Goal: Transaction & Acquisition: Download file/media

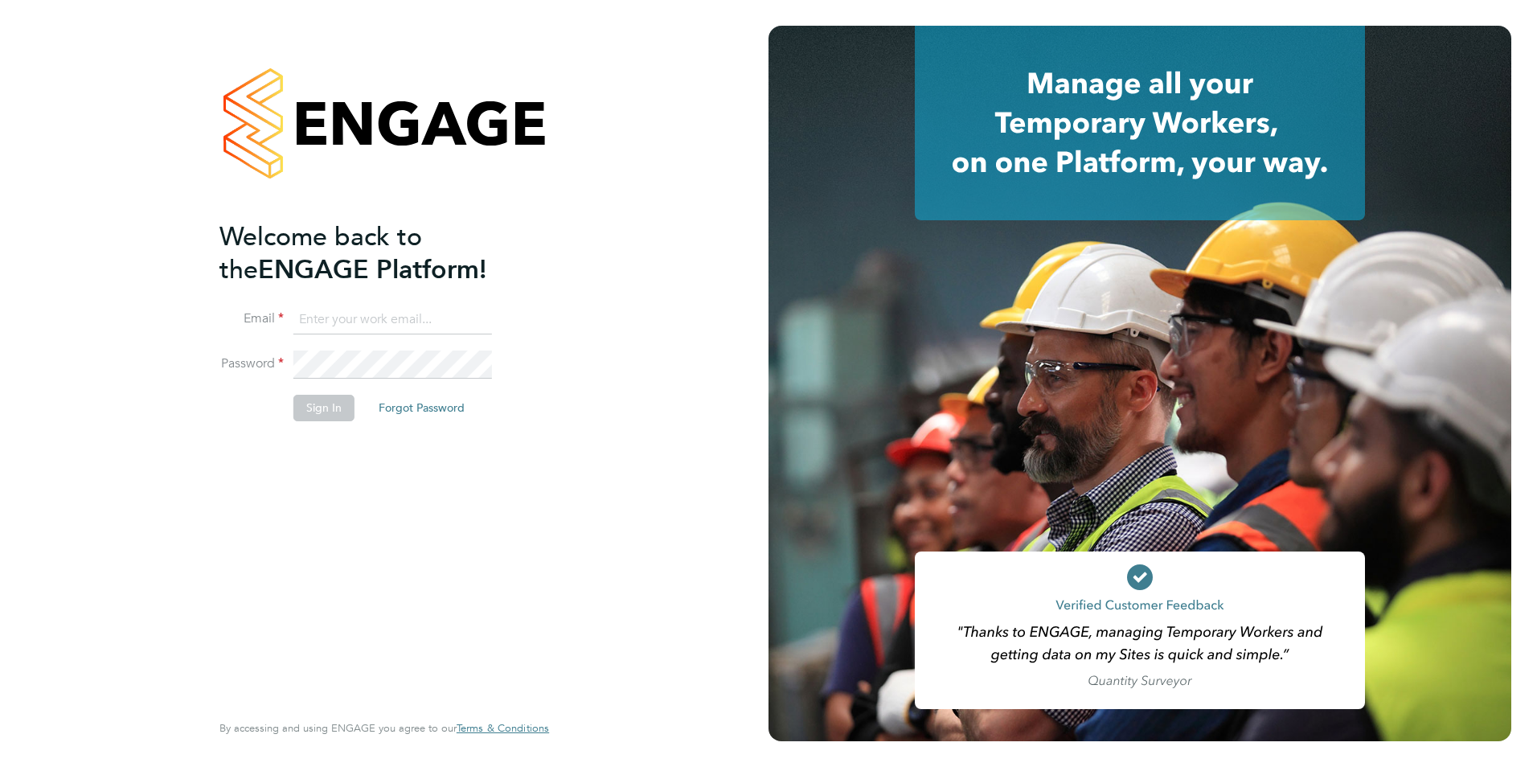
type input "[EMAIL_ADDRESS][DOMAIN_NAME]"
click at [310, 410] on button "Sign In" at bounding box center [323, 408] width 61 height 26
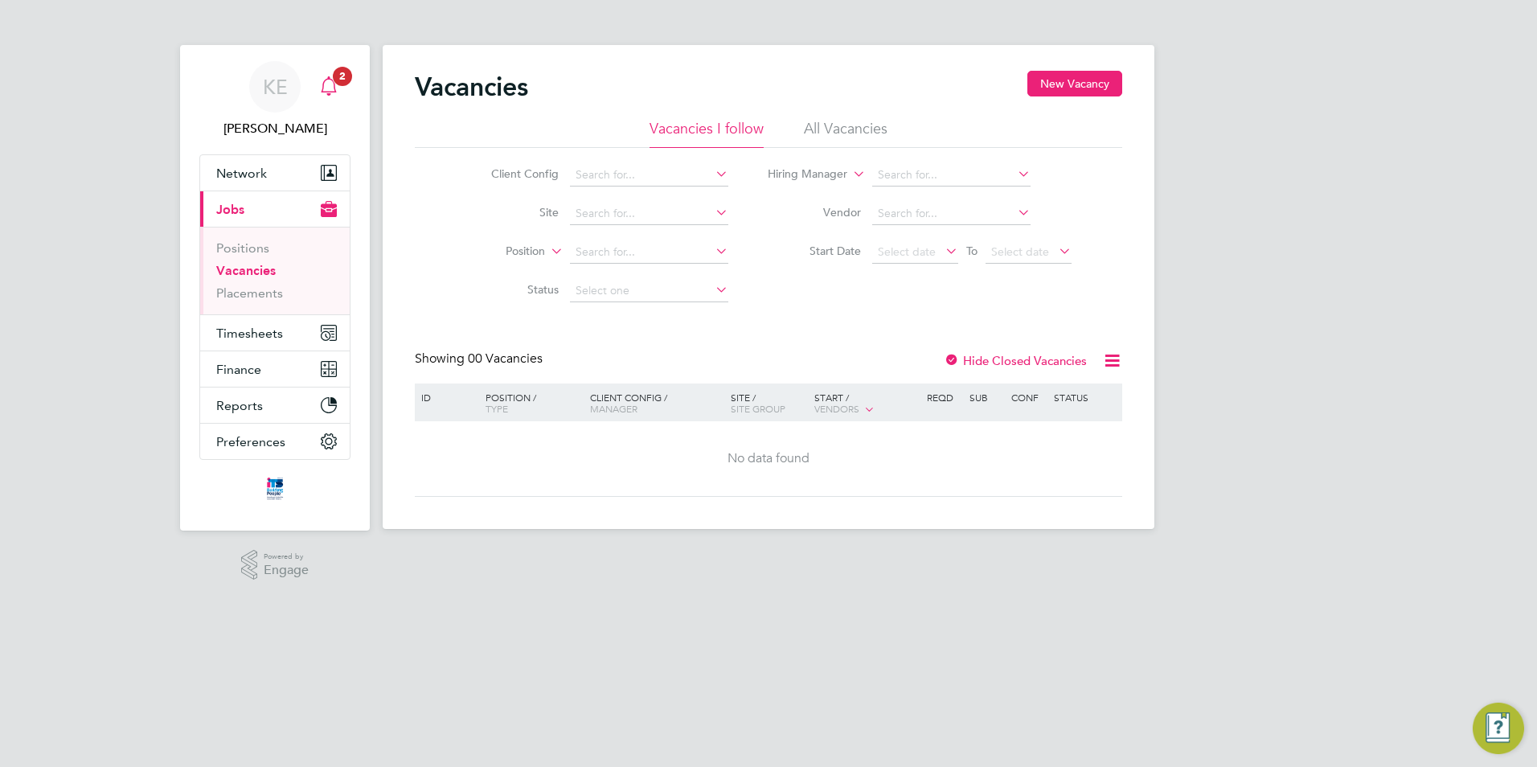
click at [339, 81] on span "2" at bounding box center [342, 76] width 19 height 19
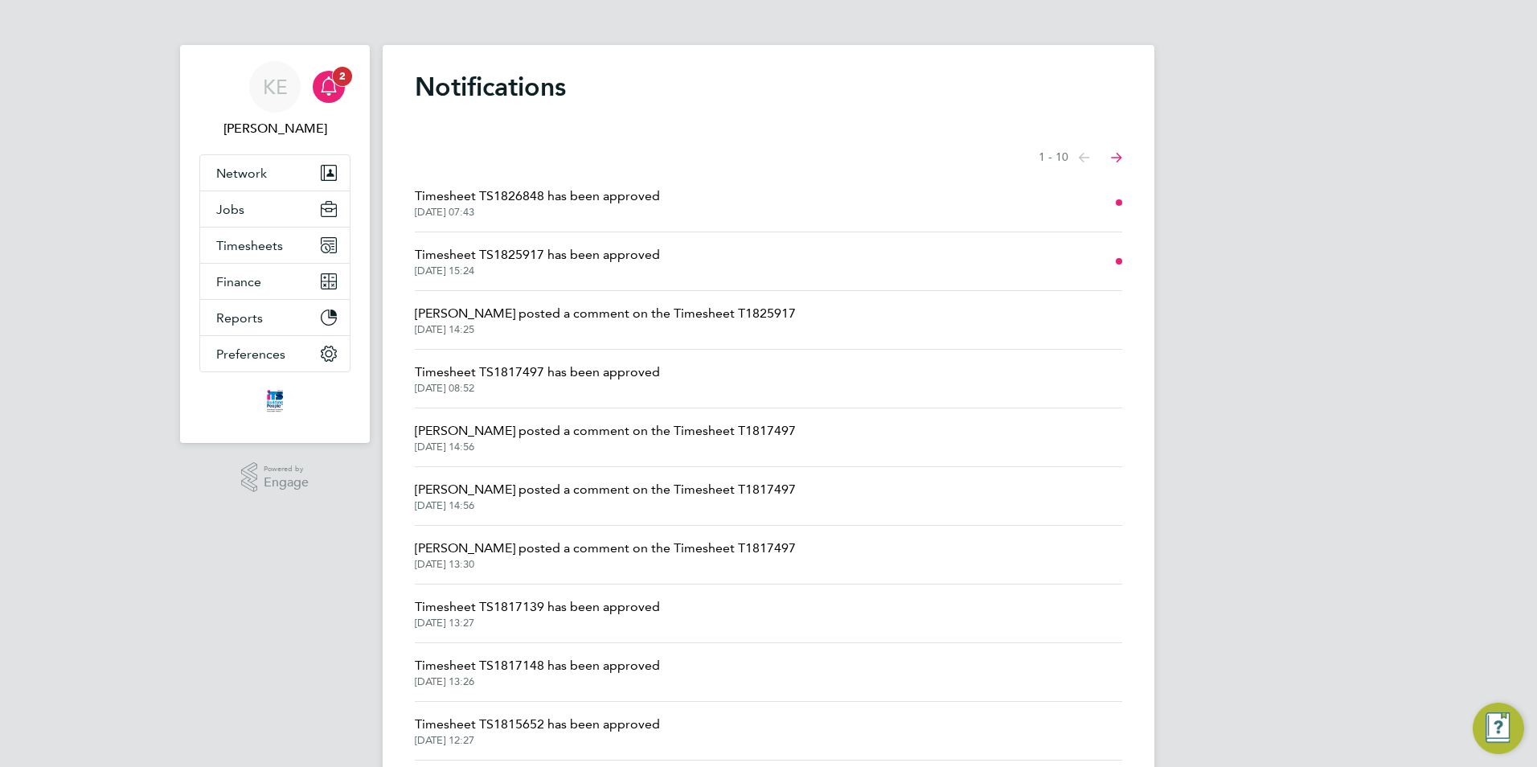
click at [324, 85] on icon "Main navigation" at bounding box center [328, 85] width 19 height 19
click at [288, 87] on div "KE" at bounding box center [274, 86] width 51 height 51
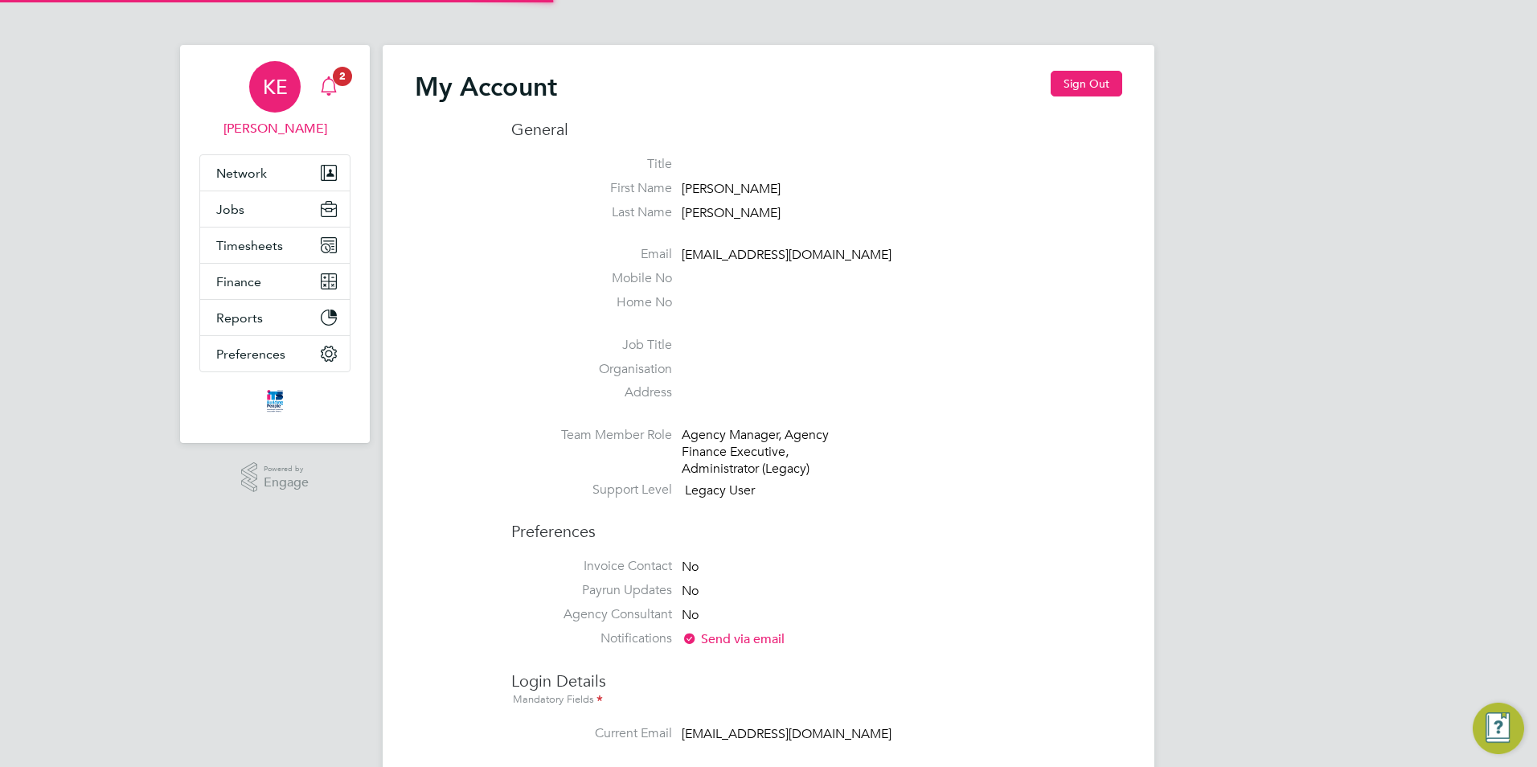
click at [344, 91] on div "Main navigation" at bounding box center [329, 87] width 32 height 32
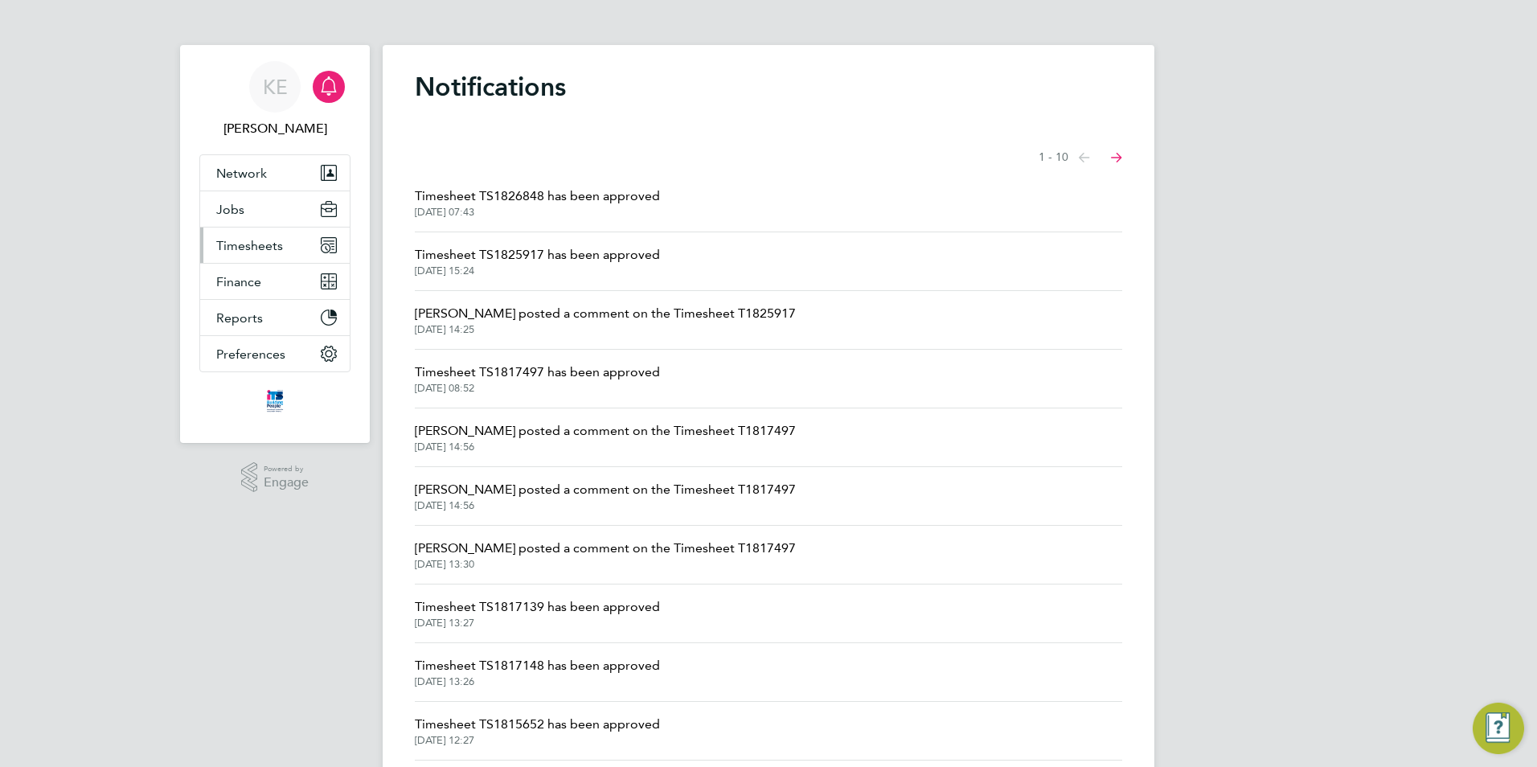
click at [255, 252] on span "Timesheets" at bounding box center [249, 245] width 67 height 15
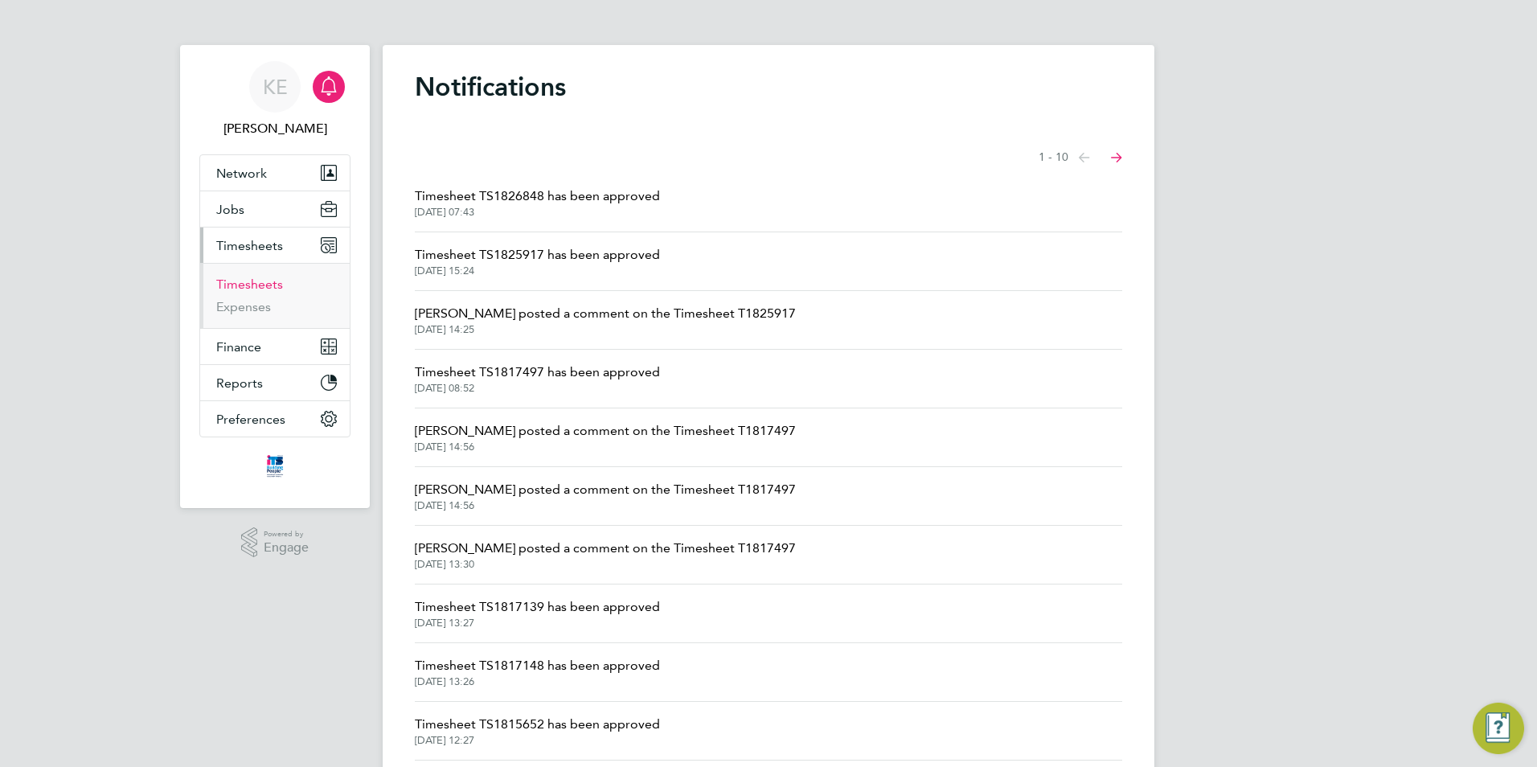
click at [244, 288] on link "Timesheets" at bounding box center [249, 284] width 67 height 15
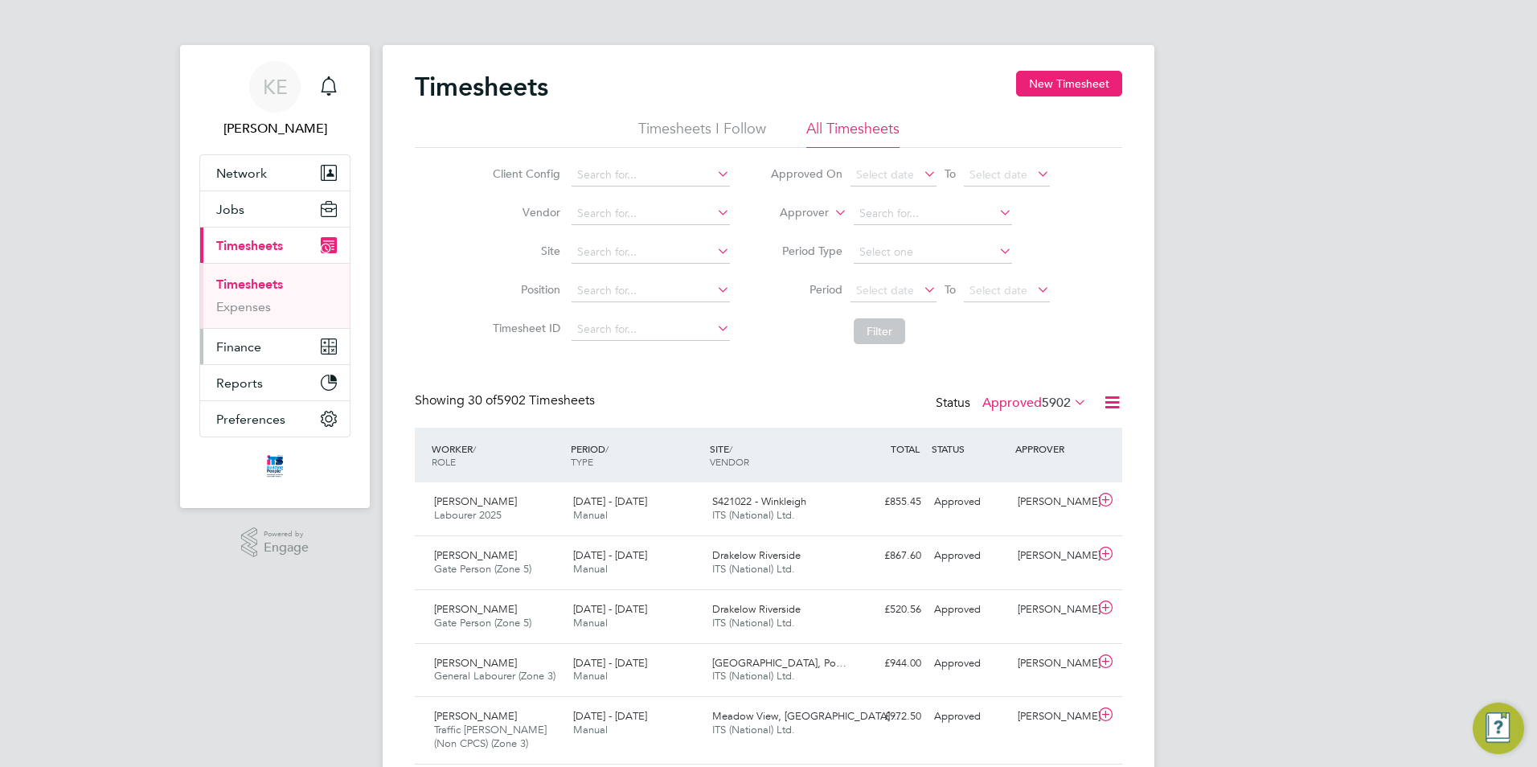
click at [248, 346] on span "Finance" at bounding box center [238, 346] width 45 height 15
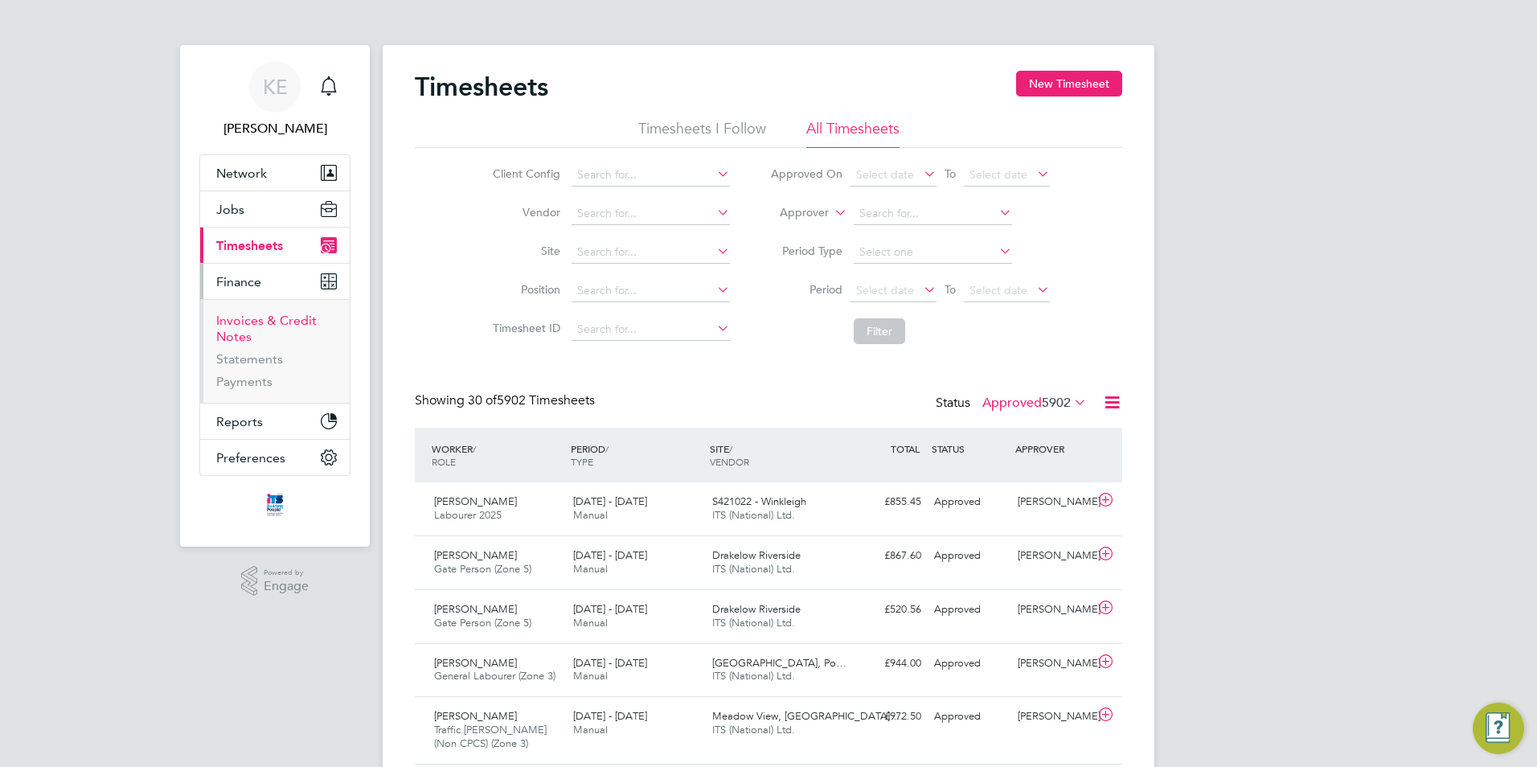
click at [271, 322] on link "Invoices & Credit Notes" at bounding box center [266, 328] width 100 height 31
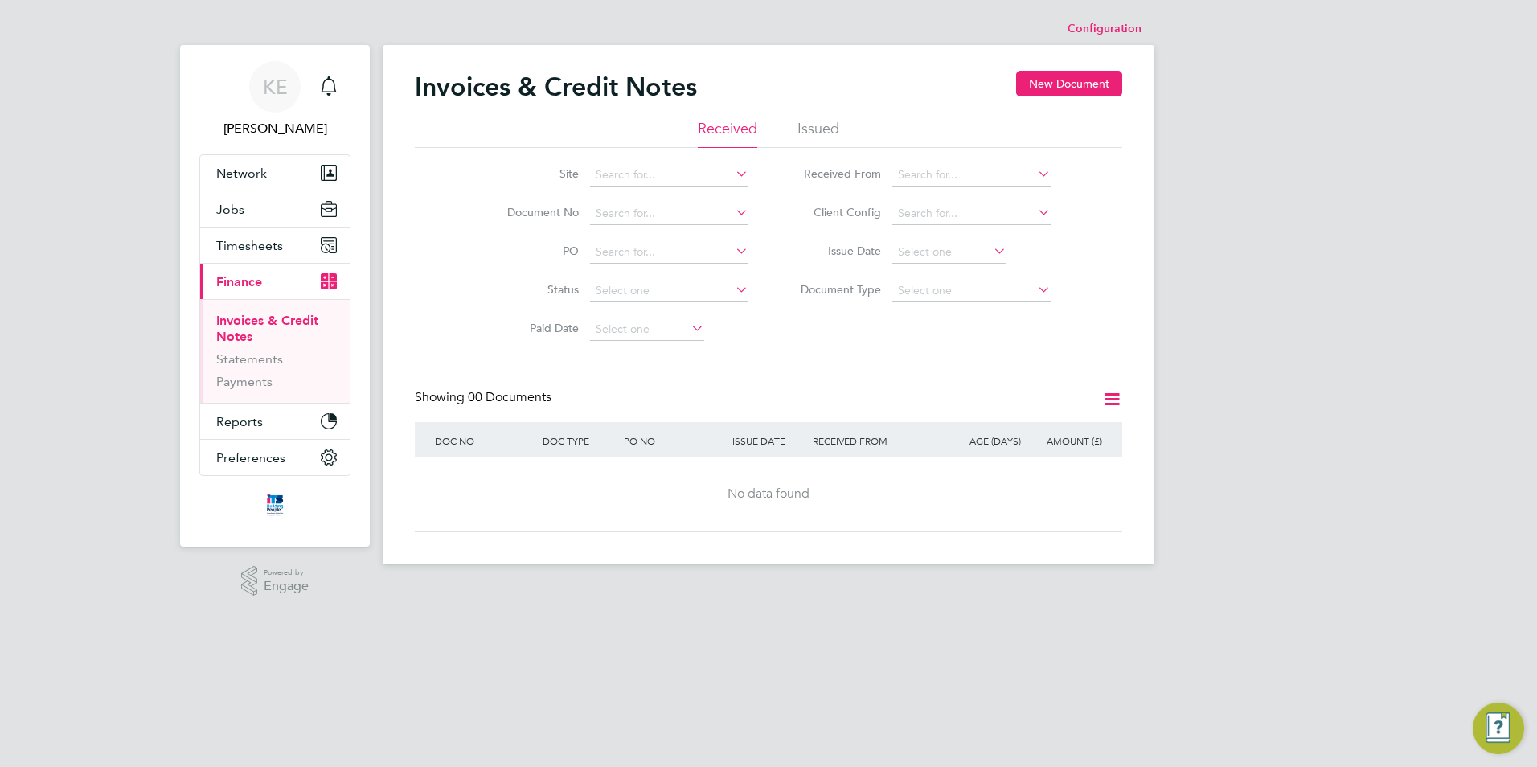
click at [810, 135] on li "Issued" at bounding box center [818, 133] width 42 height 29
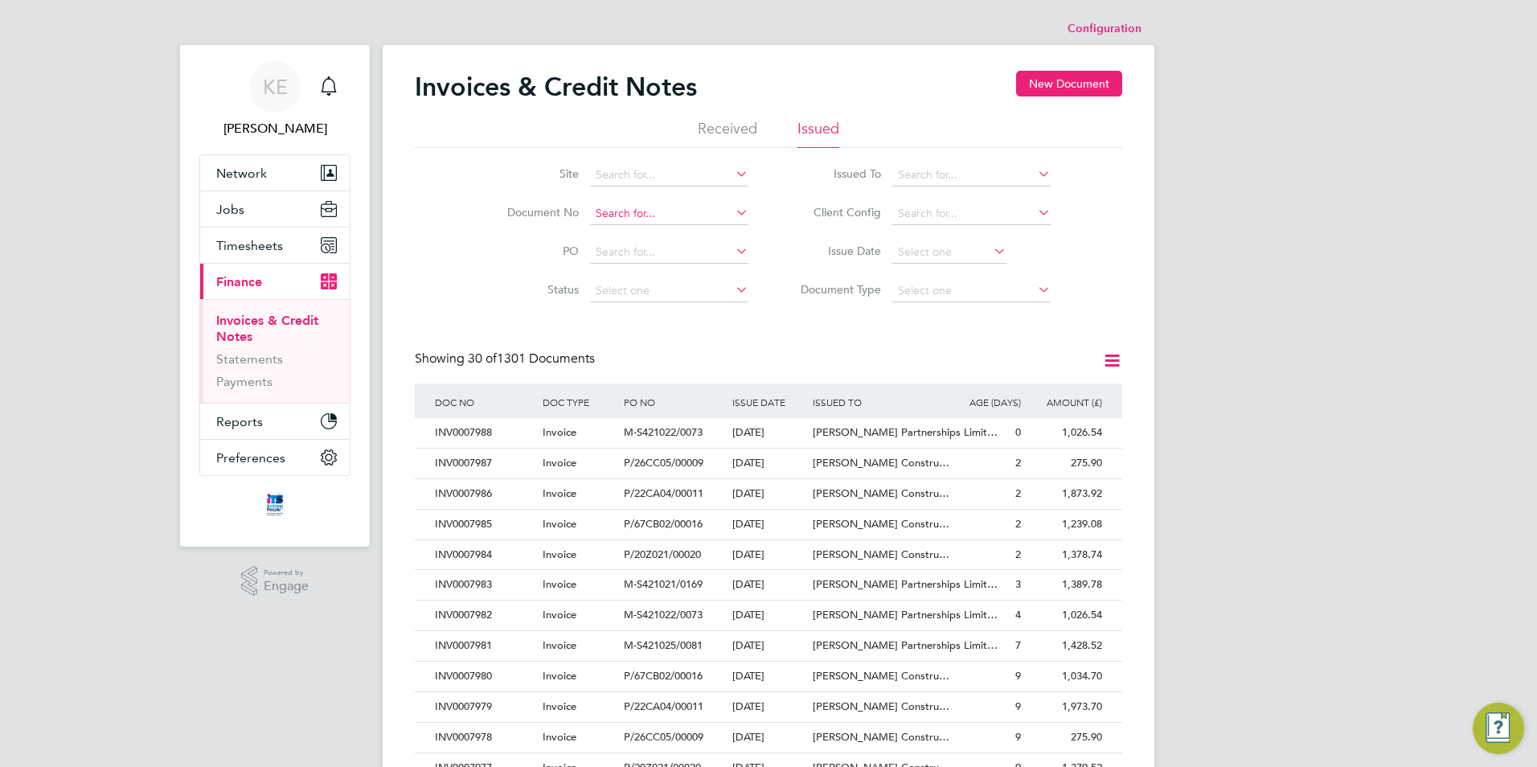
click at [609, 209] on input at bounding box center [669, 214] width 158 height 23
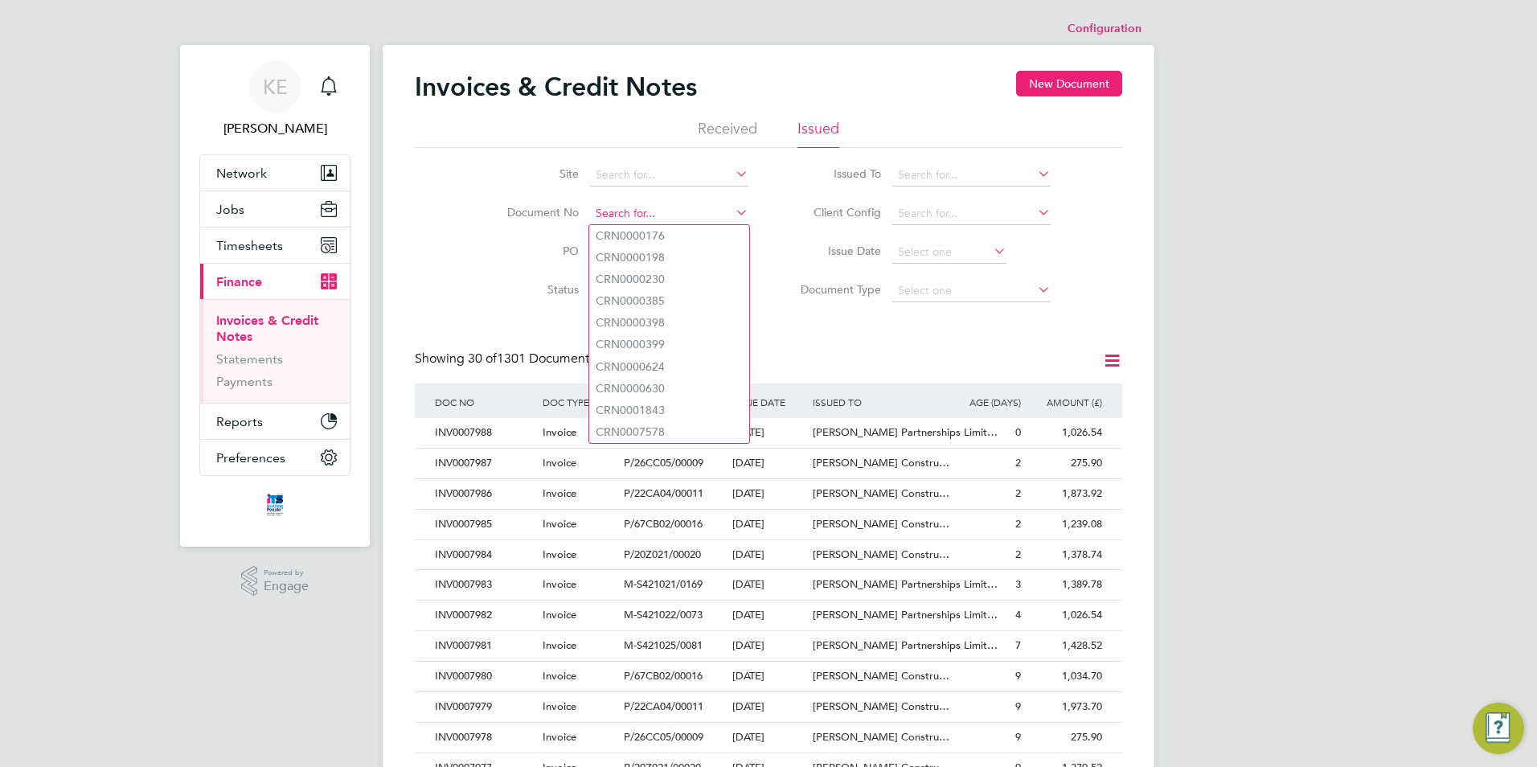
paste input "INV0007914"
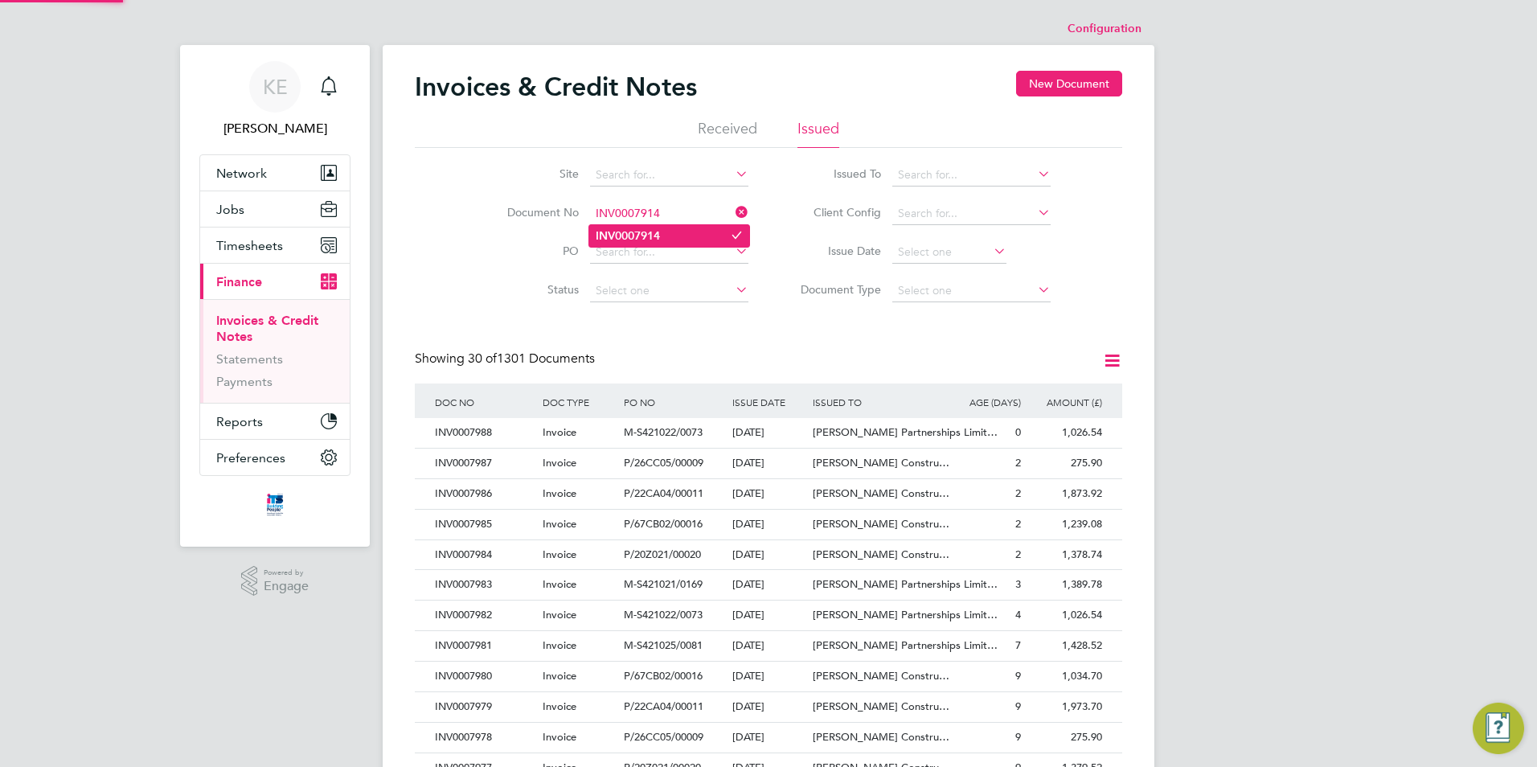
type input "INV0007914"
click at [628, 240] on b "INV0007914" at bounding box center [628, 236] width 64 height 14
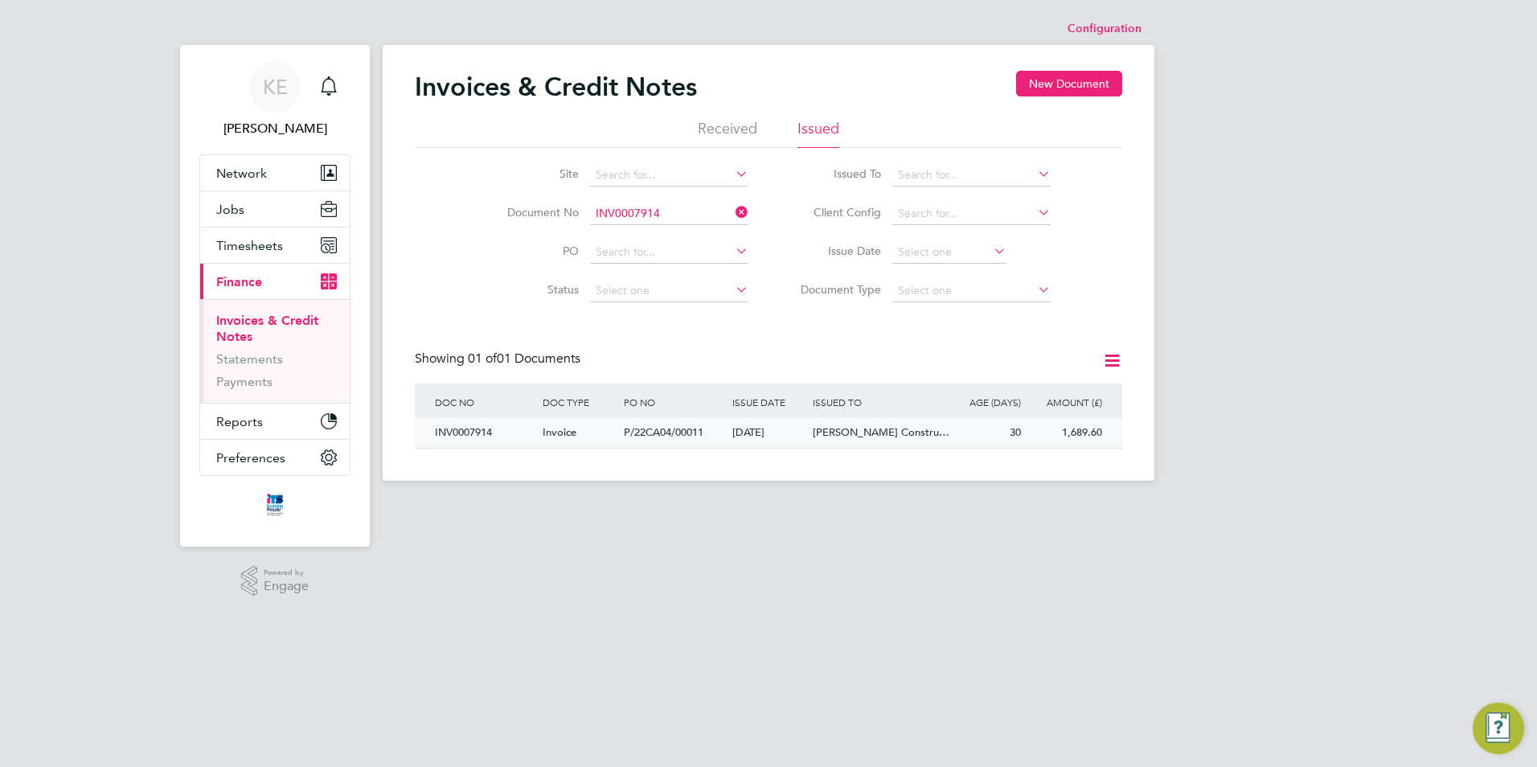
click at [627, 436] on span "P/22CA04/00011" at bounding box center [664, 432] width 80 height 14
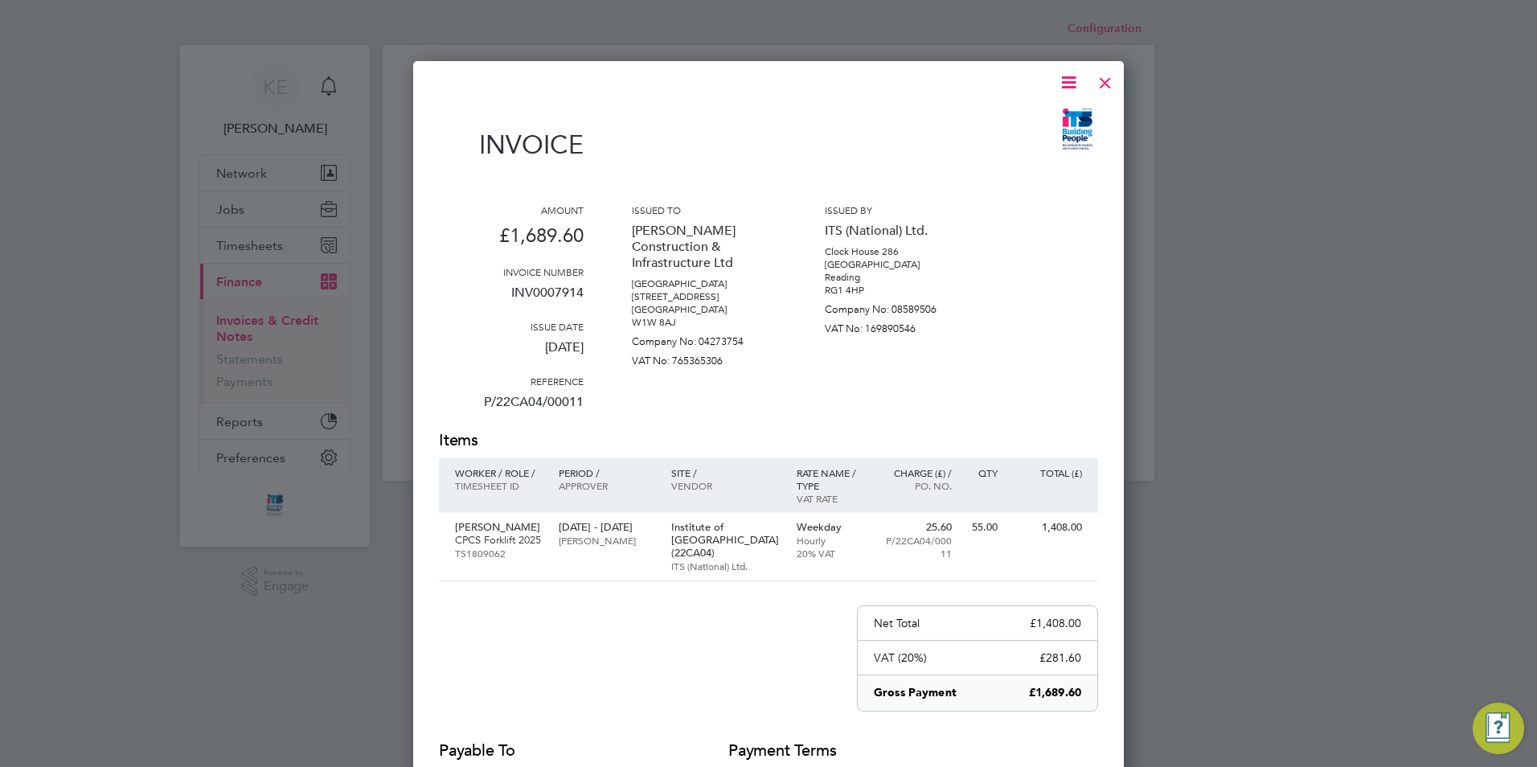
drag, startPoint x: 1039, startPoint y: 87, endPoint x: 1053, endPoint y: 84, distance: 13.9
click at [1043, 87] on div at bounding box center [759, 82] width 640 height 20
click at [1067, 82] on icon at bounding box center [1069, 82] width 20 height 20
click at [1034, 121] on li "Download Invoice" at bounding box center [1020, 120] width 111 height 23
click at [1107, 80] on div at bounding box center [1105, 78] width 29 height 29
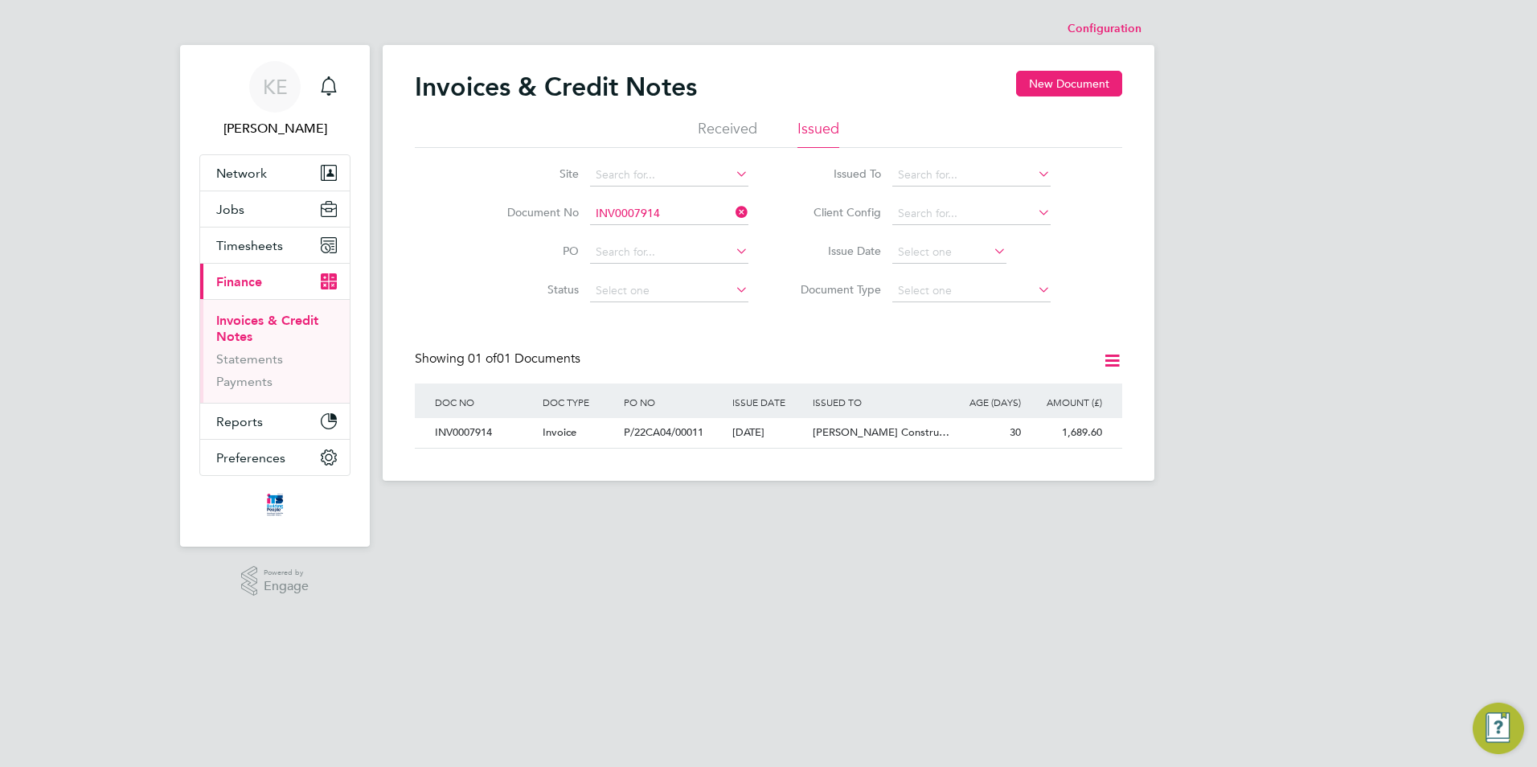
drag, startPoint x: 742, startPoint y: 209, endPoint x: 734, endPoint y: 211, distance: 8.4
click at [732, 209] on icon at bounding box center [732, 212] width 0 height 23
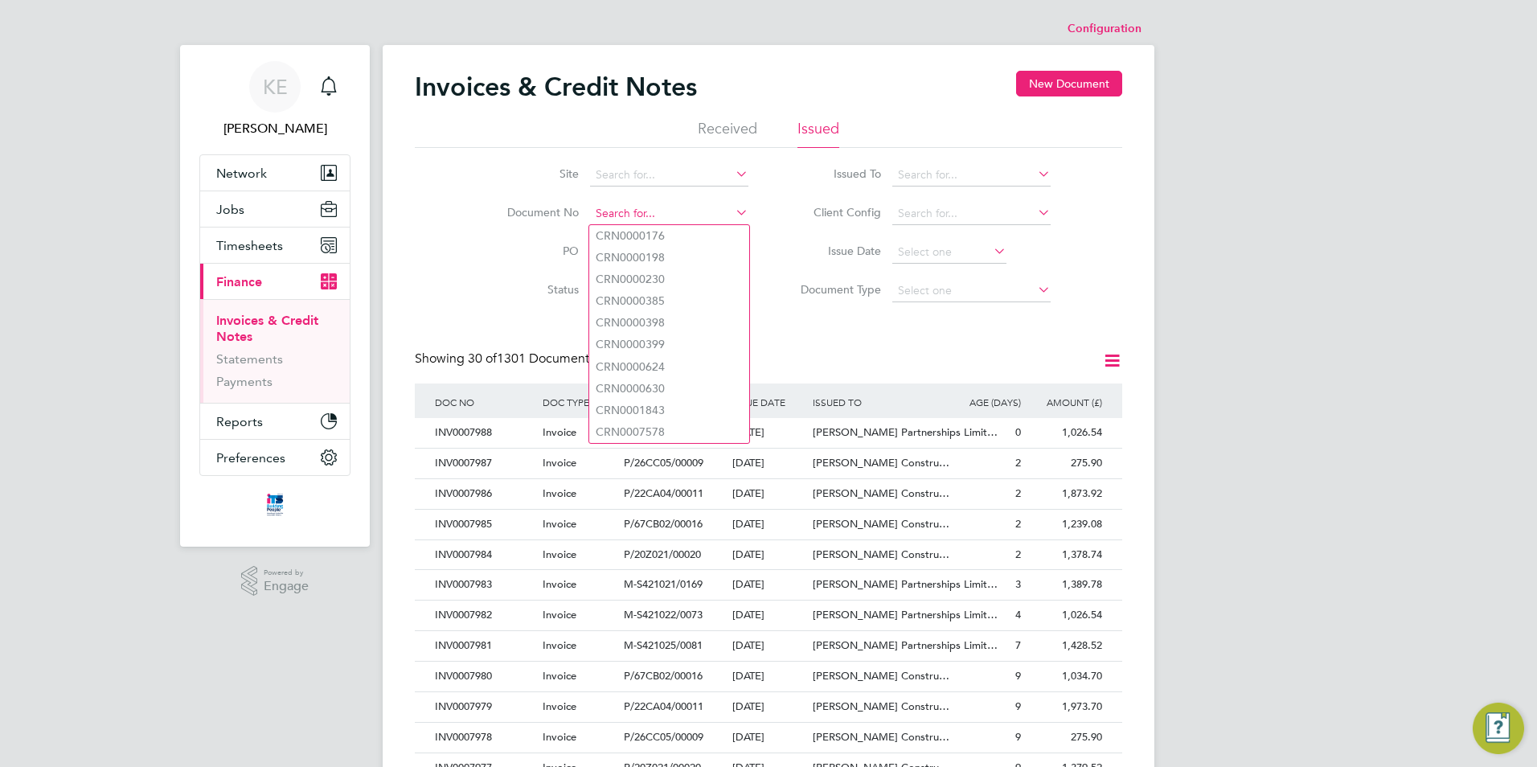
paste input "INV0007912"
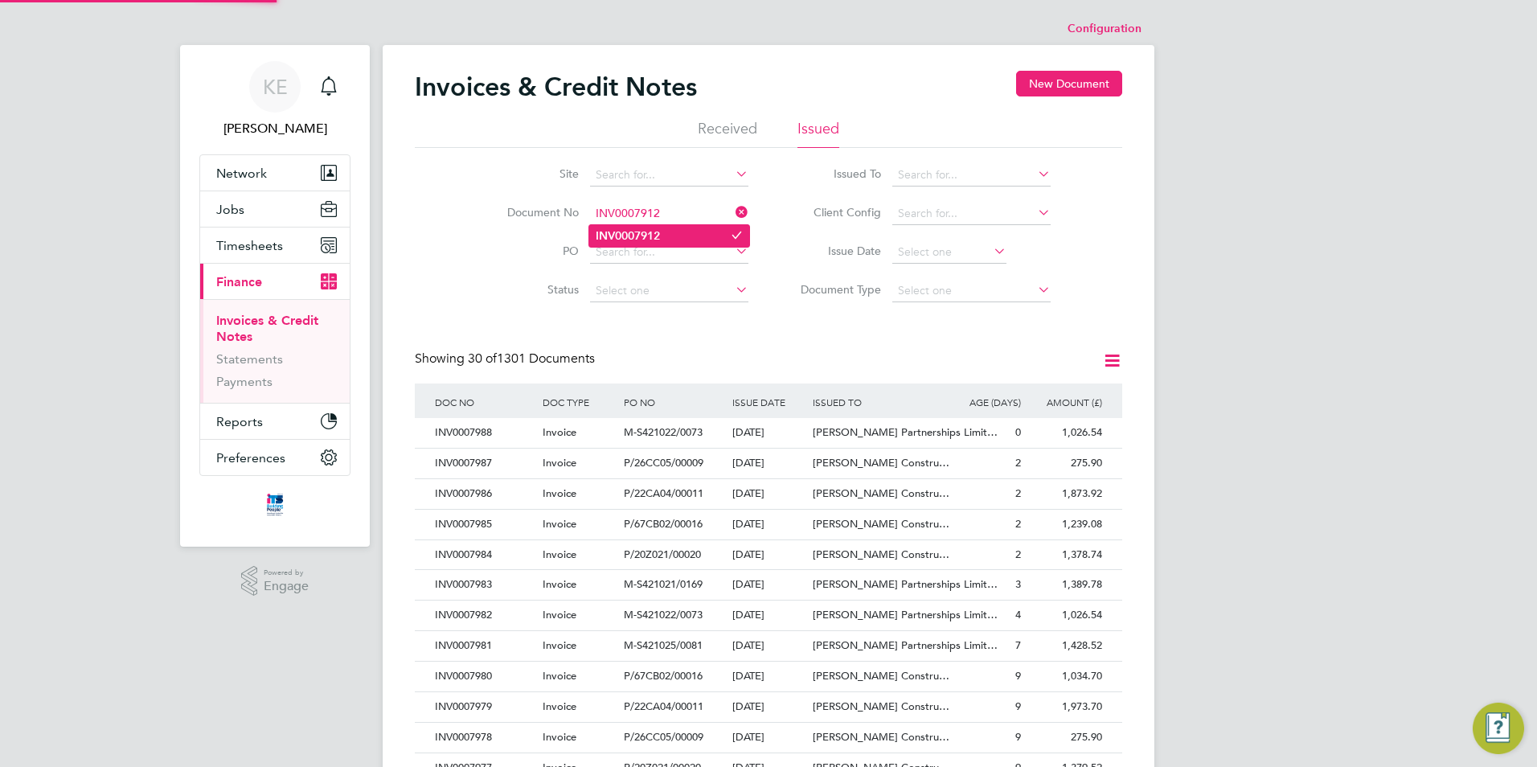
type input "INV0007912"
click at [643, 239] on b "INV0007912" at bounding box center [628, 236] width 64 height 14
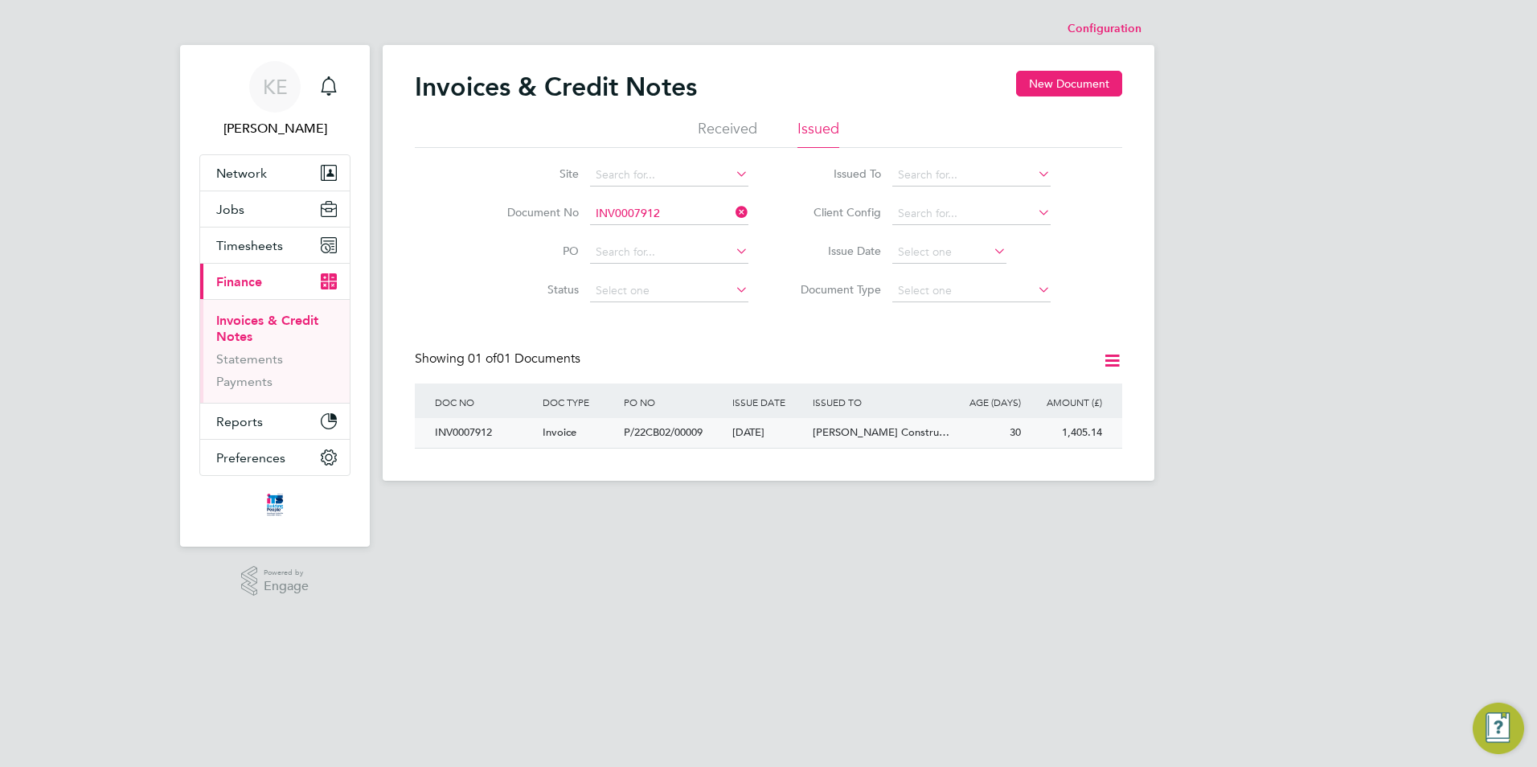
click at [588, 430] on div "Invoice" at bounding box center [579, 433] width 81 height 30
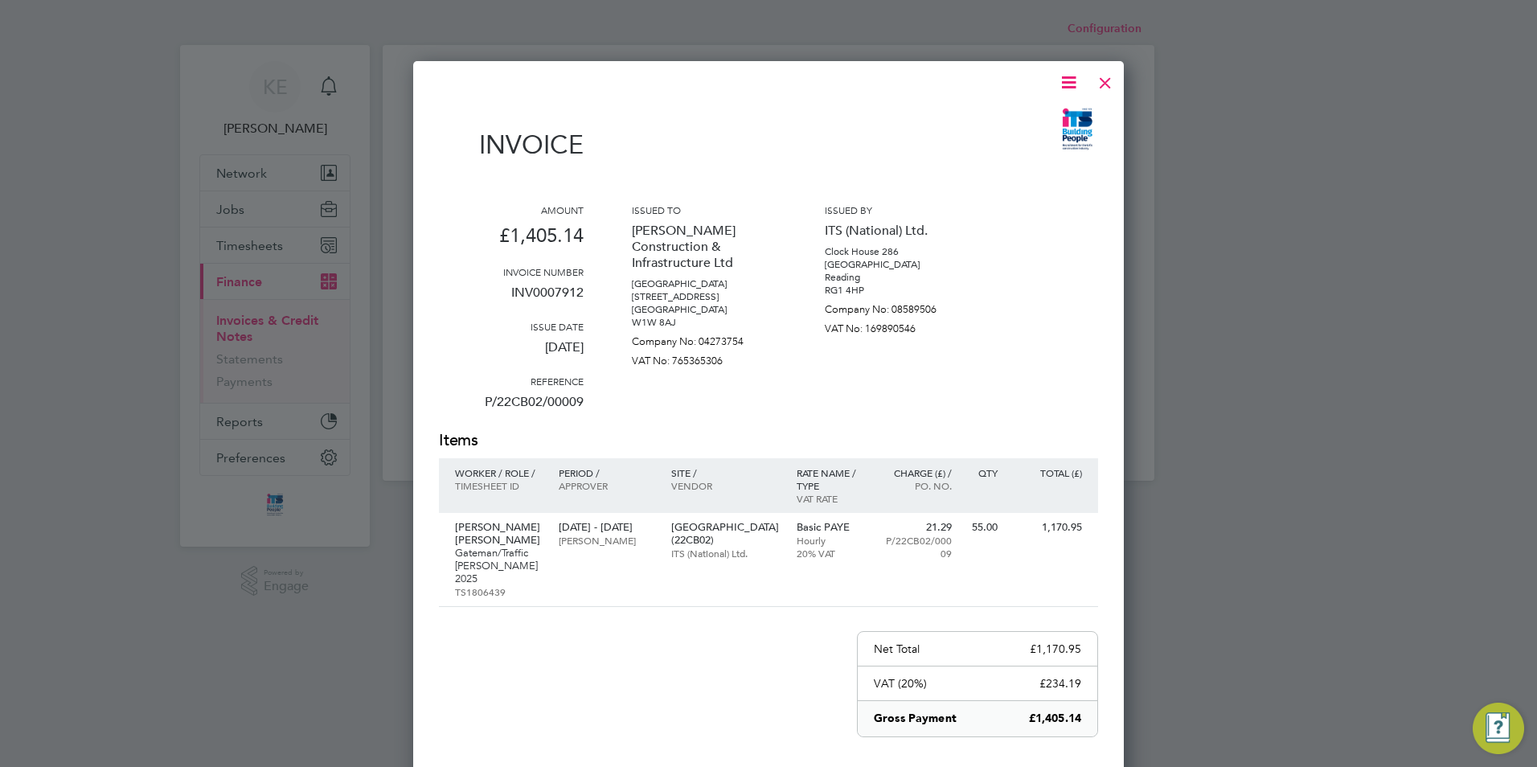
click at [1065, 84] on icon at bounding box center [1069, 82] width 20 height 20
click at [1004, 121] on li "Download Invoice" at bounding box center [1020, 120] width 111 height 23
click at [1102, 89] on div at bounding box center [1105, 78] width 29 height 29
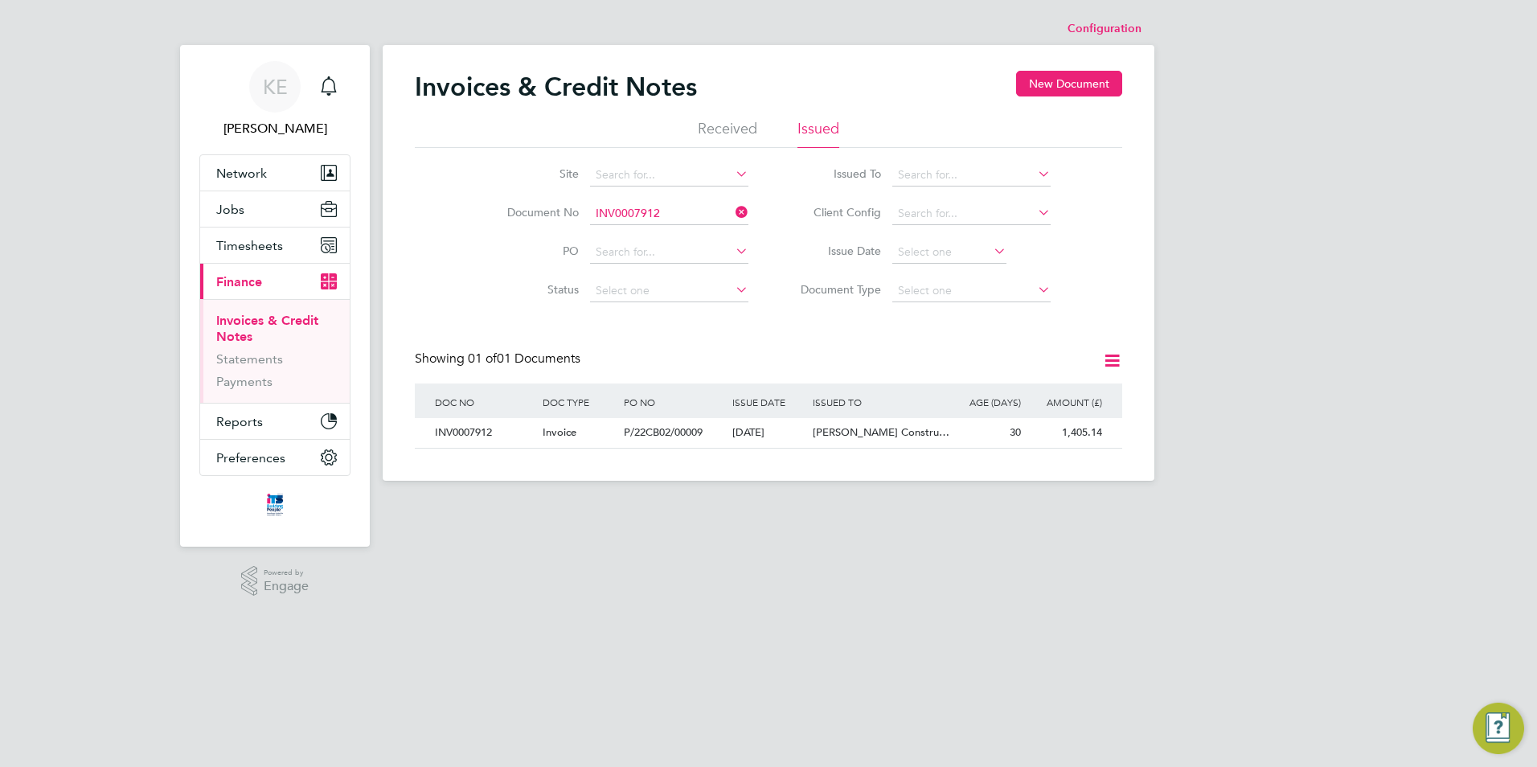
click at [732, 214] on icon at bounding box center [732, 212] width 0 height 23
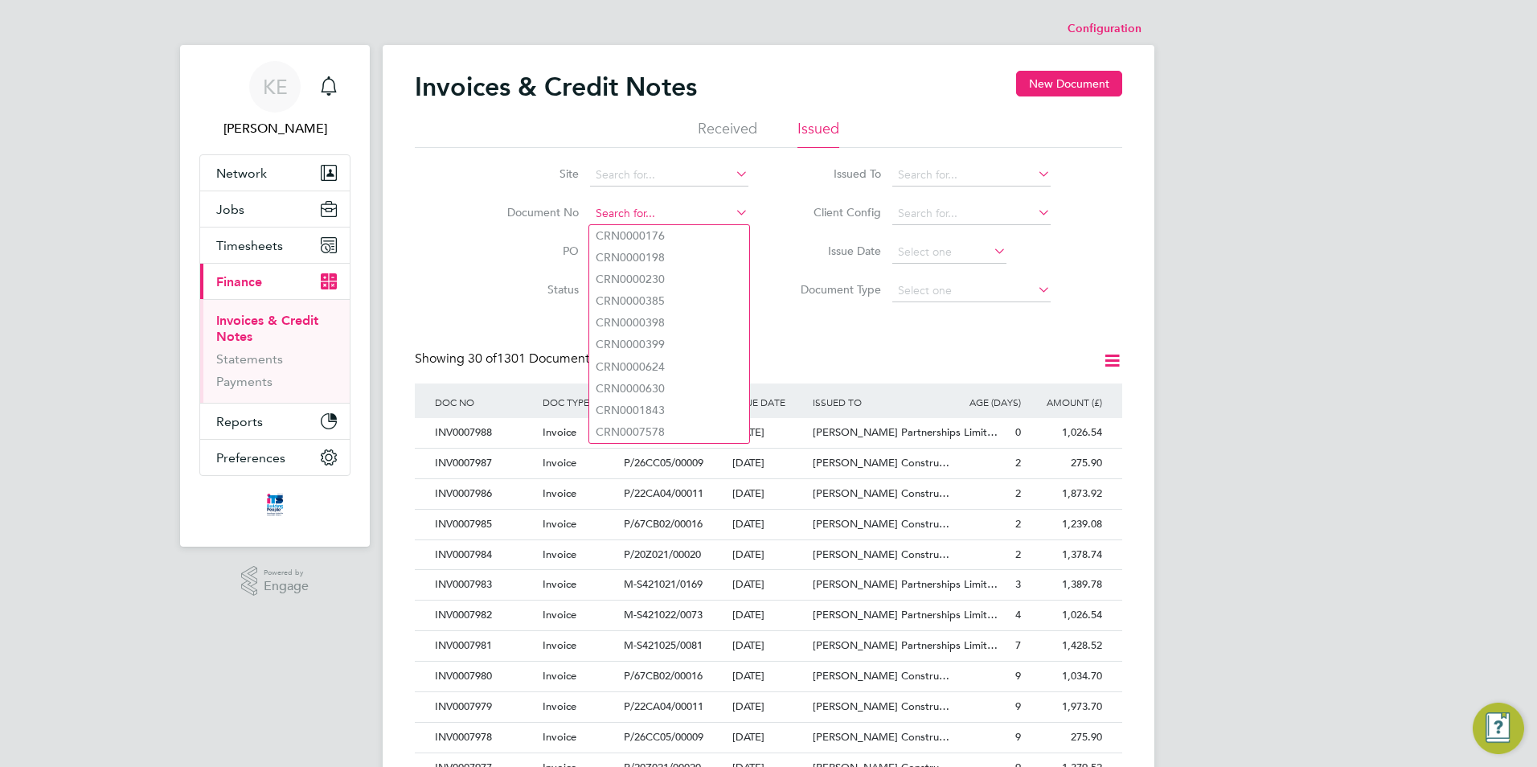
paste input "INV0007913"
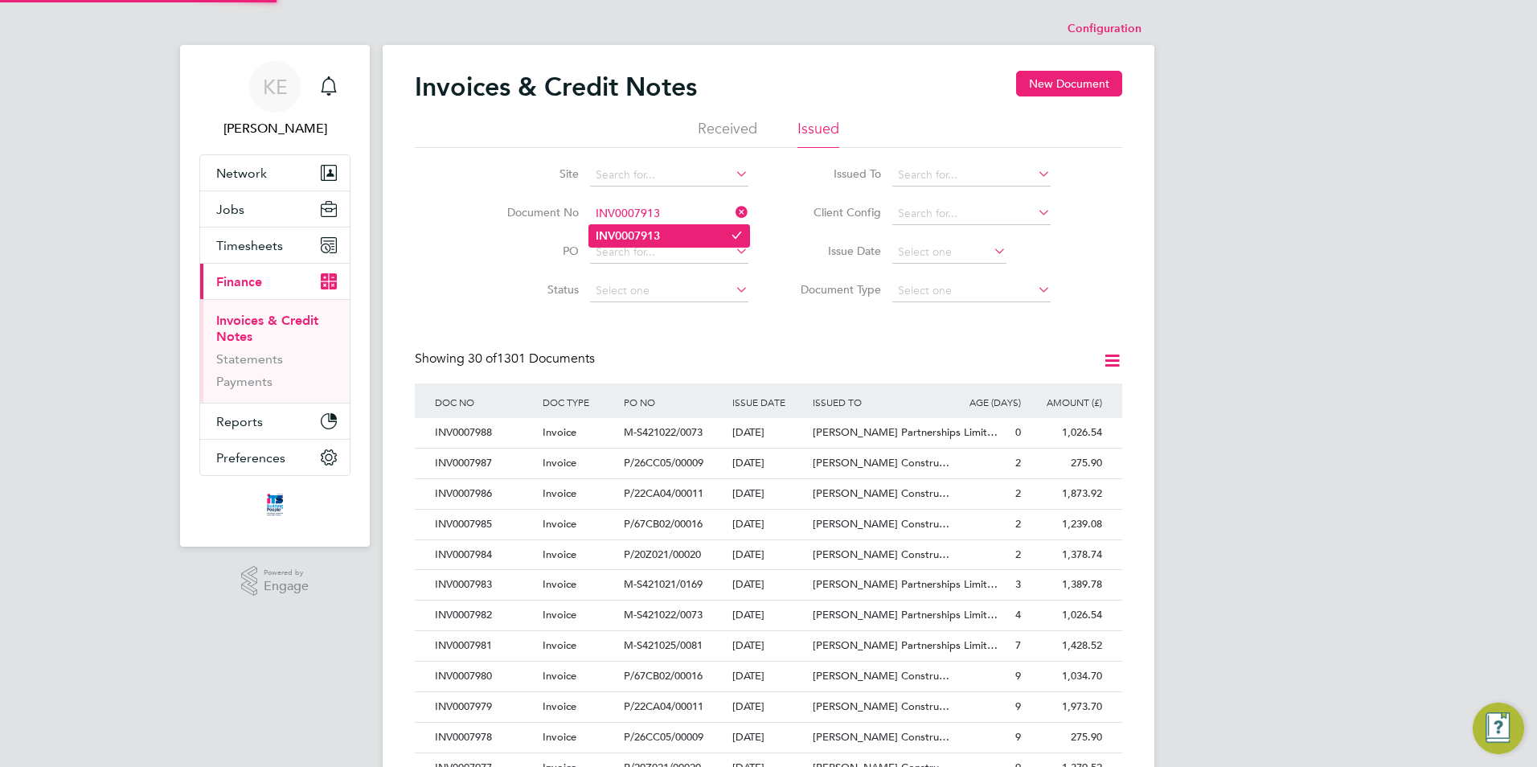
type input "INV0007913"
click at [645, 237] on b "INV0007913" at bounding box center [628, 236] width 64 height 14
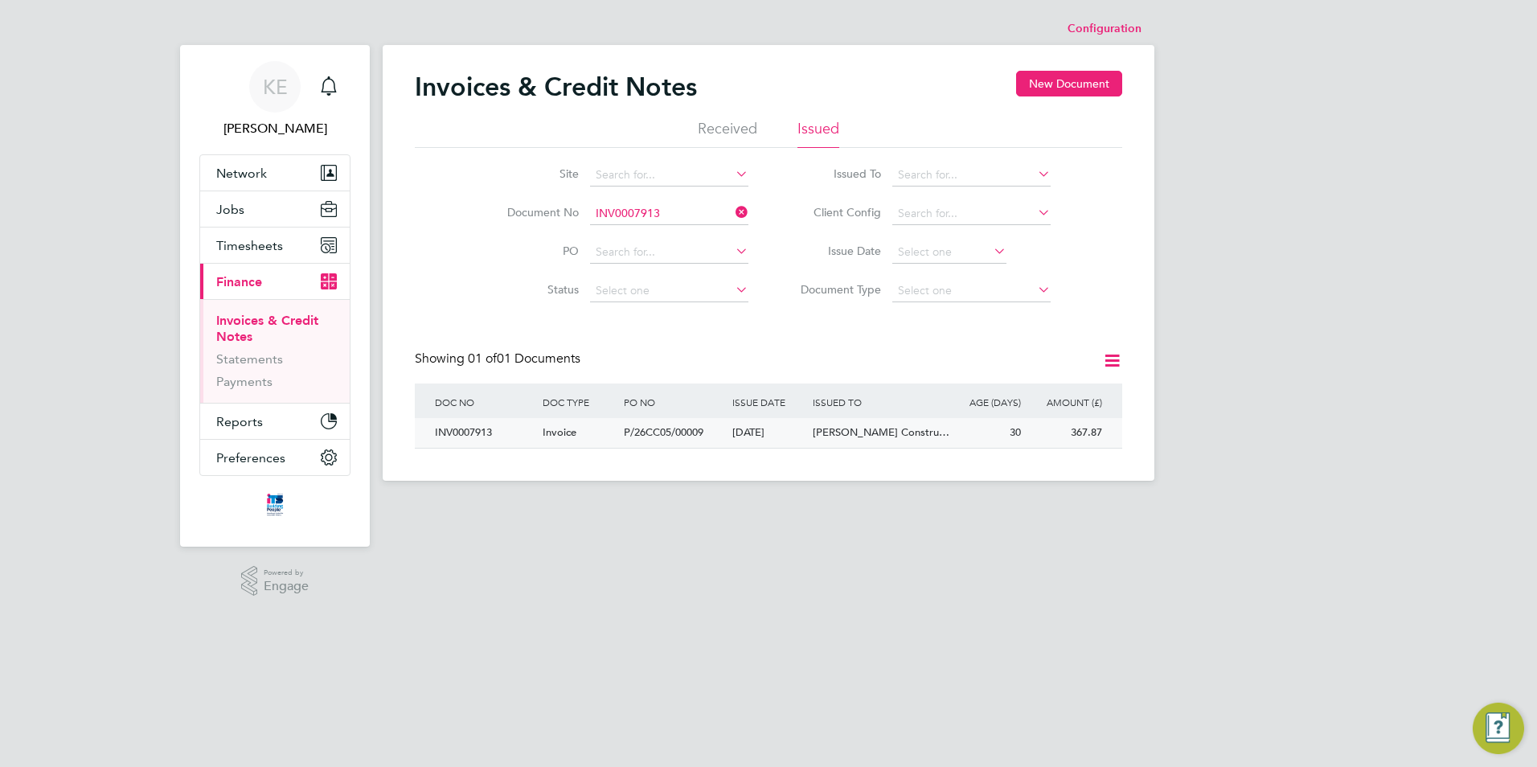
click at [666, 425] on div "P/26CC05/00009" at bounding box center [674, 433] width 108 height 30
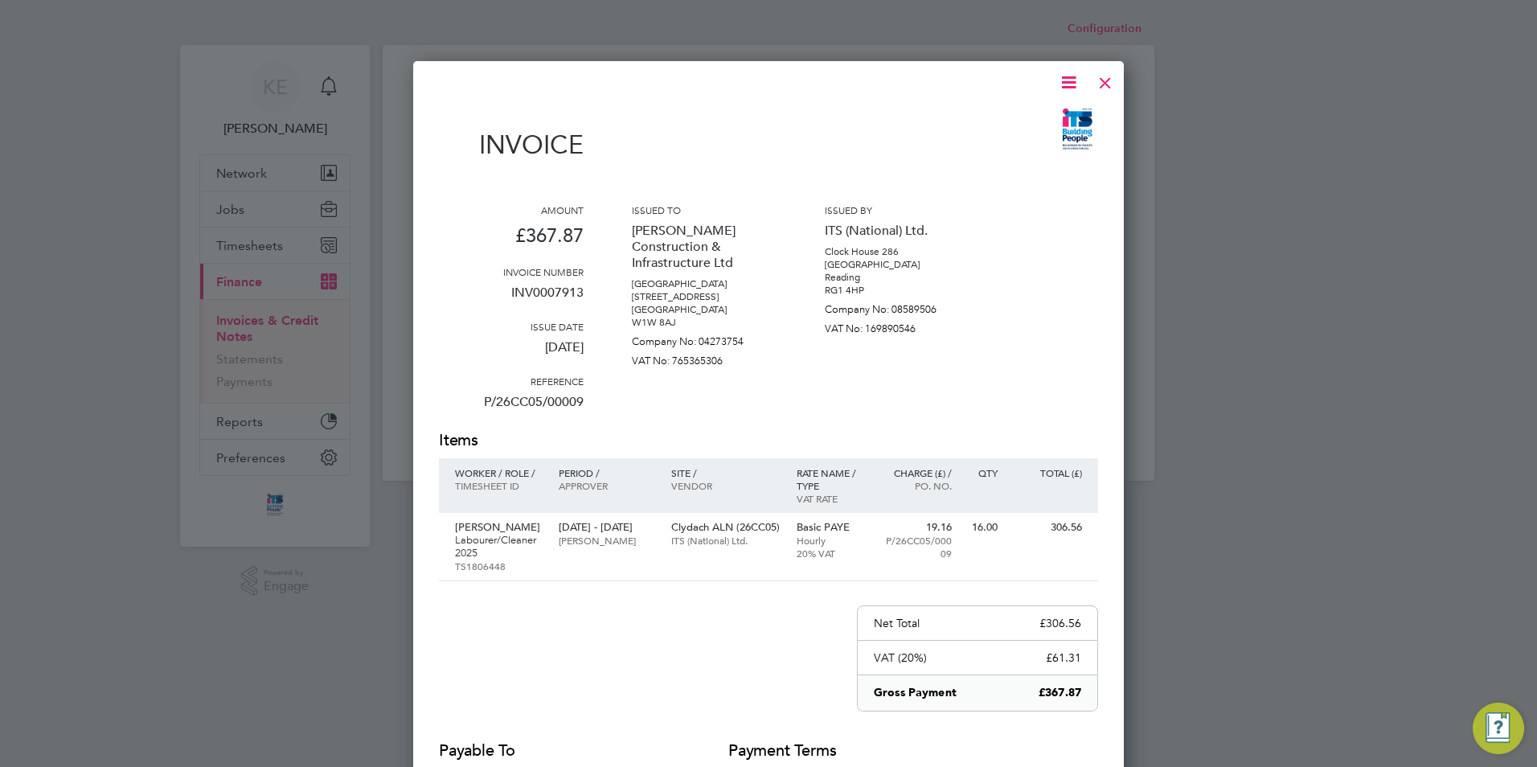
click at [1064, 81] on icon at bounding box center [1069, 82] width 20 height 20
click at [1019, 122] on li "Download Invoice" at bounding box center [1020, 120] width 111 height 23
click at [1097, 86] on div at bounding box center [1105, 78] width 29 height 29
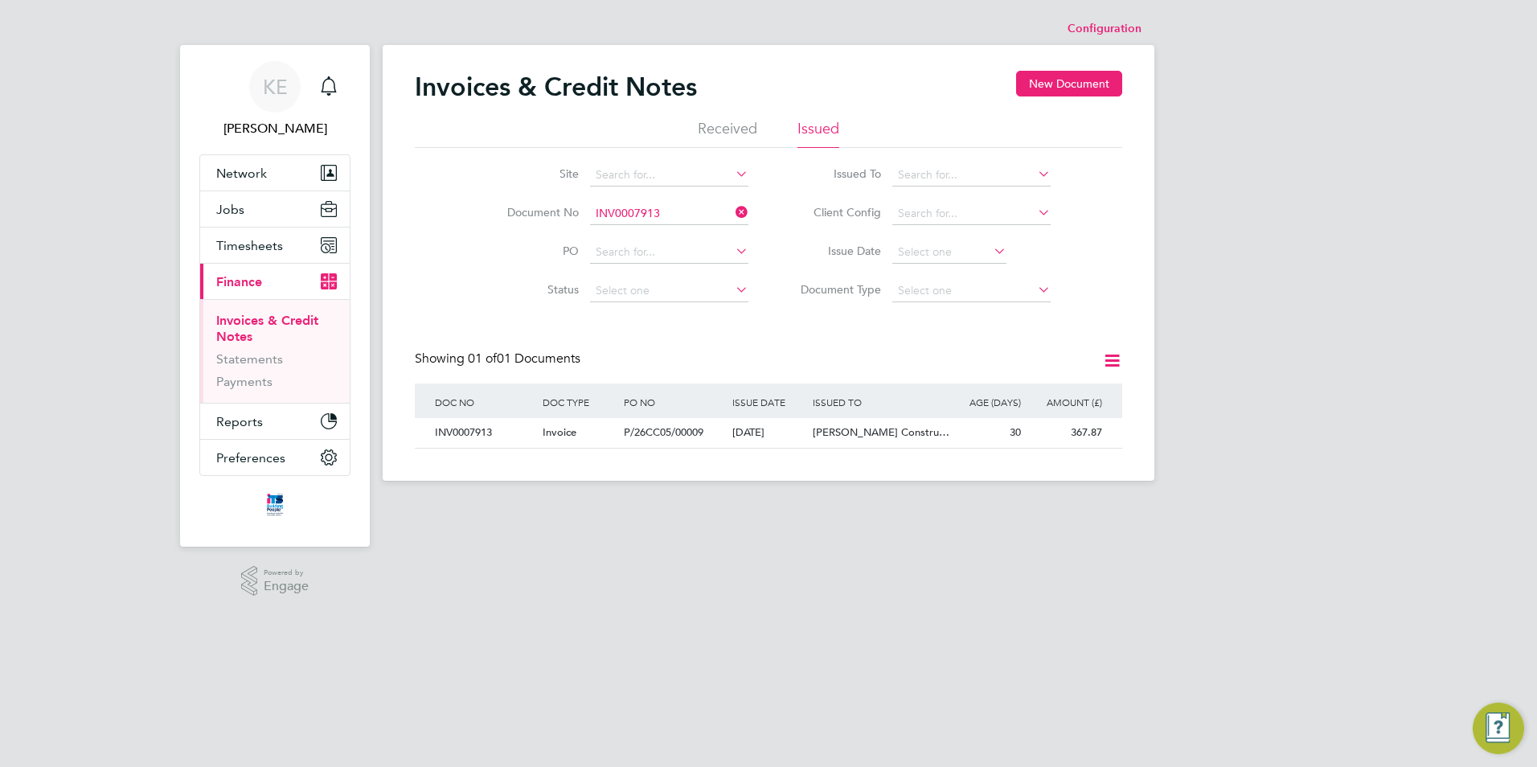
click at [732, 213] on icon at bounding box center [732, 212] width 0 height 23
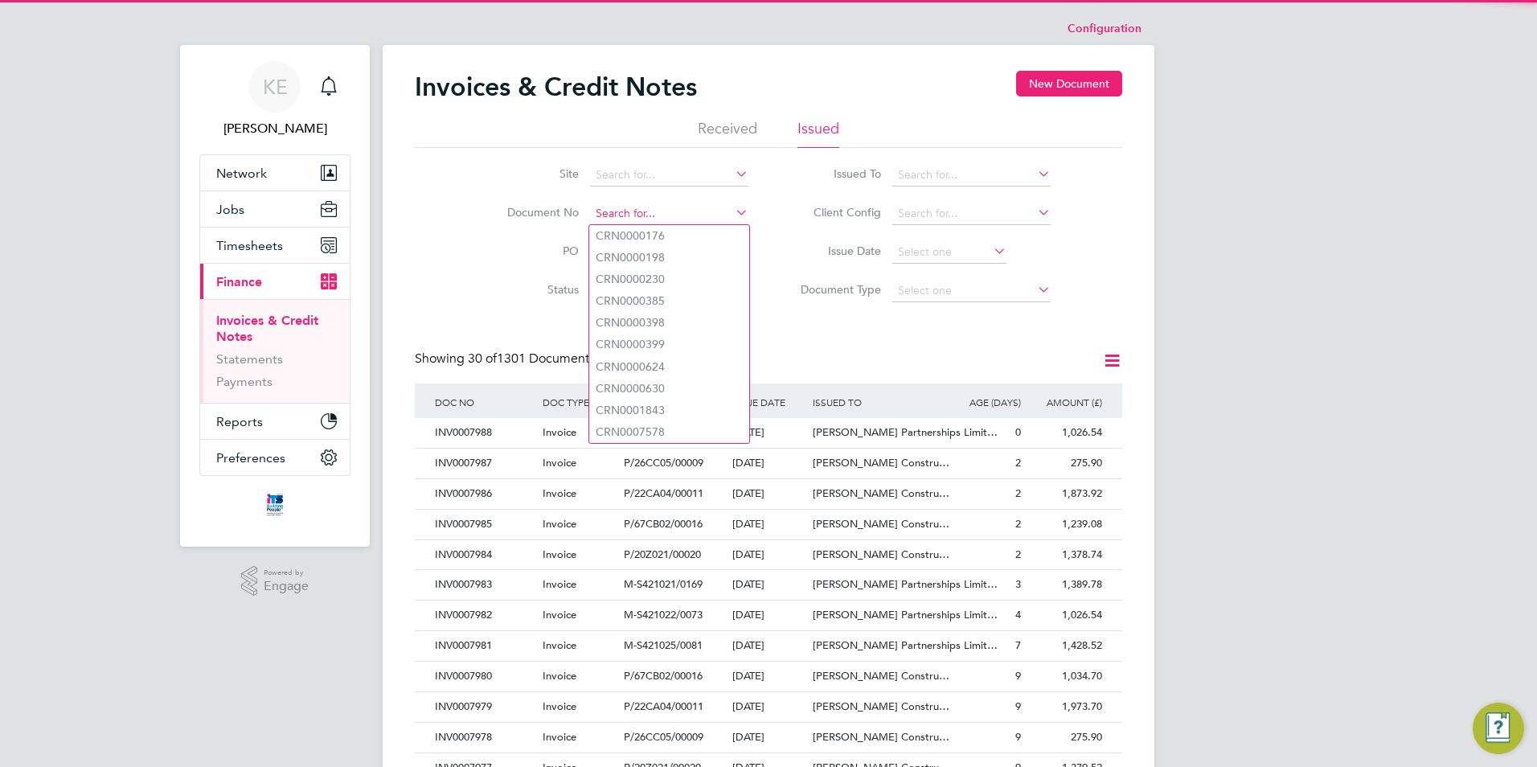
paste input "INV0007916"
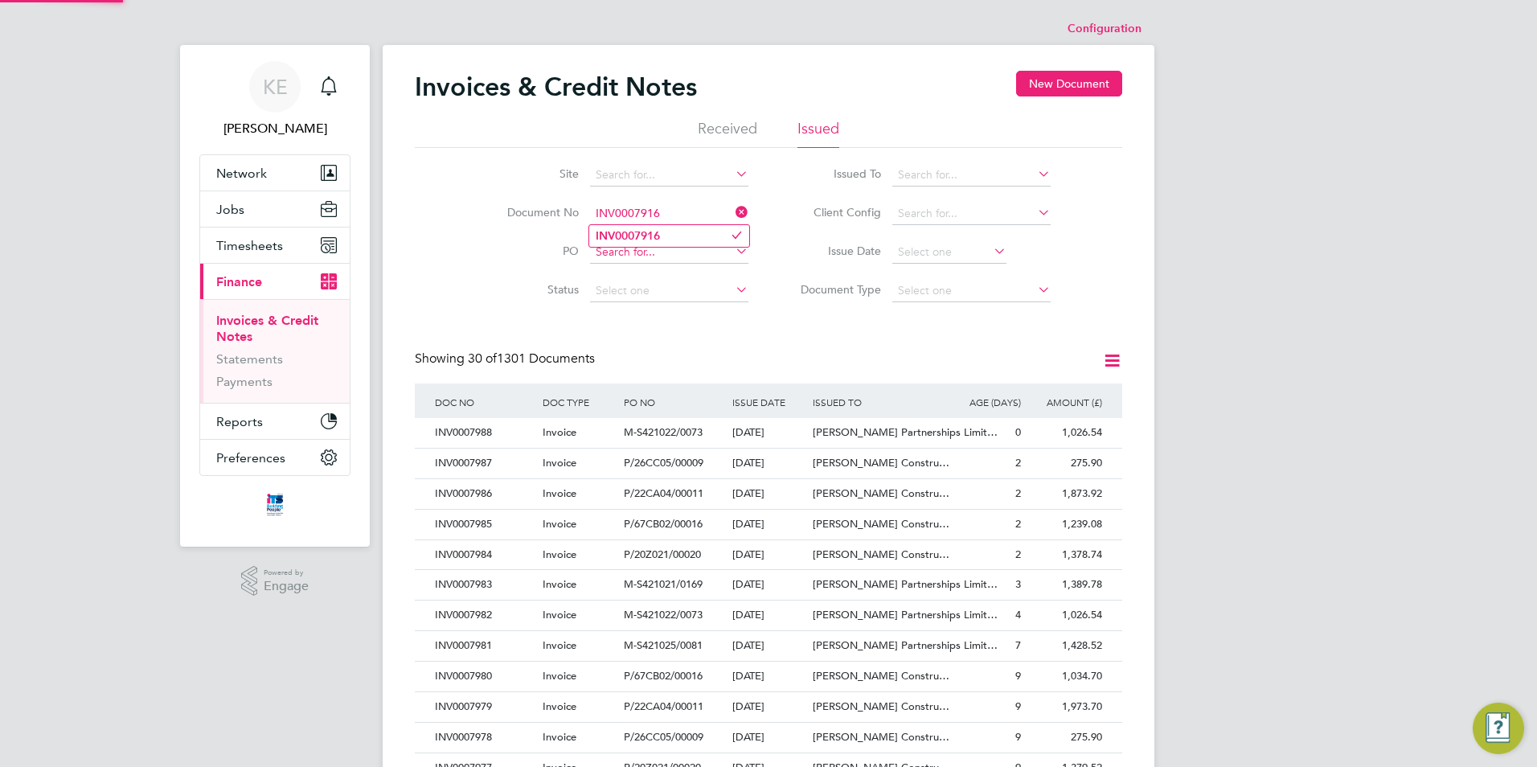
type input "INV0007916"
click at [651, 233] on b "INV0007916" at bounding box center [628, 236] width 64 height 14
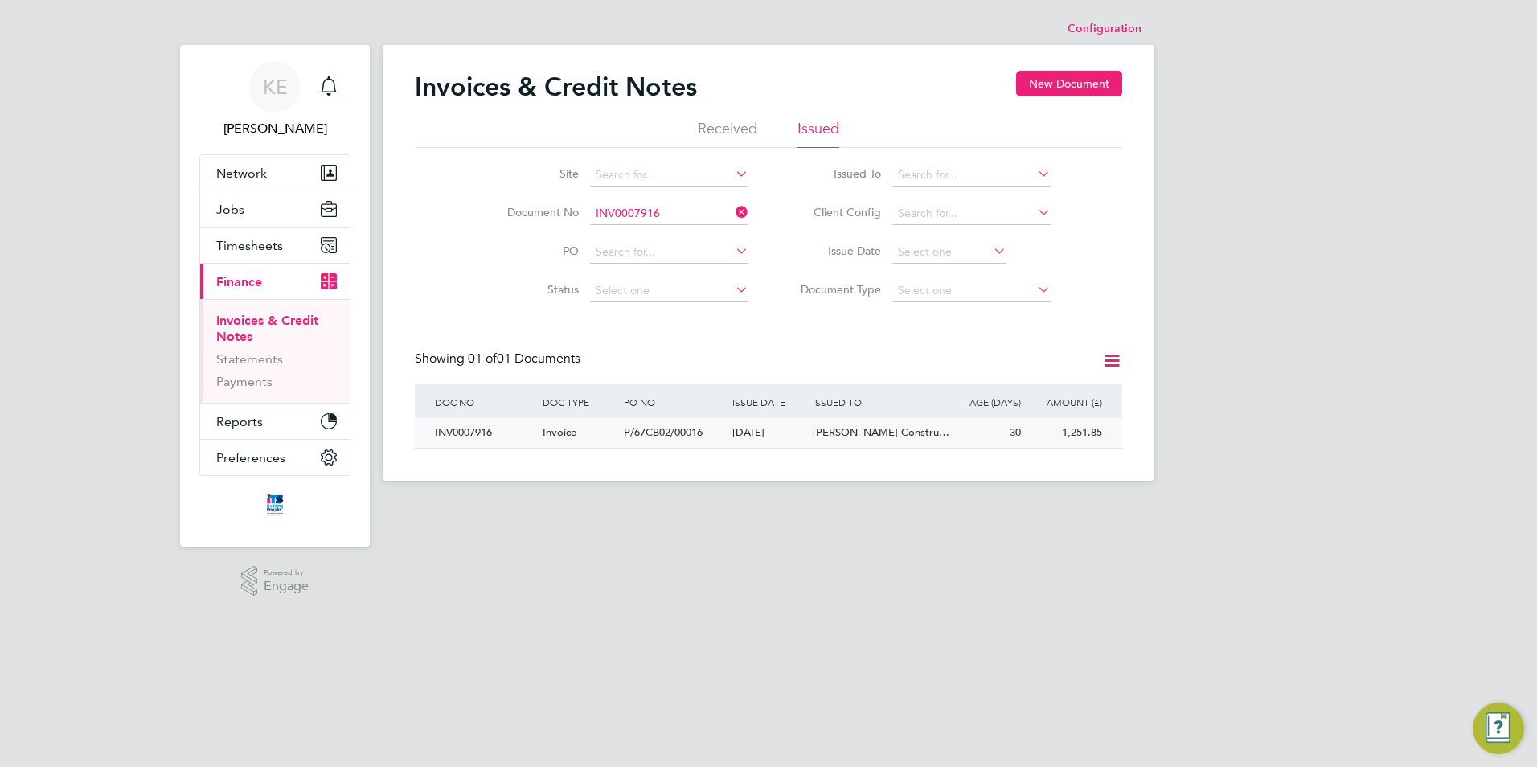
click at [623, 426] on div "P/67CB02/00016" at bounding box center [674, 433] width 108 height 30
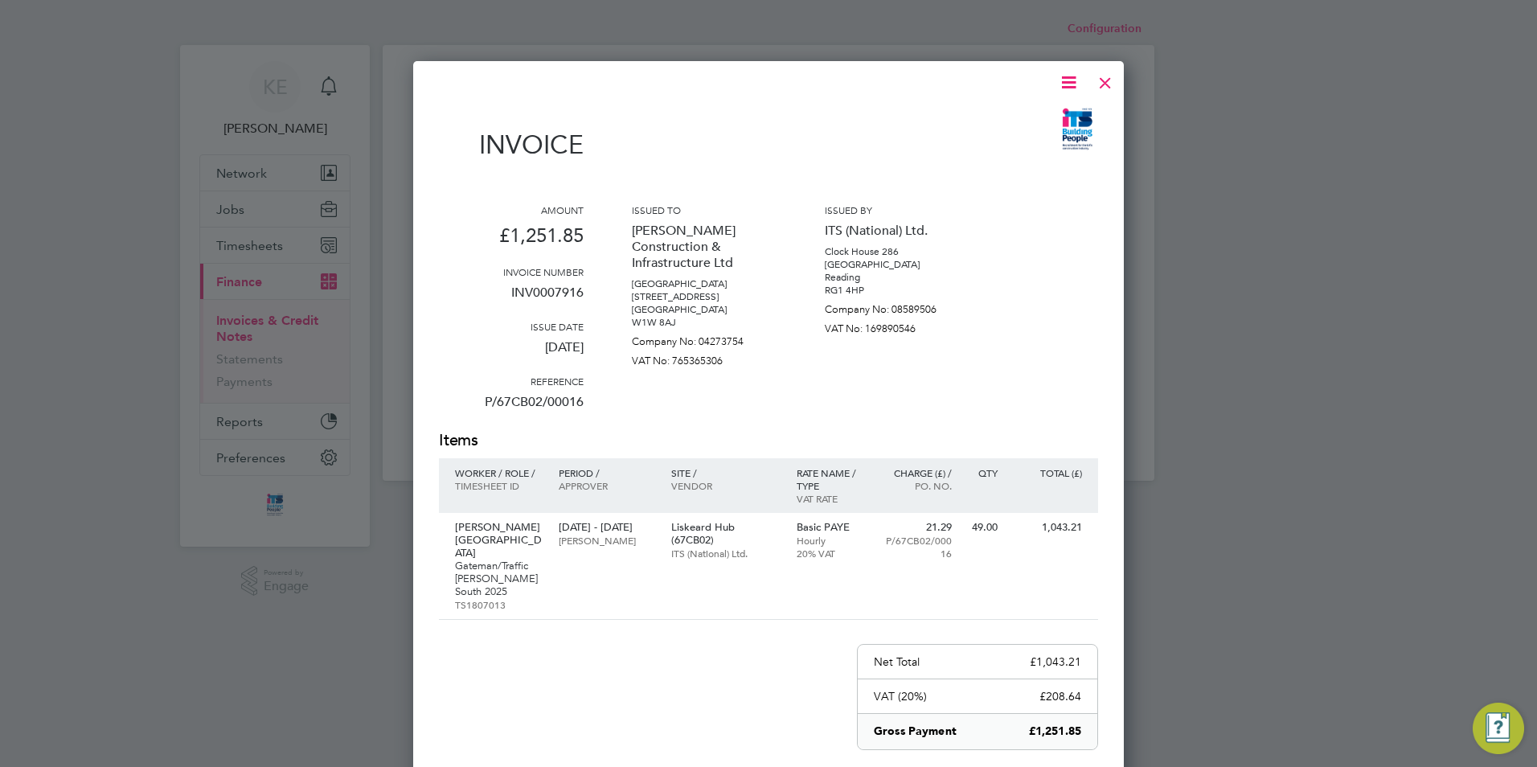
click at [1071, 88] on icon at bounding box center [1069, 82] width 20 height 20
click at [1003, 121] on li "Download Invoice" at bounding box center [1020, 120] width 111 height 23
click at [1106, 76] on div at bounding box center [1105, 78] width 29 height 29
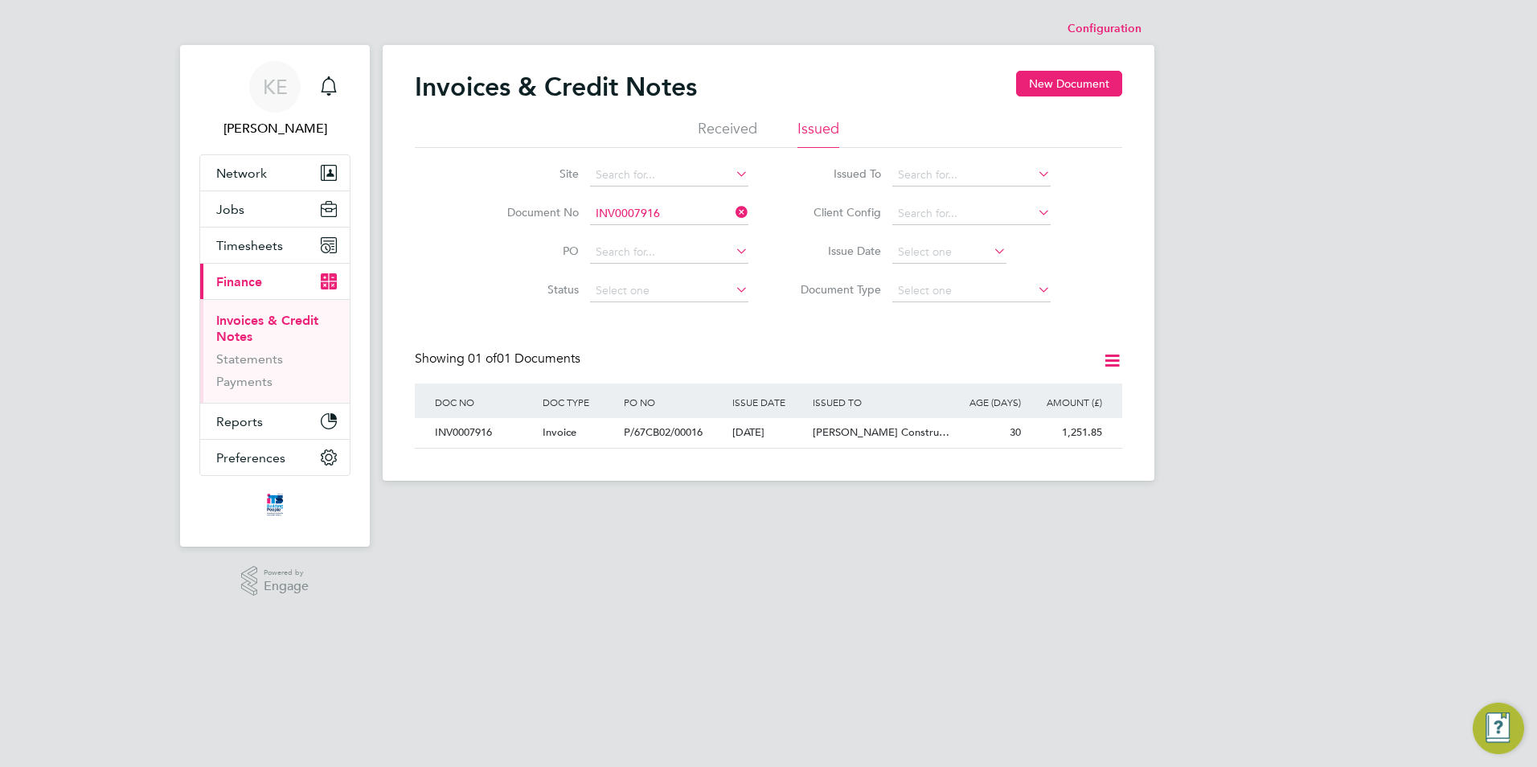
click at [732, 211] on icon at bounding box center [732, 212] width 0 height 23
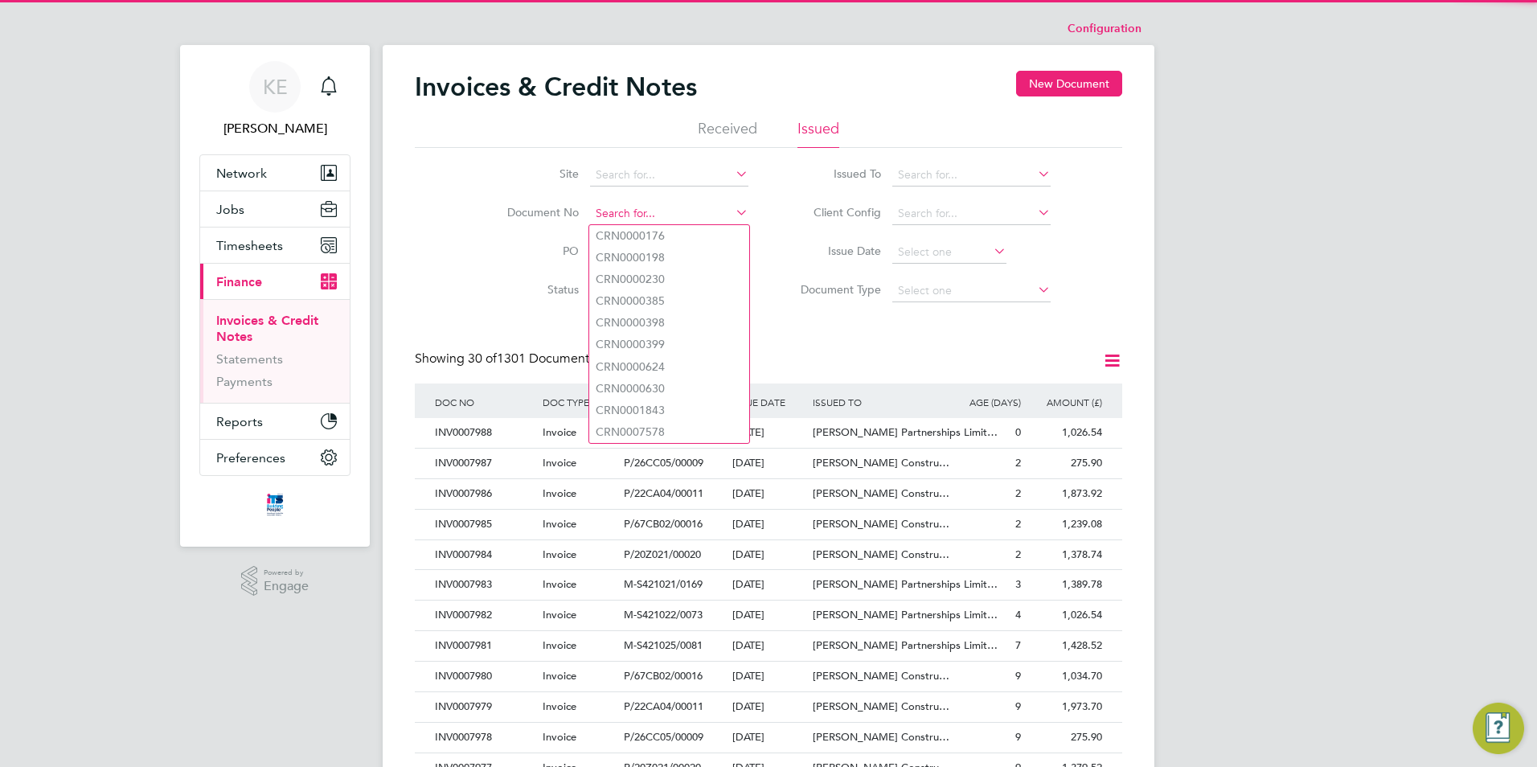
paste input "INV0007915"
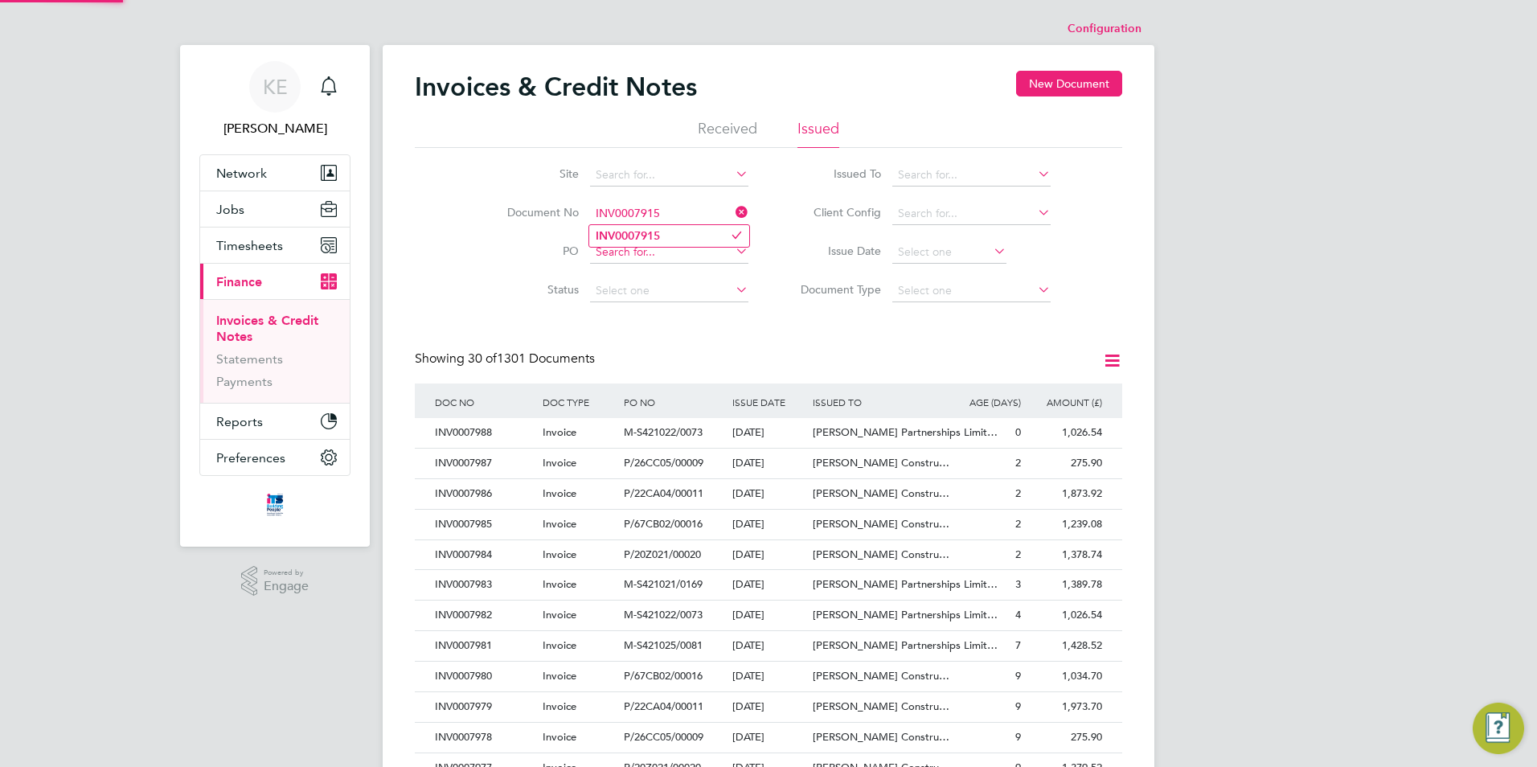
type input "INV0007915"
click at [655, 232] on b "INV0007915" at bounding box center [628, 236] width 64 height 14
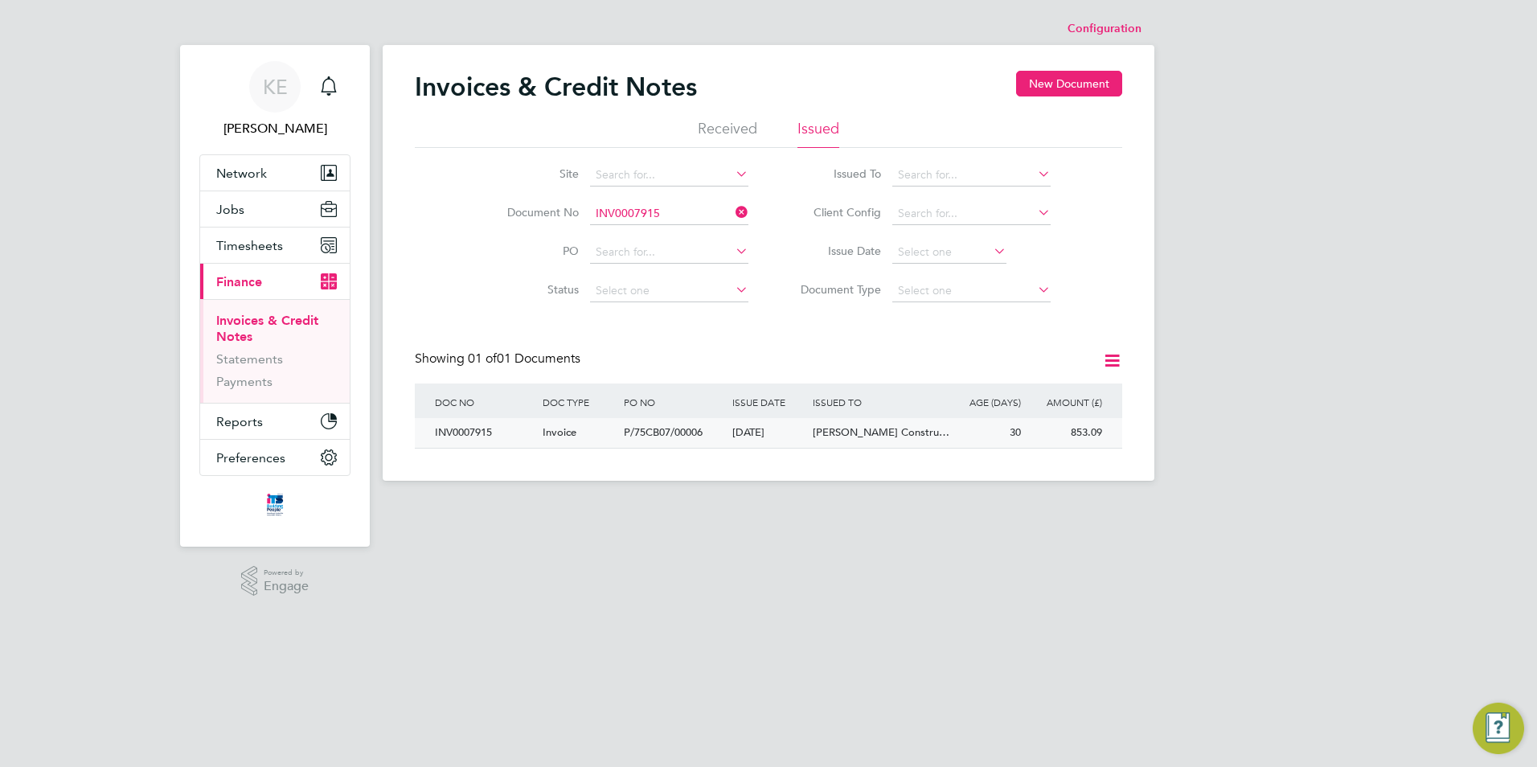
click at [728, 437] on div "27 Aug 2025" at bounding box center [768, 433] width 81 height 30
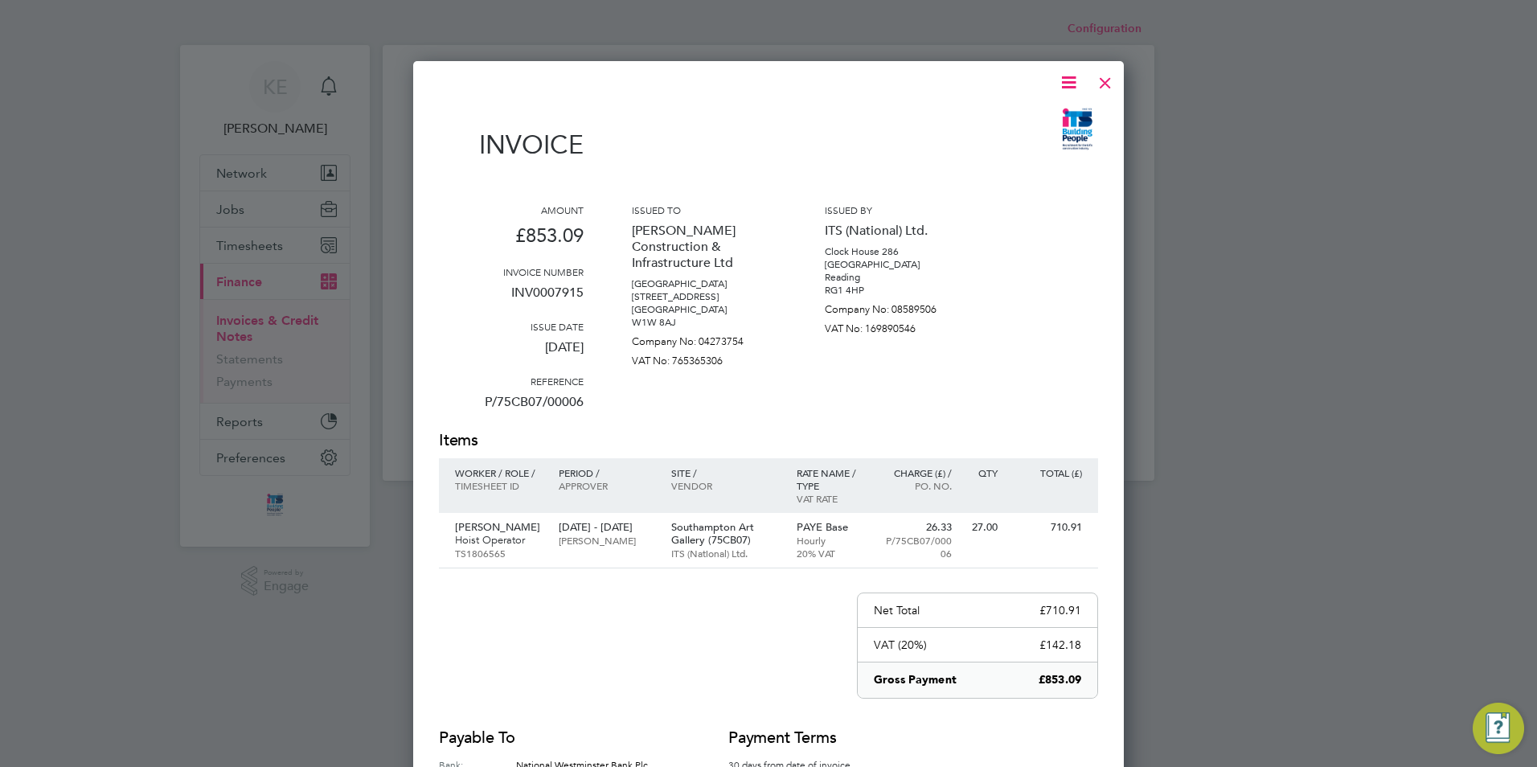
click at [1063, 77] on icon at bounding box center [1069, 82] width 20 height 20
click at [990, 116] on li "Download Invoice" at bounding box center [1020, 120] width 111 height 23
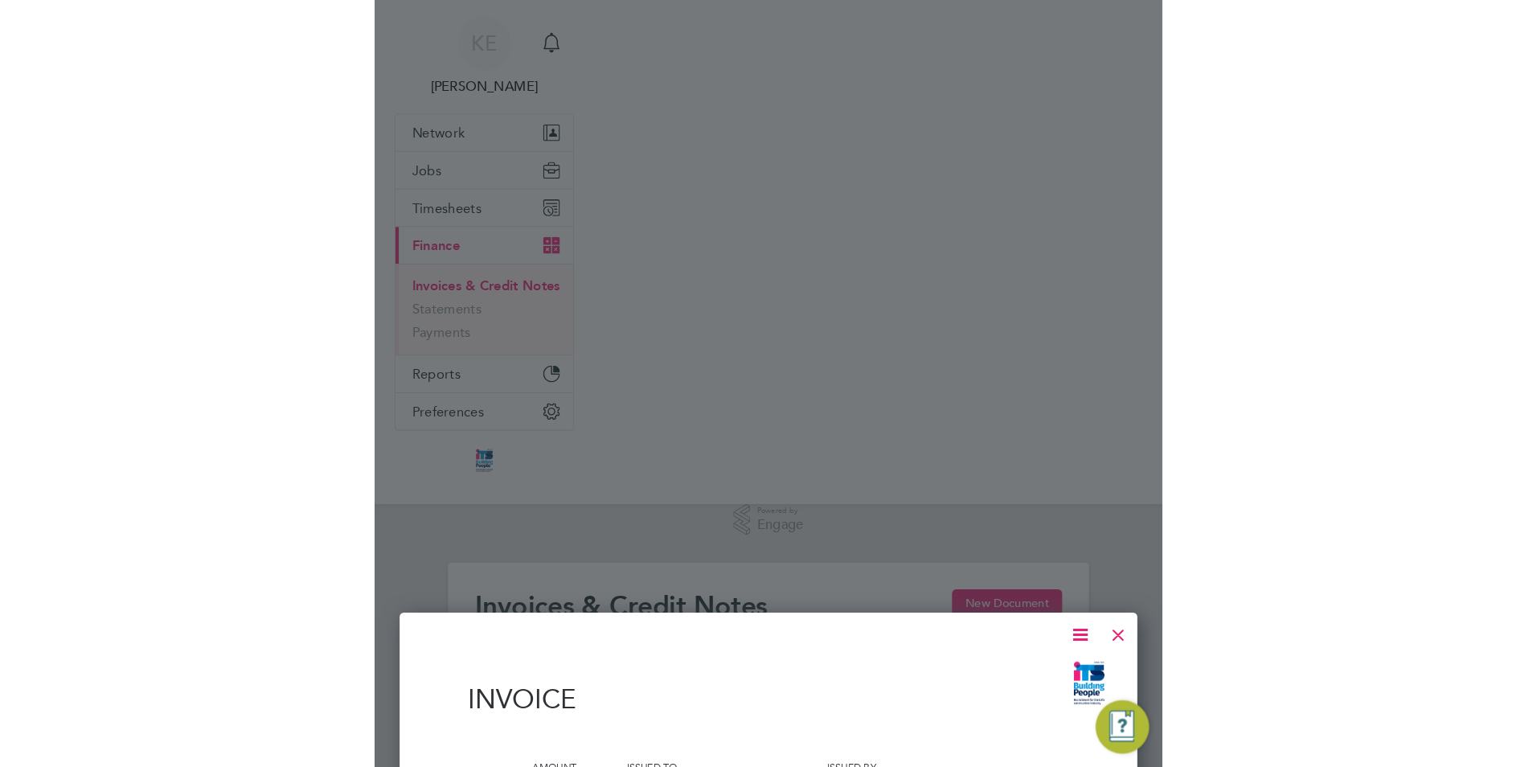
scroll to position [31, 136]
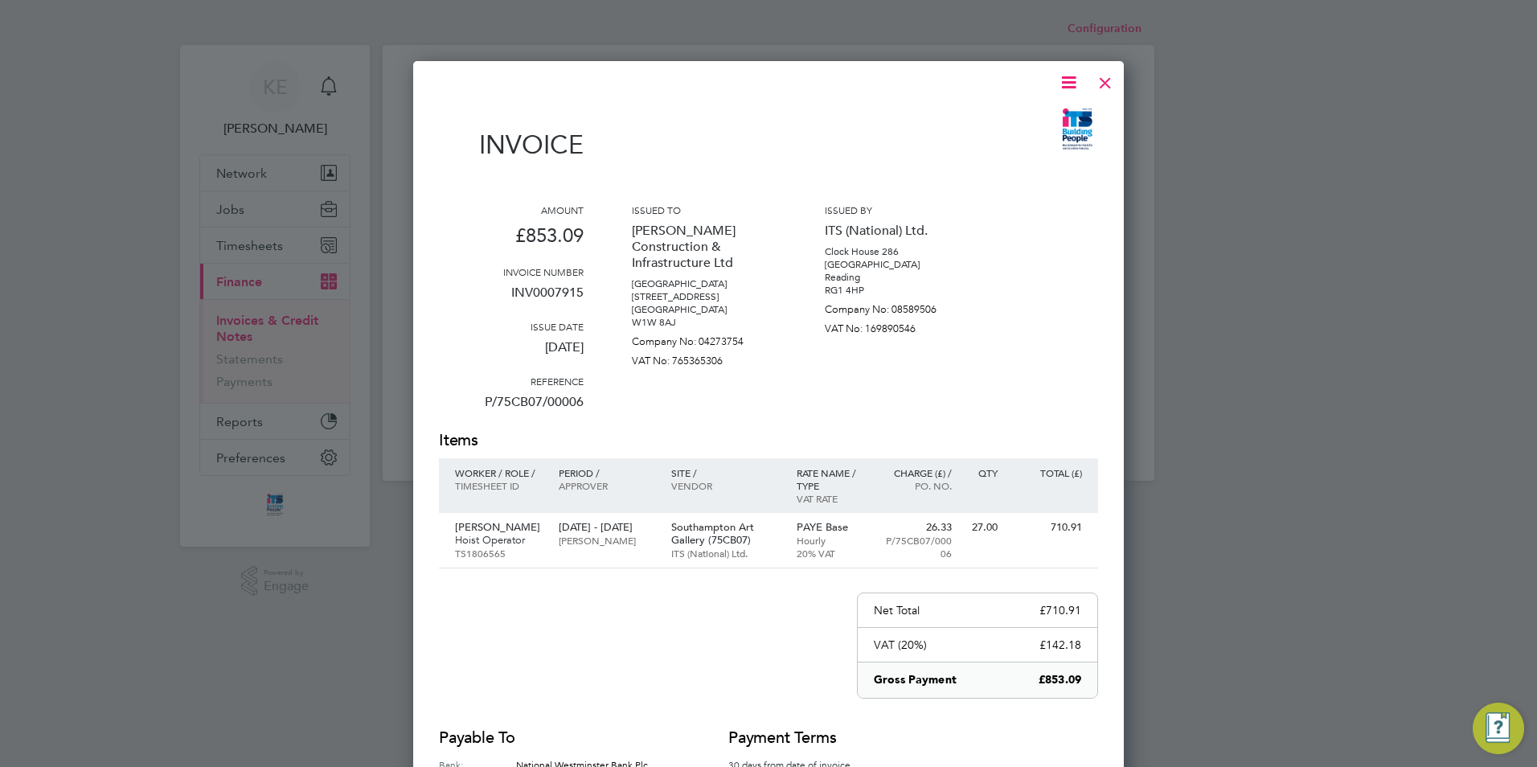
click at [1095, 85] on div at bounding box center [1105, 78] width 29 height 29
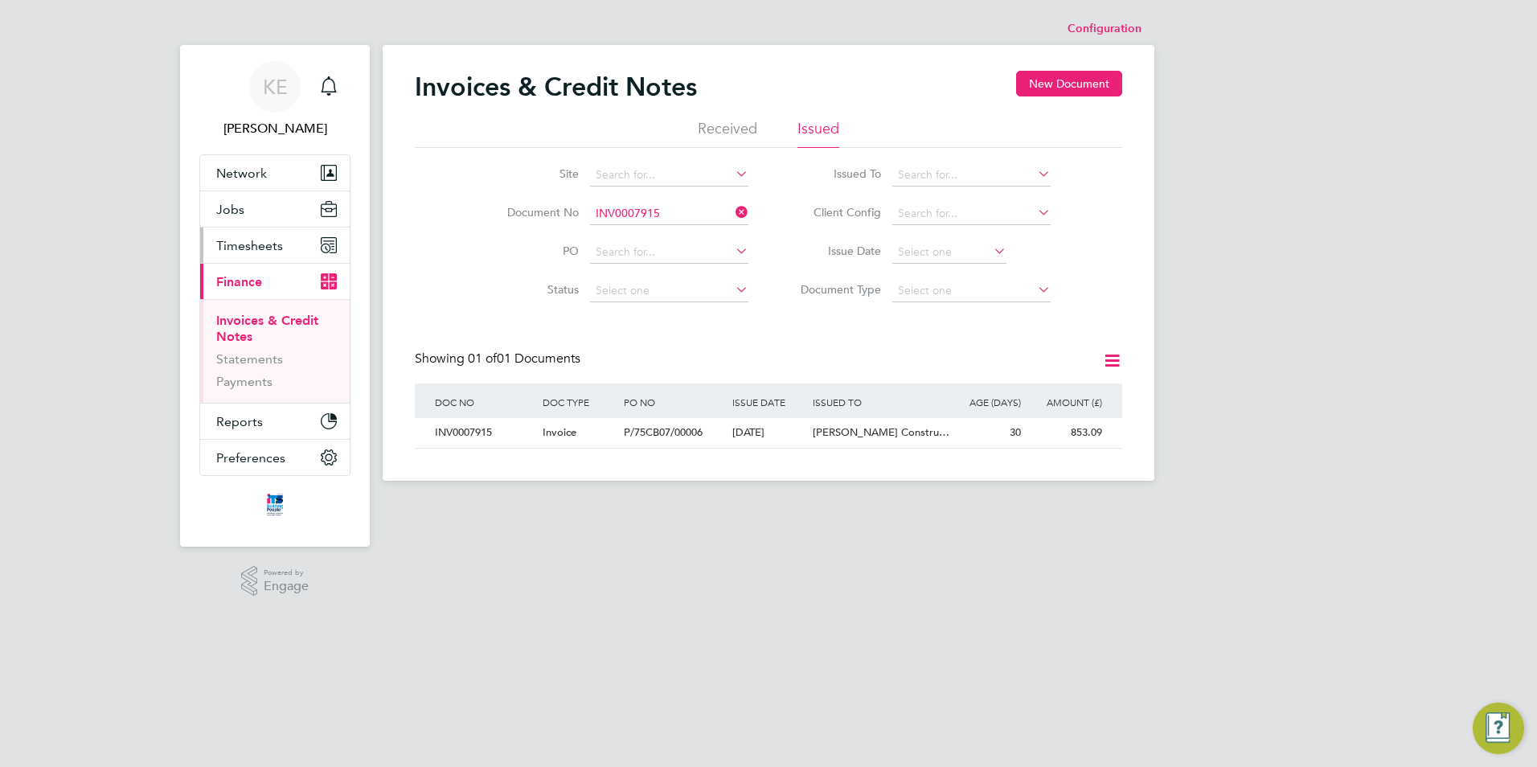
click at [246, 250] on span "Timesheets" at bounding box center [249, 245] width 67 height 15
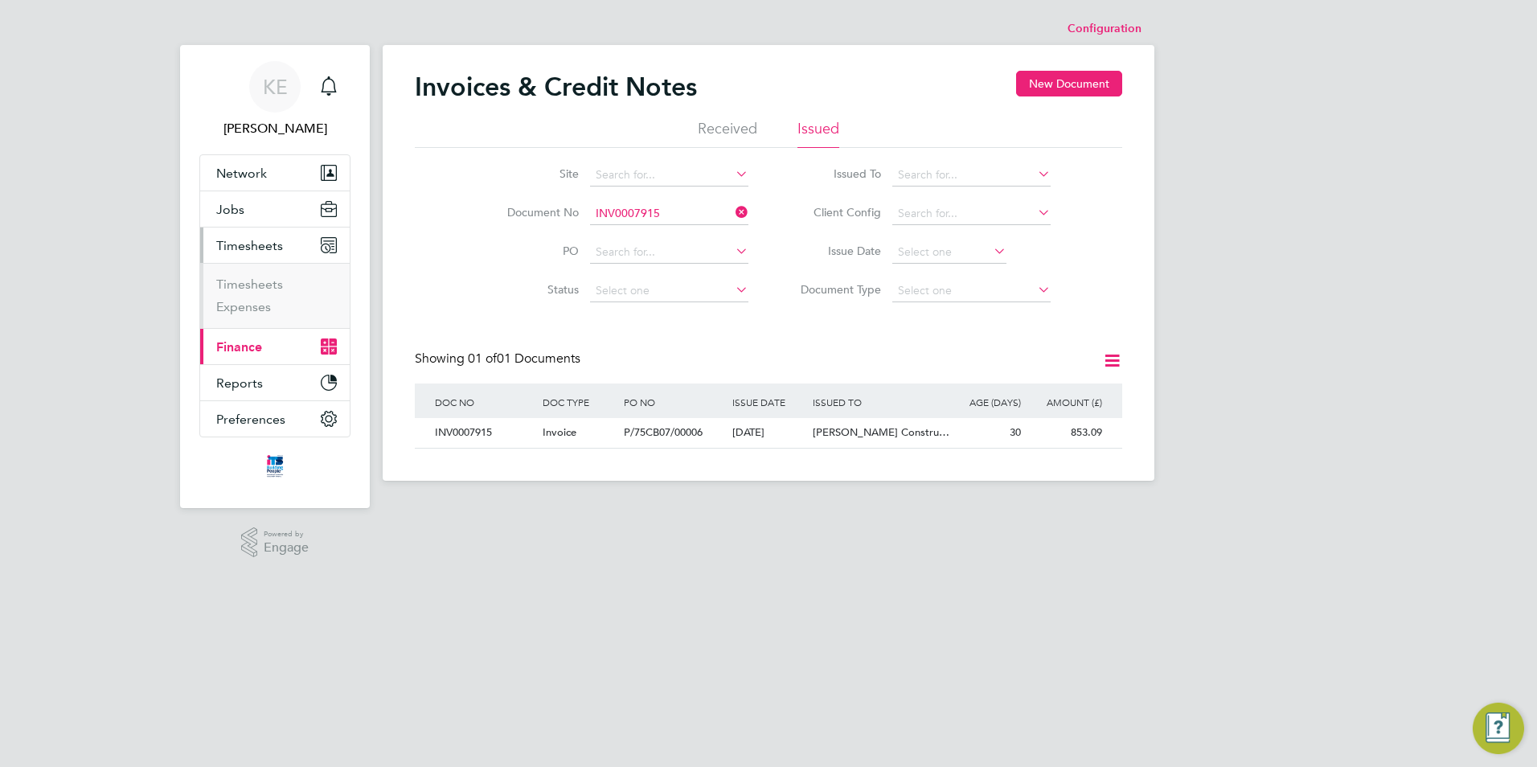
click at [260, 346] on span "Finance" at bounding box center [239, 346] width 46 height 15
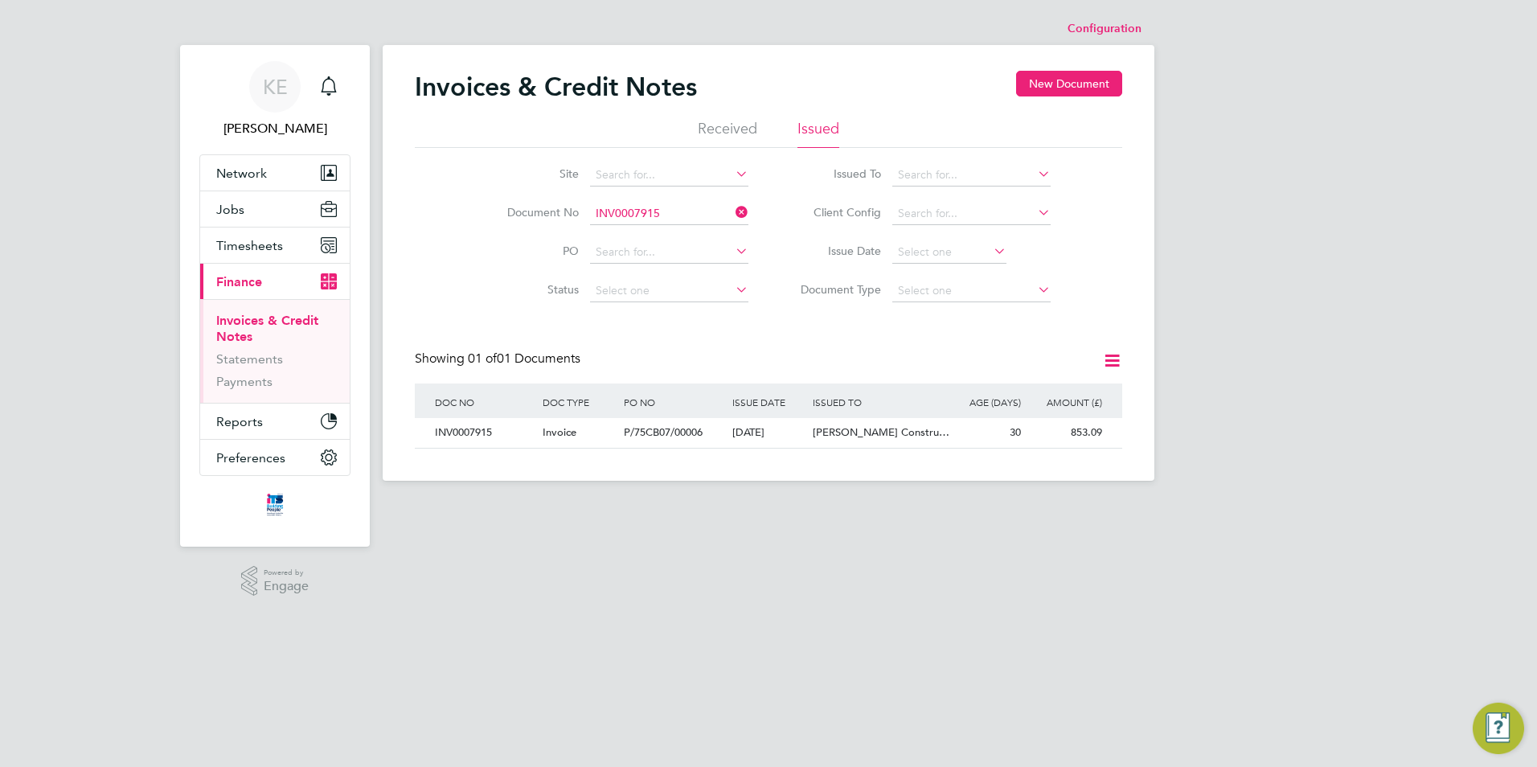
click at [249, 326] on link "Invoices & Credit Notes" at bounding box center [267, 328] width 102 height 31
click at [246, 325] on link "Invoices & Credit Notes" at bounding box center [267, 328] width 102 height 31
click at [732, 210] on icon at bounding box center [732, 212] width 0 height 23
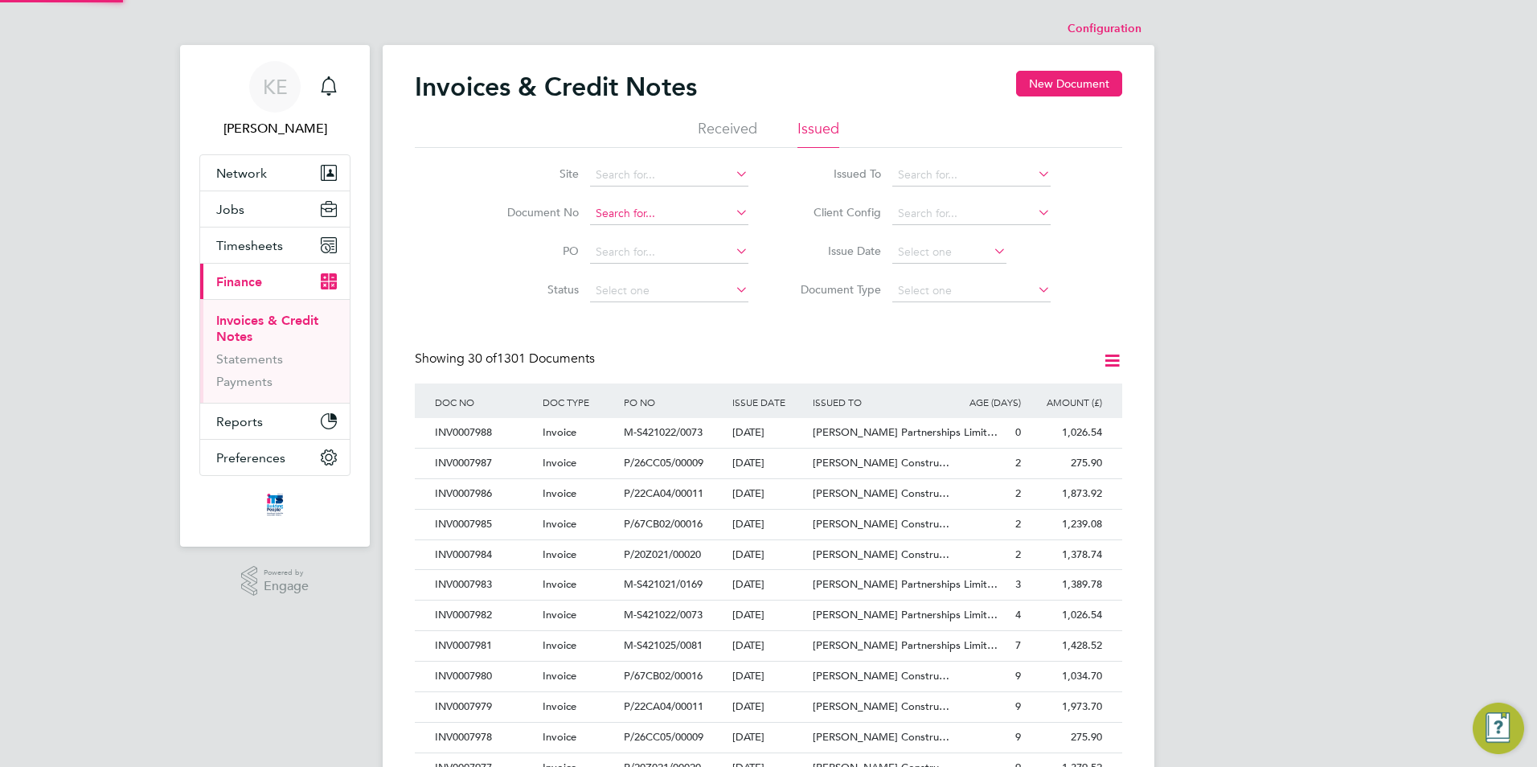
scroll to position [31, 109]
click at [636, 207] on input at bounding box center [669, 214] width 158 height 23
click at [645, 229] on b "7768" at bounding box center [647, 236] width 26 height 14
type input "INV0007768"
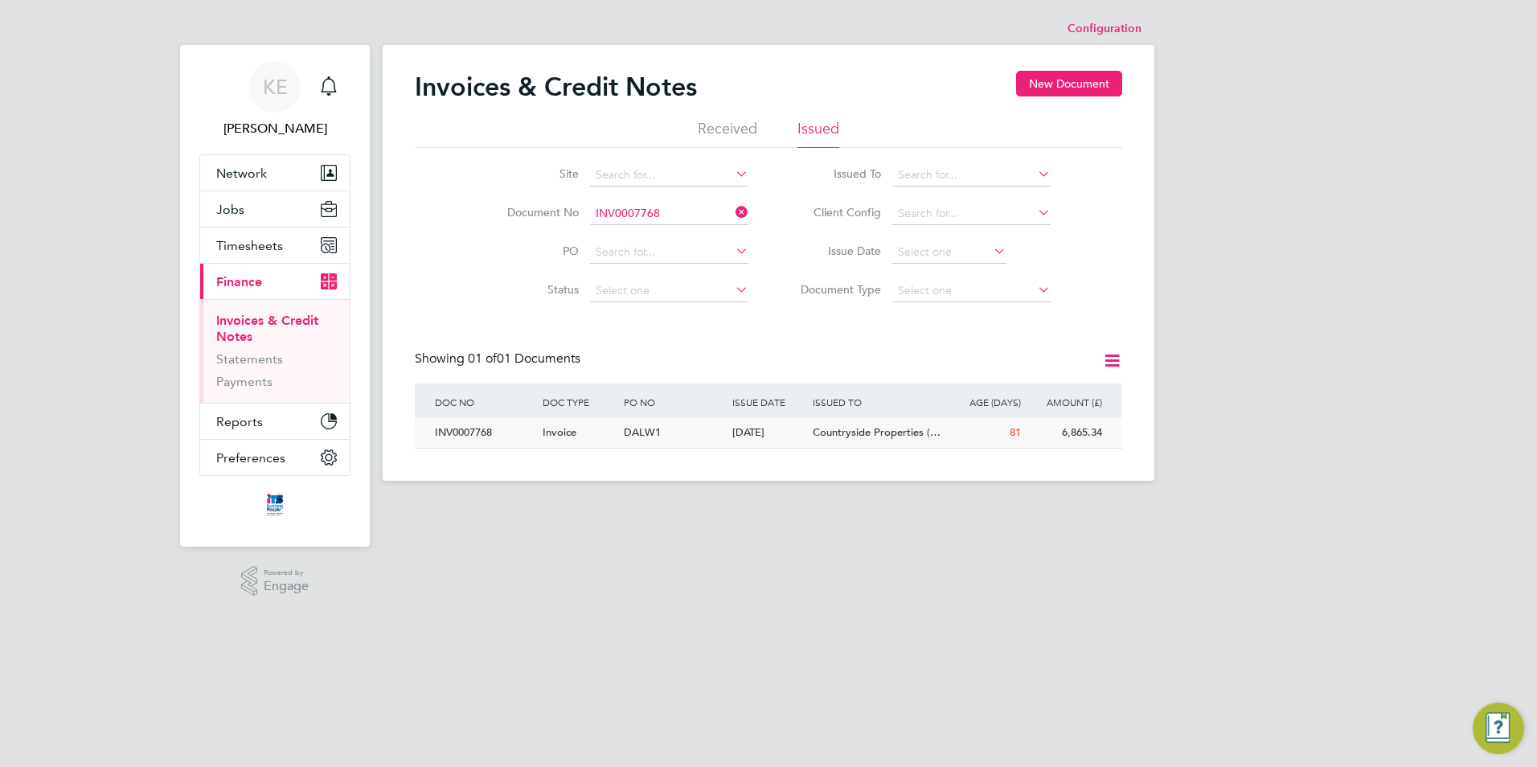
click at [625, 442] on div "DALW1" at bounding box center [674, 433] width 108 height 30
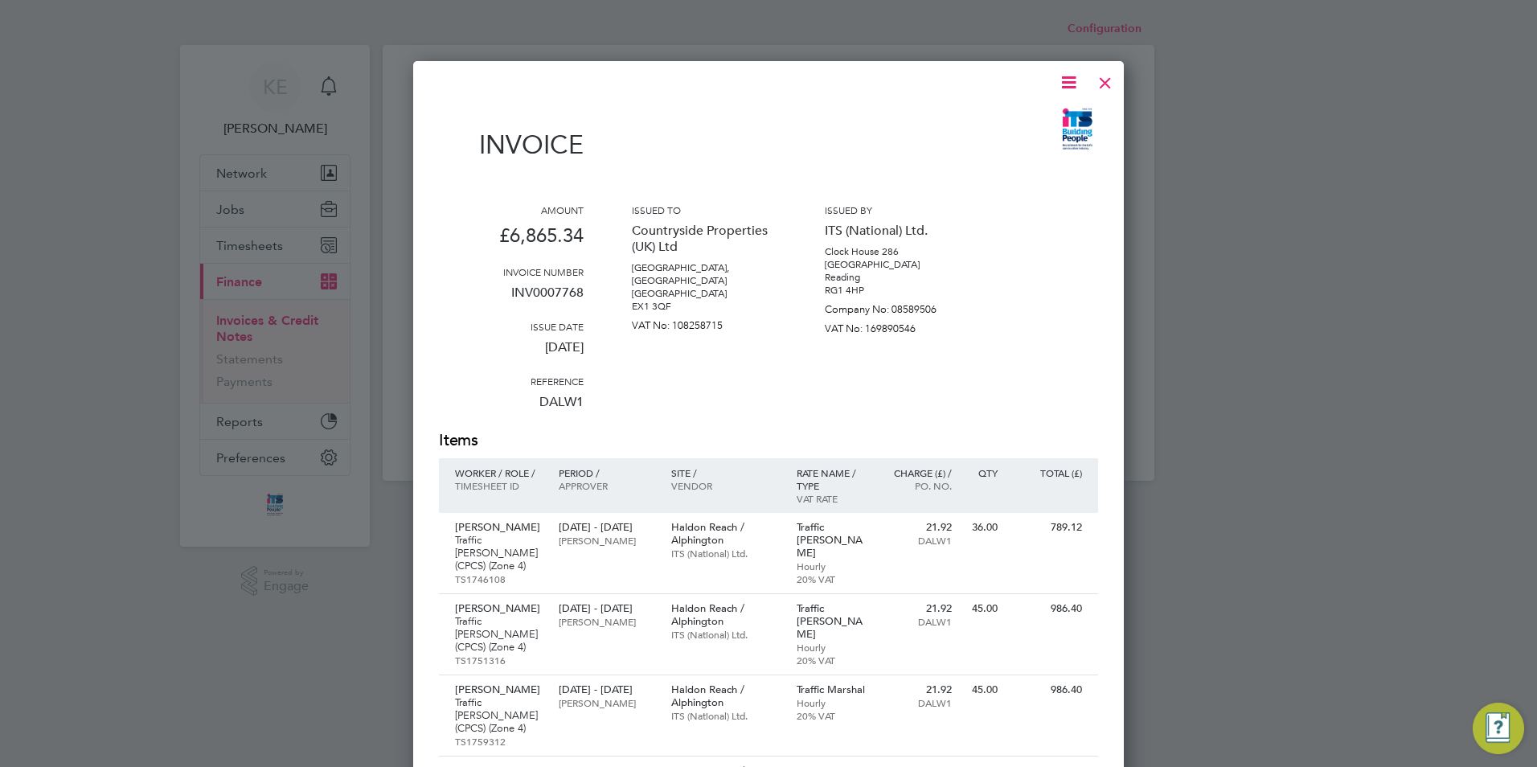
click at [1074, 80] on icon at bounding box center [1069, 82] width 20 height 20
click at [1024, 119] on li "Download Invoice" at bounding box center [1020, 120] width 111 height 23
click at [1101, 86] on div at bounding box center [1105, 78] width 29 height 29
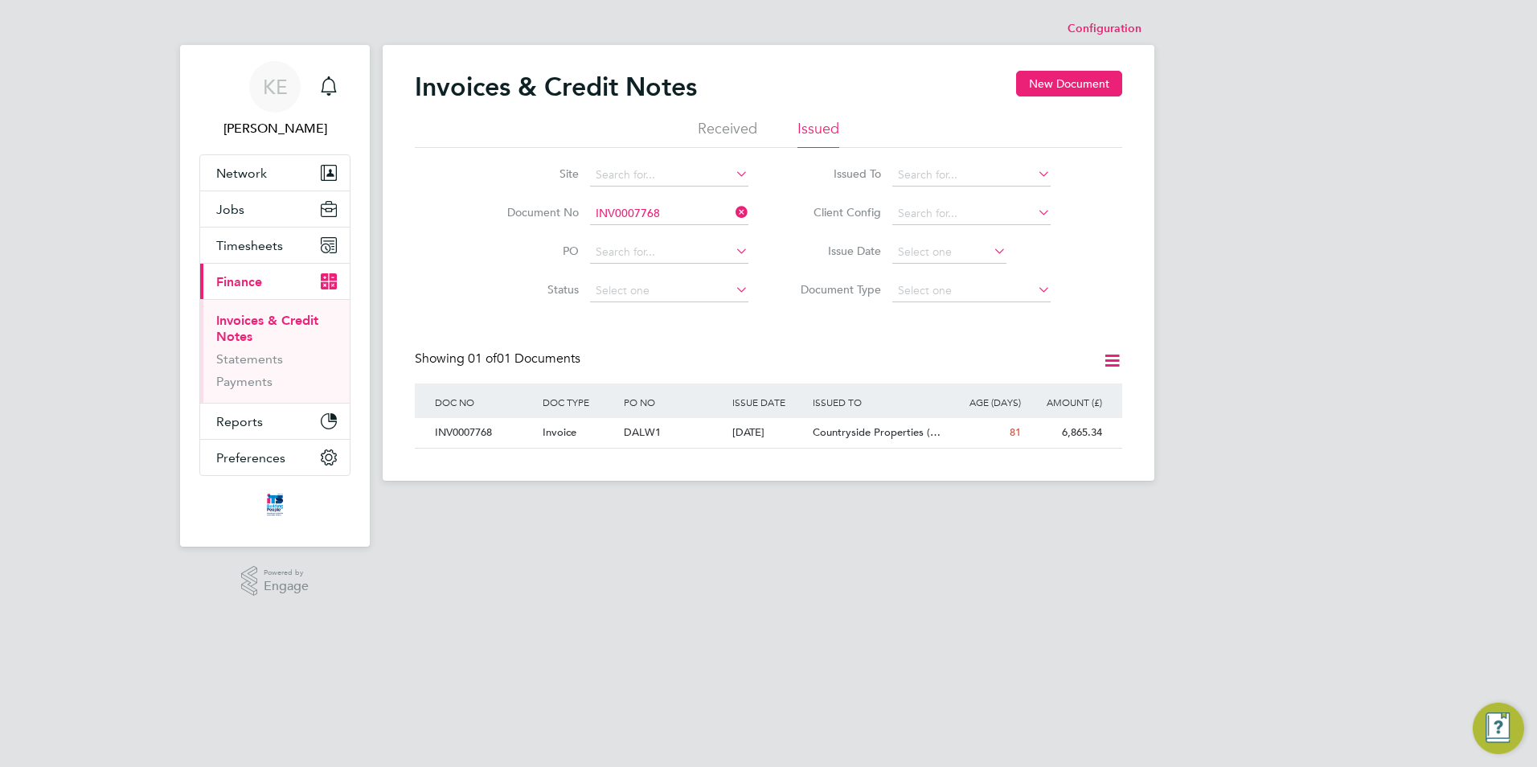
drag, startPoint x: 740, startPoint y: 206, endPoint x: 691, endPoint y: 219, distance: 49.9
click at [732, 206] on icon at bounding box center [732, 212] width 0 height 23
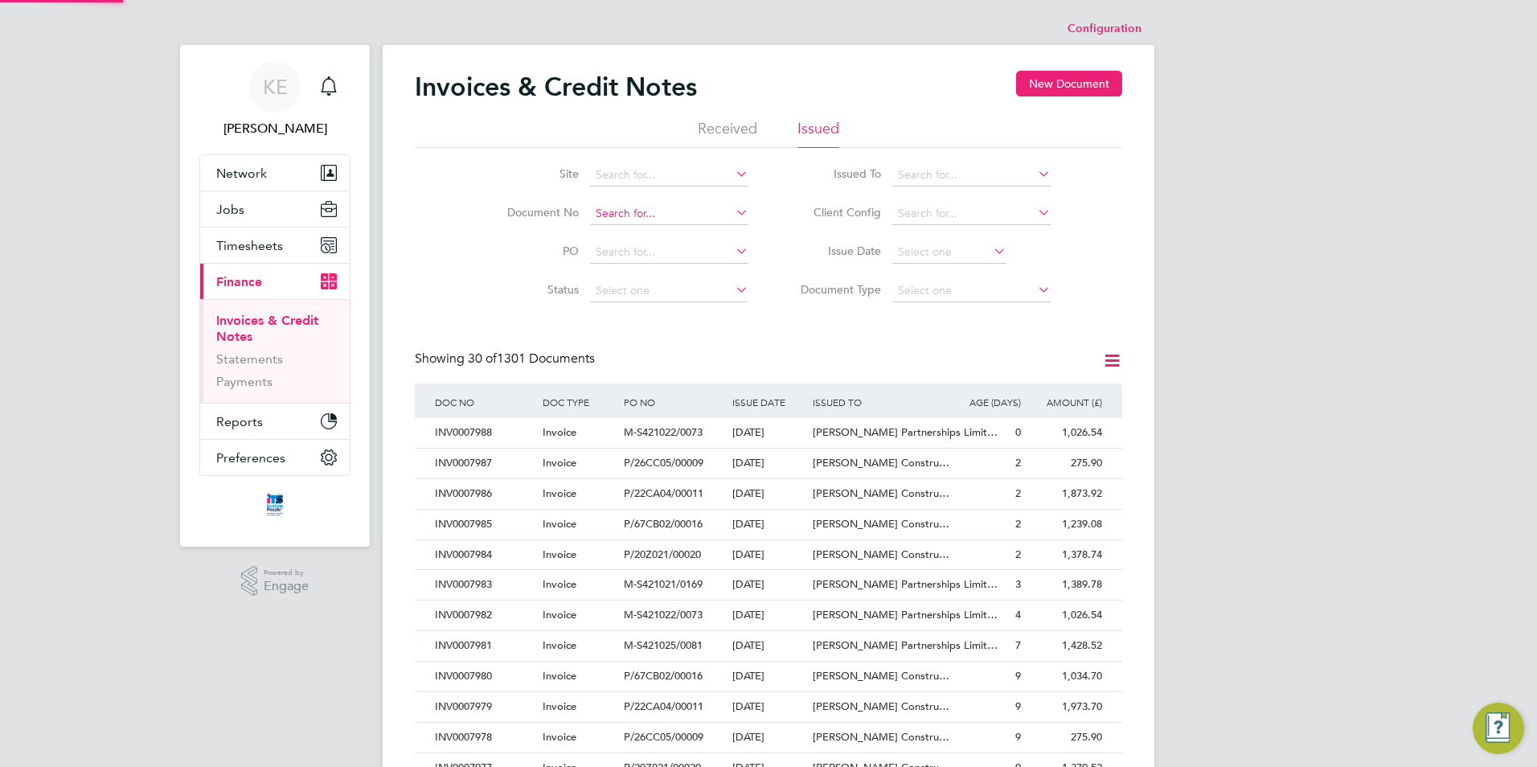
click at [626, 217] on input at bounding box center [669, 214] width 158 height 23
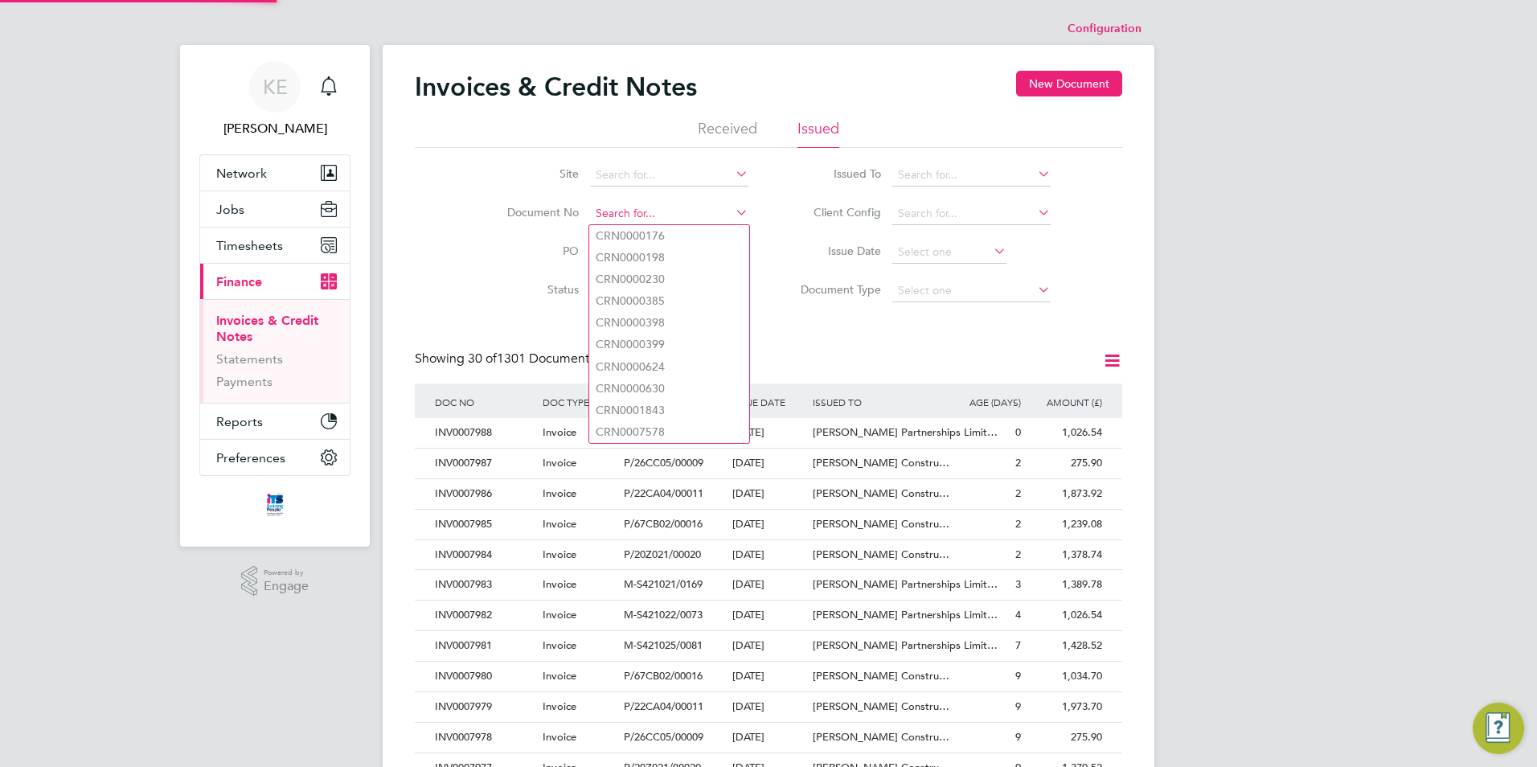
scroll to position [31, 109]
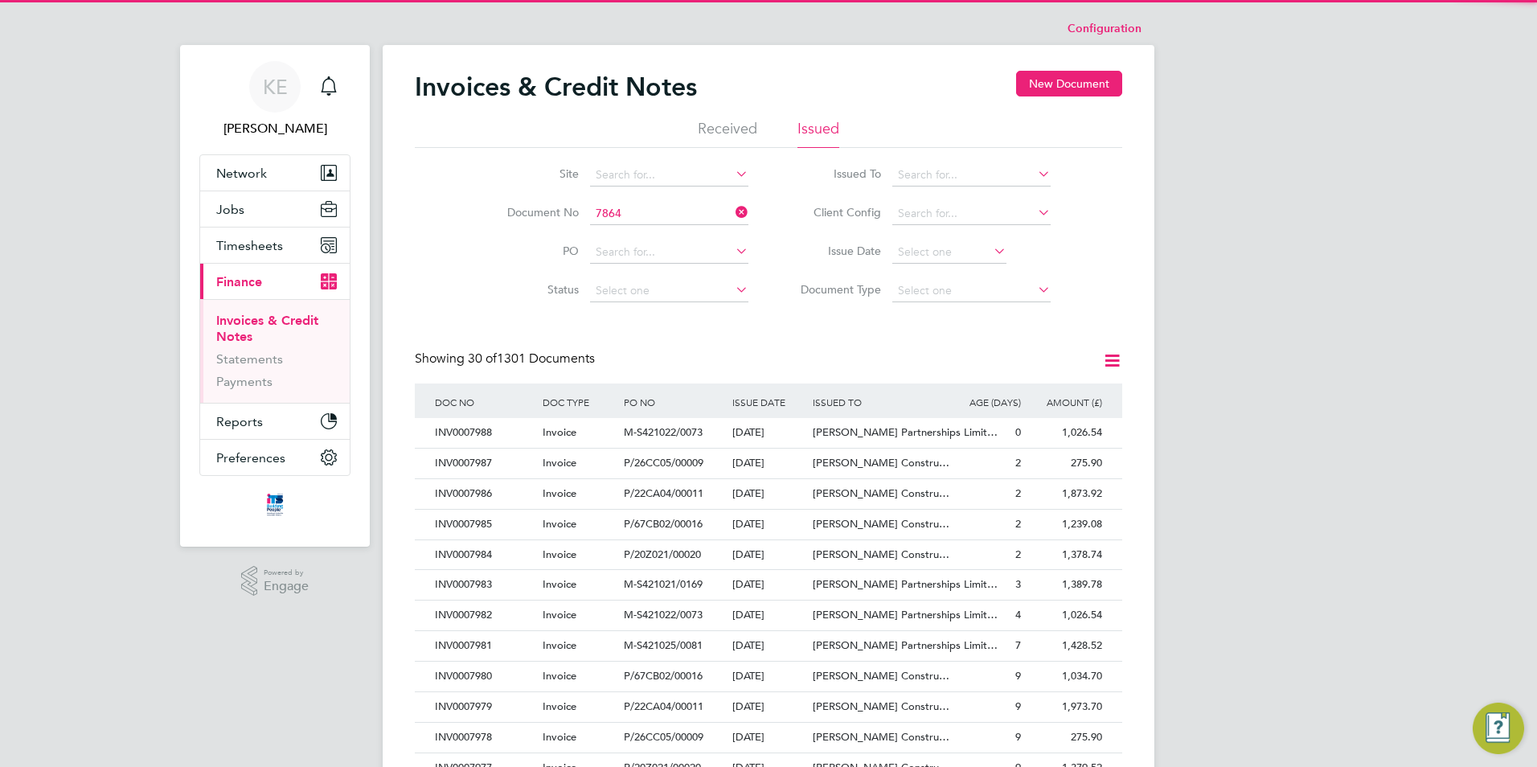
click at [643, 234] on b "7864" at bounding box center [647, 236] width 26 height 14
type input "INV0007864"
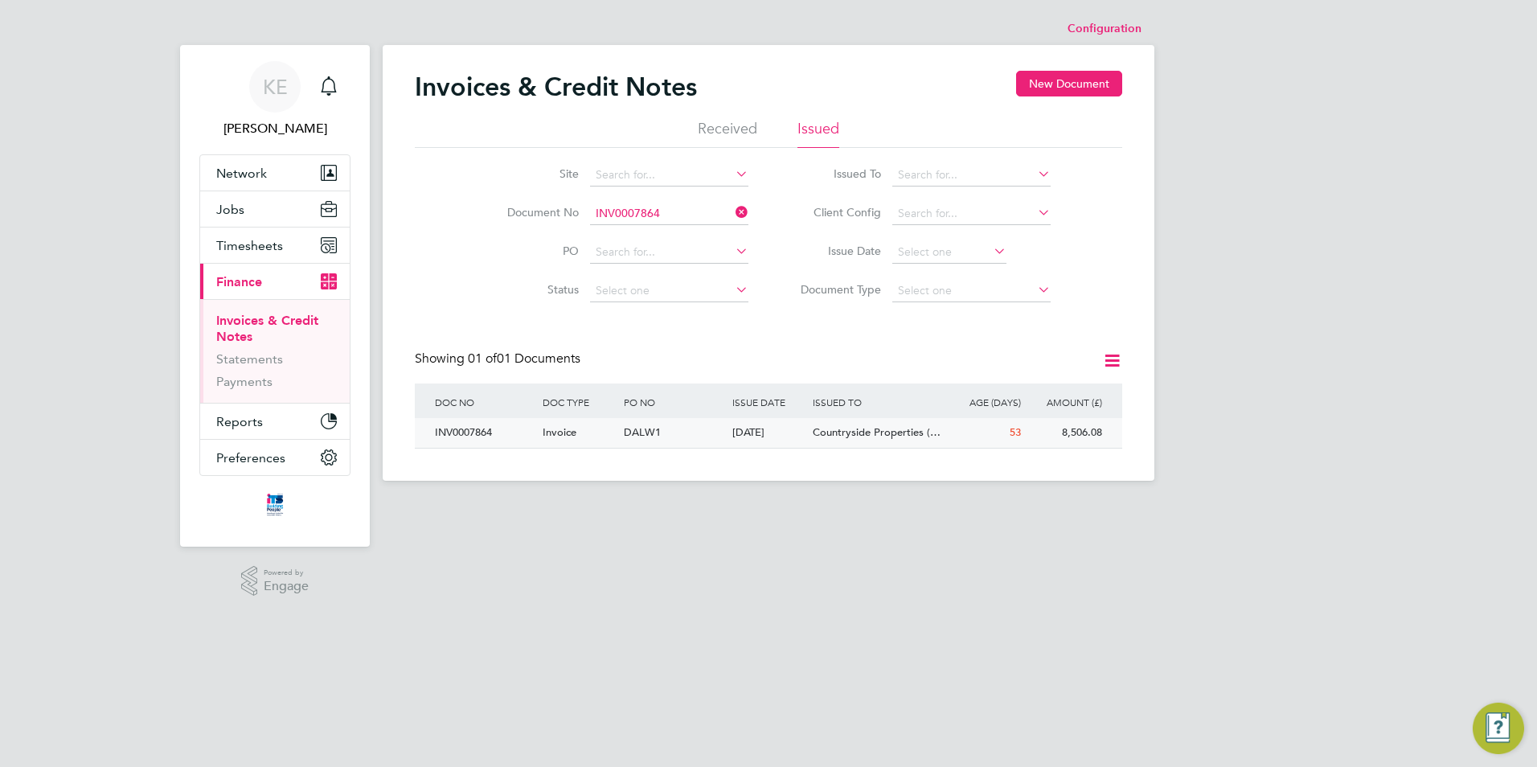
click at [580, 435] on div "Invoice" at bounding box center [579, 433] width 81 height 30
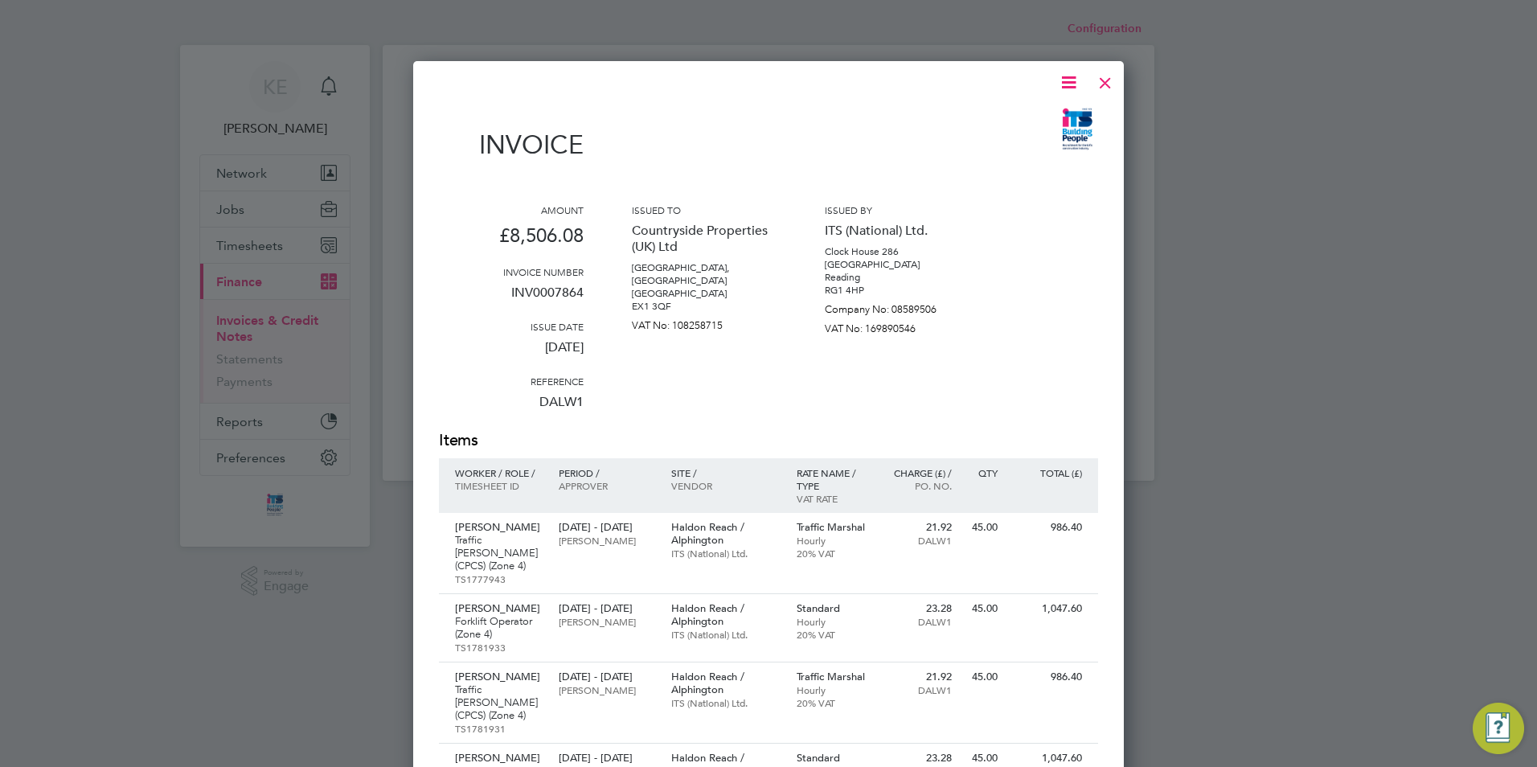
click at [1067, 80] on icon at bounding box center [1069, 82] width 20 height 20
click at [1013, 114] on li "Download Invoice" at bounding box center [1020, 120] width 111 height 23
click at [1111, 84] on div at bounding box center [1105, 78] width 29 height 29
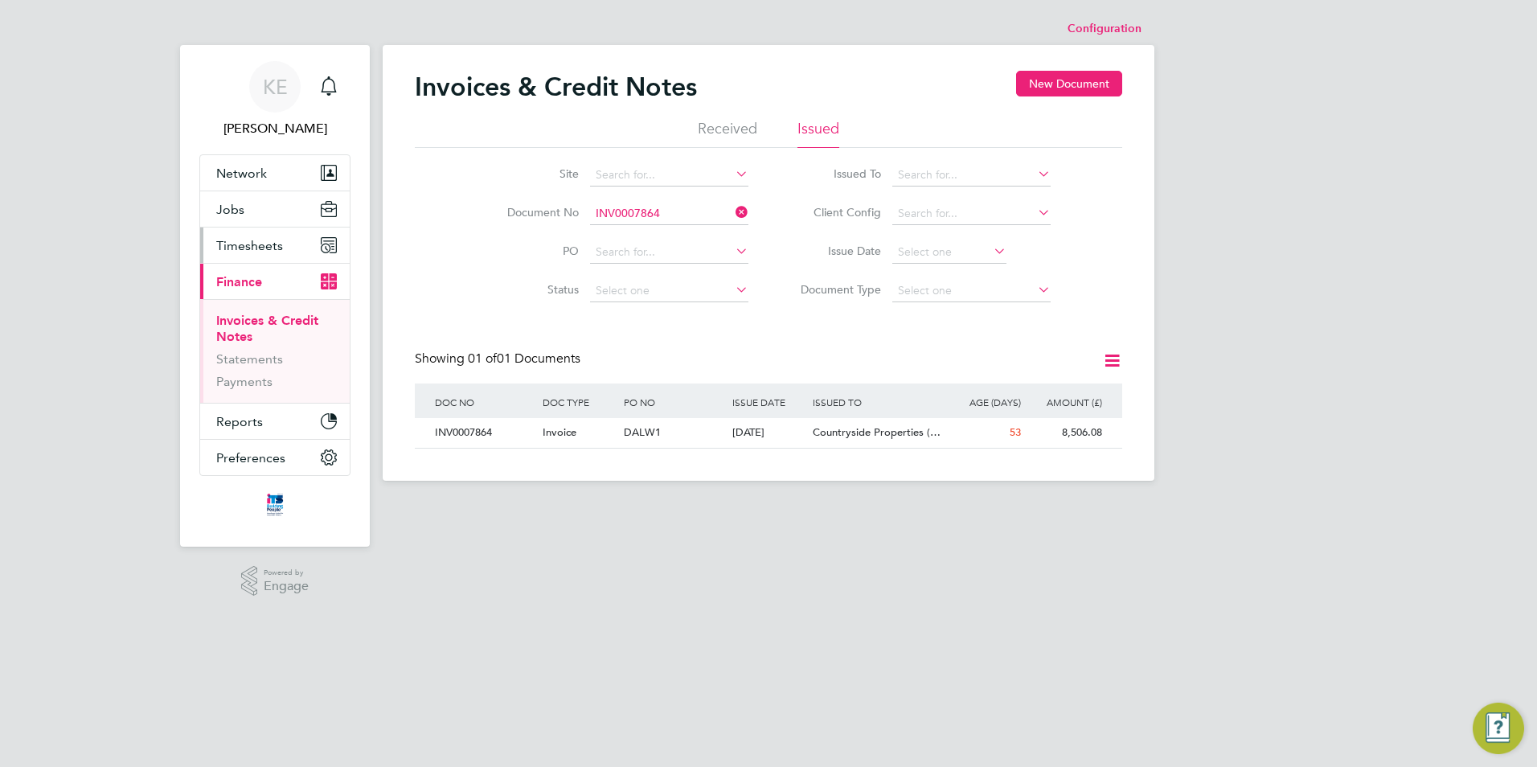
click at [257, 241] on span "Timesheets" at bounding box center [249, 245] width 67 height 15
click at [246, 325] on link "Invoices & Credit Notes" at bounding box center [267, 328] width 102 height 31
click at [246, 246] on span "Timesheets" at bounding box center [249, 245] width 67 height 15
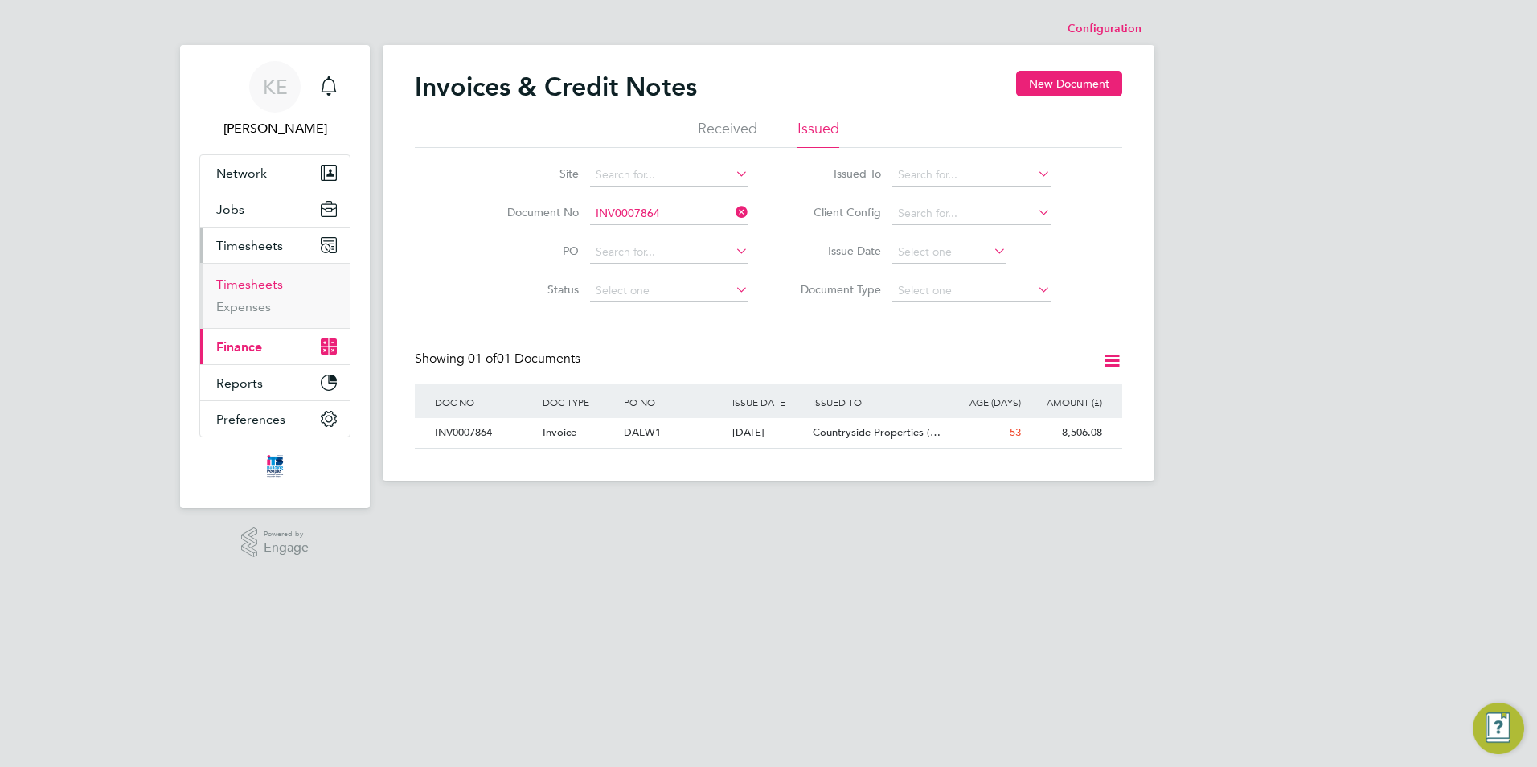
click at [250, 283] on link "Timesheets" at bounding box center [249, 284] width 67 height 15
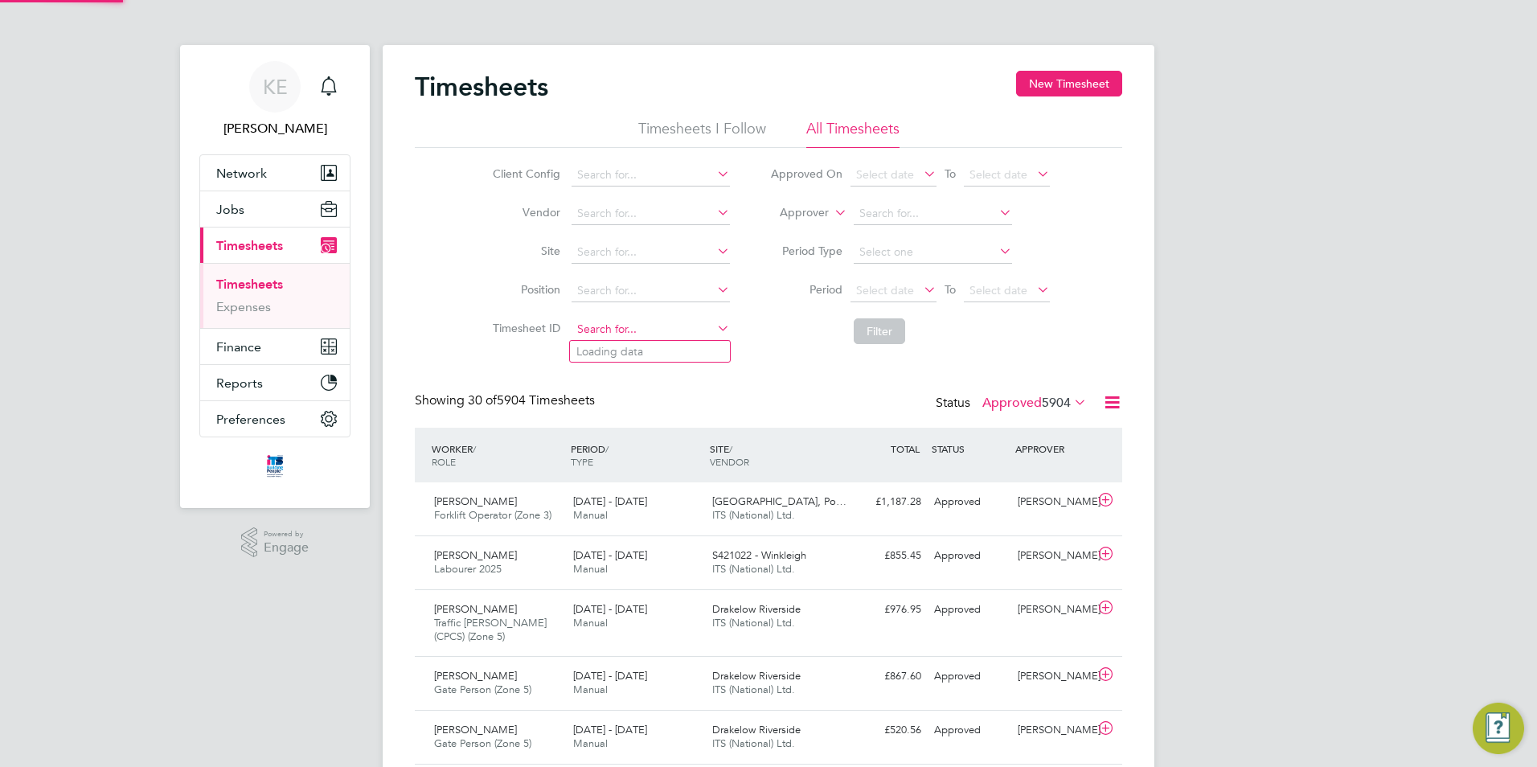
click at [593, 321] on input at bounding box center [651, 329] width 158 height 23
paste input "TS 1797559"
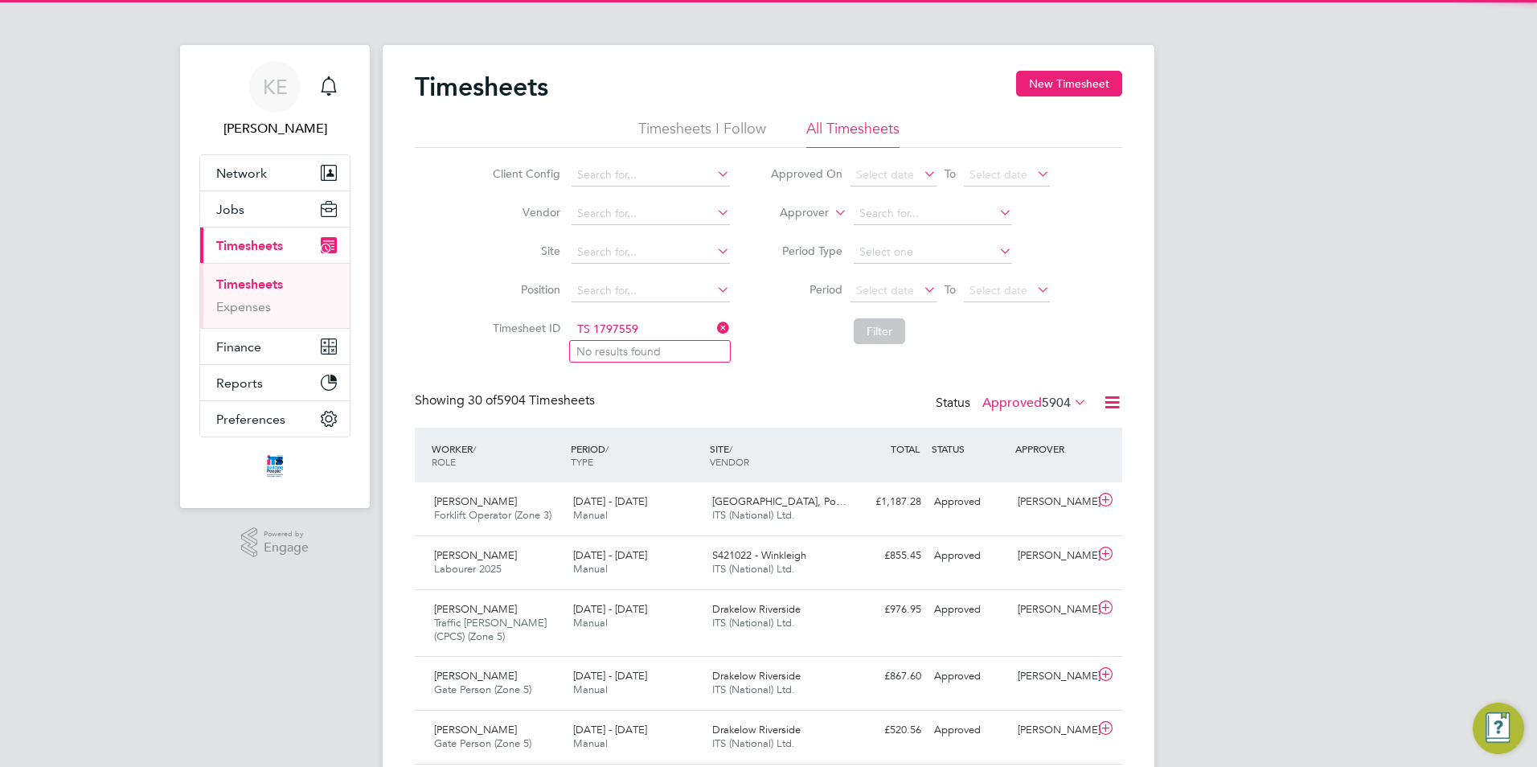
click at [596, 330] on input "TS 1797559" at bounding box center [651, 329] width 158 height 23
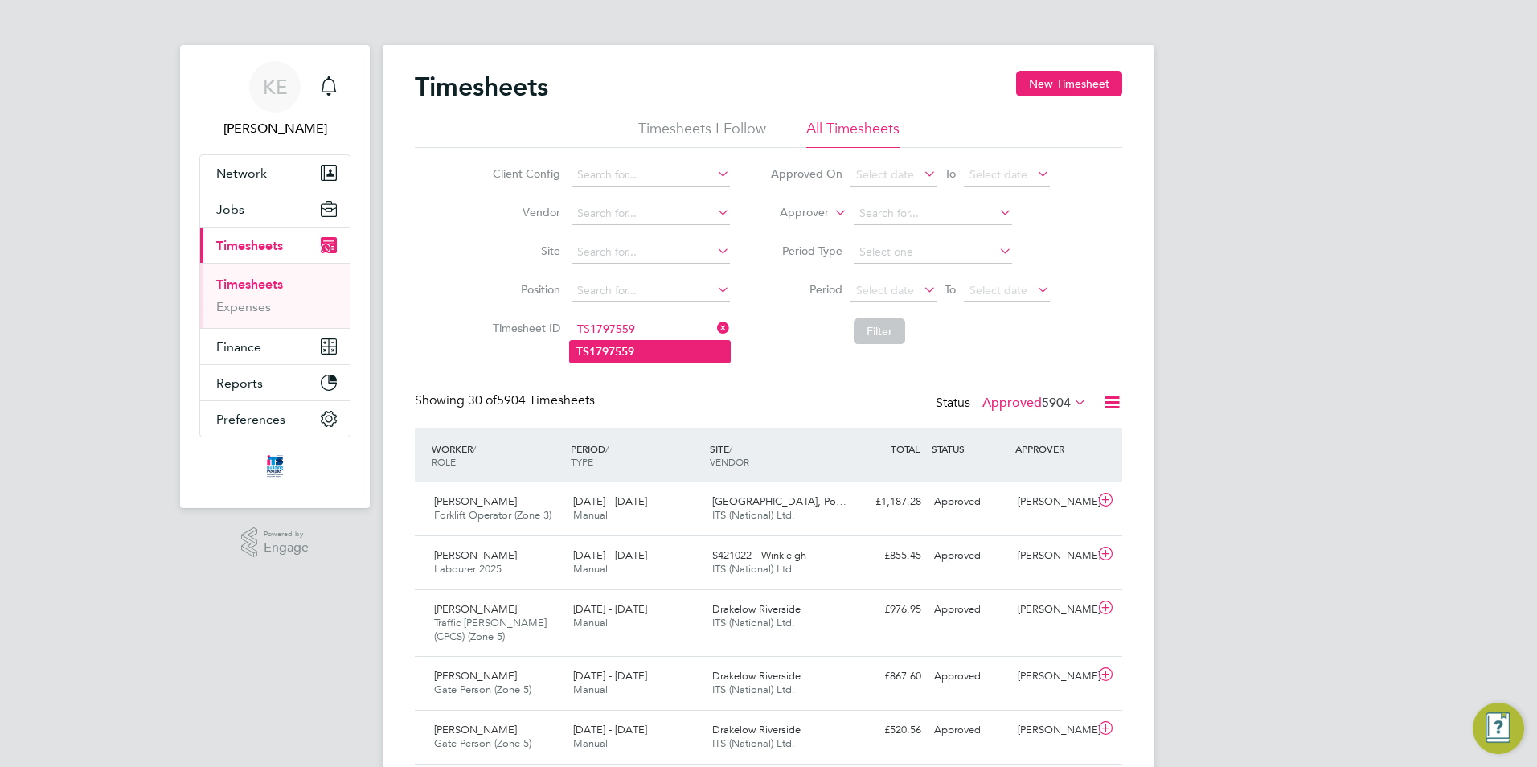
type input "TS1797559"
click at [634, 350] on b "TS1797559" at bounding box center [605, 352] width 58 height 14
click at [883, 330] on button "Filter" at bounding box center [879, 331] width 51 height 26
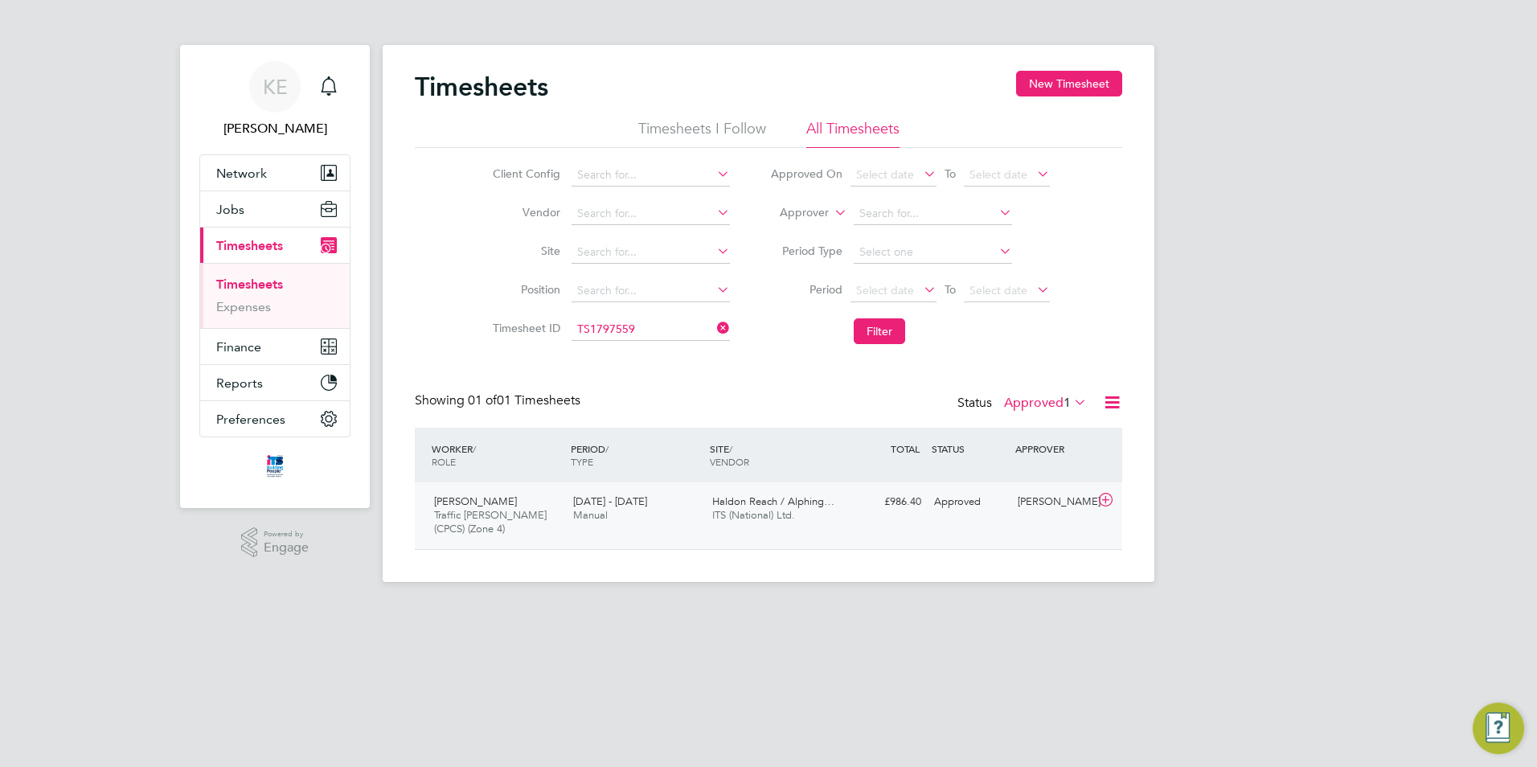
click at [643, 528] on div "4 - 10 Aug 2025 Manual" at bounding box center [636, 509] width 139 height 40
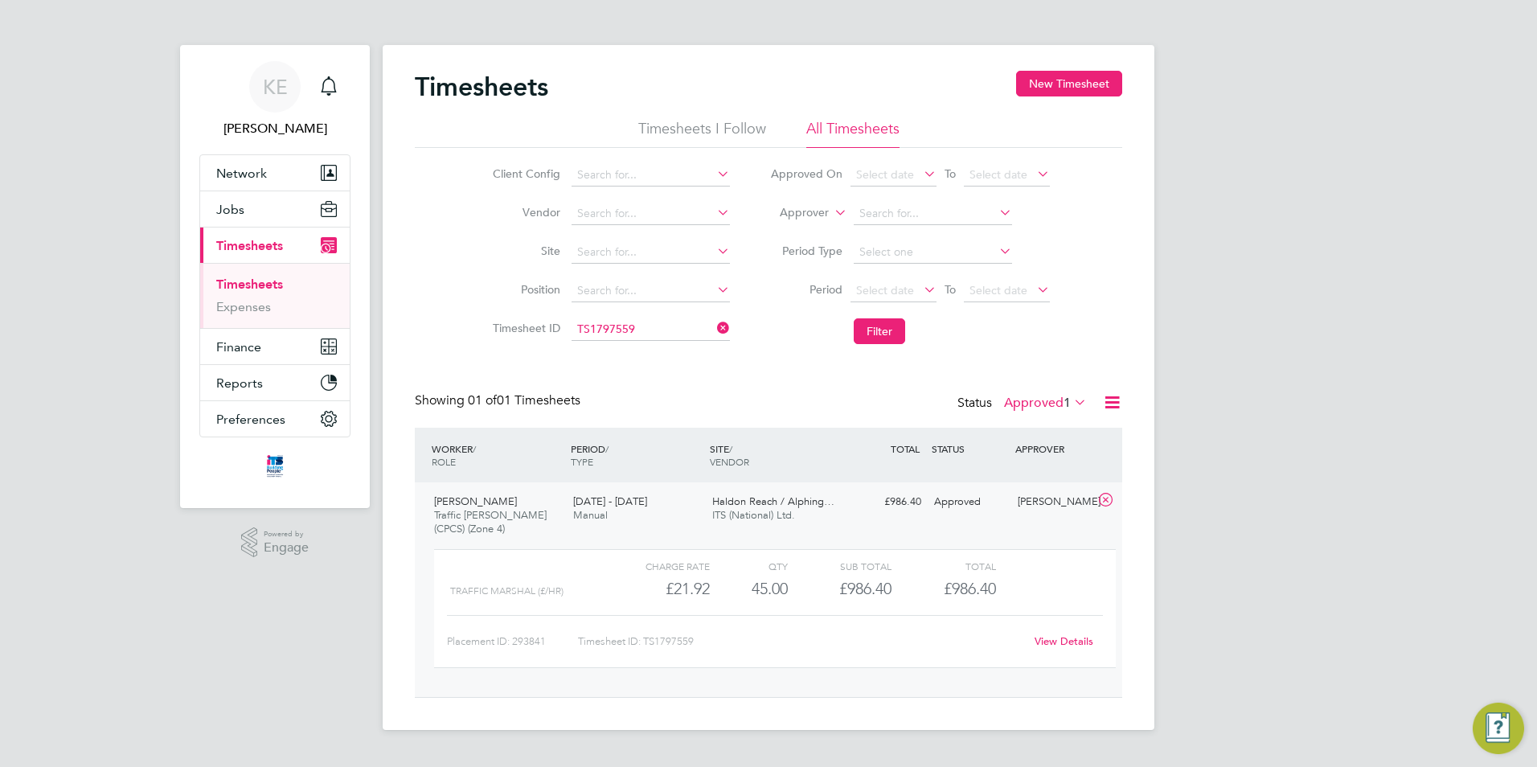
click at [1065, 646] on link "View Details" at bounding box center [1064, 641] width 59 height 14
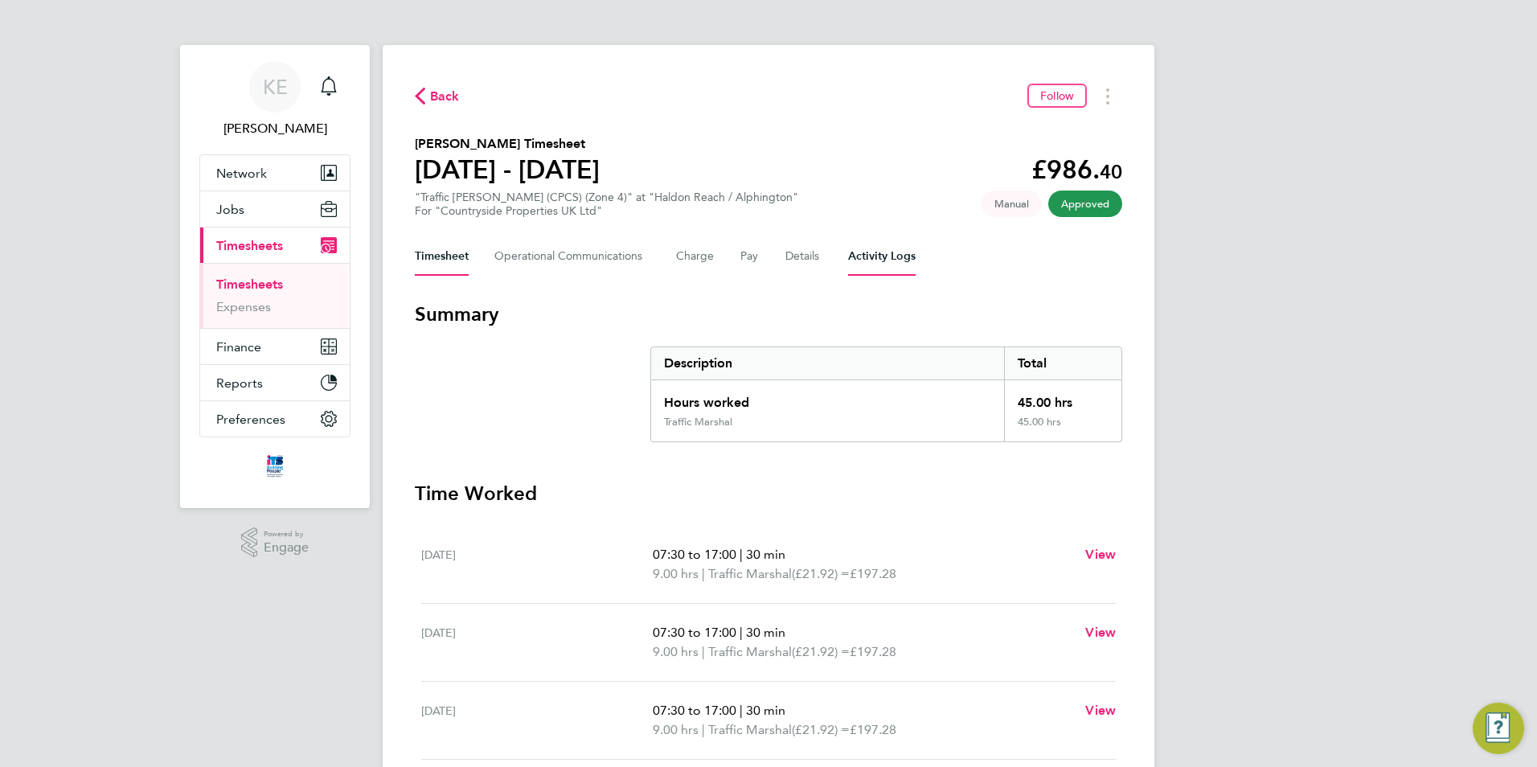
click at [864, 264] on Logs-tab "Activity Logs" at bounding box center [882, 256] width 68 height 39
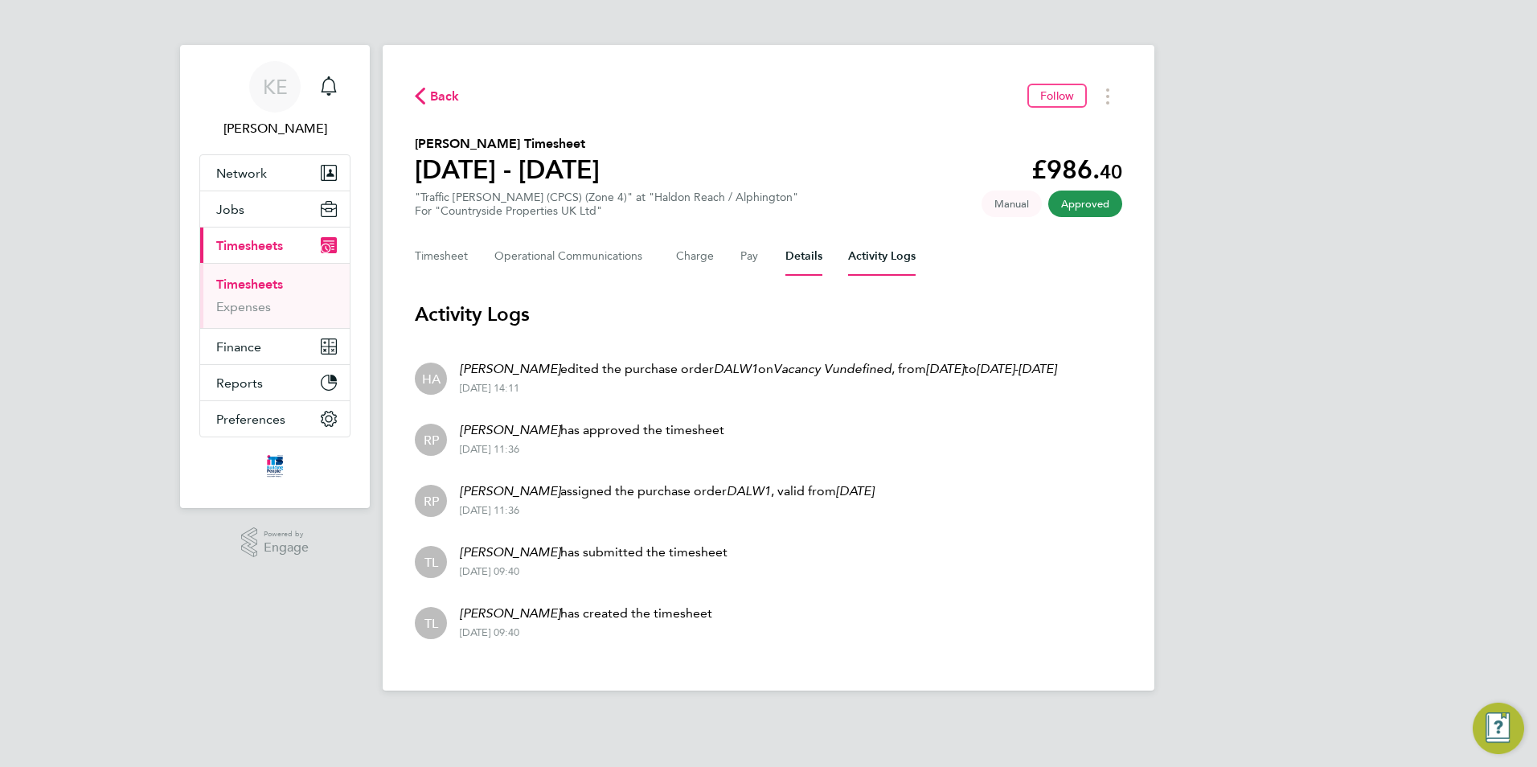
click at [802, 257] on button "Details" at bounding box center [803, 256] width 37 height 39
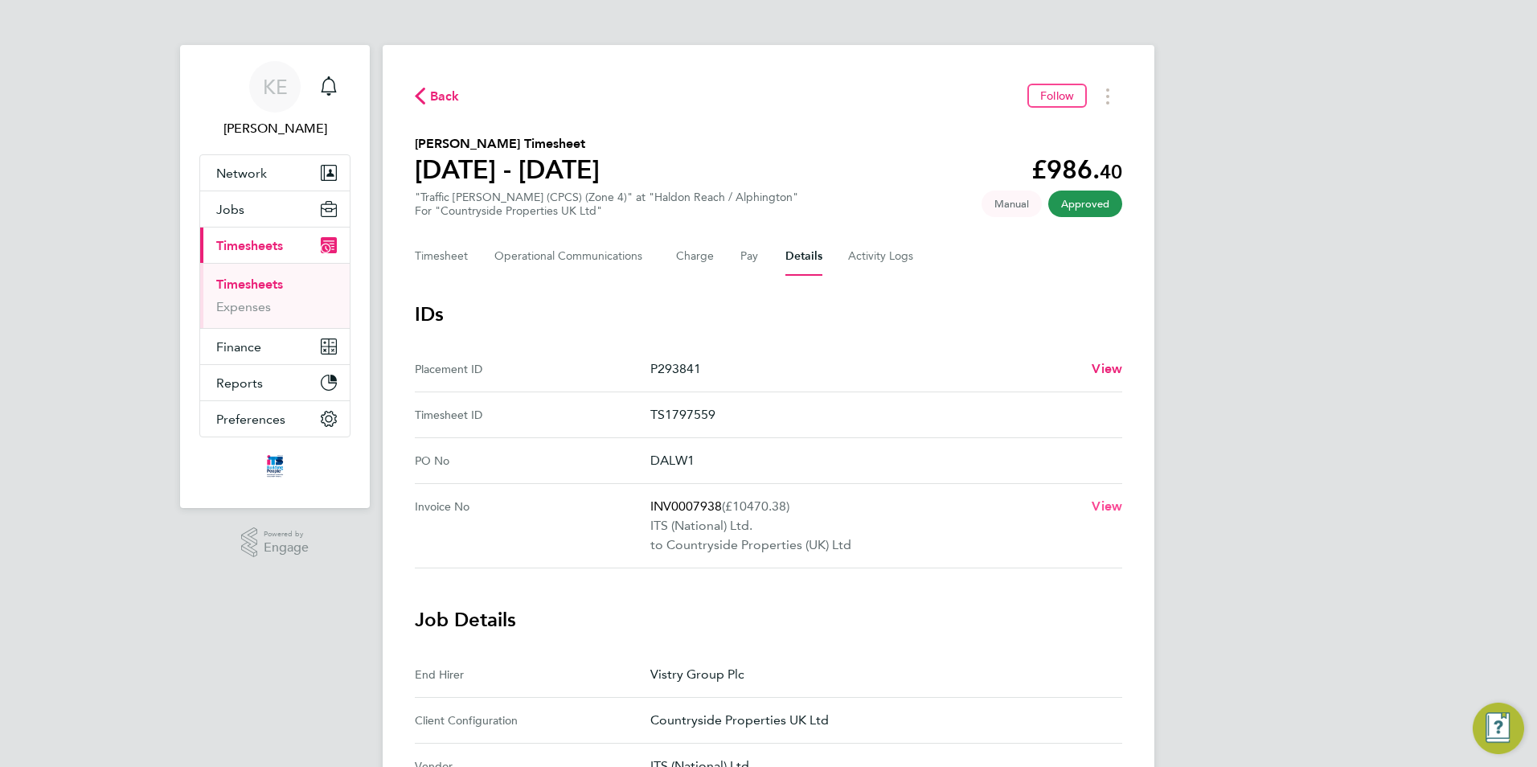
click at [1113, 503] on span "View" at bounding box center [1107, 505] width 31 height 15
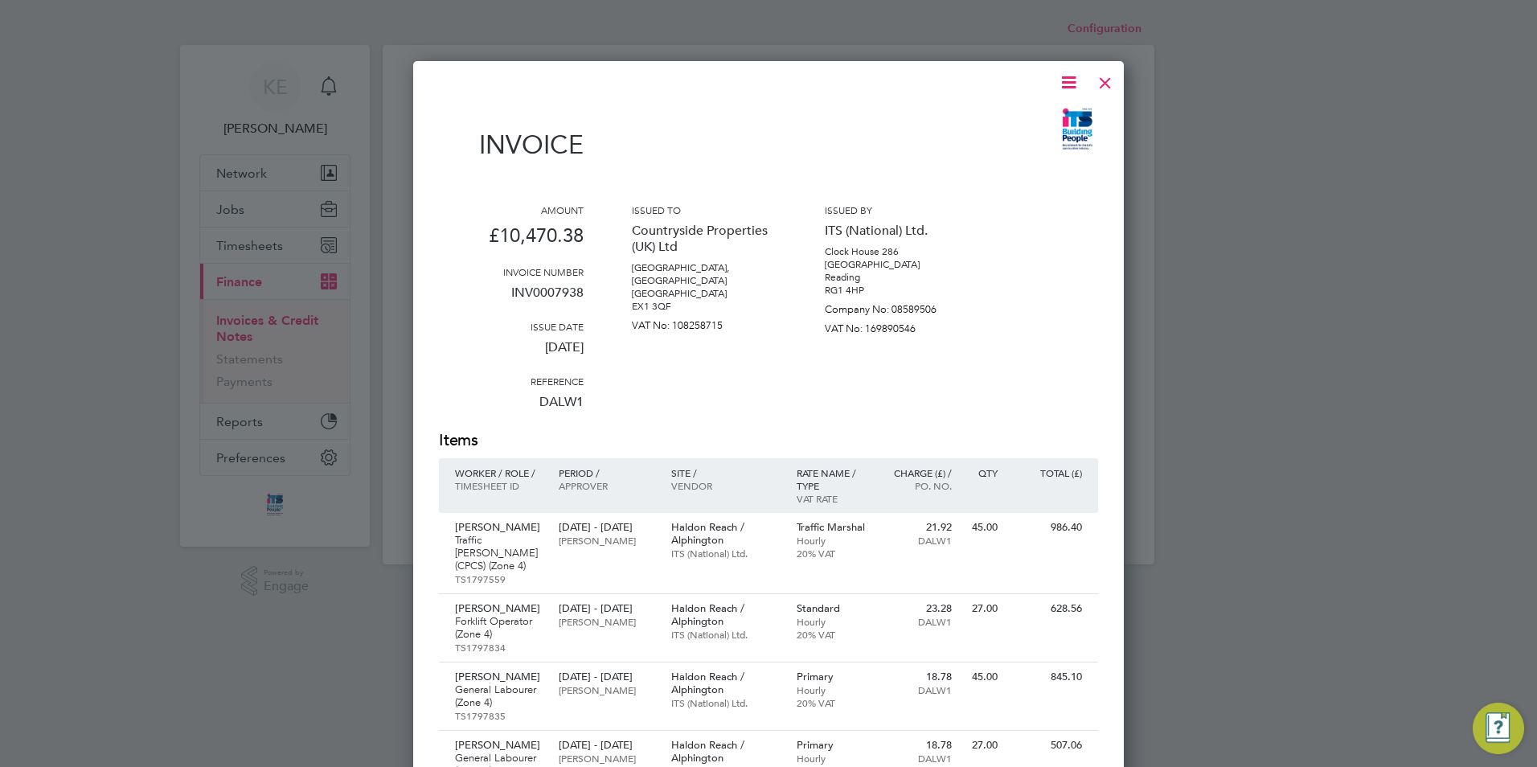
click at [1063, 87] on icon at bounding box center [1069, 82] width 20 height 20
click at [1006, 112] on li "Download Invoice" at bounding box center [1020, 120] width 111 height 23
click at [1107, 84] on div at bounding box center [1105, 78] width 29 height 29
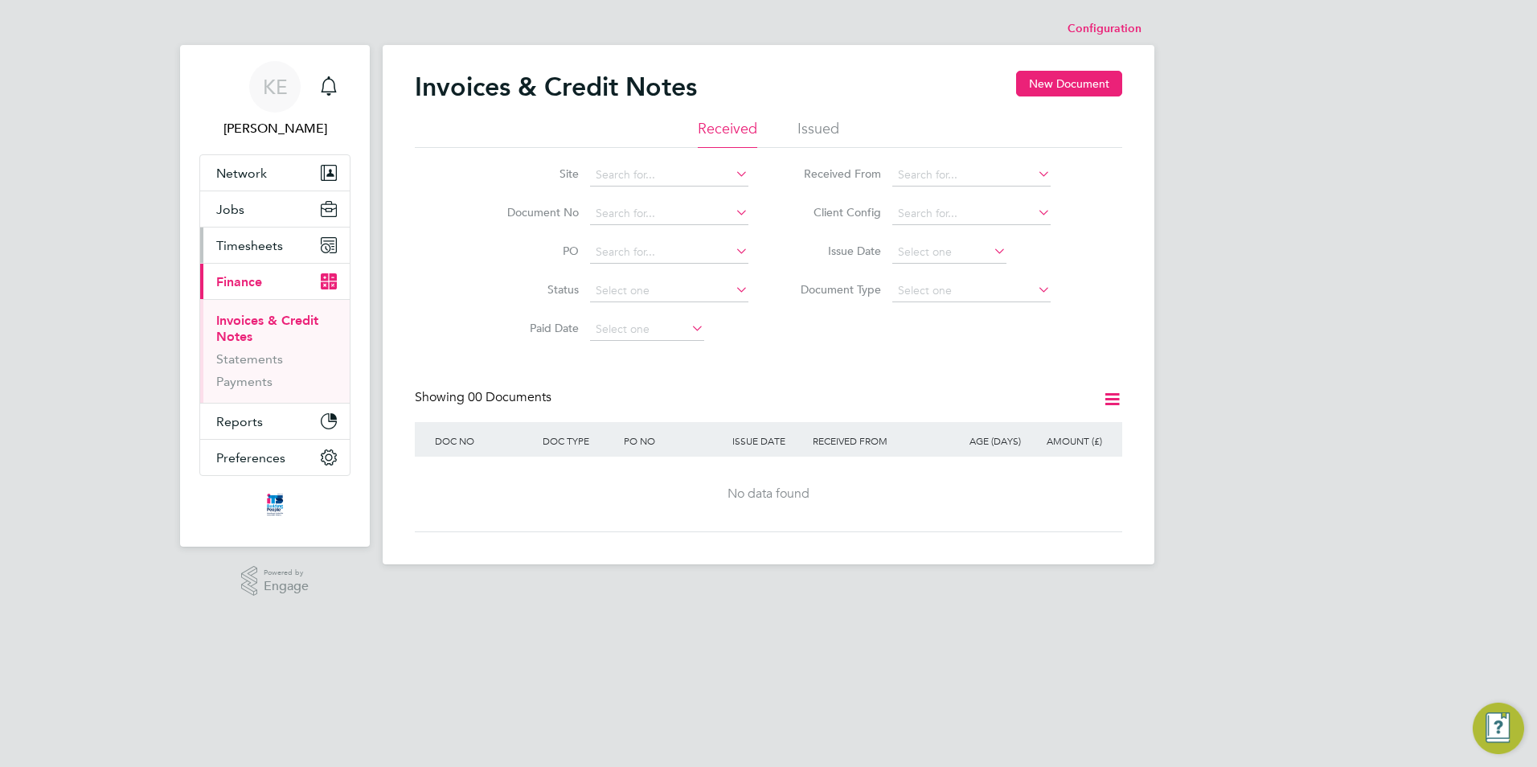
click at [266, 250] on span "Timesheets" at bounding box center [249, 245] width 67 height 15
click at [244, 243] on span "Timesheets" at bounding box center [249, 245] width 67 height 15
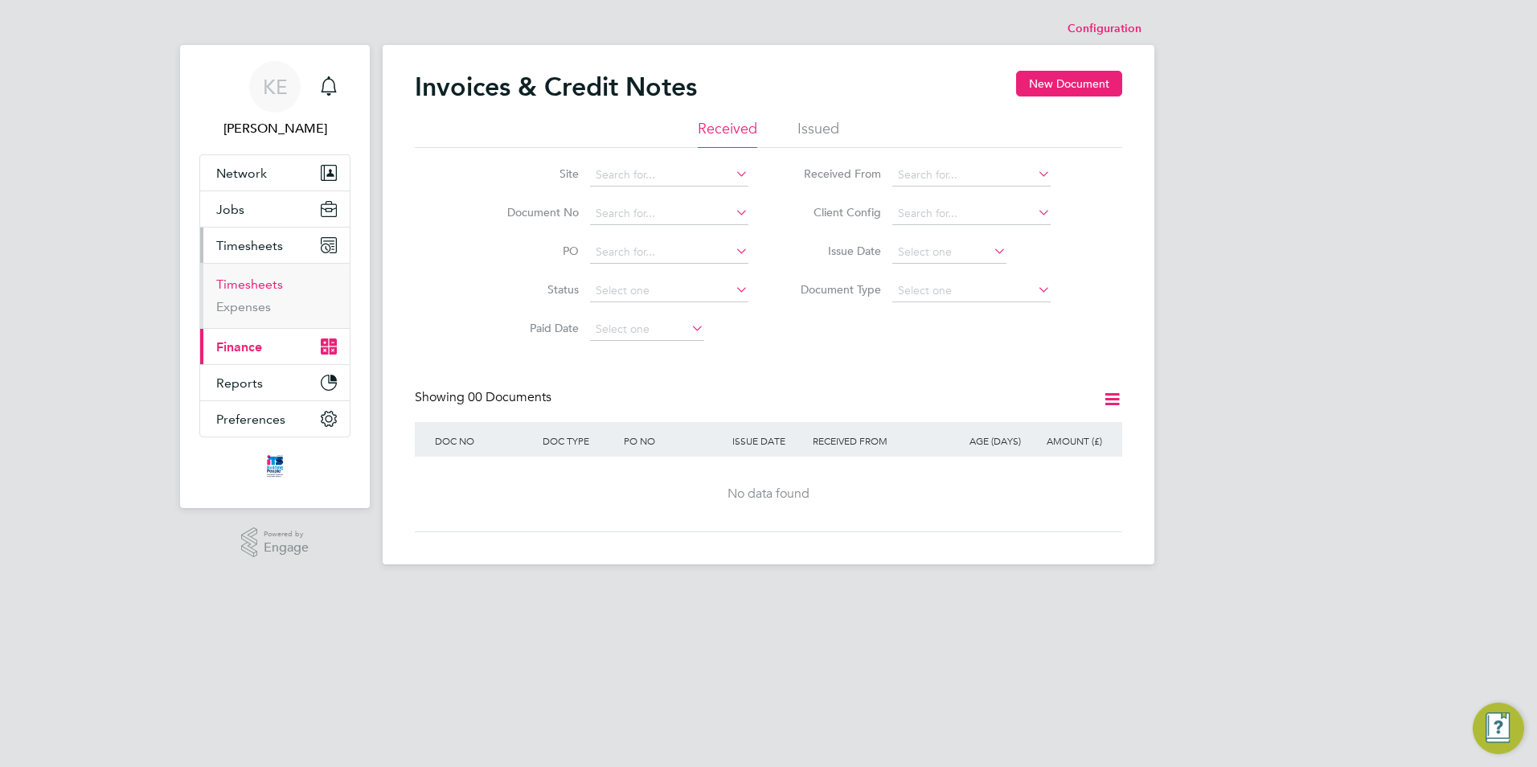
click at [239, 280] on link "Timesheets" at bounding box center [249, 284] width 67 height 15
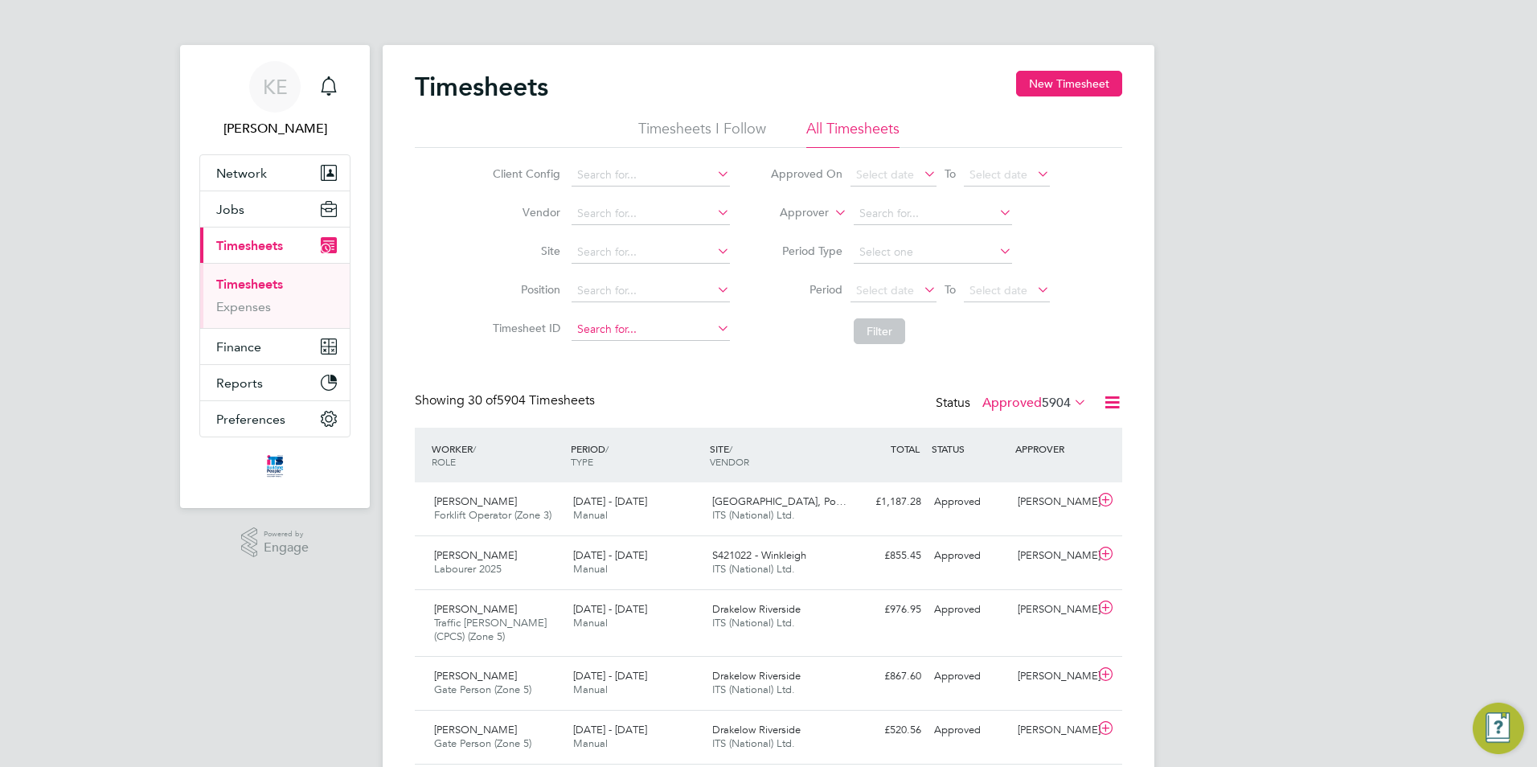
click at [590, 331] on input at bounding box center [651, 329] width 158 height 23
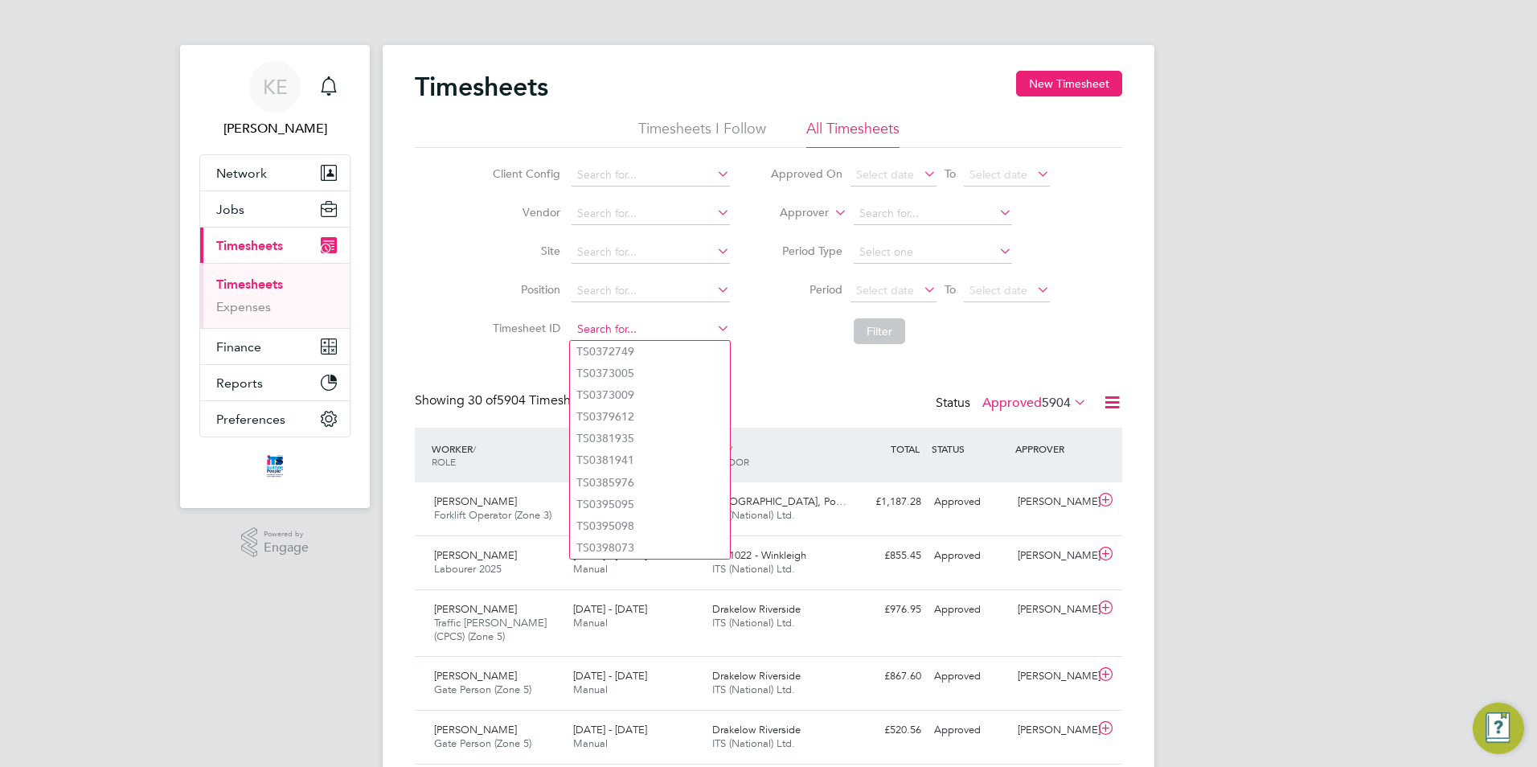
paste input "INV7938"
type input "INV7938"
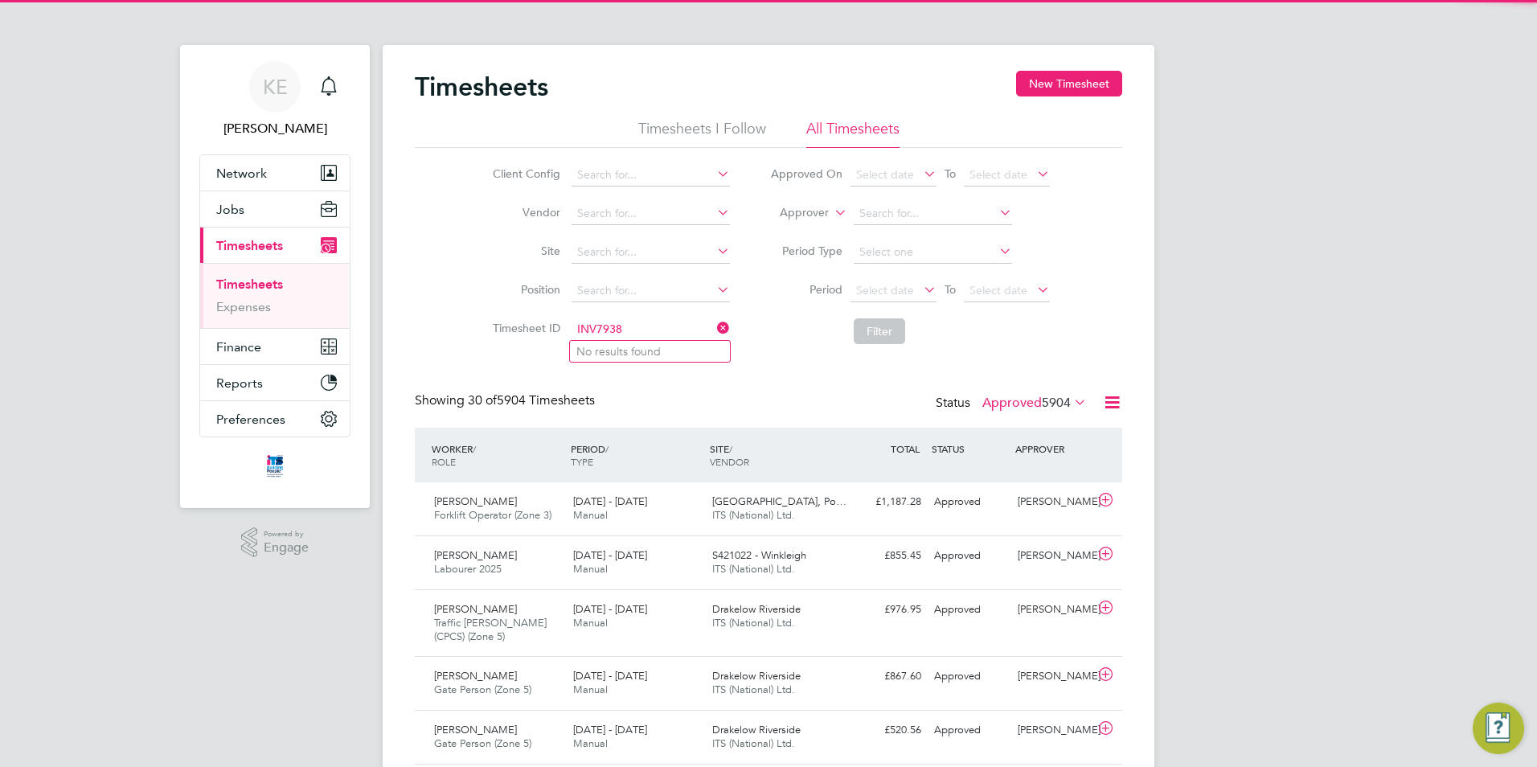
drag, startPoint x: 652, startPoint y: 328, endPoint x: 486, endPoint y: 331, distance: 165.6
click at [486, 331] on li "Timesheet ID INV7938" at bounding box center [609, 329] width 282 height 39
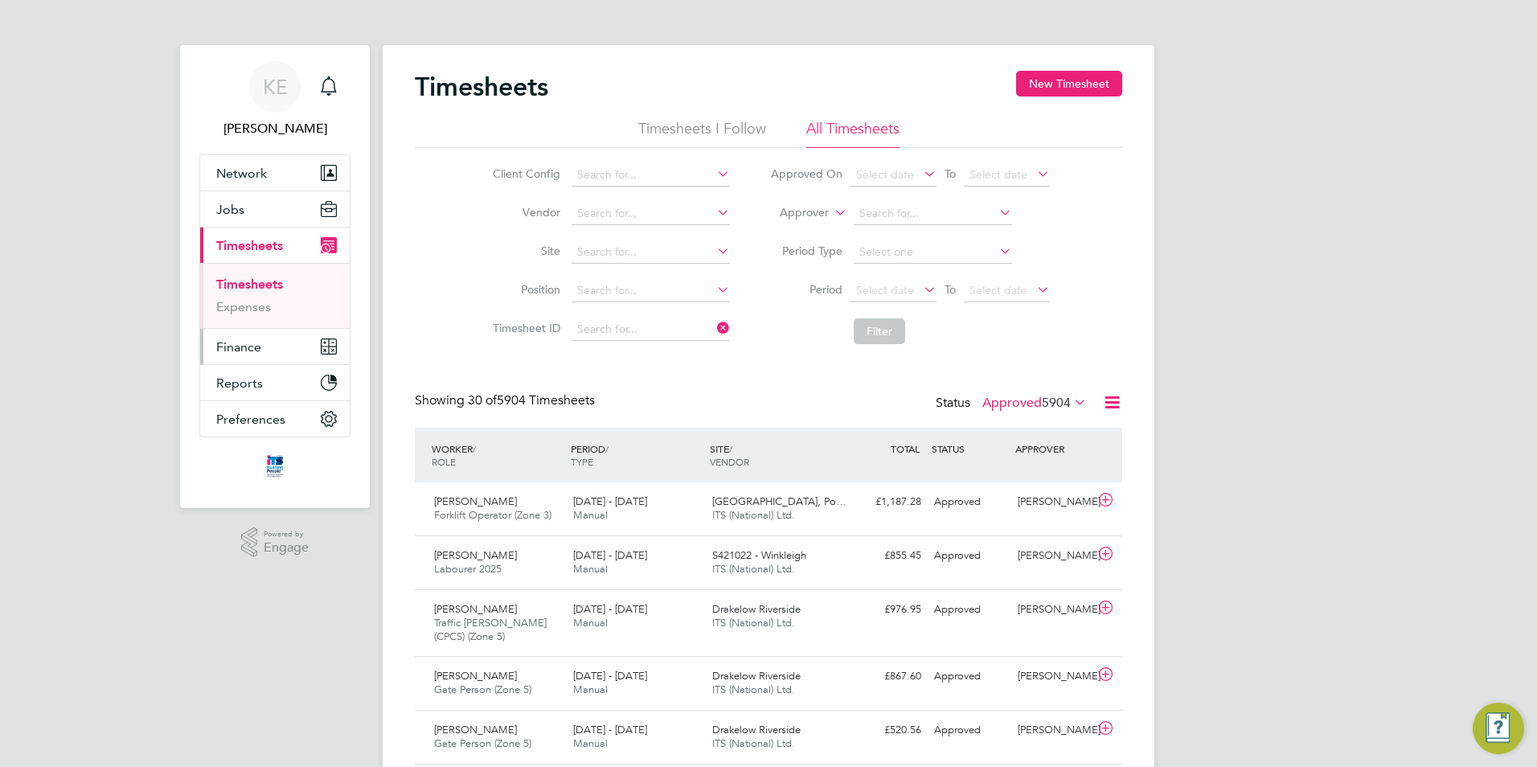
click at [240, 359] on button "Finance" at bounding box center [275, 346] width 150 height 35
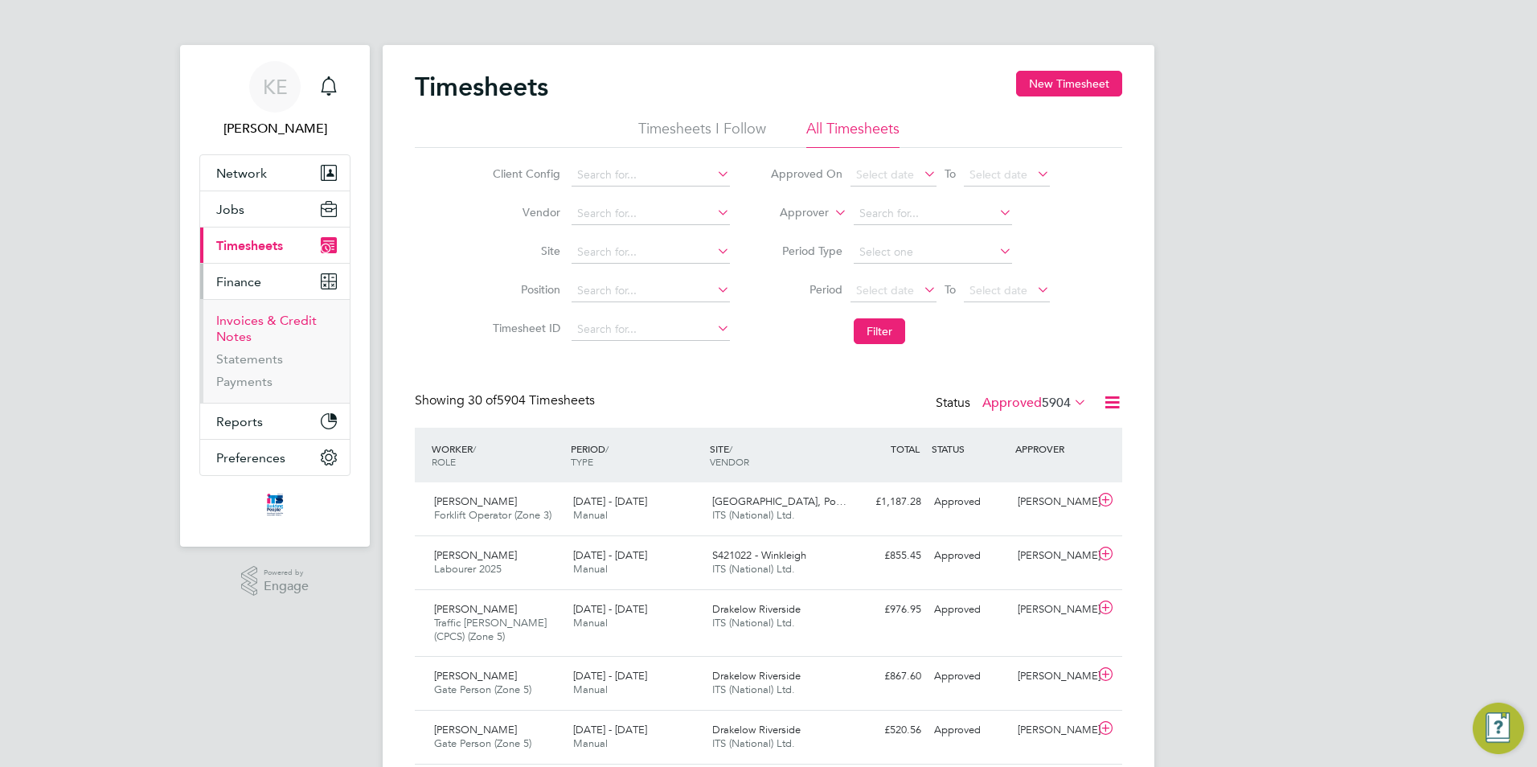
click at [245, 324] on link "Invoices & Credit Notes" at bounding box center [266, 328] width 100 height 31
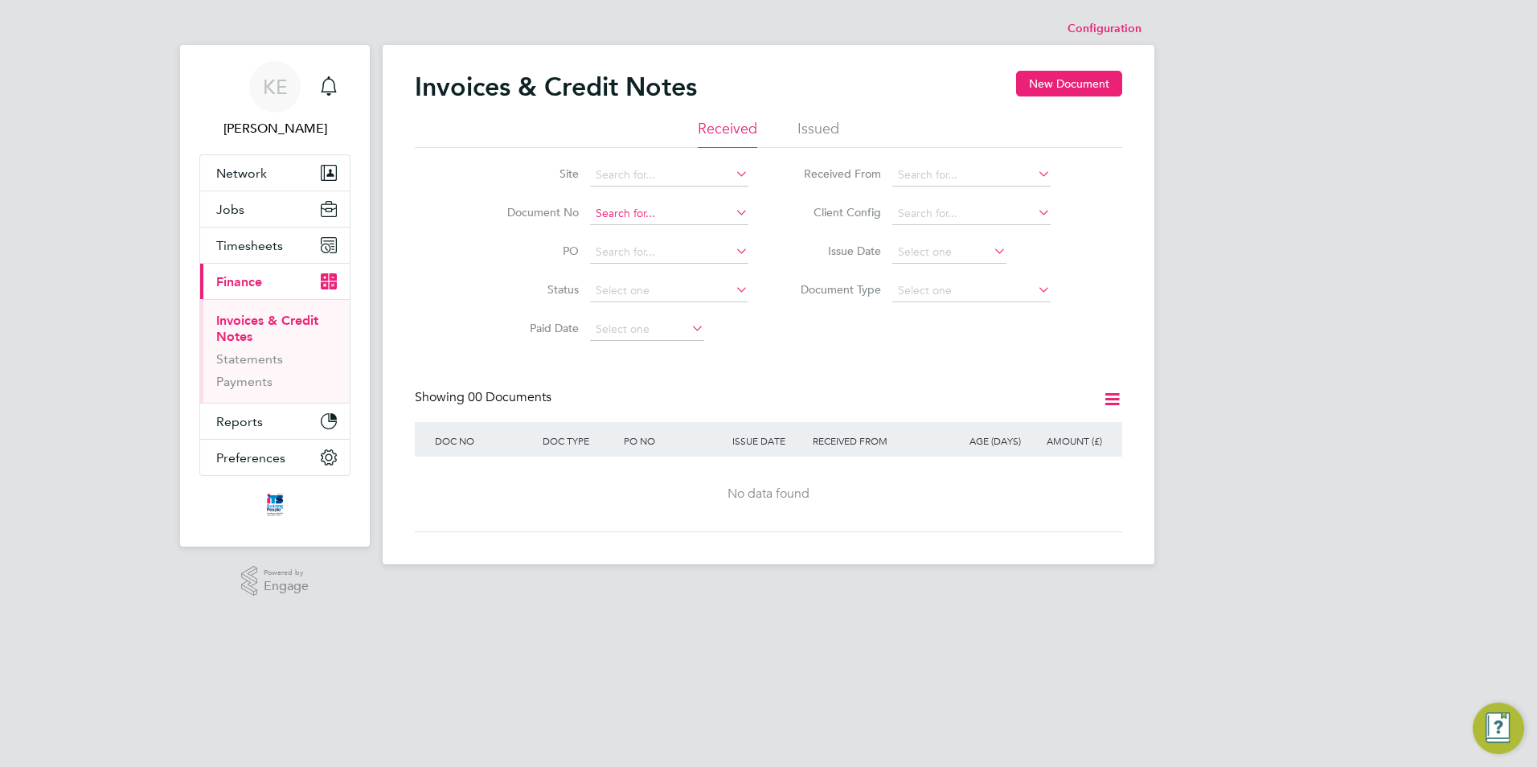
click at [622, 209] on input at bounding box center [669, 214] width 158 height 23
drag, startPoint x: 624, startPoint y: 213, endPoint x: 557, endPoint y: 216, distance: 66.8
click at [557, 216] on li "Document No 7938" at bounding box center [617, 214] width 302 height 39
type input "7938"
click at [820, 129] on li "Issued" at bounding box center [818, 133] width 42 height 29
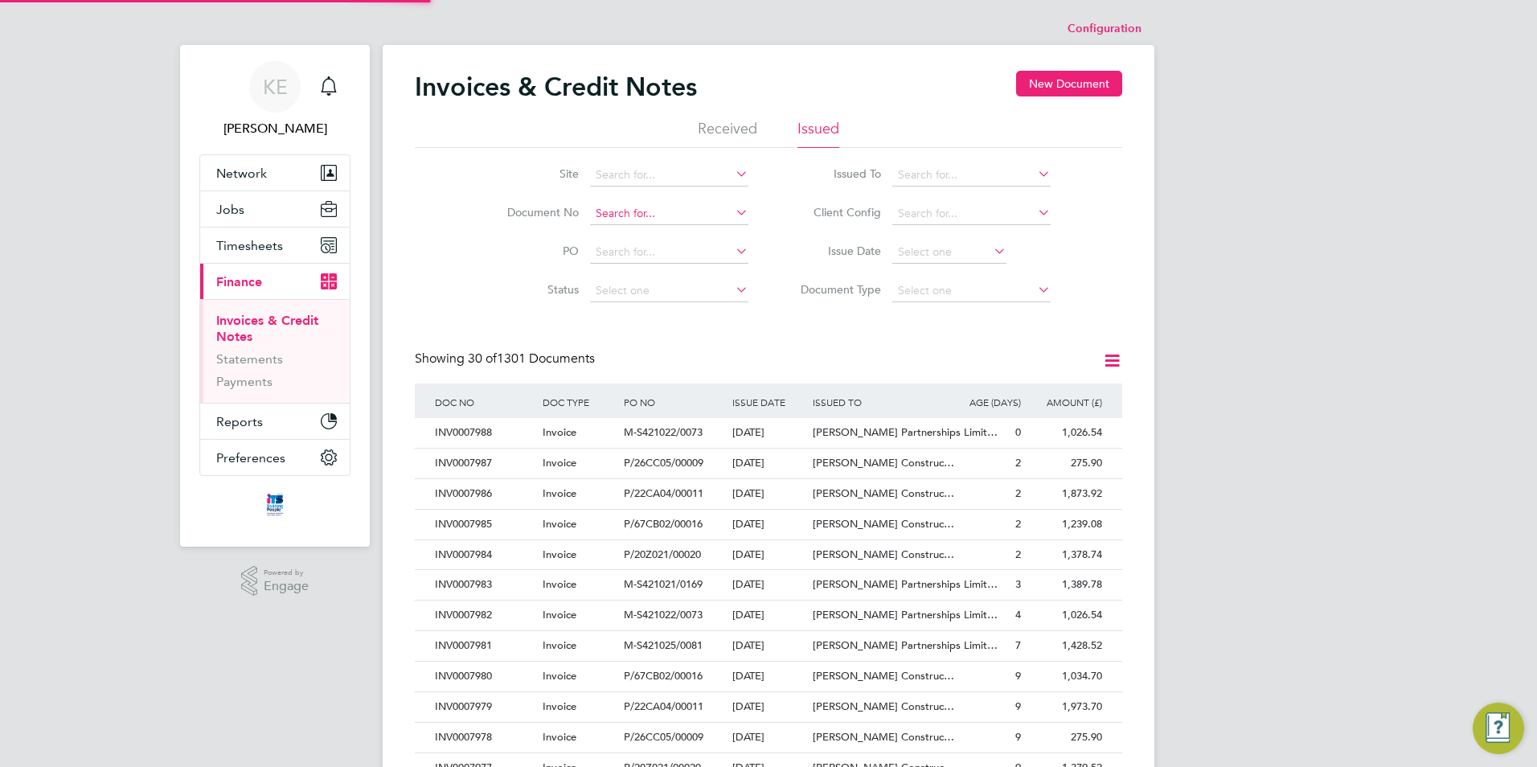
click at [650, 211] on input at bounding box center [669, 214] width 158 height 23
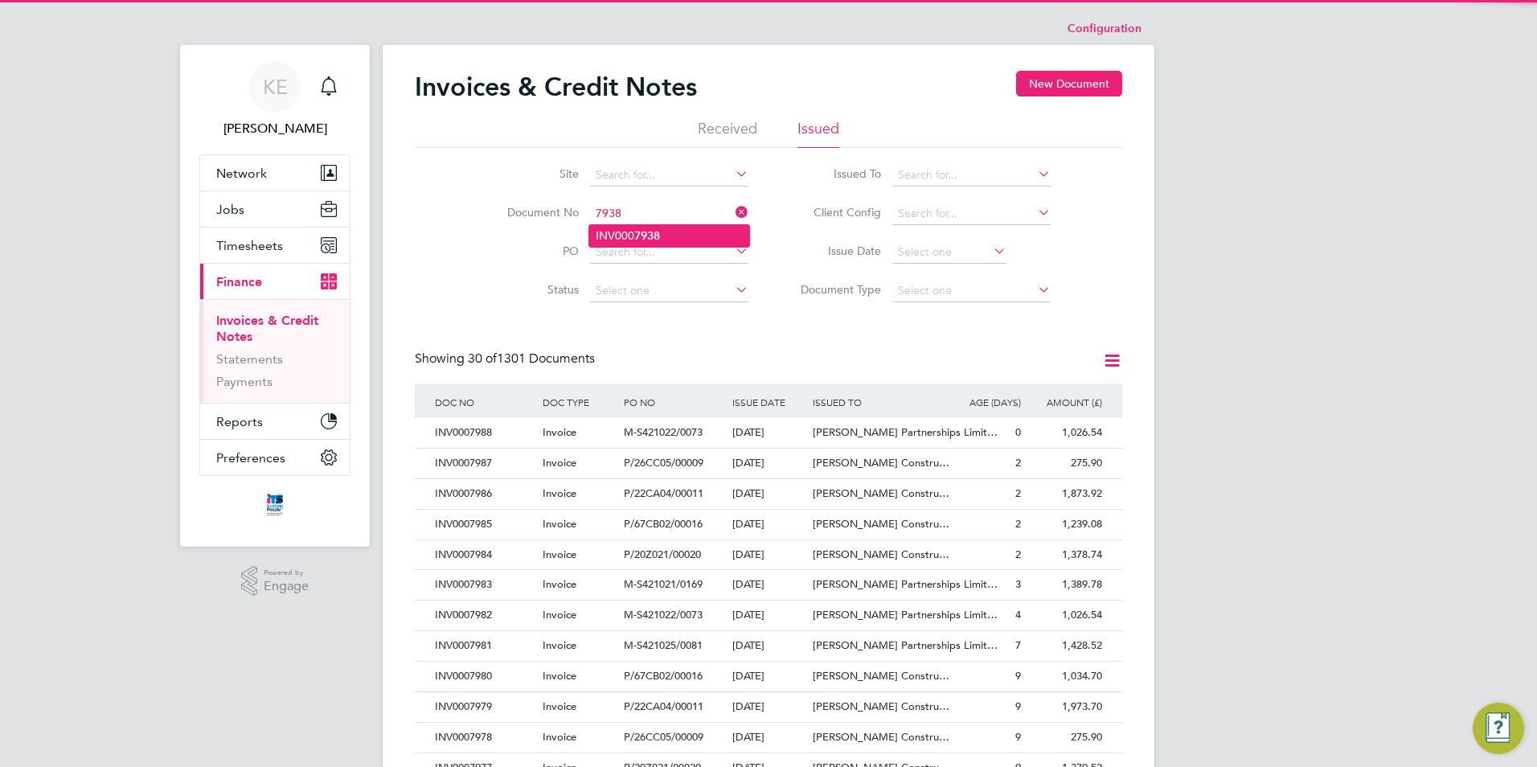
click at [650, 236] on b "7938" at bounding box center [647, 236] width 26 height 14
type input "INV0007938"
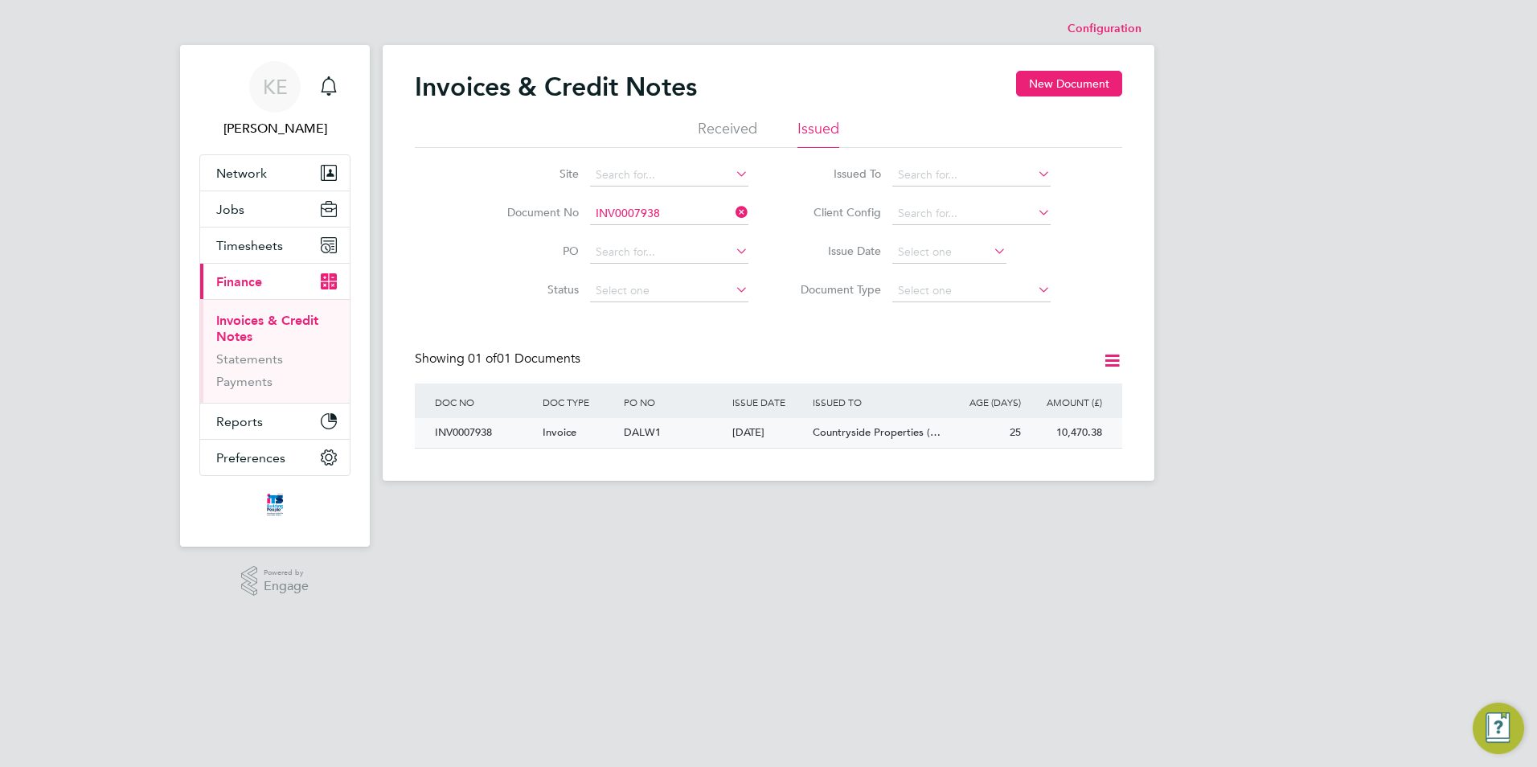
click at [618, 427] on div "Invoice" at bounding box center [579, 433] width 81 height 30
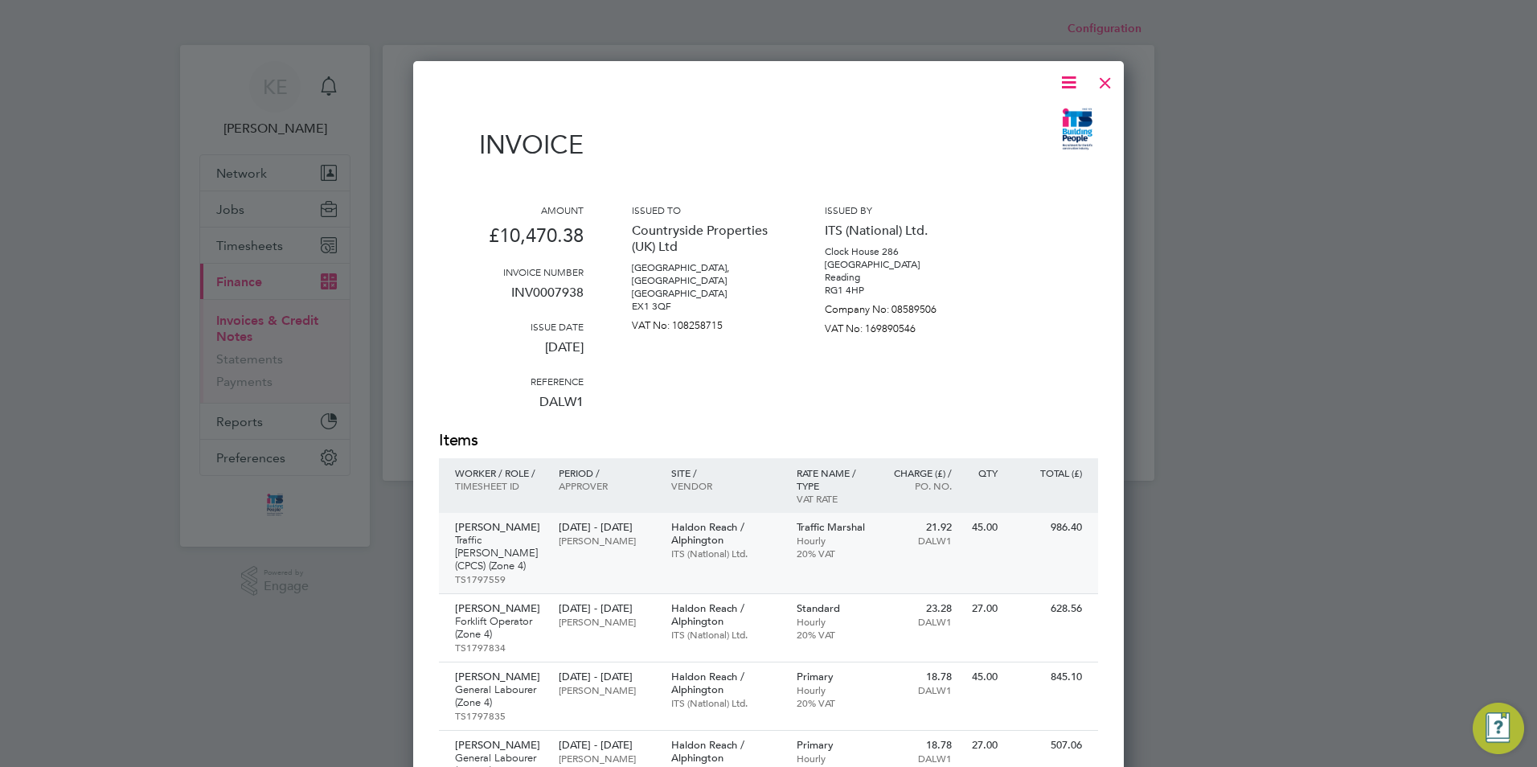
click at [744, 536] on p "Haldon Reach / Alphington" at bounding box center [725, 534] width 109 height 26
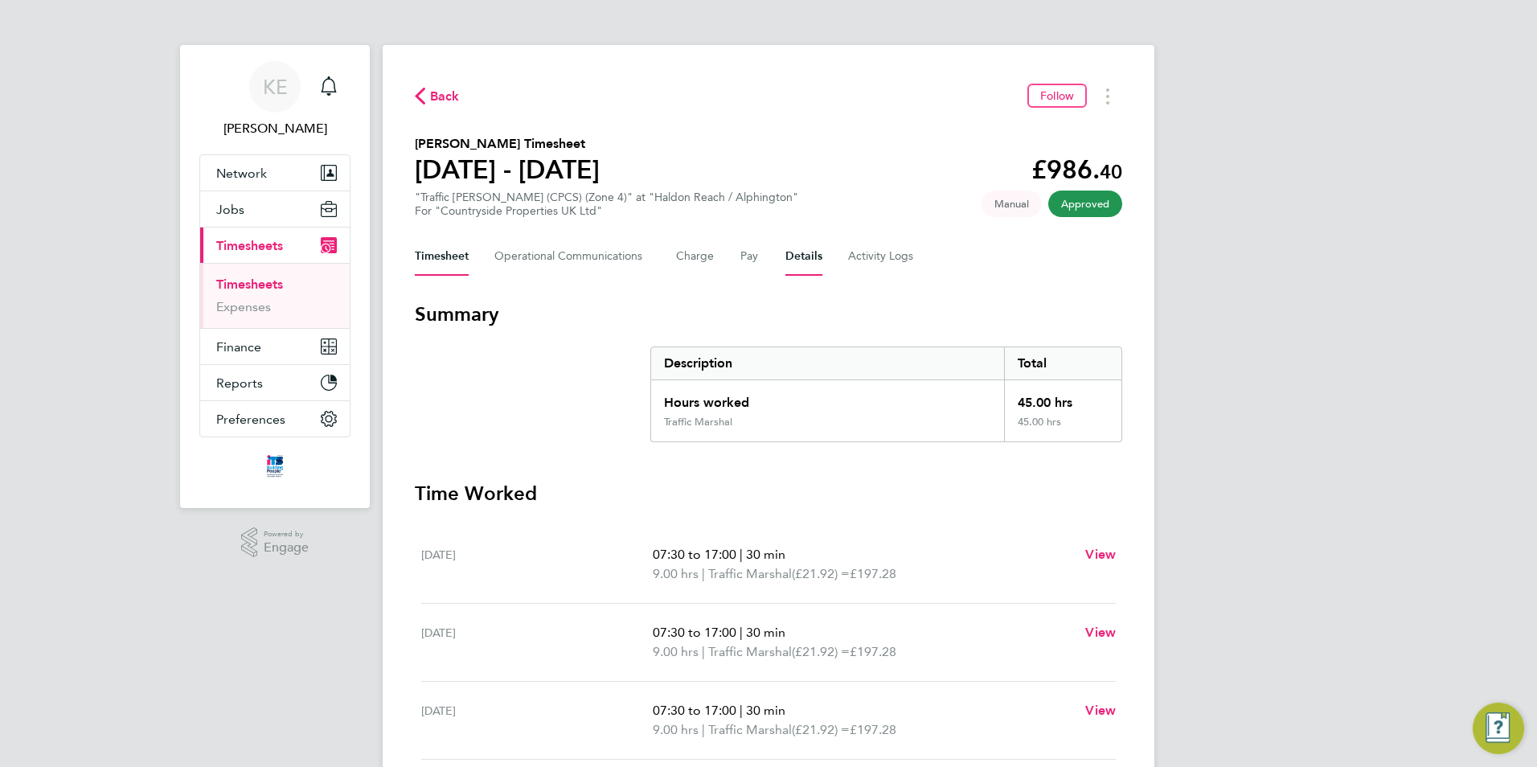
click at [800, 264] on button "Details" at bounding box center [803, 256] width 37 height 39
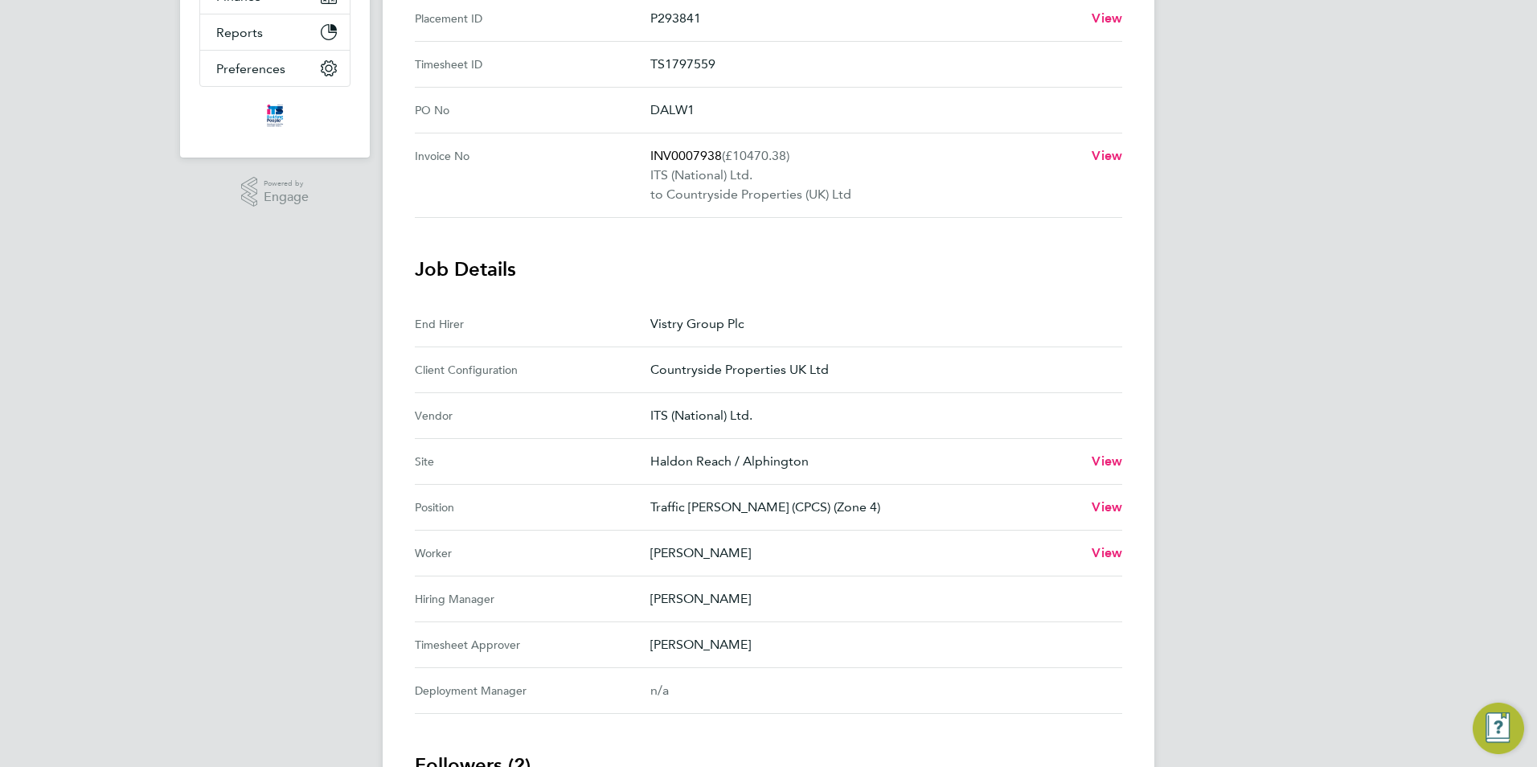
scroll to position [402, 0]
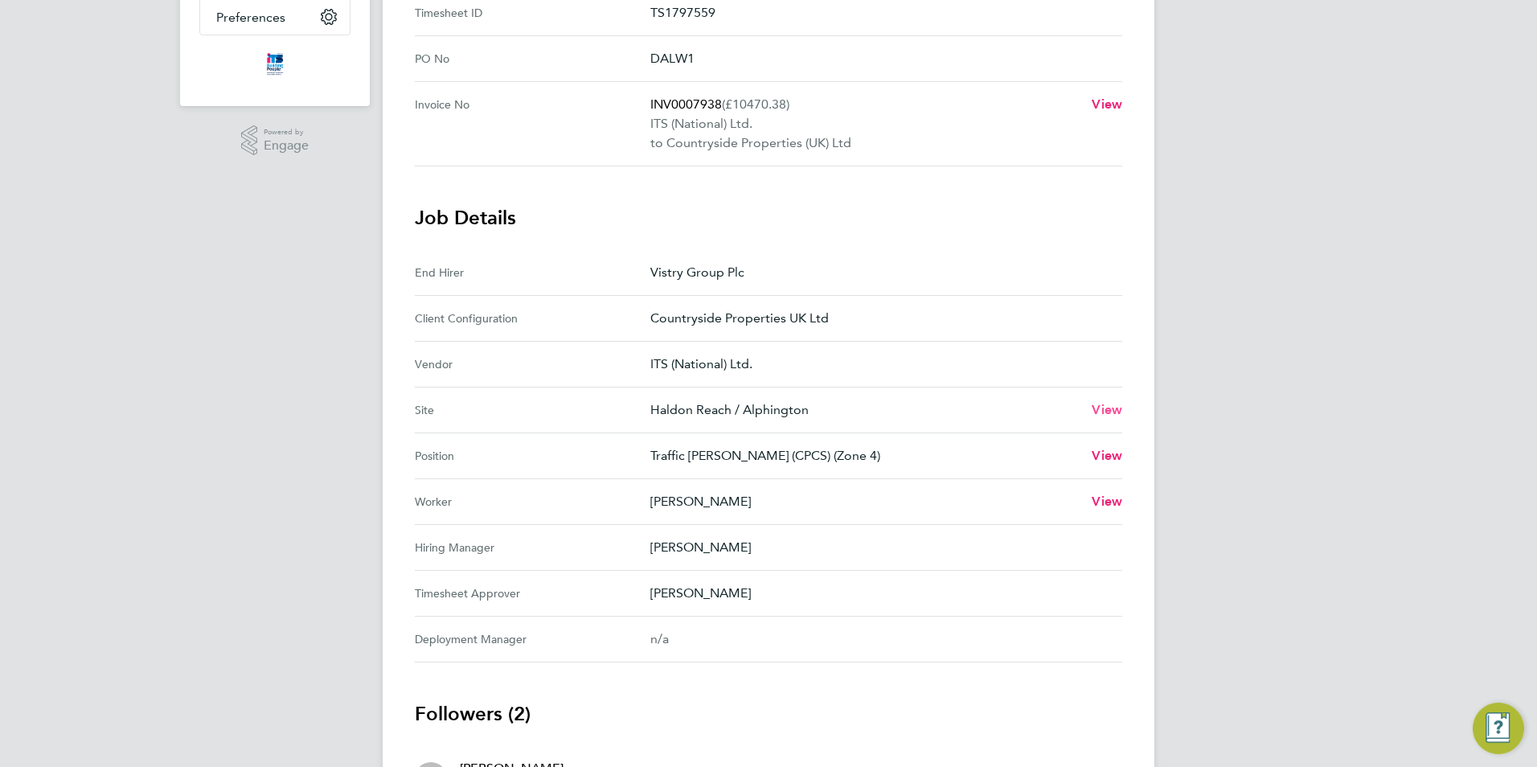
click at [1097, 412] on span "View" at bounding box center [1107, 409] width 31 height 15
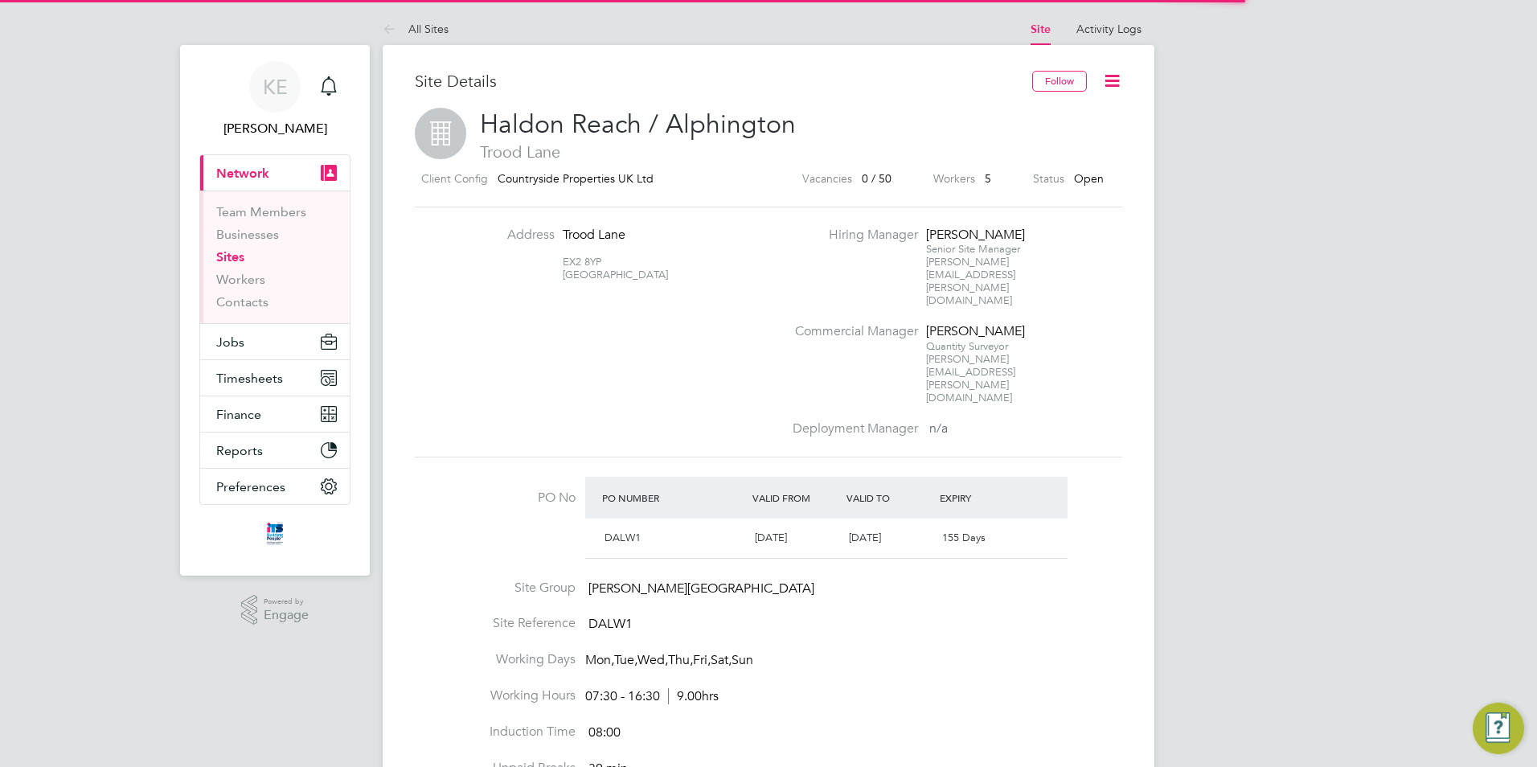
scroll to position [27, 151]
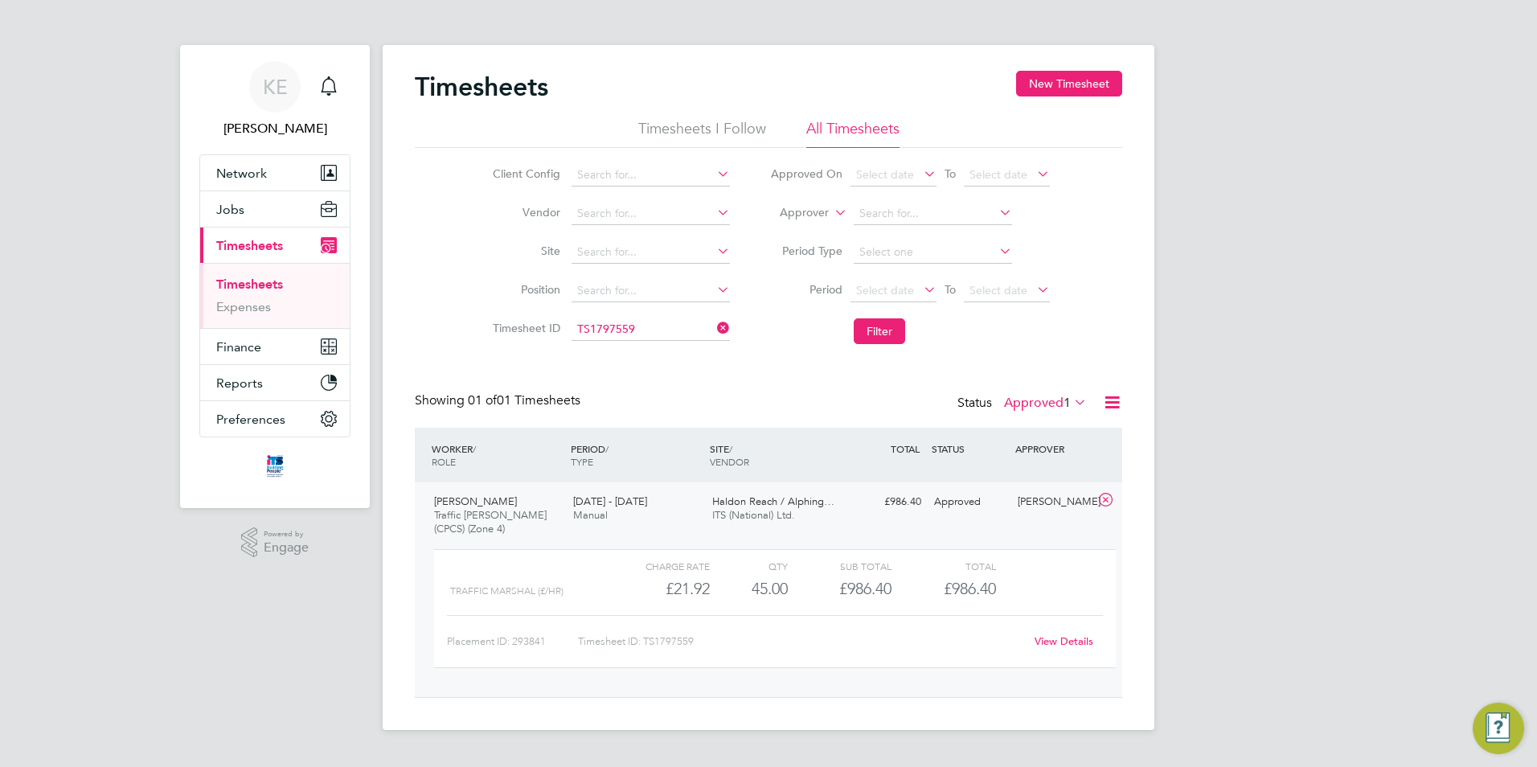
scroll to position [27, 157]
click at [714, 326] on icon at bounding box center [714, 328] width 0 height 23
click at [645, 334] on input at bounding box center [651, 329] width 158 height 23
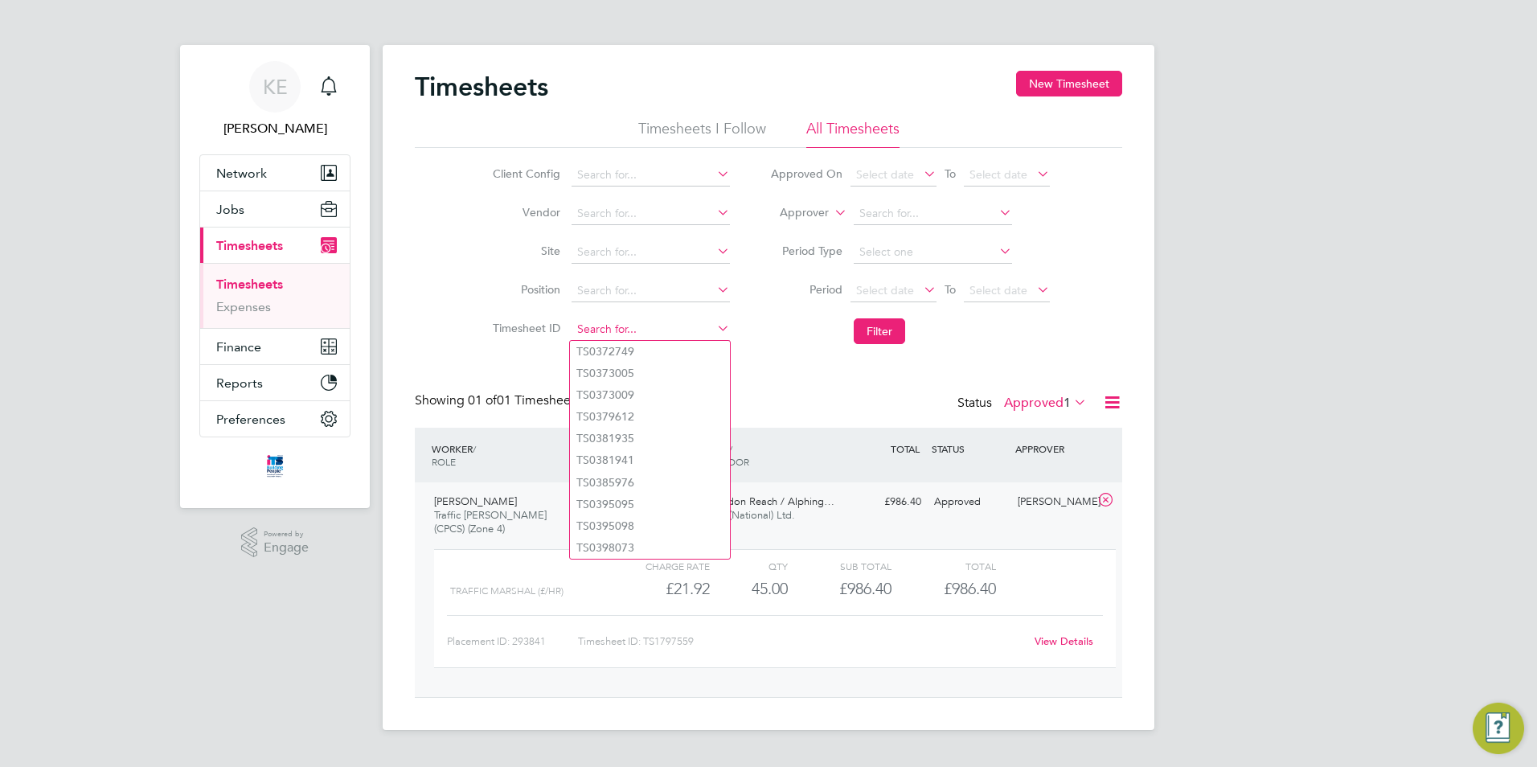
paste input "TS 1790442"
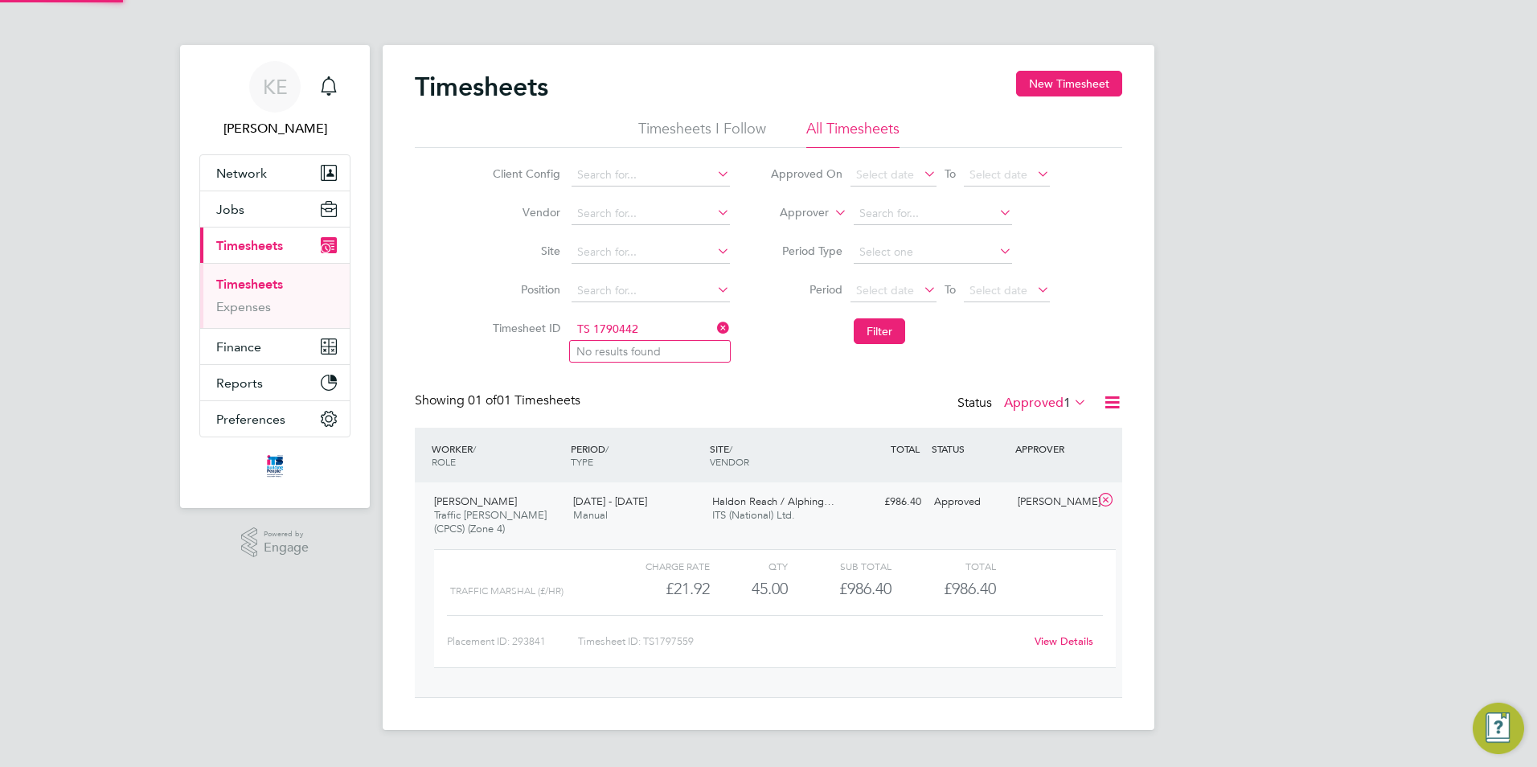
click at [593, 326] on input "TS 1790442" at bounding box center [651, 329] width 158 height 23
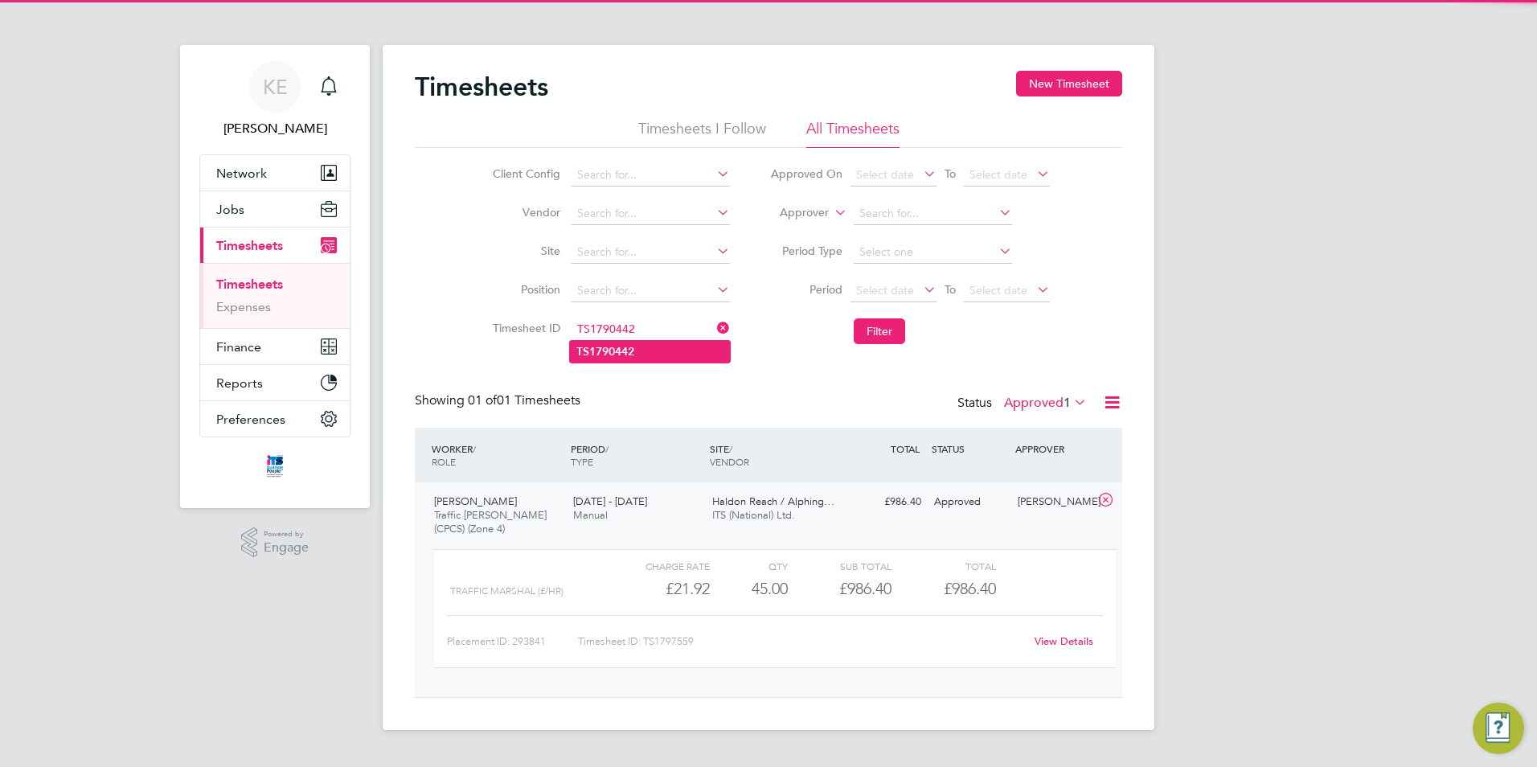
type input "TS1790442"
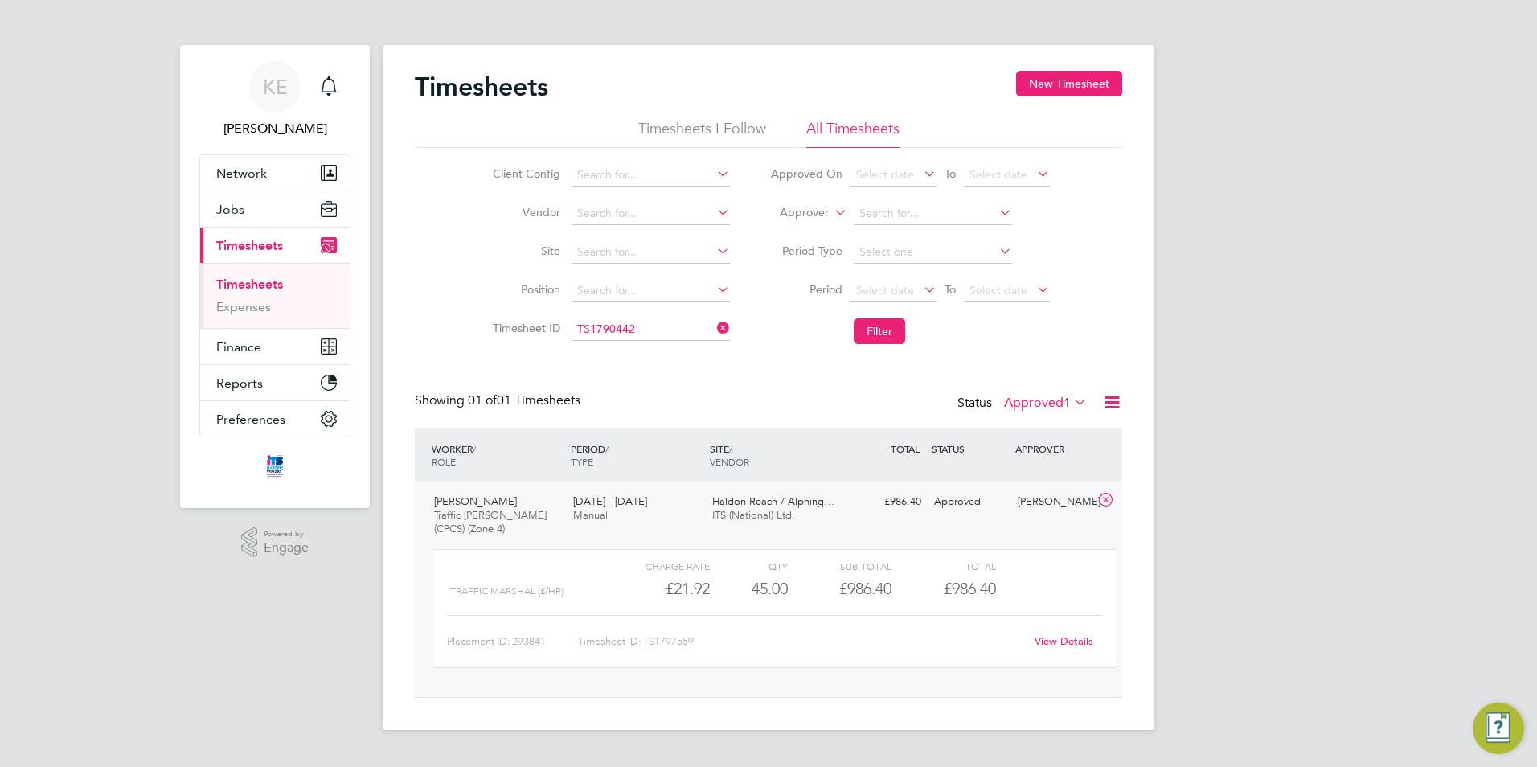
click at [621, 354] on b "TS1790442" at bounding box center [605, 352] width 58 height 14
click at [885, 330] on button "Filter" at bounding box center [879, 331] width 51 height 26
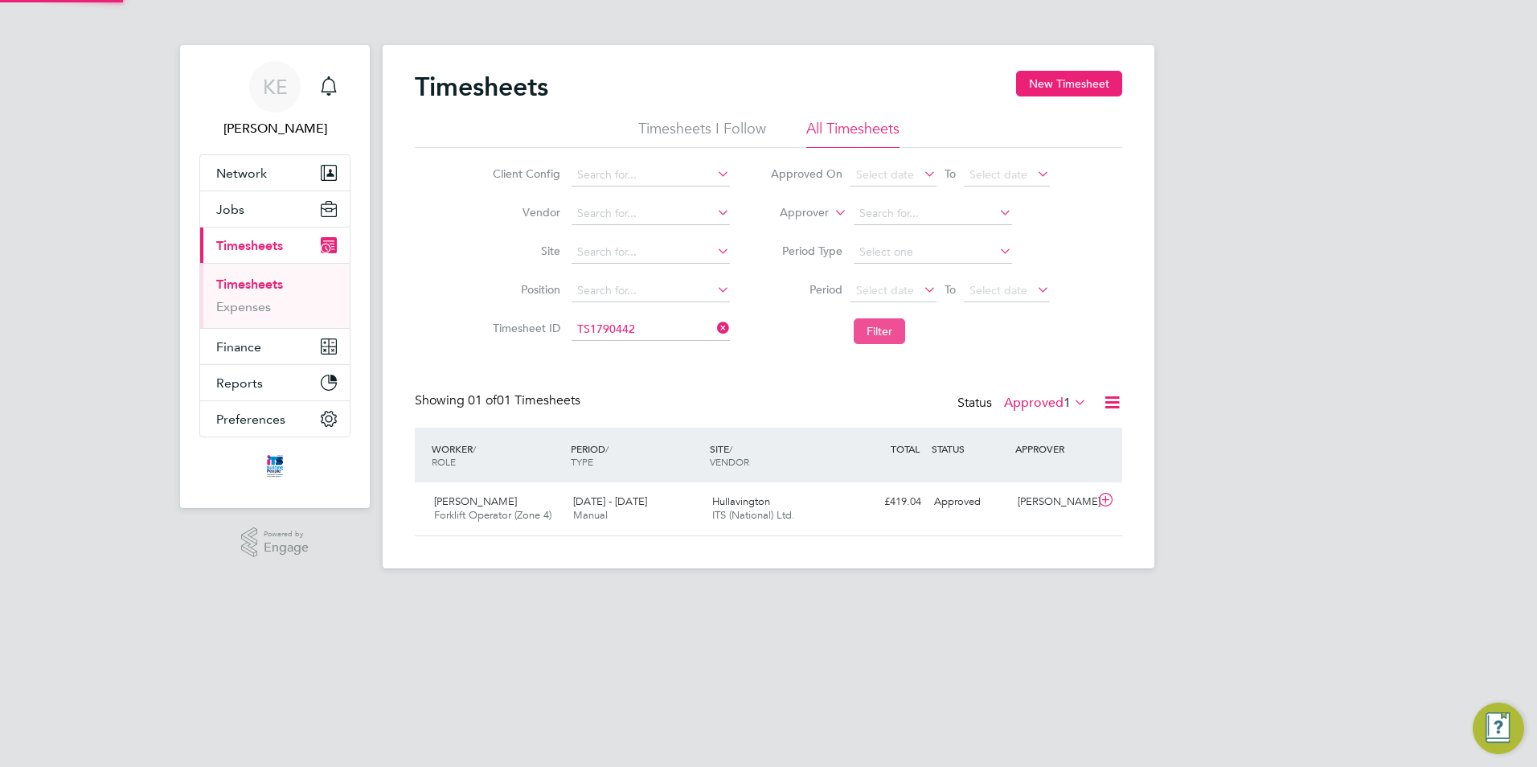
scroll to position [41, 140]
click at [729, 510] on span "ITS (National) Ltd." at bounding box center [753, 515] width 83 height 14
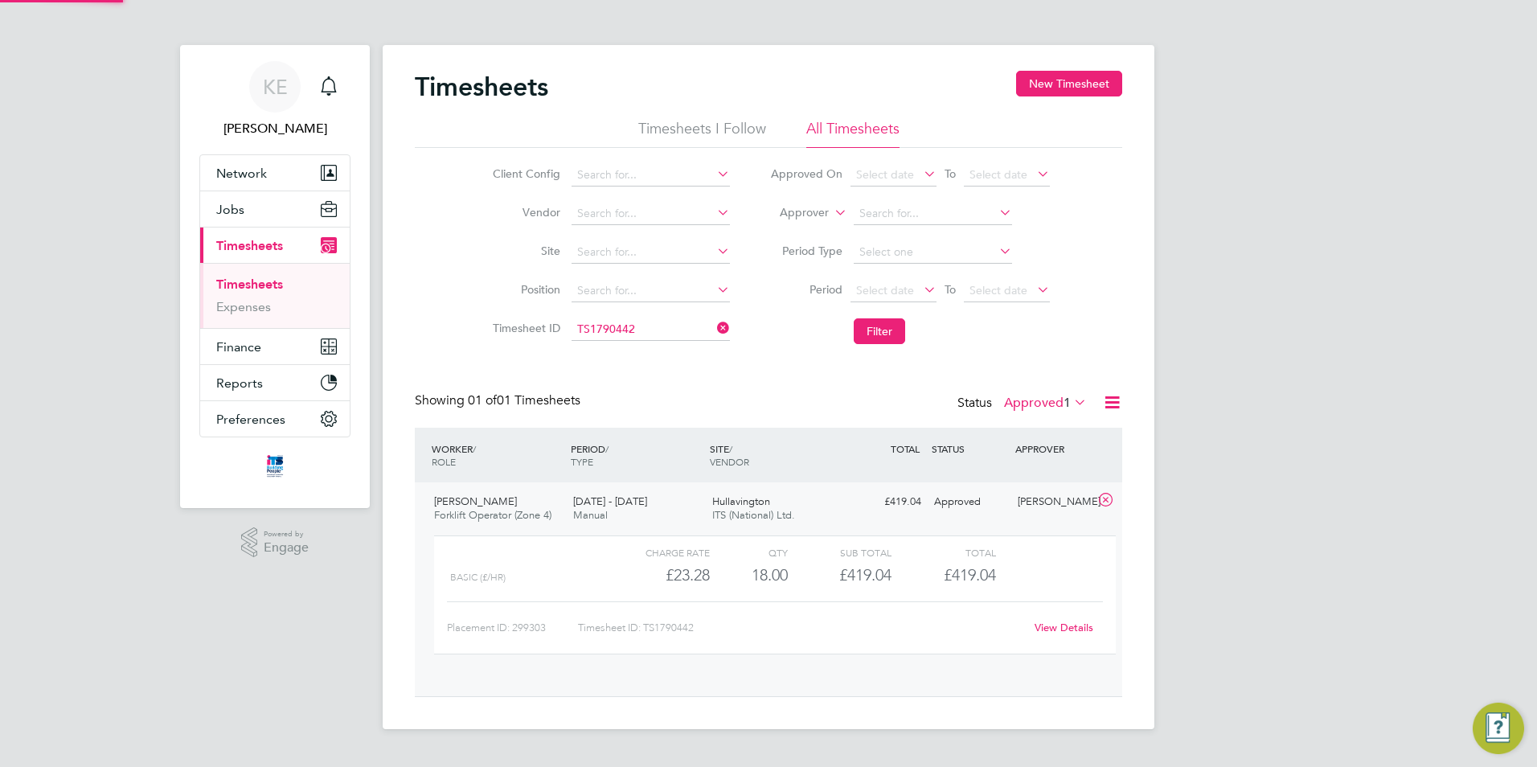
scroll to position [27, 157]
click at [1055, 633] on link "View Details" at bounding box center [1064, 628] width 59 height 14
click at [714, 334] on icon at bounding box center [714, 328] width 0 height 23
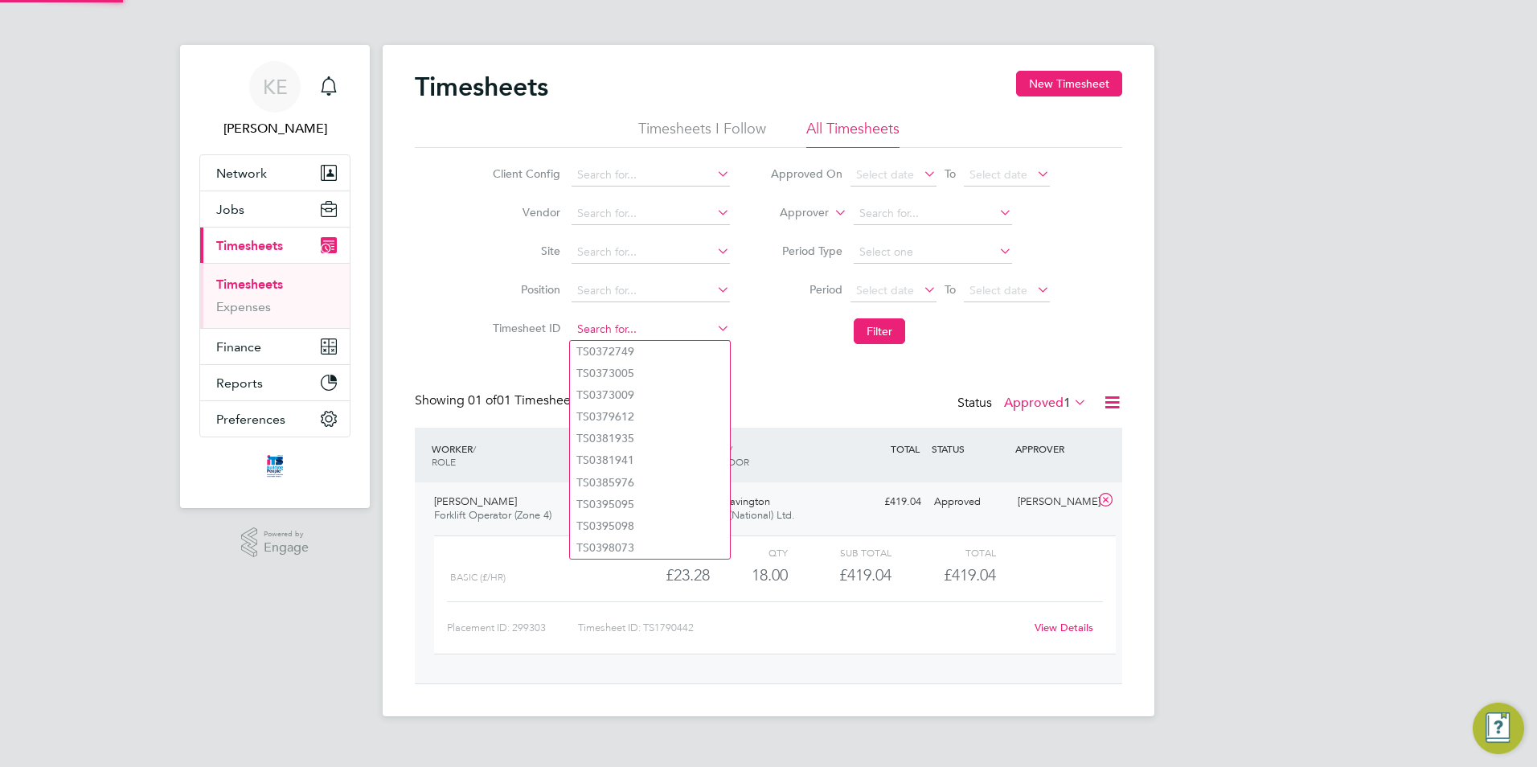
paste input "TS 1796222"
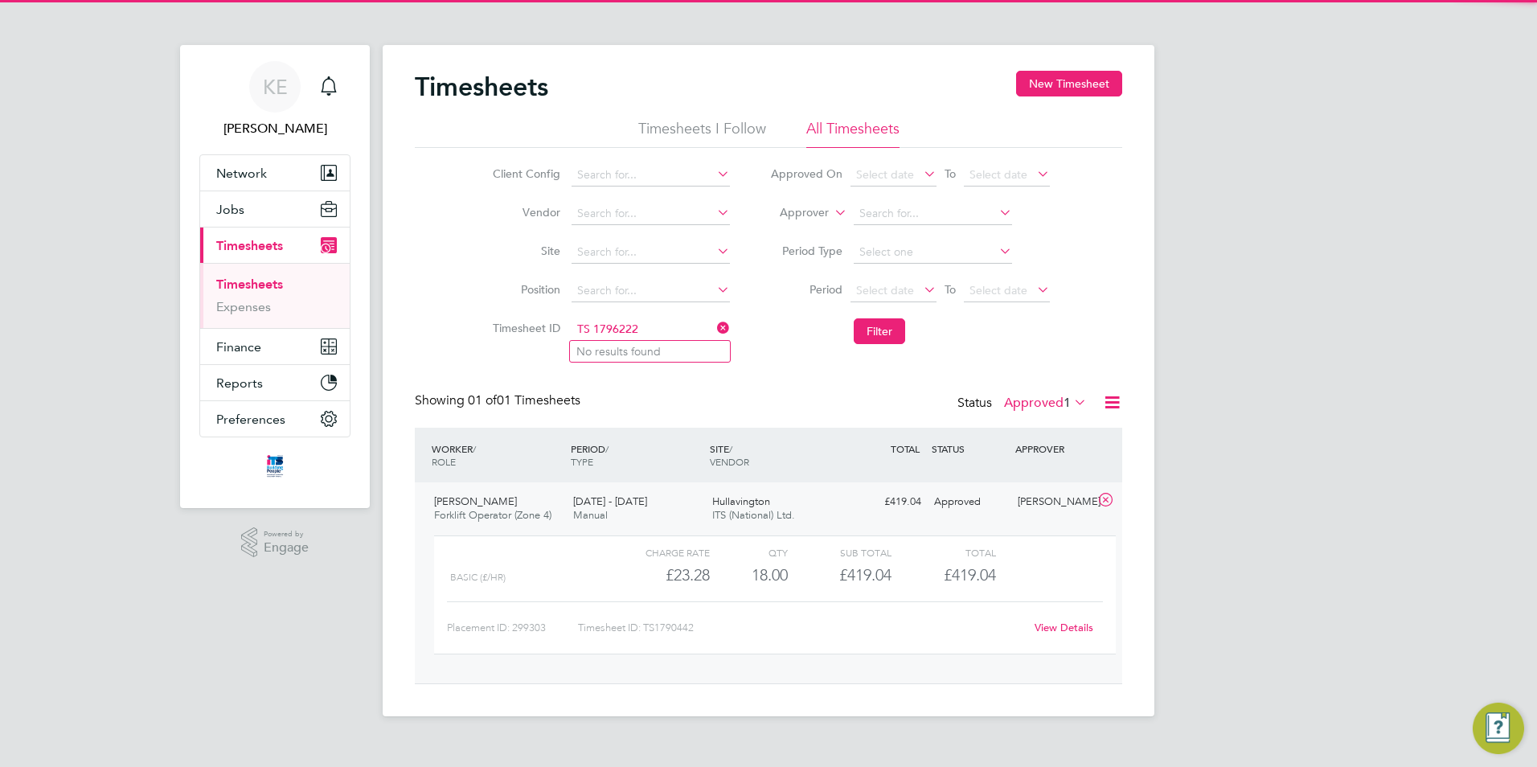
click at [593, 330] on input "TS 1796222" at bounding box center [651, 329] width 158 height 23
type input "TS1796222"
click at [664, 347] on li "TS1796222" at bounding box center [650, 352] width 160 height 22
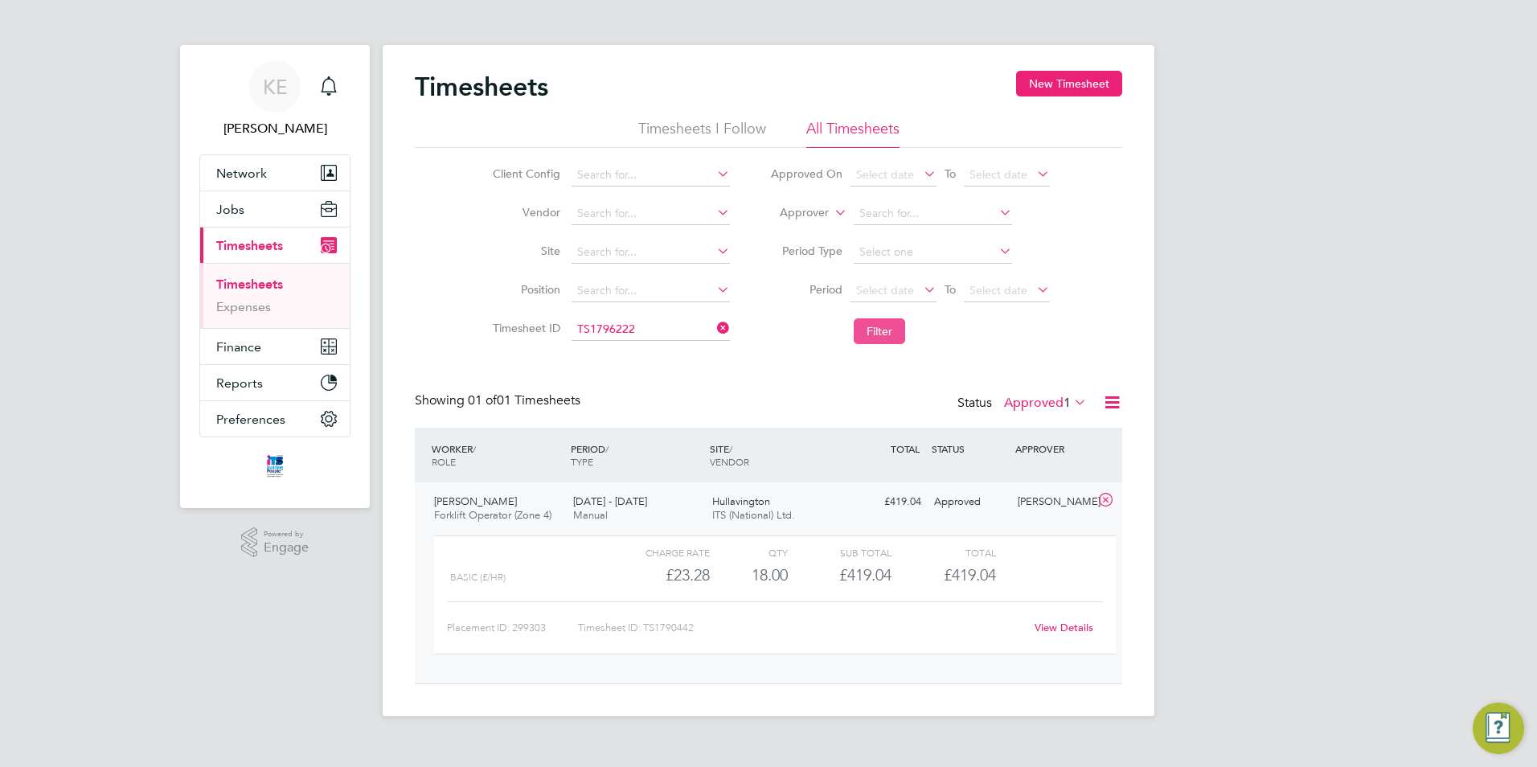
click at [892, 333] on button "Filter" at bounding box center [879, 331] width 51 height 26
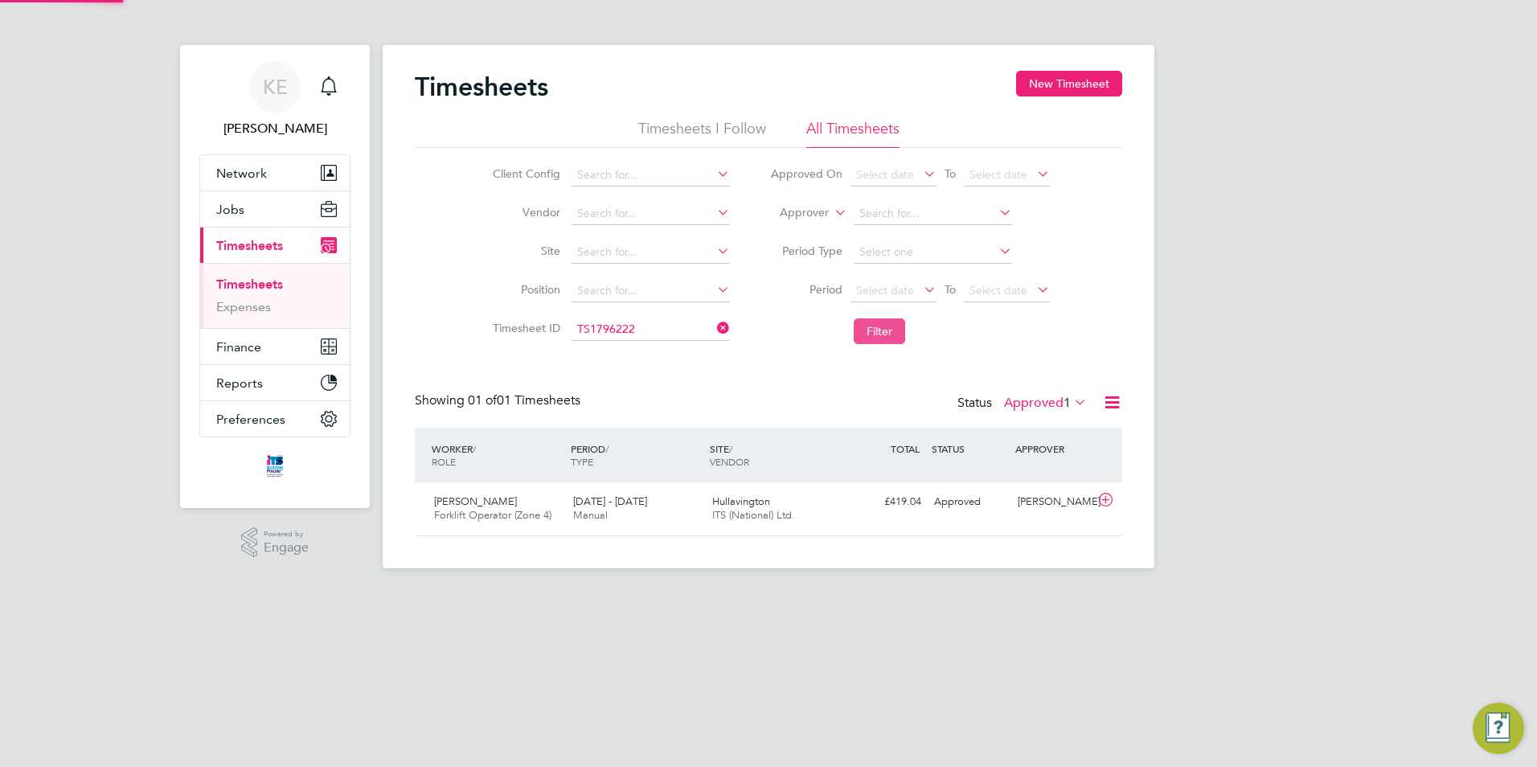
scroll to position [41, 140]
click at [745, 511] on span "ITS (National) Ltd." at bounding box center [753, 515] width 83 height 14
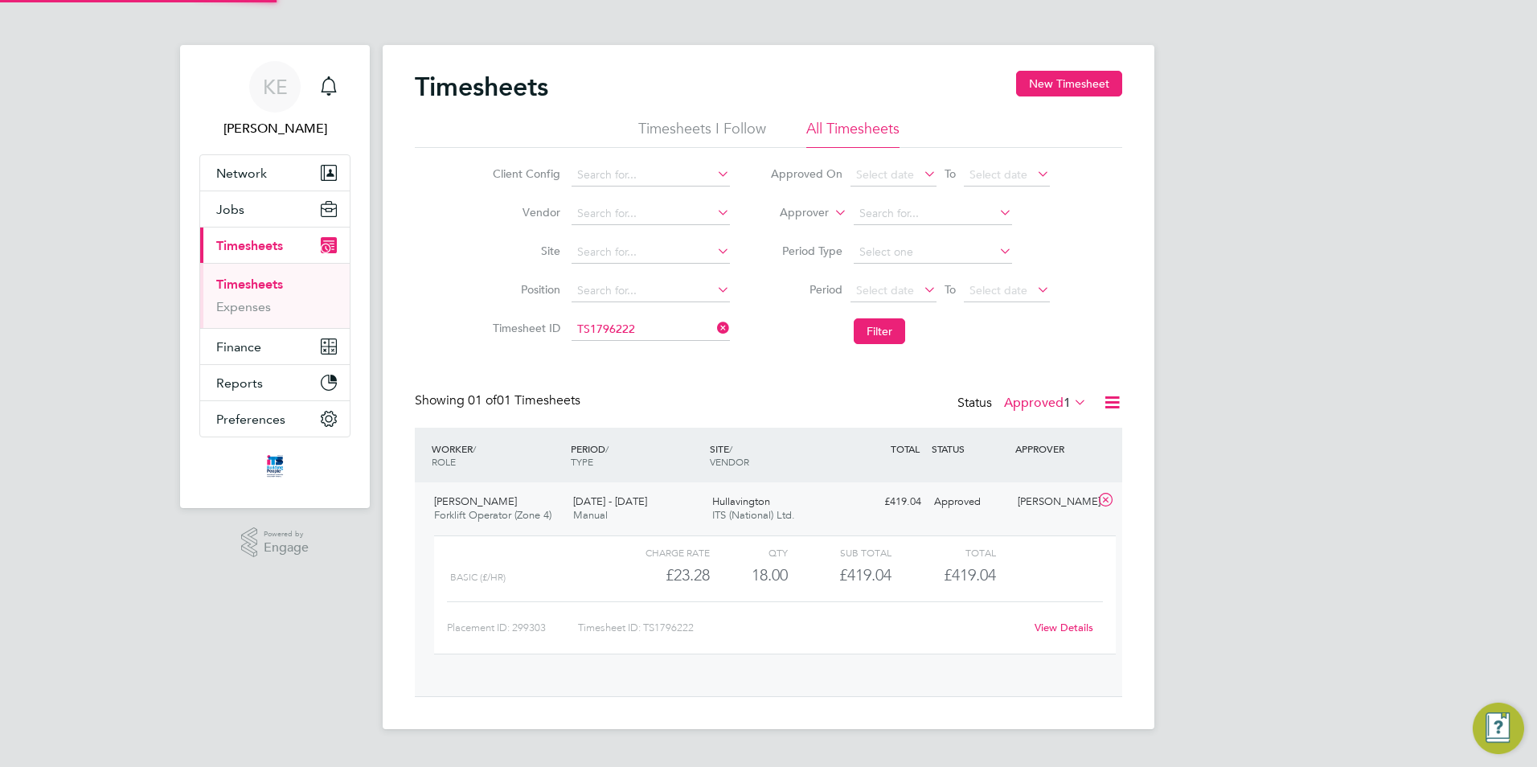
scroll to position [27, 157]
click at [1070, 636] on div "View Details" at bounding box center [1063, 628] width 79 height 26
click at [1069, 629] on link "View Details" at bounding box center [1064, 628] width 59 height 14
click at [714, 329] on icon at bounding box center [714, 328] width 0 height 23
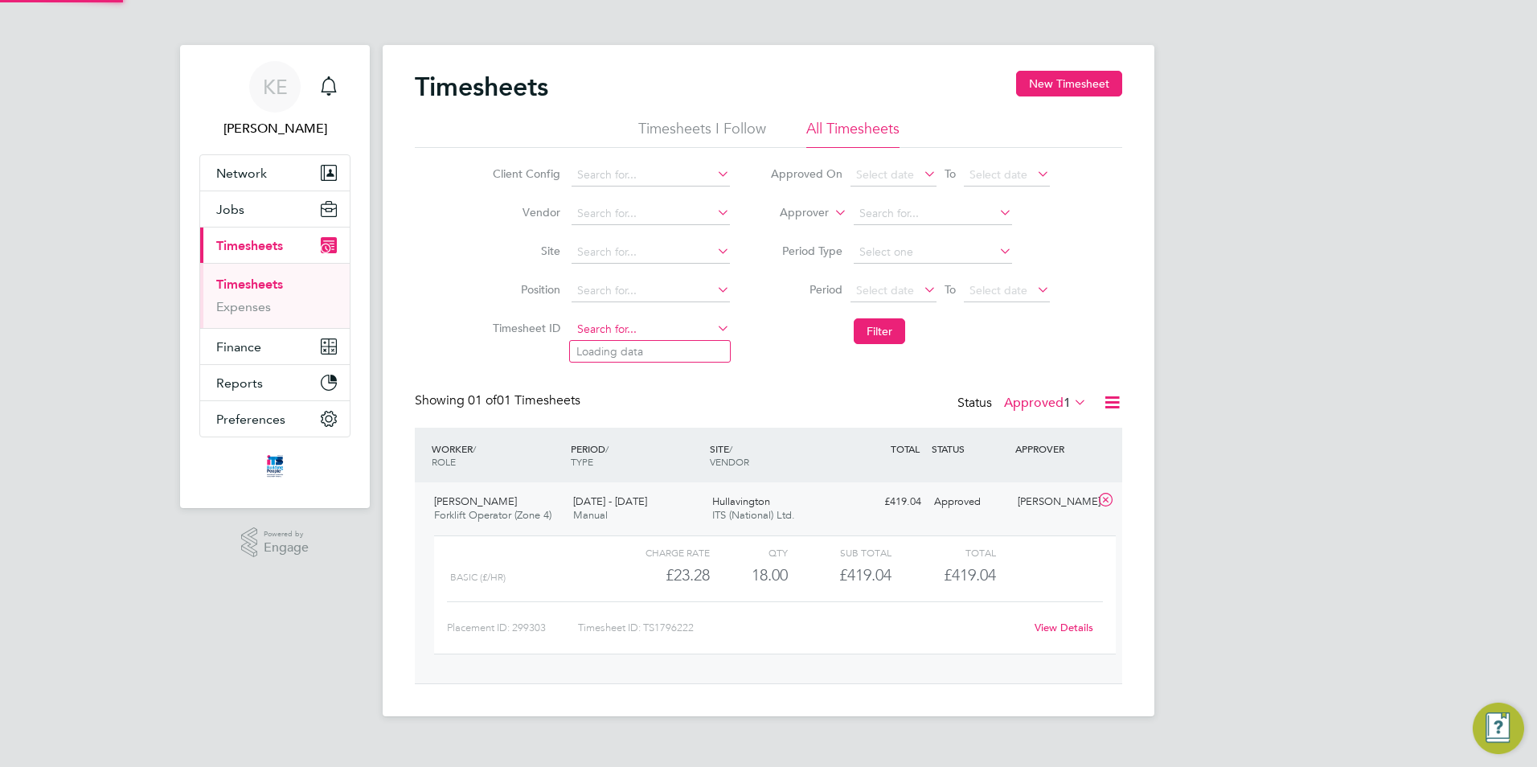
paste input "TS 1799888"
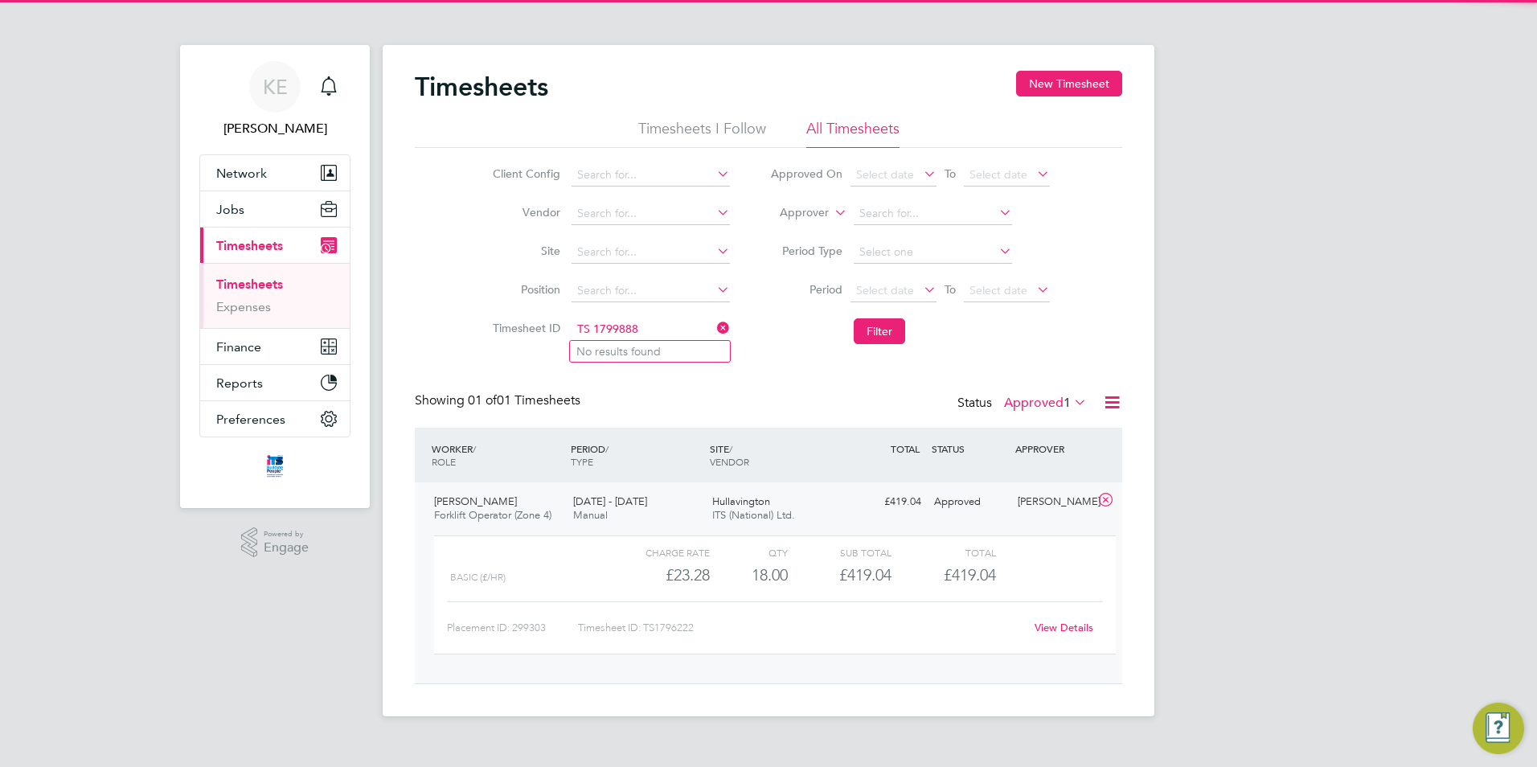
click at [592, 334] on input "TS 1799888" at bounding box center [651, 329] width 158 height 23
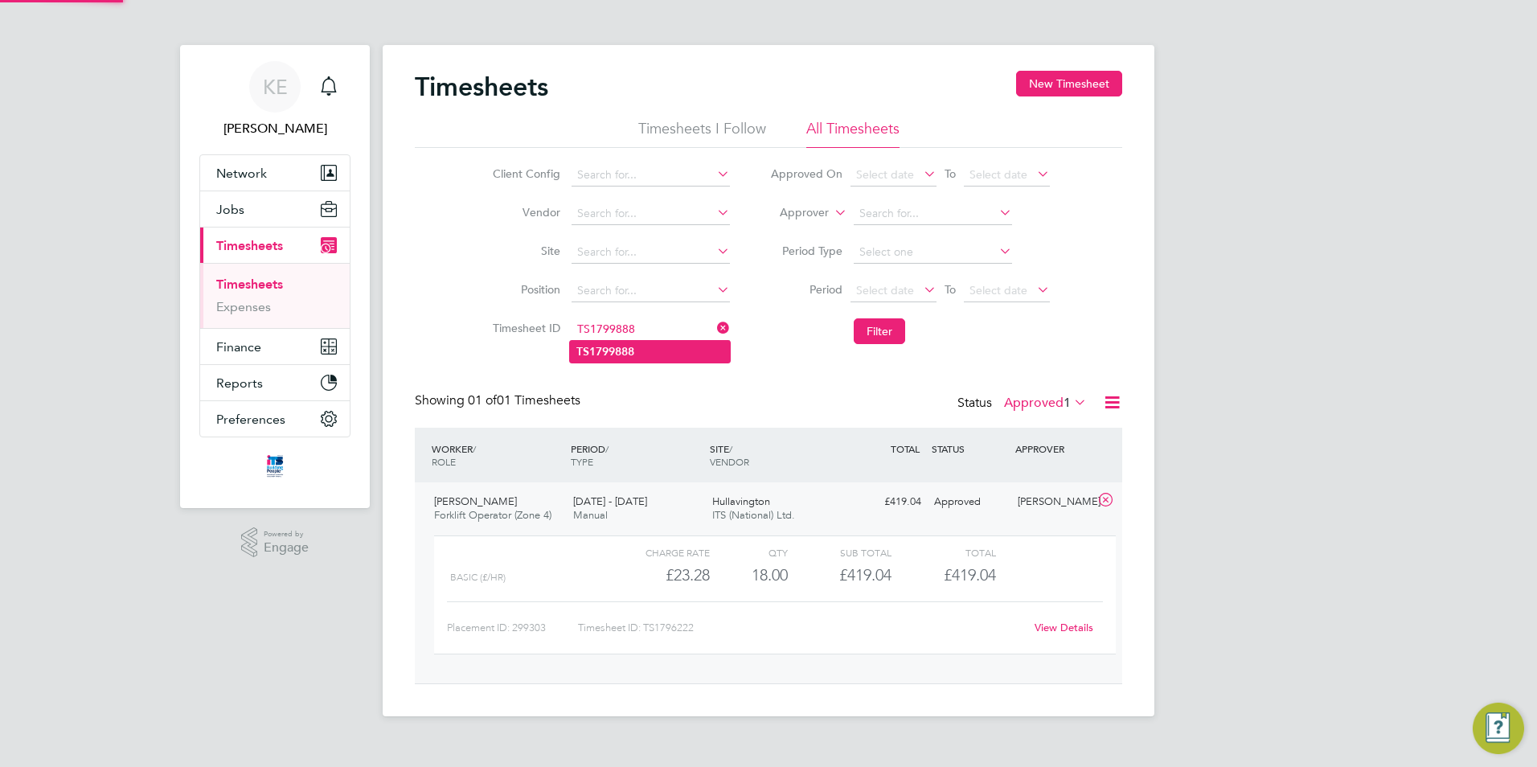
type input "TS1799888"
click at [633, 346] on b "TS1799888" at bounding box center [605, 352] width 58 height 14
click at [884, 327] on button "Filter" at bounding box center [879, 331] width 51 height 26
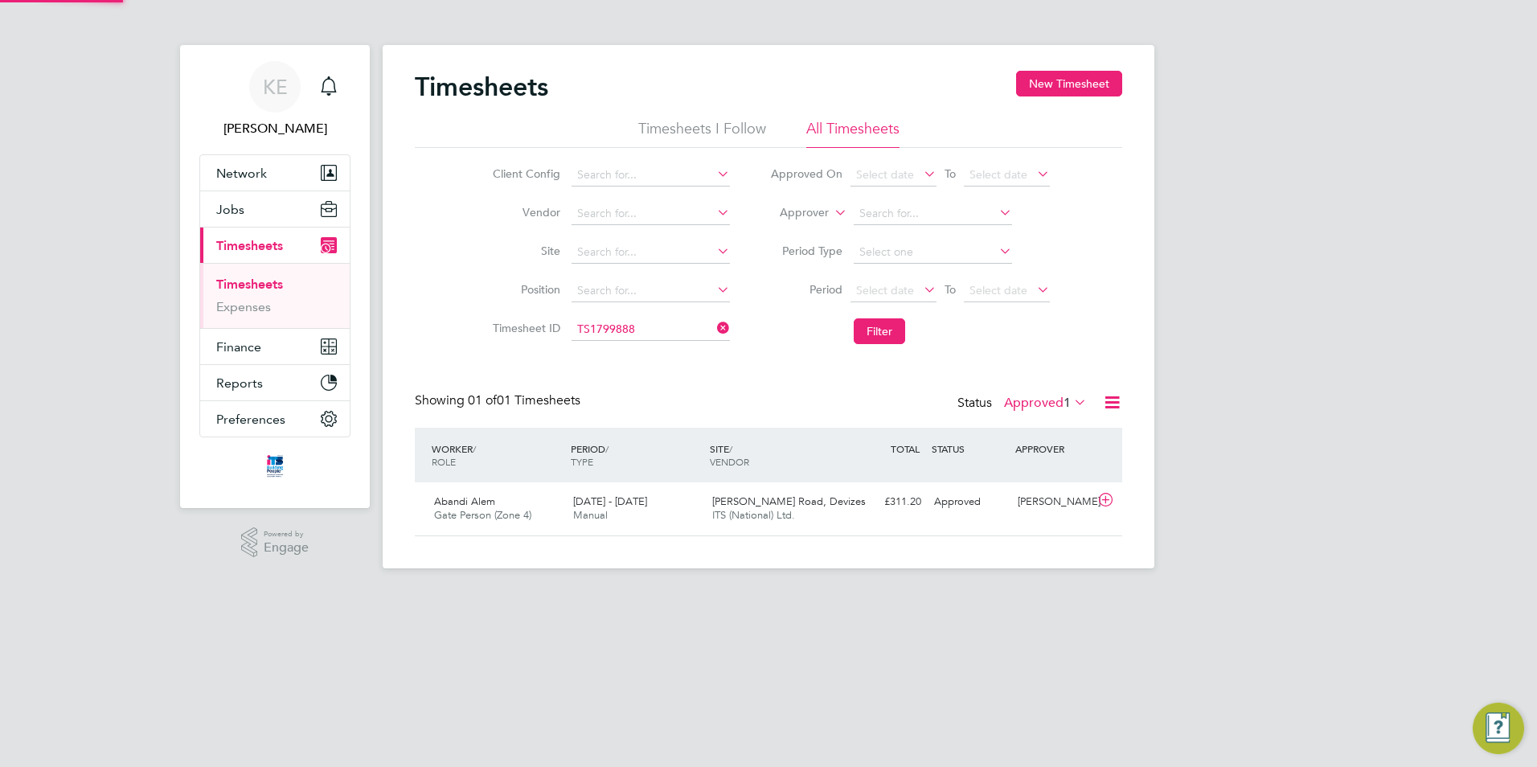
scroll to position [41, 140]
click at [645, 506] on span "28 Jul - 3 Aug 2025" at bounding box center [610, 501] width 74 height 14
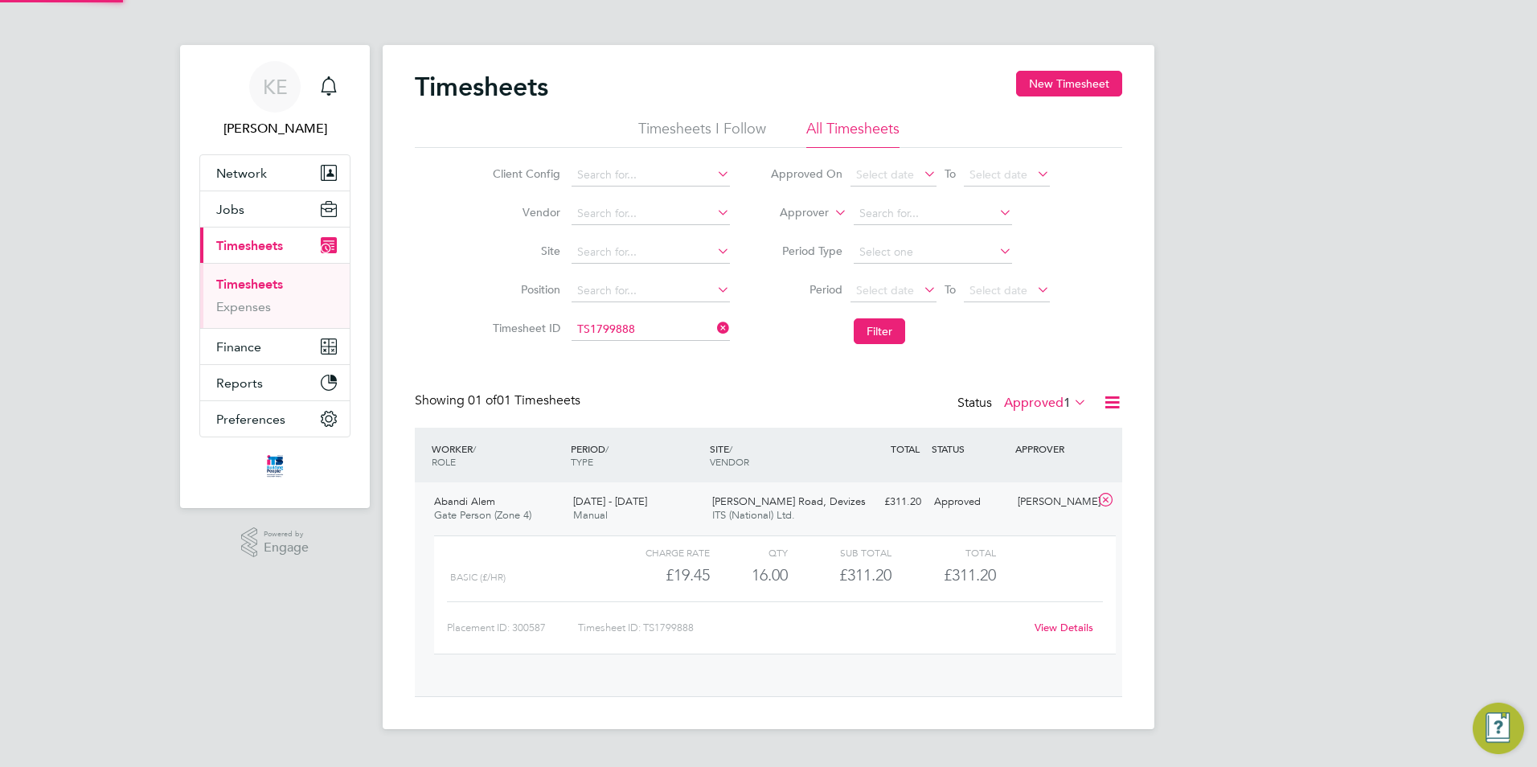
scroll to position [27, 157]
click at [1071, 625] on link "View Details" at bounding box center [1064, 628] width 59 height 14
click at [714, 327] on icon at bounding box center [714, 328] width 0 height 23
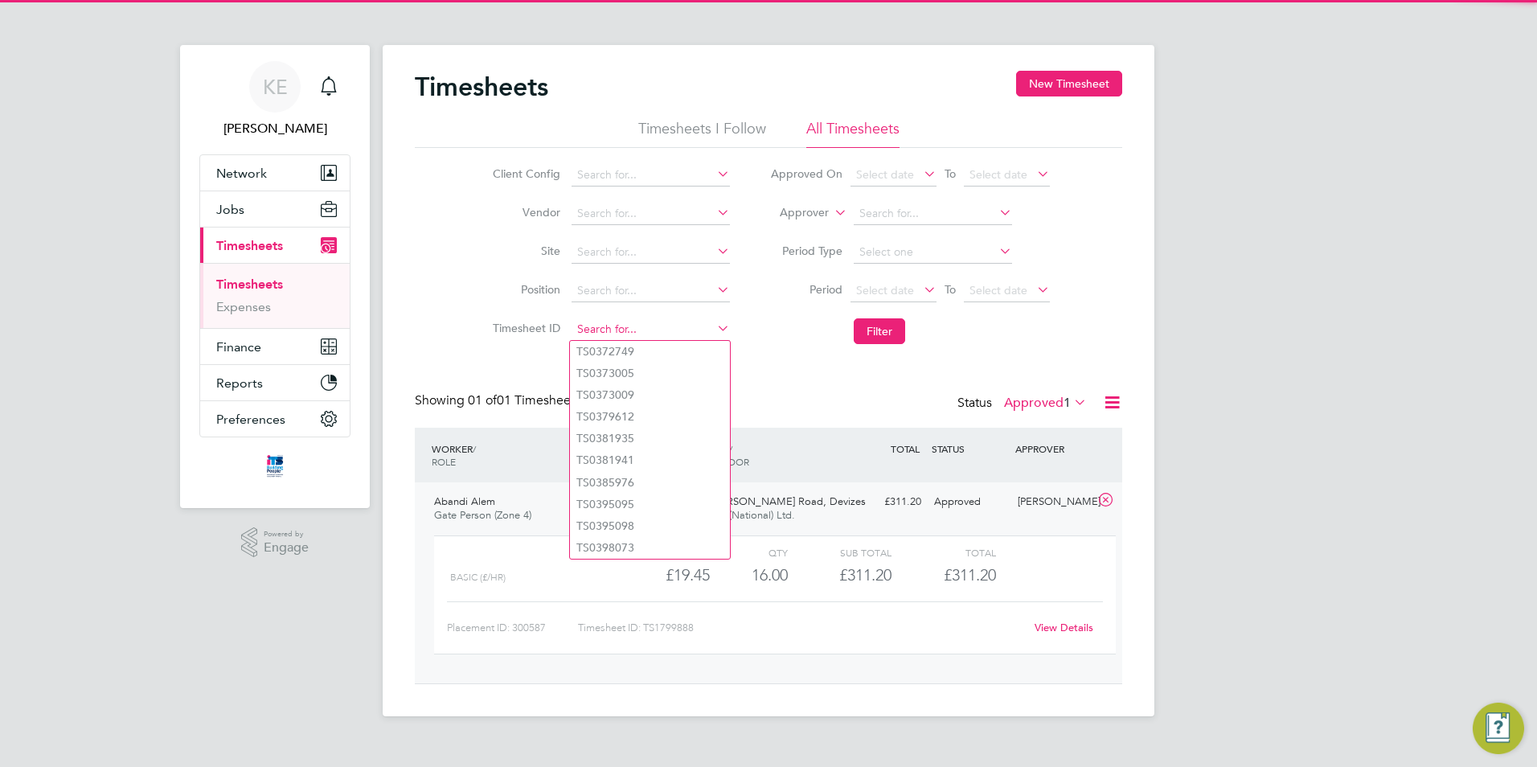
paste input "TS 1803189"
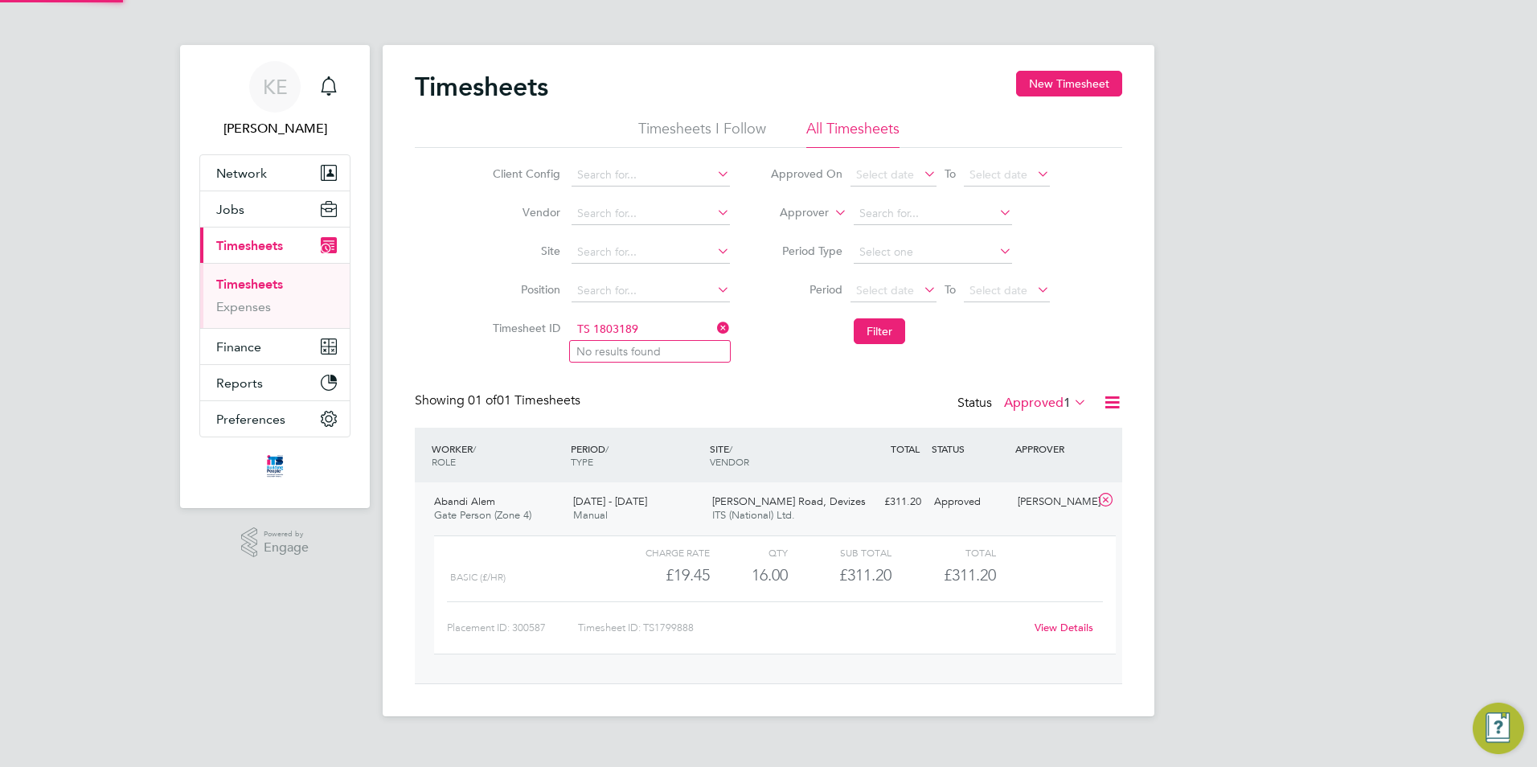
click at [596, 329] on input "TS 1803189" at bounding box center [651, 329] width 158 height 23
type input "TS1803189"
click at [613, 359] on li "TS1803189" at bounding box center [650, 352] width 160 height 22
click at [879, 336] on button "Filter" at bounding box center [879, 331] width 51 height 26
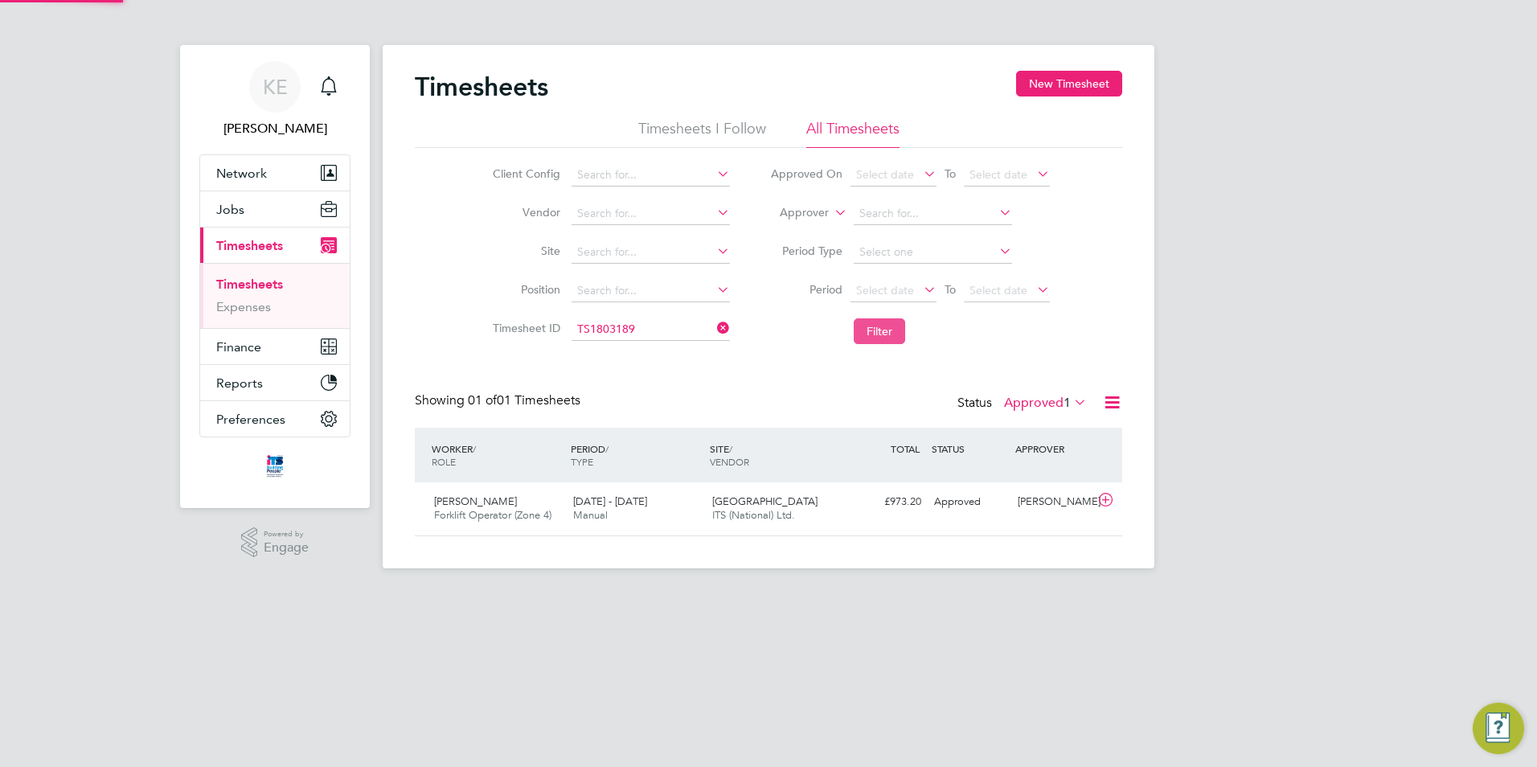
scroll to position [41, 140]
click at [691, 506] on div "11 - 17 Aug 2025 Manual" at bounding box center [636, 509] width 139 height 40
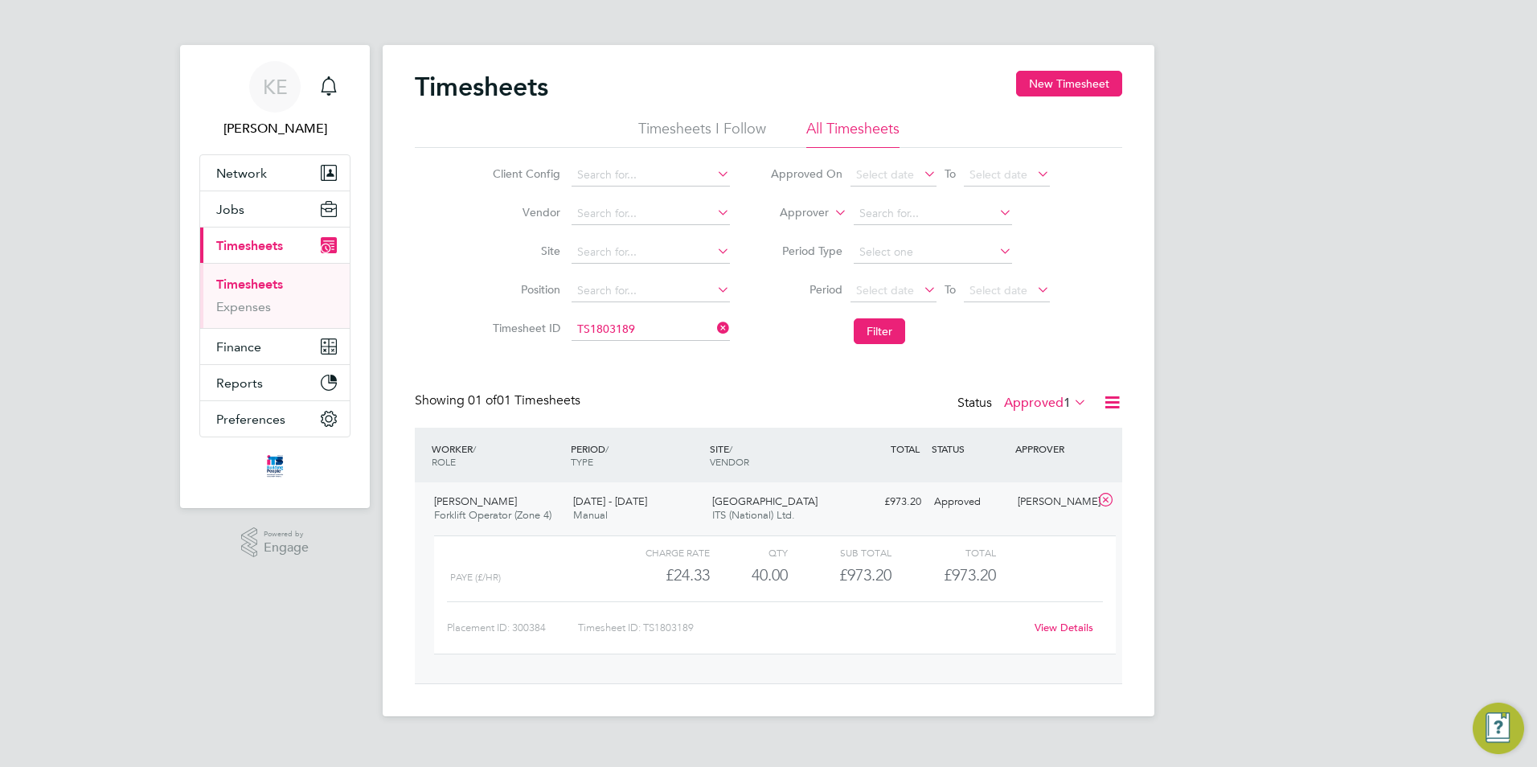
click at [1038, 629] on link "View Details" at bounding box center [1064, 628] width 59 height 14
click at [714, 330] on icon at bounding box center [714, 328] width 0 height 23
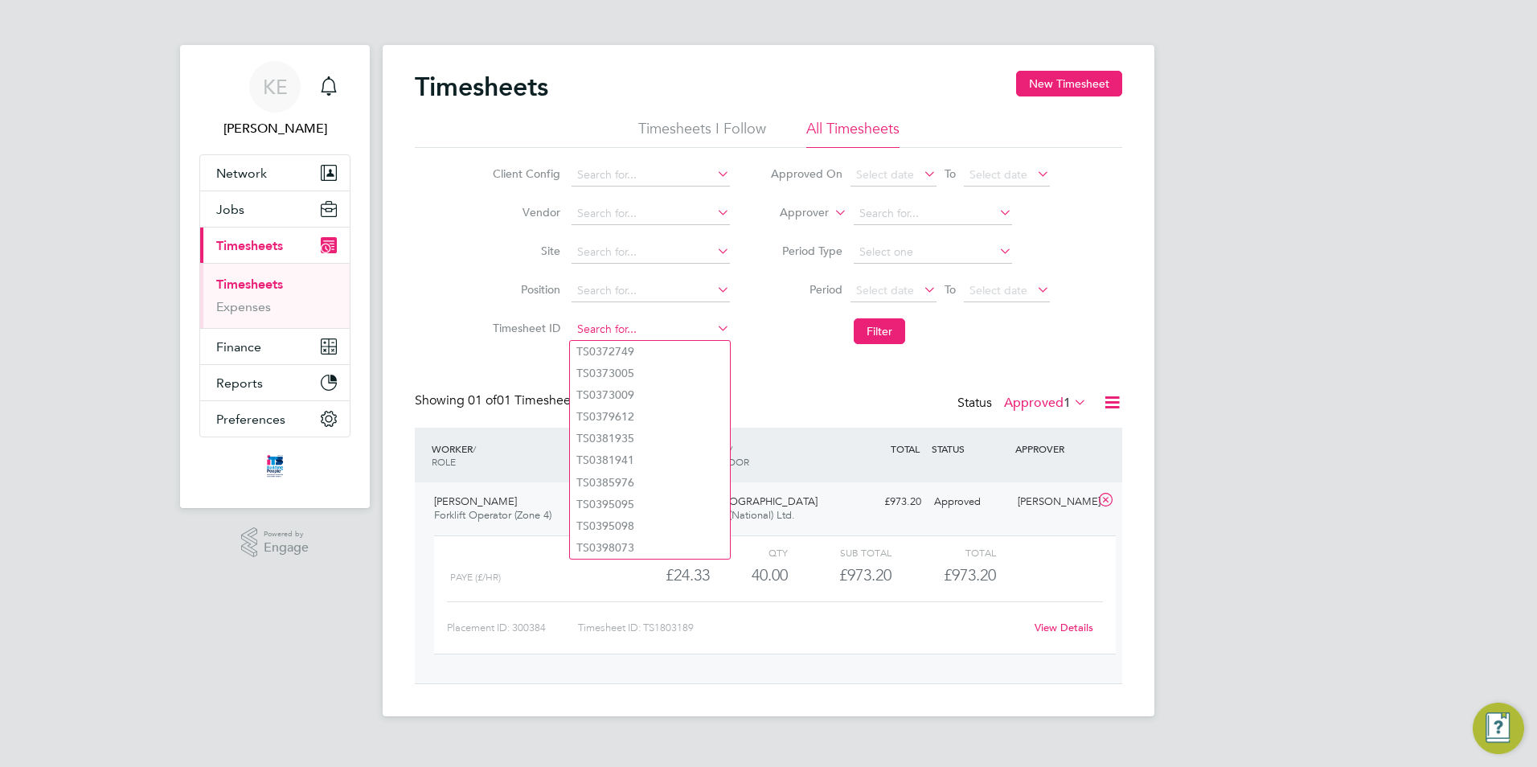
drag, startPoint x: 648, startPoint y: 339, endPoint x: 592, endPoint y: 330, distance: 56.2
click at [592, 333] on input at bounding box center [651, 329] width 158 height 23
paste input "TS 1794155"
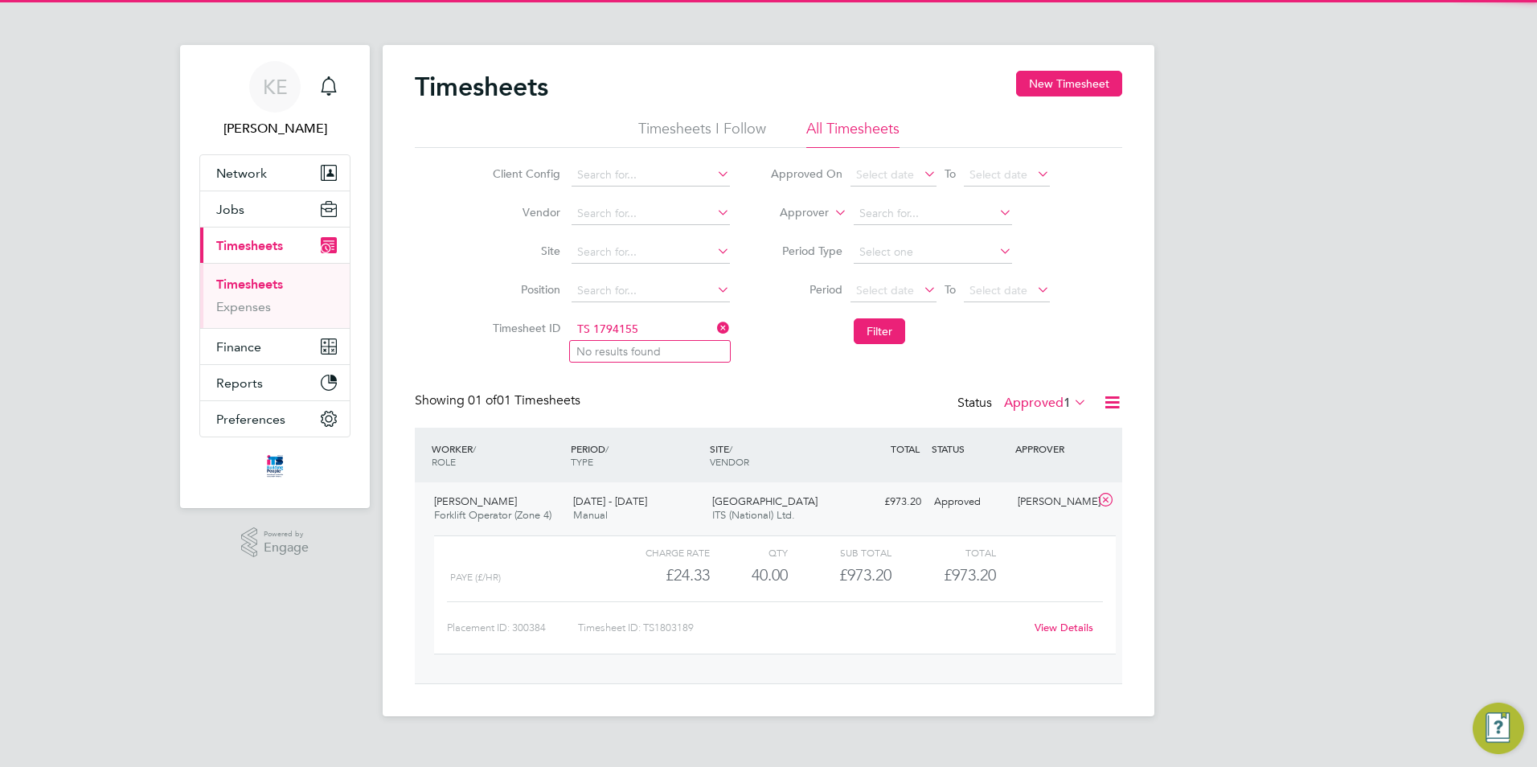
click at [594, 330] on input "TS 1794155" at bounding box center [651, 329] width 158 height 23
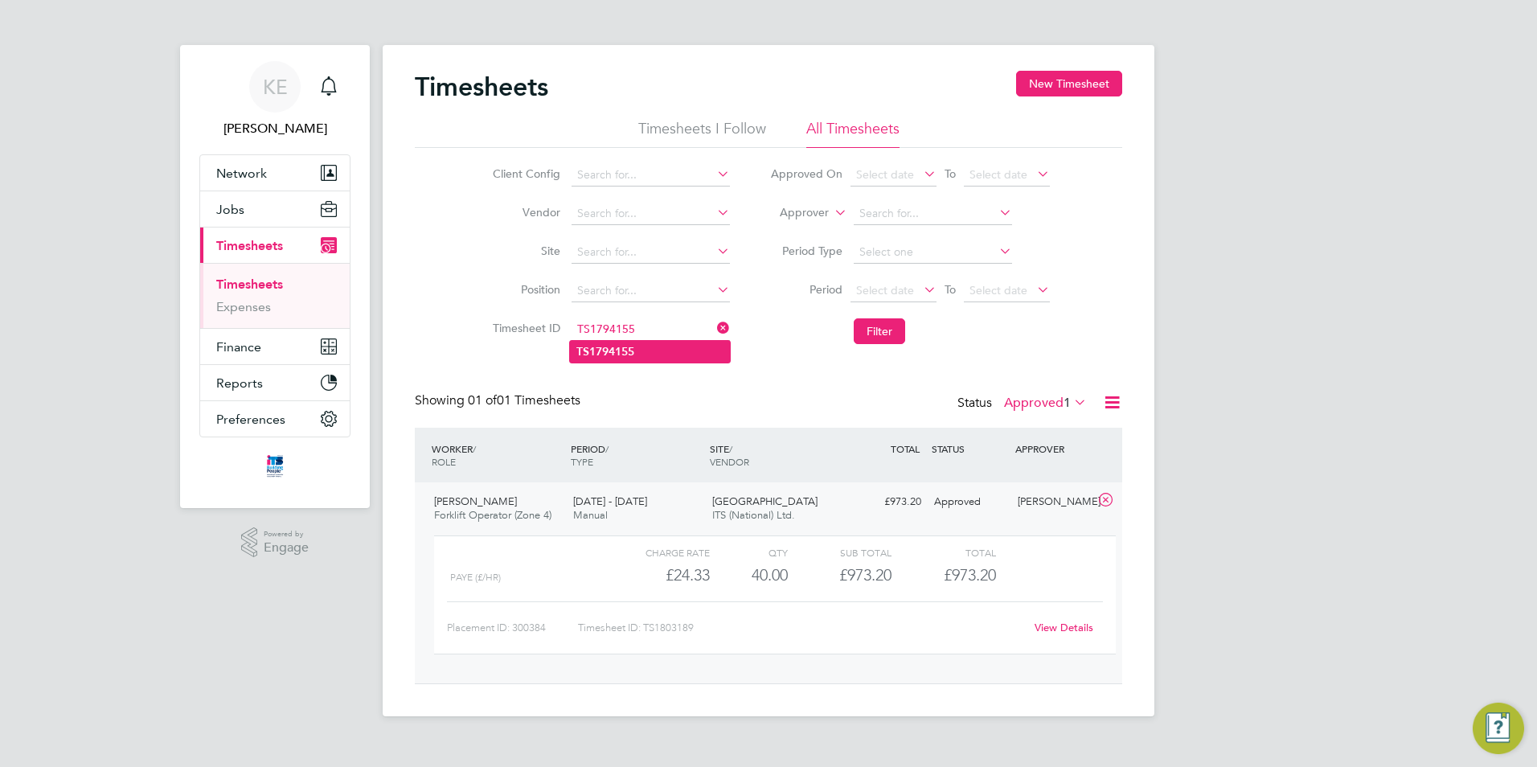
type input "TS1794155"
click at [609, 350] on b "TS1794155" at bounding box center [605, 352] width 58 height 14
click at [894, 337] on button "Filter" at bounding box center [879, 331] width 51 height 26
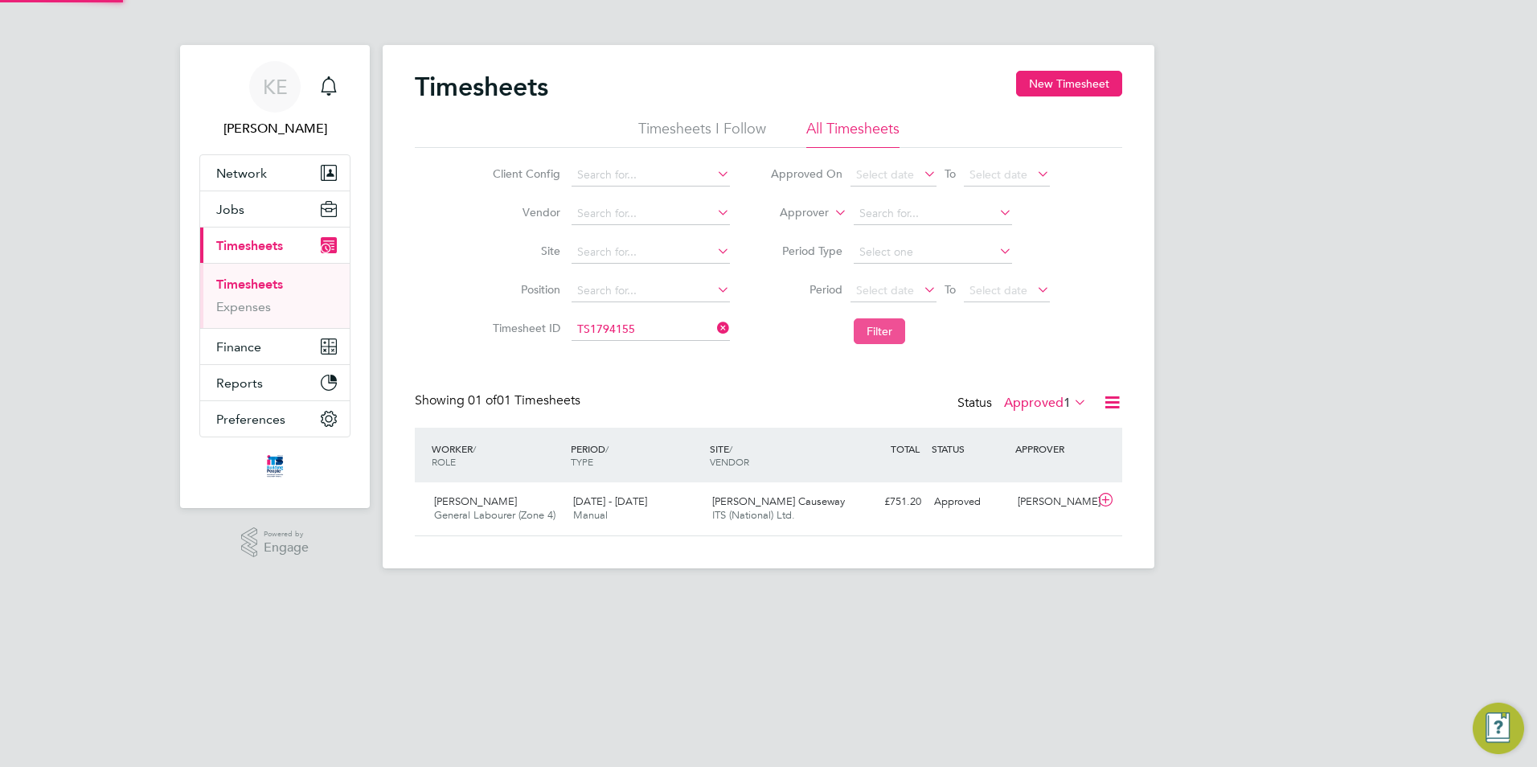
scroll to position [41, 140]
click at [776, 516] on span "ITS (National) Ltd." at bounding box center [753, 515] width 83 height 14
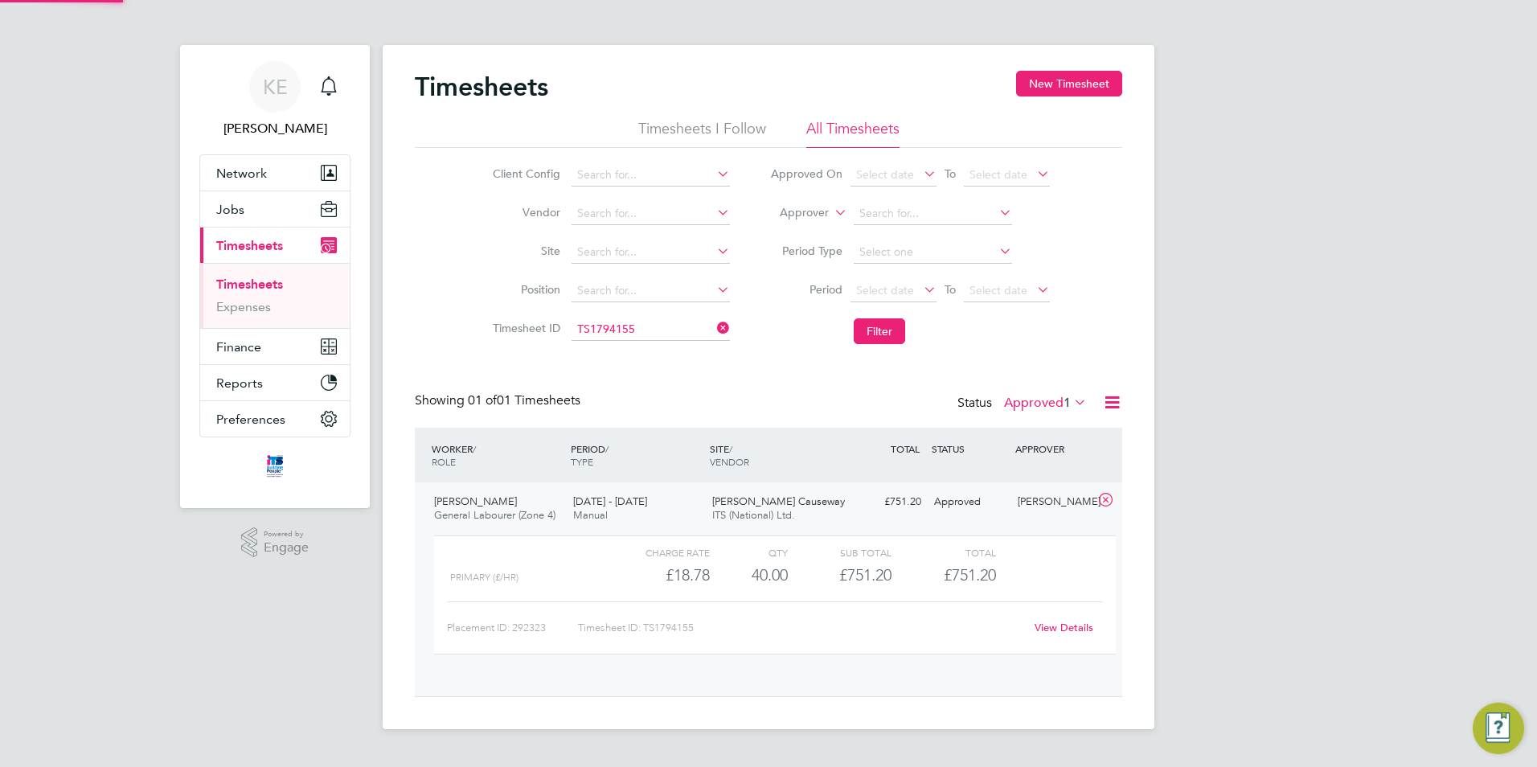
scroll to position [27, 157]
click at [1083, 632] on link "View Details" at bounding box center [1064, 628] width 59 height 14
click at [714, 330] on icon at bounding box center [714, 328] width 0 height 23
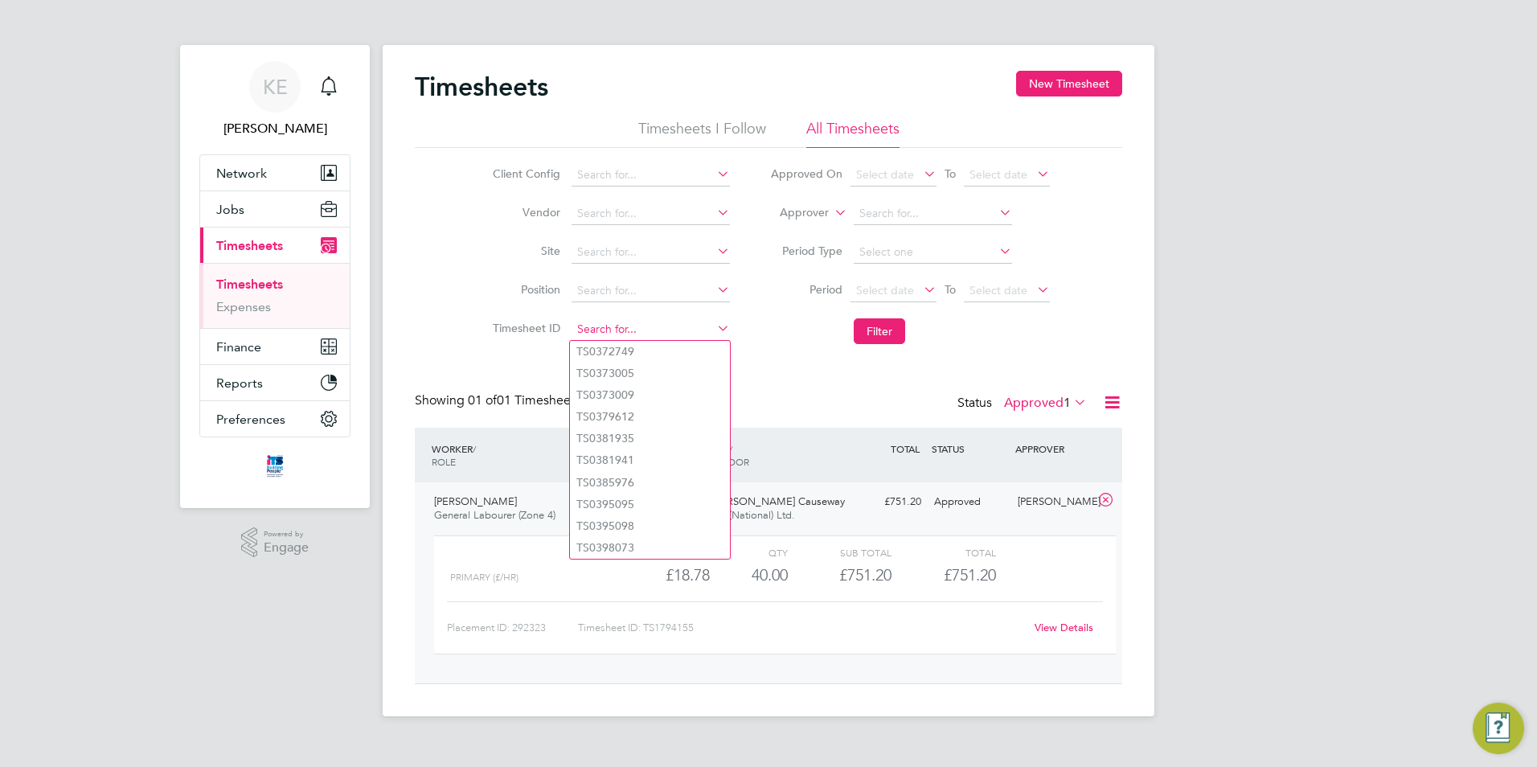
paste input "TS 1787753"
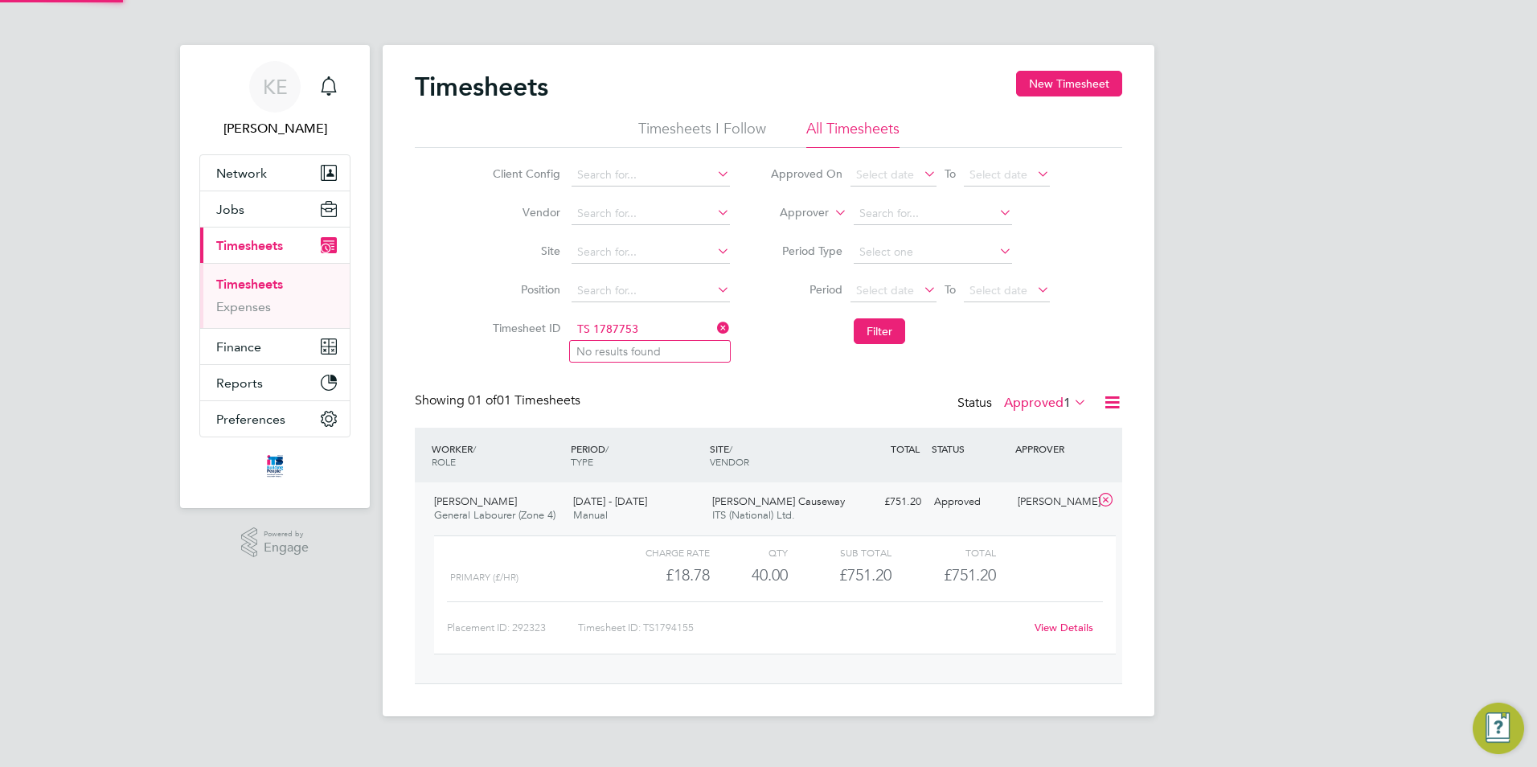
click at [593, 327] on input "TS 1787753" at bounding box center [651, 329] width 158 height 23
type input "TS1787753"
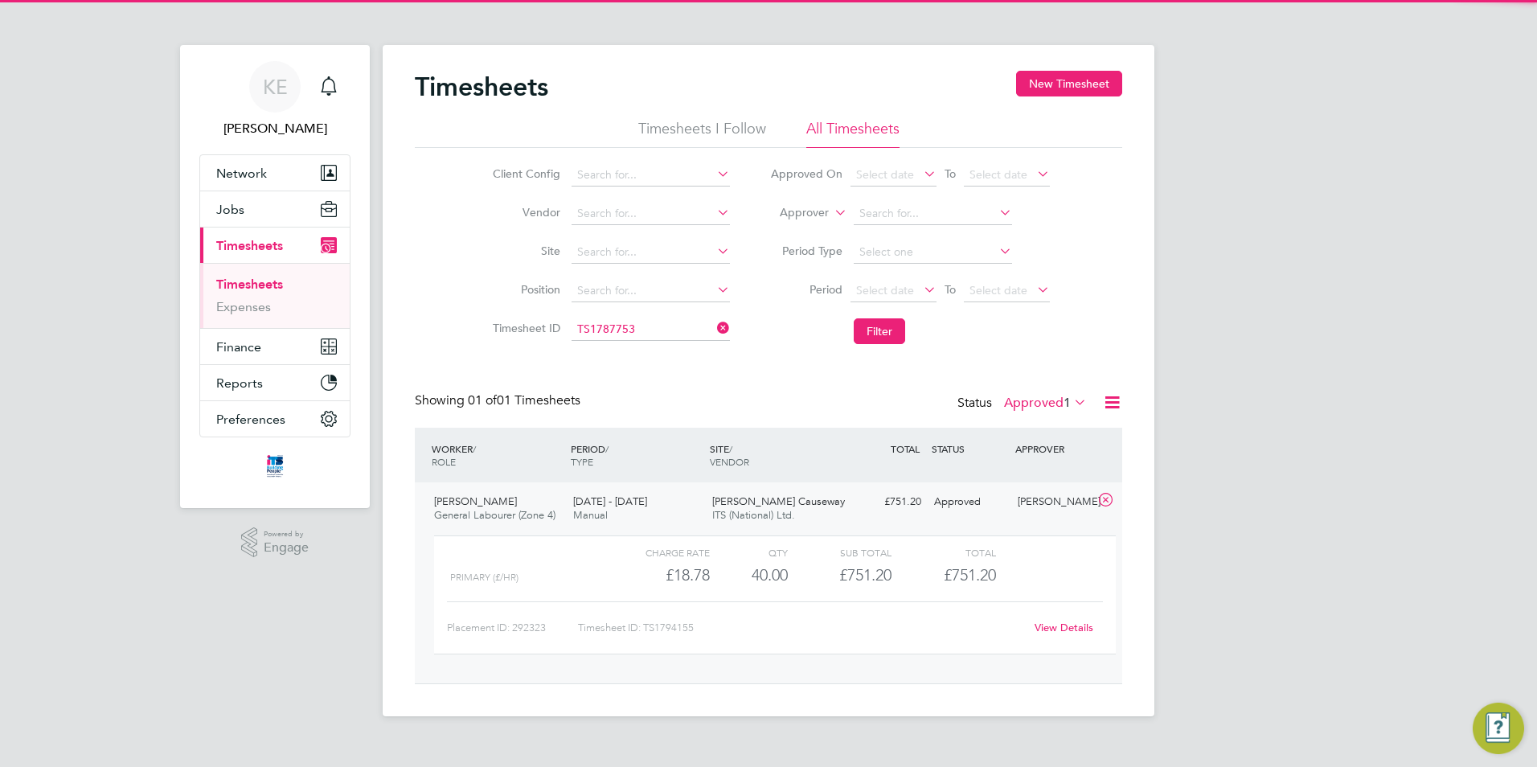
click at [656, 348] on li "TS1787753" at bounding box center [650, 352] width 160 height 22
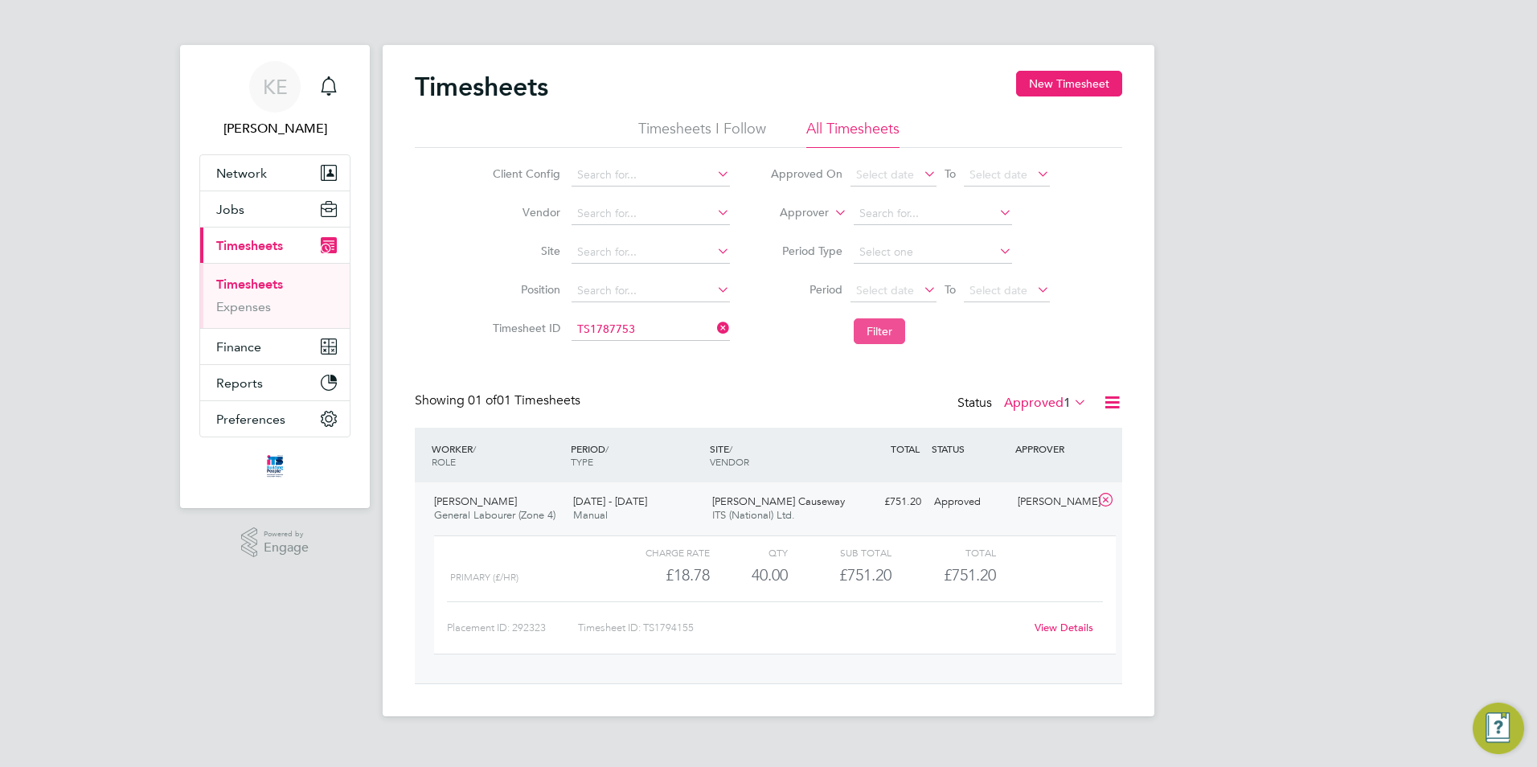
click at [902, 342] on button "Filter" at bounding box center [879, 331] width 51 height 26
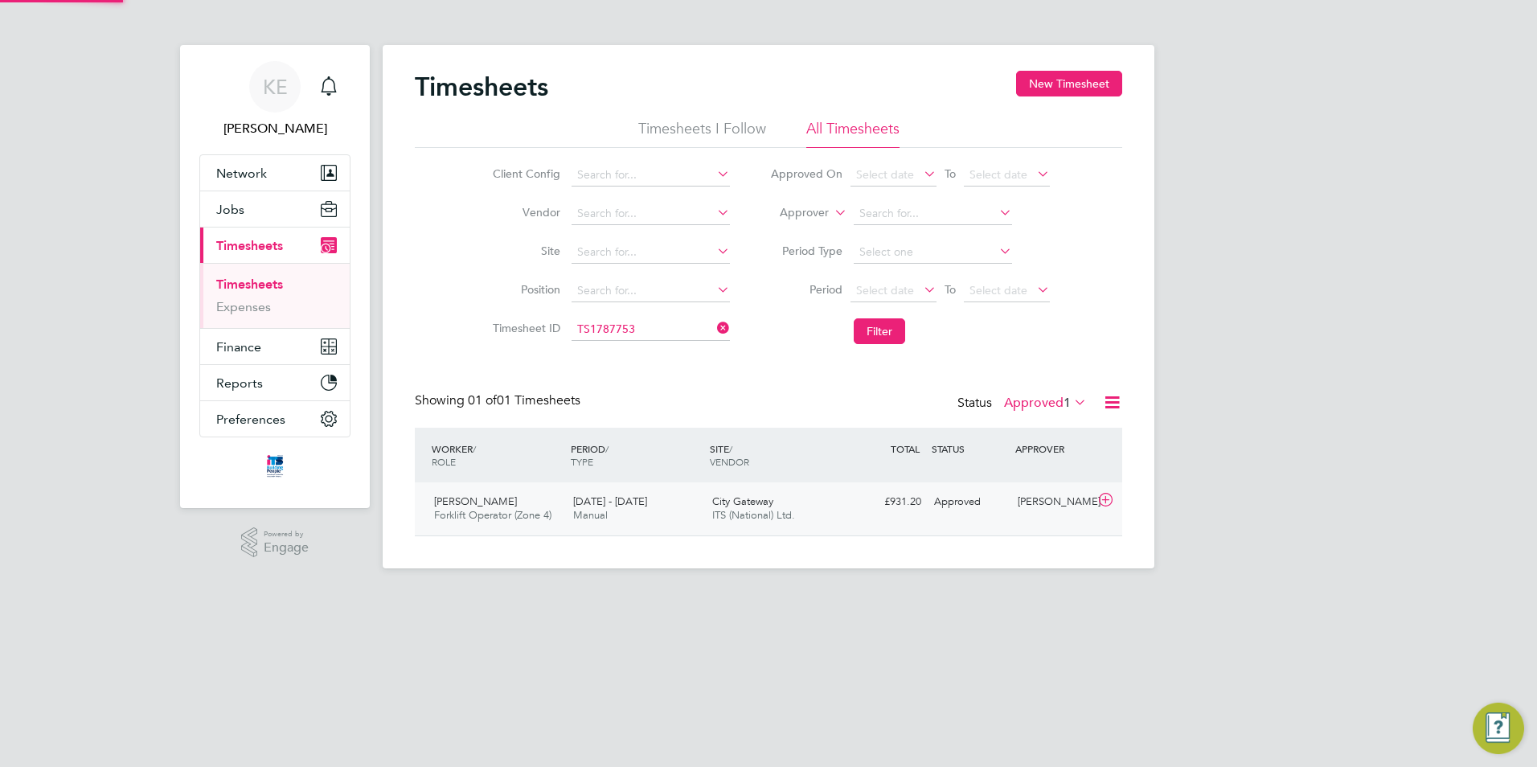
scroll to position [41, 140]
click at [504, 514] on span "Forklift Operator (Zone 4)" at bounding box center [492, 515] width 117 height 14
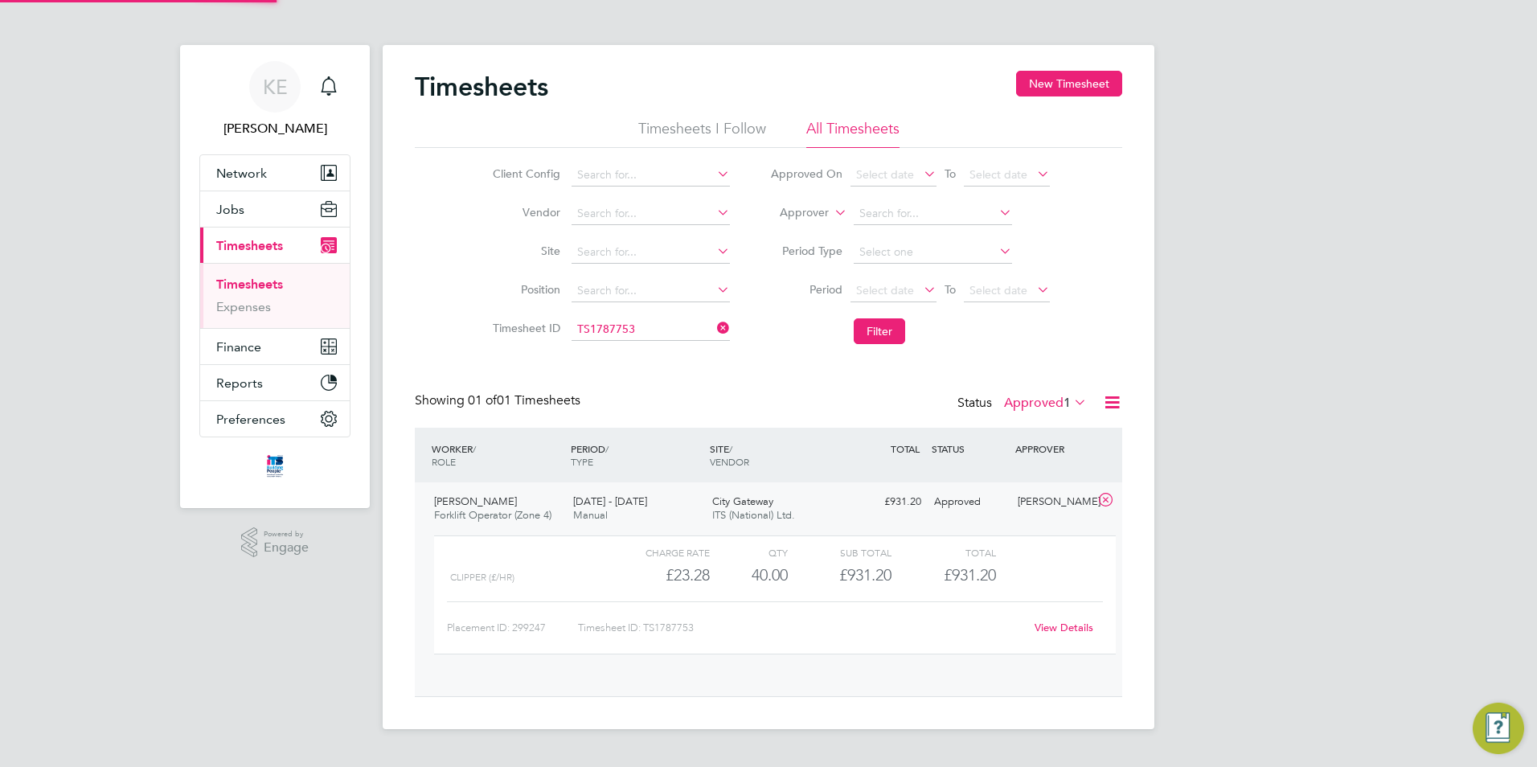
scroll to position [27, 157]
click at [1079, 623] on link "View Details" at bounding box center [1064, 628] width 59 height 14
click at [714, 330] on icon at bounding box center [714, 328] width 0 height 23
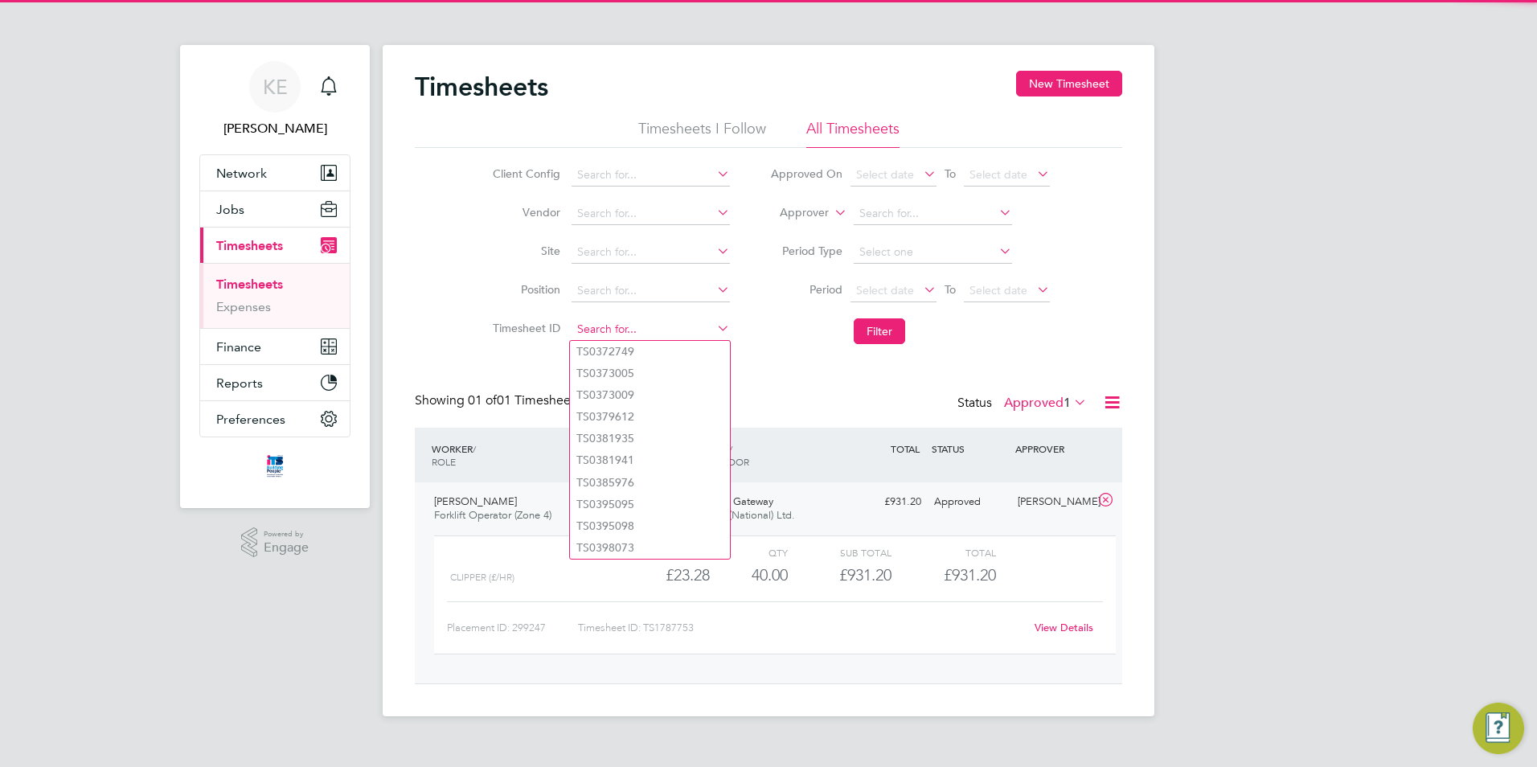
paste input "TS 1793504"
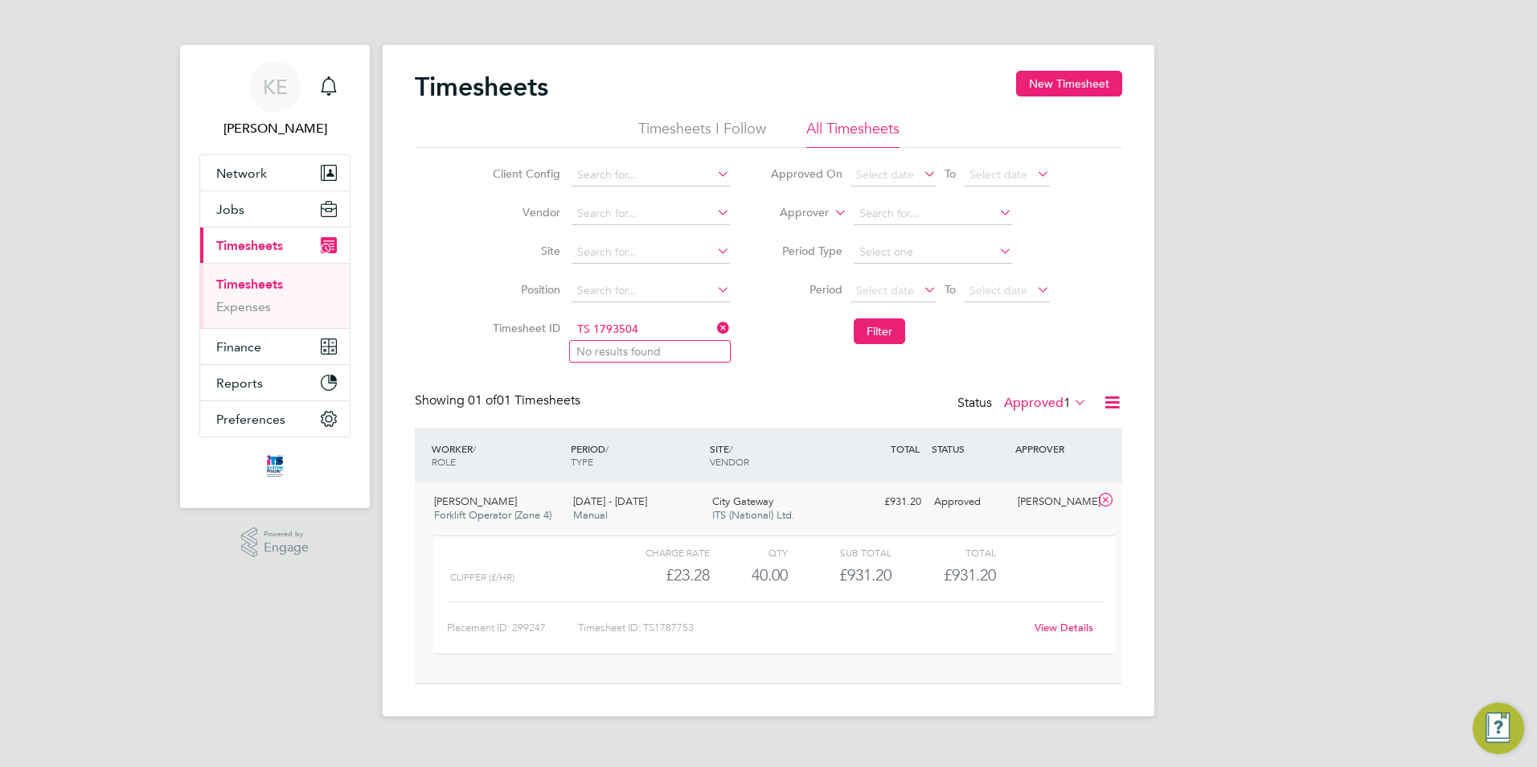
click at [593, 333] on input "TS 1793504" at bounding box center [651, 329] width 158 height 23
type input "TS 793504"
click at [607, 322] on input at bounding box center [651, 329] width 158 height 23
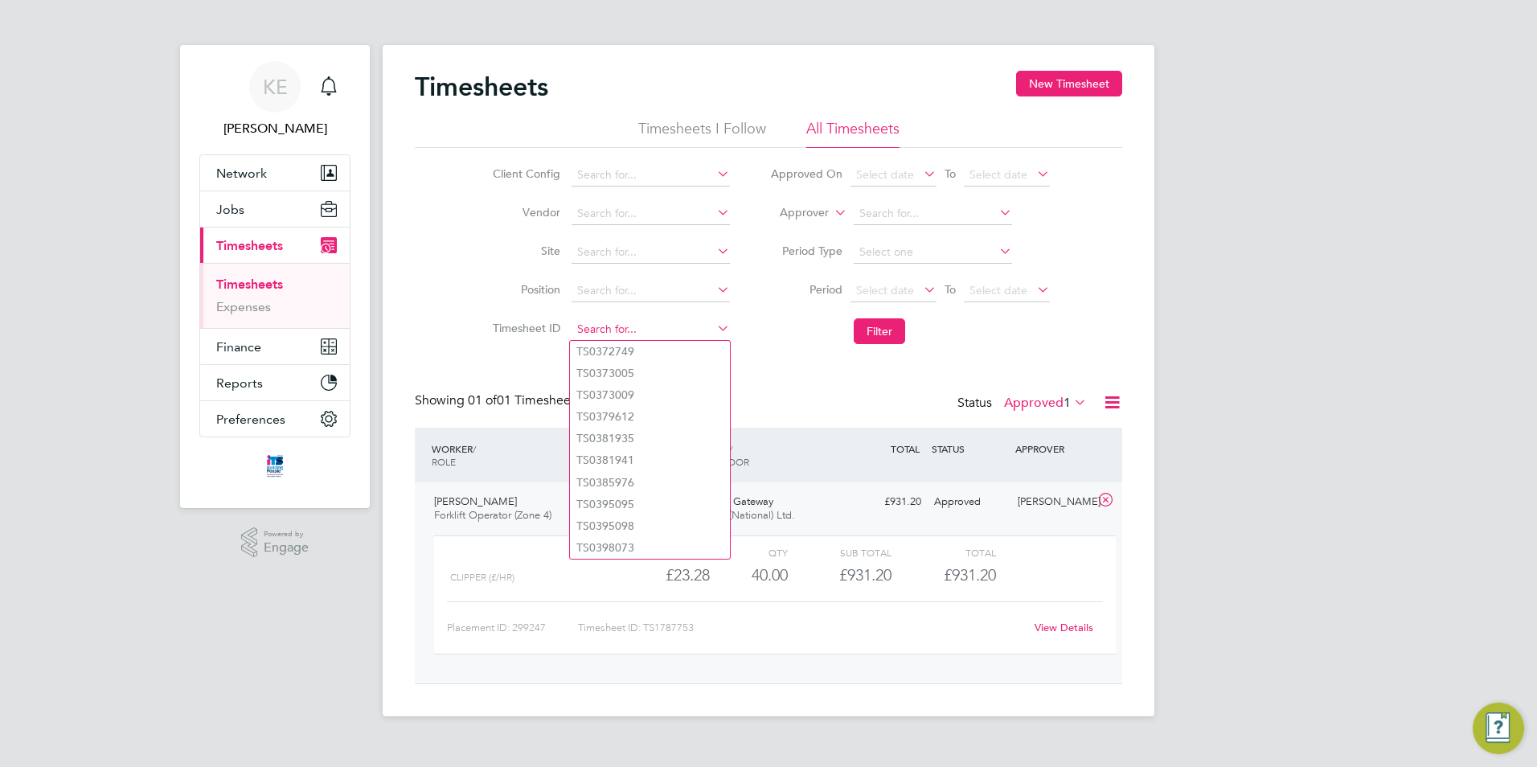
paste input "TS 1793504"
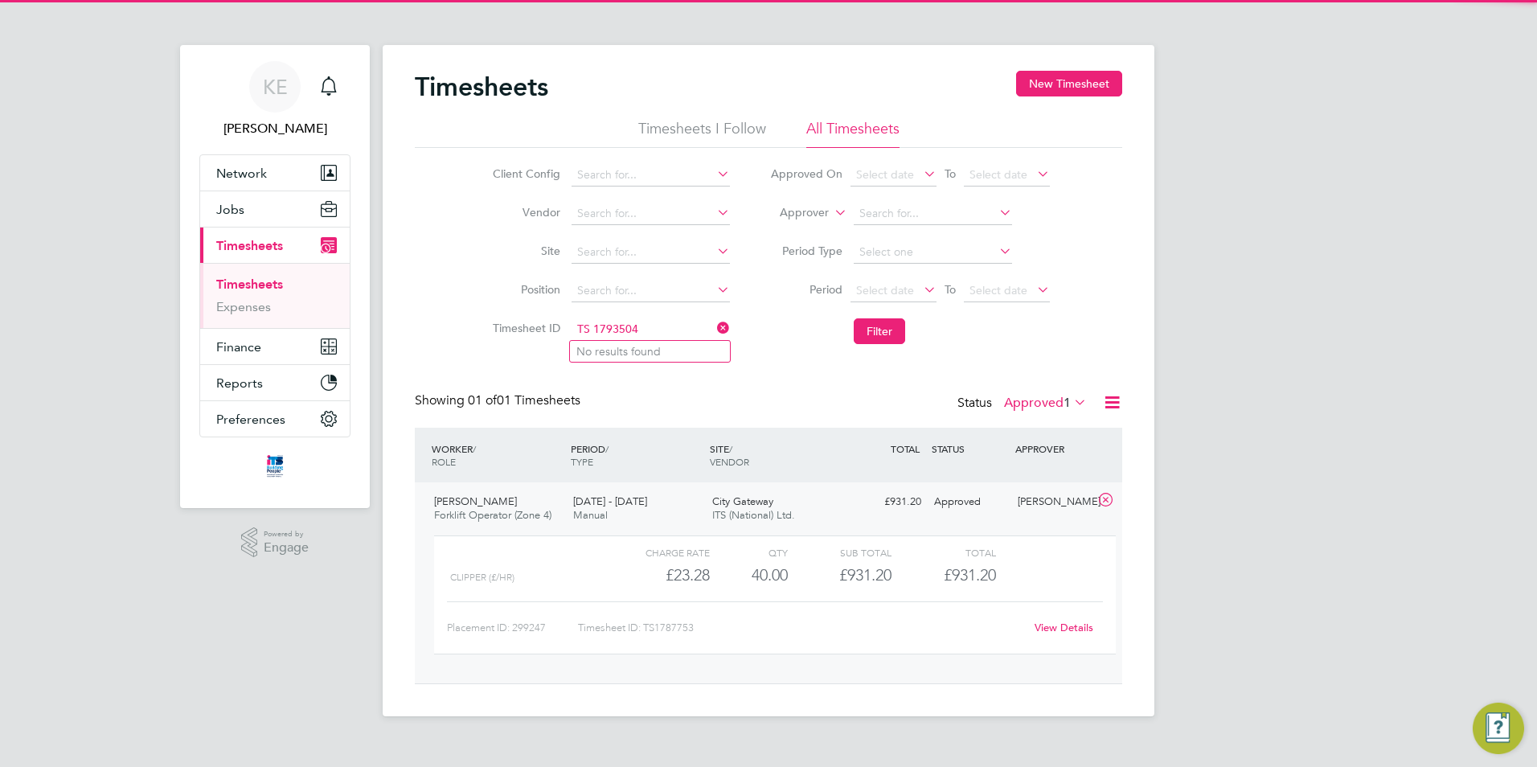
click at [593, 332] on input "TS 1793504" at bounding box center [651, 329] width 158 height 23
type input "TS1793504"
click at [632, 342] on li "TS1793504" at bounding box center [650, 352] width 160 height 22
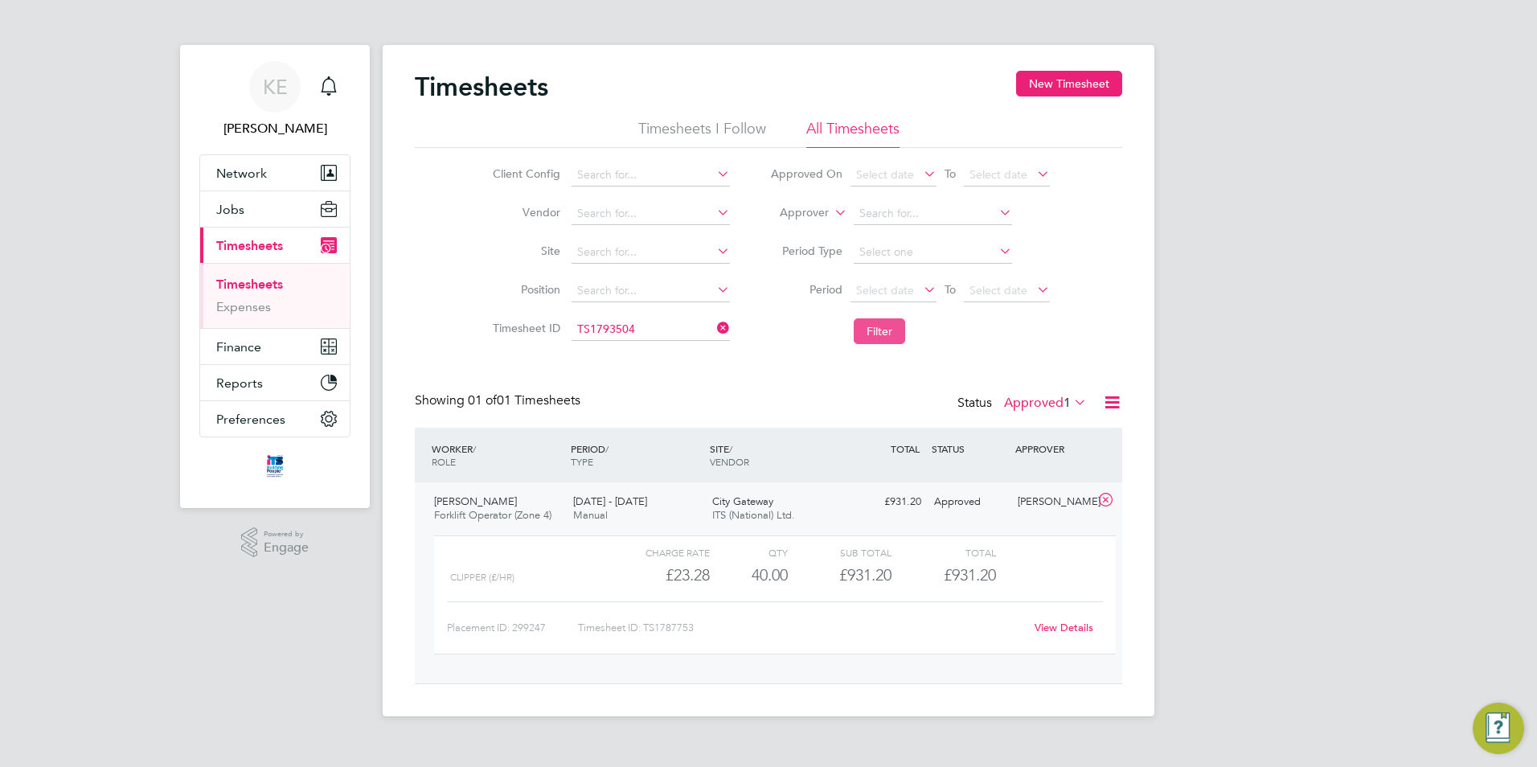
click at [891, 331] on button "Filter" at bounding box center [879, 331] width 51 height 26
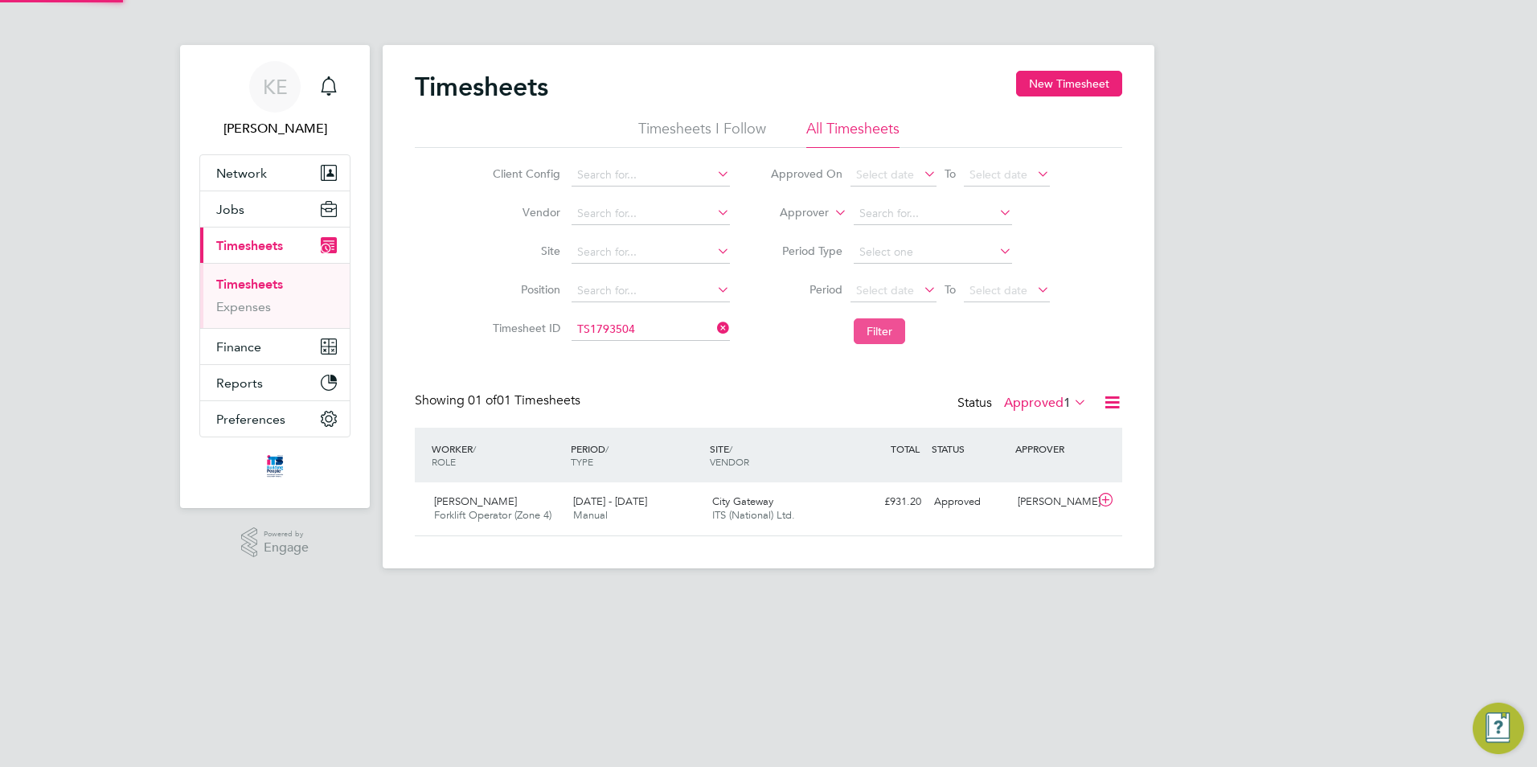
scroll to position [41, 140]
click at [731, 520] on span "ITS (National) Ltd." at bounding box center [753, 515] width 83 height 14
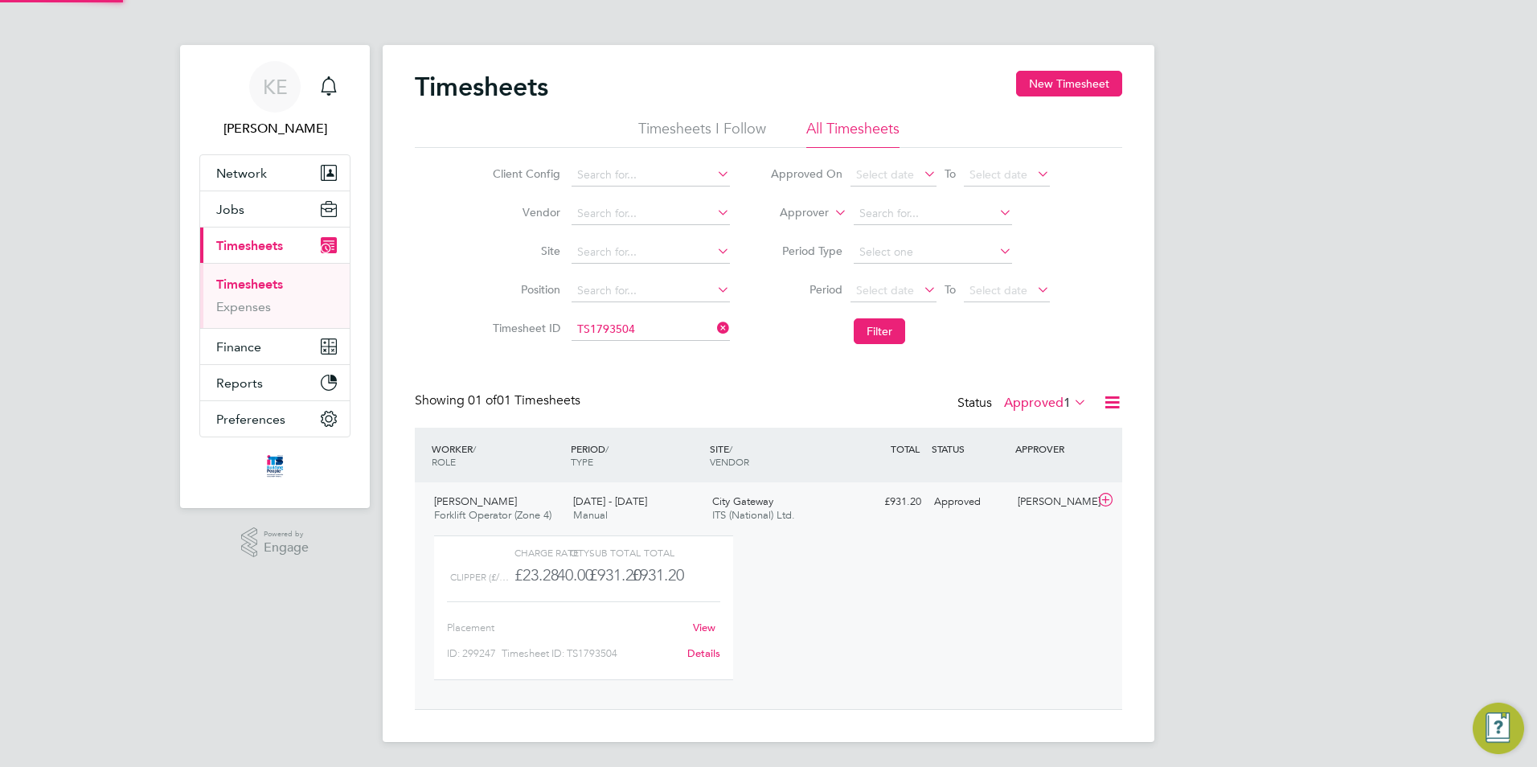
scroll to position [27, 157]
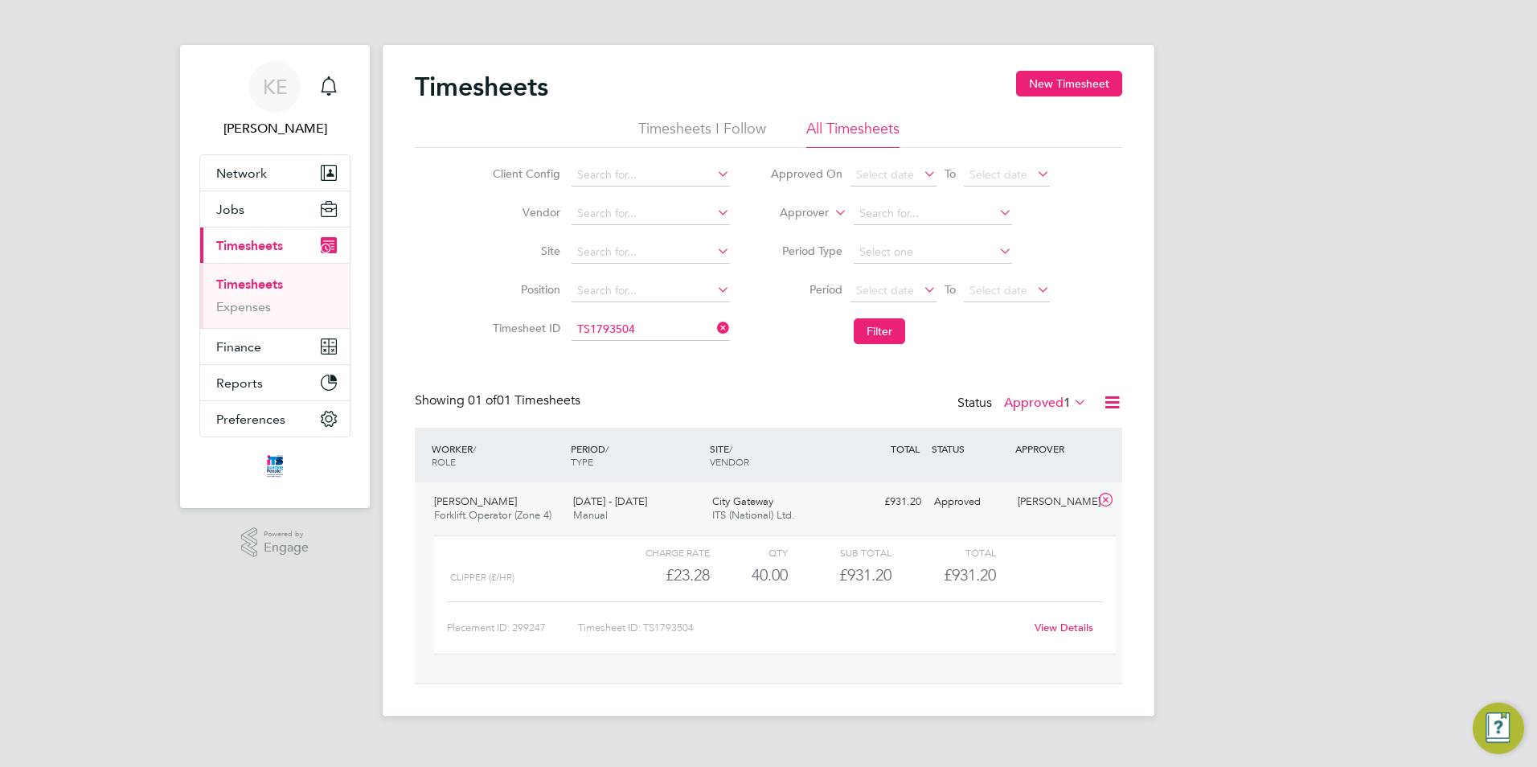
click at [1072, 629] on link "View Details" at bounding box center [1064, 628] width 59 height 14
click at [714, 332] on icon at bounding box center [714, 328] width 0 height 23
click at [248, 353] on span "Finance" at bounding box center [238, 346] width 45 height 15
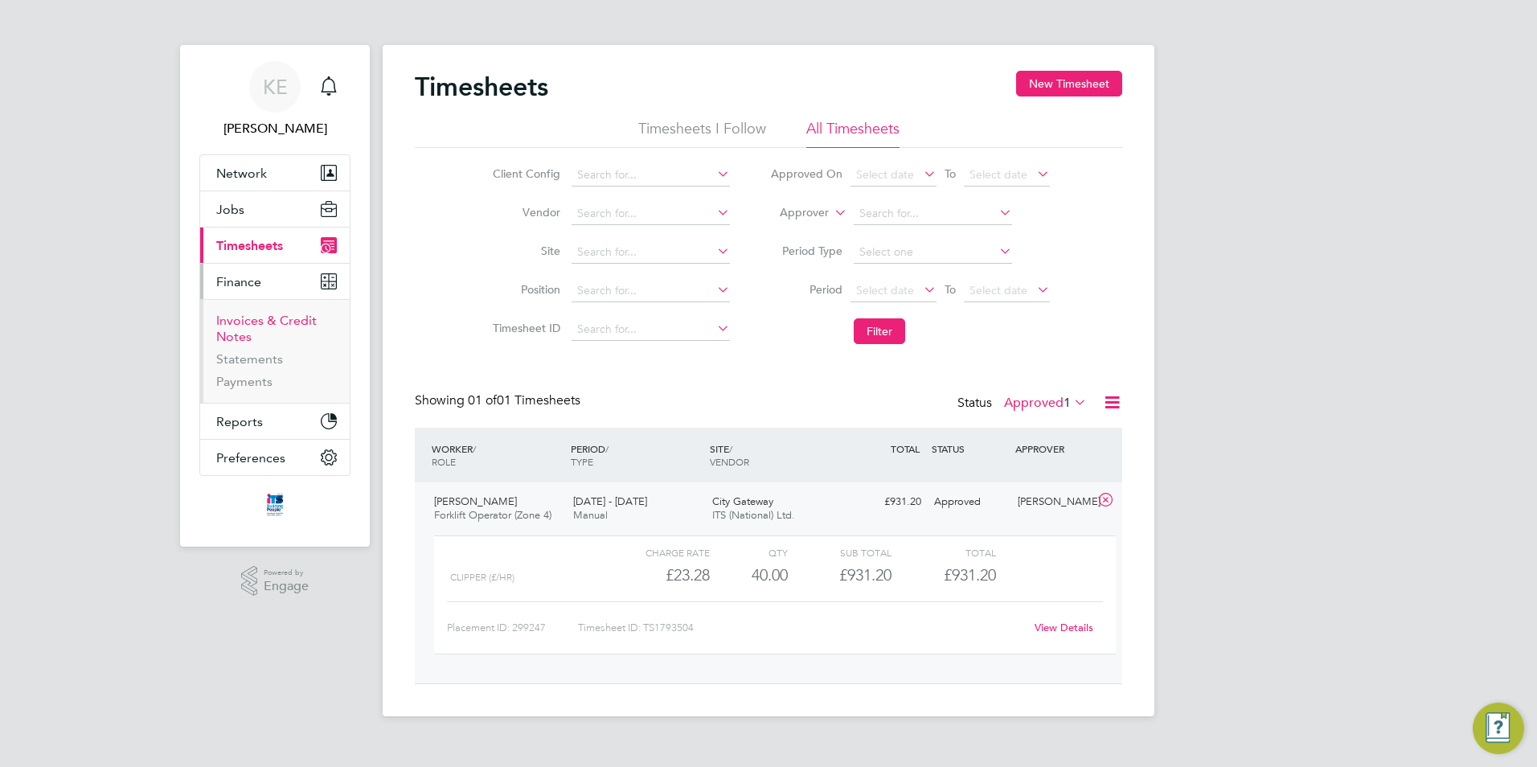
click at [264, 319] on link "Invoices & Credit Notes" at bounding box center [266, 328] width 100 height 31
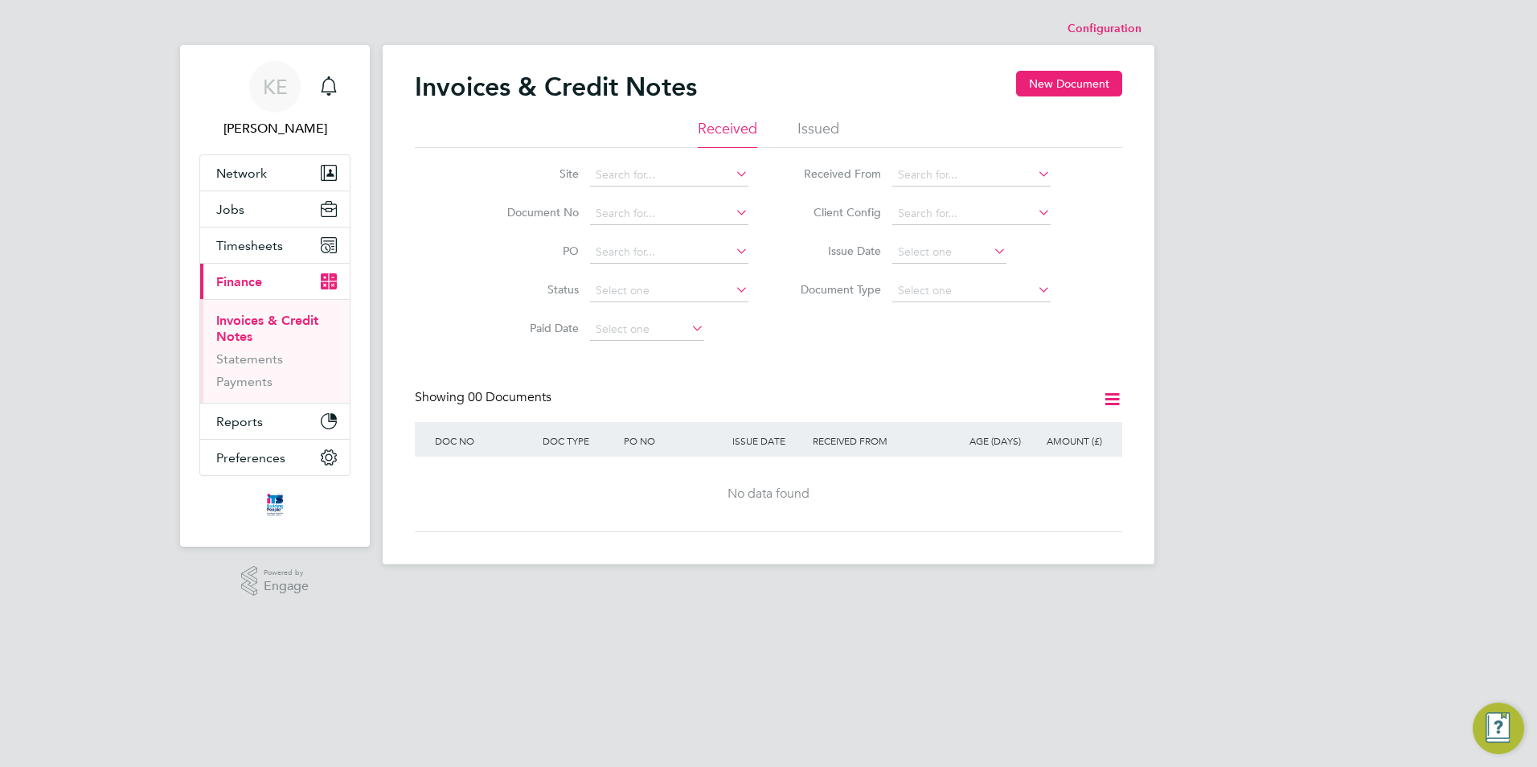
click at [810, 133] on li "Issued" at bounding box center [818, 133] width 42 height 29
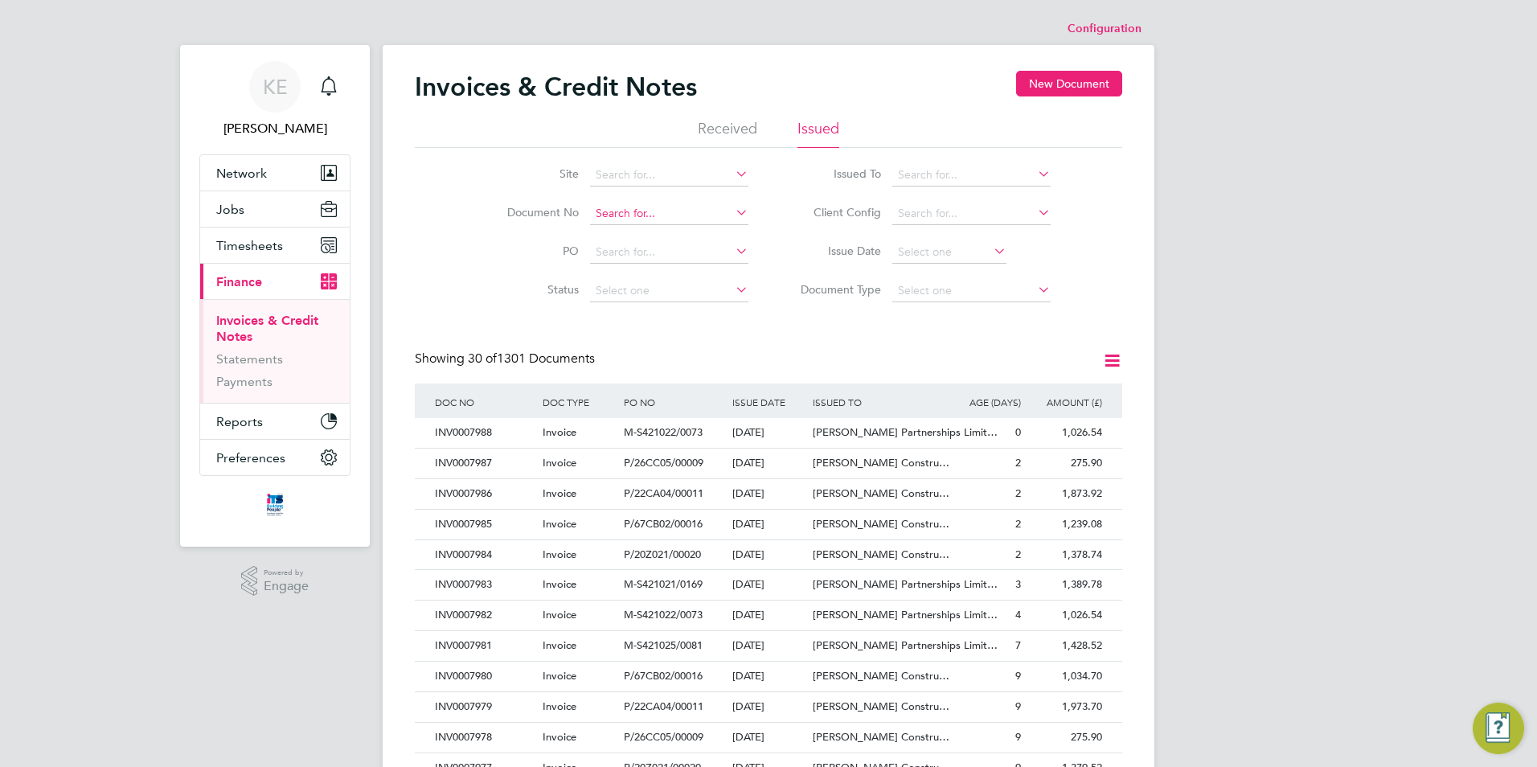
click at [636, 219] on input at bounding box center [669, 214] width 158 height 23
click at [641, 233] on b "7781" at bounding box center [647, 236] width 26 height 14
type input "INV0007781"
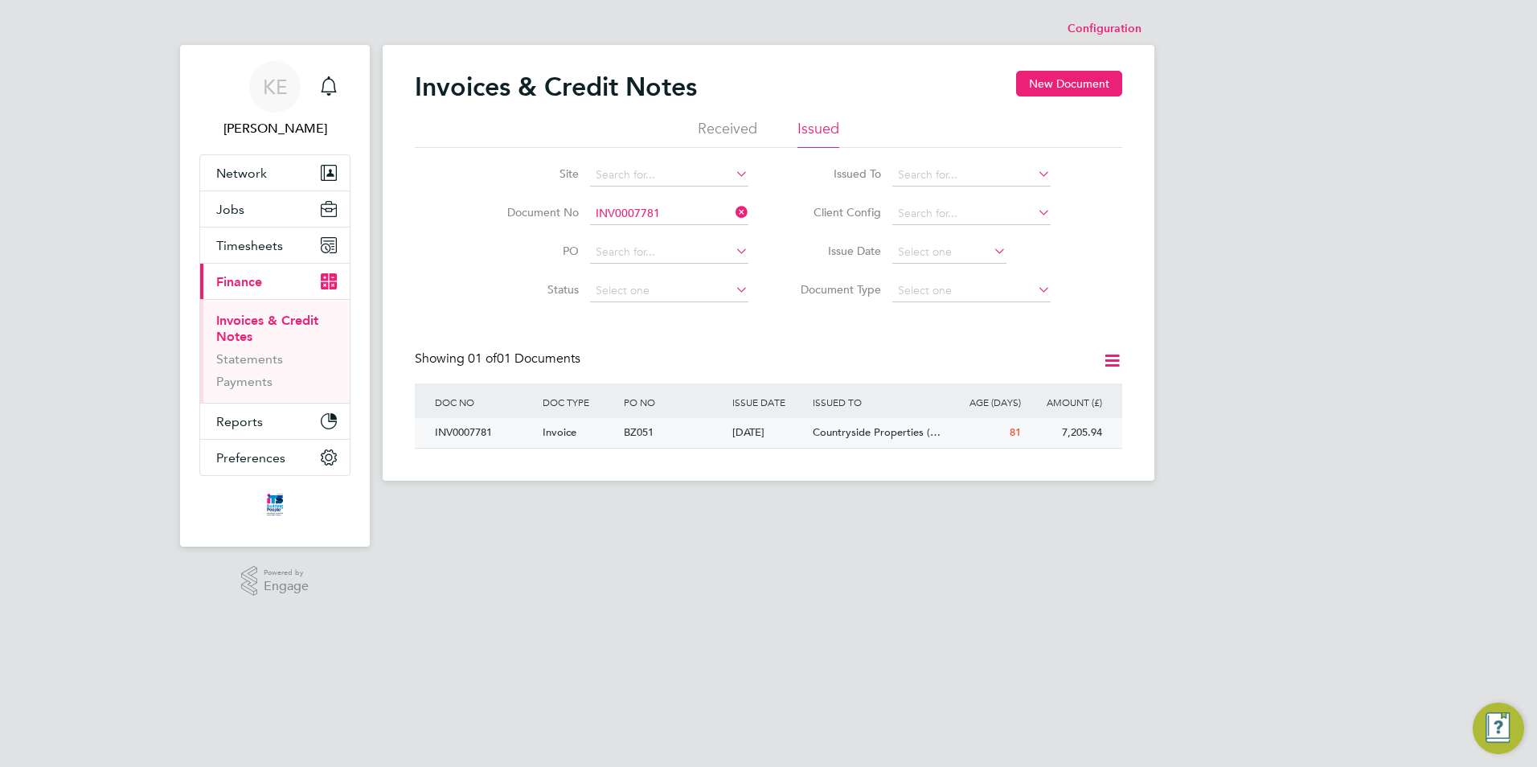
click at [837, 427] on span "Countryside Properties (…" at bounding box center [877, 432] width 128 height 14
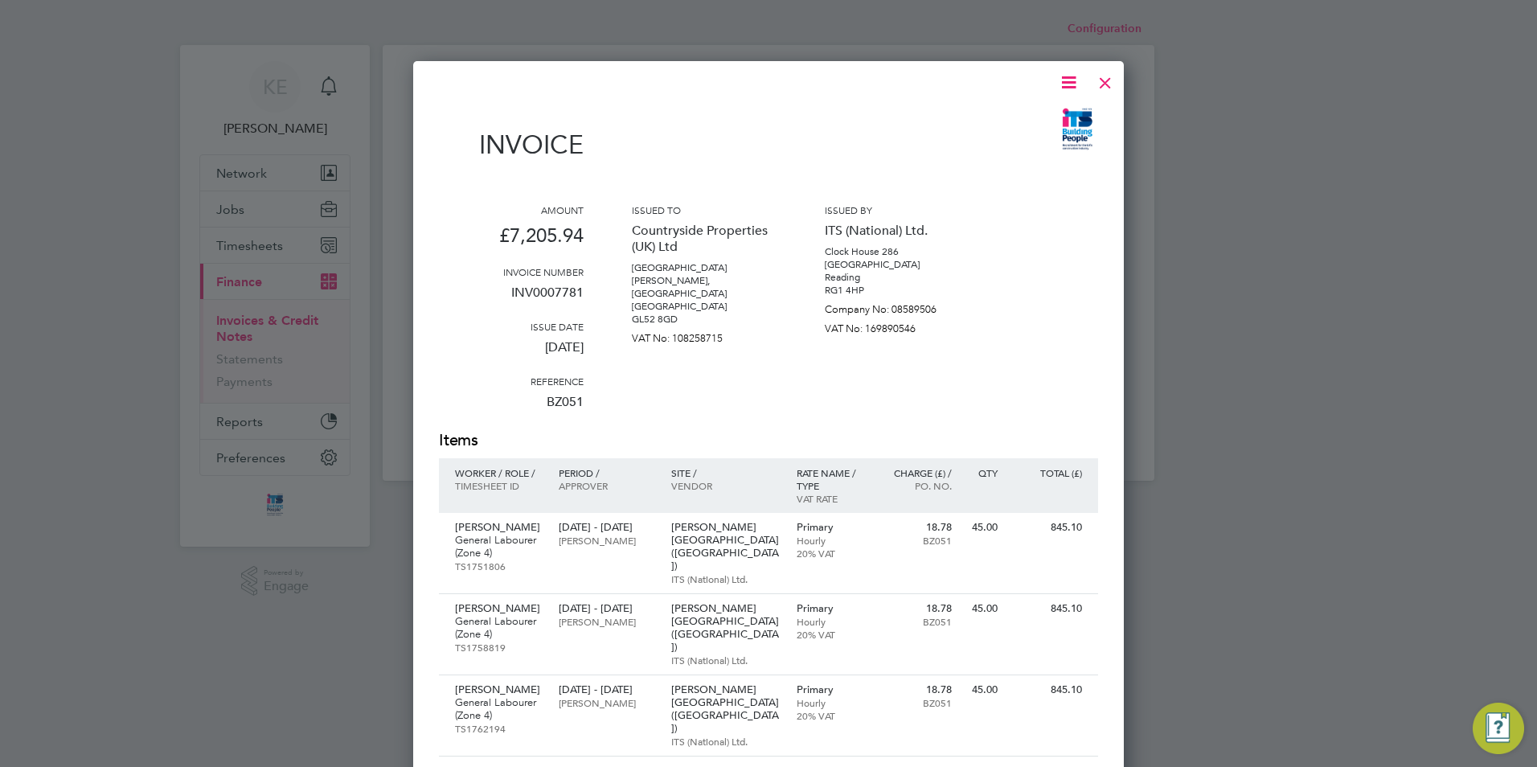
click at [1064, 87] on icon at bounding box center [1069, 82] width 20 height 20
click at [1027, 118] on li "Download Invoice" at bounding box center [1020, 120] width 111 height 23
click at [1108, 84] on div at bounding box center [1105, 78] width 29 height 29
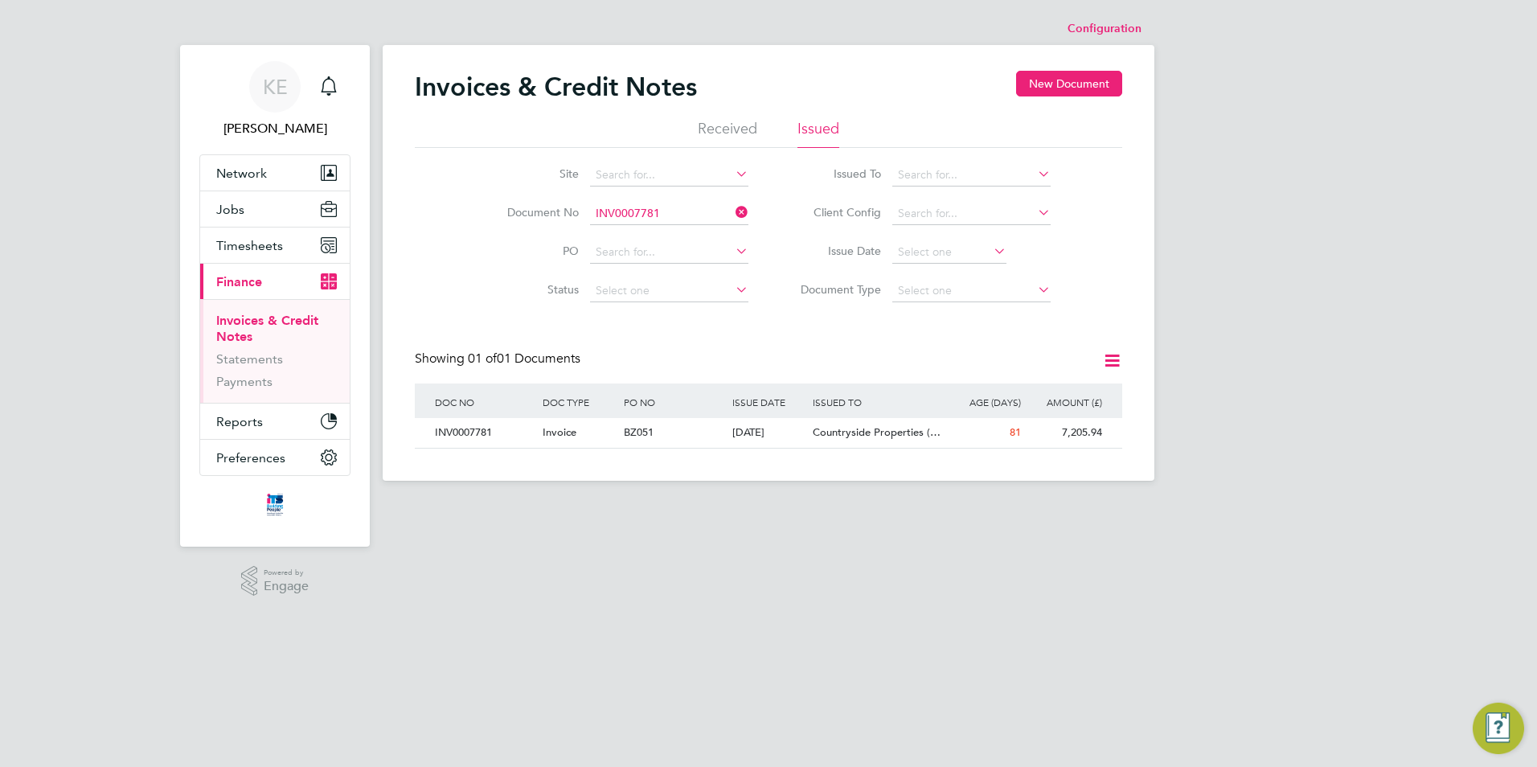
click at [732, 203] on icon at bounding box center [732, 212] width 0 height 23
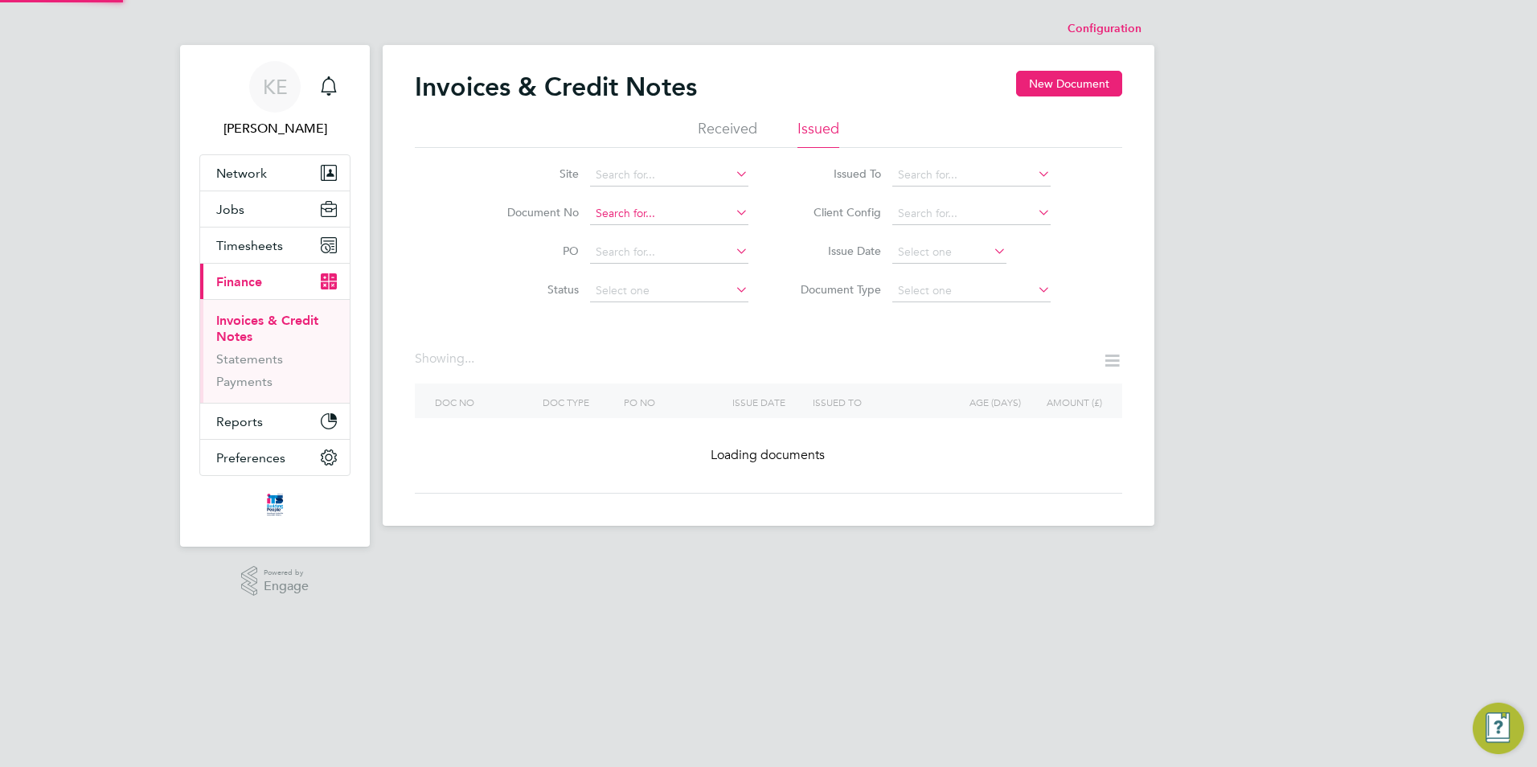
click at [638, 218] on input at bounding box center [669, 214] width 158 height 23
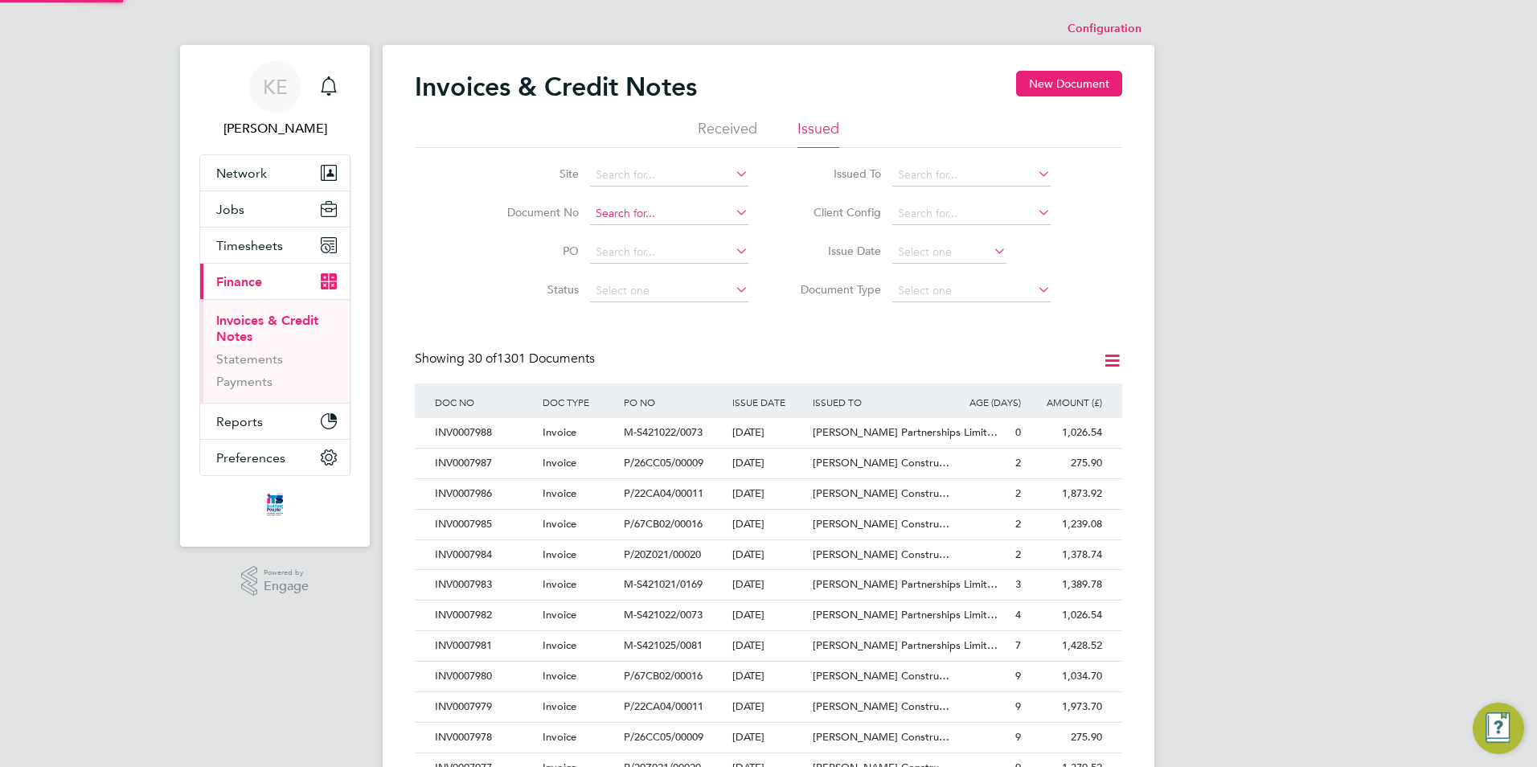
scroll to position [31, 109]
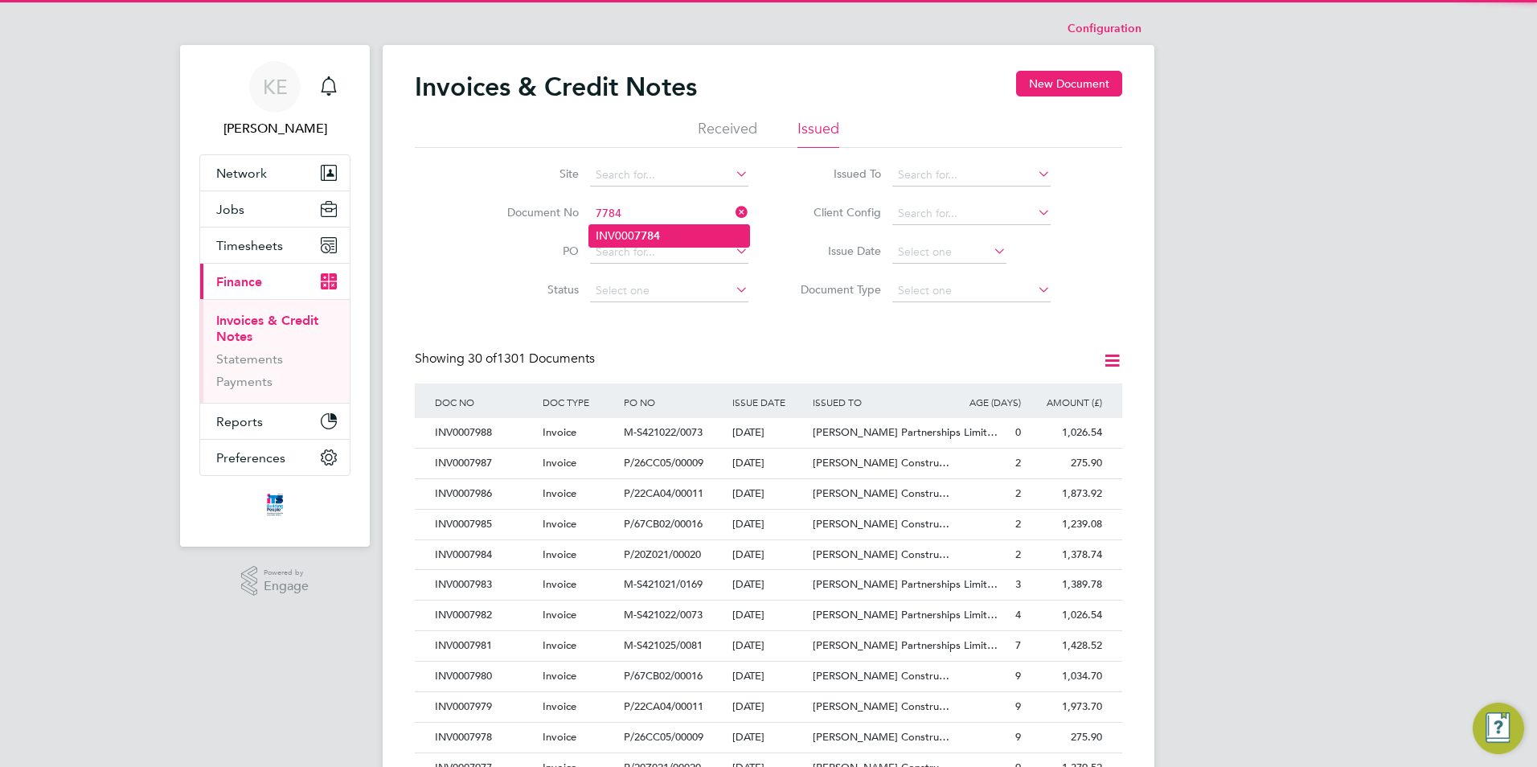
click at [634, 240] on b "7784" at bounding box center [647, 236] width 26 height 14
type input "INV0007784"
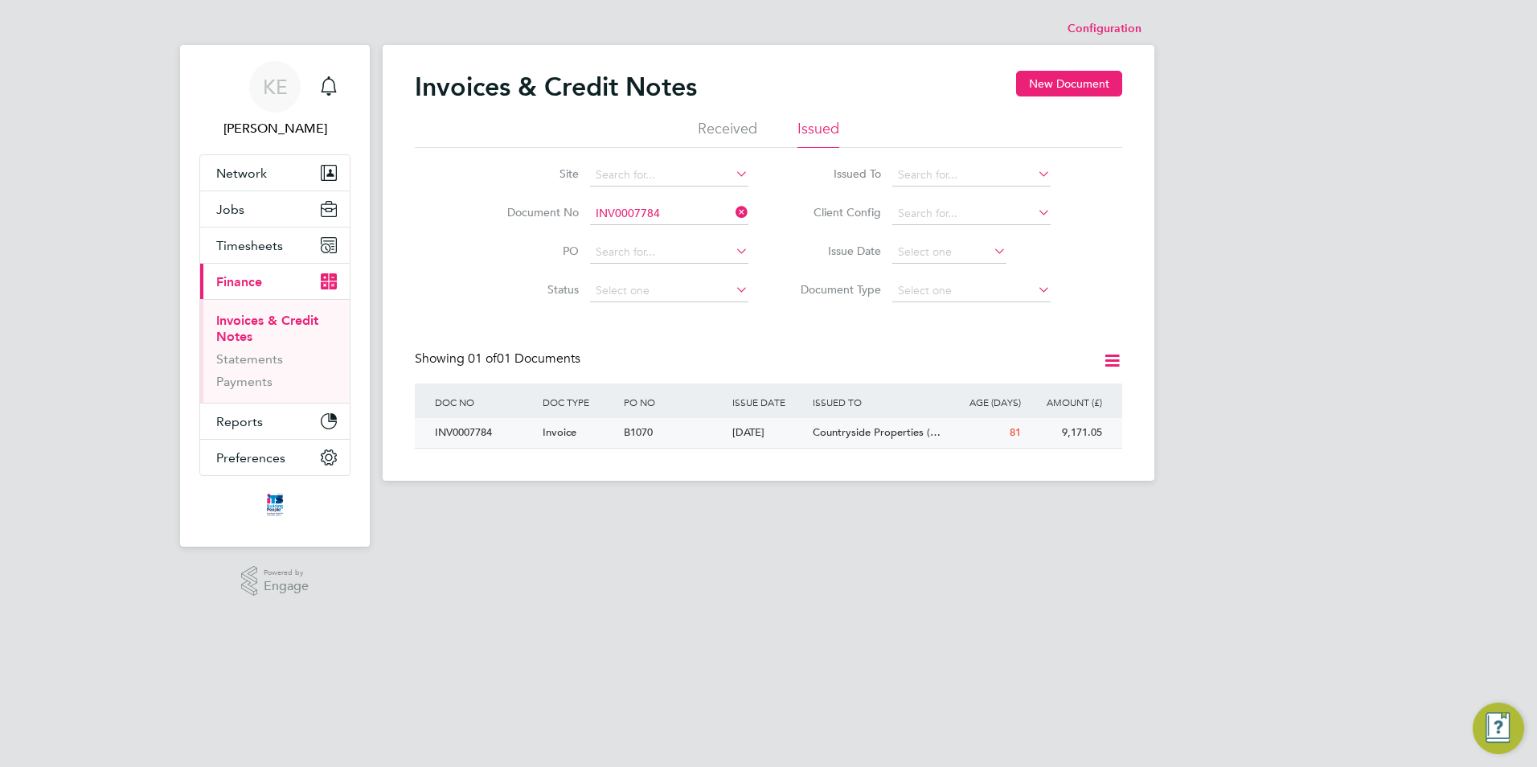
click at [760, 446] on div "07 Jul 2025" at bounding box center [768, 433] width 81 height 30
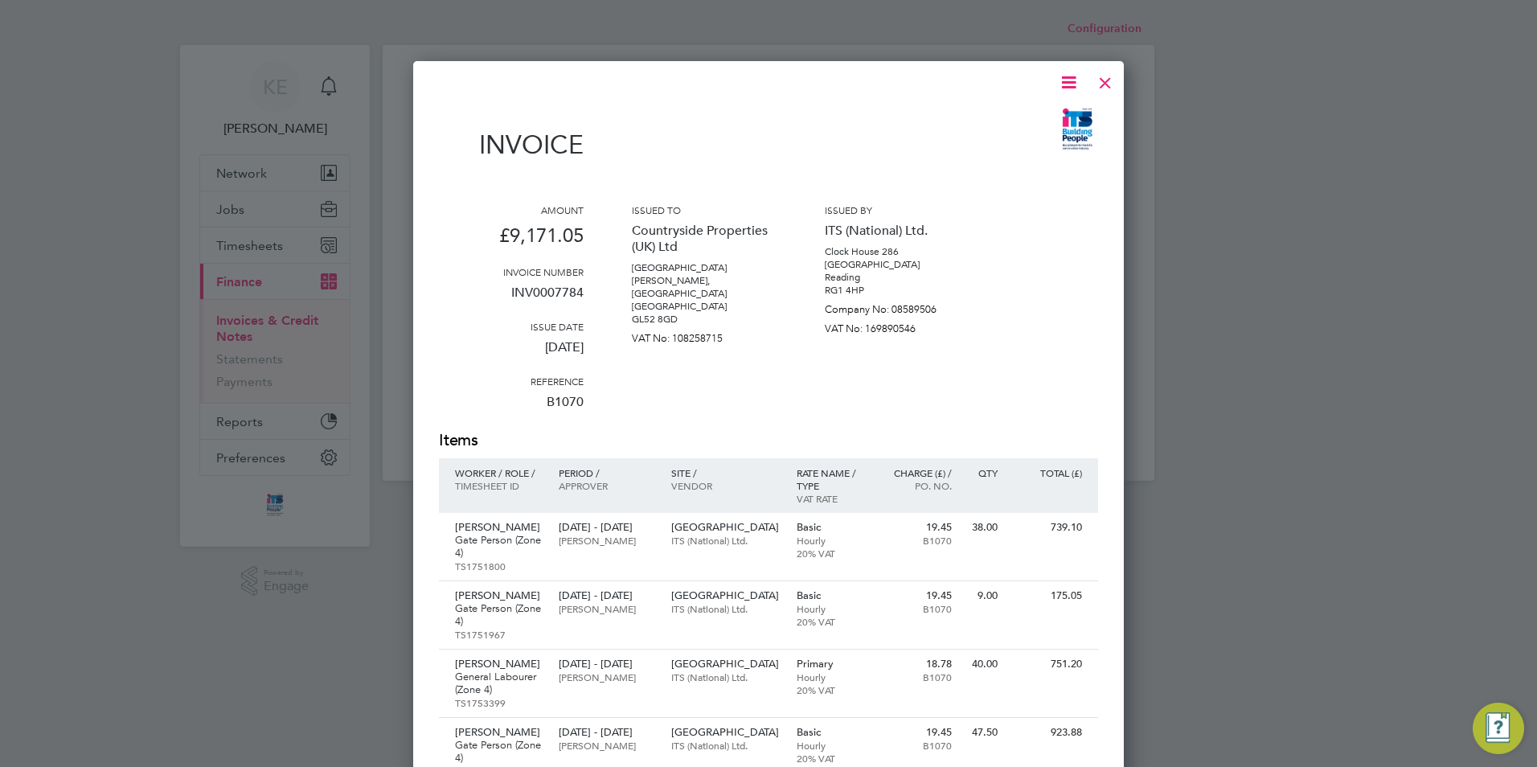
click at [1075, 82] on icon at bounding box center [1069, 82] width 20 height 20
click at [1010, 117] on li "Download Invoice" at bounding box center [1020, 120] width 111 height 23
click at [1109, 76] on div at bounding box center [1105, 78] width 29 height 29
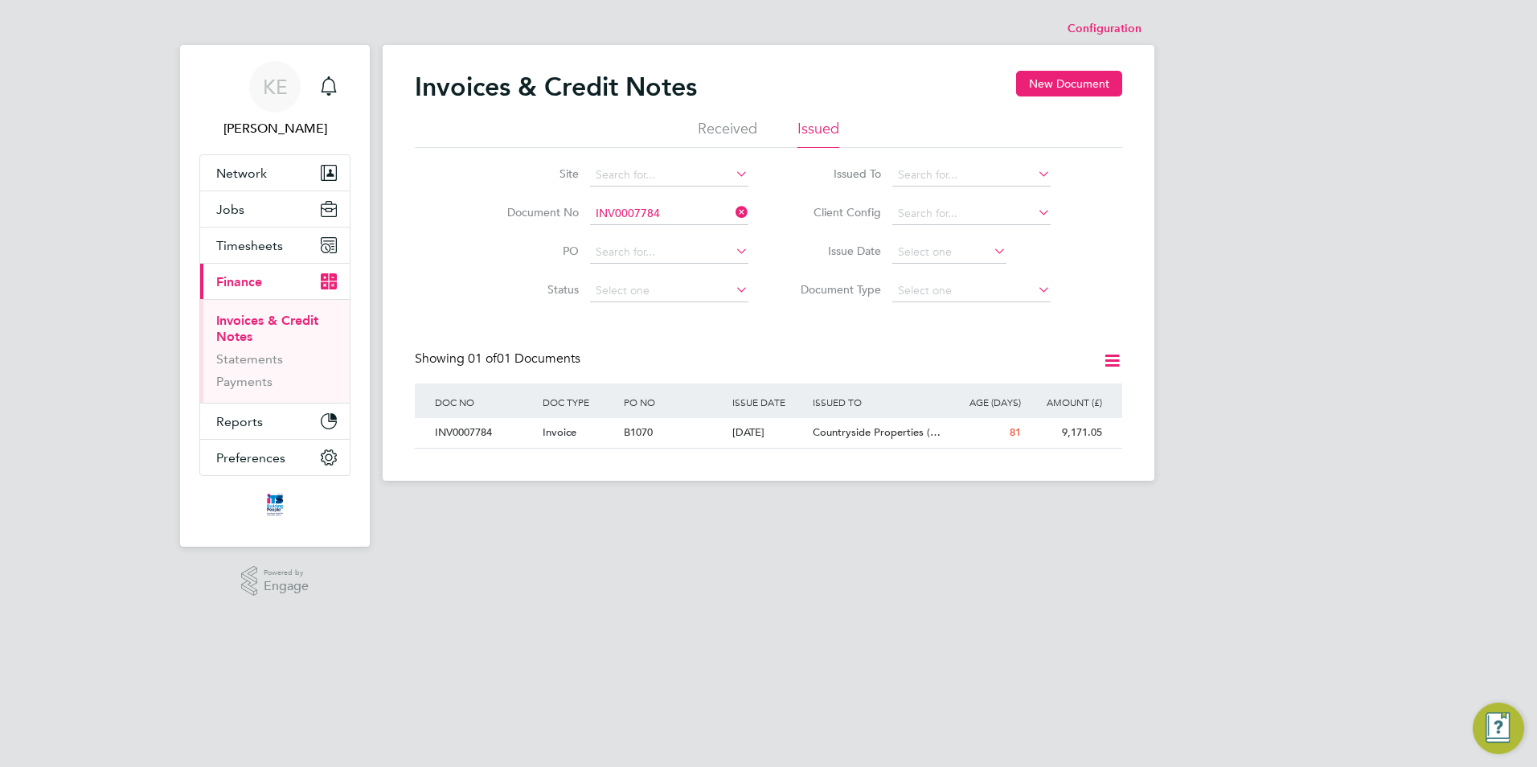
click at [732, 213] on icon at bounding box center [732, 212] width 0 height 23
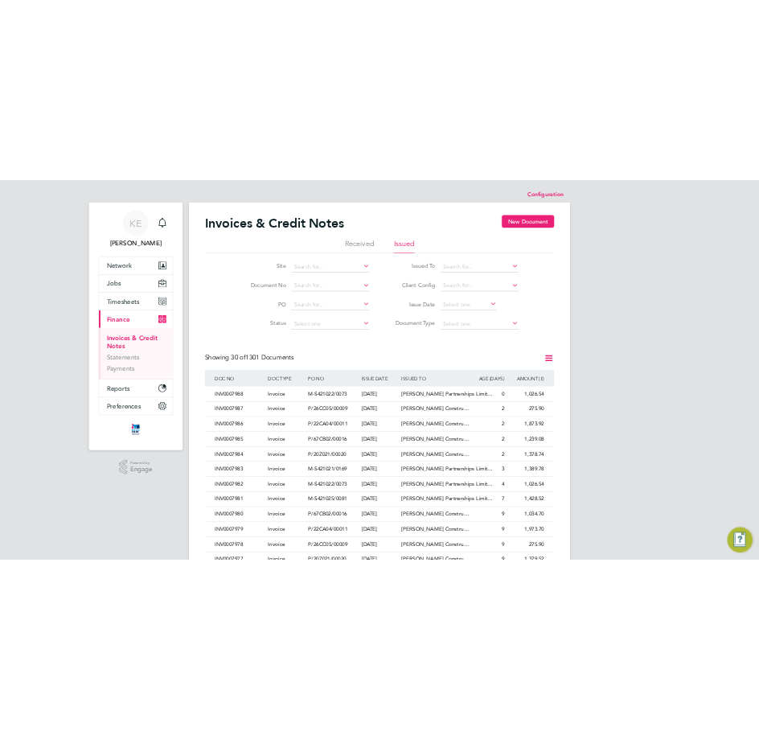
scroll to position [31, 113]
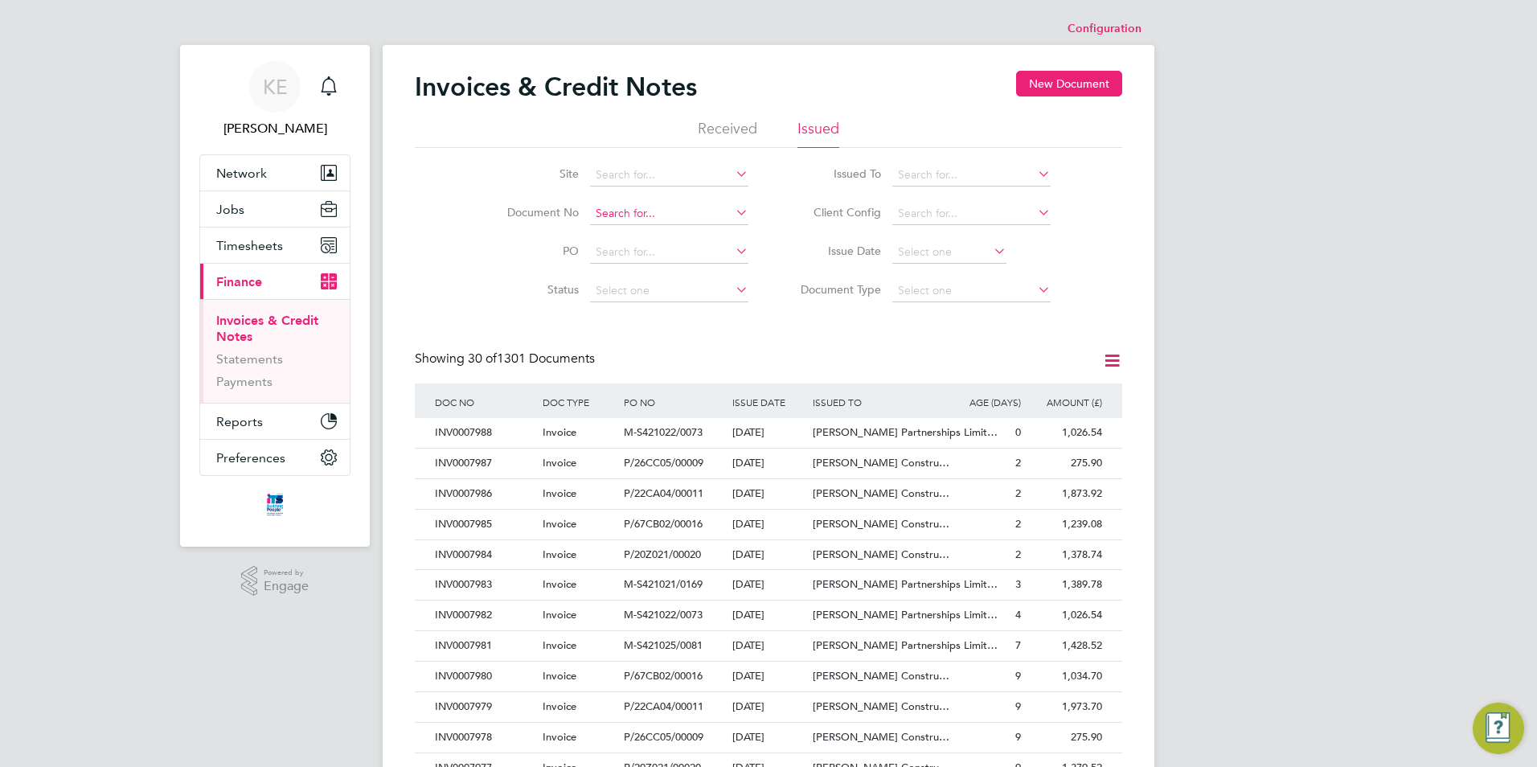
click at [662, 215] on input at bounding box center [669, 214] width 158 height 23
click at [670, 229] on li "INV000 7781" at bounding box center [669, 236] width 160 height 22
type input "INV0007781"
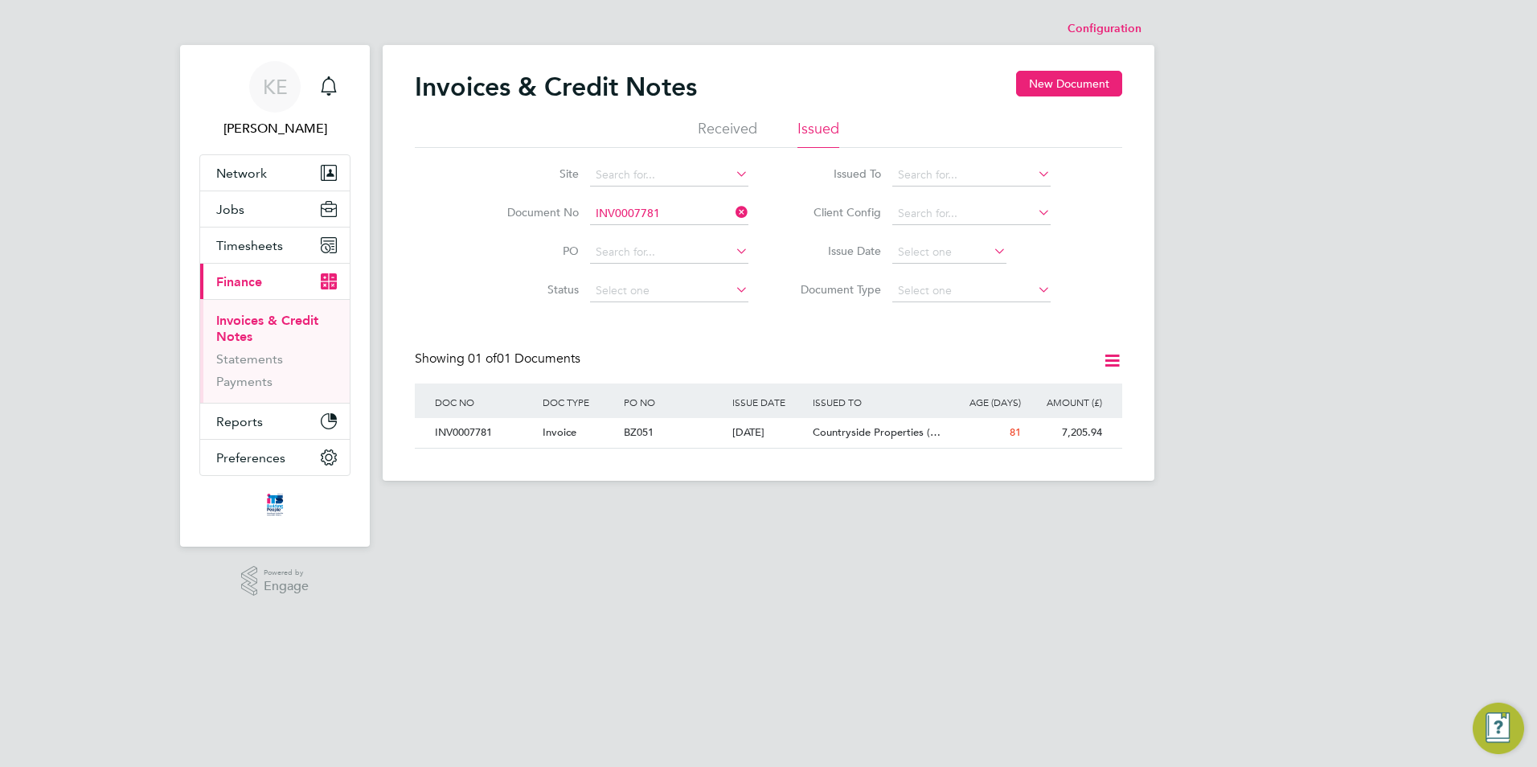
click at [792, 449] on div "Invoices & Credit Notes New Document Received Issued Site Document No INV000778…" at bounding box center [769, 263] width 772 height 436
click at [796, 445] on div "07 Jul 2025" at bounding box center [768, 433] width 81 height 30
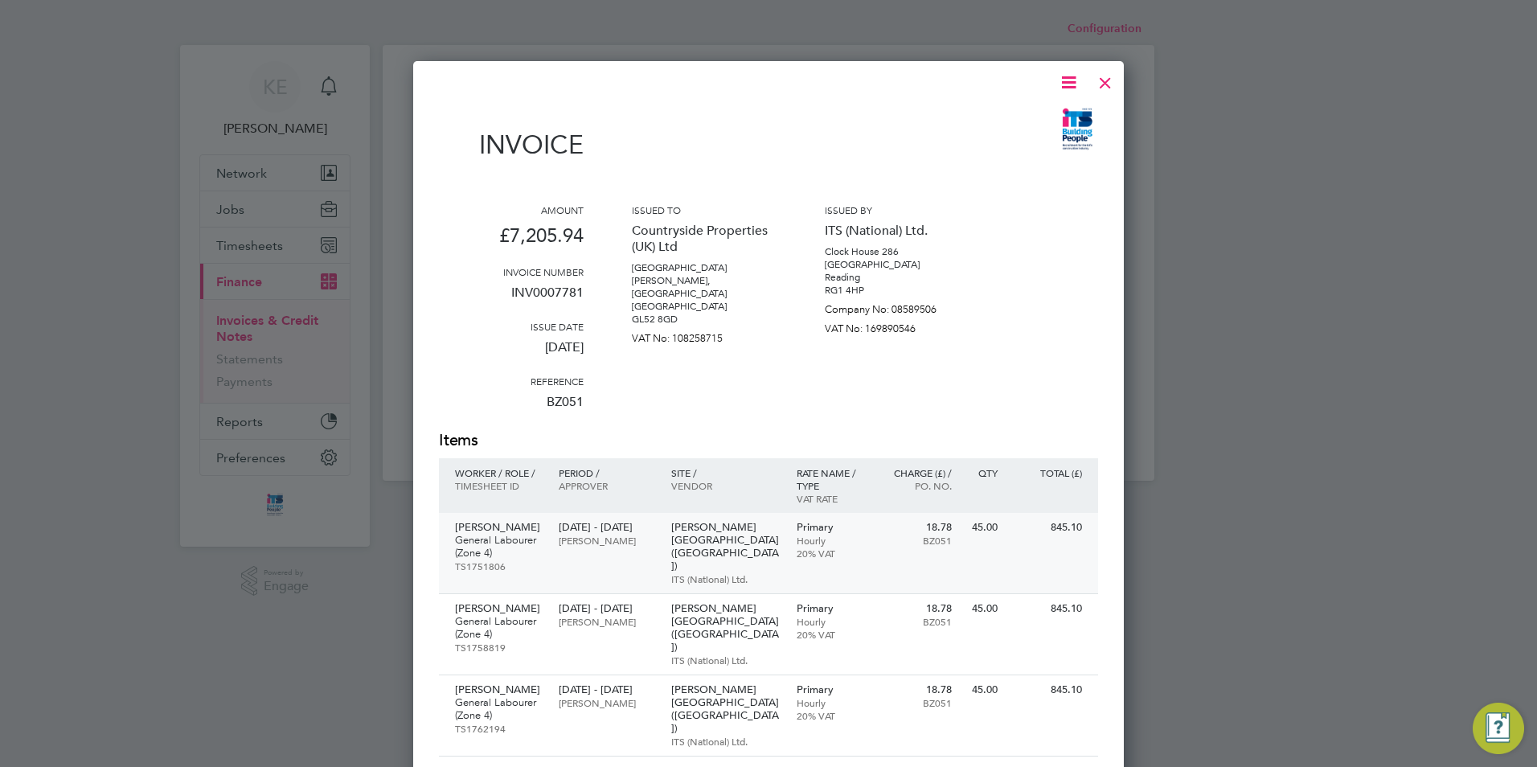
click at [671, 524] on p "Langley Park (Chippenham)" at bounding box center [725, 546] width 109 height 51
click at [1103, 84] on div at bounding box center [1105, 78] width 29 height 29
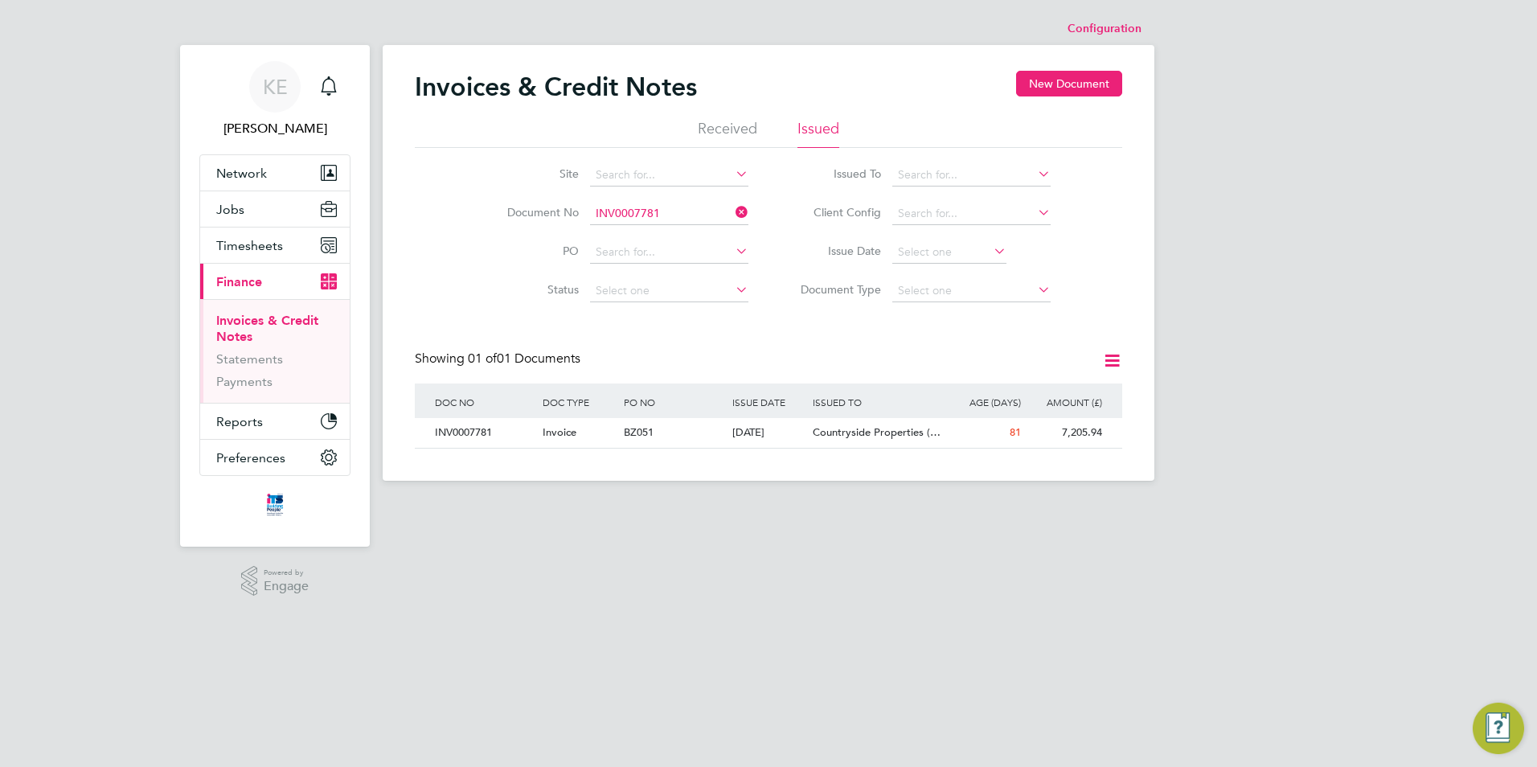
click at [732, 209] on icon at bounding box center [732, 212] width 0 height 23
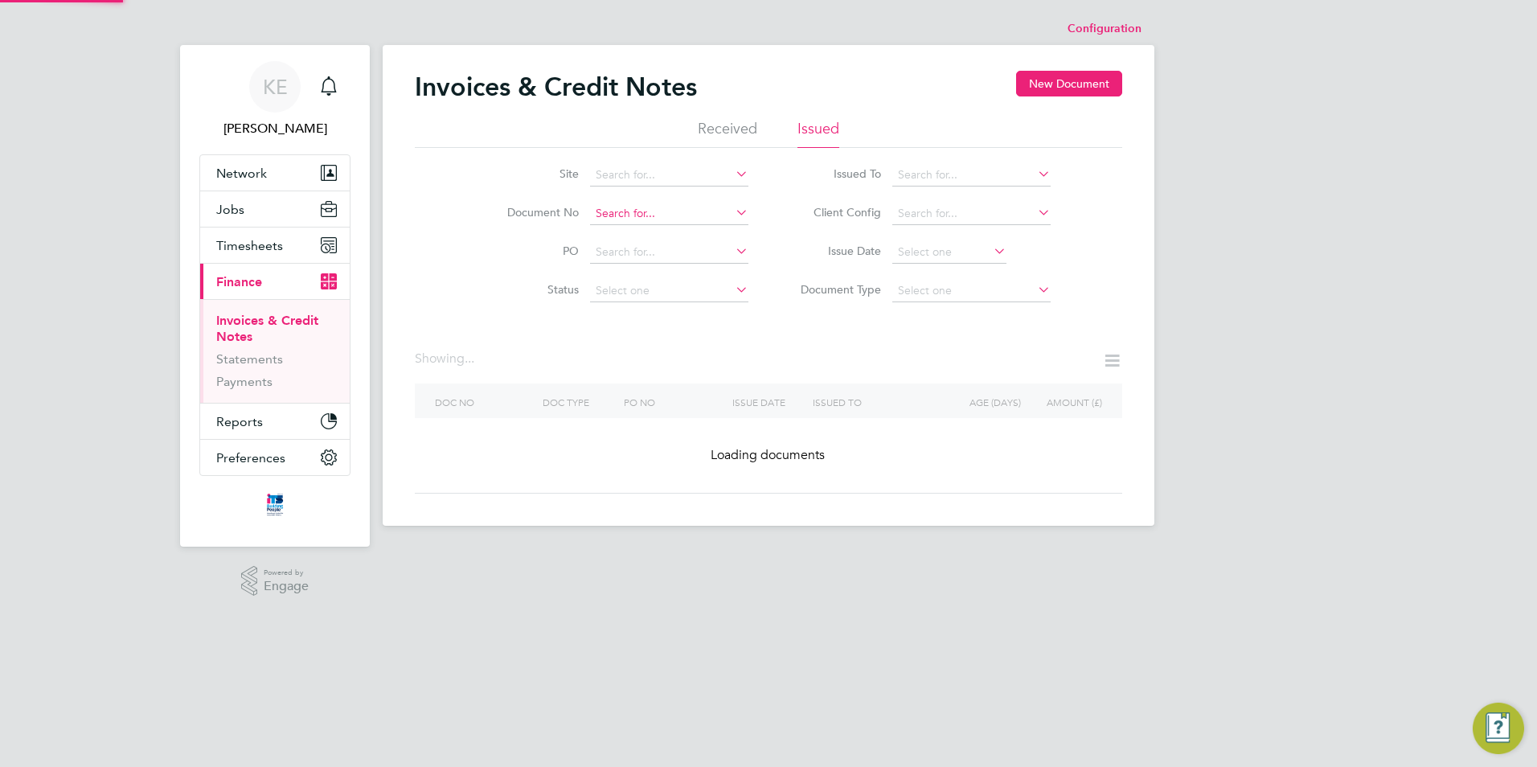
click at [665, 217] on input at bounding box center [669, 214] width 158 height 23
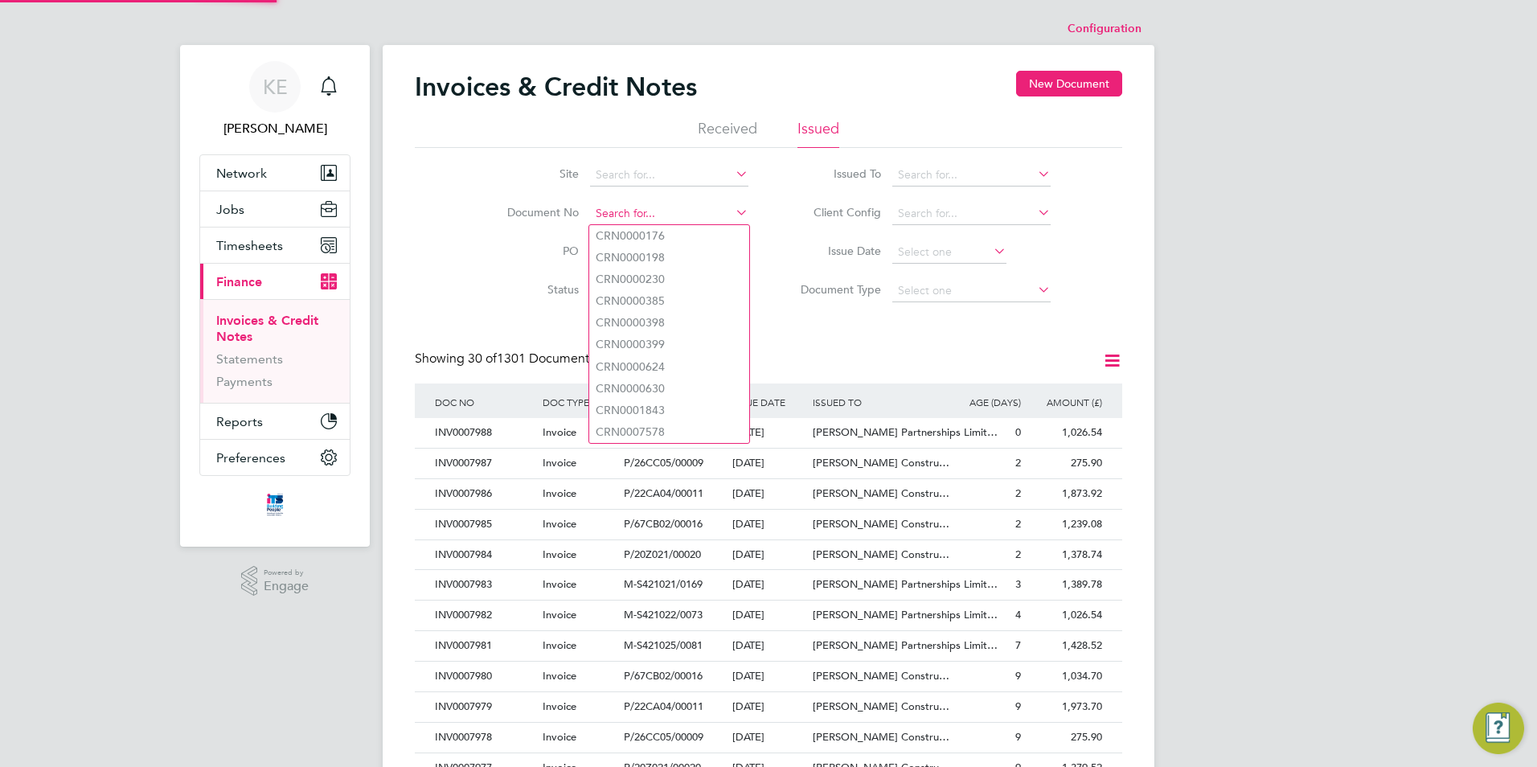
scroll to position [31, 109]
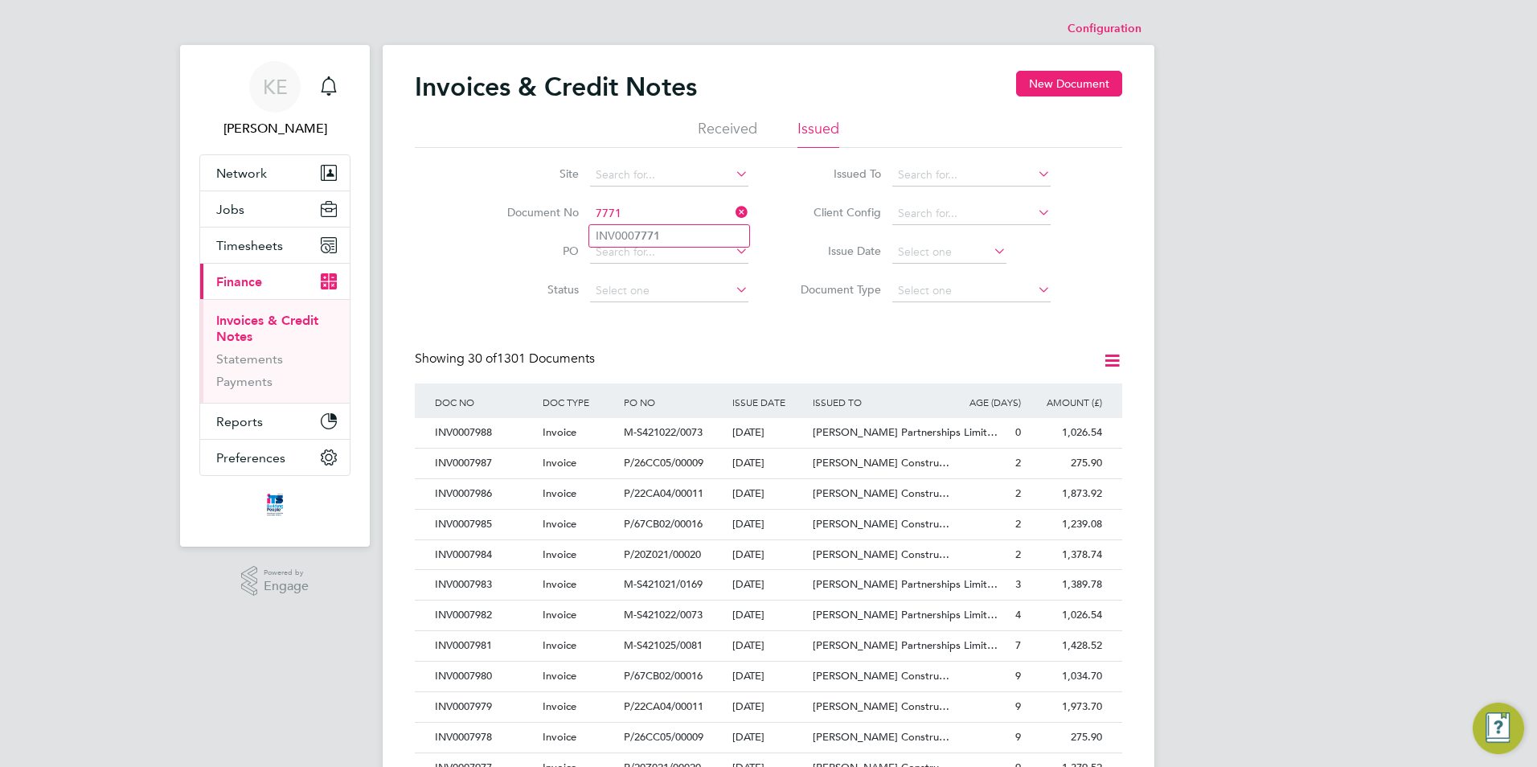
type input "INV0007771"
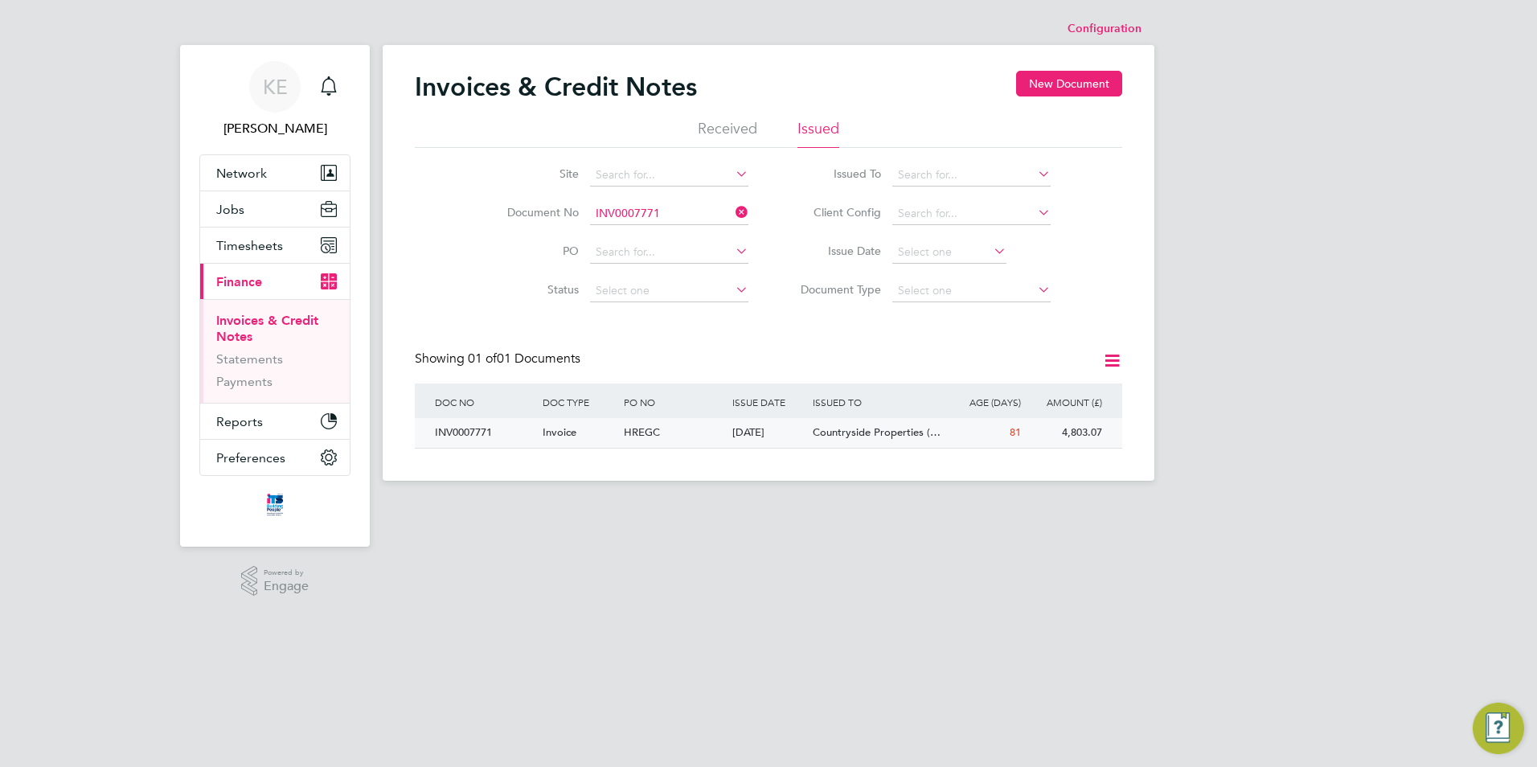
click at [889, 438] on span "Countryside Properties (…" at bounding box center [877, 432] width 128 height 14
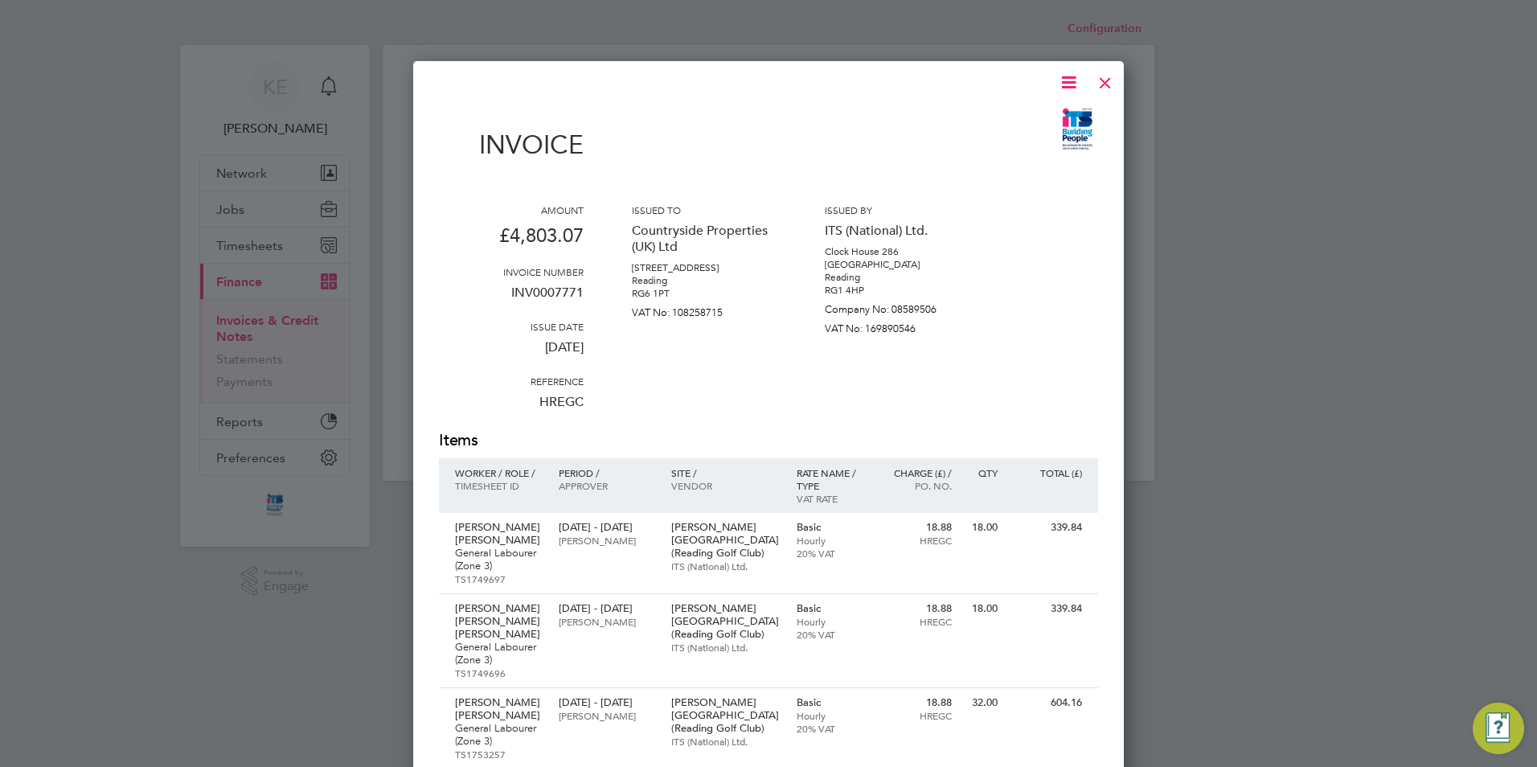
click at [1067, 82] on icon at bounding box center [1069, 82] width 20 height 20
click at [1032, 117] on li "Download Invoice" at bounding box center [1020, 120] width 111 height 23
click at [1115, 90] on div at bounding box center [1105, 78] width 29 height 29
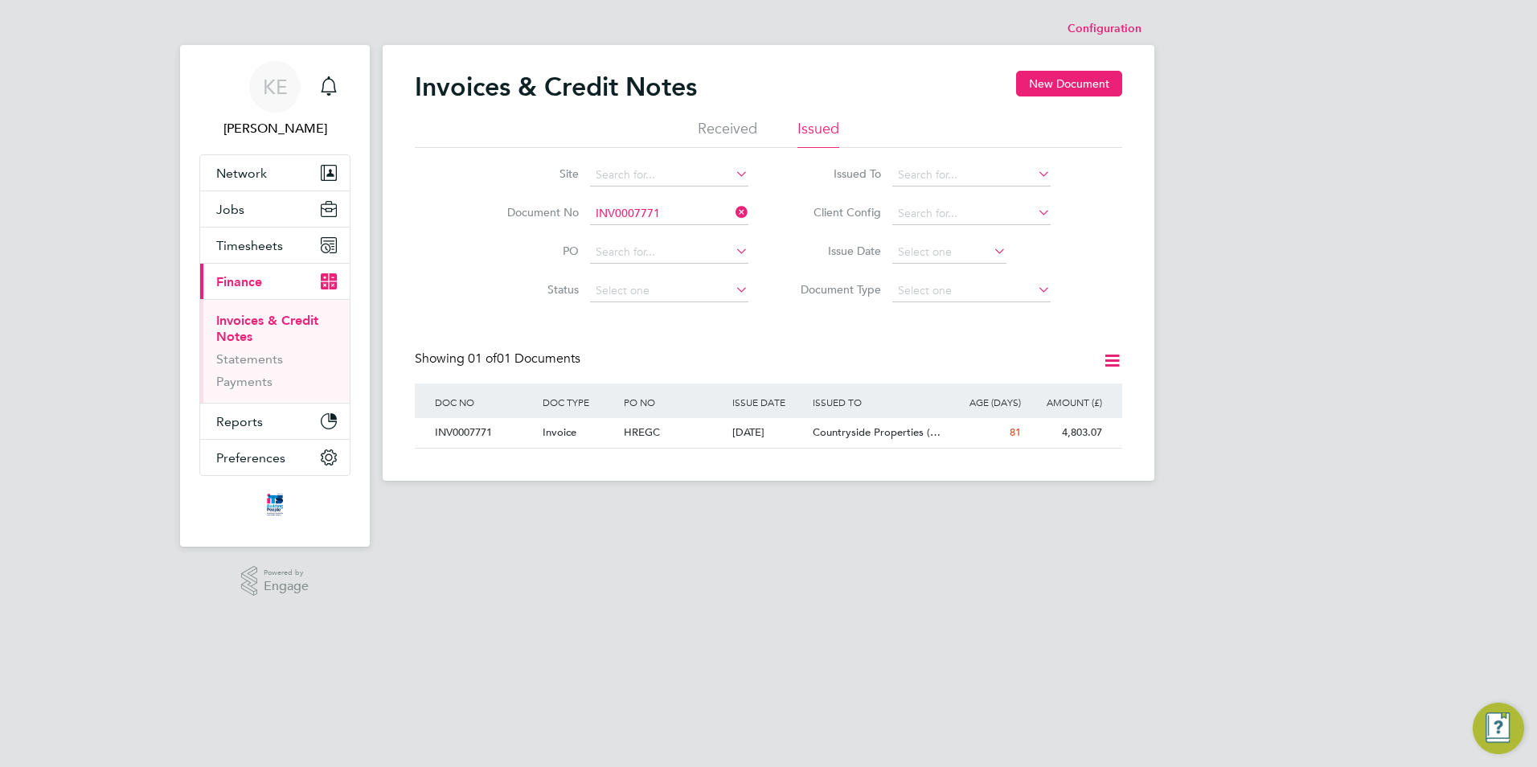
click at [732, 211] on icon at bounding box center [732, 212] width 0 height 23
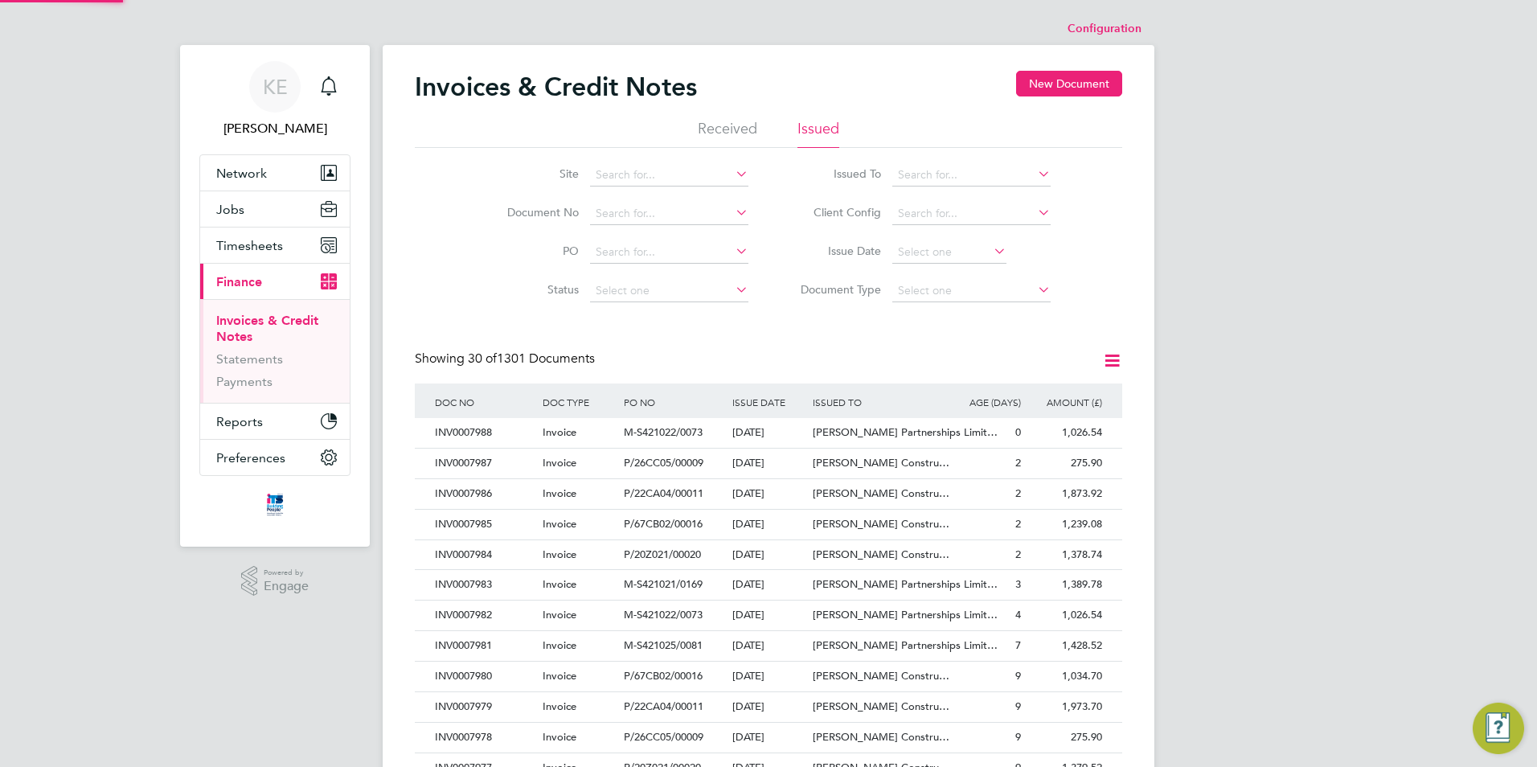
scroll to position [31, 109]
click at [252, 319] on link "Invoices & Credit Notes" at bounding box center [267, 328] width 102 height 31
click at [258, 241] on span "Timesheets" at bounding box center [249, 245] width 67 height 15
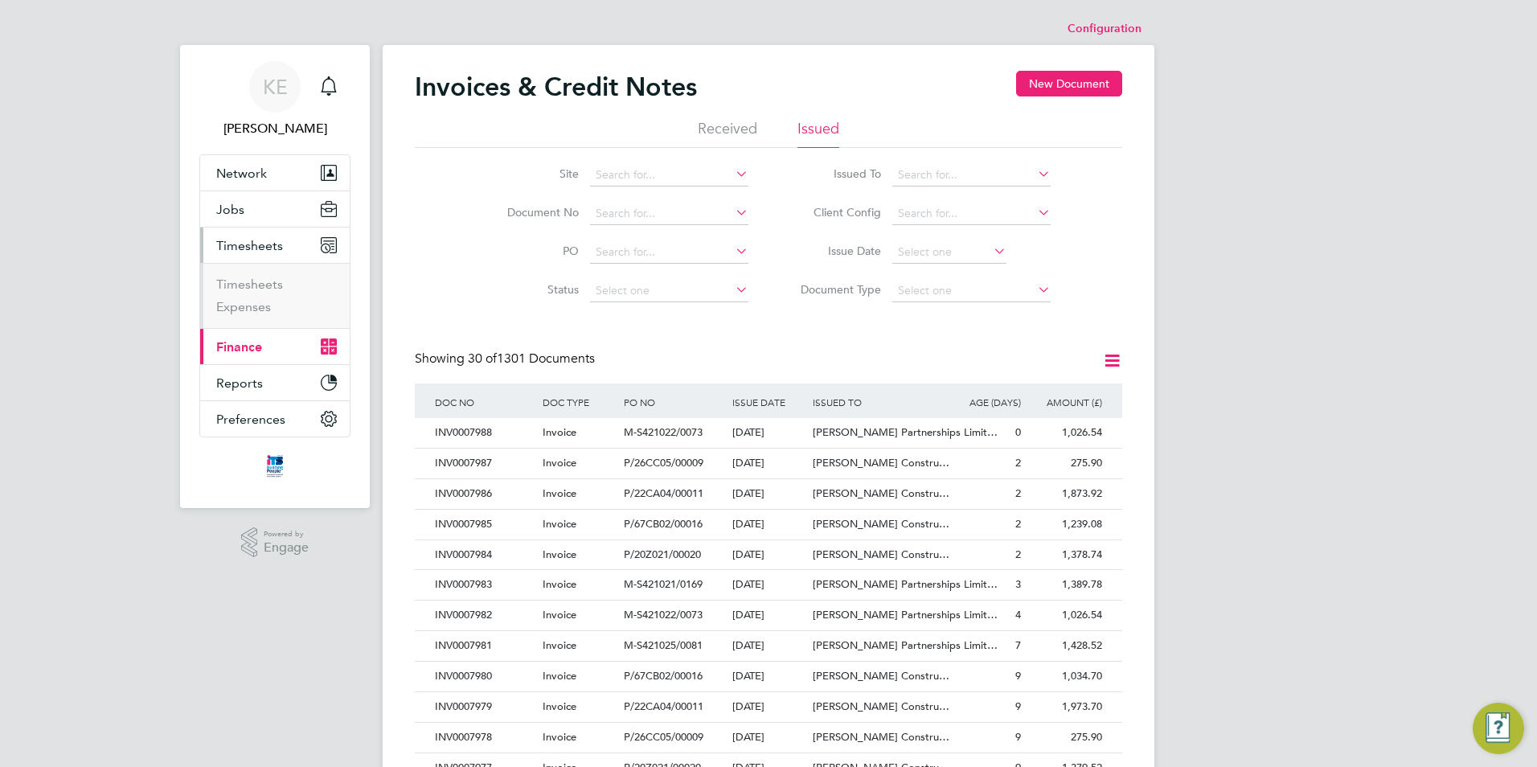
click at [255, 293] on li "Timesheets" at bounding box center [276, 288] width 121 height 23
click at [261, 287] on link "Timesheets" at bounding box center [249, 284] width 67 height 15
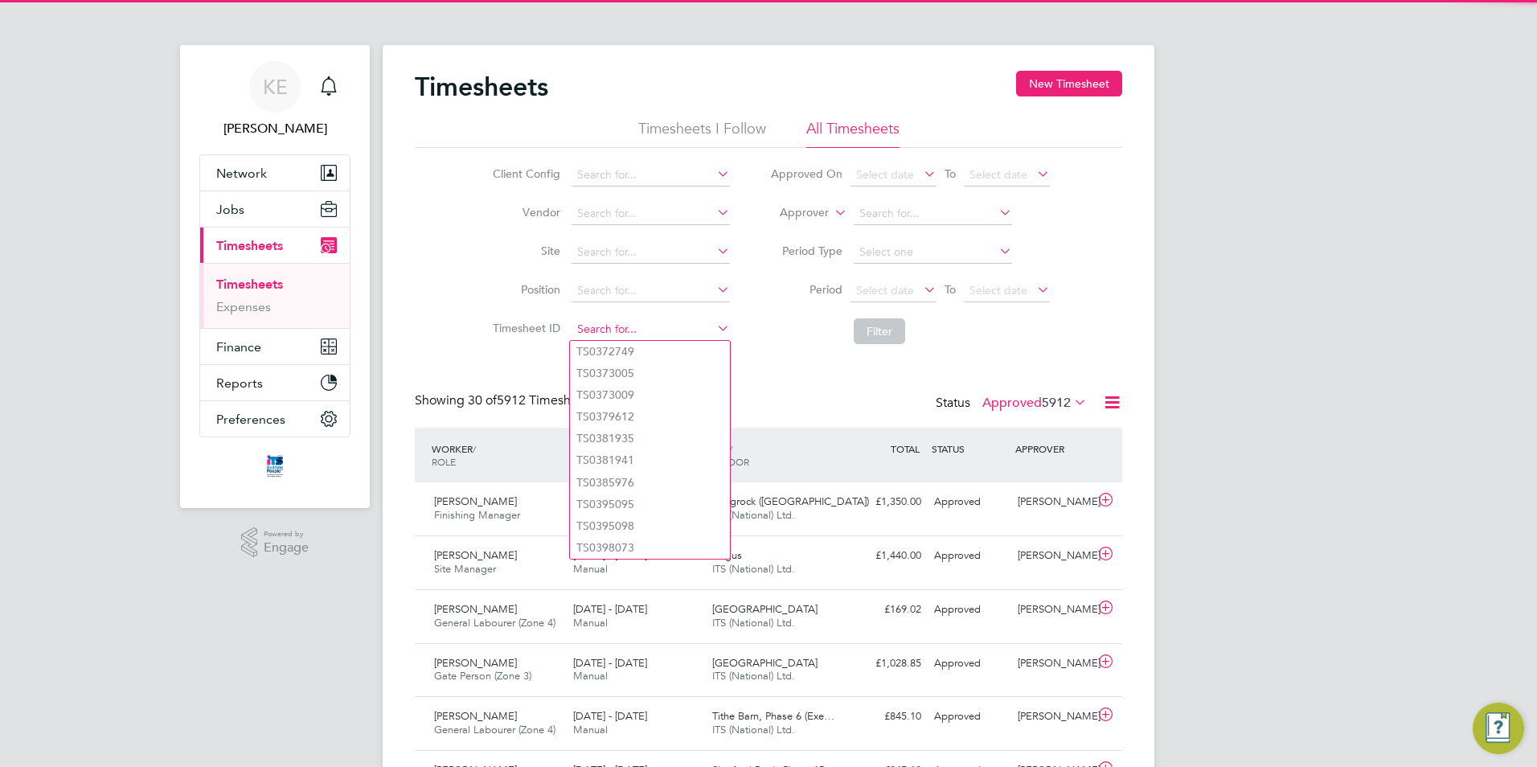
paste input "TS 1797828"
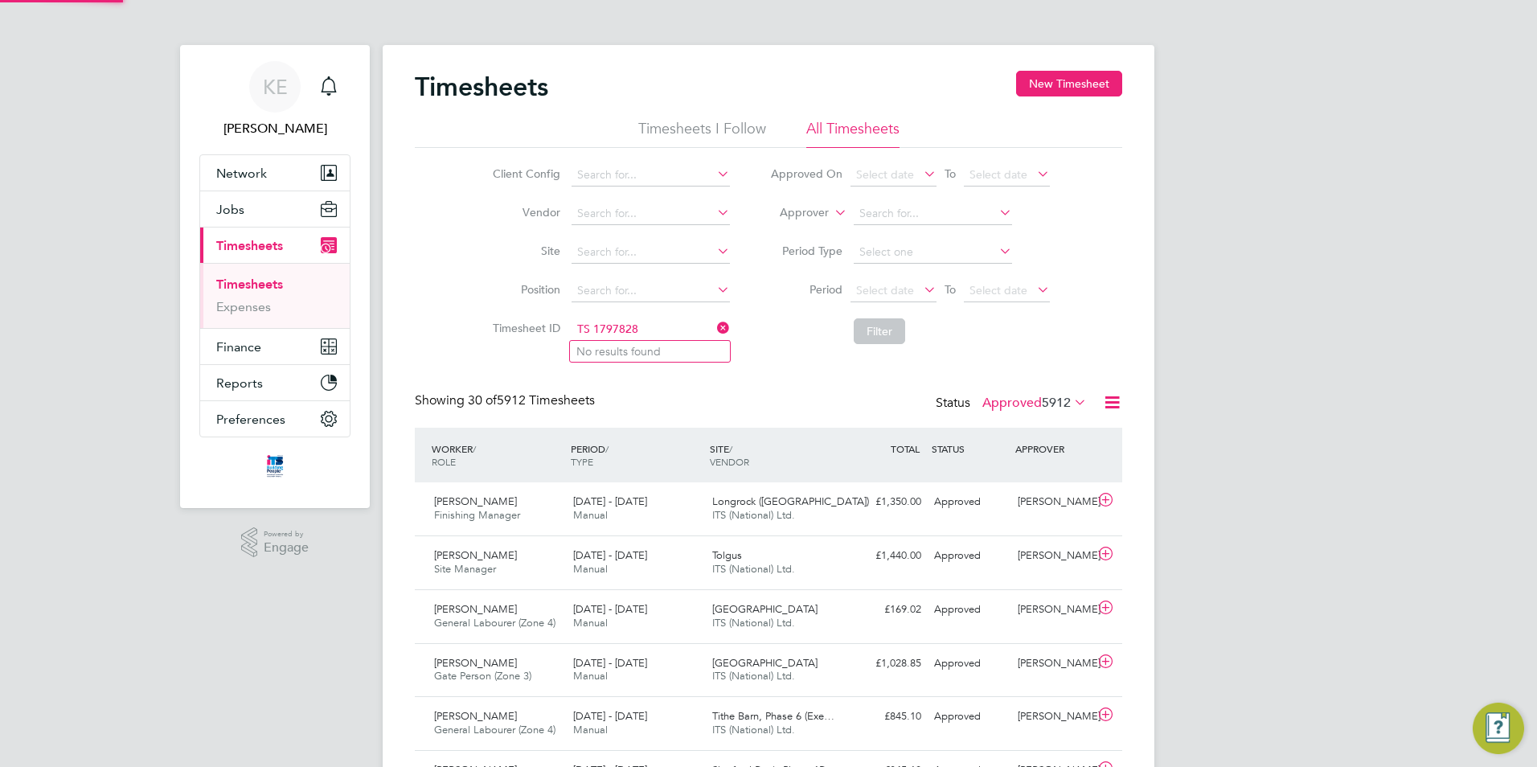
click at [595, 335] on input "TS 1797828" at bounding box center [651, 329] width 158 height 23
type input "TS1797828"
click at [648, 349] on li "TS1797828" at bounding box center [650, 352] width 160 height 22
click at [879, 342] on button "Filter" at bounding box center [879, 331] width 51 height 26
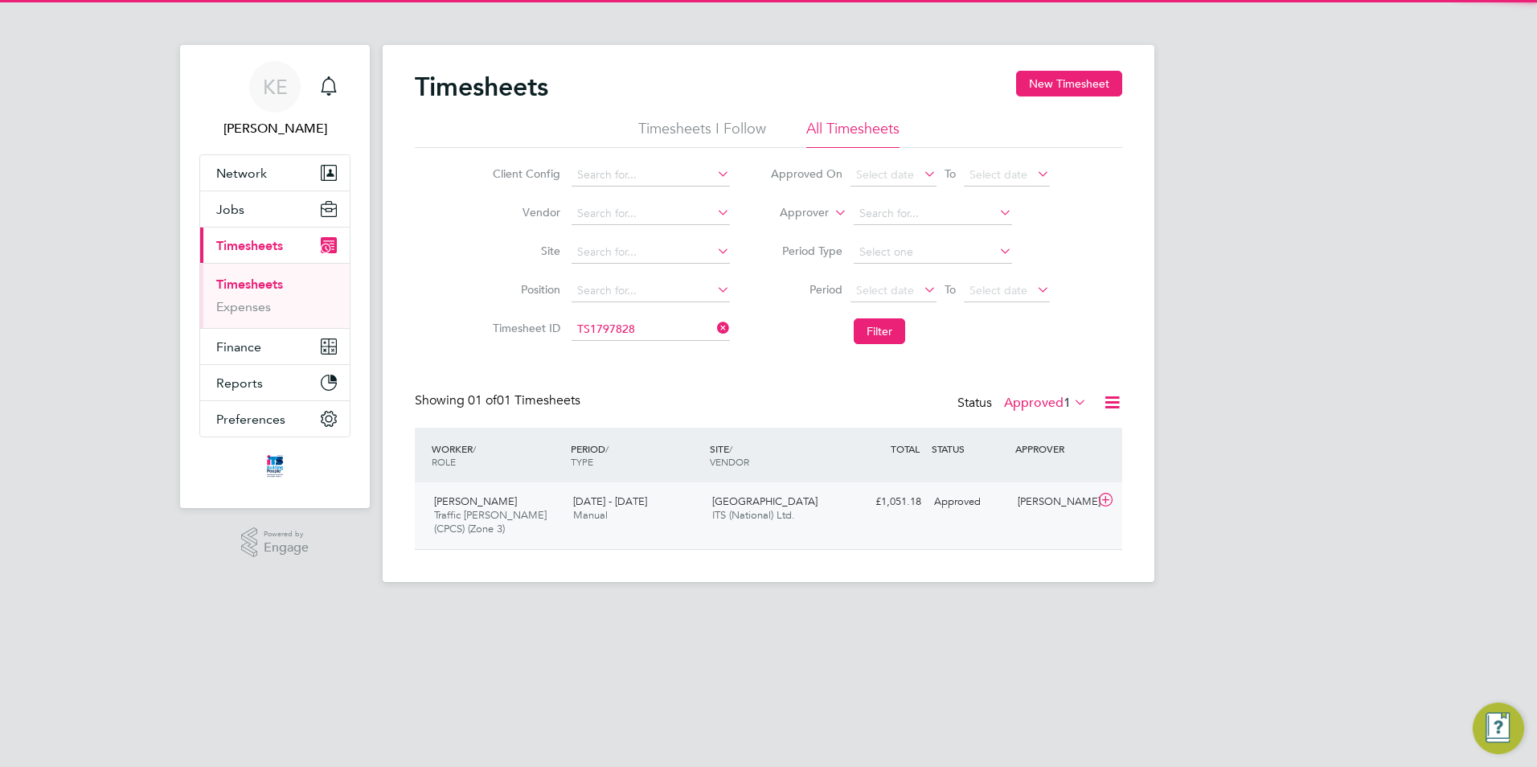
click at [689, 527] on div "4 - 10 Aug 2025 Manual" at bounding box center [636, 509] width 139 height 40
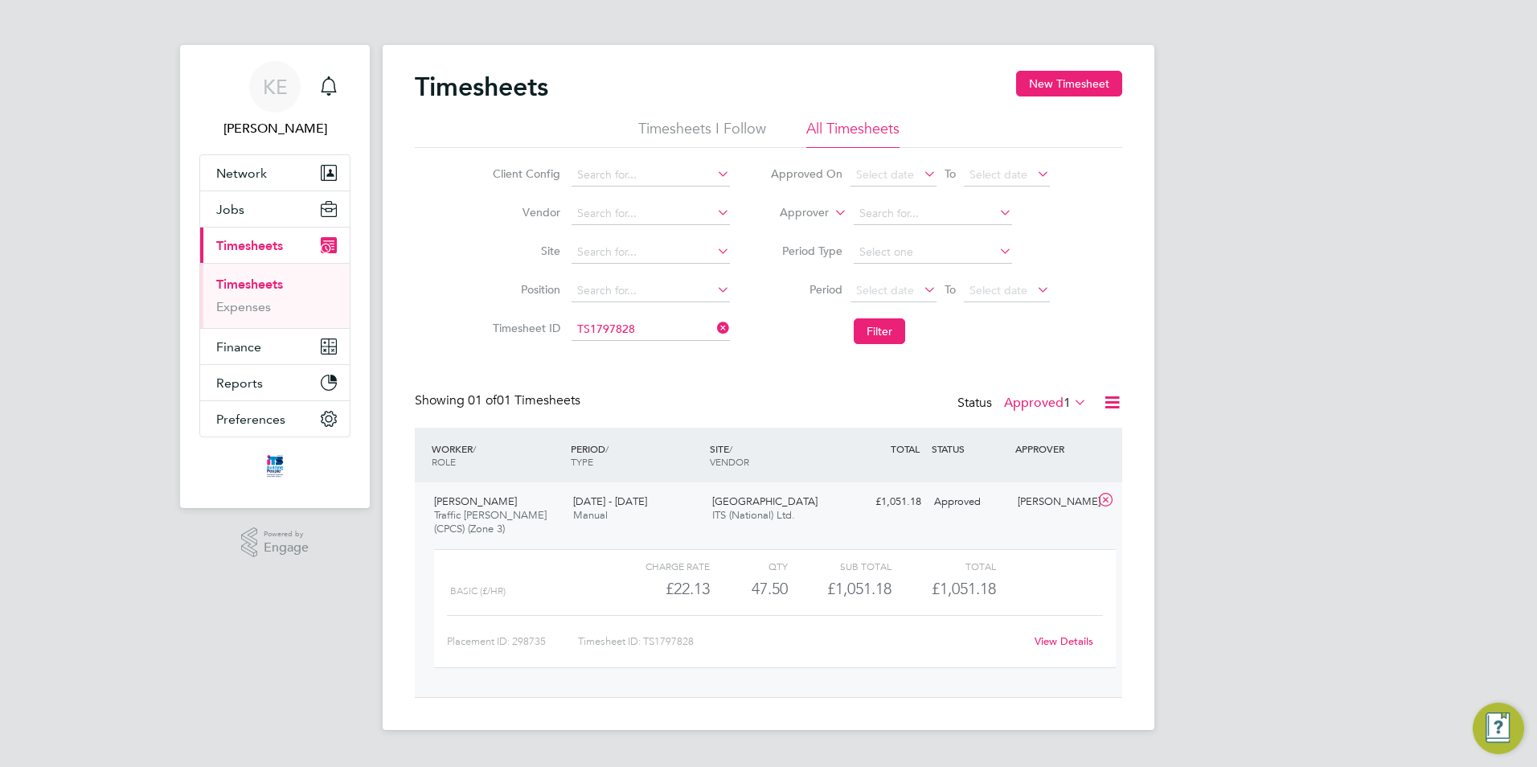
click at [1076, 645] on link "View Details" at bounding box center [1064, 641] width 59 height 14
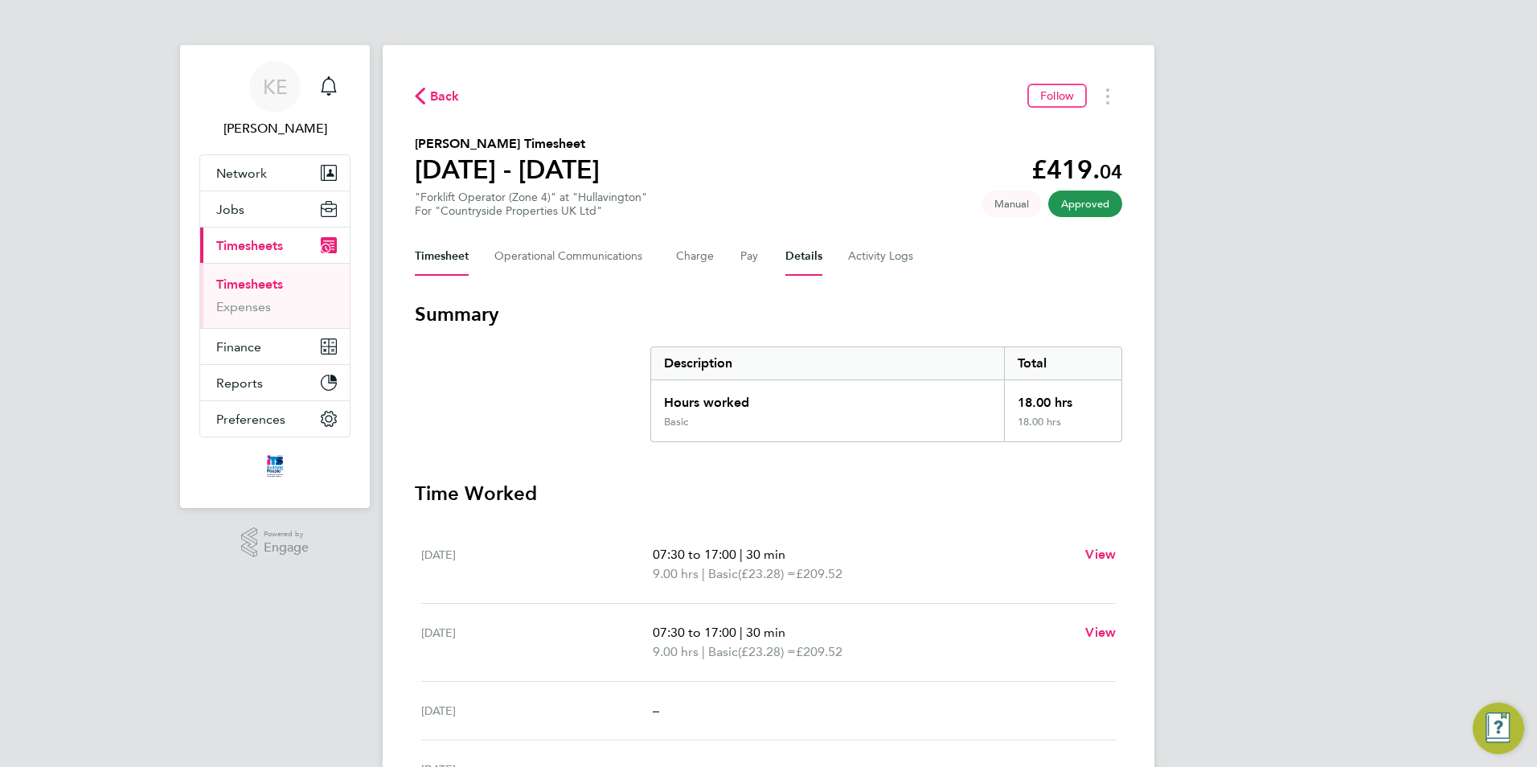
click at [794, 260] on button "Details" at bounding box center [803, 256] width 37 height 39
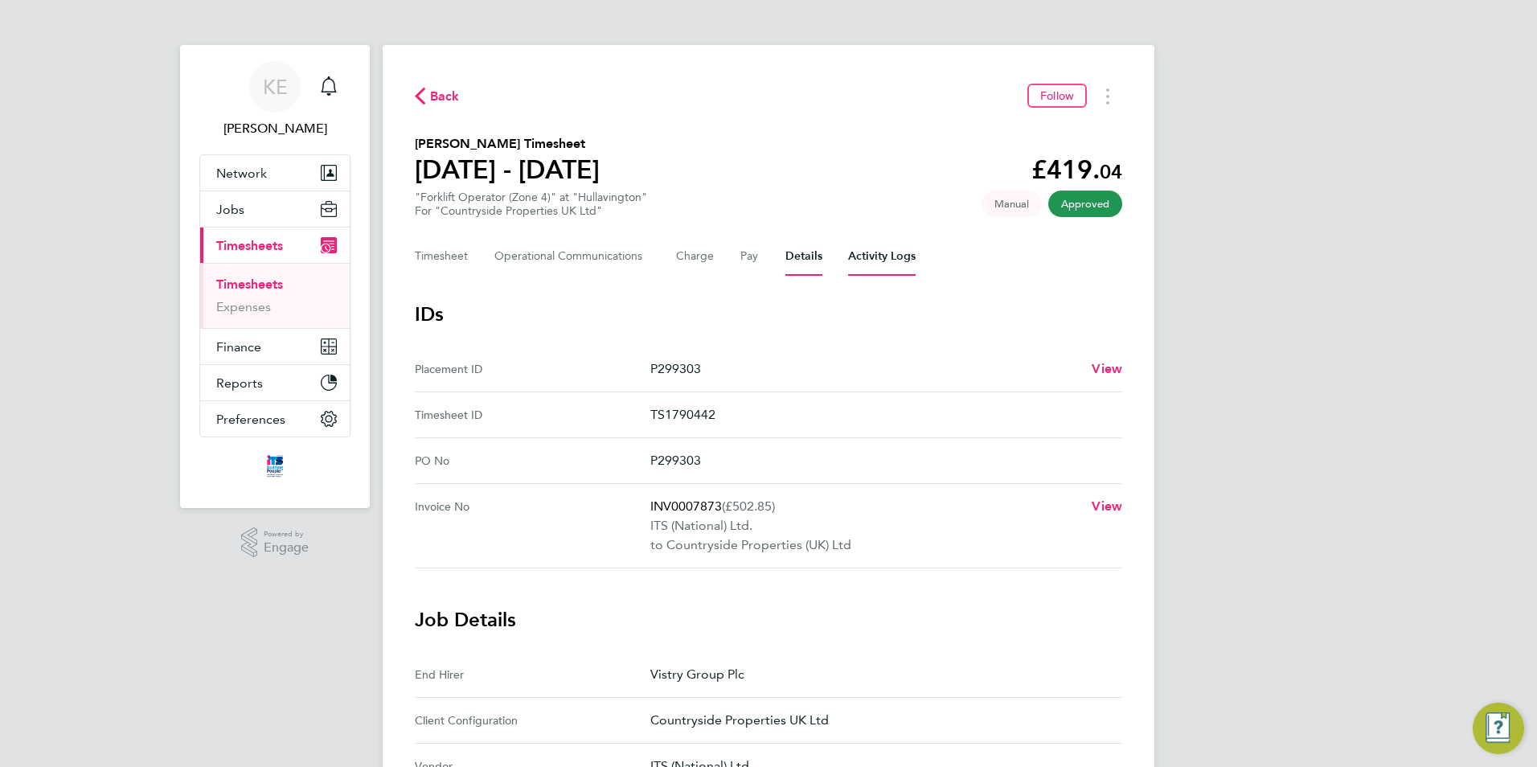
click at [888, 256] on Logs-tab "Activity Logs" at bounding box center [882, 256] width 68 height 39
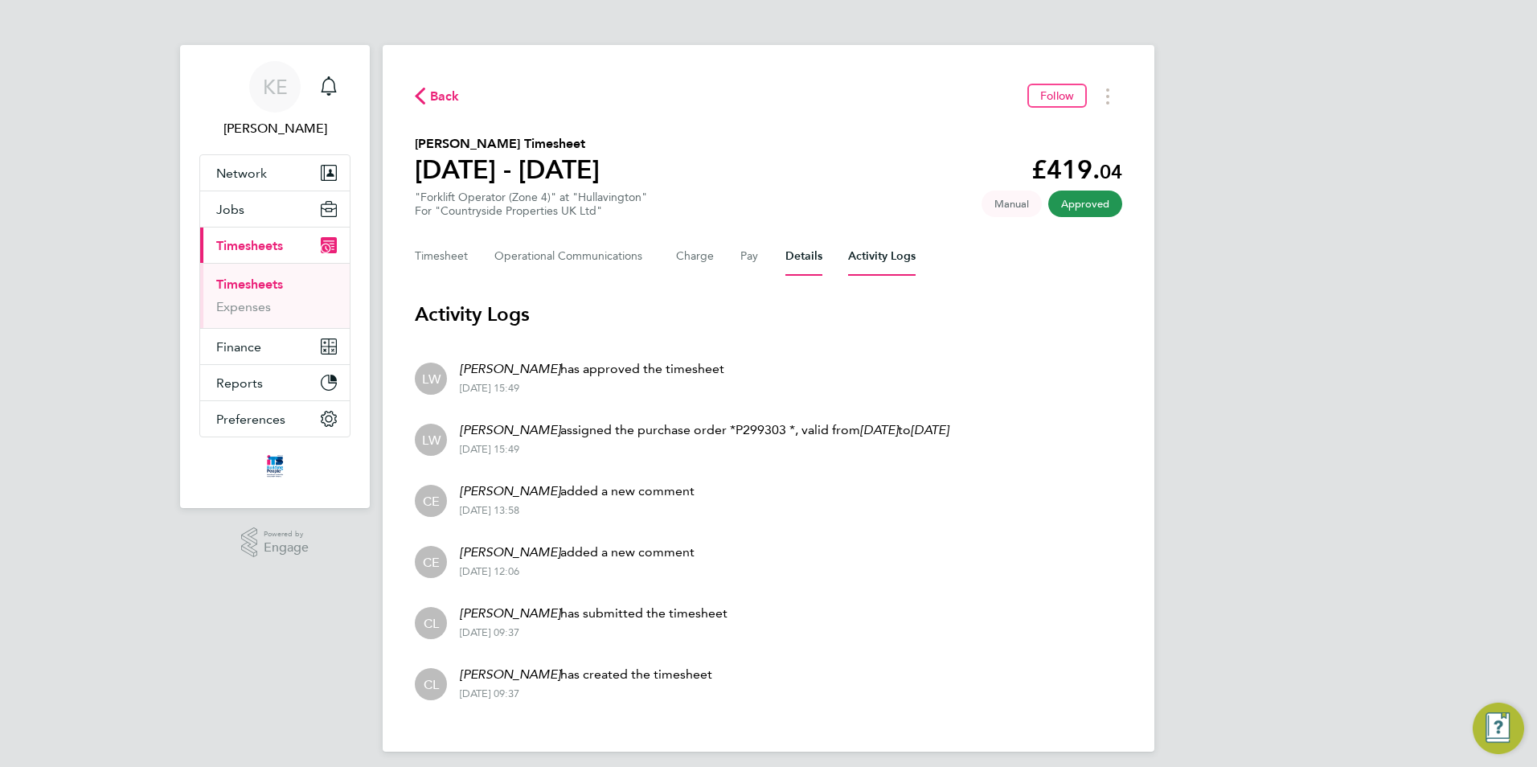
click at [803, 256] on button "Details" at bounding box center [803, 256] width 37 height 39
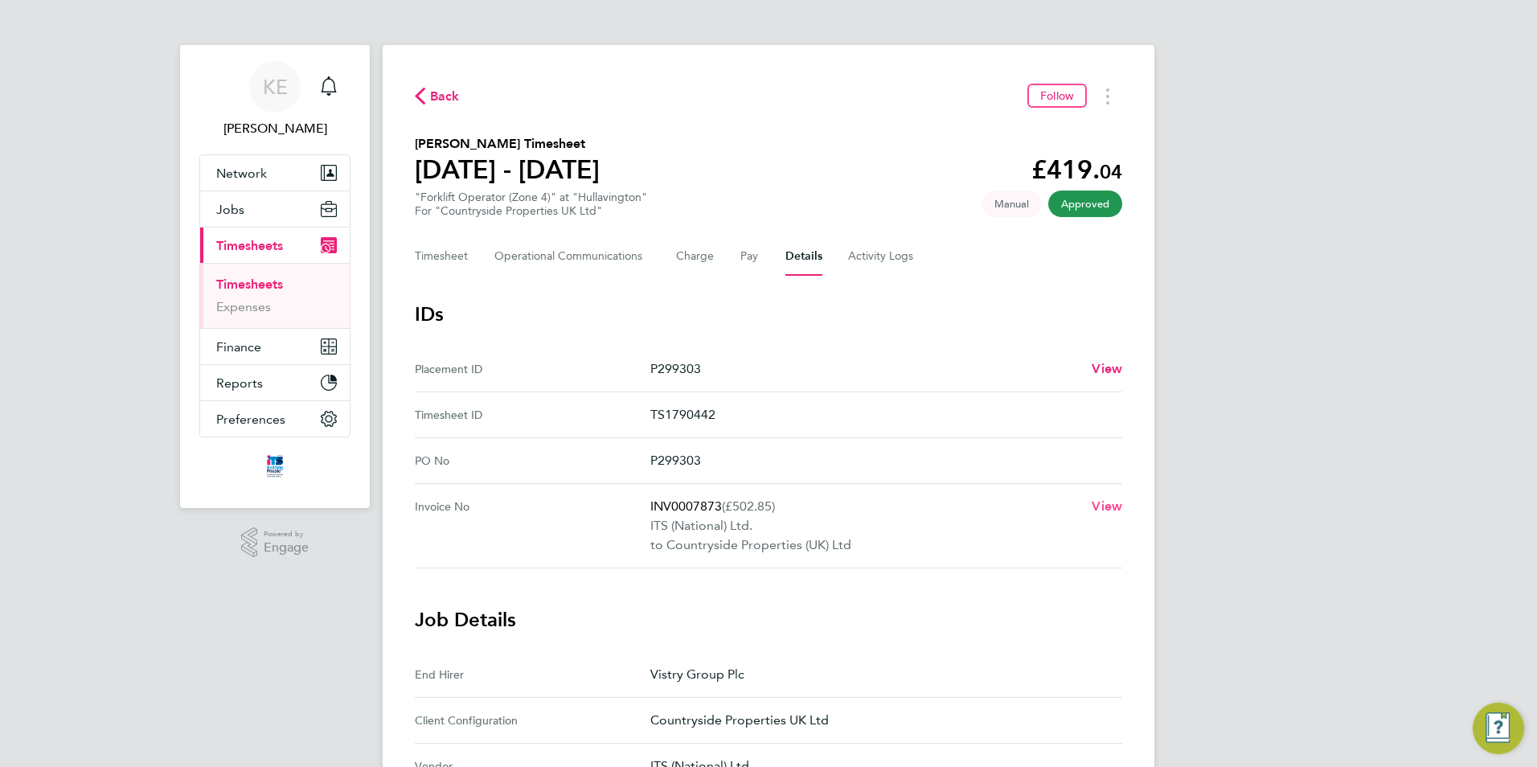
click at [1105, 506] on span "View" at bounding box center [1107, 505] width 31 height 15
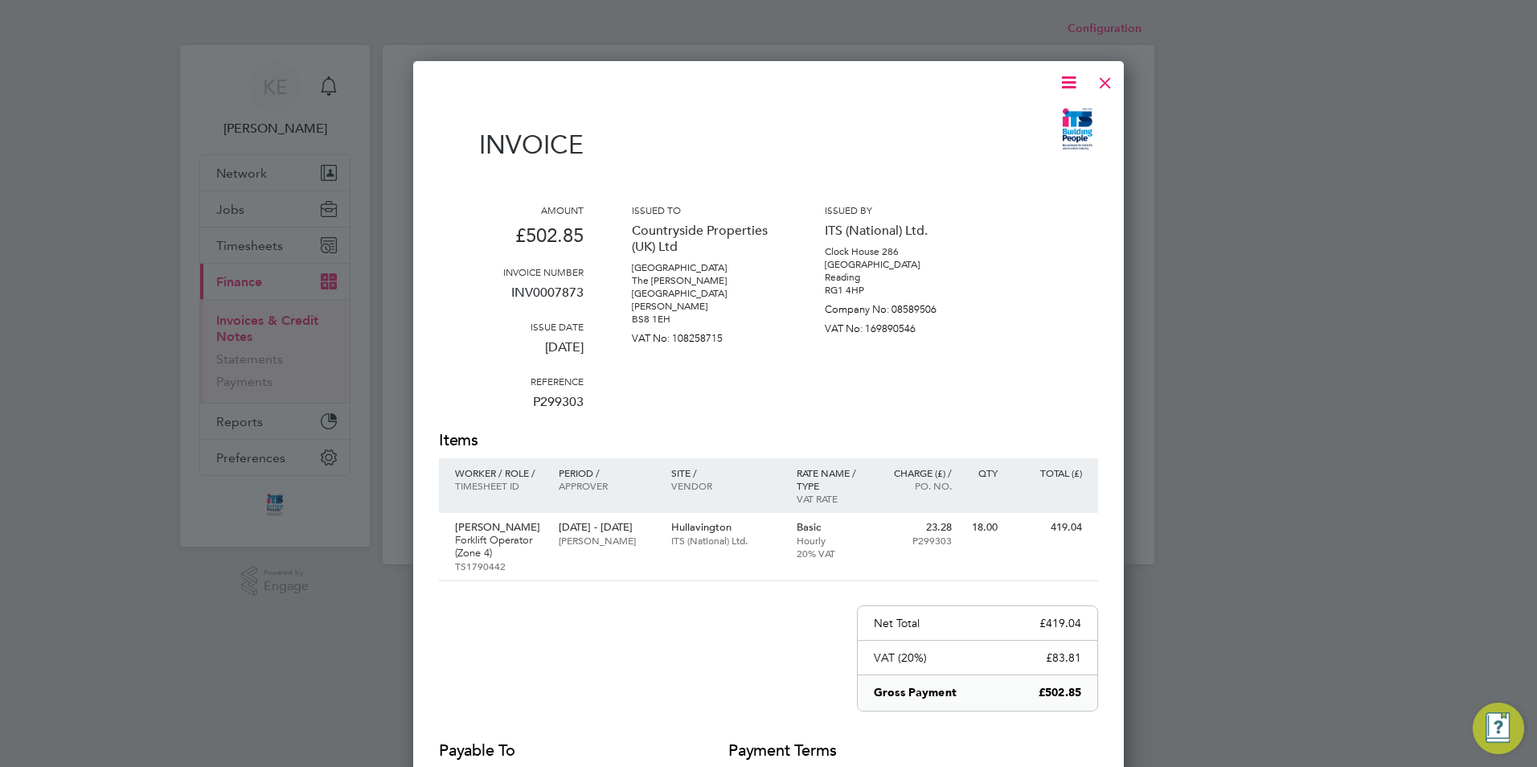
scroll to position [855, 711]
click at [691, 547] on div "Hullavington ITS (National) Ltd." at bounding box center [725, 534] width 125 height 42
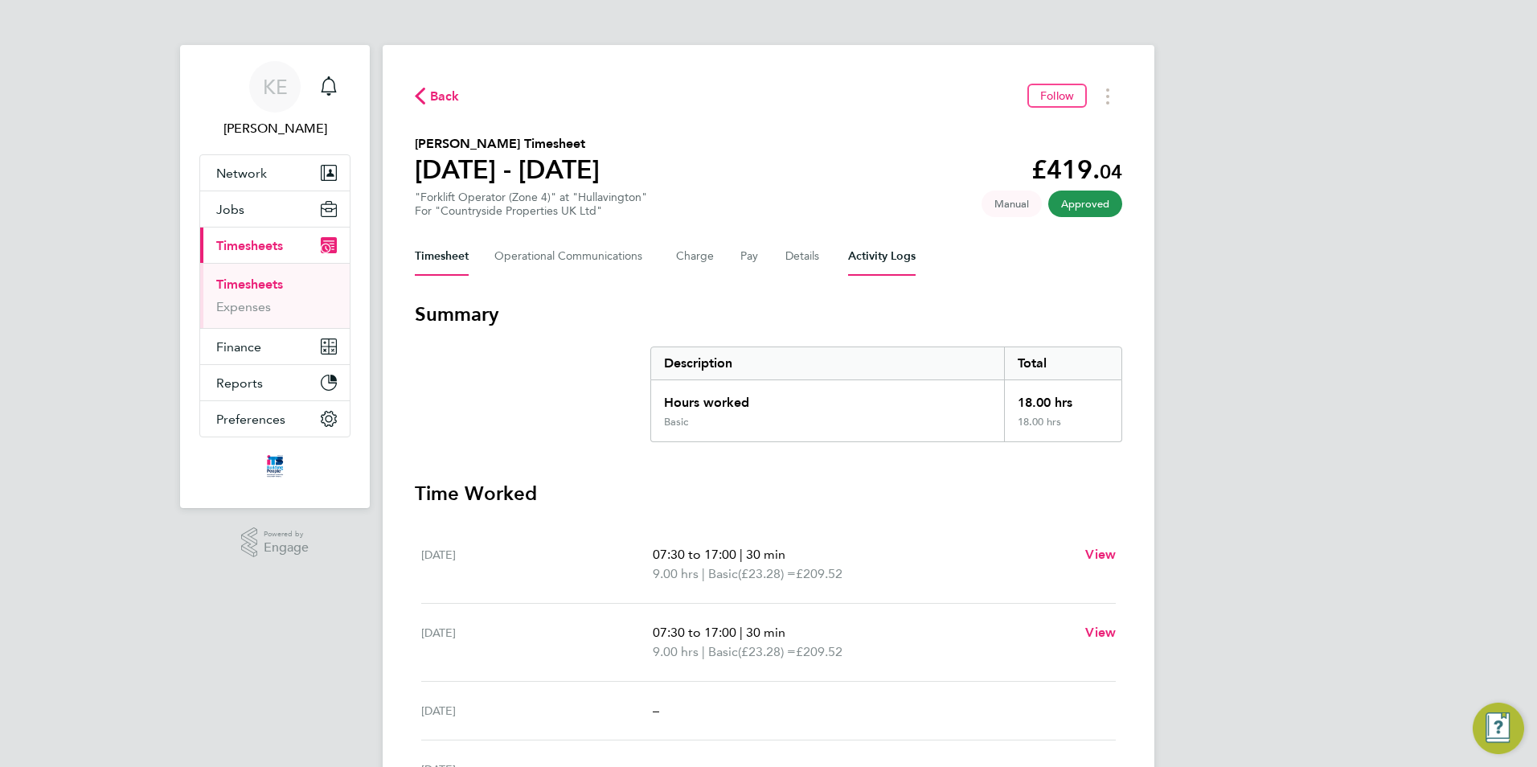
click at [860, 261] on Logs-tab "Activity Logs" at bounding box center [882, 256] width 68 height 39
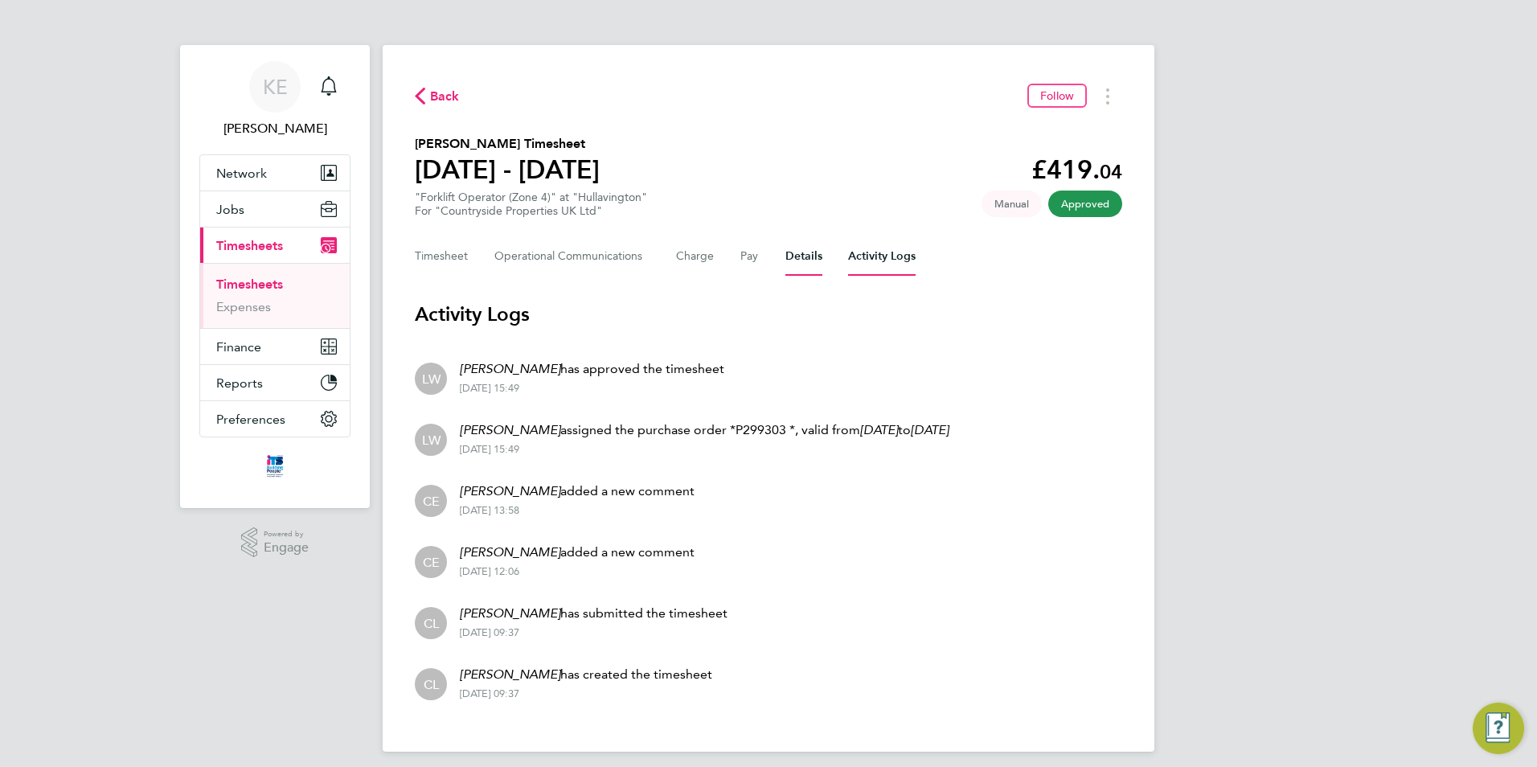
click at [787, 258] on button "Details" at bounding box center [803, 256] width 37 height 39
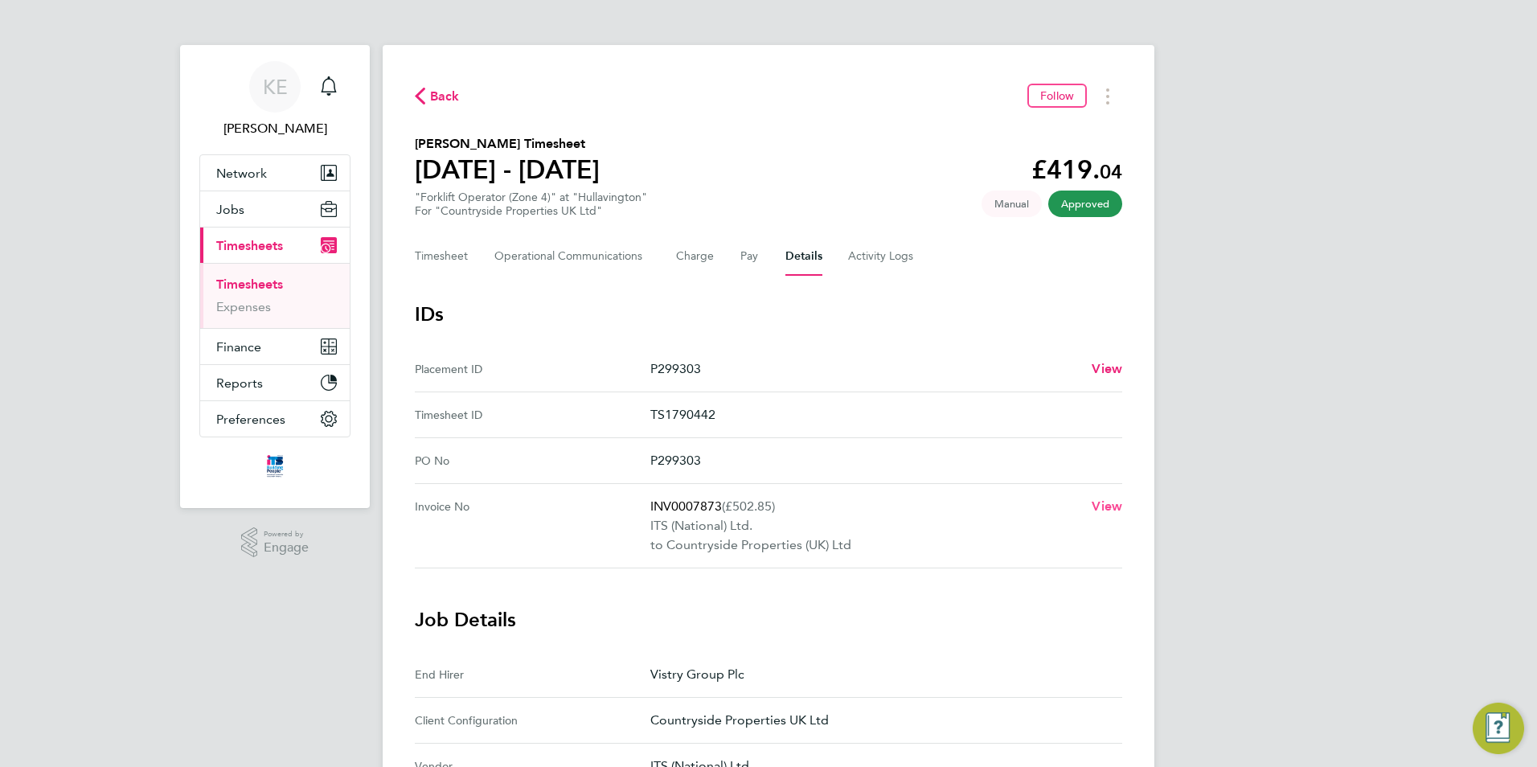
click at [1112, 510] on span "View" at bounding box center [1107, 505] width 31 height 15
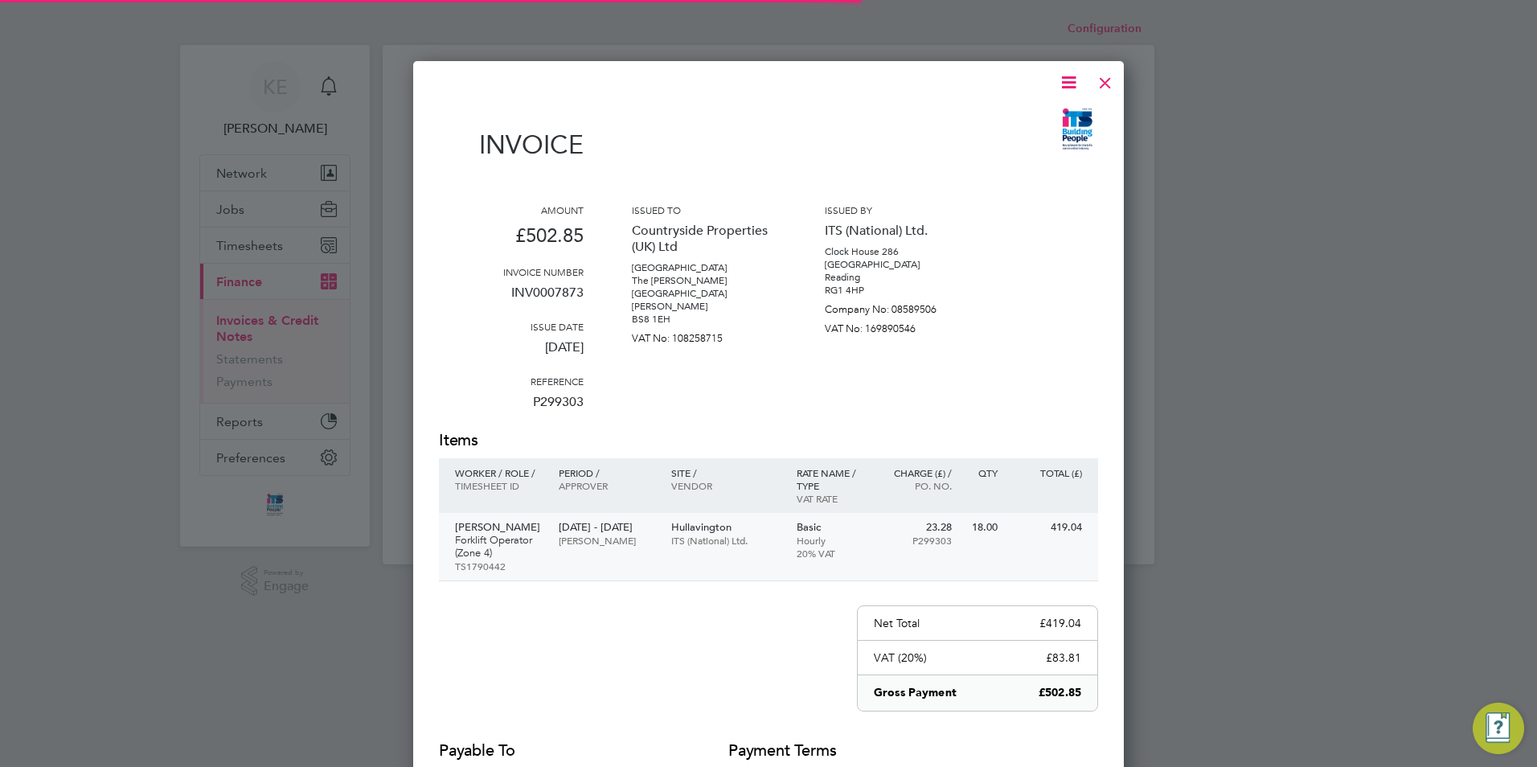
scroll to position [855, 711]
click at [1063, 85] on icon at bounding box center [1069, 82] width 20 height 20
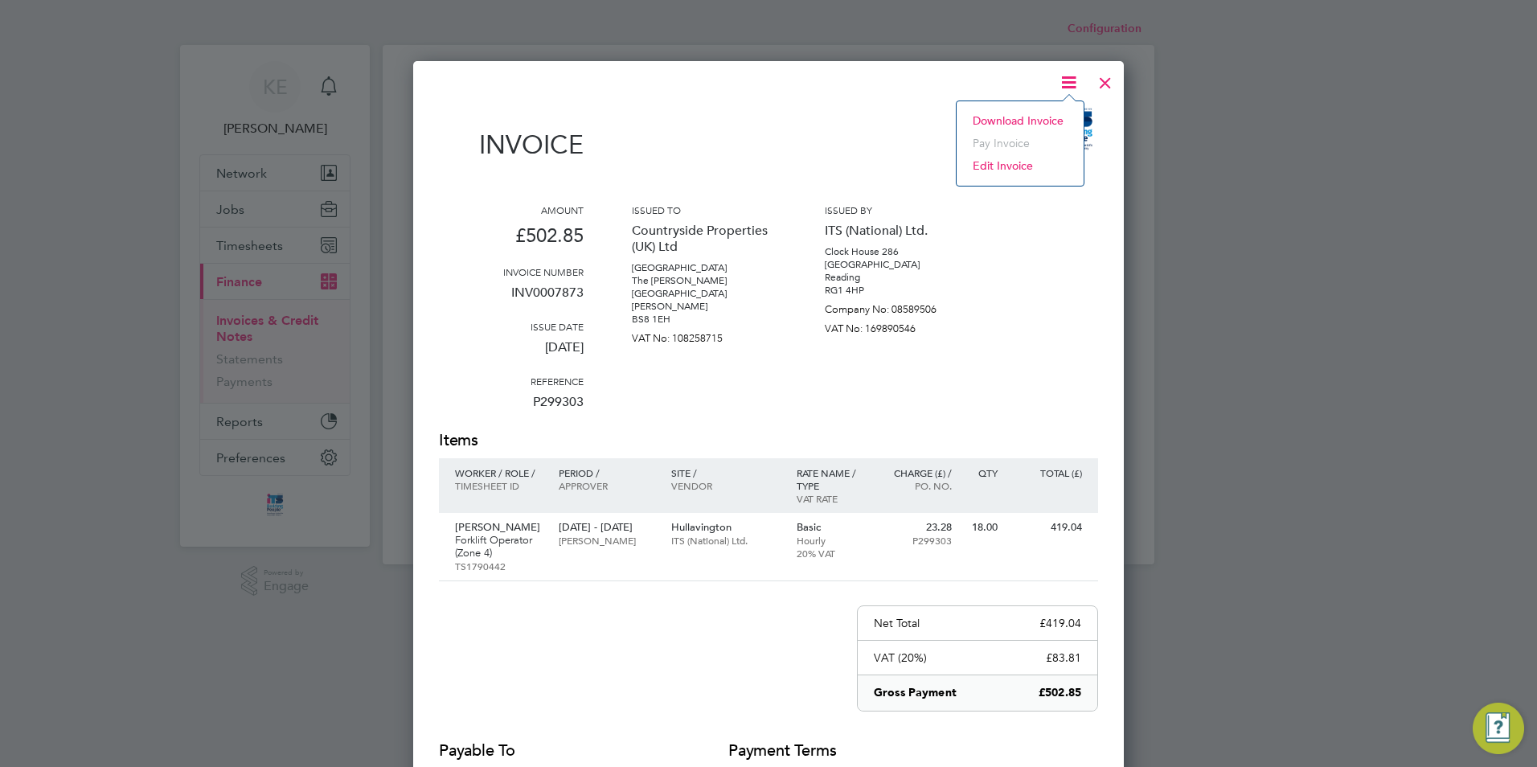
click at [1011, 116] on li "Download Invoice" at bounding box center [1020, 120] width 111 height 23
click at [1112, 84] on div at bounding box center [1105, 78] width 29 height 29
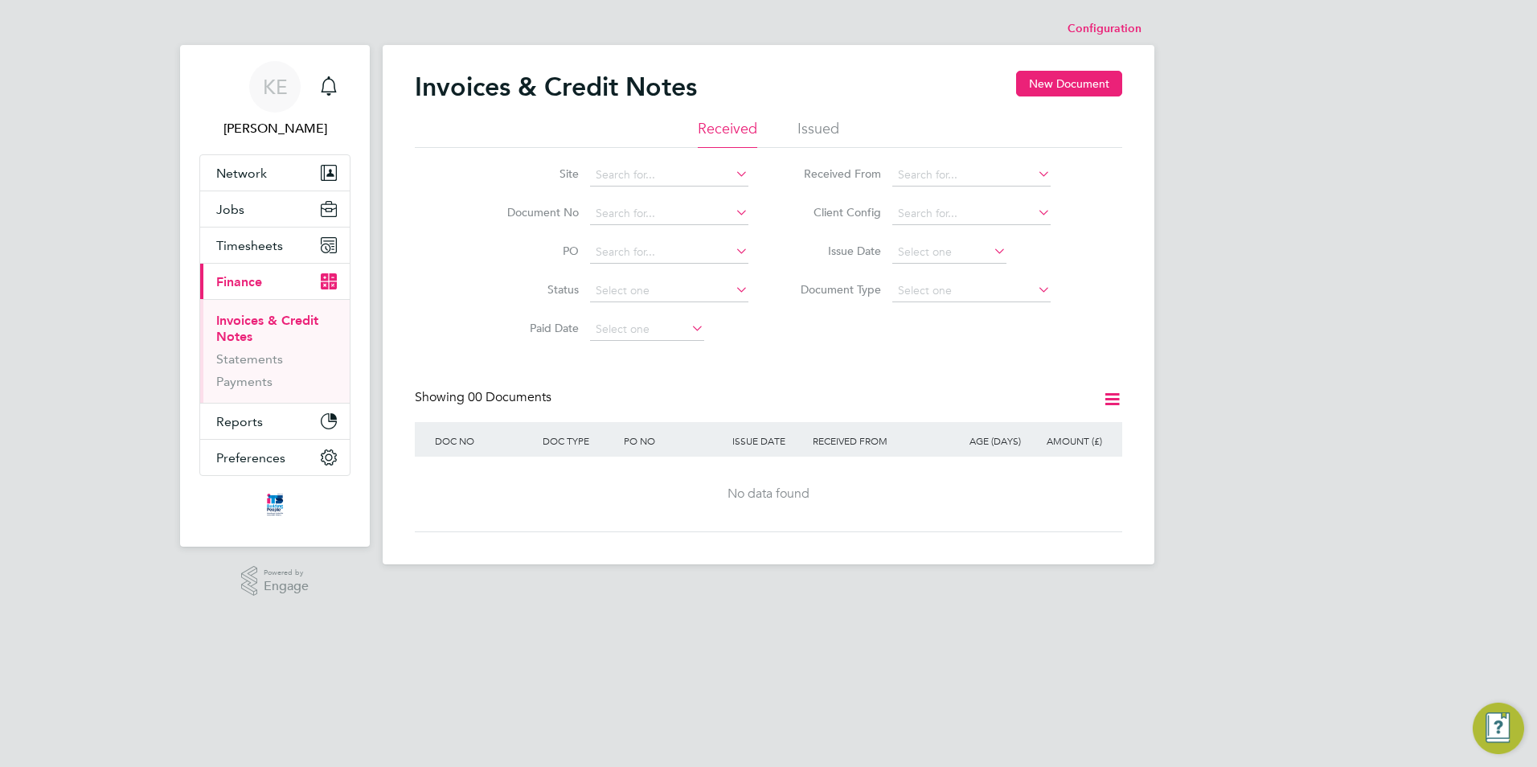
click at [812, 132] on li "Issued" at bounding box center [818, 133] width 42 height 29
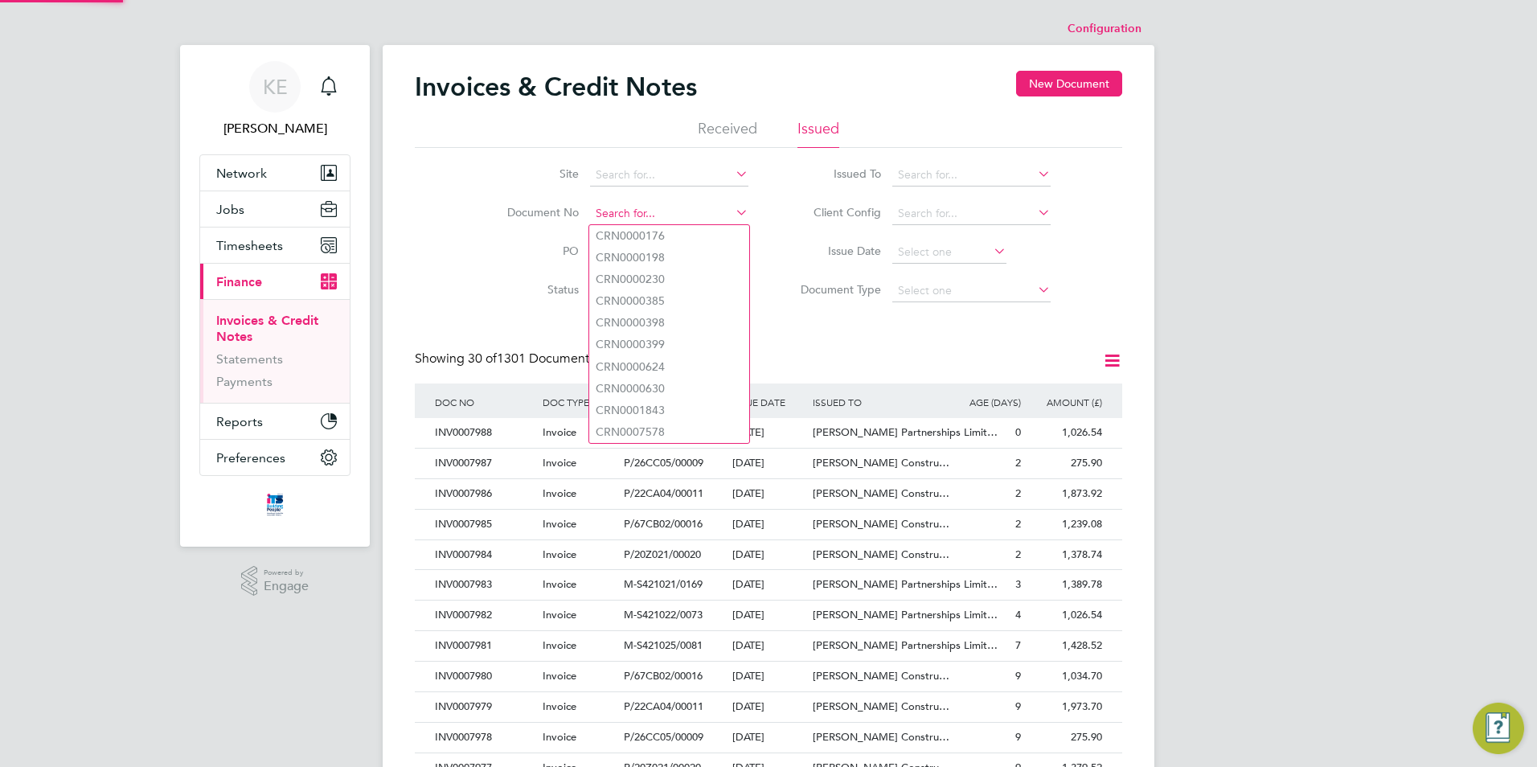
click at [610, 212] on input at bounding box center [669, 214] width 158 height 23
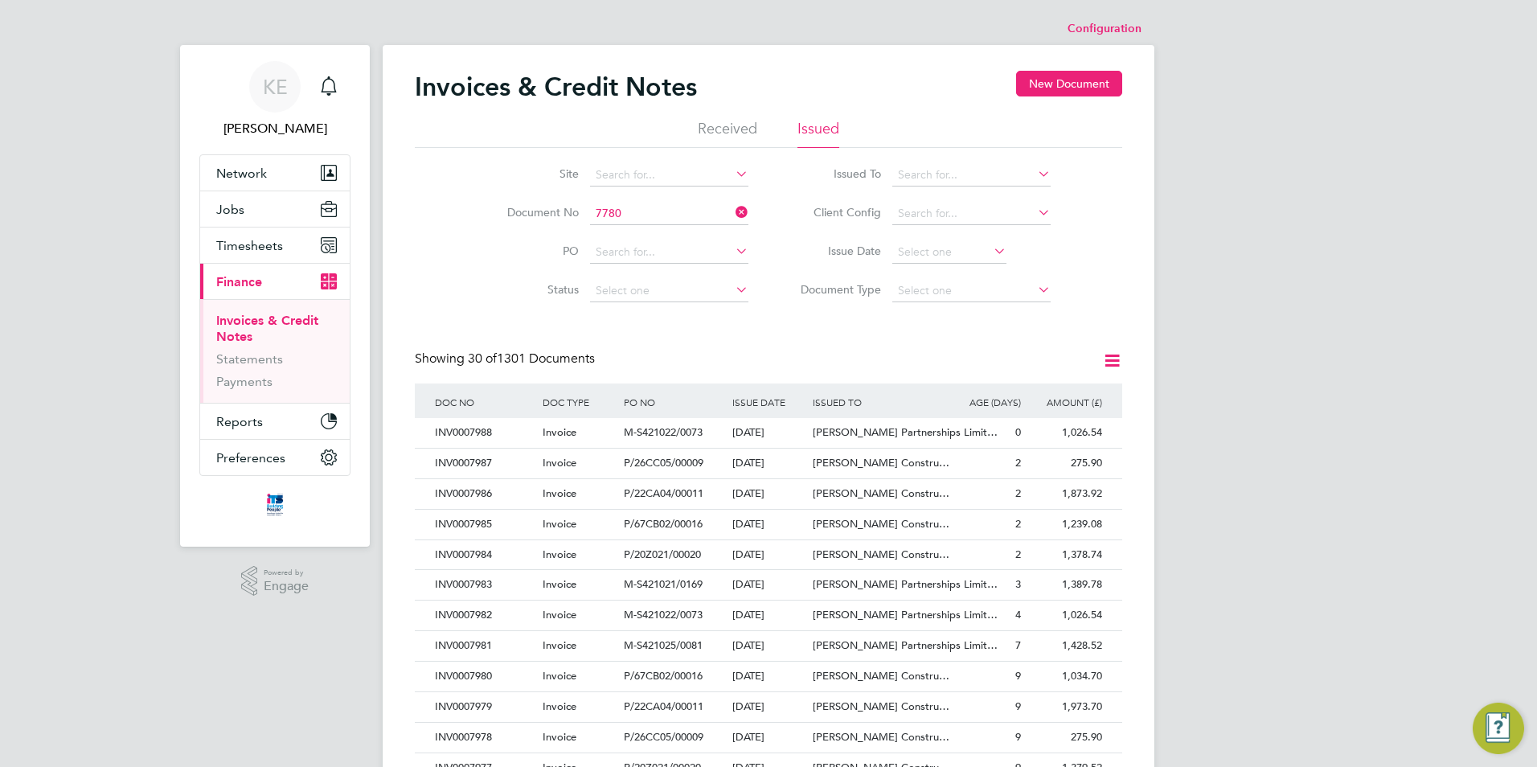
click at [632, 229] on li "INV000 7780" at bounding box center [669, 236] width 160 height 22
type input "INV0007780"
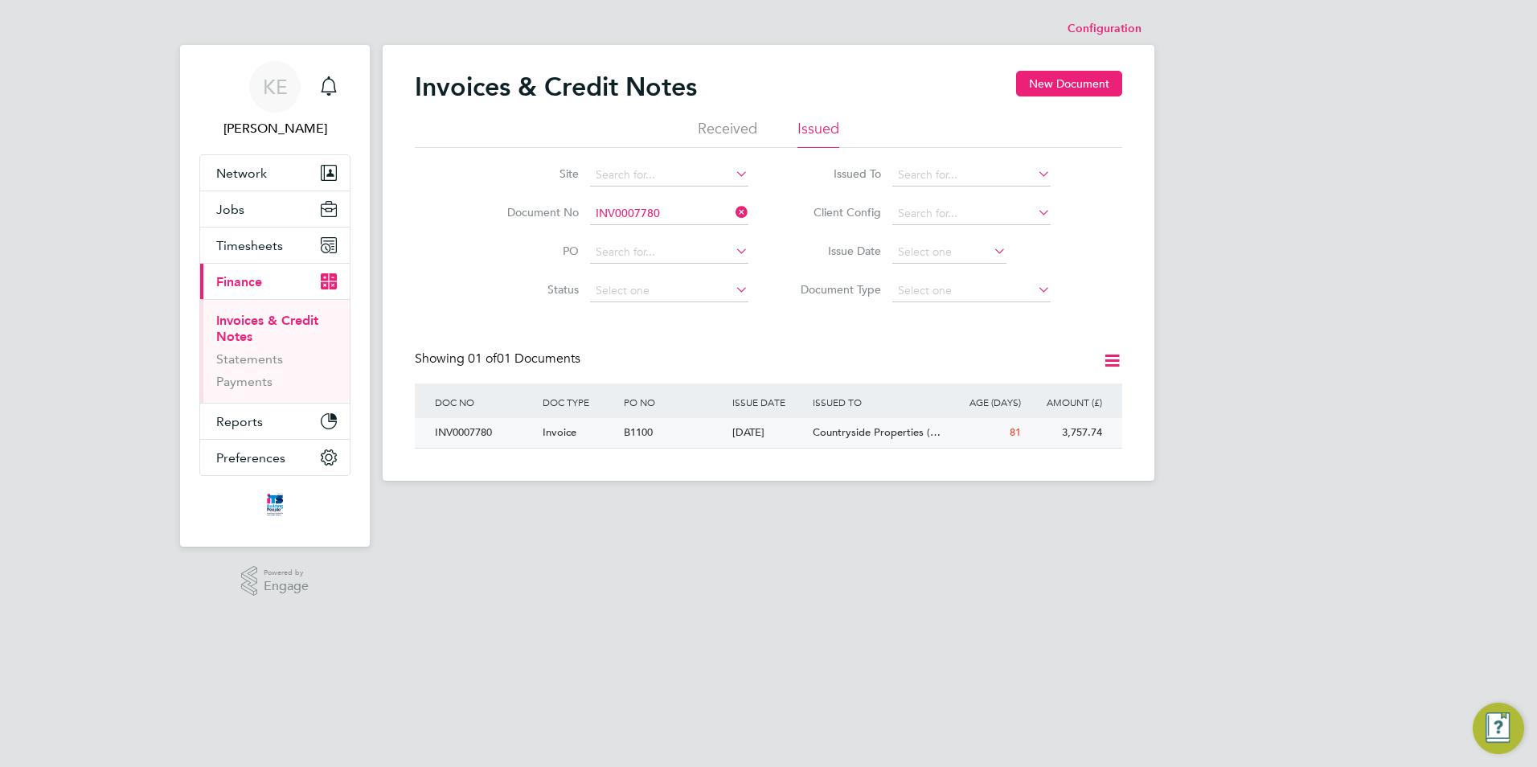
click at [809, 439] on div "Countryside Properties (…" at bounding box center [876, 433] width 135 height 30
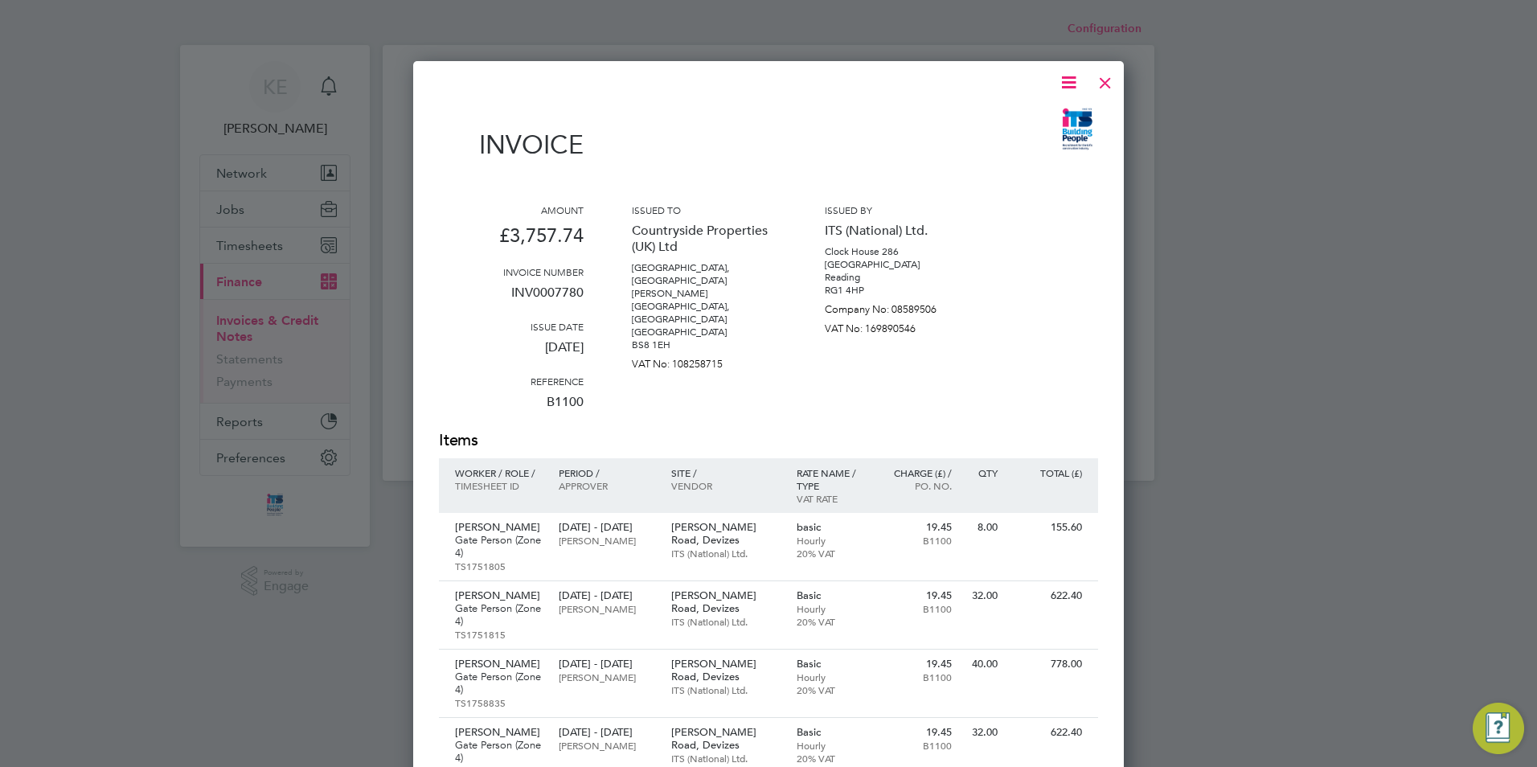
click at [1072, 81] on icon at bounding box center [1069, 82] width 20 height 20
click at [998, 118] on li "Download Invoice" at bounding box center [1020, 120] width 111 height 23
click at [1108, 80] on div at bounding box center [1105, 78] width 29 height 29
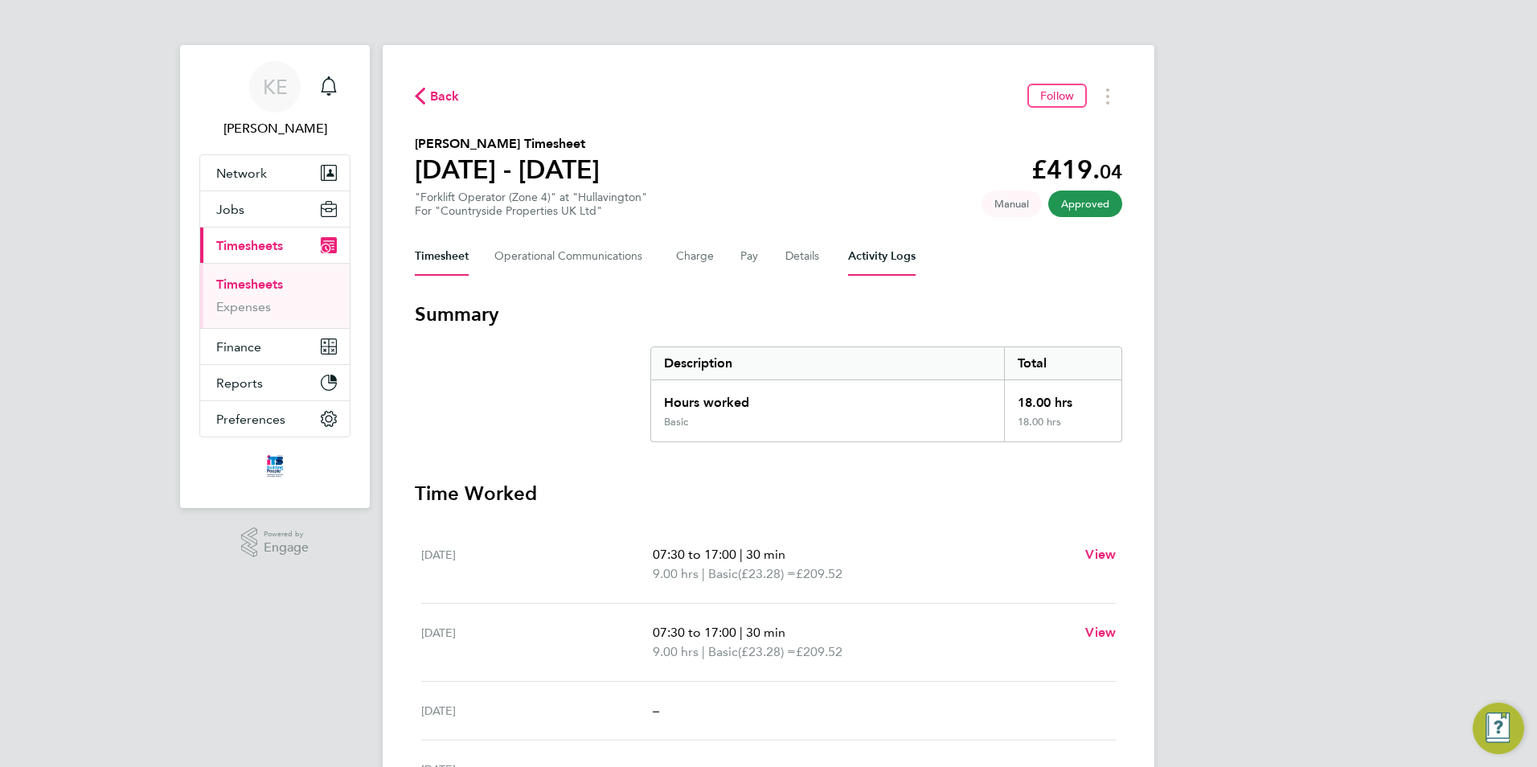
click at [852, 262] on Logs-tab "Activity Logs" at bounding box center [882, 256] width 68 height 39
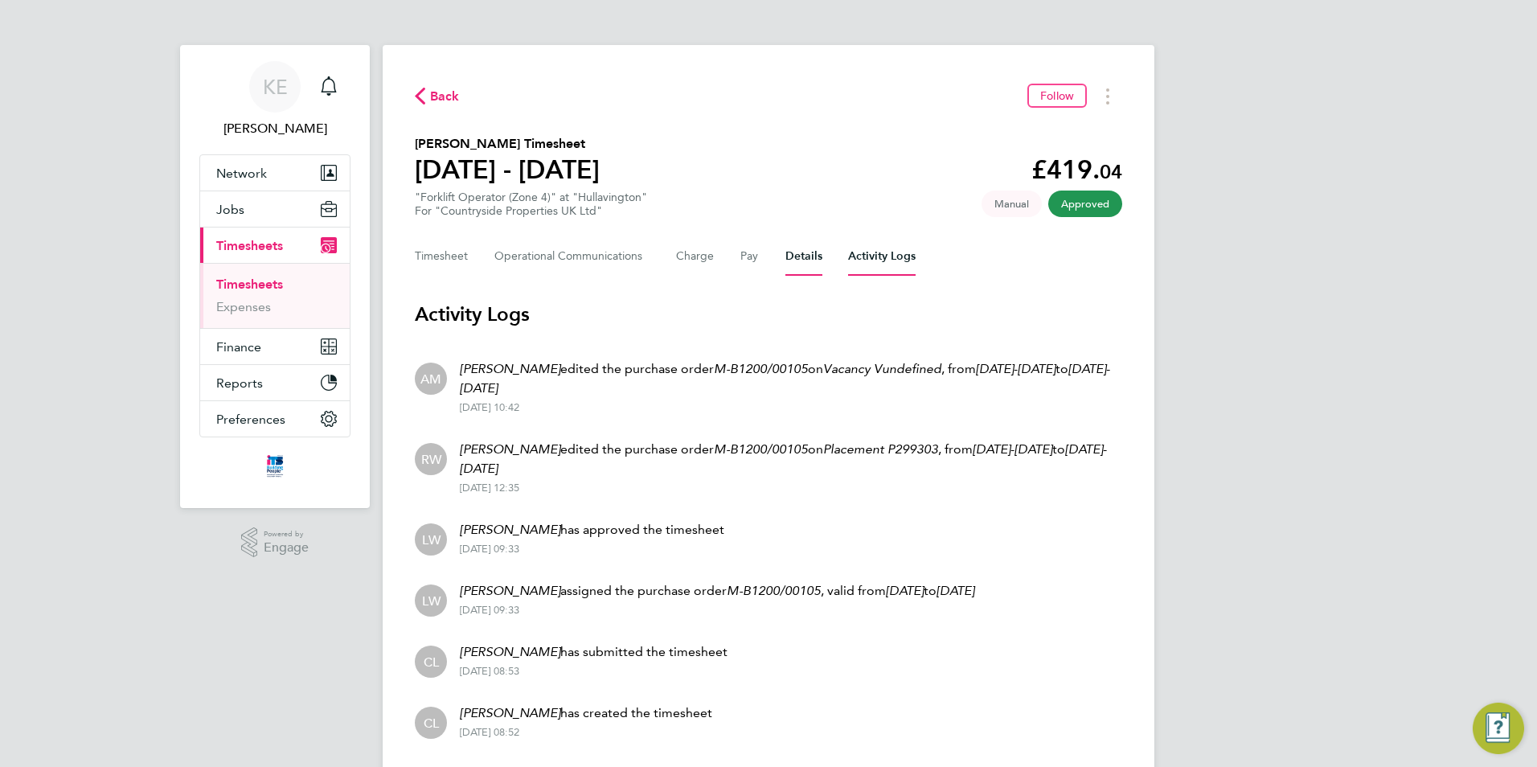
click at [790, 256] on button "Details" at bounding box center [803, 256] width 37 height 39
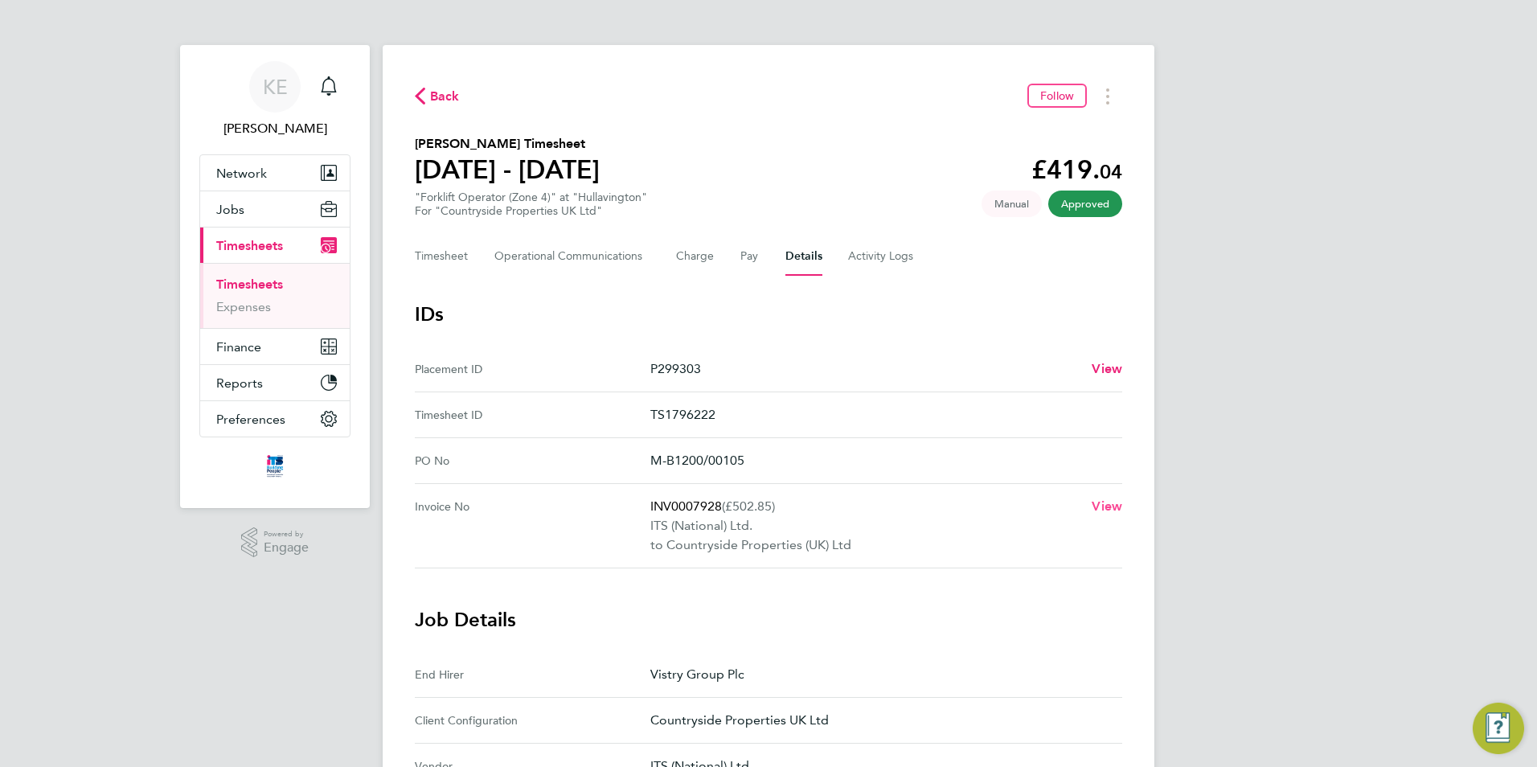
click at [1097, 510] on span "View" at bounding box center [1107, 505] width 31 height 15
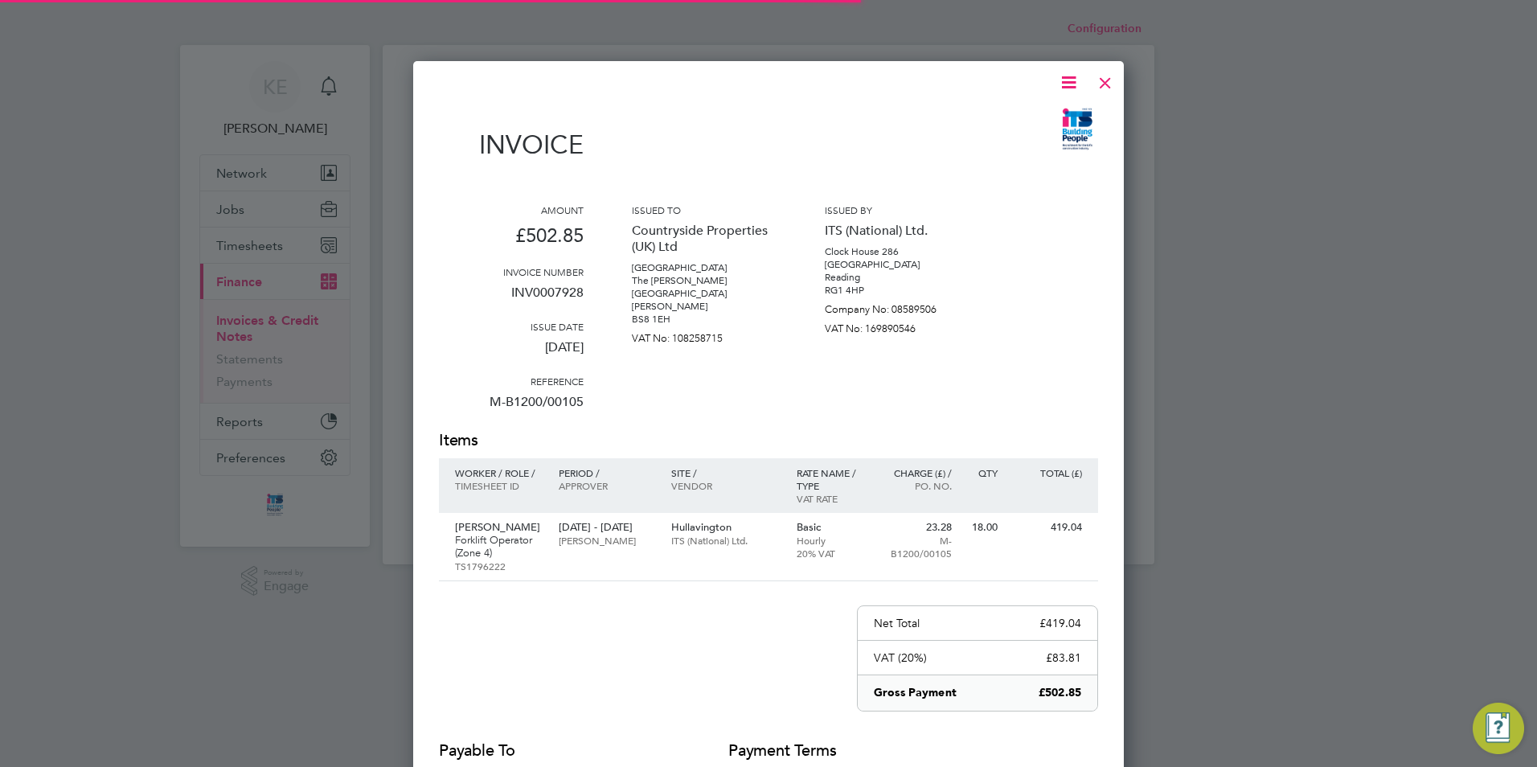
scroll to position [855, 711]
click at [1062, 83] on icon at bounding box center [1069, 82] width 20 height 20
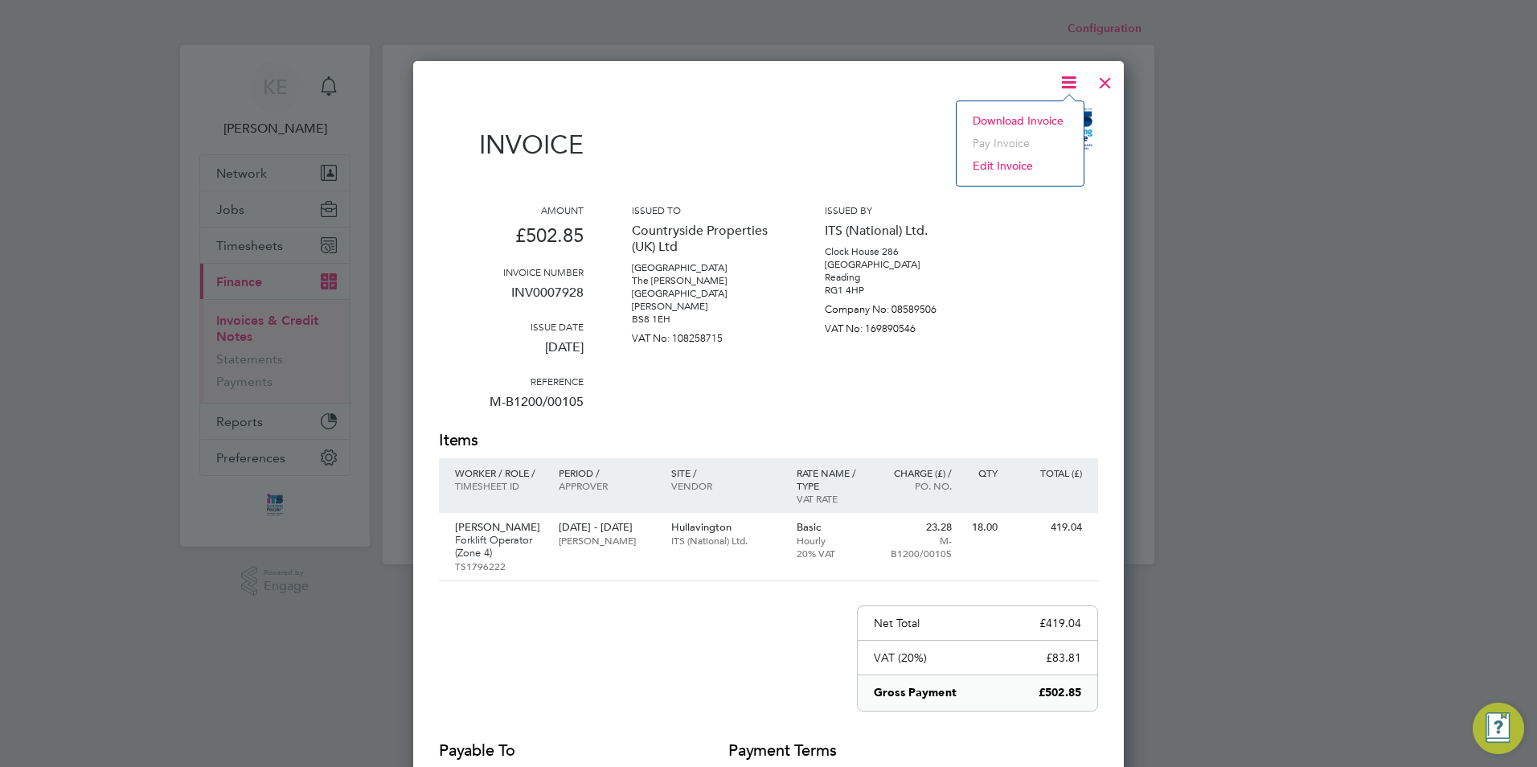
click at [1024, 117] on li "Download Invoice" at bounding box center [1020, 120] width 111 height 23
click at [1099, 86] on div at bounding box center [1105, 78] width 29 height 29
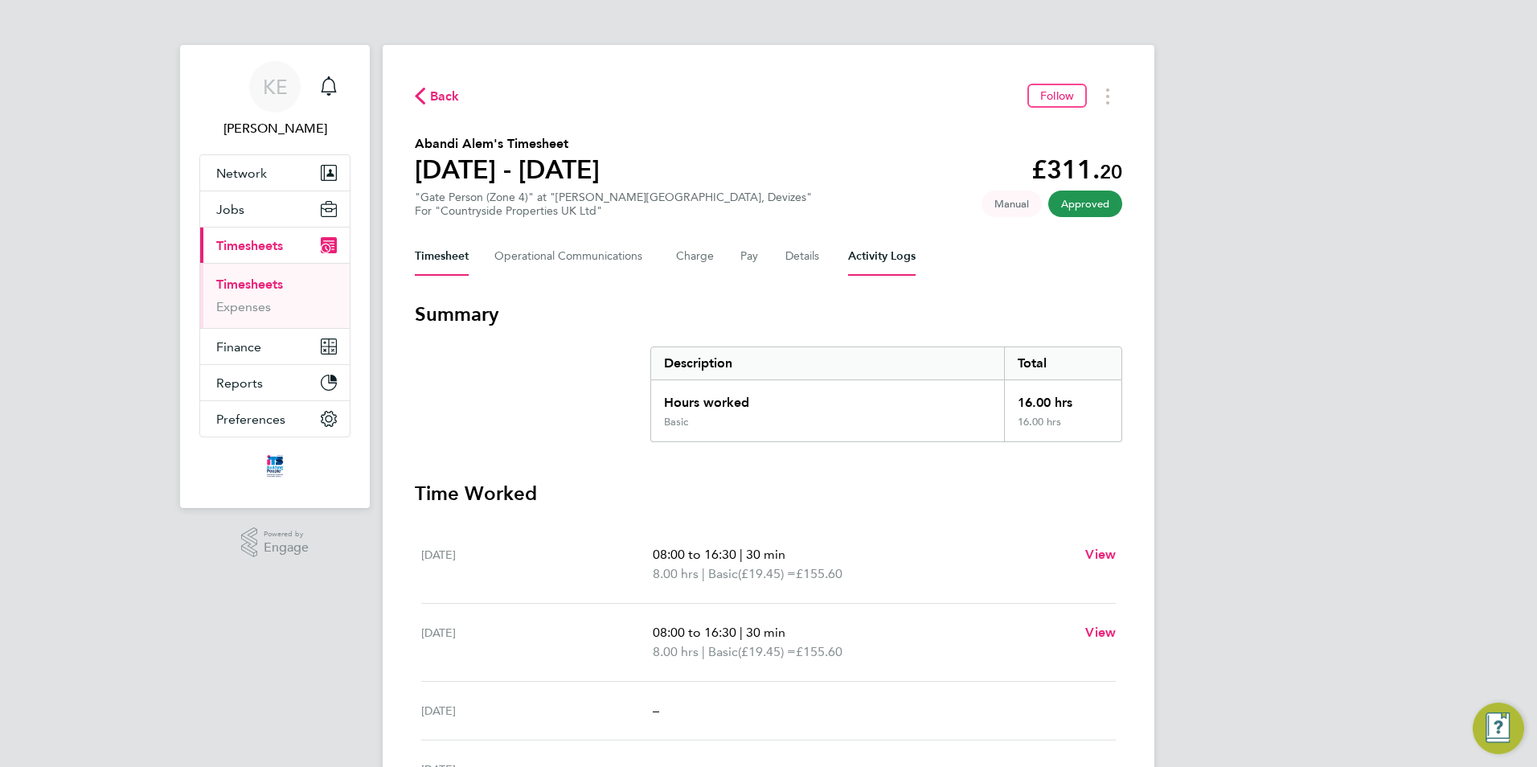
click at [895, 262] on Logs-tab "Activity Logs" at bounding box center [882, 256] width 68 height 39
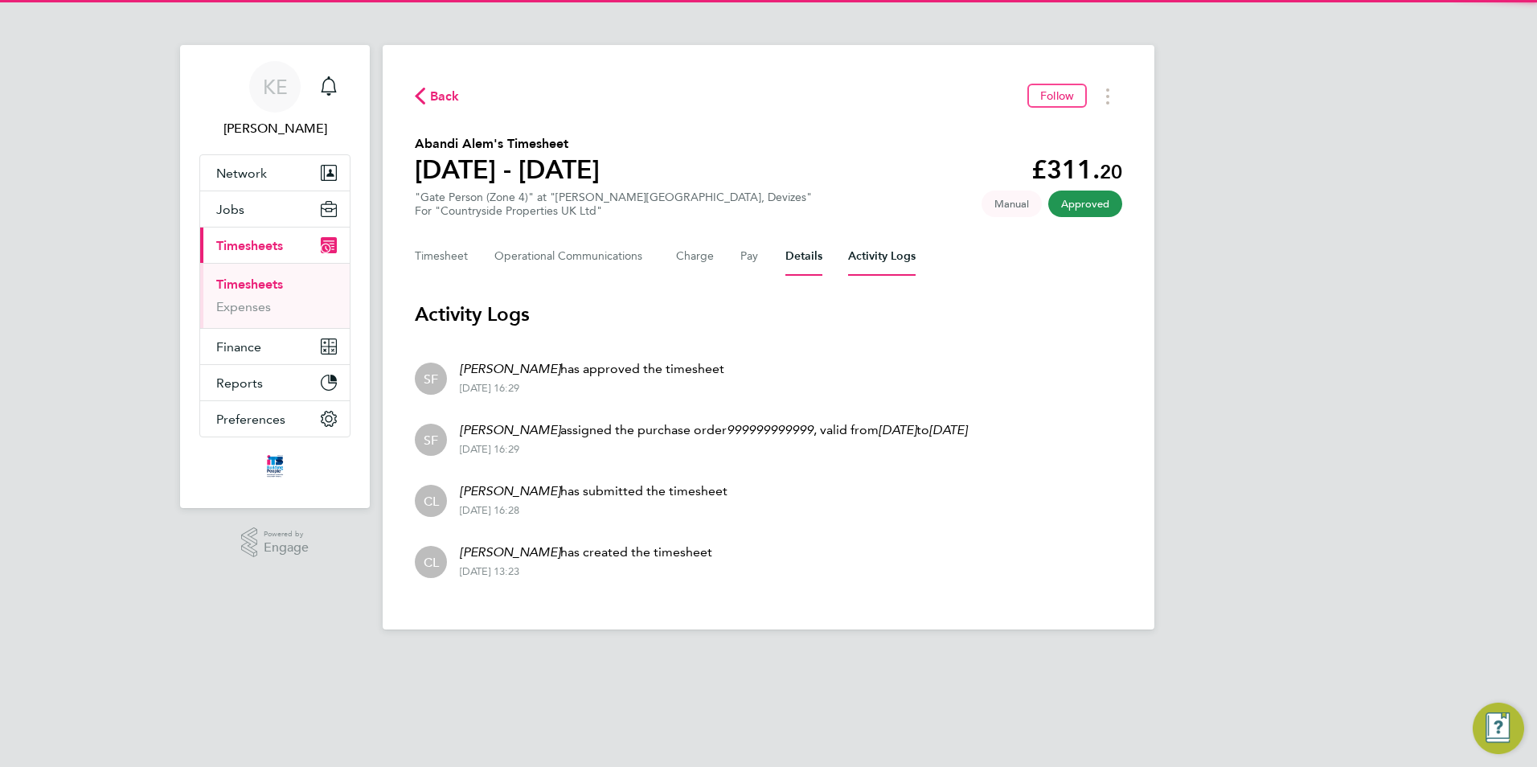
click at [814, 254] on button "Details" at bounding box center [803, 256] width 37 height 39
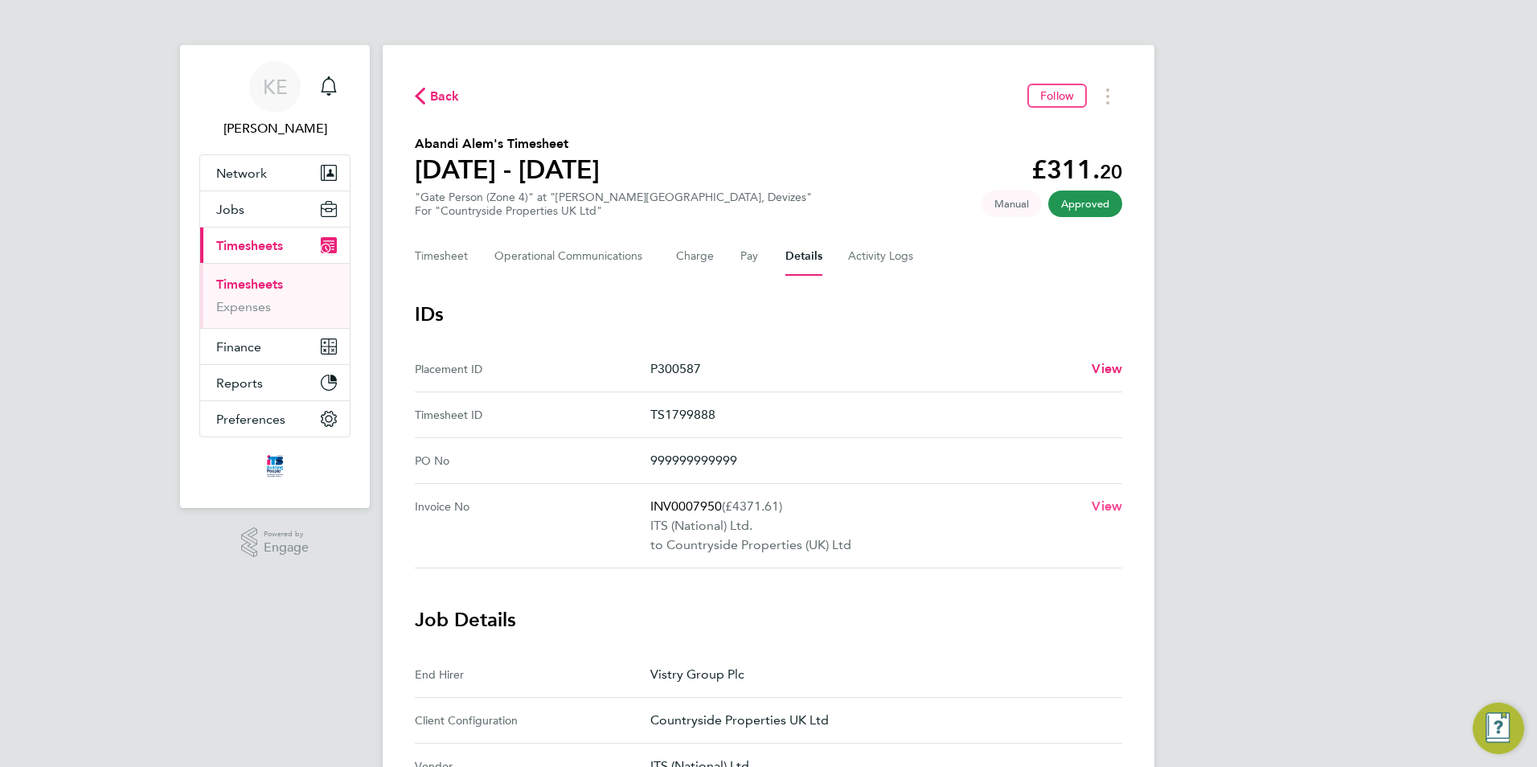
click at [1118, 503] on span "View" at bounding box center [1107, 505] width 31 height 15
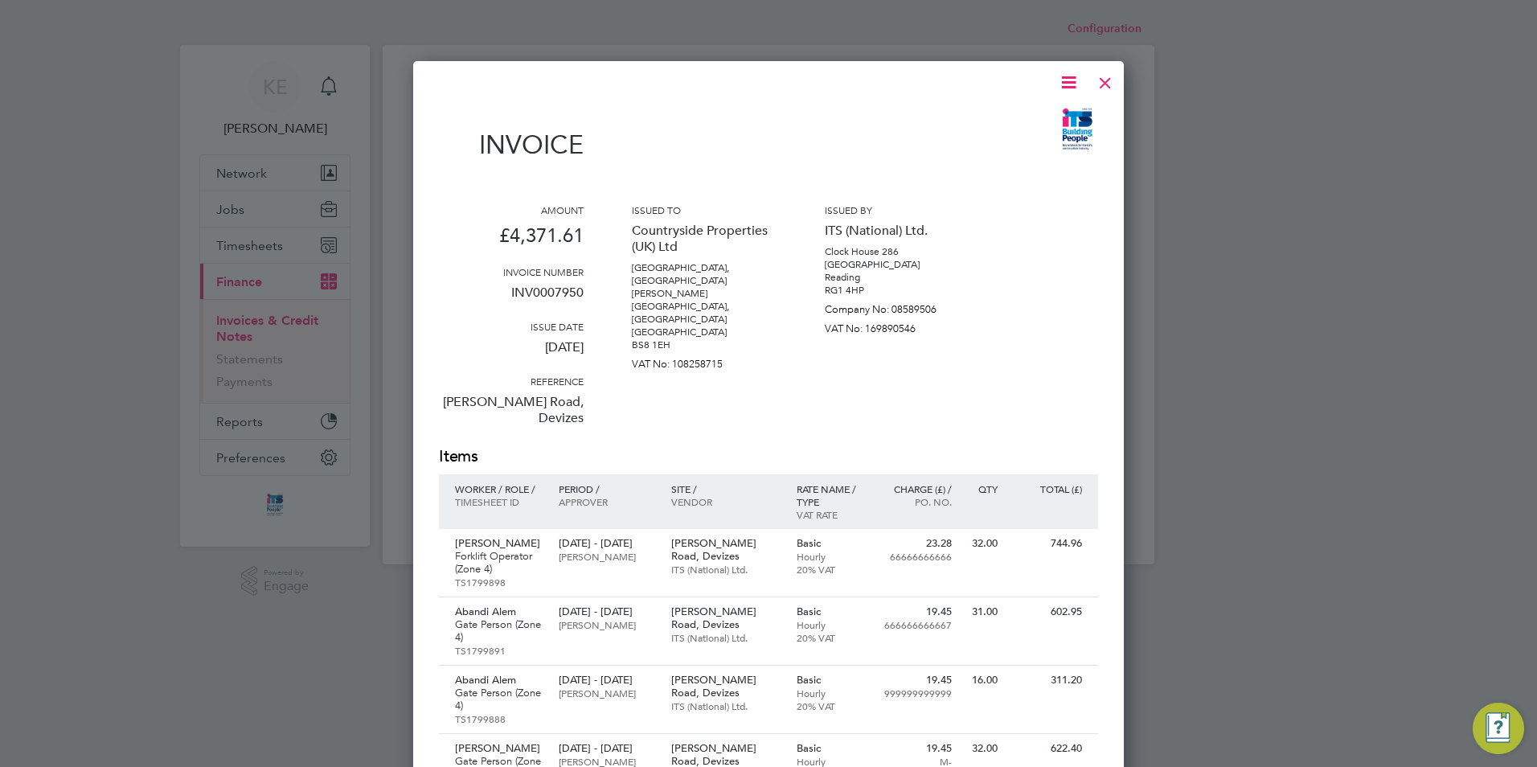
click at [1072, 76] on icon at bounding box center [1069, 82] width 20 height 20
click at [994, 124] on li "Download Invoice" at bounding box center [1020, 120] width 111 height 23
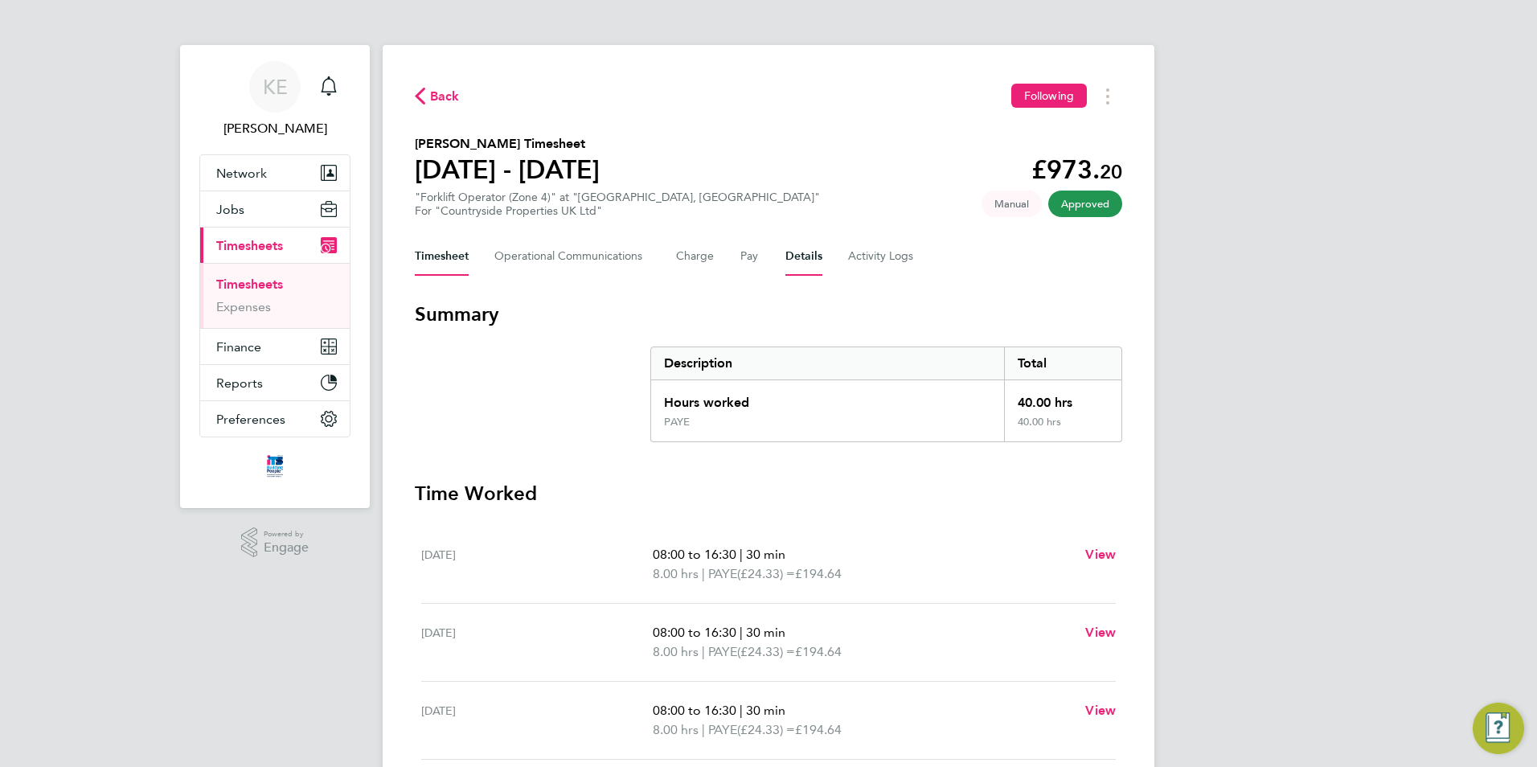
click at [798, 256] on button "Details" at bounding box center [803, 256] width 37 height 39
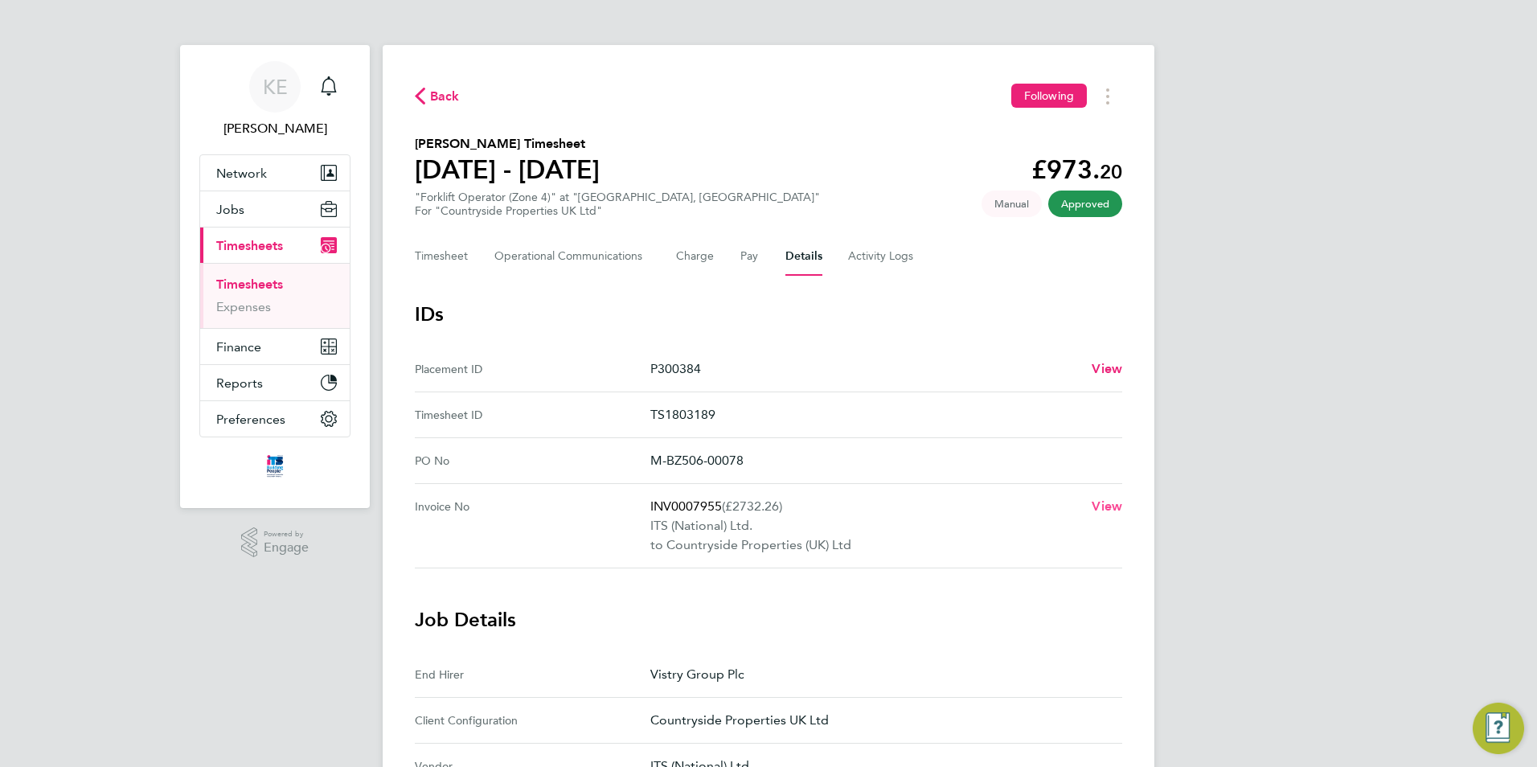
click at [1114, 506] on span "View" at bounding box center [1107, 505] width 31 height 15
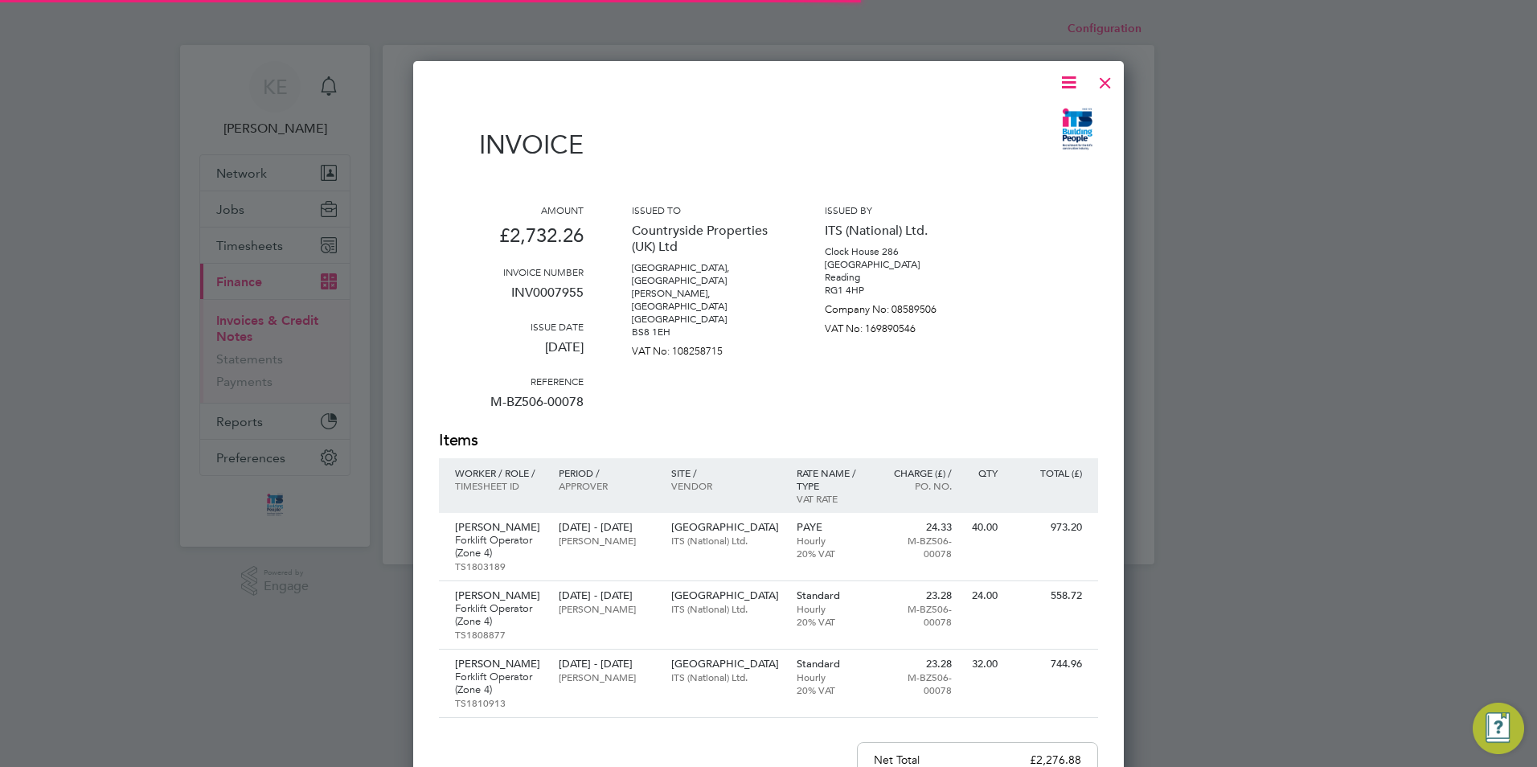
scroll to position [992, 711]
click at [1068, 80] on icon at bounding box center [1069, 82] width 20 height 20
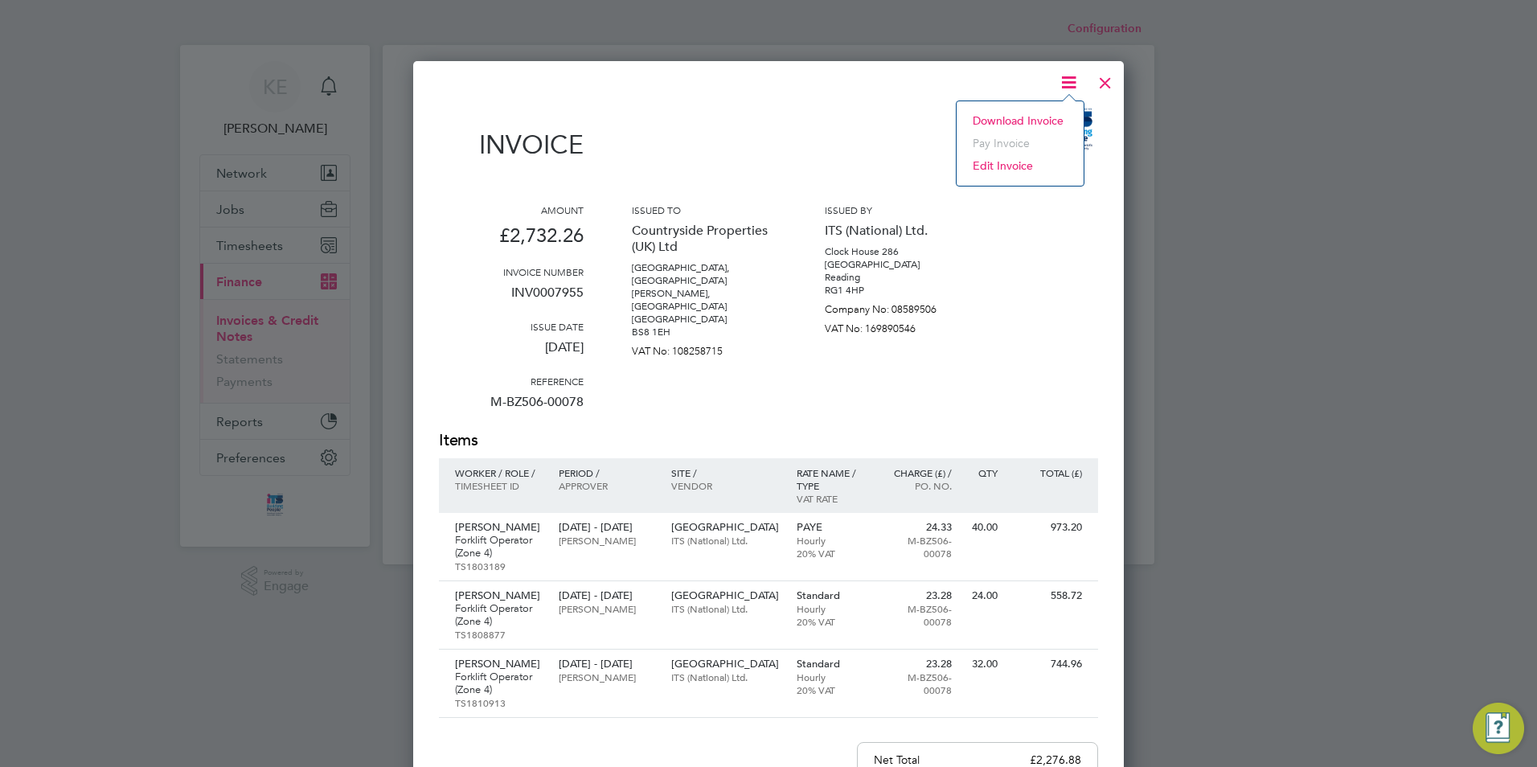
click at [1020, 118] on li "Download Invoice" at bounding box center [1020, 120] width 111 height 23
click at [1109, 93] on div at bounding box center [1105, 78] width 29 height 29
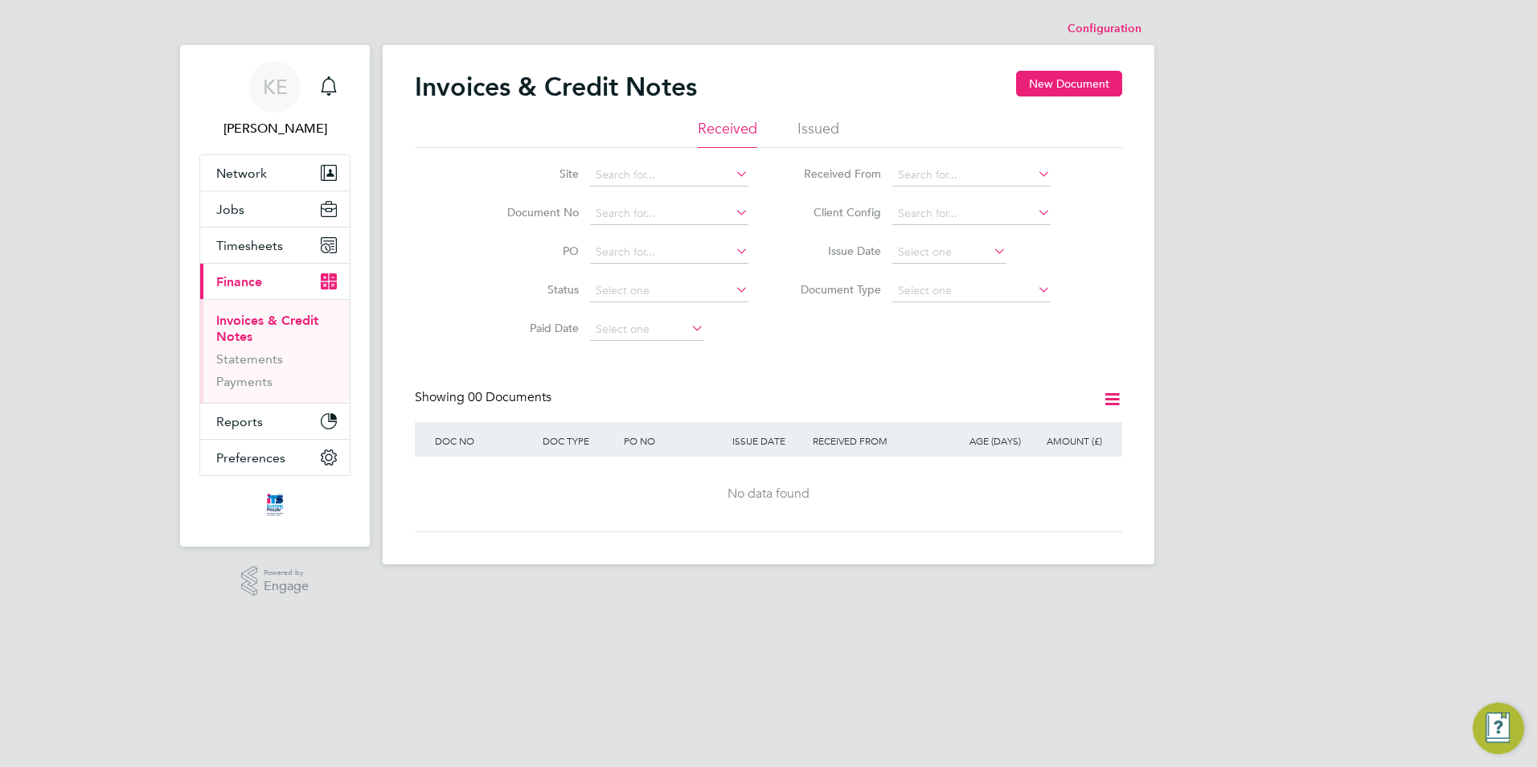
click at [814, 125] on li "Issued" at bounding box center [818, 133] width 42 height 29
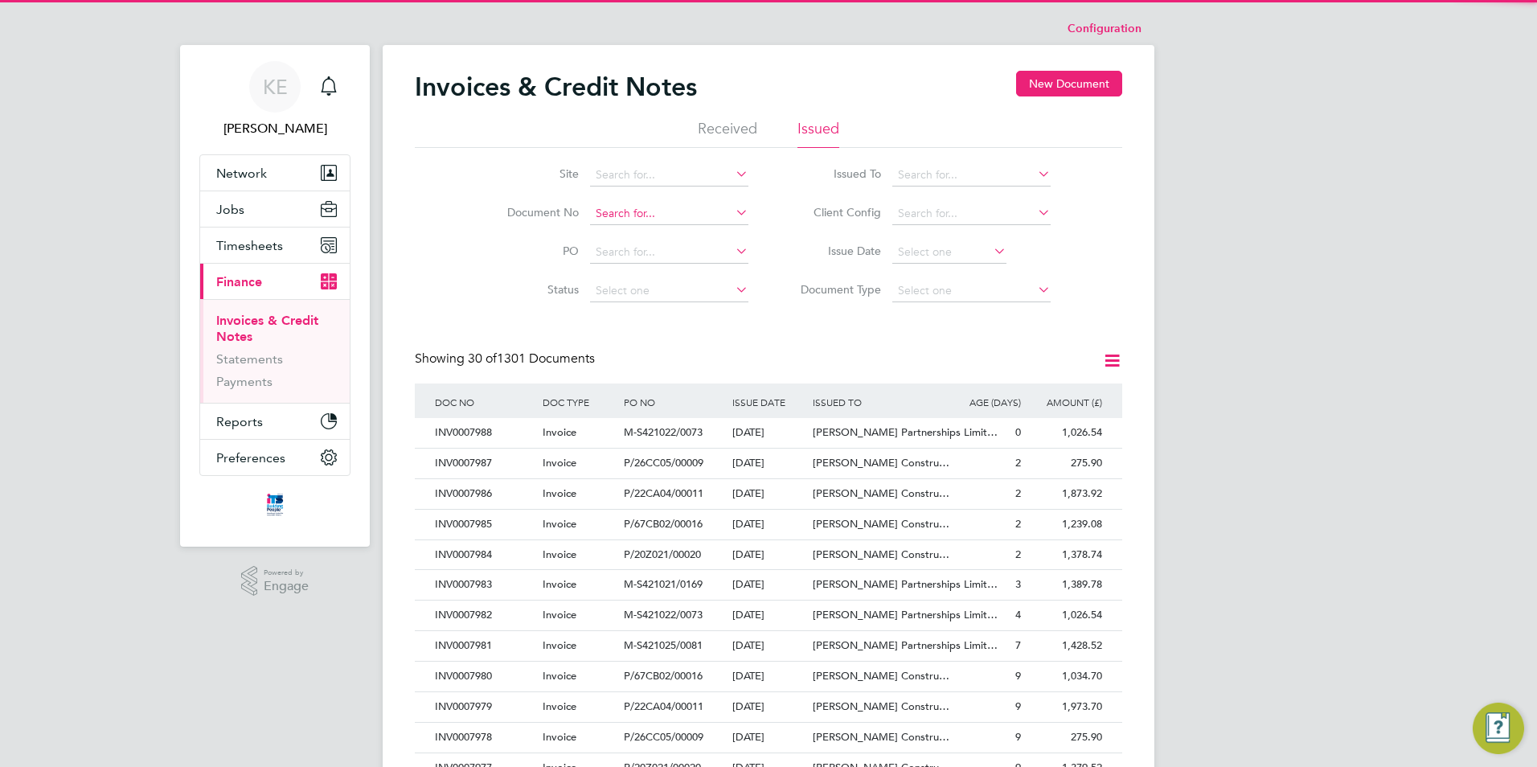
click at [629, 209] on input at bounding box center [669, 214] width 158 height 23
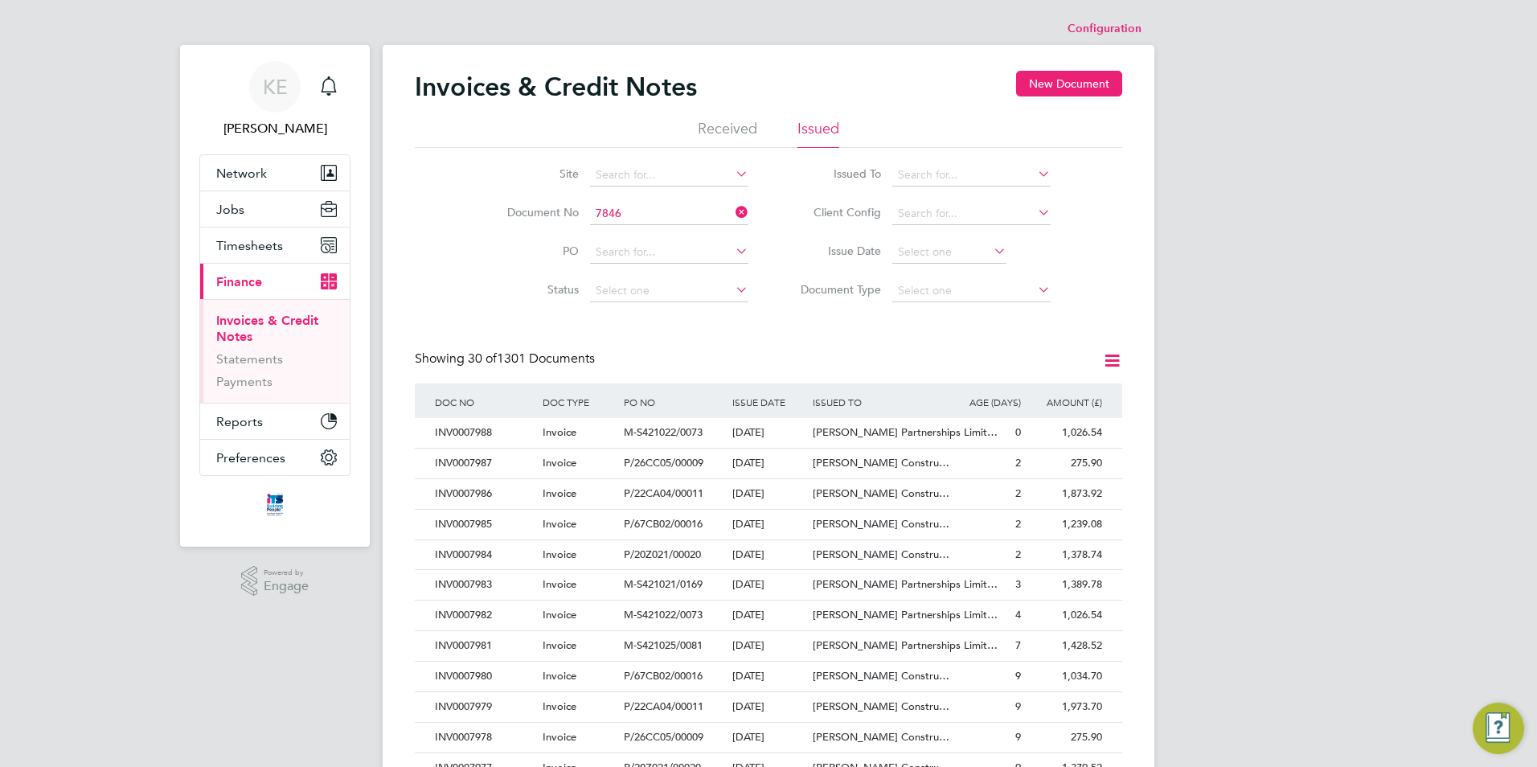
click at [626, 229] on li "INV000 7846" at bounding box center [669, 236] width 160 height 22
type input "INV0007846"
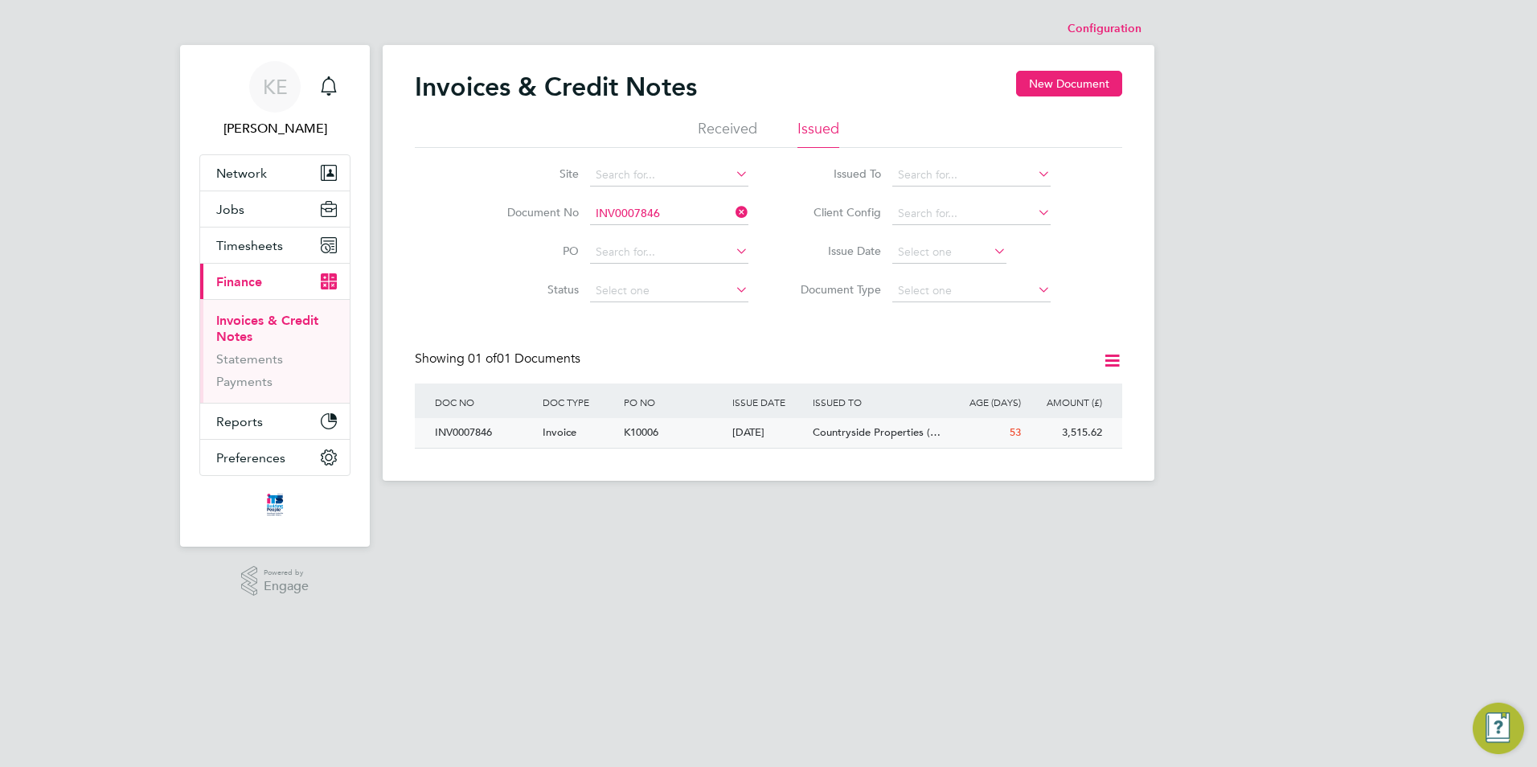
click at [666, 434] on div "K10006" at bounding box center [674, 433] width 108 height 30
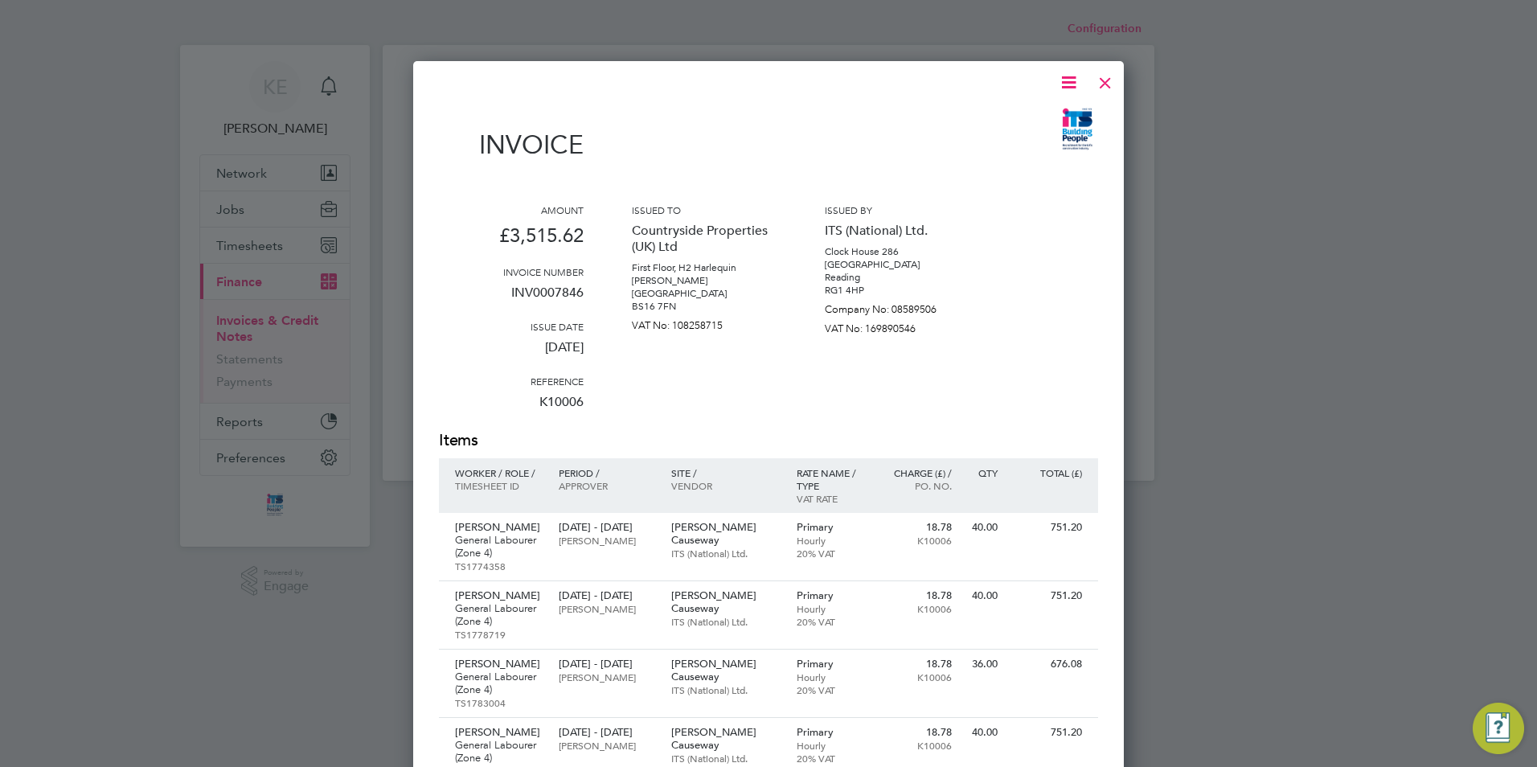
click at [1068, 84] on icon at bounding box center [1069, 82] width 20 height 20
click at [1021, 122] on li "Download Invoice" at bounding box center [1020, 120] width 111 height 23
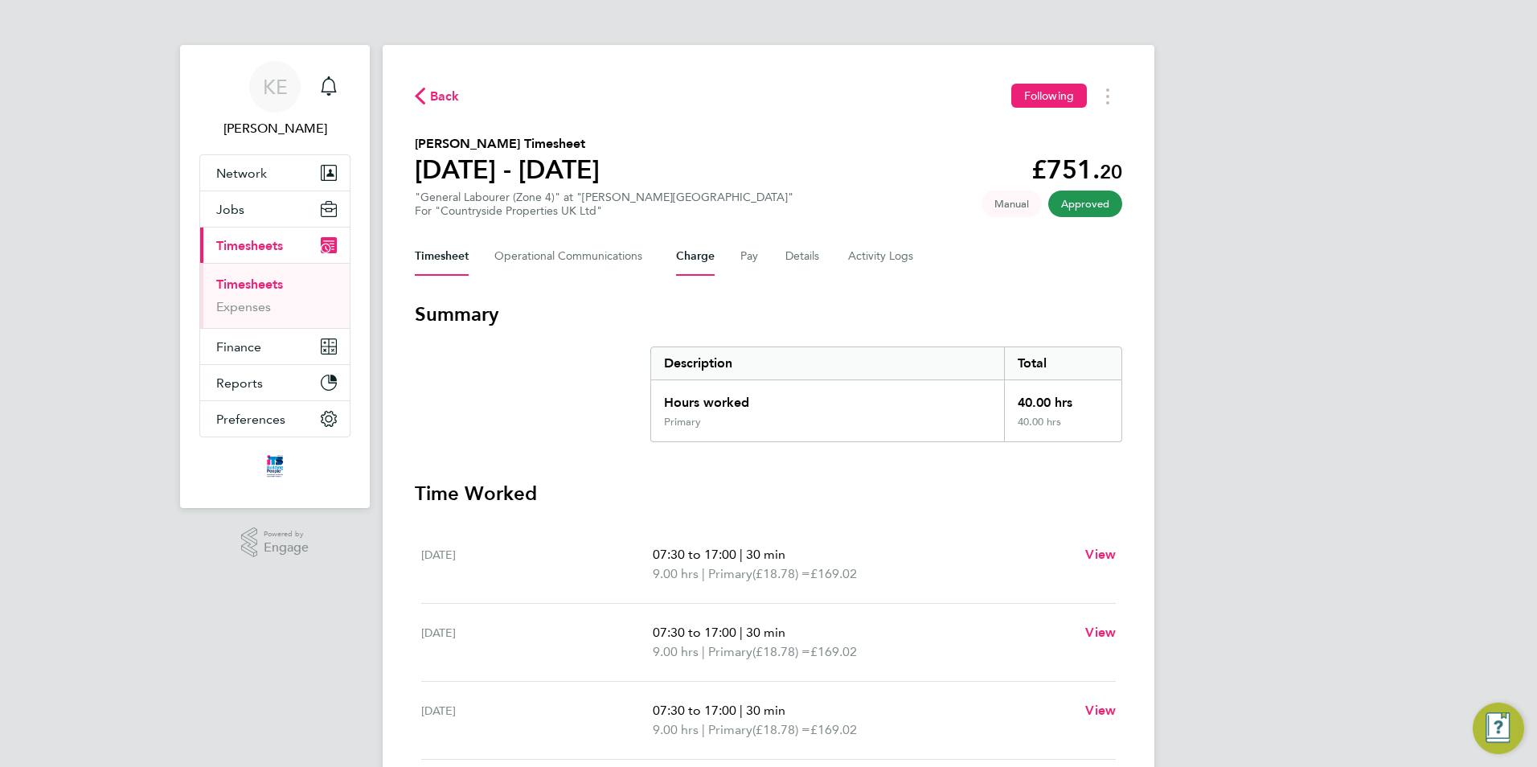
click at [698, 257] on button "Charge" at bounding box center [695, 256] width 39 height 39
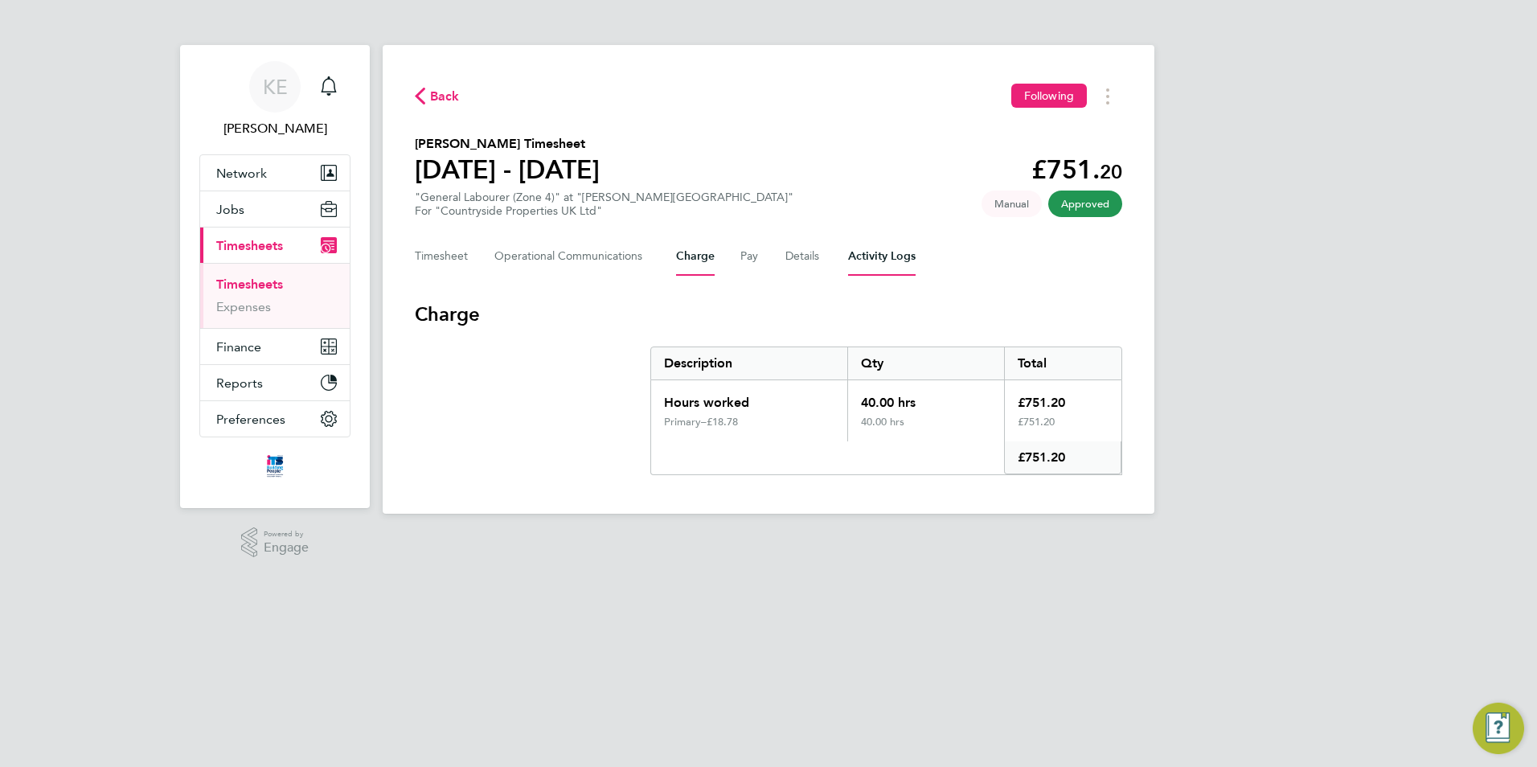
click at [858, 253] on Logs-tab "Activity Logs" at bounding box center [882, 256] width 68 height 39
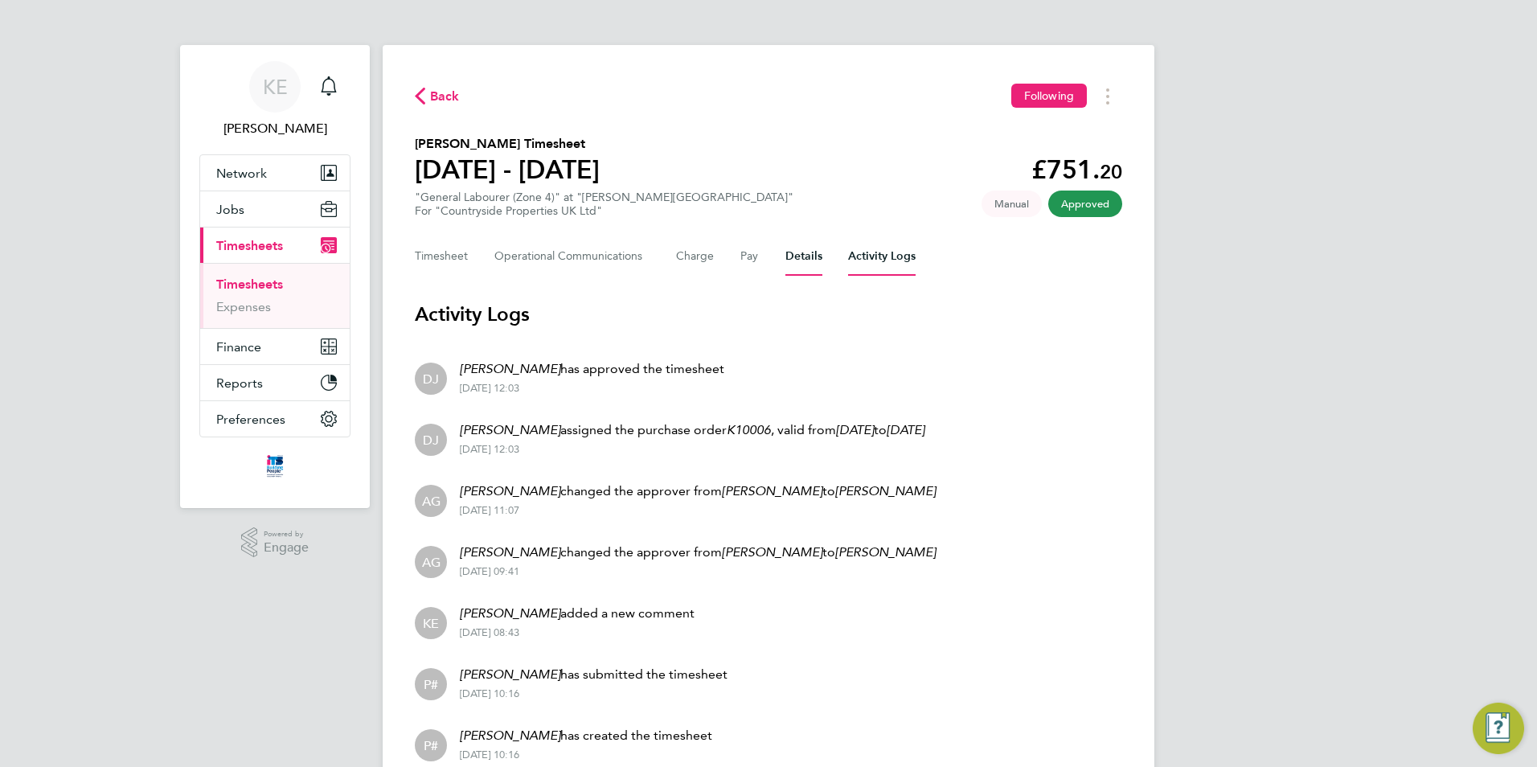
click at [801, 252] on button "Details" at bounding box center [803, 256] width 37 height 39
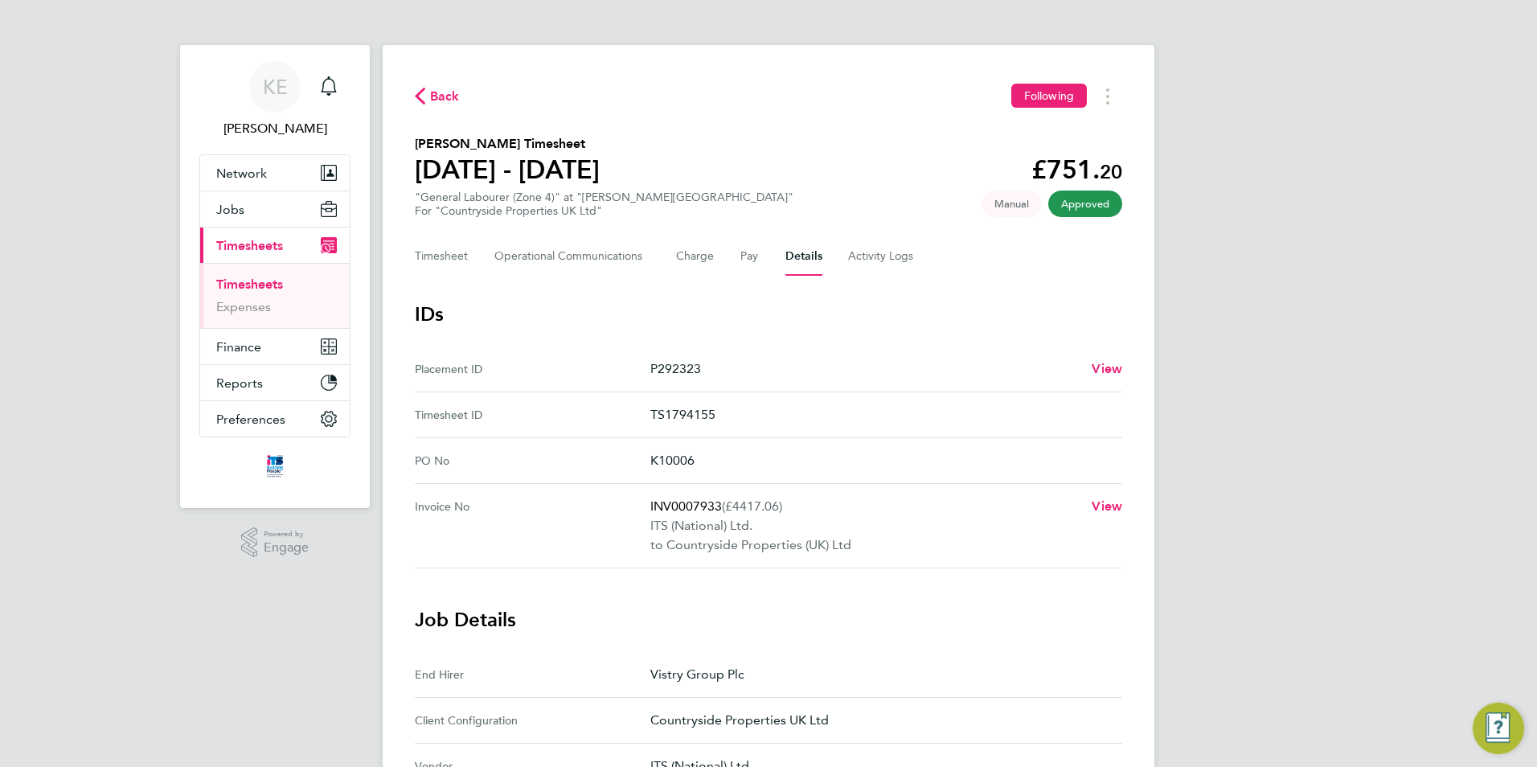
click at [1120, 492] on No "Invoice No INV0007933 (£4417.06) ITS (National) Ltd. to Countryside Properties …" at bounding box center [768, 526] width 707 height 84
click at [1116, 502] on span "View" at bounding box center [1107, 505] width 31 height 15
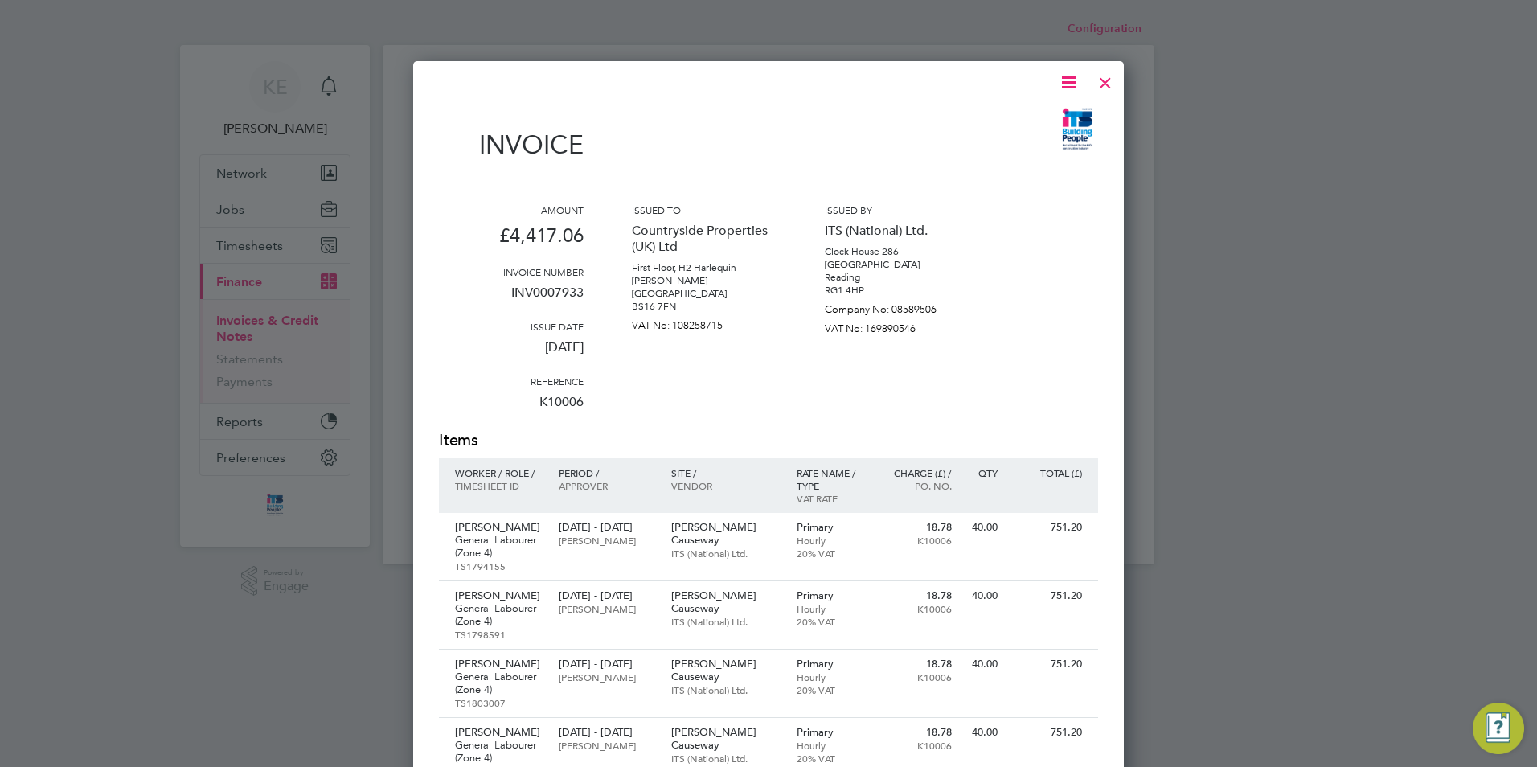
click at [1068, 85] on icon at bounding box center [1069, 82] width 20 height 20
click at [1031, 125] on li "Download Invoice" at bounding box center [1020, 120] width 111 height 23
click at [1109, 88] on div at bounding box center [1105, 78] width 29 height 29
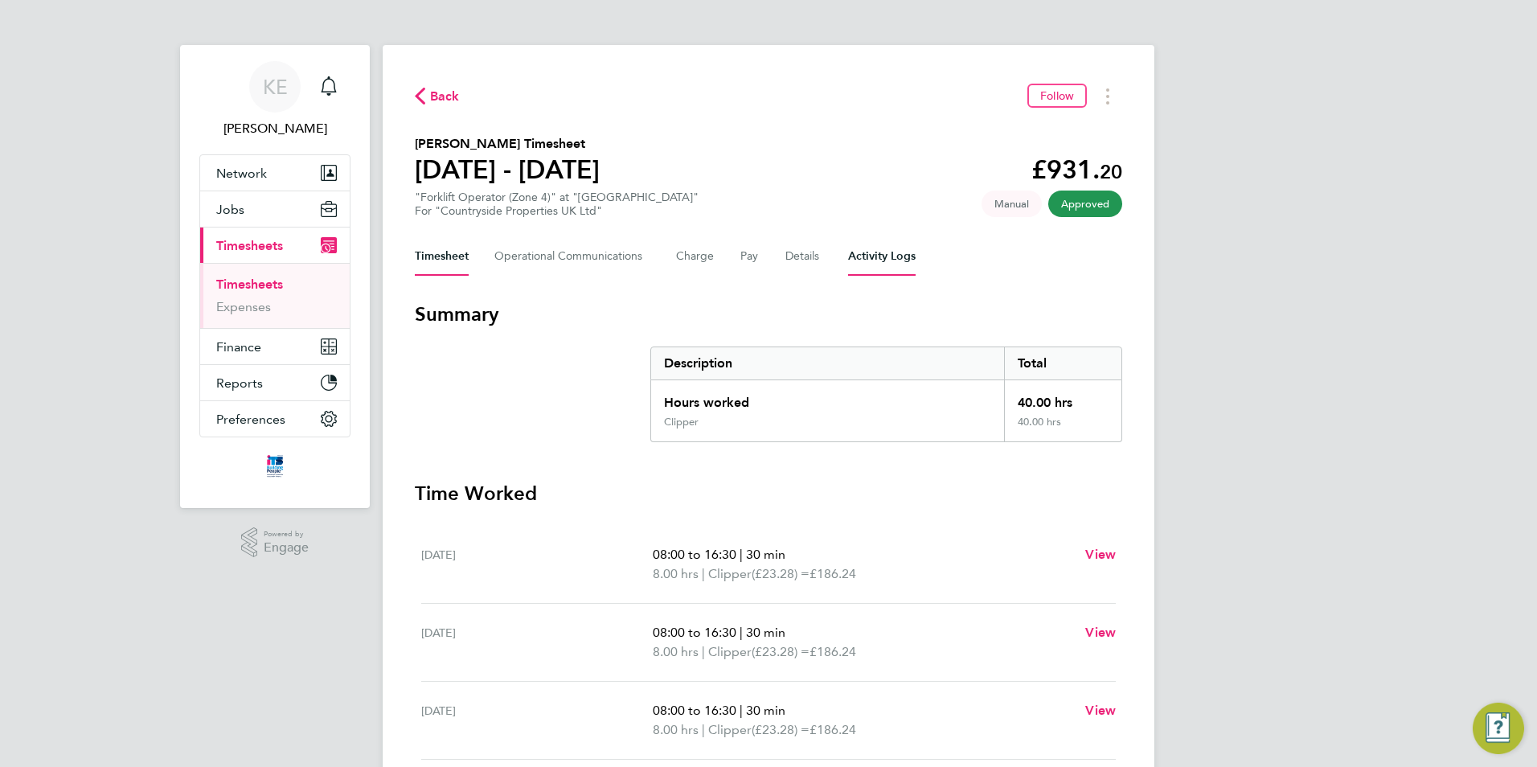
click at [877, 266] on Logs-tab "Activity Logs" at bounding box center [882, 256] width 68 height 39
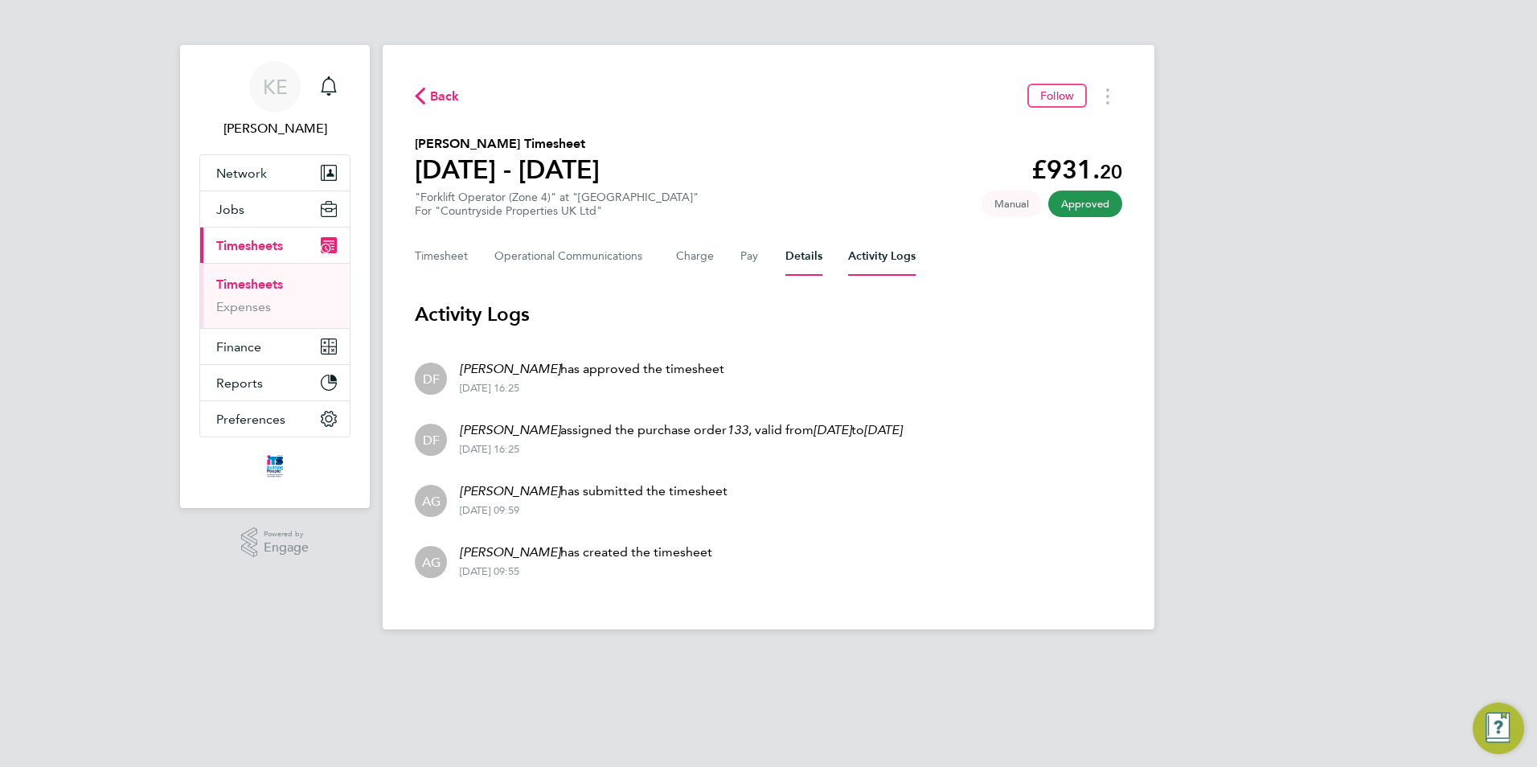
click at [807, 264] on button "Details" at bounding box center [803, 256] width 37 height 39
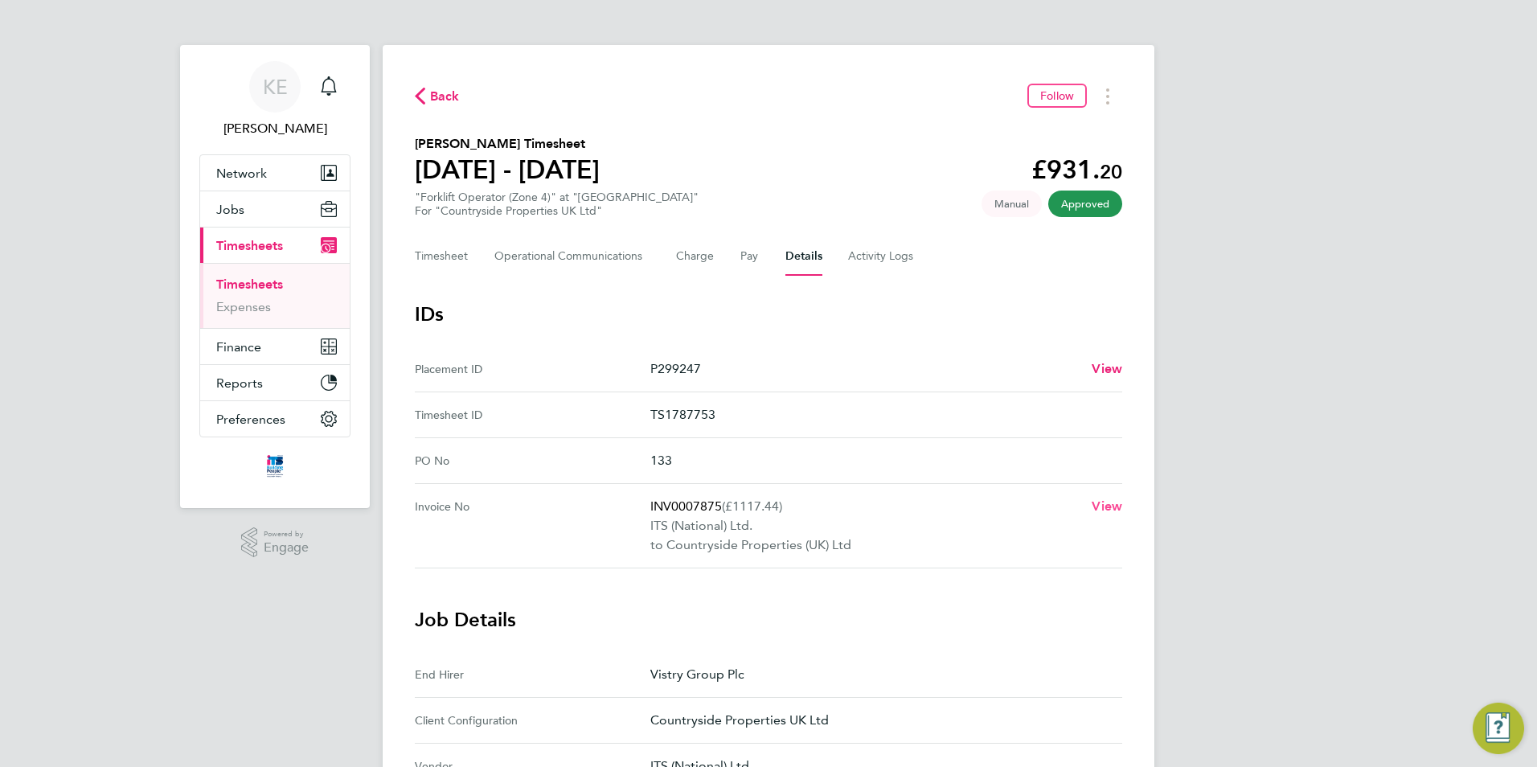
click at [1104, 506] on span "View" at bounding box center [1107, 505] width 31 height 15
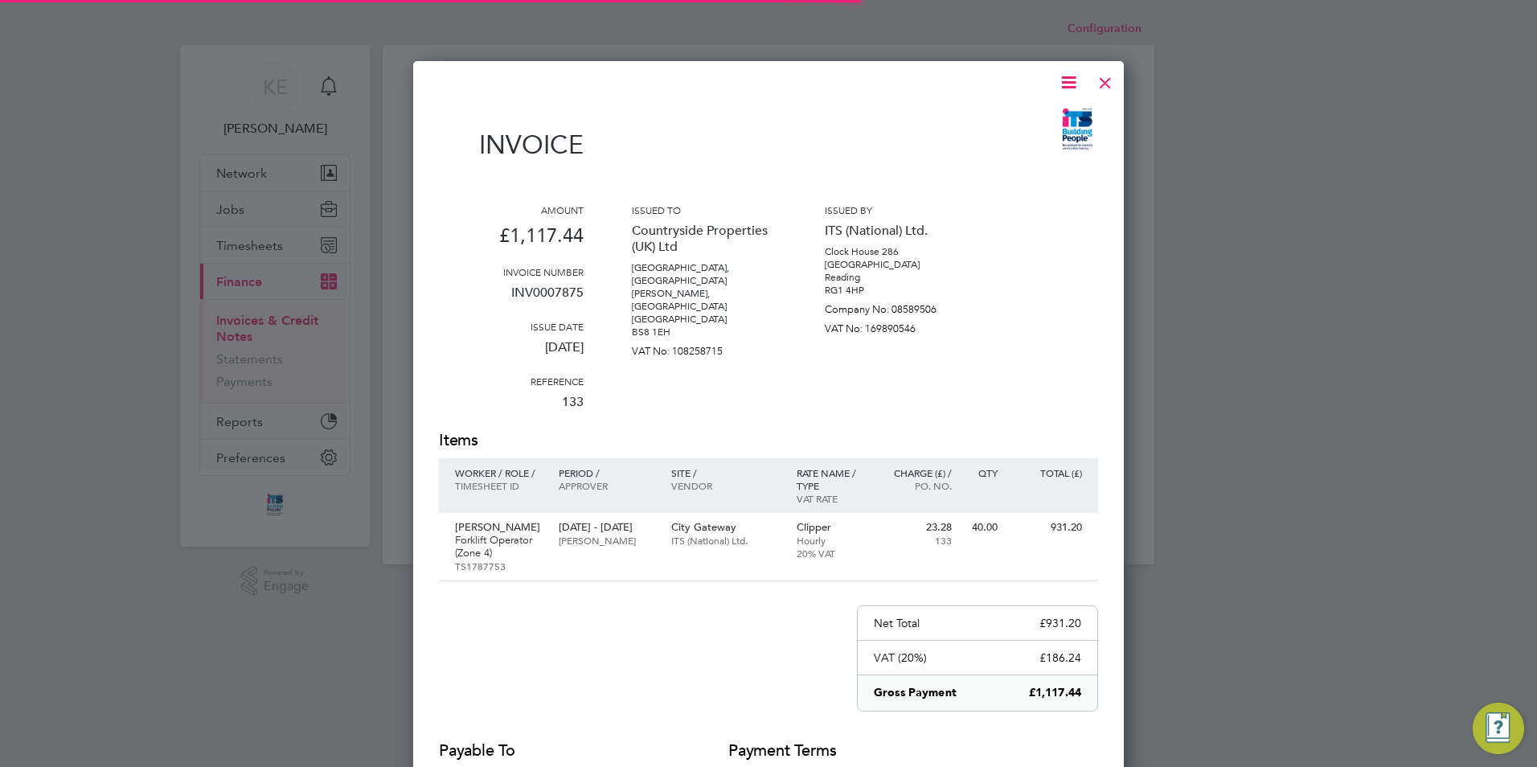
scroll to position [855, 711]
click at [1068, 84] on icon at bounding box center [1069, 82] width 20 height 20
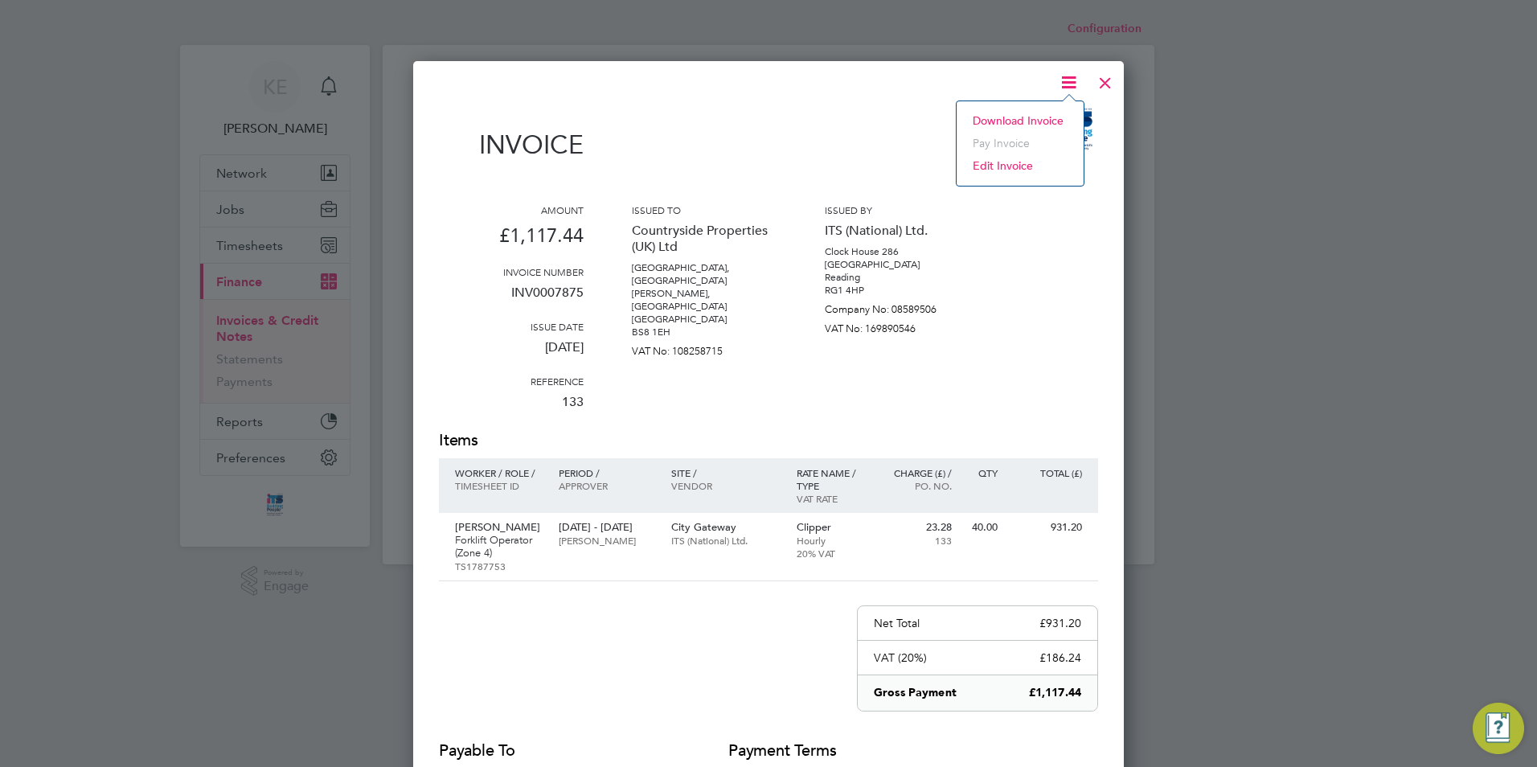
click at [996, 120] on li "Download Invoice" at bounding box center [1020, 120] width 111 height 23
drag, startPoint x: 1105, startPoint y: 81, endPoint x: 1045, endPoint y: 88, distance: 60.6
click at [1105, 81] on div at bounding box center [1105, 78] width 29 height 29
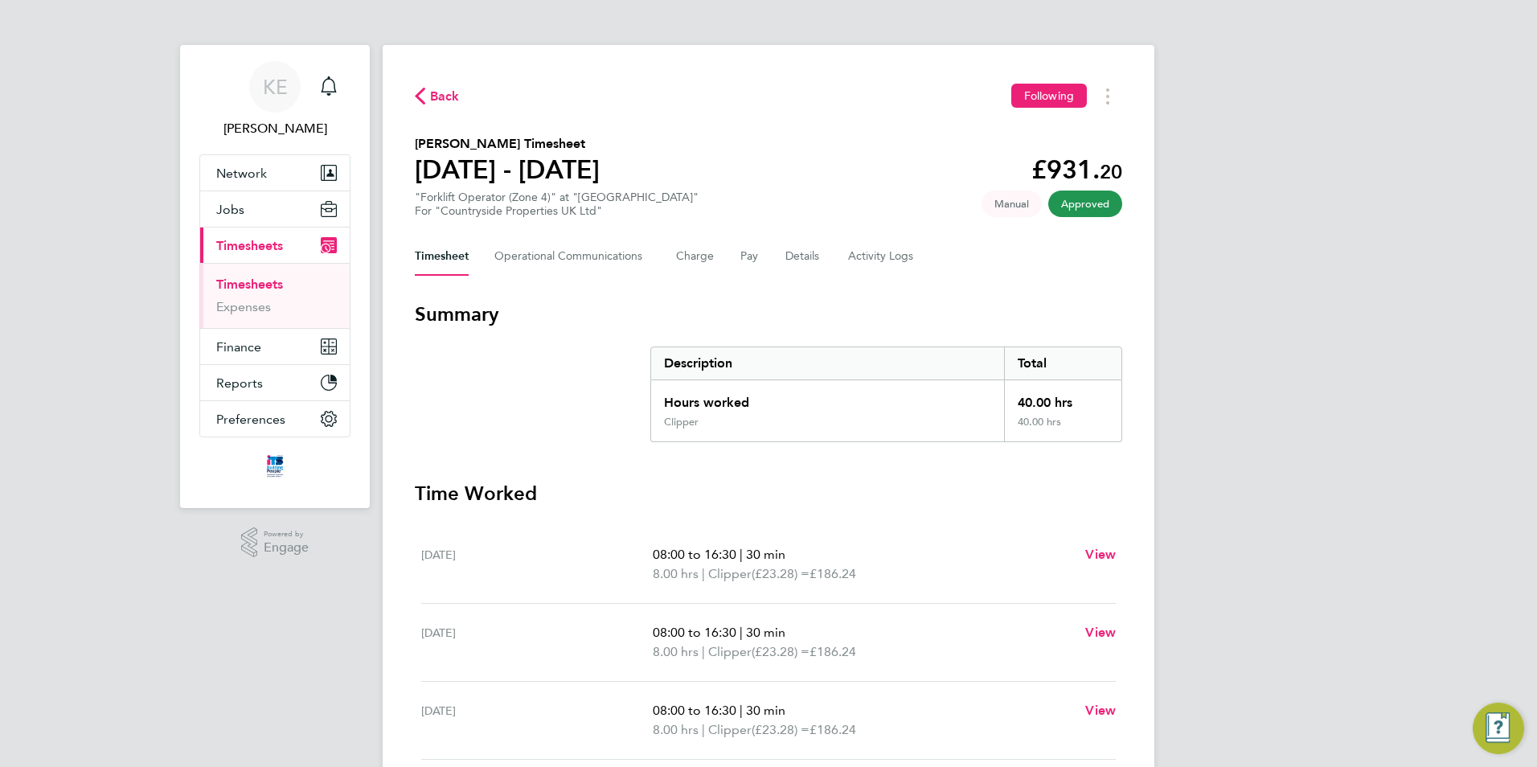
click at [780, 257] on div "Timesheet Operational Communications Charge Pay Details Activity Logs" at bounding box center [768, 256] width 707 height 39
click at [791, 259] on button "Details" at bounding box center [803, 256] width 37 height 39
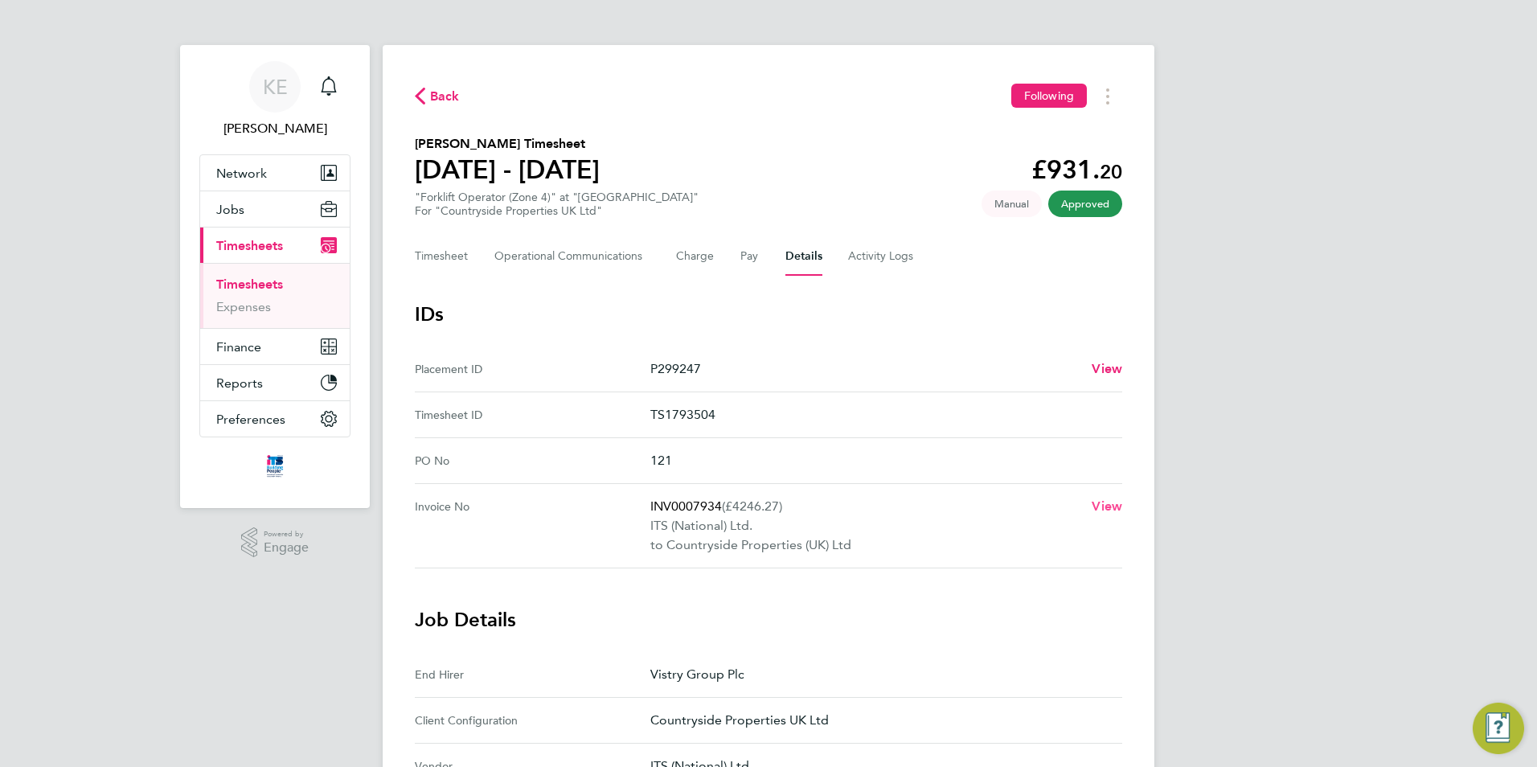
click at [1109, 502] on span "View" at bounding box center [1107, 505] width 31 height 15
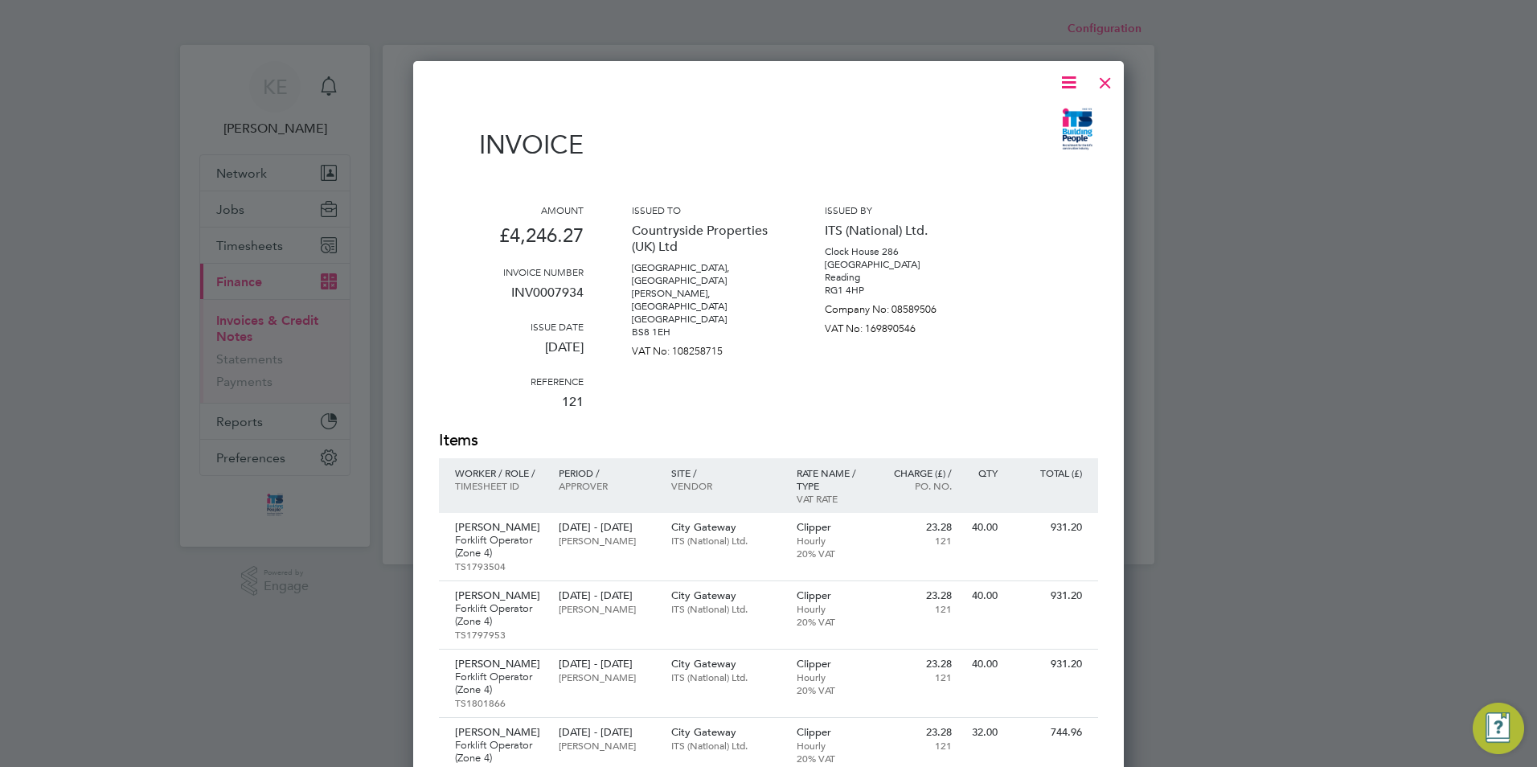
click at [1064, 89] on icon at bounding box center [1069, 82] width 20 height 20
click at [1018, 117] on li "Download Invoice" at bounding box center [1020, 120] width 111 height 23
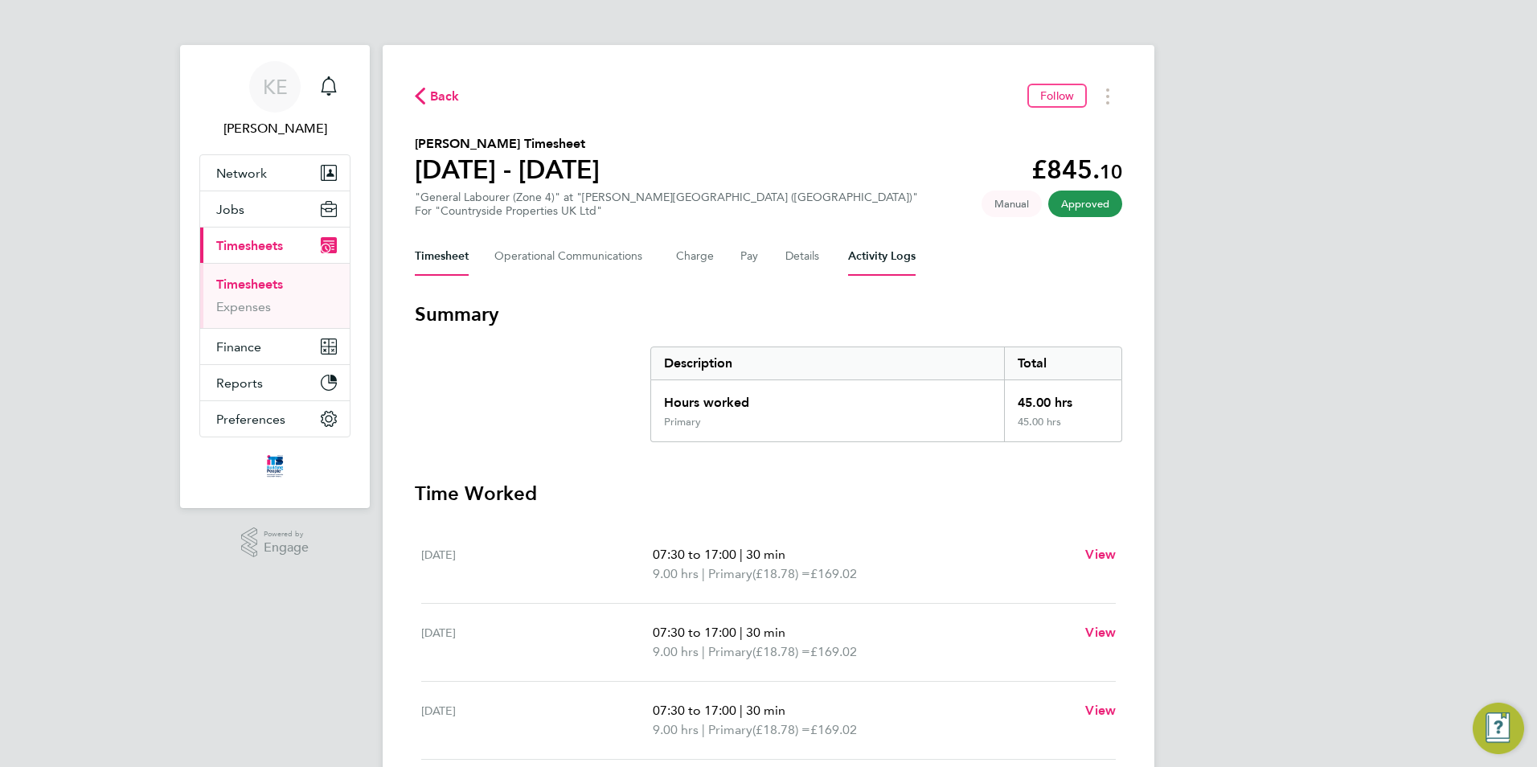
click at [893, 256] on Logs-tab "Activity Logs" at bounding box center [882, 256] width 68 height 39
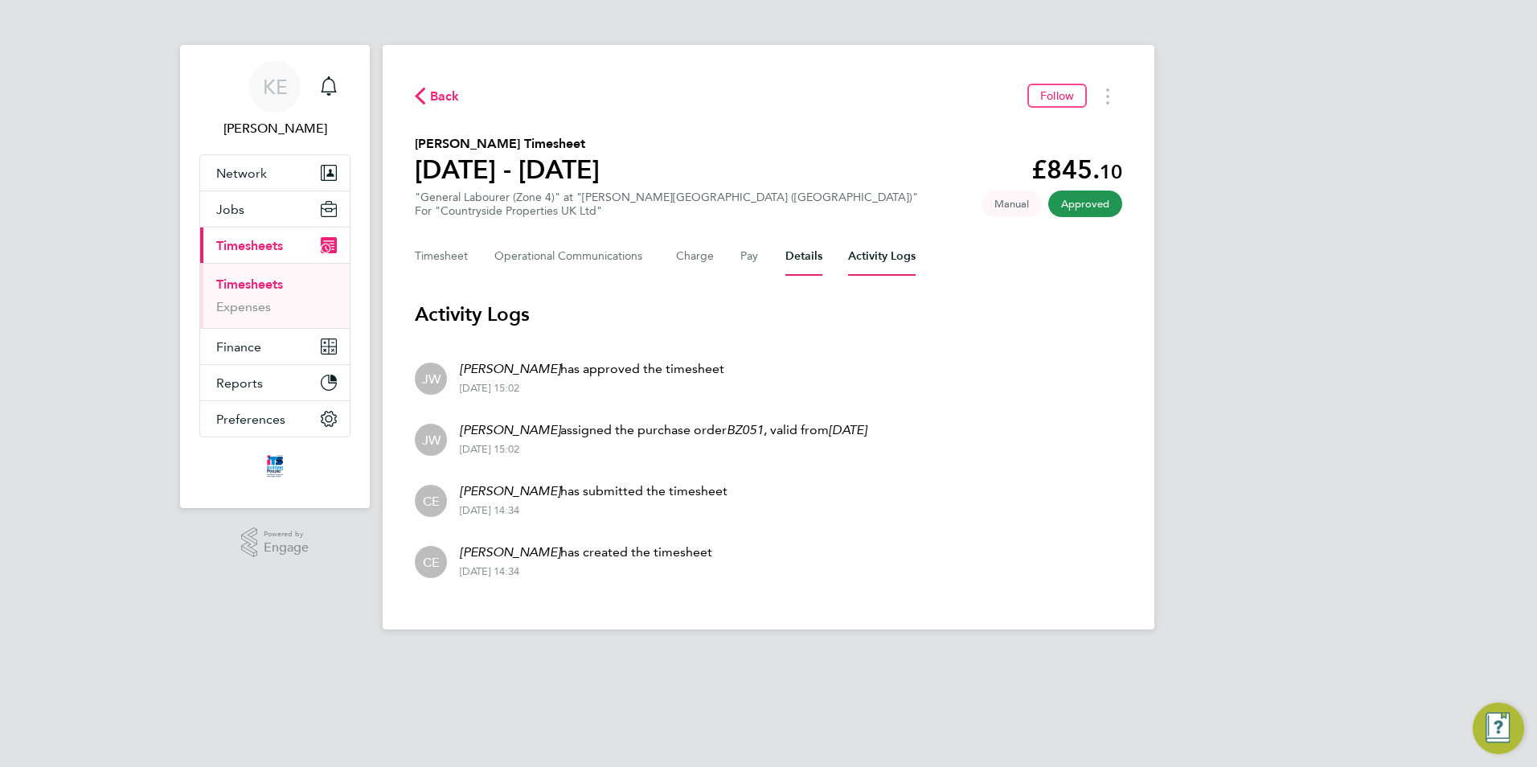
click at [806, 258] on button "Details" at bounding box center [803, 256] width 37 height 39
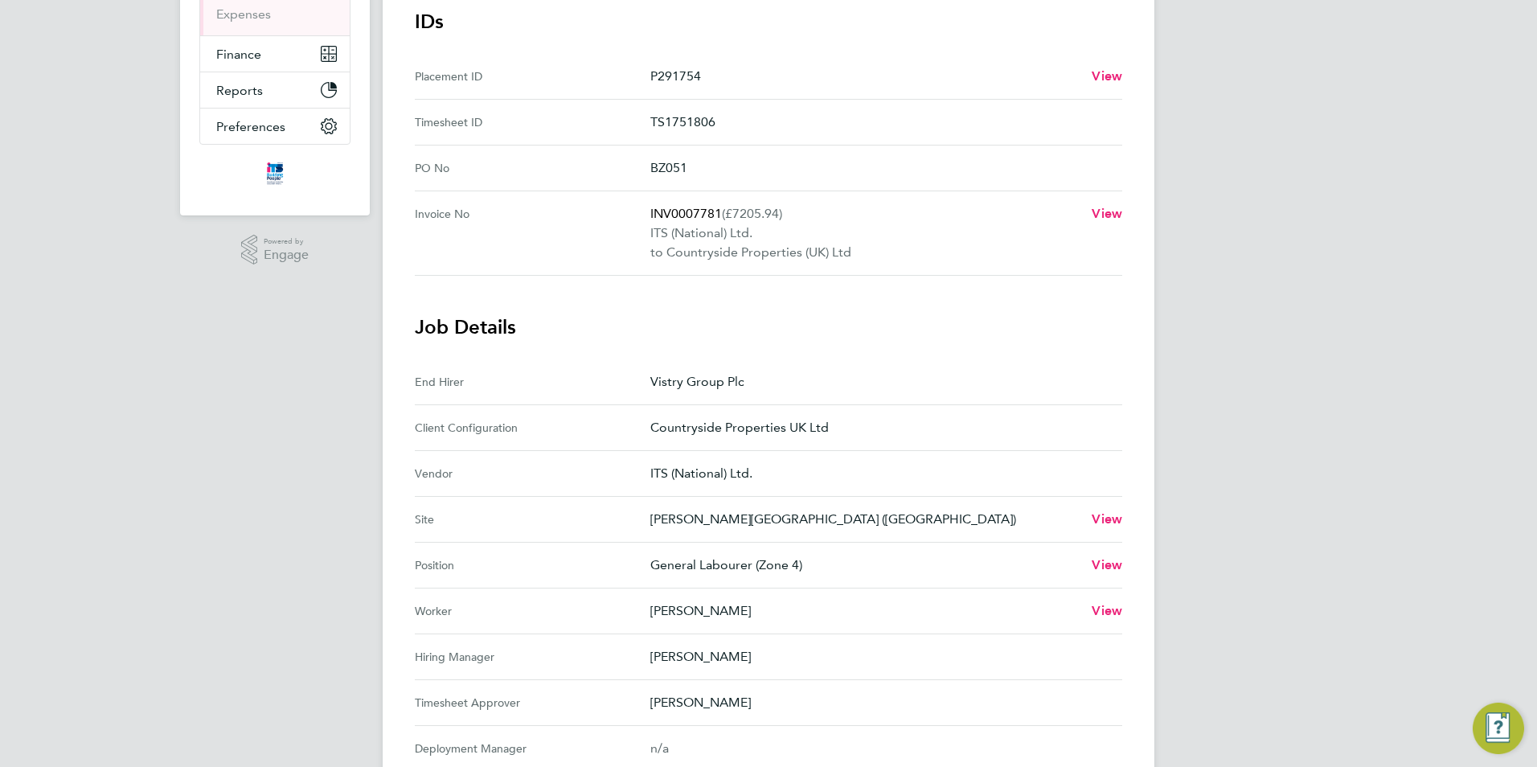
scroll to position [322, 0]
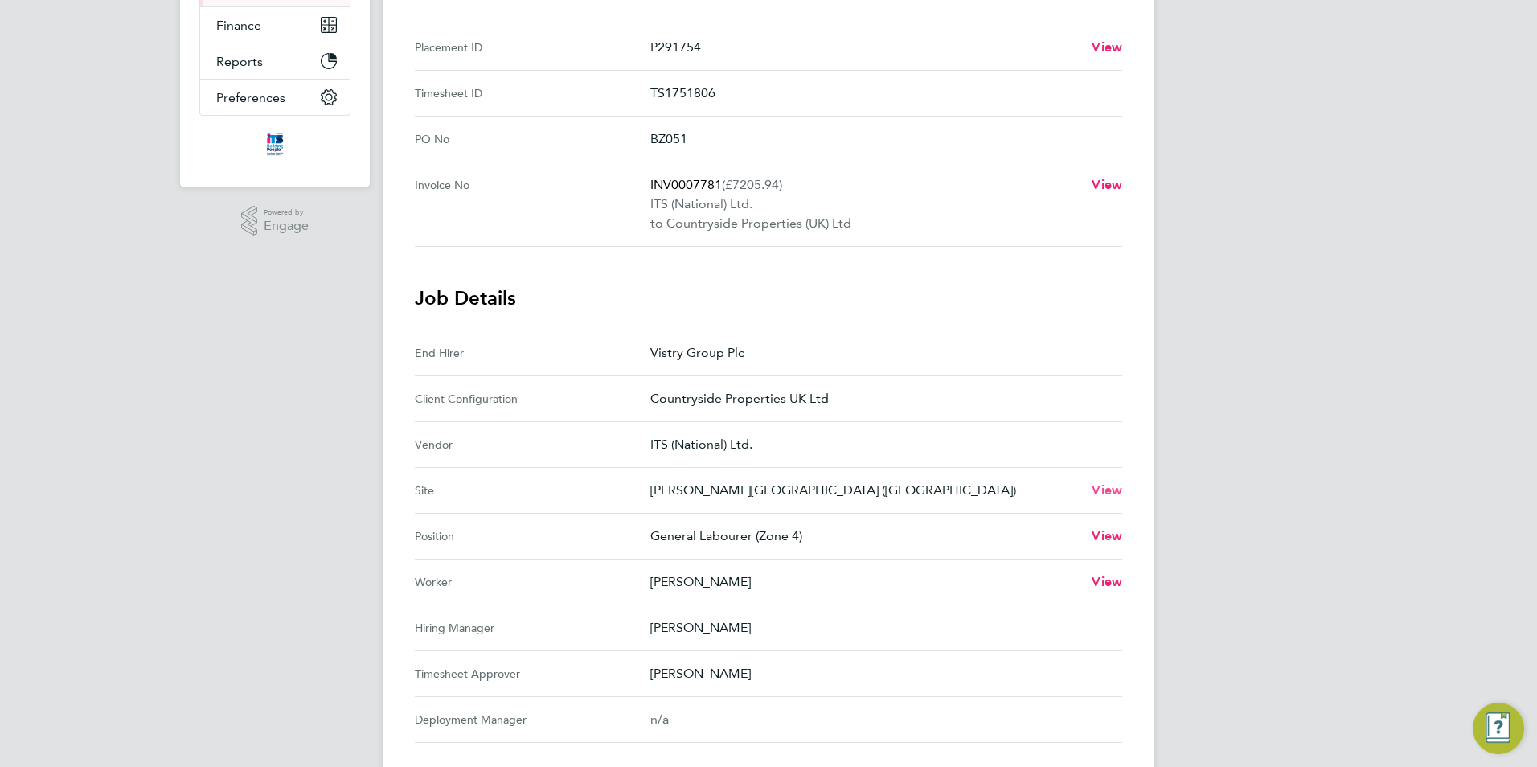
click at [1118, 490] on span "View" at bounding box center [1107, 489] width 31 height 15
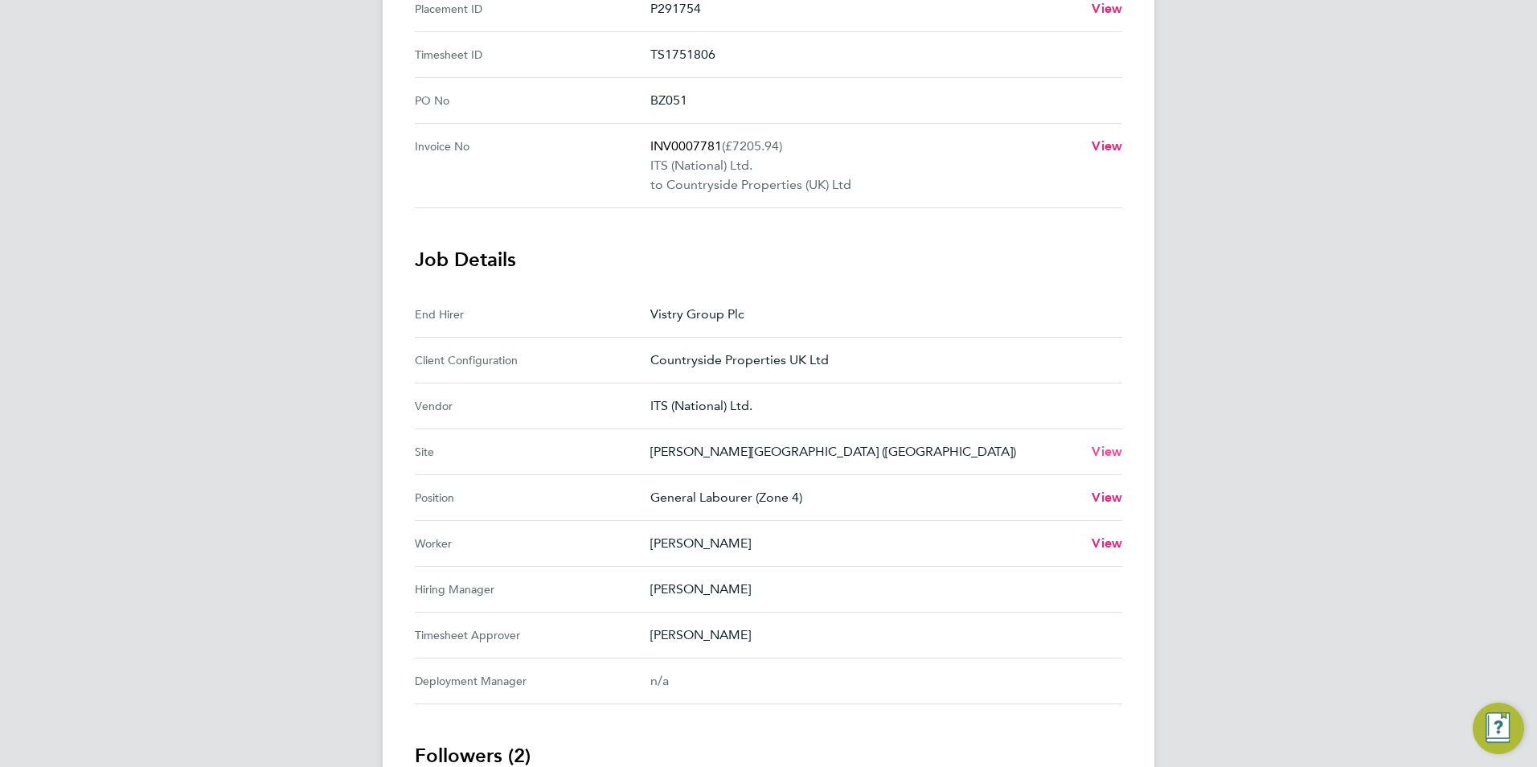
scroll to position [0, 0]
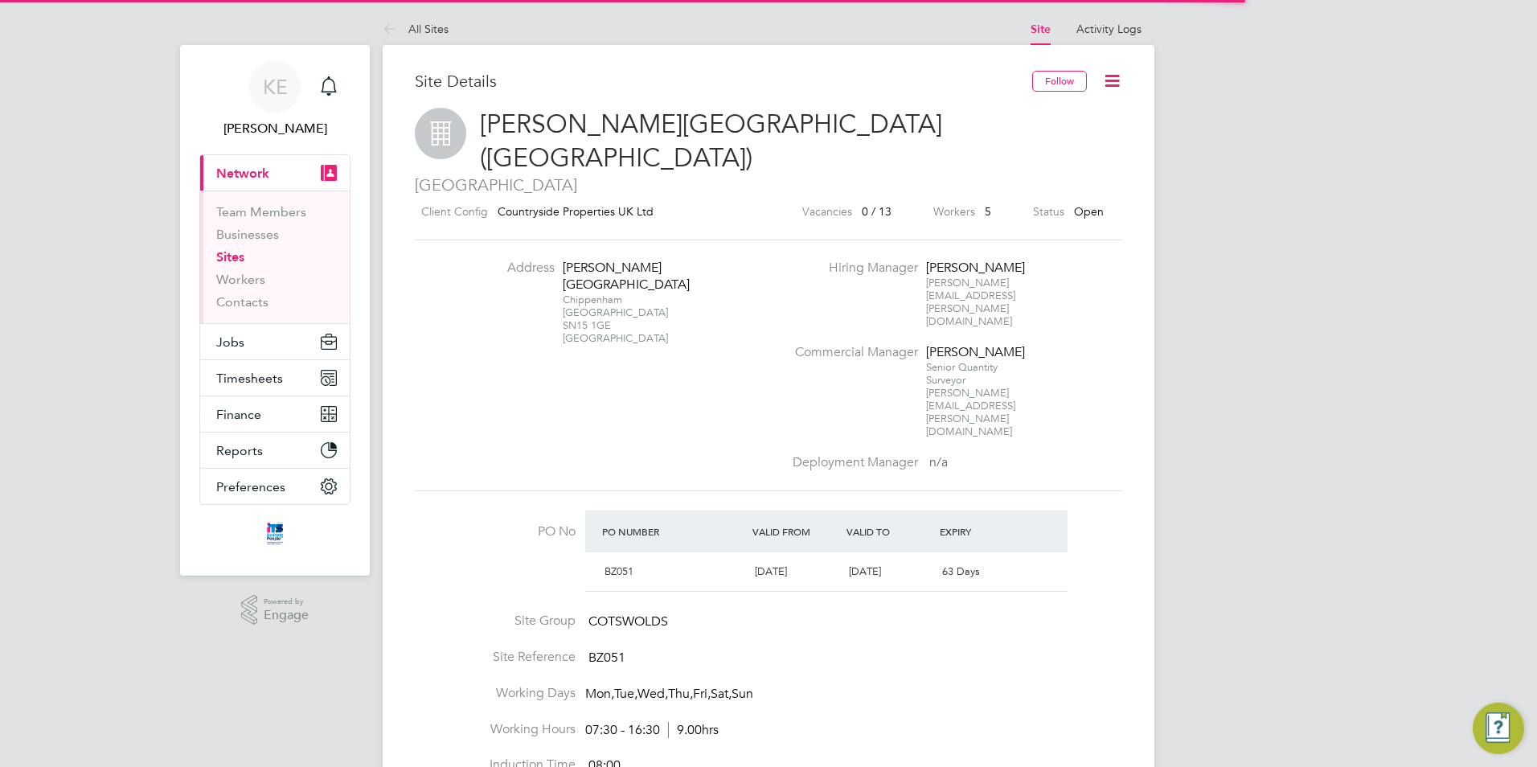
scroll to position [27, 151]
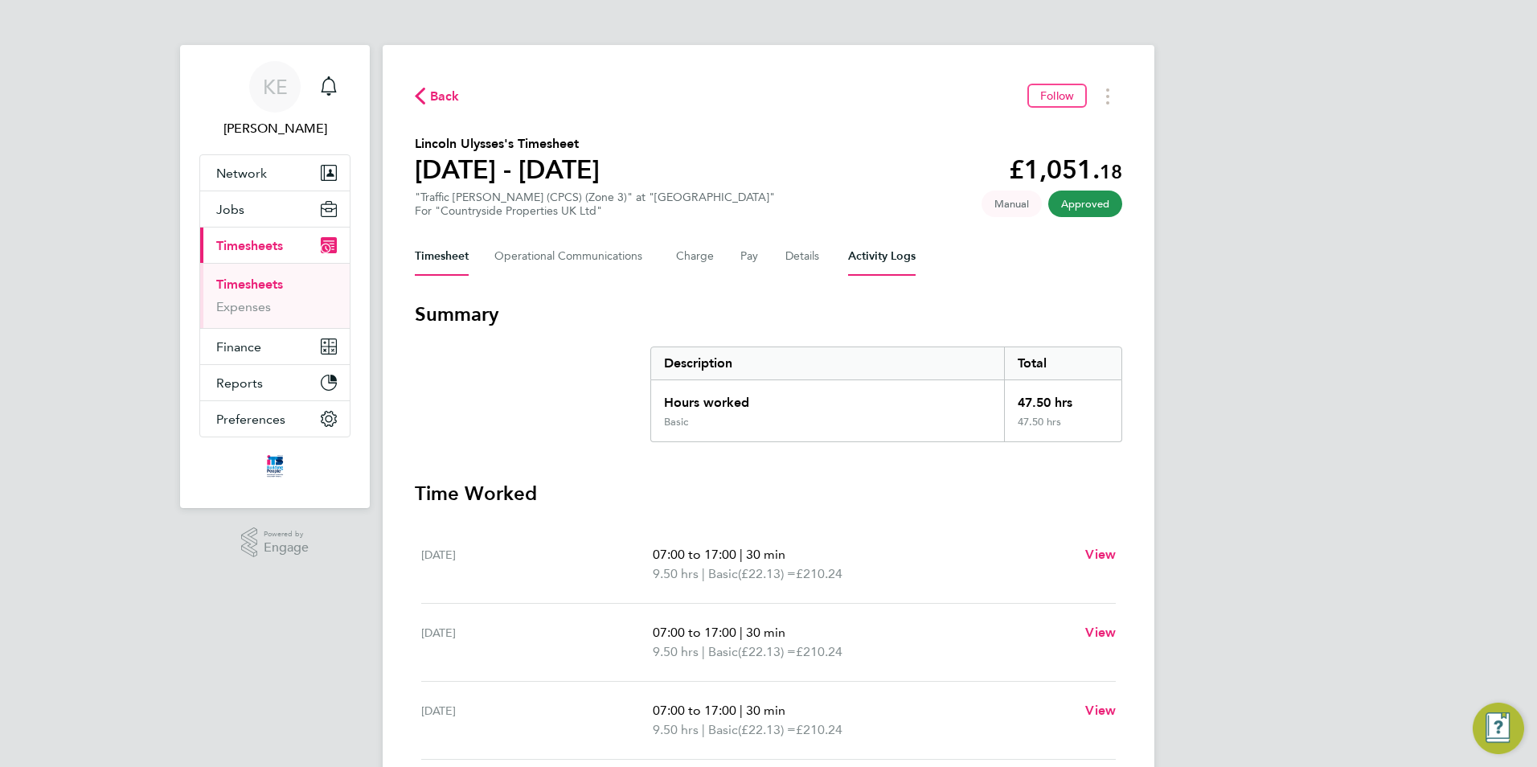
click at [883, 252] on Logs-tab "Activity Logs" at bounding box center [882, 256] width 68 height 39
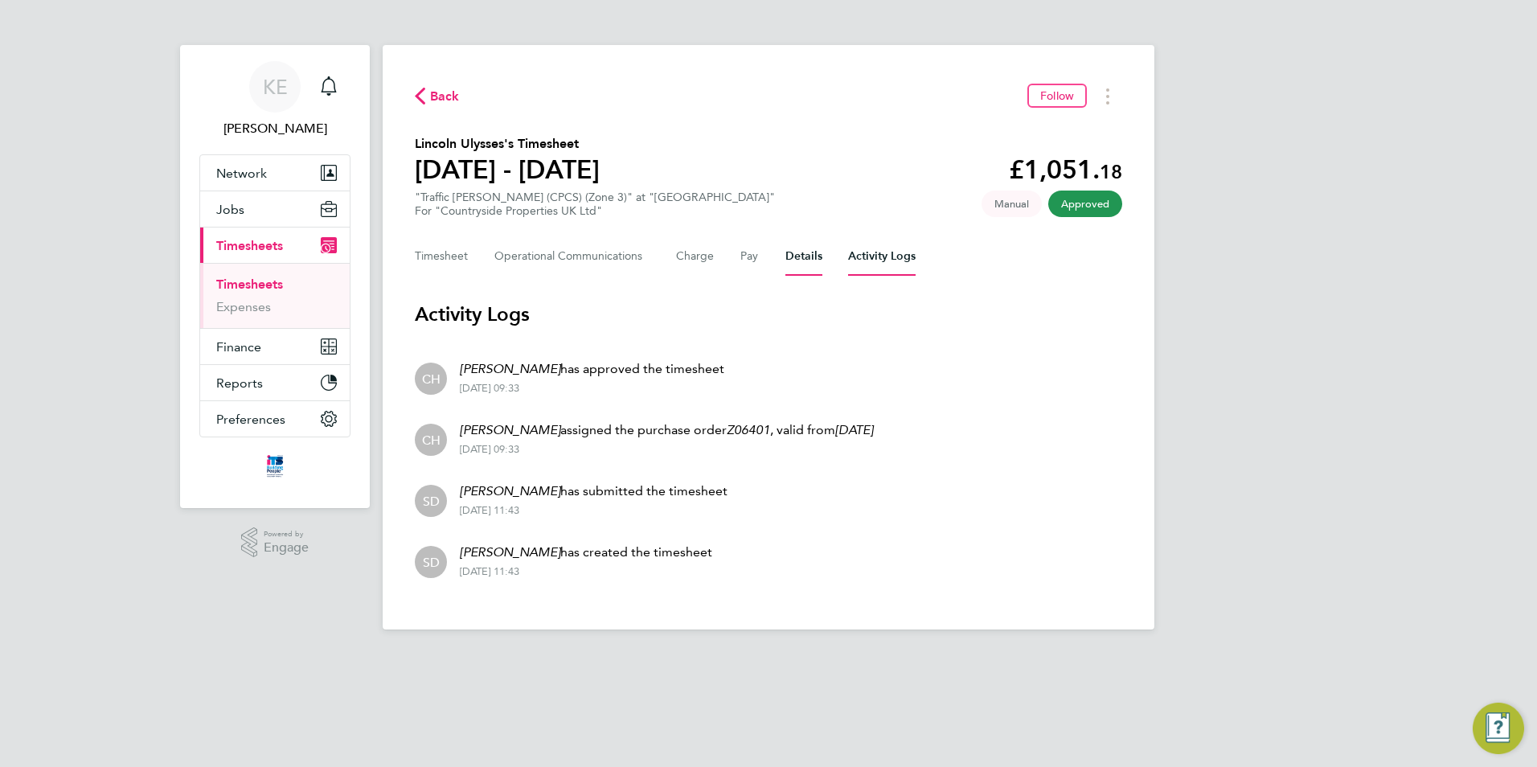
click at [791, 259] on button "Details" at bounding box center [803, 256] width 37 height 39
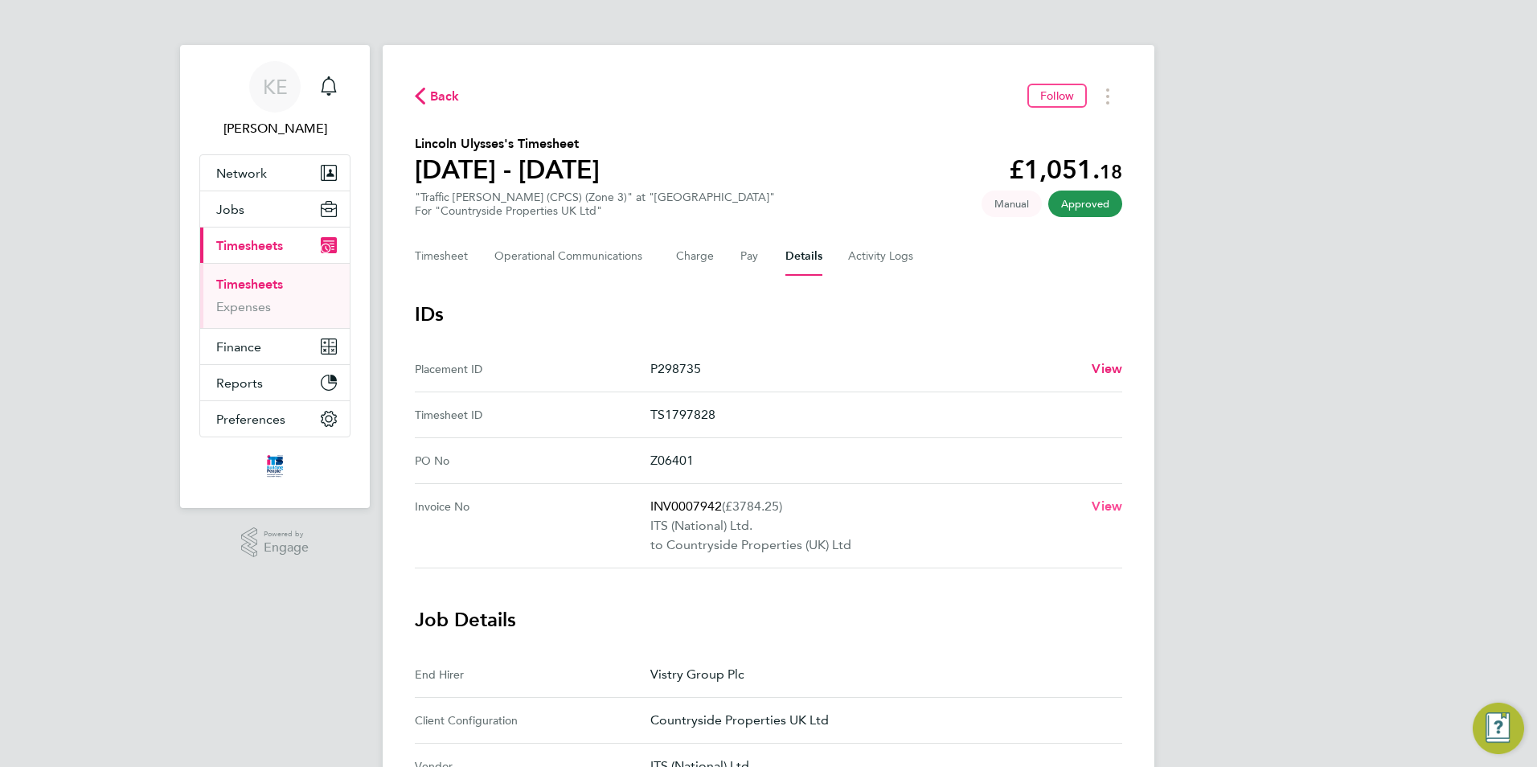
click at [1100, 505] on span "View" at bounding box center [1107, 505] width 31 height 15
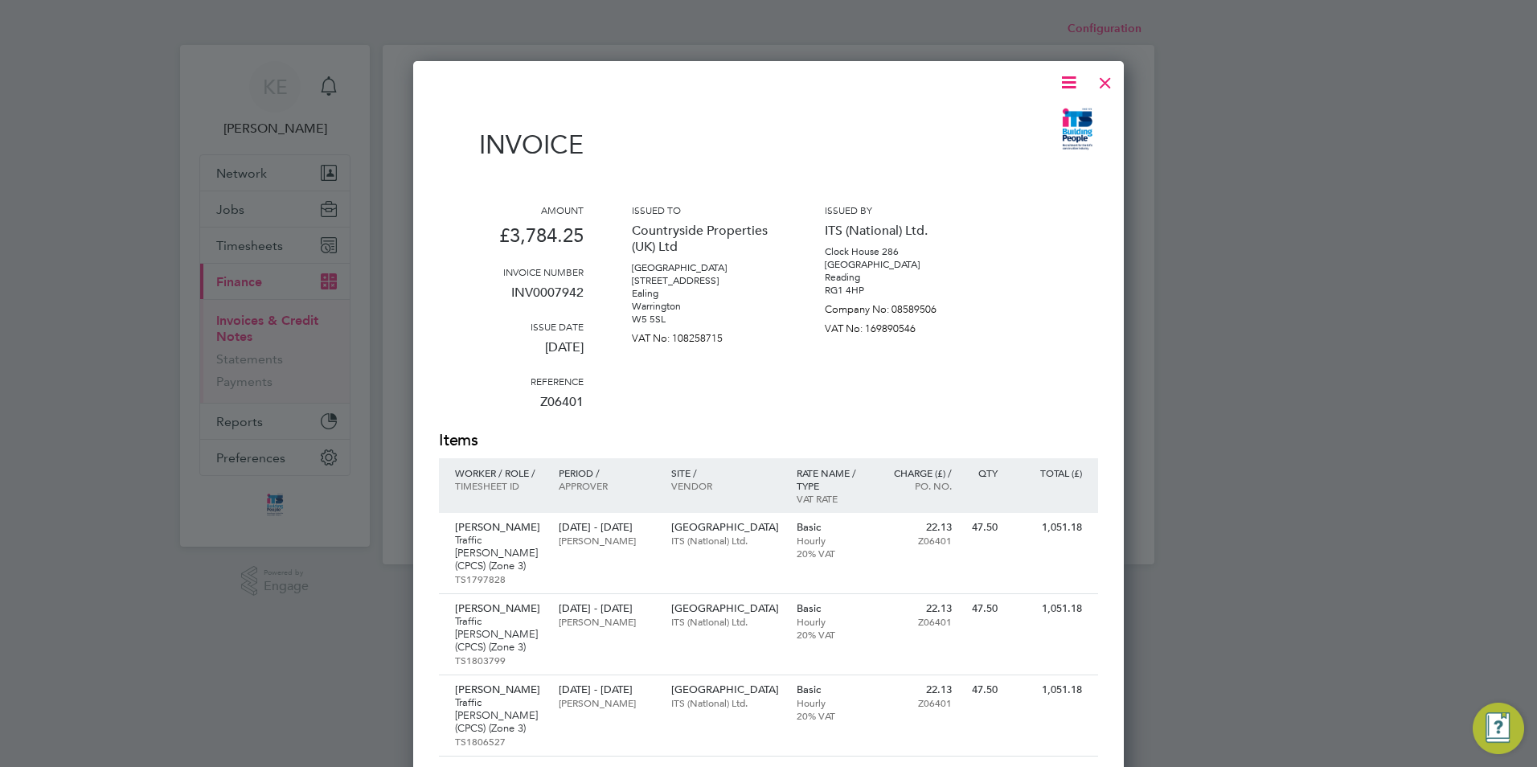
click at [1067, 86] on icon at bounding box center [1069, 82] width 20 height 20
click at [1008, 118] on li "Download Invoice" at bounding box center [1020, 120] width 111 height 23
click at [1107, 86] on div at bounding box center [1105, 78] width 29 height 29
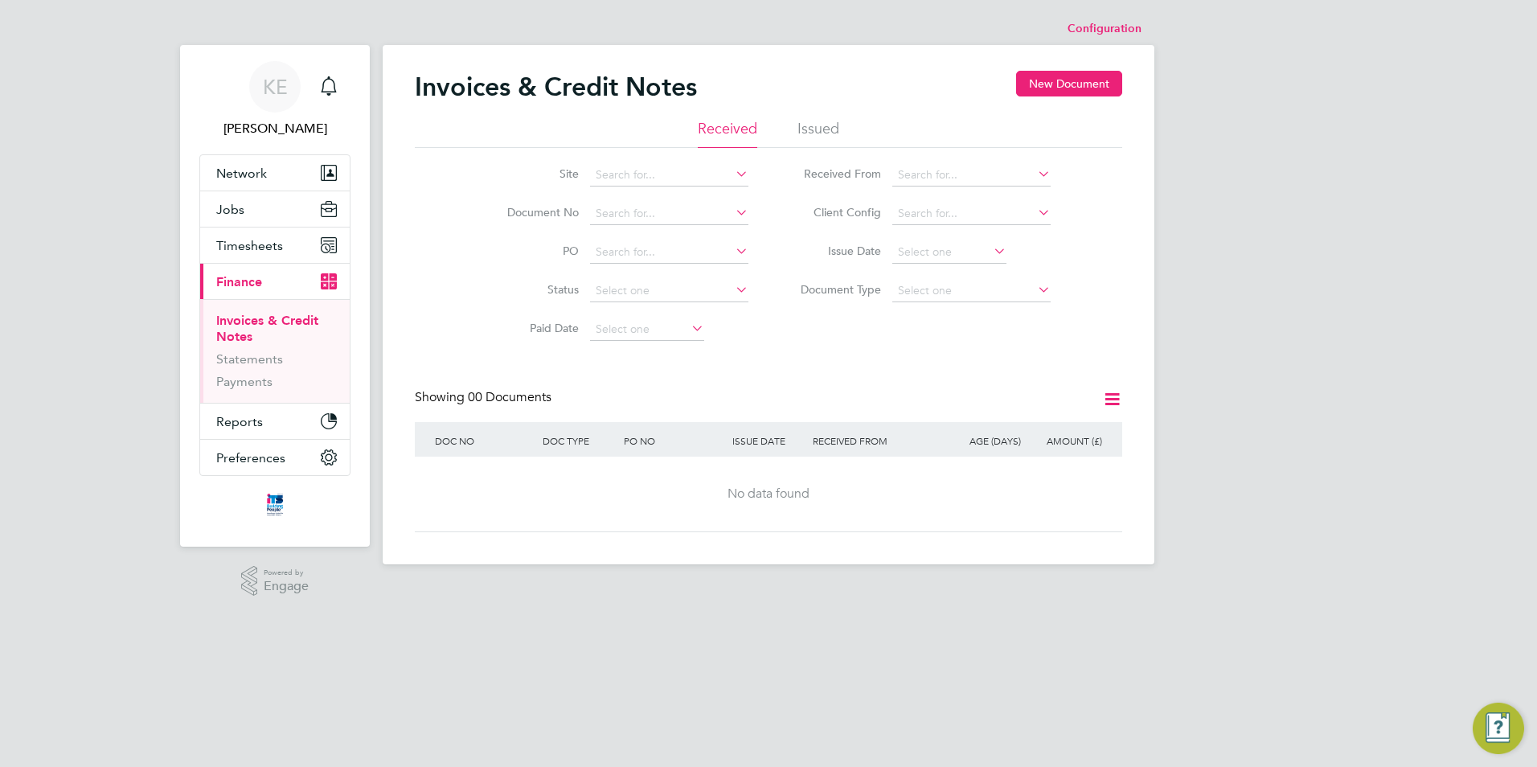
click at [819, 131] on li "Issued" at bounding box center [818, 133] width 42 height 29
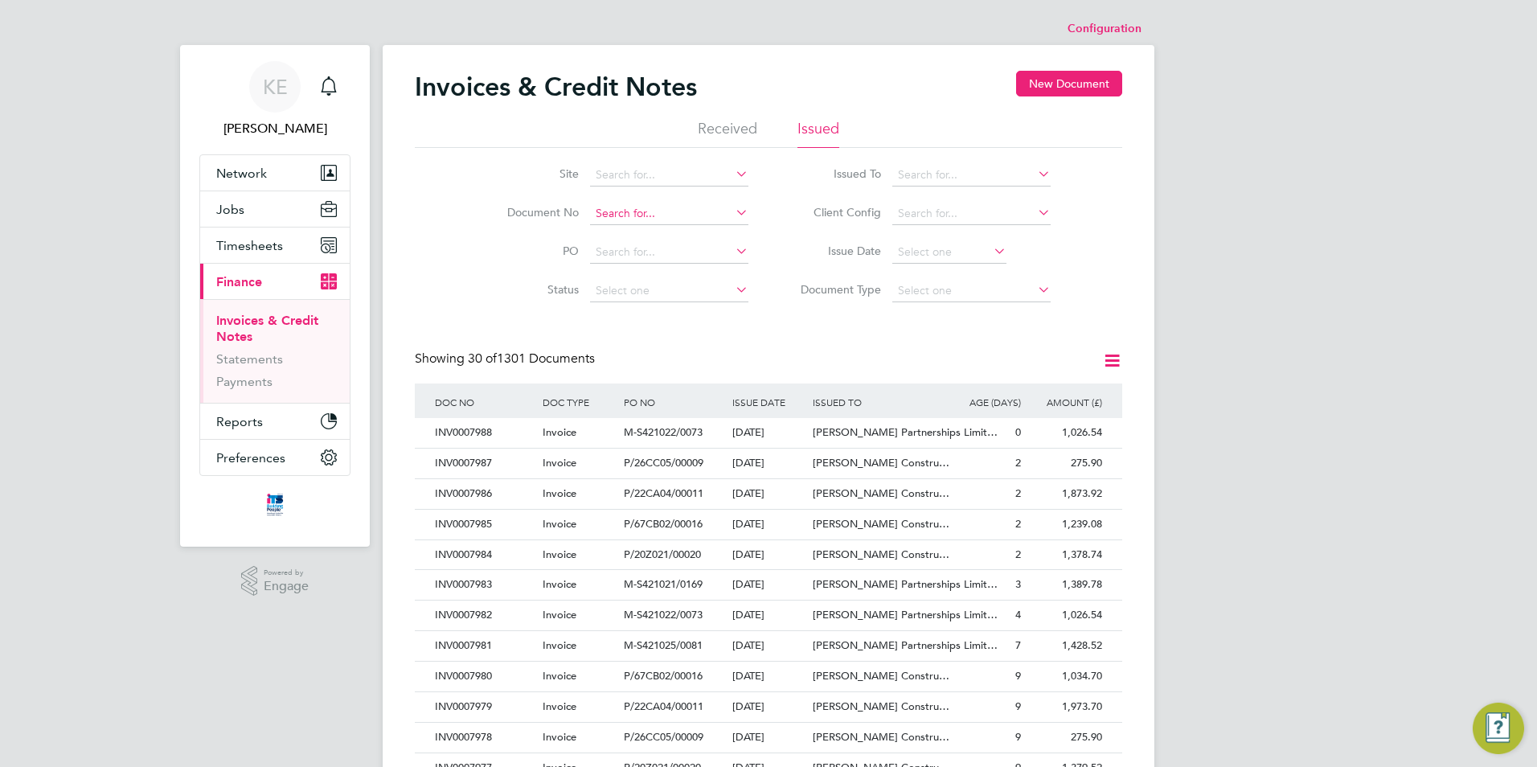
click at [664, 217] on input at bounding box center [669, 214] width 158 height 23
click at [662, 228] on li "INV000 7870" at bounding box center [669, 236] width 160 height 22
type input "INV0007870"
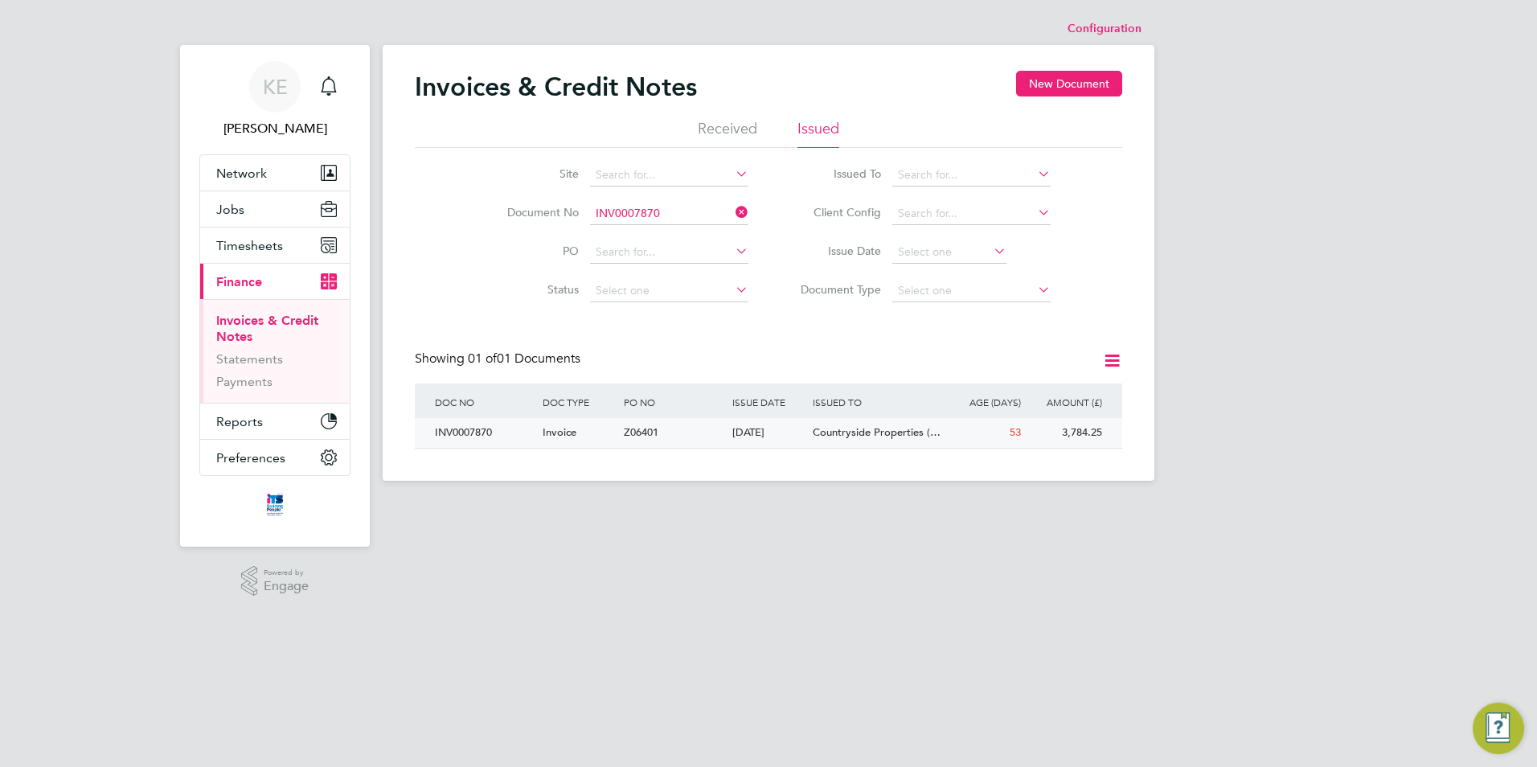
click at [718, 438] on div "Z06401" at bounding box center [674, 433] width 108 height 30
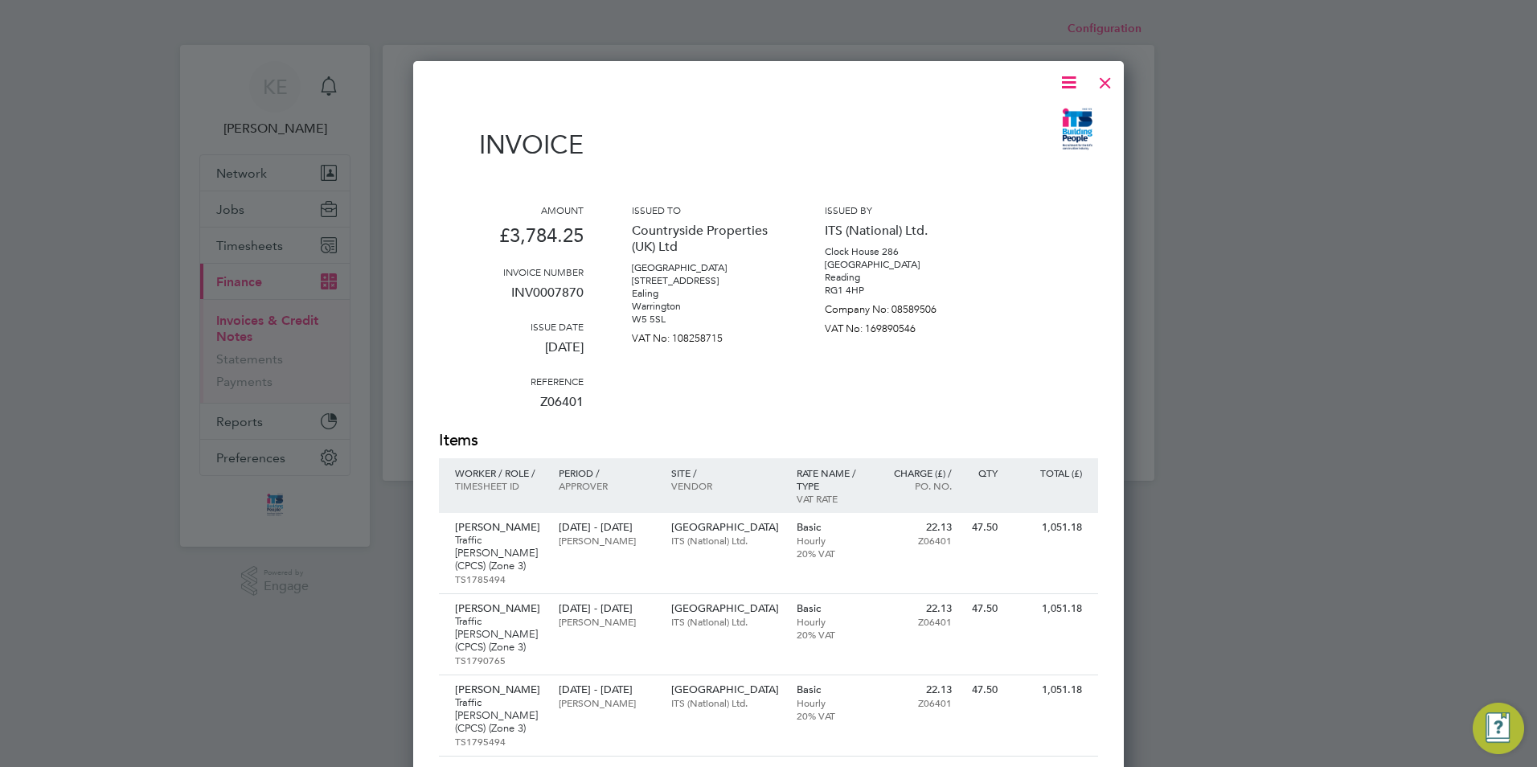
click at [1068, 82] on icon at bounding box center [1069, 82] width 20 height 20
click at [1005, 117] on li "Download Invoice" at bounding box center [1020, 120] width 111 height 23
click at [622, 535] on p "Charlie Hughes" at bounding box center [607, 540] width 96 height 13
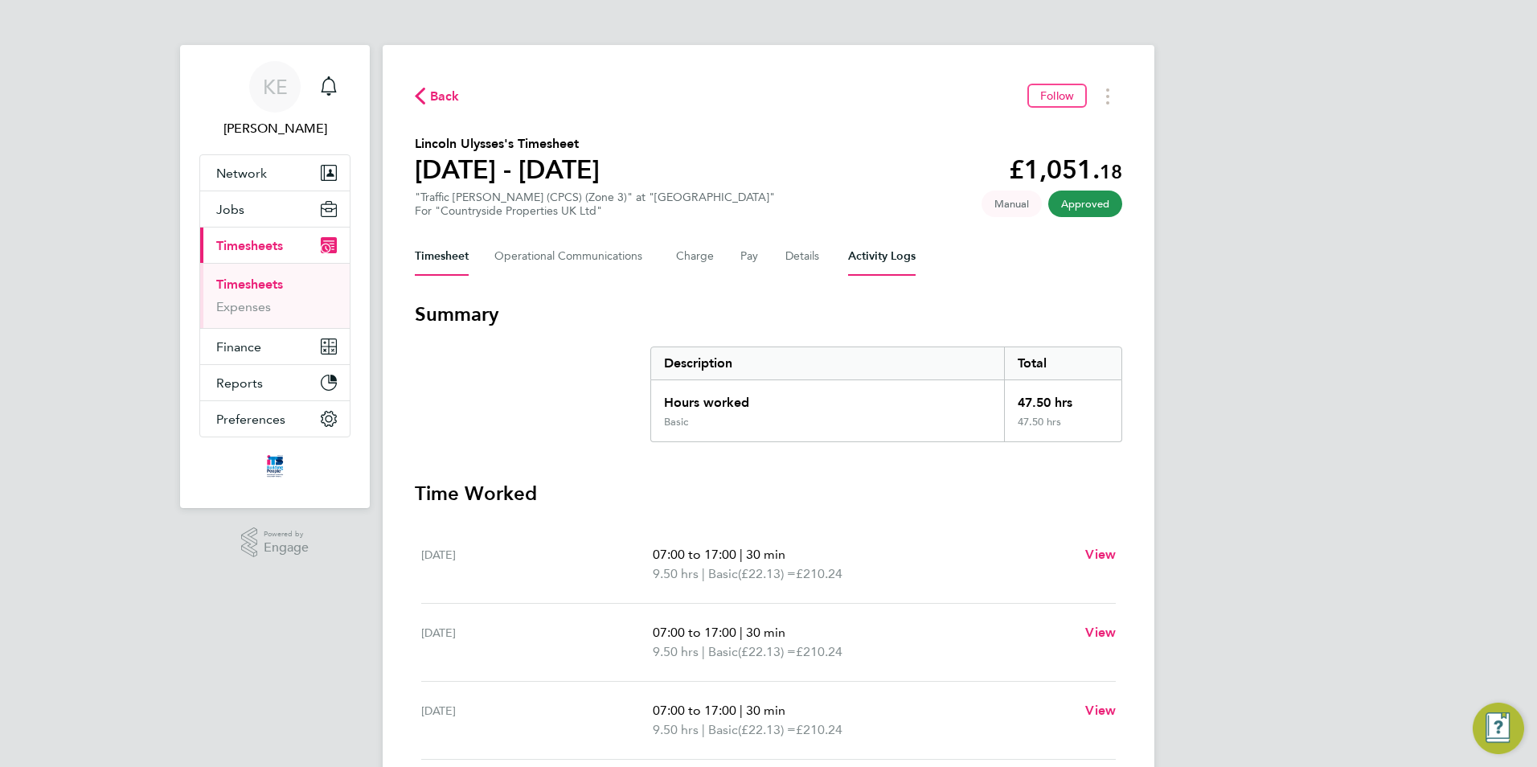
click at [859, 259] on Logs-tab "Activity Logs" at bounding box center [882, 256] width 68 height 39
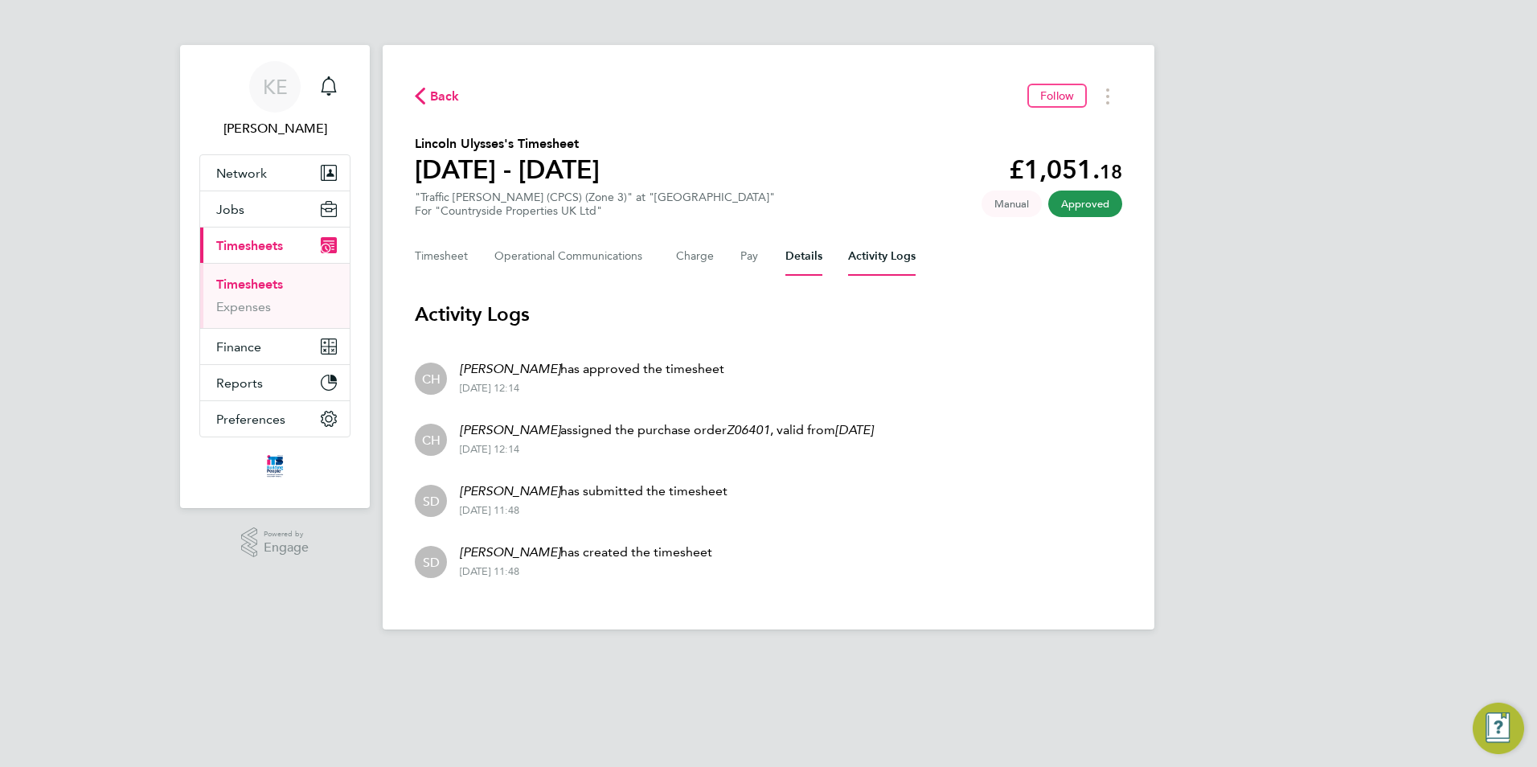
click at [800, 262] on button "Details" at bounding box center [803, 256] width 37 height 39
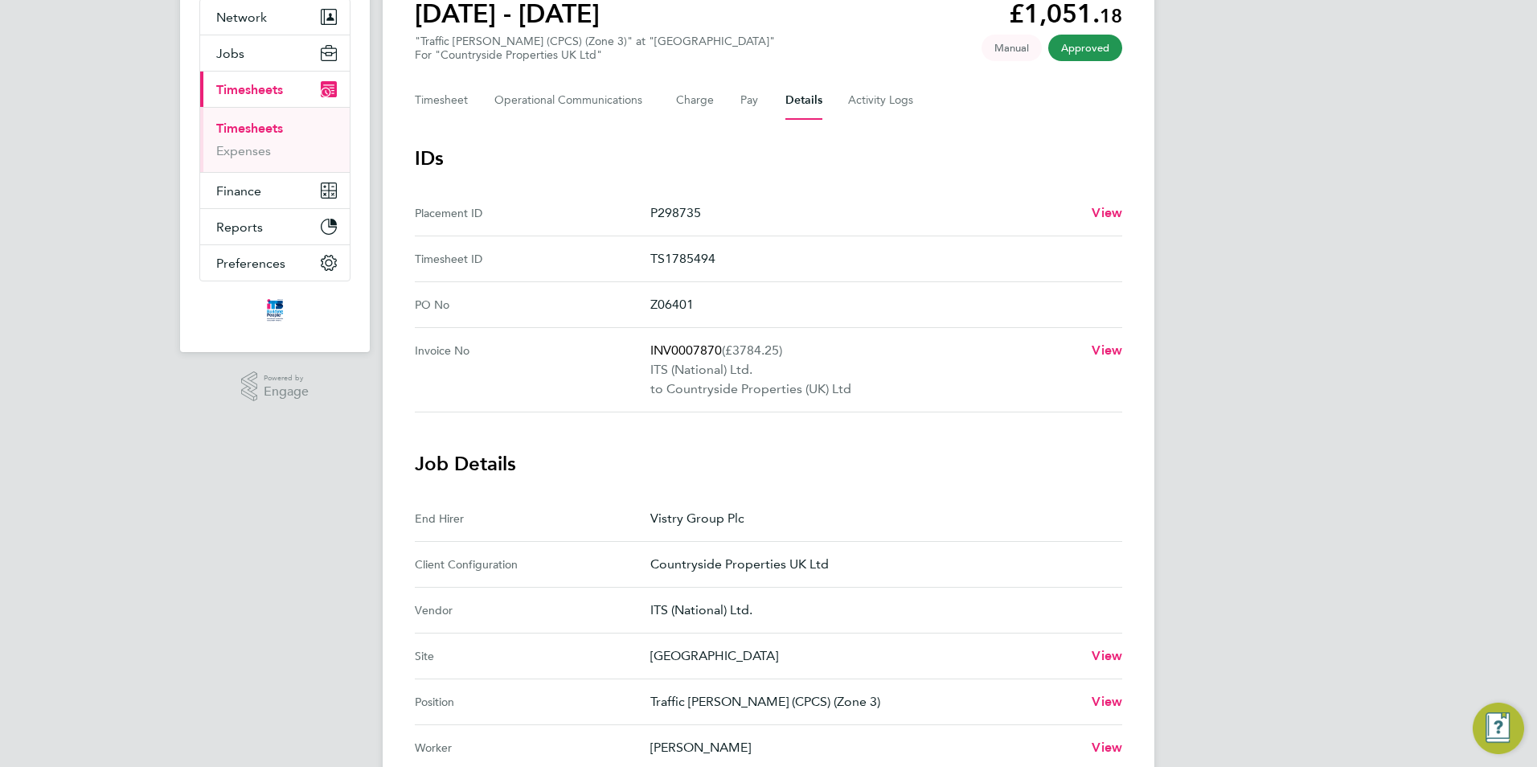
scroll to position [322, 0]
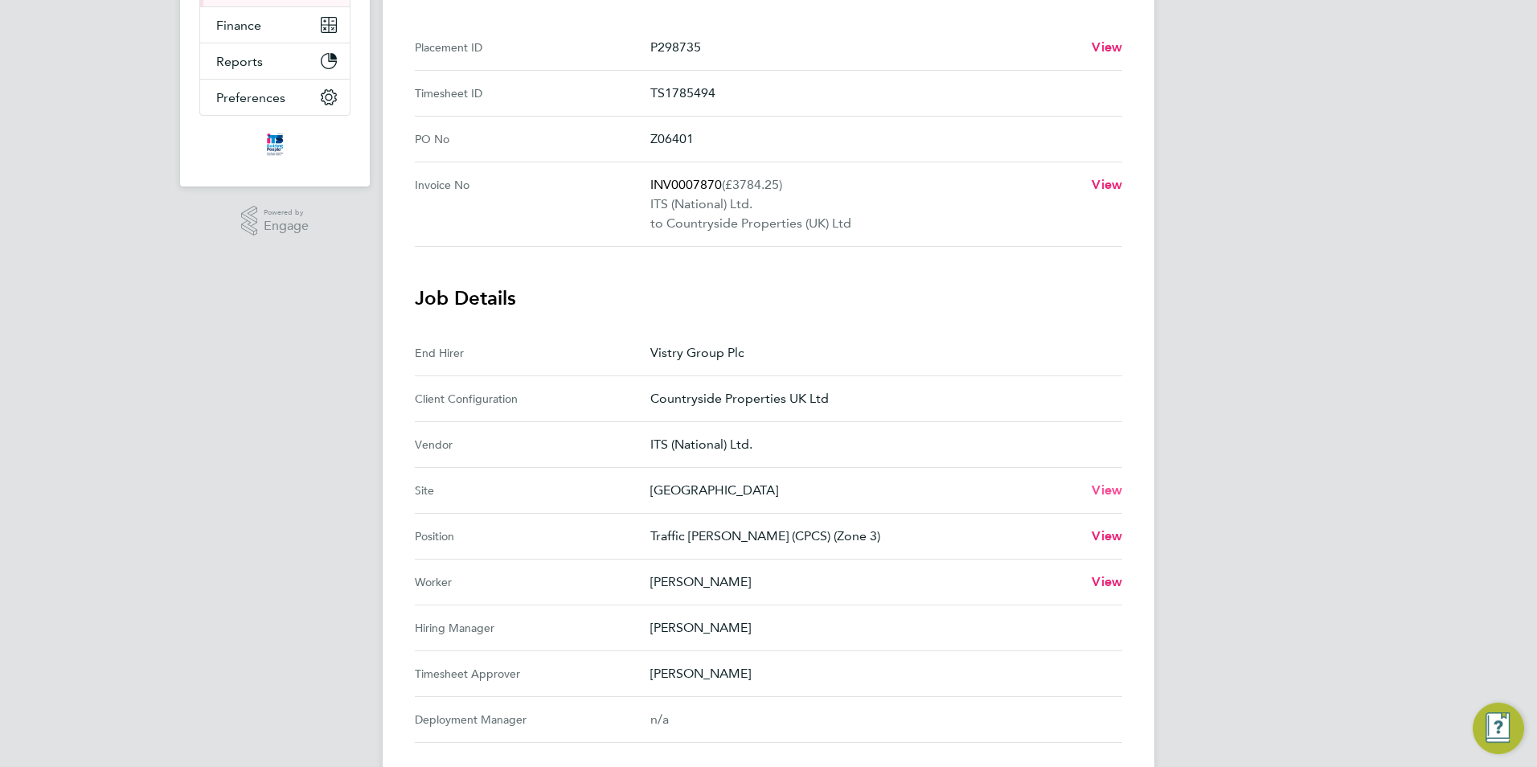
click at [1097, 495] on span "View" at bounding box center [1107, 489] width 31 height 15
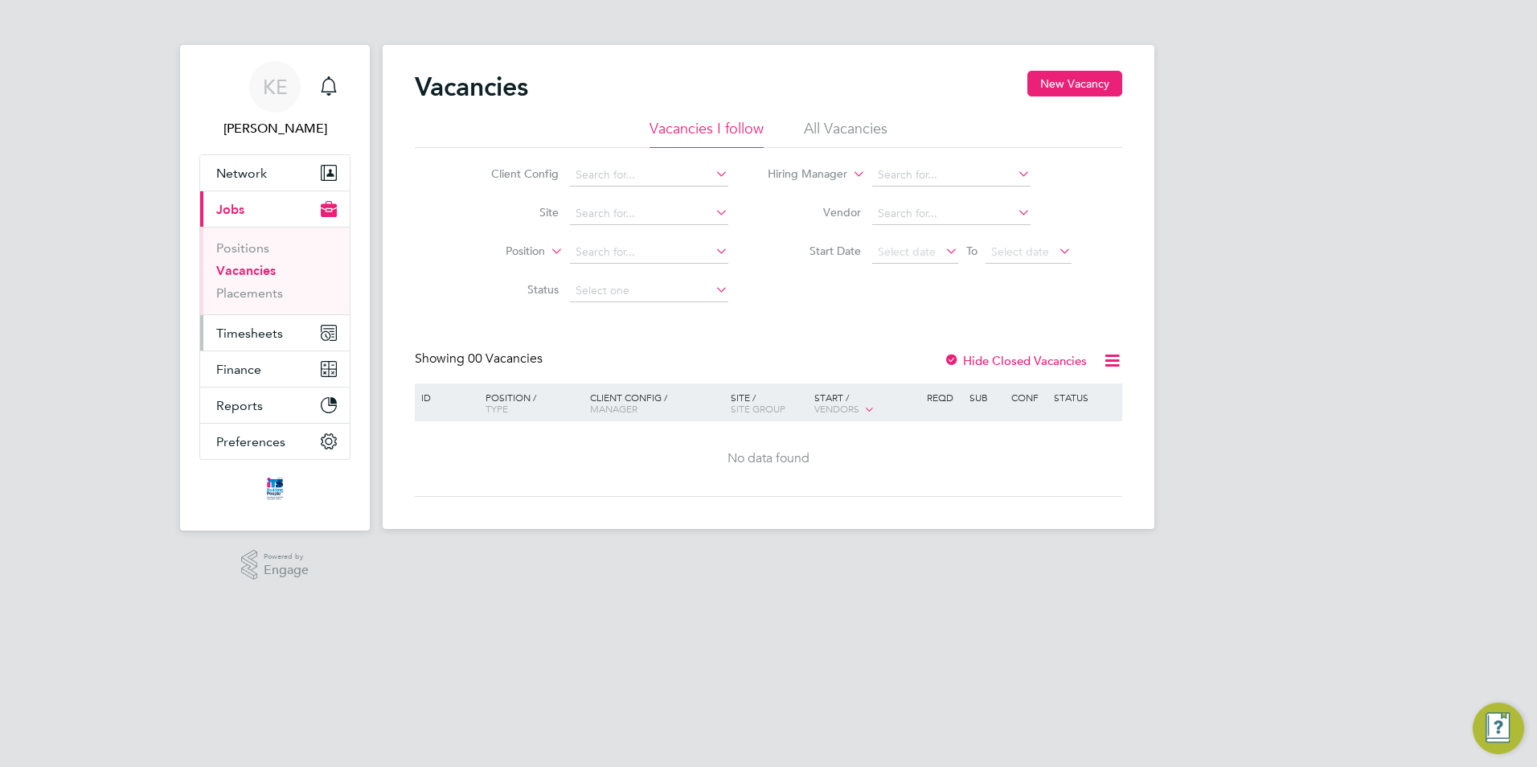
click at [254, 338] on span "Timesheets" at bounding box center [249, 333] width 67 height 15
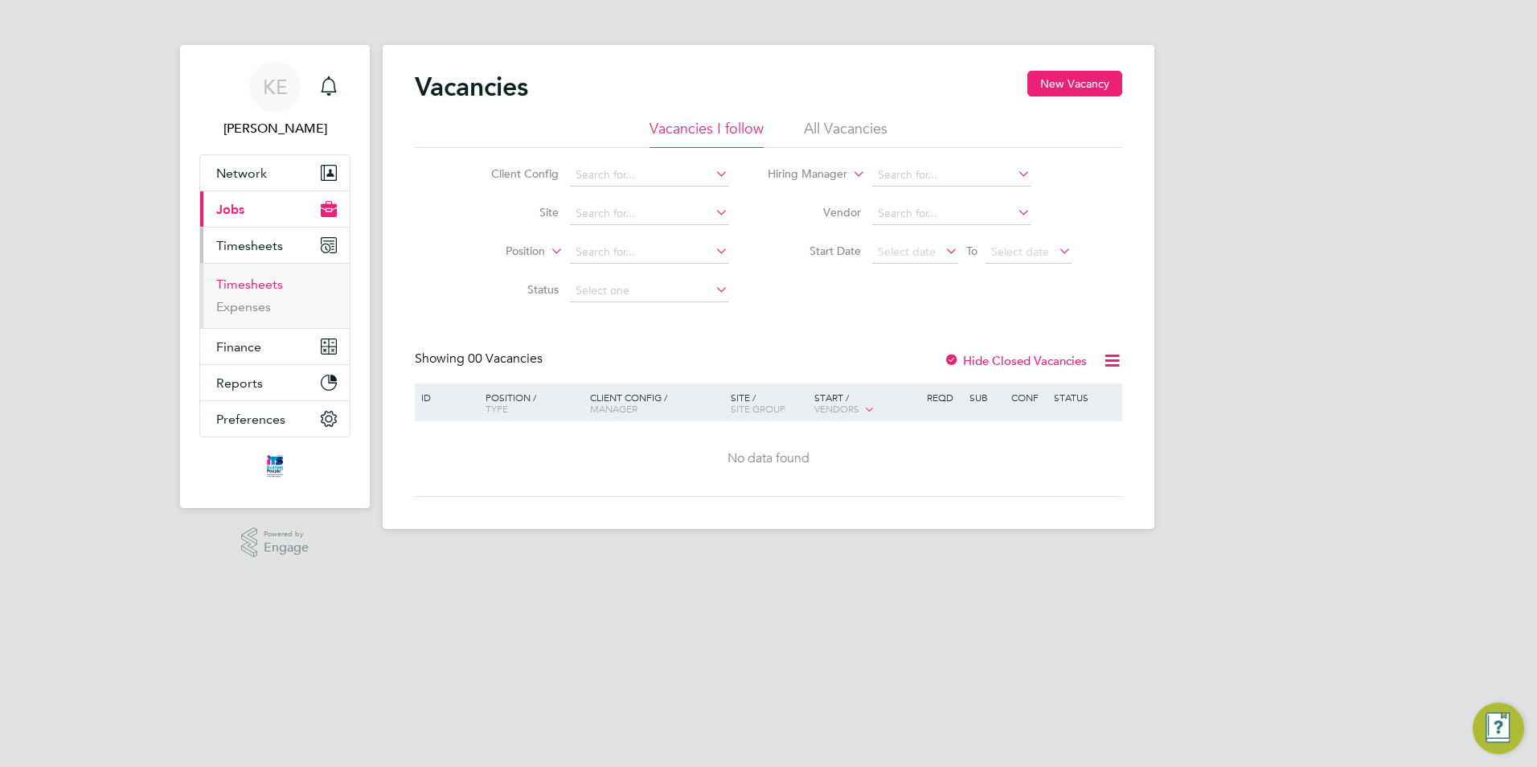
click at [264, 289] on link "Timesheets" at bounding box center [249, 284] width 67 height 15
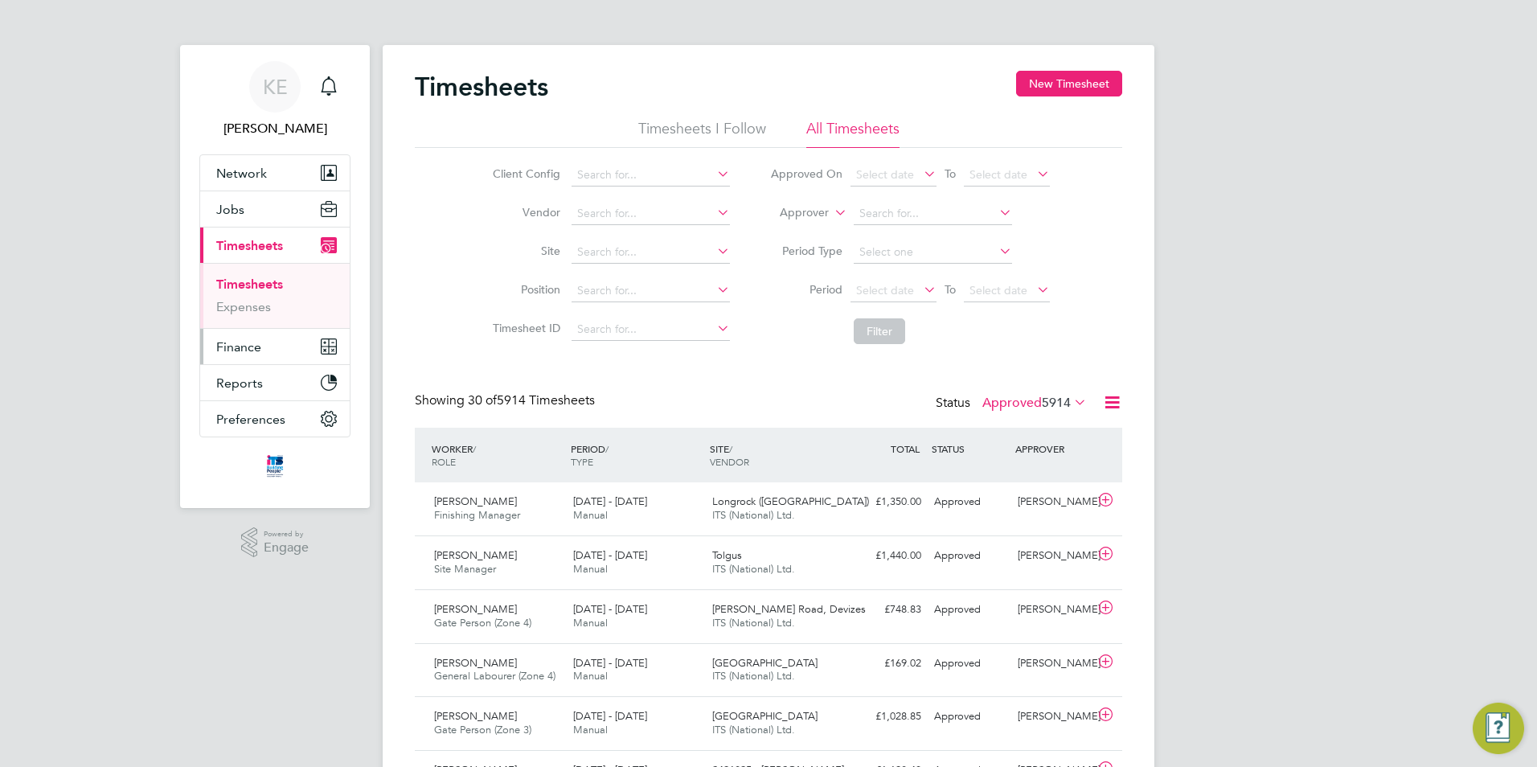
click at [249, 350] on span "Finance" at bounding box center [238, 346] width 45 height 15
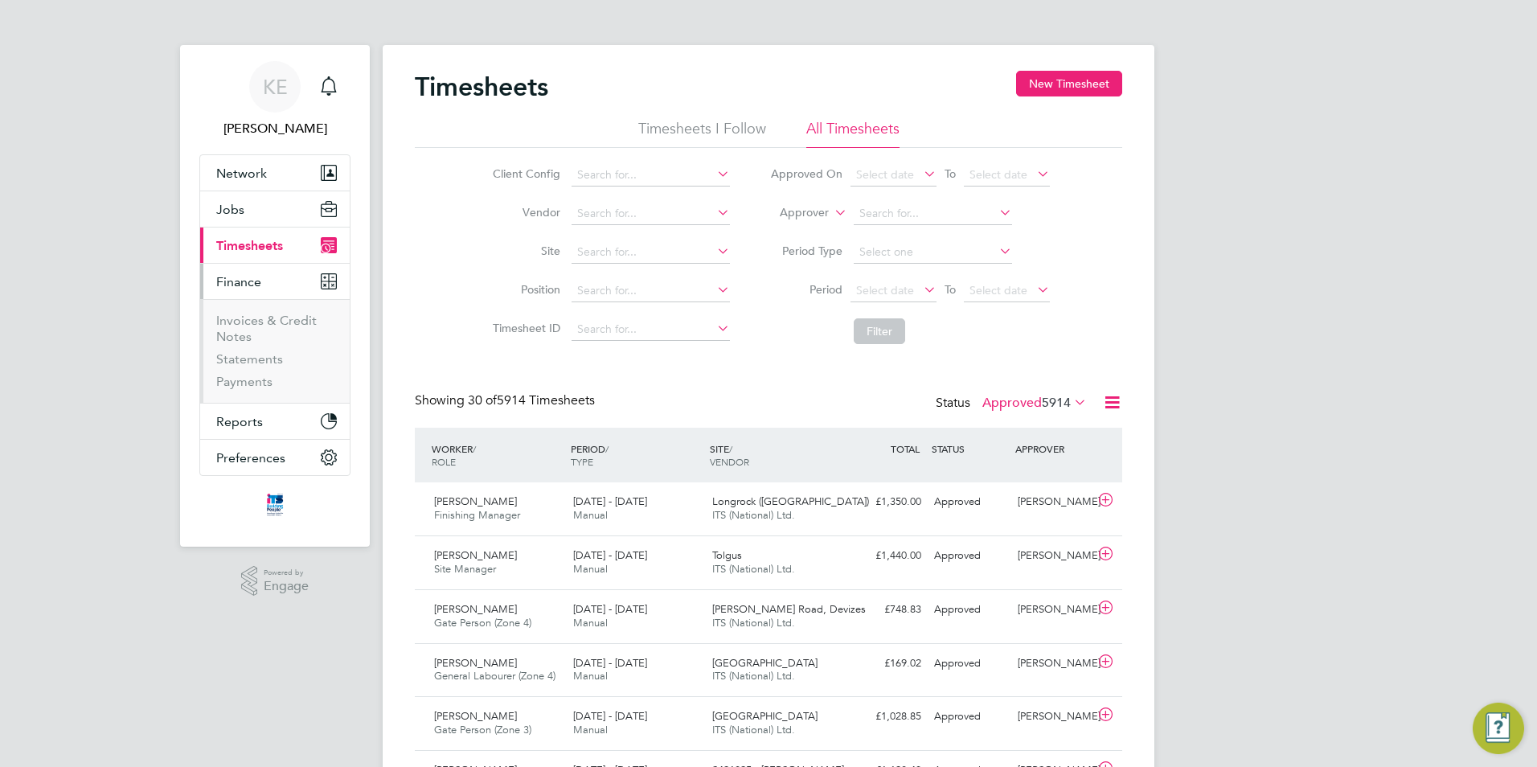
click at [252, 330] on li "Invoices & Credit Notes" at bounding box center [276, 332] width 121 height 39
click at [258, 321] on link "Invoices & Credit Notes" at bounding box center [266, 328] width 100 height 31
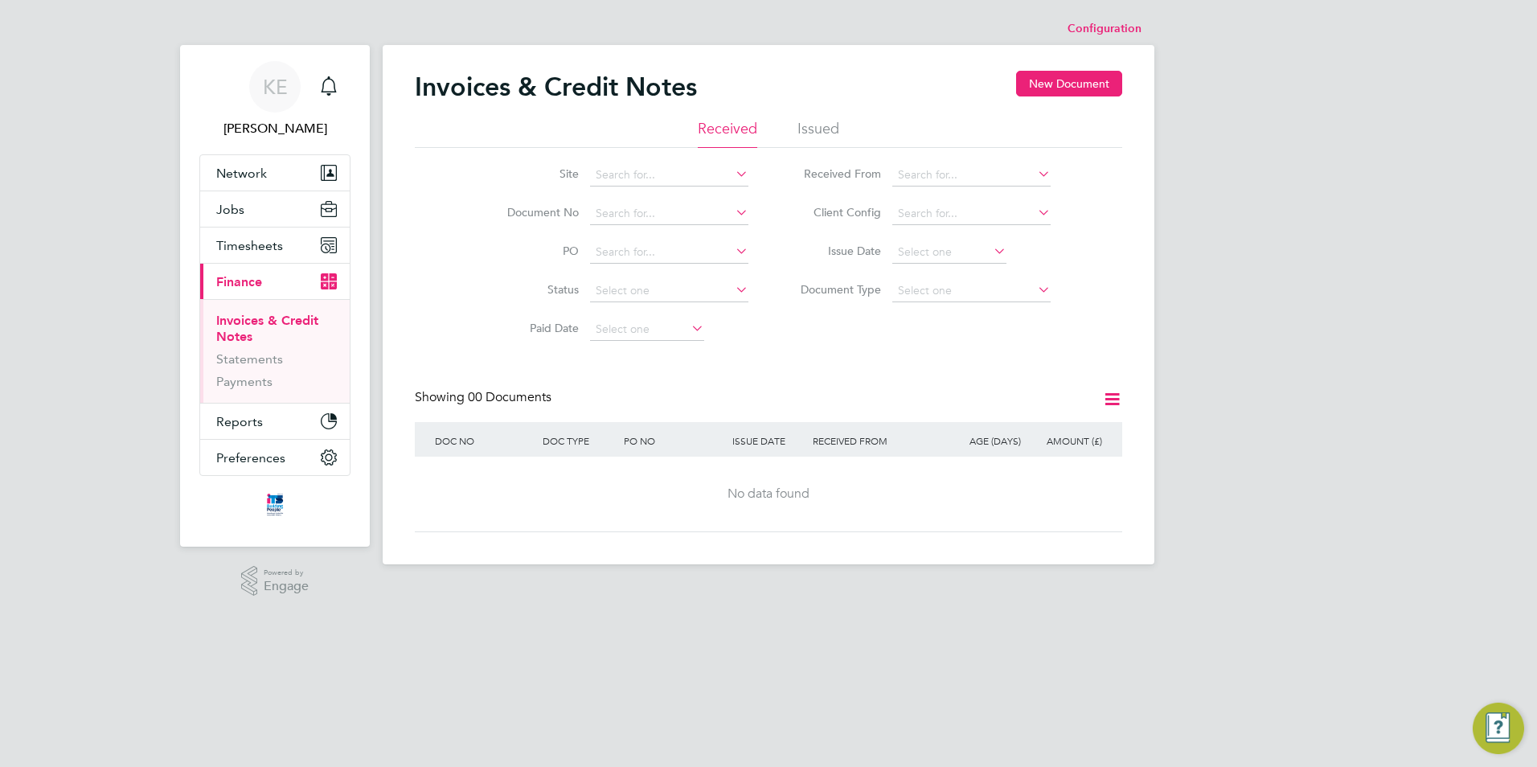
click at [808, 123] on li "Issued" at bounding box center [818, 133] width 42 height 29
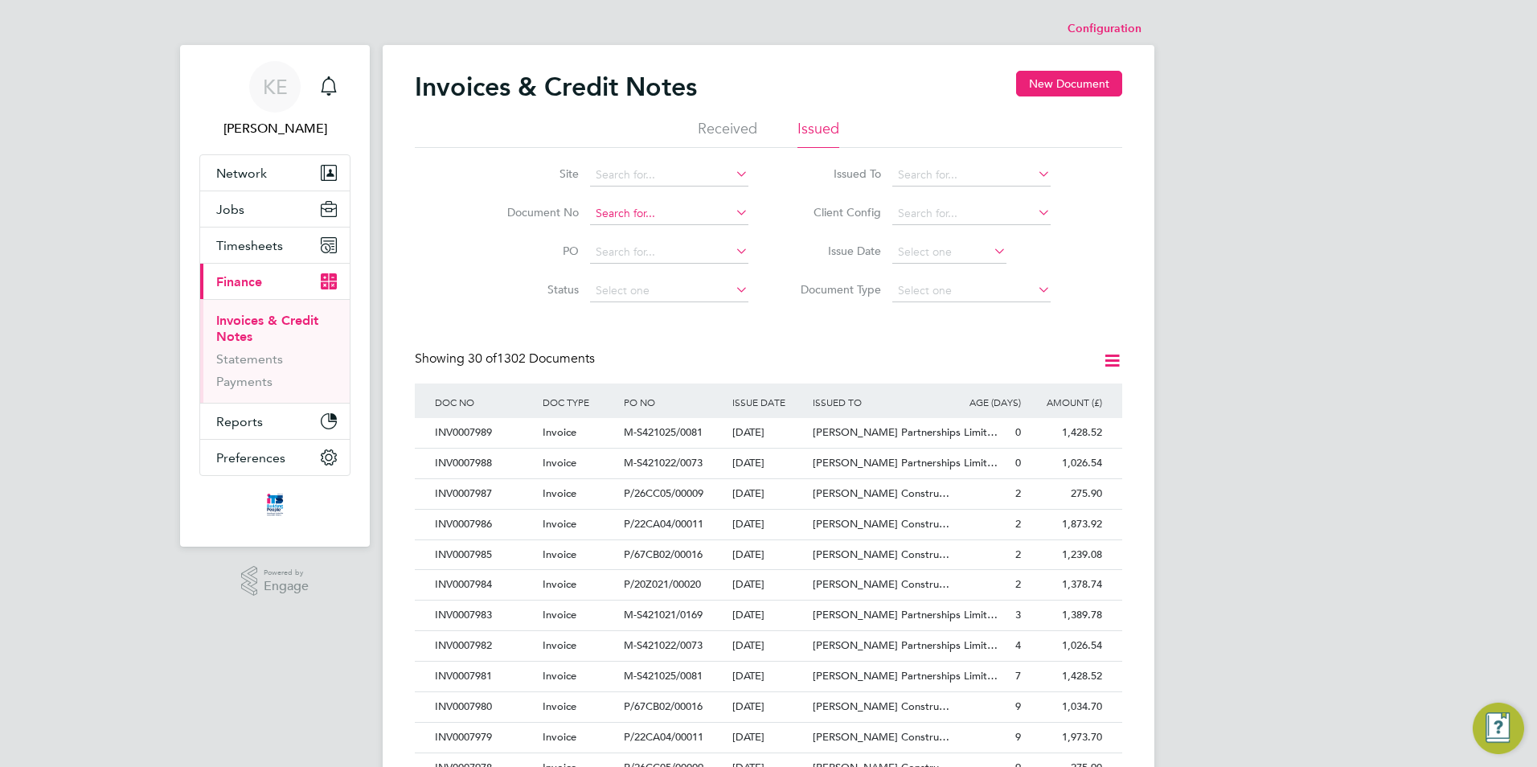
click at [609, 215] on input at bounding box center [669, 214] width 158 height 23
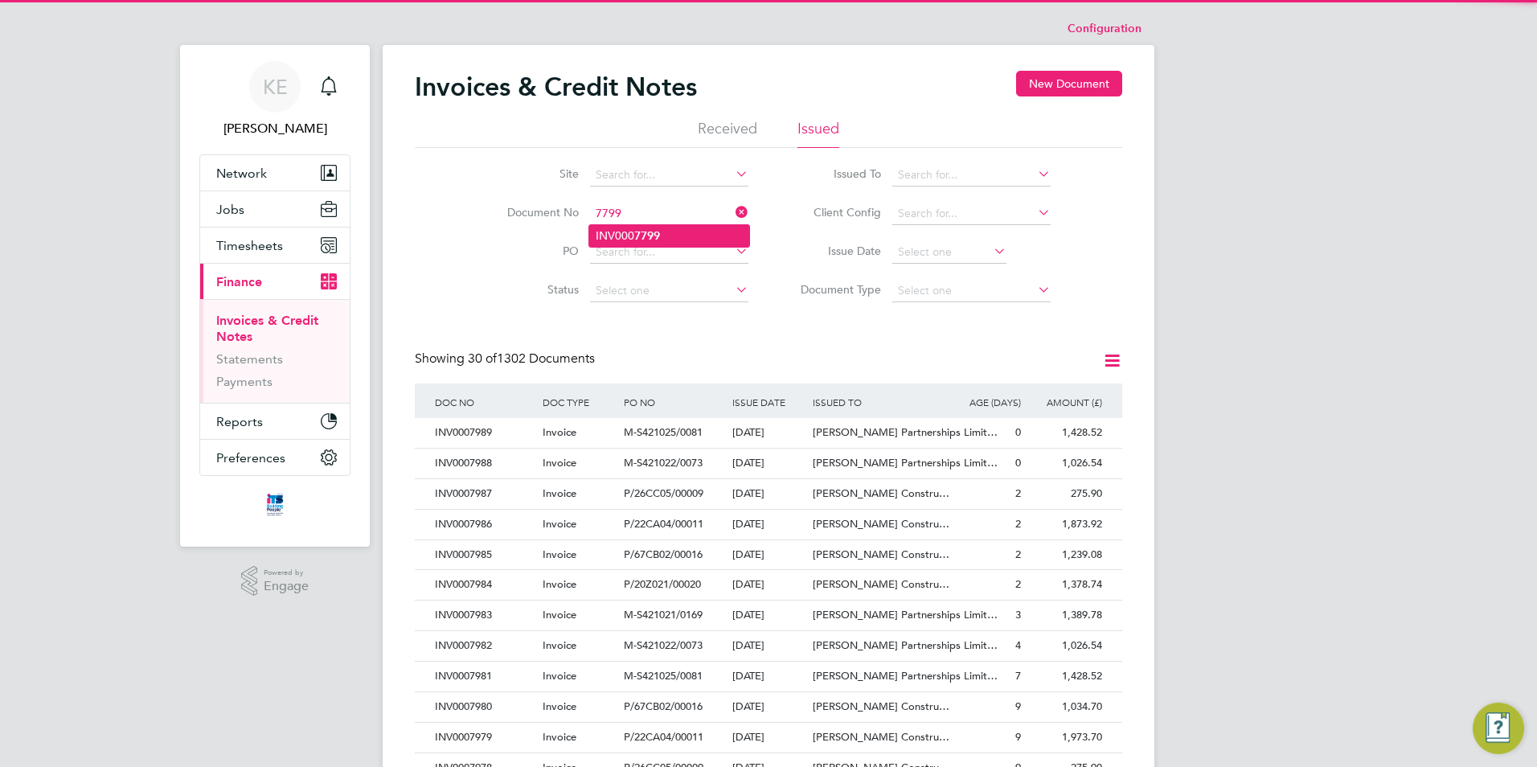
click at [628, 227] on li "INV000 7799" at bounding box center [669, 236] width 160 height 22
type input "INV0007799"
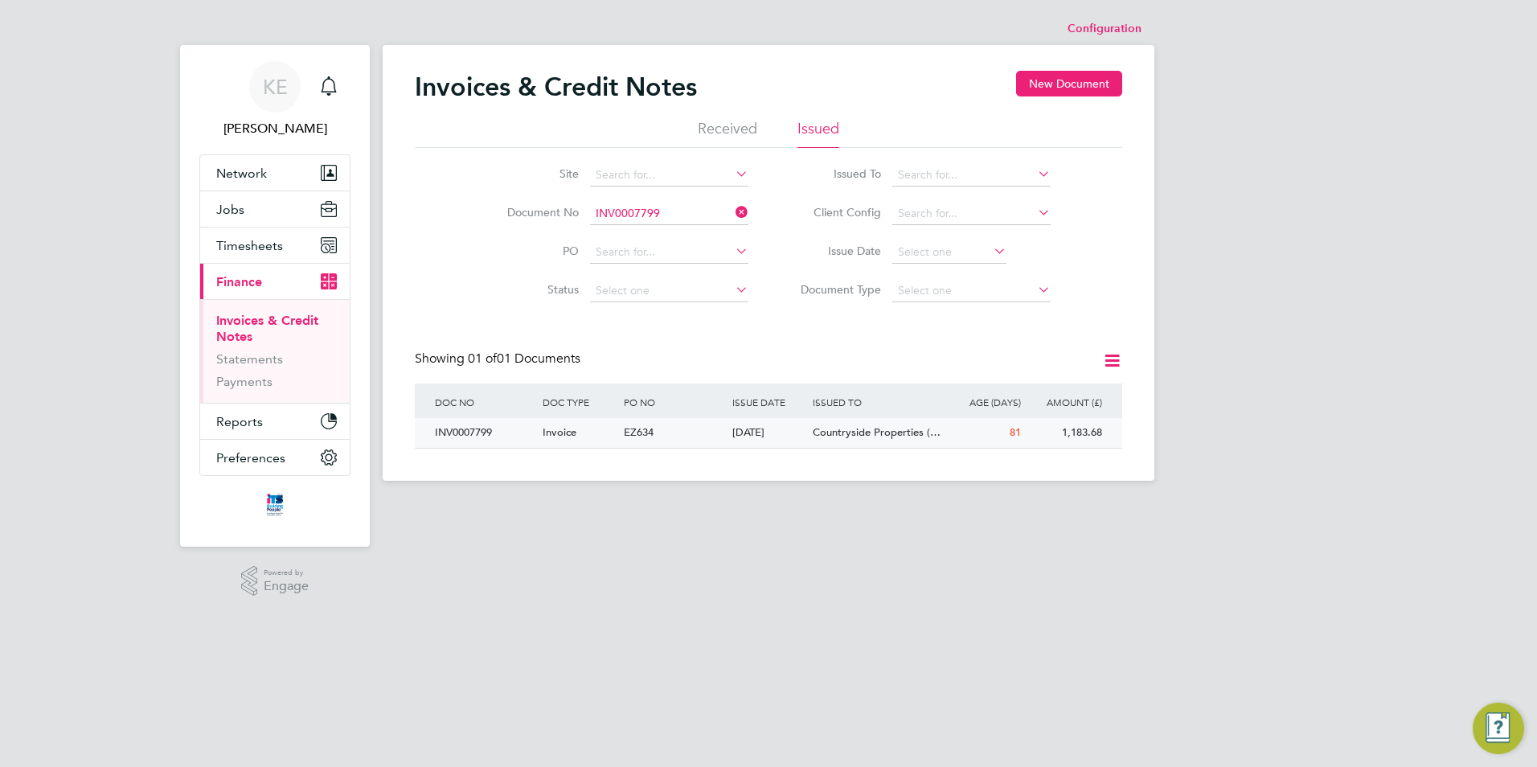
click at [811, 443] on div "Countryside Properties (…" at bounding box center [876, 433] width 135 height 30
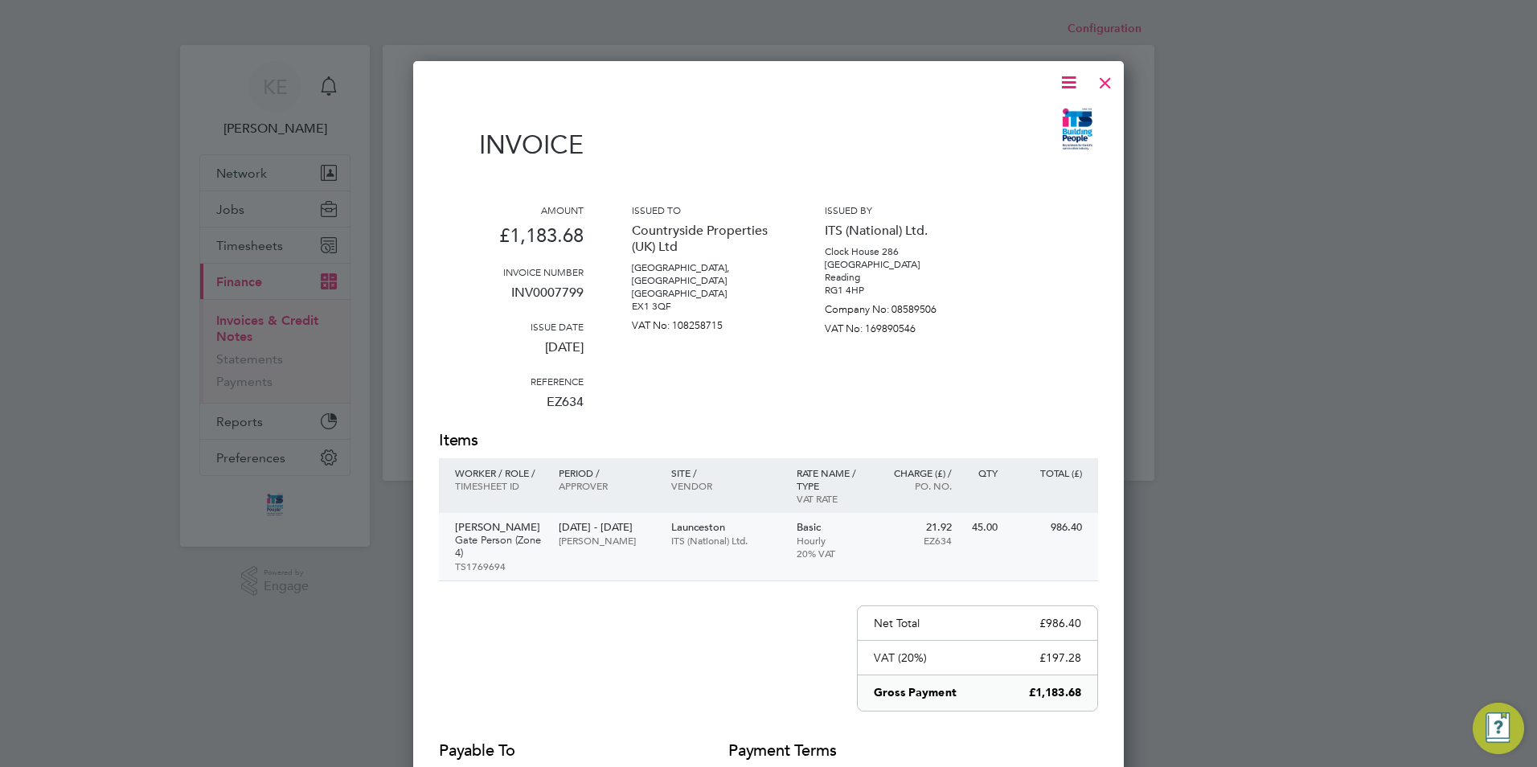
click at [696, 558] on div "Gary Miller Gate Person (Zone 4) TS1769694 23 Jun - 27 Jun 2025 Dan Daykin Laun…" at bounding box center [768, 547] width 659 height 68
click at [1109, 82] on div at bounding box center [1105, 78] width 29 height 29
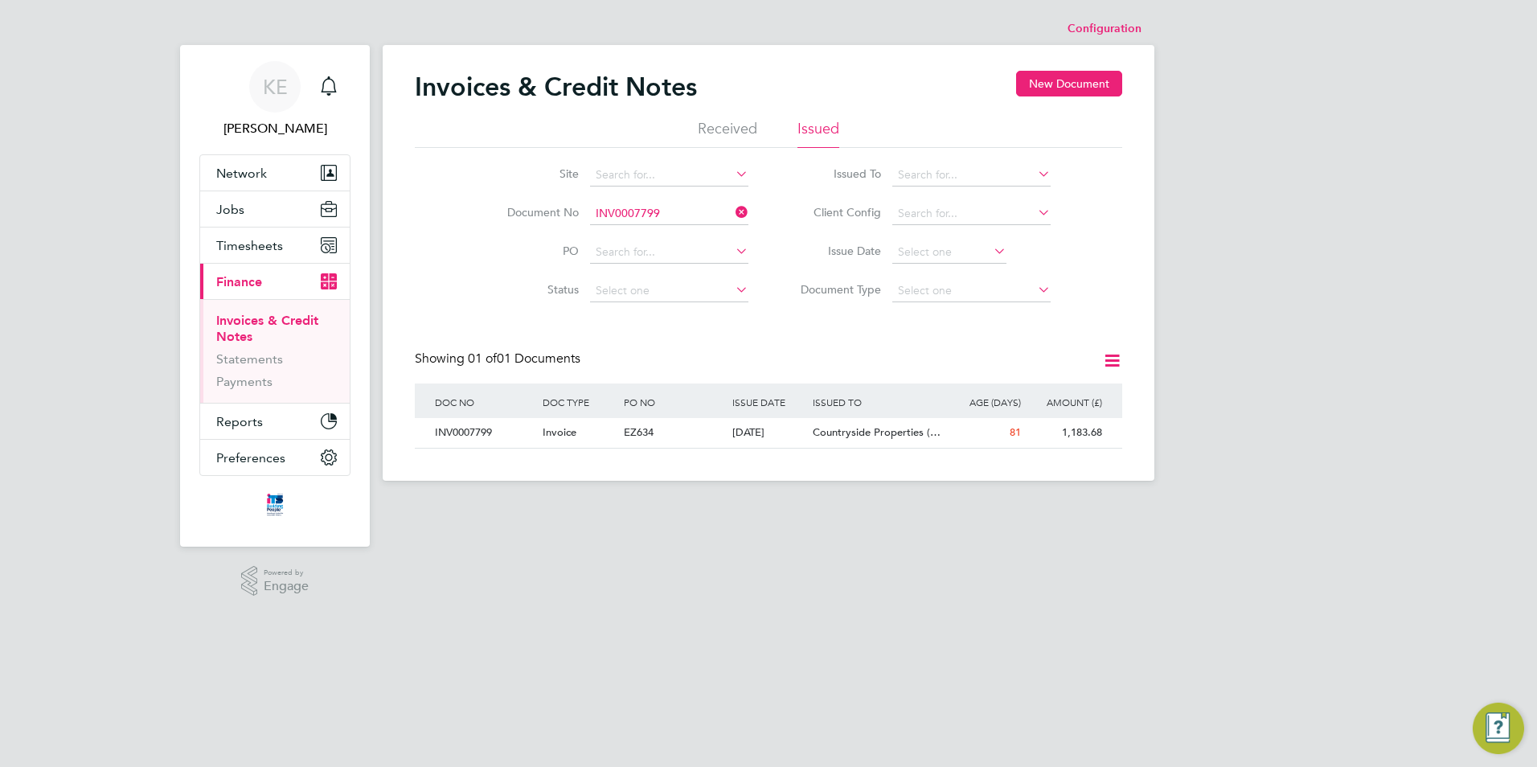
click at [732, 212] on icon at bounding box center [732, 212] width 0 height 23
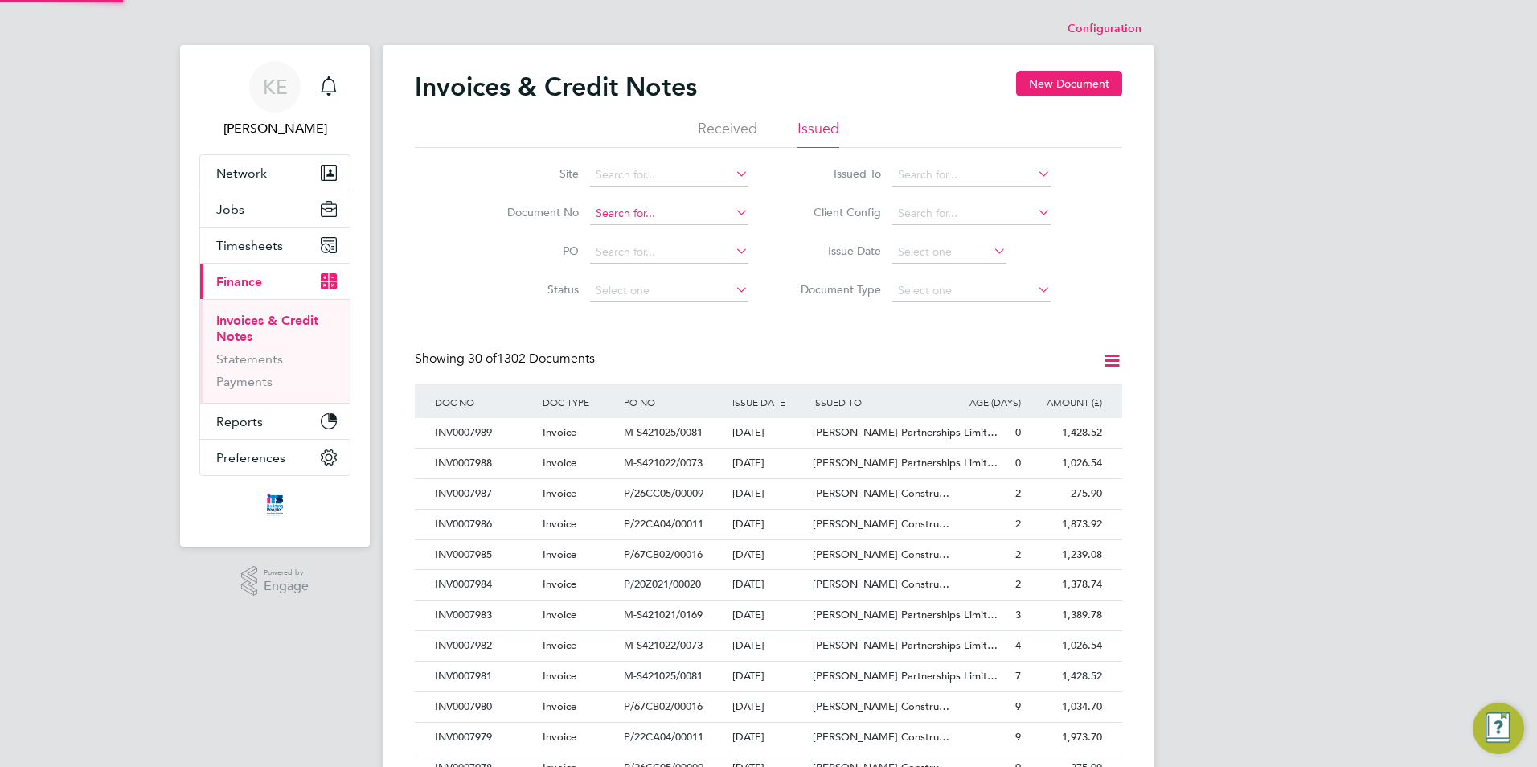
scroll to position [31, 109]
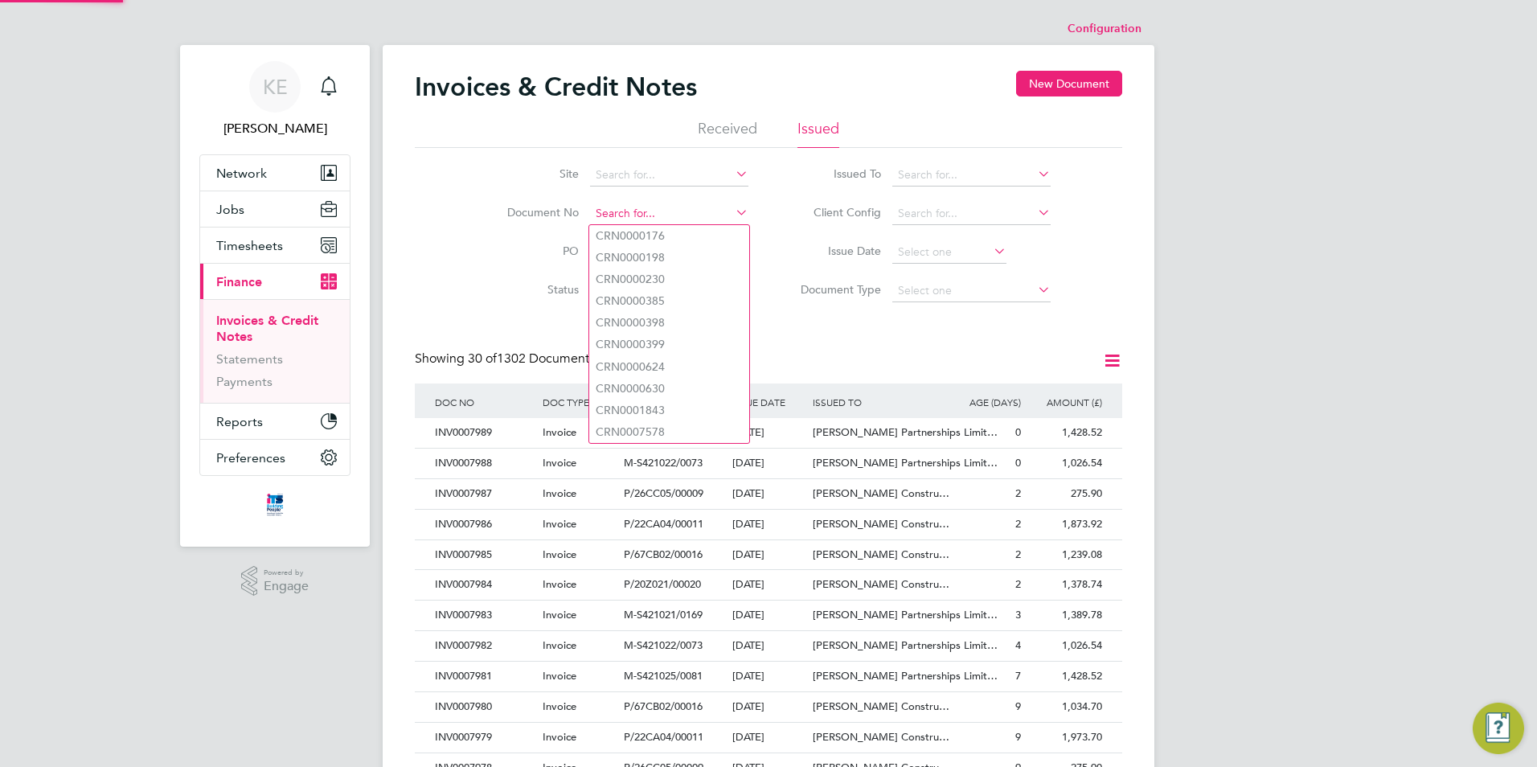
click at [662, 214] on input at bounding box center [669, 214] width 158 height 23
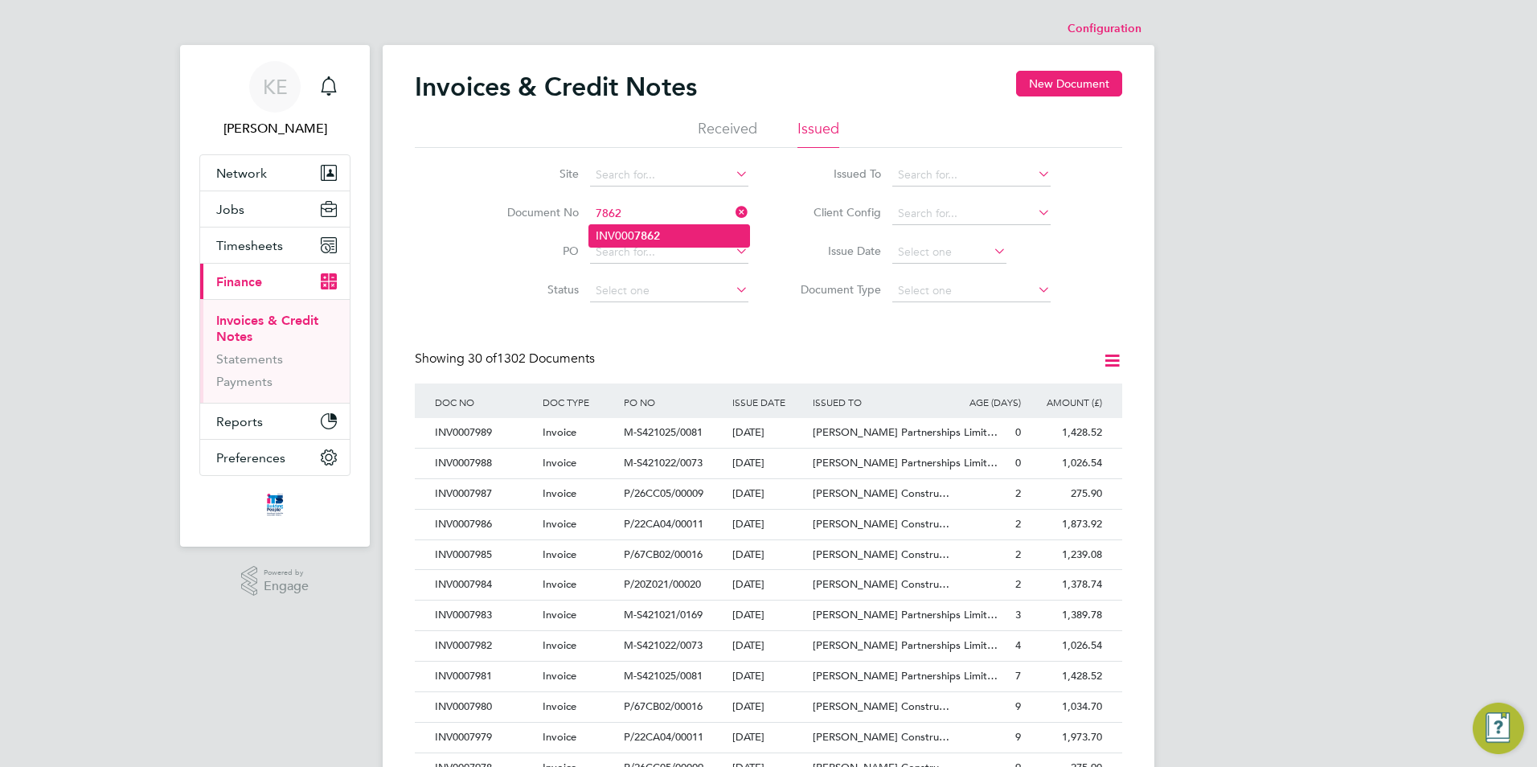
click at [649, 239] on b "7862" at bounding box center [647, 236] width 26 height 14
type input "INV0007862"
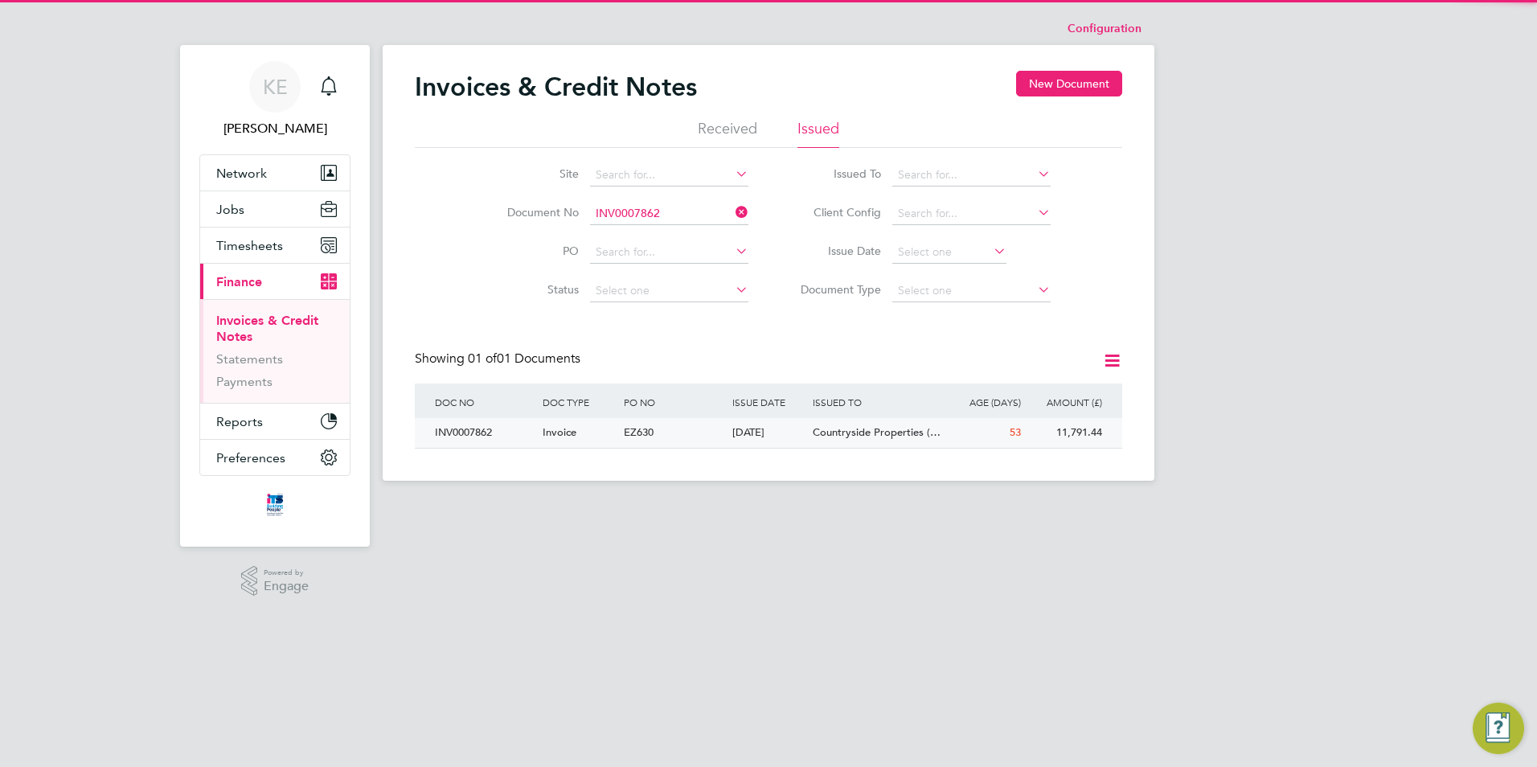
click at [686, 430] on div "EZ630" at bounding box center [674, 433] width 108 height 30
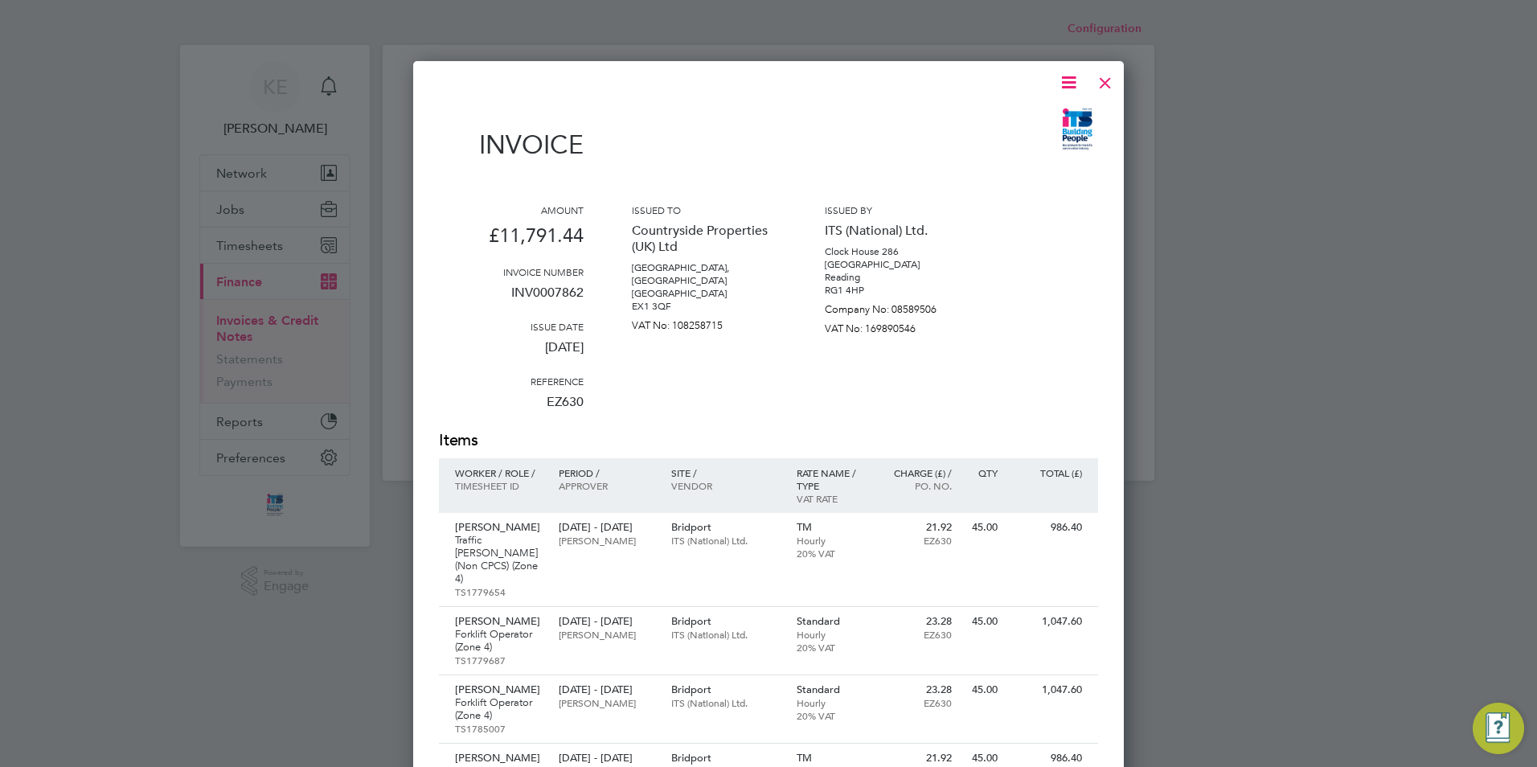
click at [1069, 83] on icon at bounding box center [1069, 82] width 20 height 20
click at [1017, 119] on li "Download Invoice" at bounding box center [1020, 120] width 111 height 23
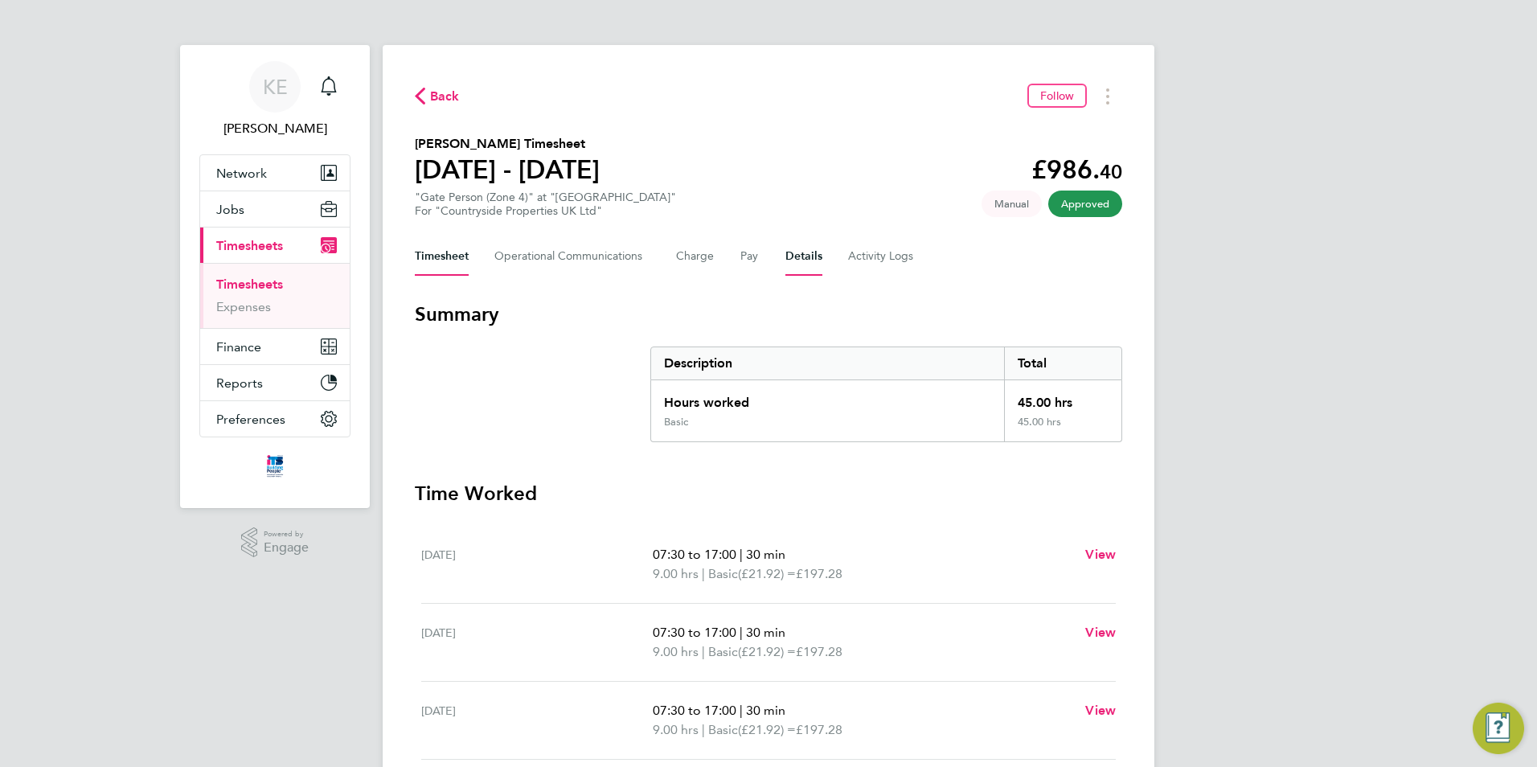
click at [787, 253] on button "Details" at bounding box center [803, 256] width 37 height 39
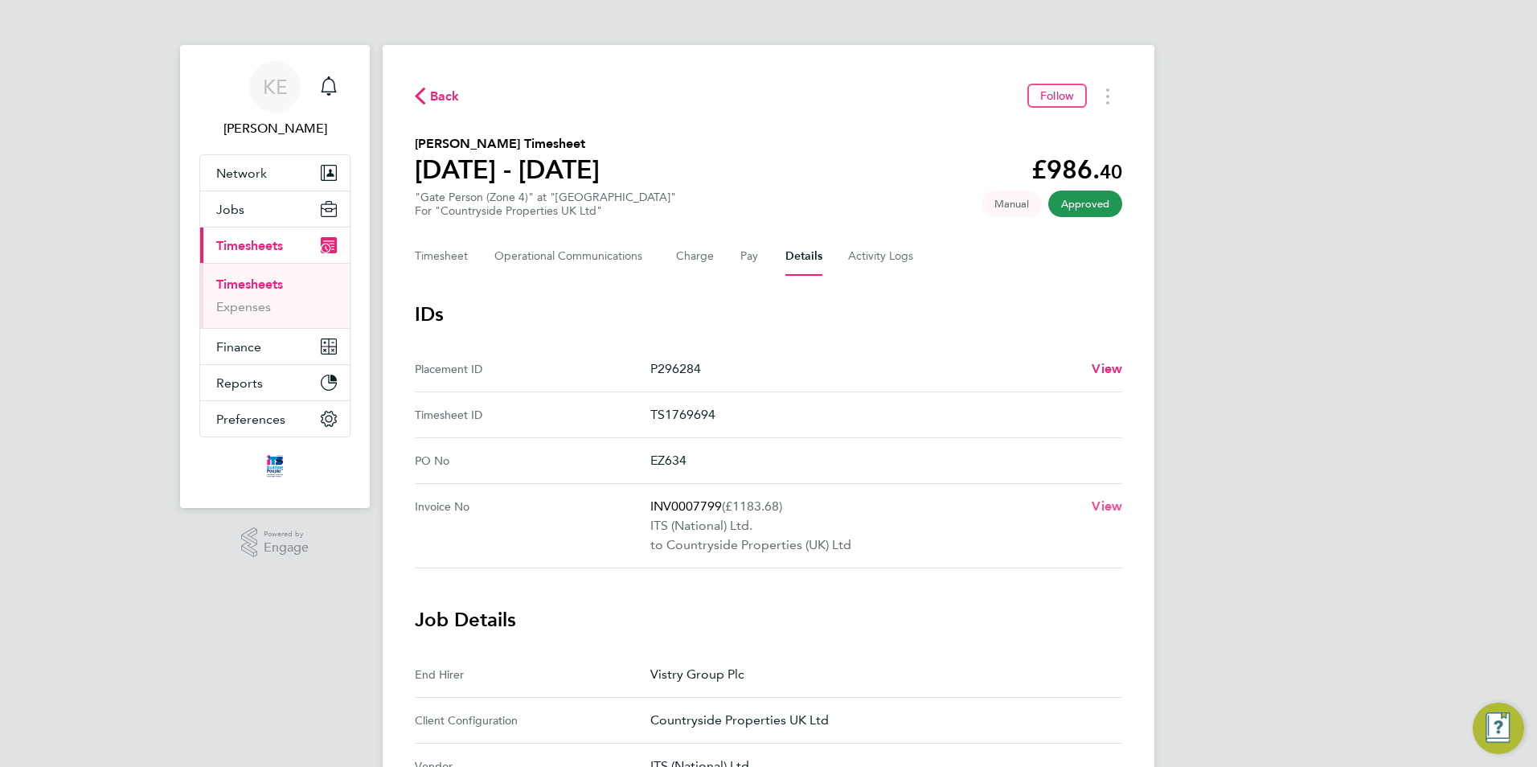
click at [1105, 510] on span "View" at bounding box center [1107, 505] width 31 height 15
click at [237, 349] on span "Finance" at bounding box center [238, 346] width 45 height 15
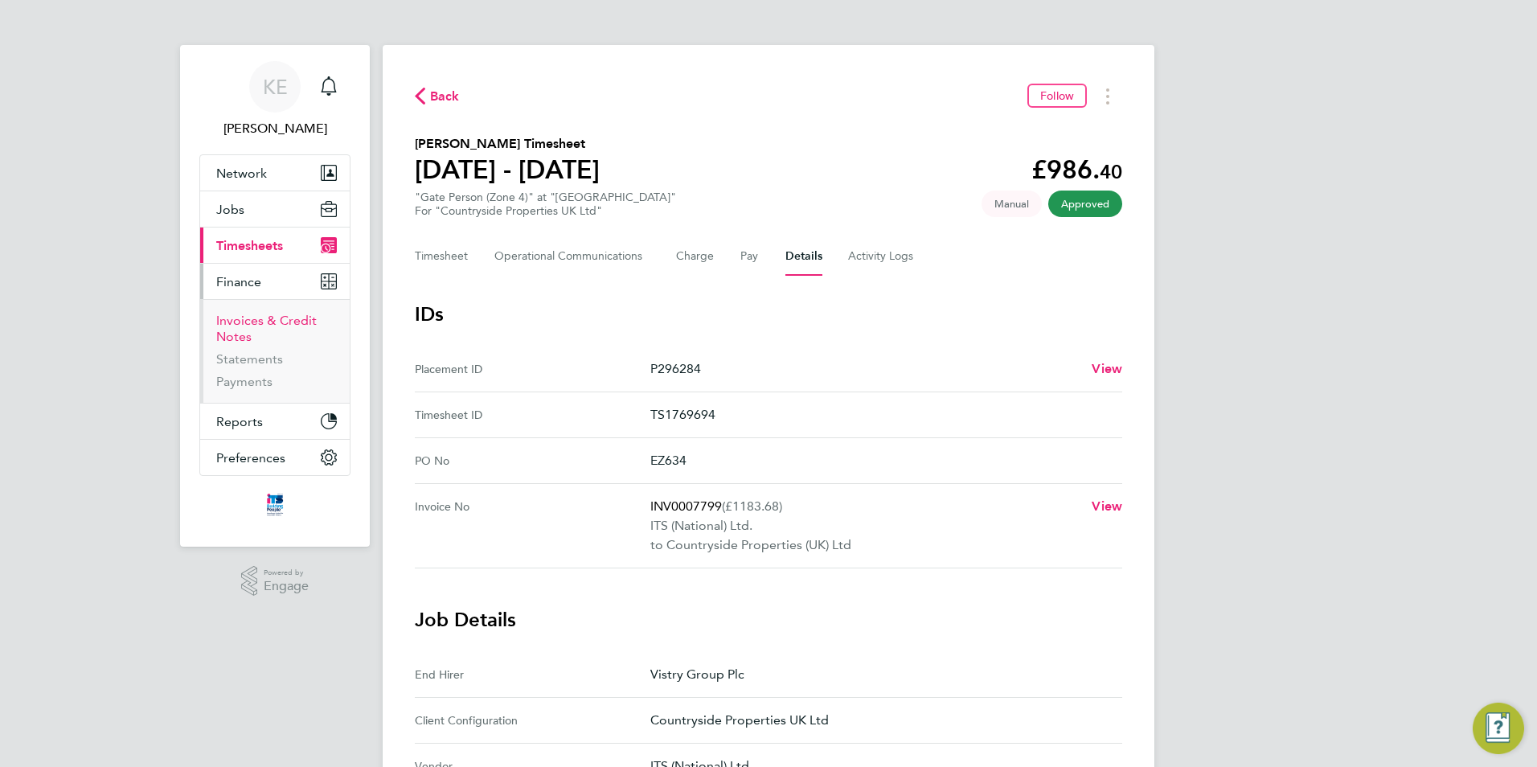
click at [286, 322] on link "Invoices & Credit Notes" at bounding box center [266, 328] width 100 height 31
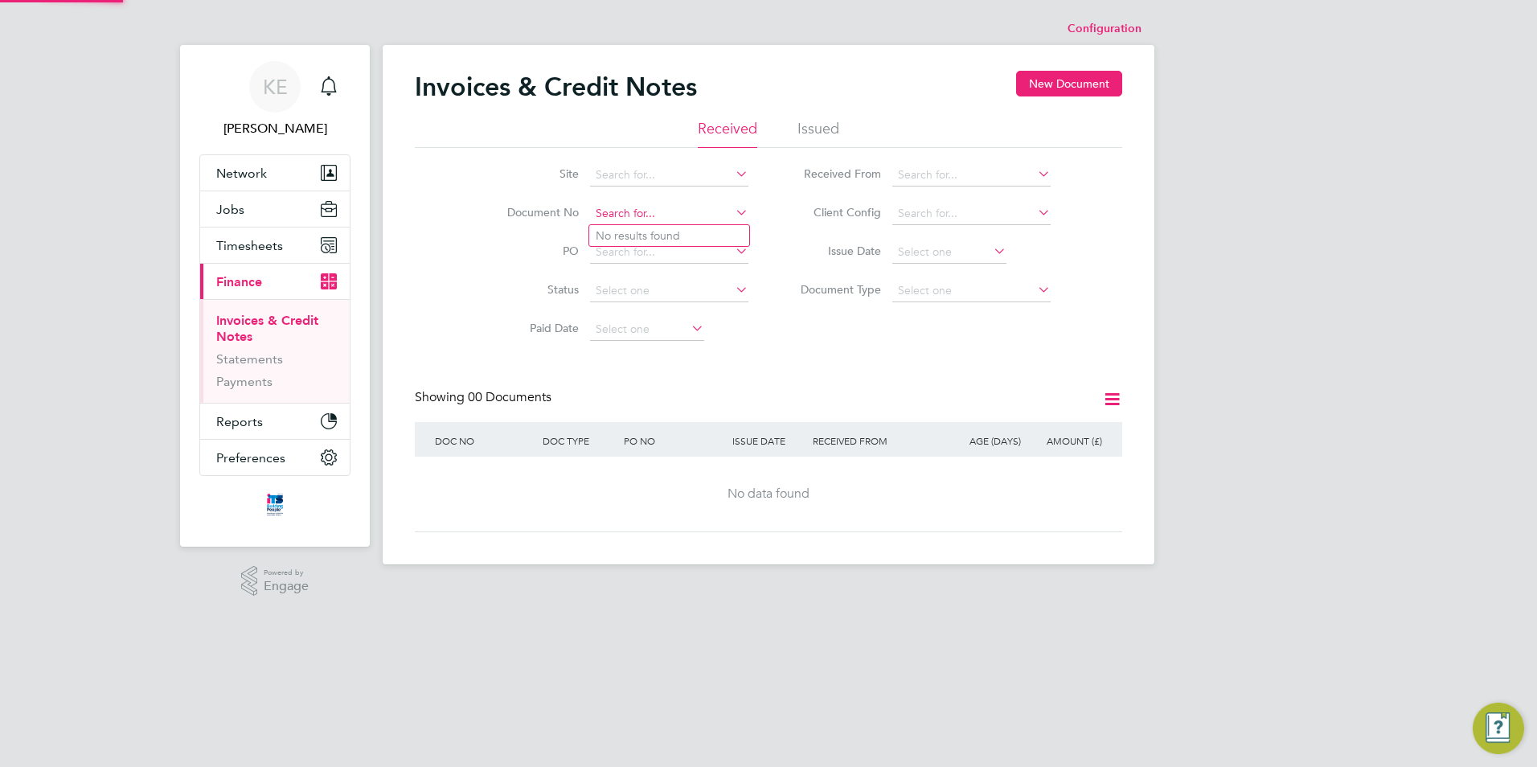
click at [633, 217] on input at bounding box center [669, 214] width 158 height 23
drag, startPoint x: 638, startPoint y: 210, endPoint x: 651, endPoint y: 185, distance: 28.0
click at [530, 215] on li "Document No 7839" at bounding box center [617, 214] width 302 height 39
type input "7839"
click at [810, 130] on li "Issued" at bounding box center [818, 133] width 42 height 29
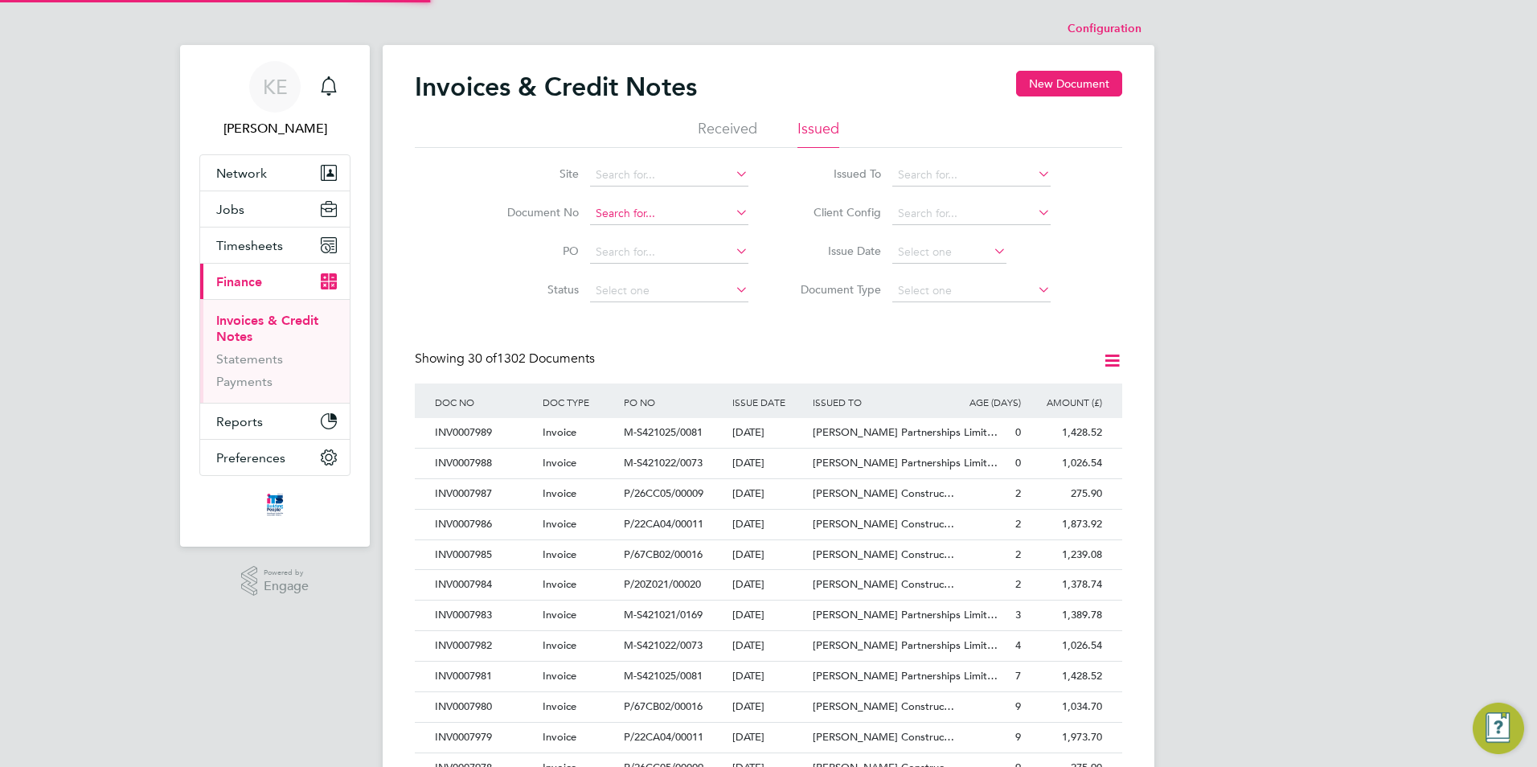
click at [686, 205] on input at bounding box center [669, 214] width 158 height 23
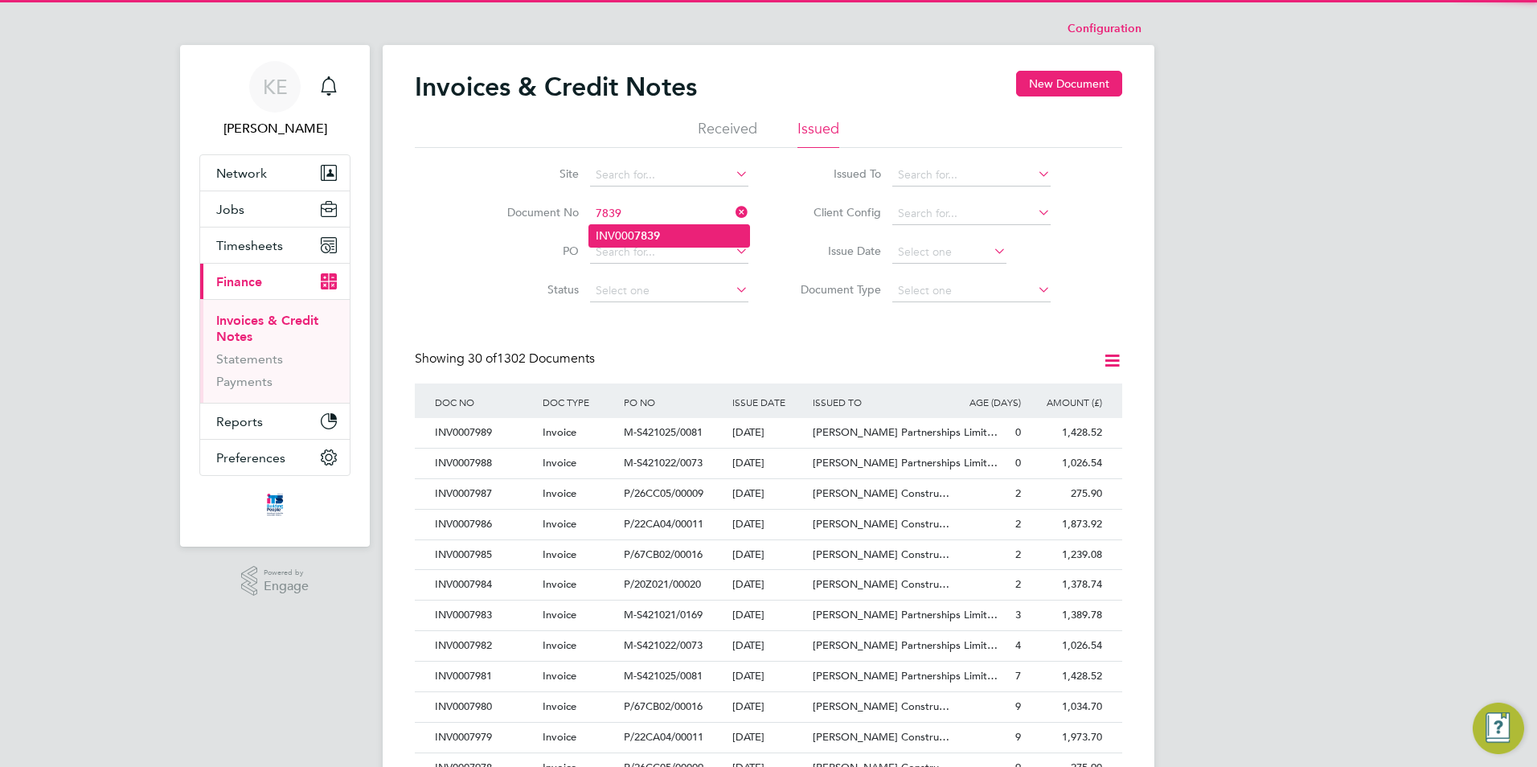
click at [678, 228] on li "INV000 7839" at bounding box center [669, 236] width 160 height 22
type input "INV0007839"
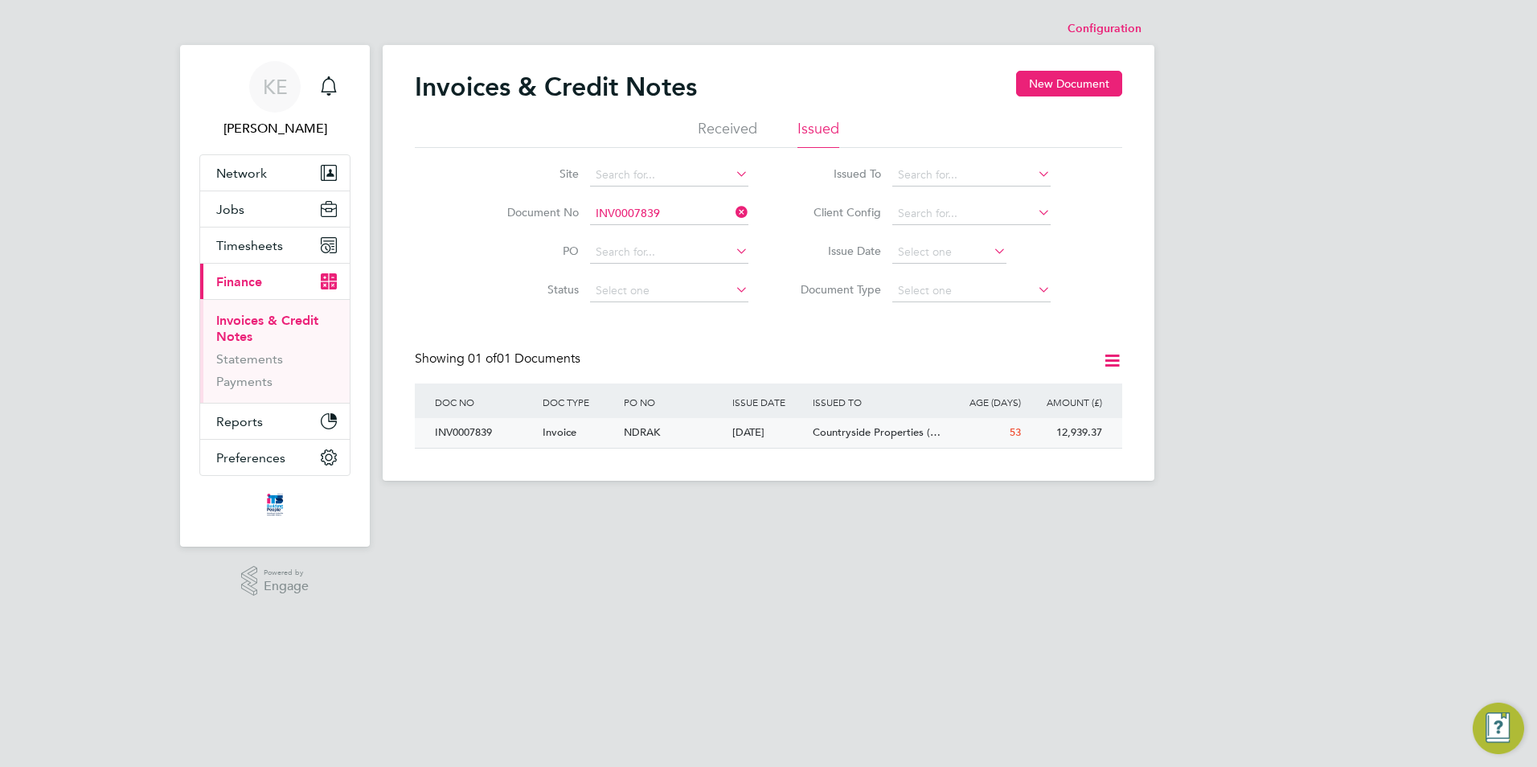
click at [785, 436] on div "04 Aug 2025" at bounding box center [768, 433] width 81 height 30
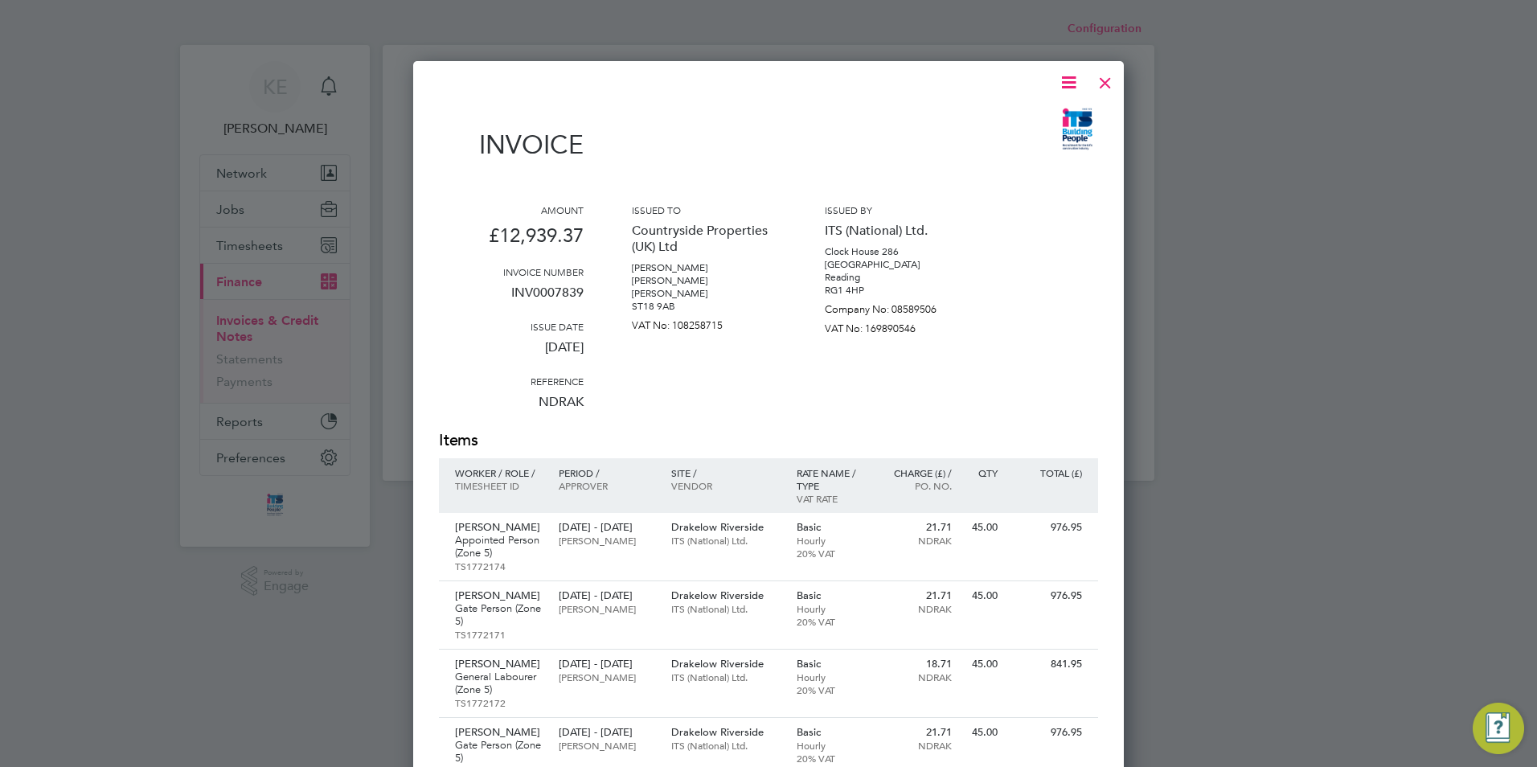
click at [1070, 76] on icon at bounding box center [1069, 82] width 20 height 20
click at [1023, 120] on li "Download Invoice" at bounding box center [1020, 120] width 111 height 23
click at [1098, 87] on div at bounding box center [1105, 78] width 29 height 29
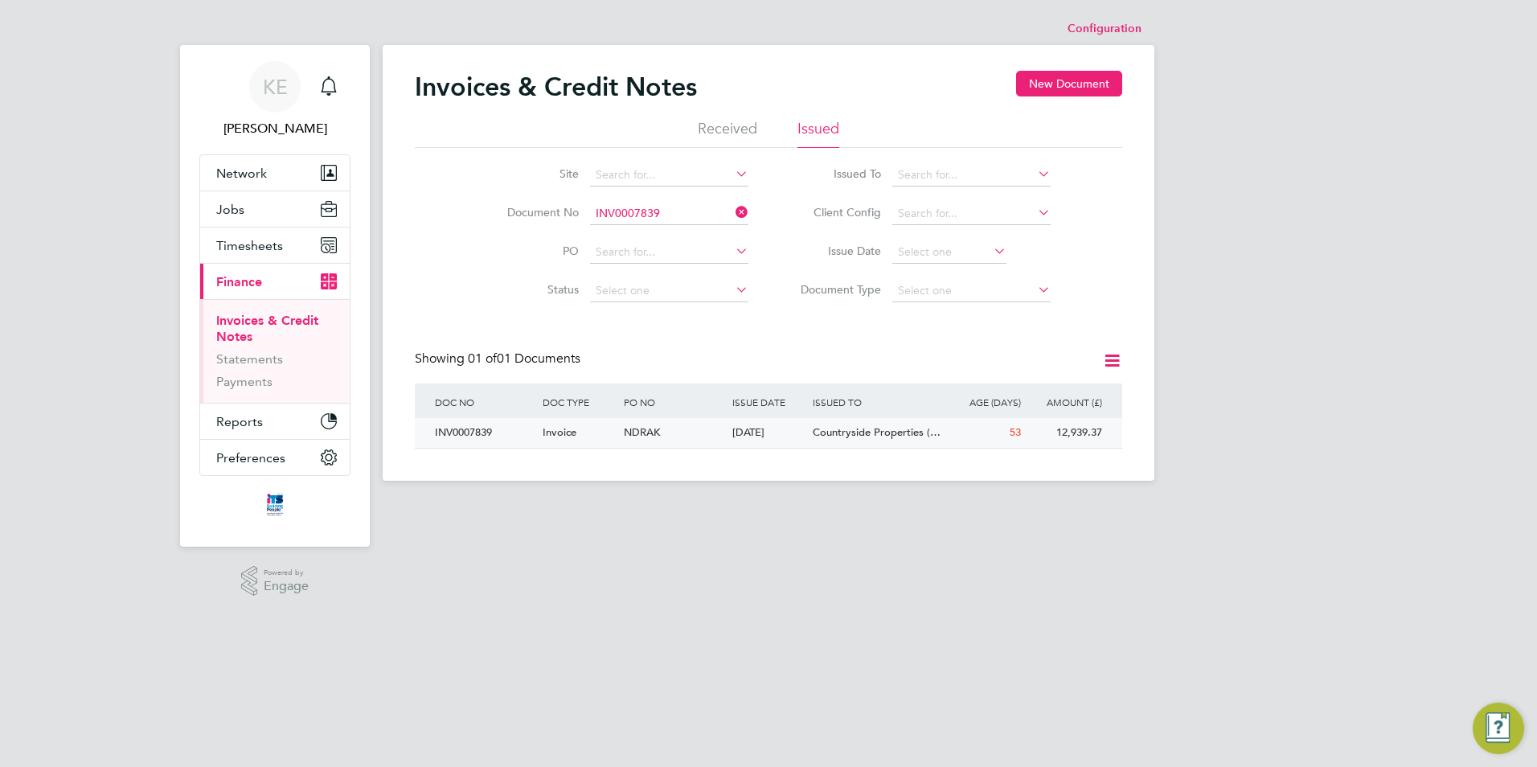
click at [607, 441] on div "Invoice" at bounding box center [579, 433] width 81 height 30
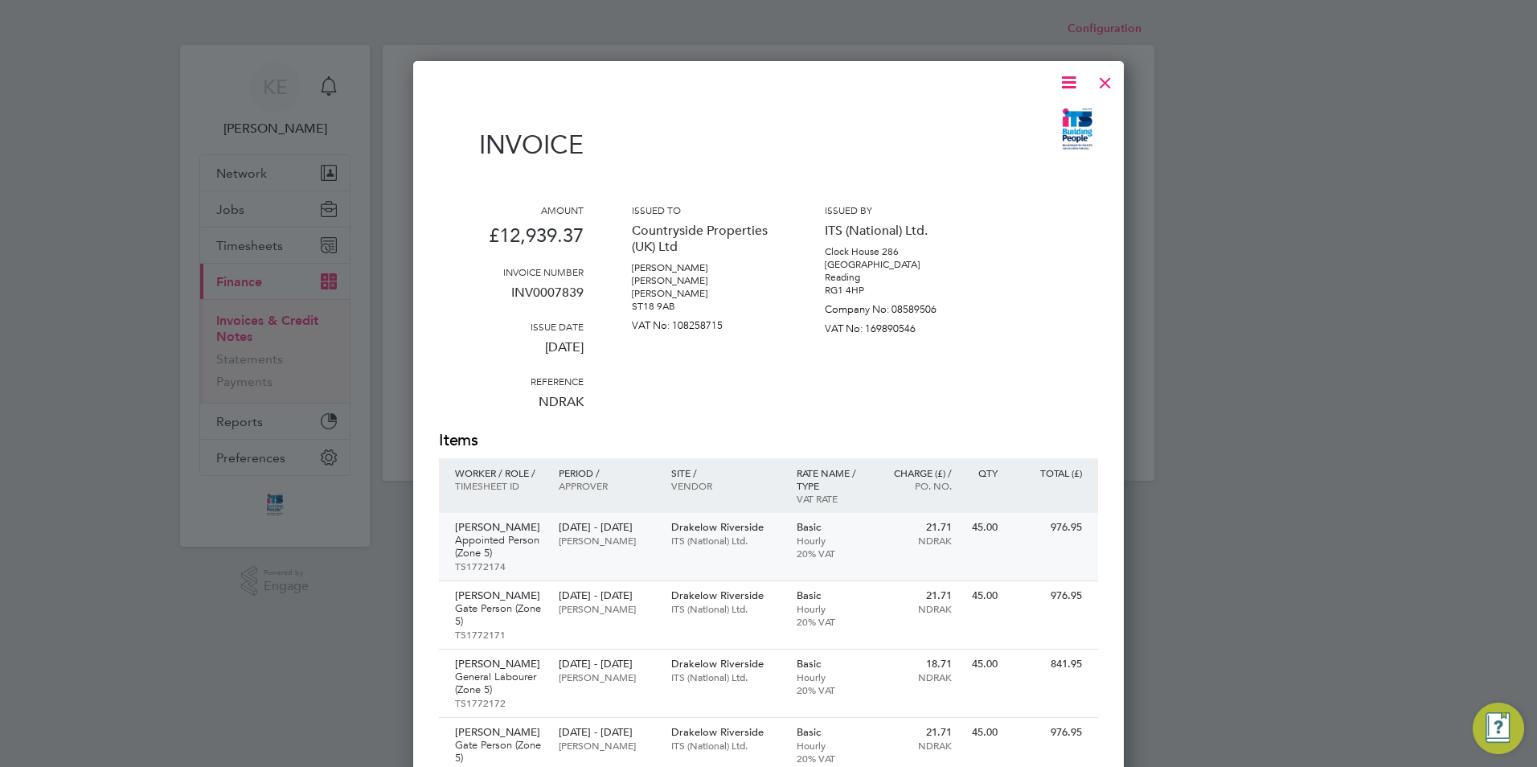
click at [663, 527] on div "Drakelow Riverside ITS (National) Ltd." at bounding box center [725, 534] width 125 height 42
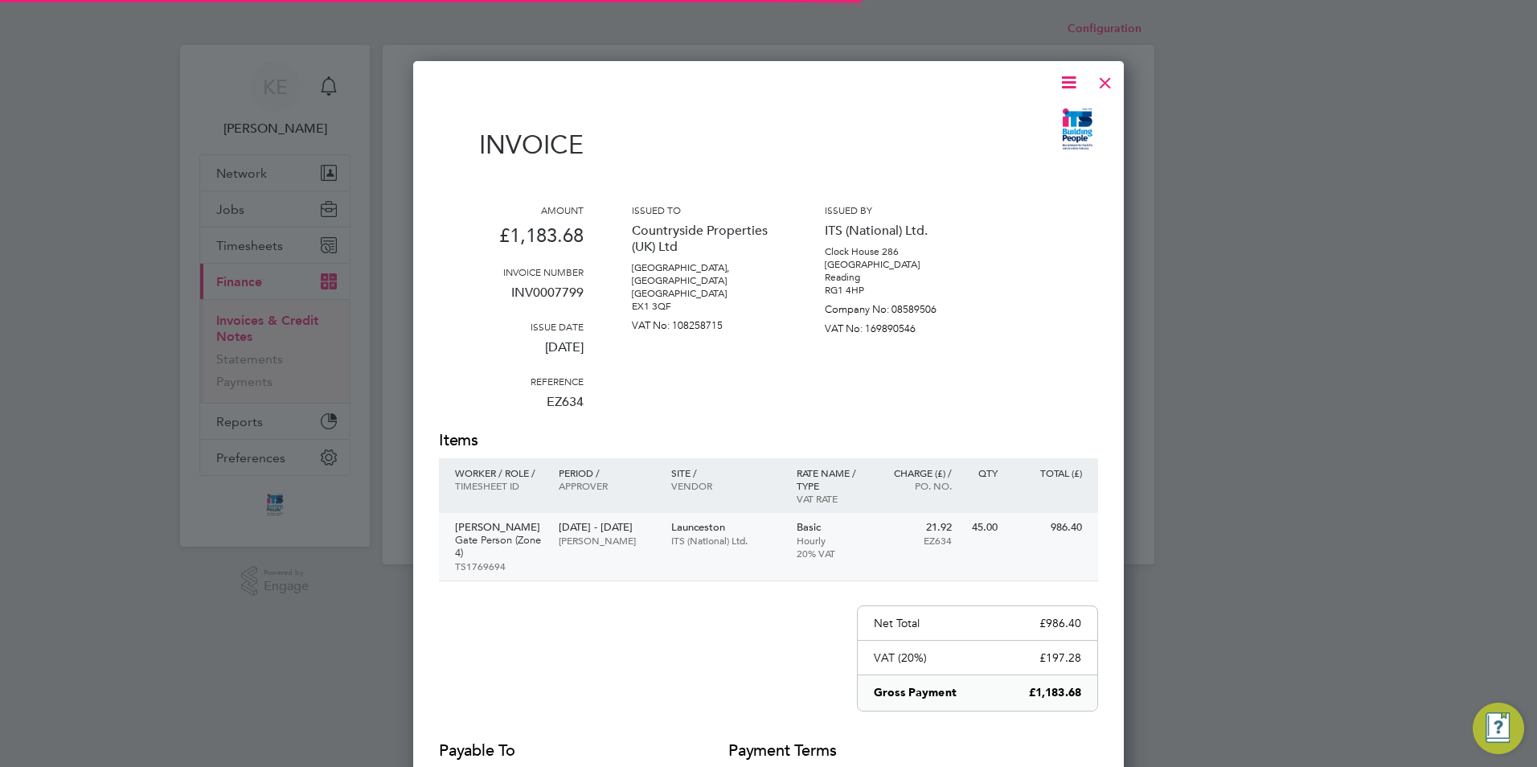
scroll to position [855, 711]
click at [682, 556] on div "[PERSON_NAME] Gate Person (Zone 4) TS1769694 [DATE] - [DATE] [PERSON_NAME] Laun…" at bounding box center [768, 547] width 659 height 68
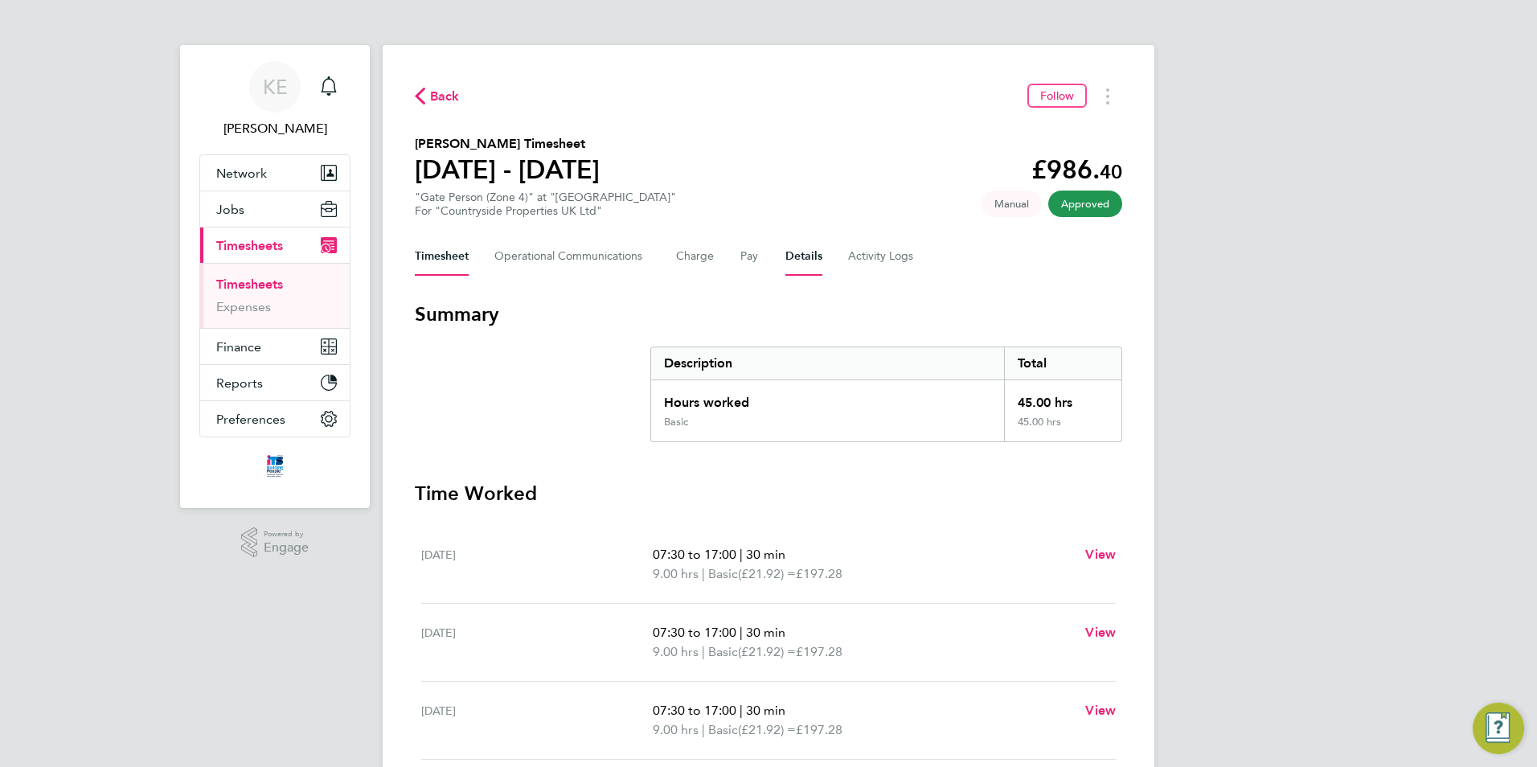
click at [804, 264] on button "Details" at bounding box center [803, 256] width 37 height 39
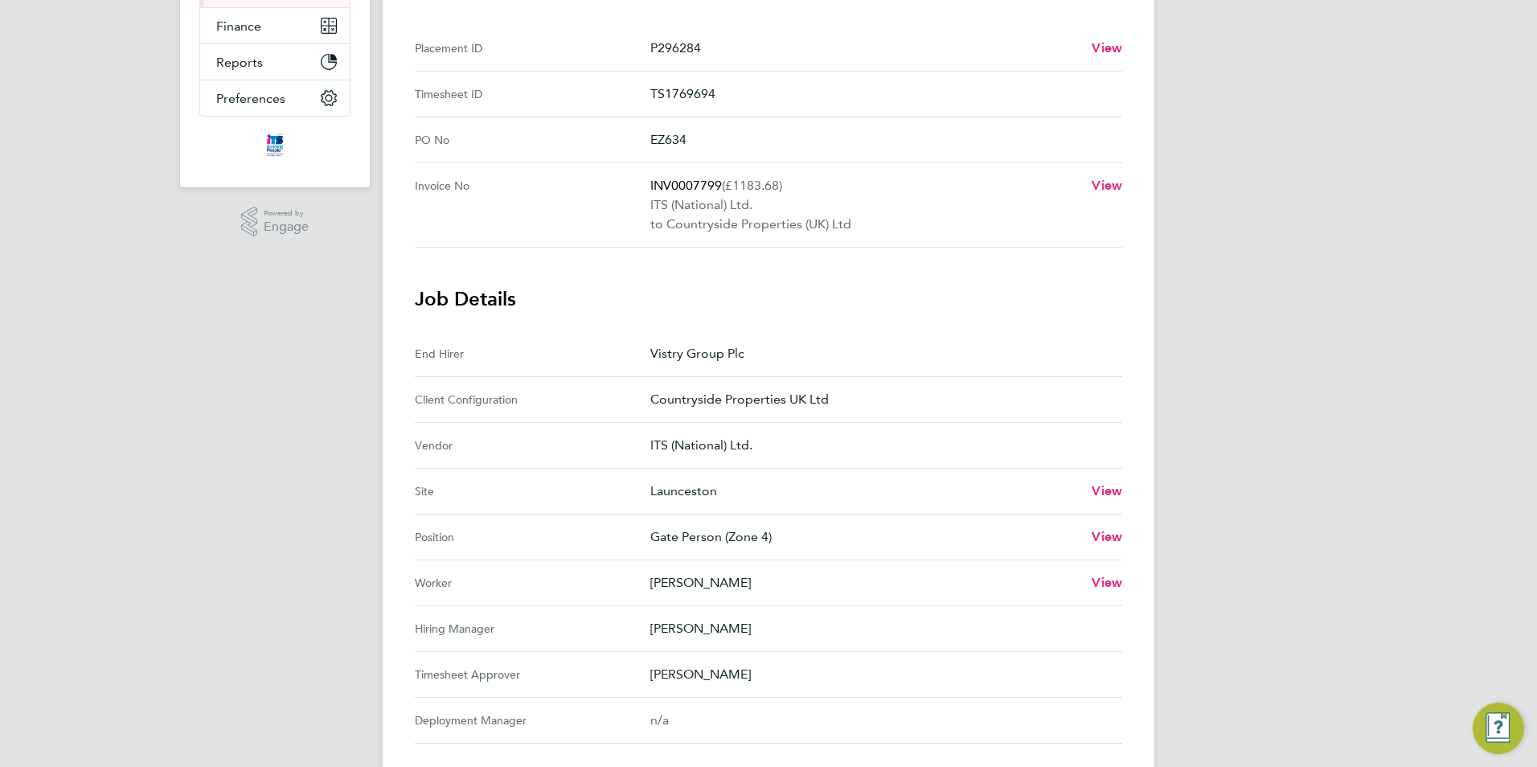
scroll to position [322, 0]
click at [1109, 494] on span "View" at bounding box center [1107, 489] width 31 height 15
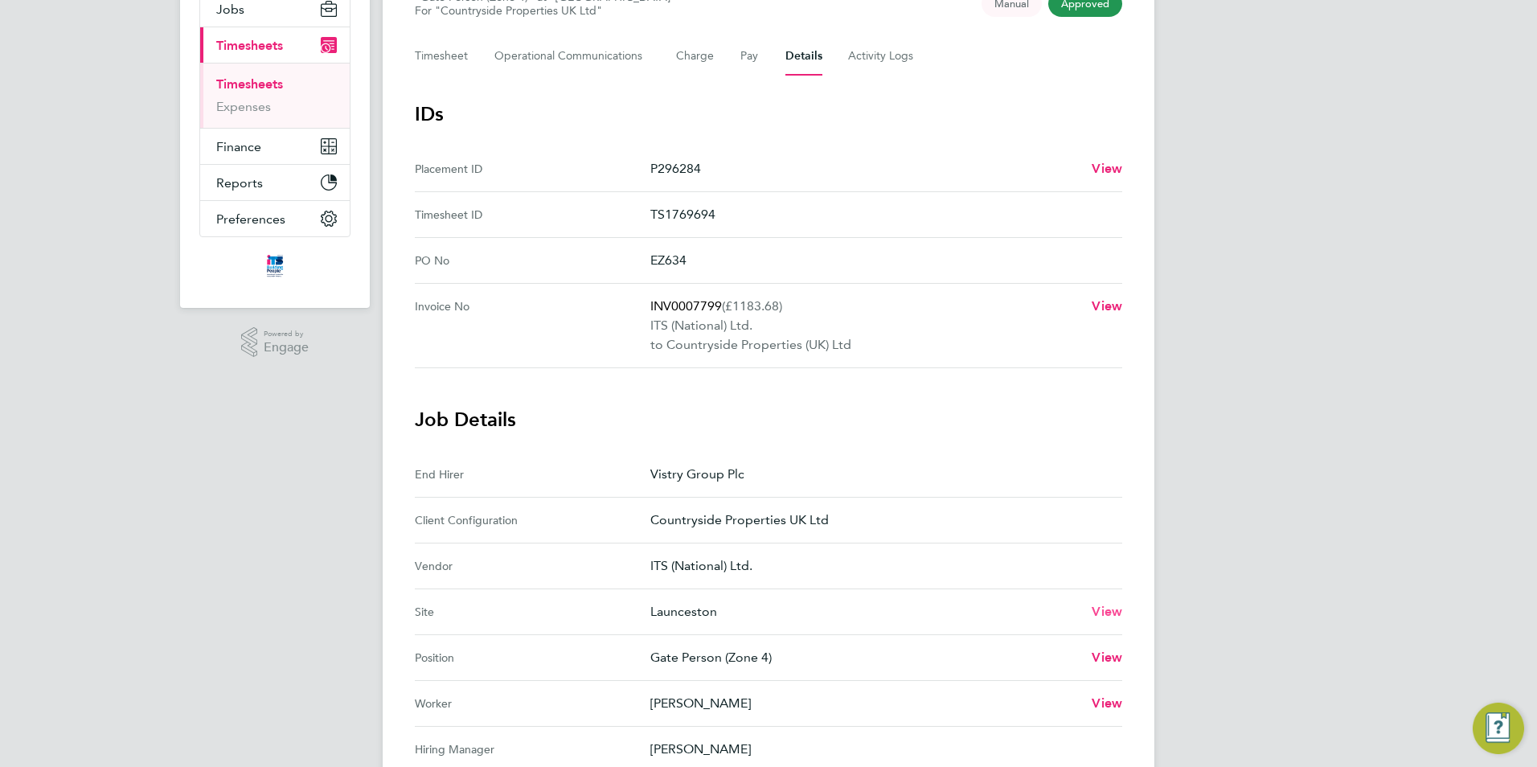
scroll to position [0, 0]
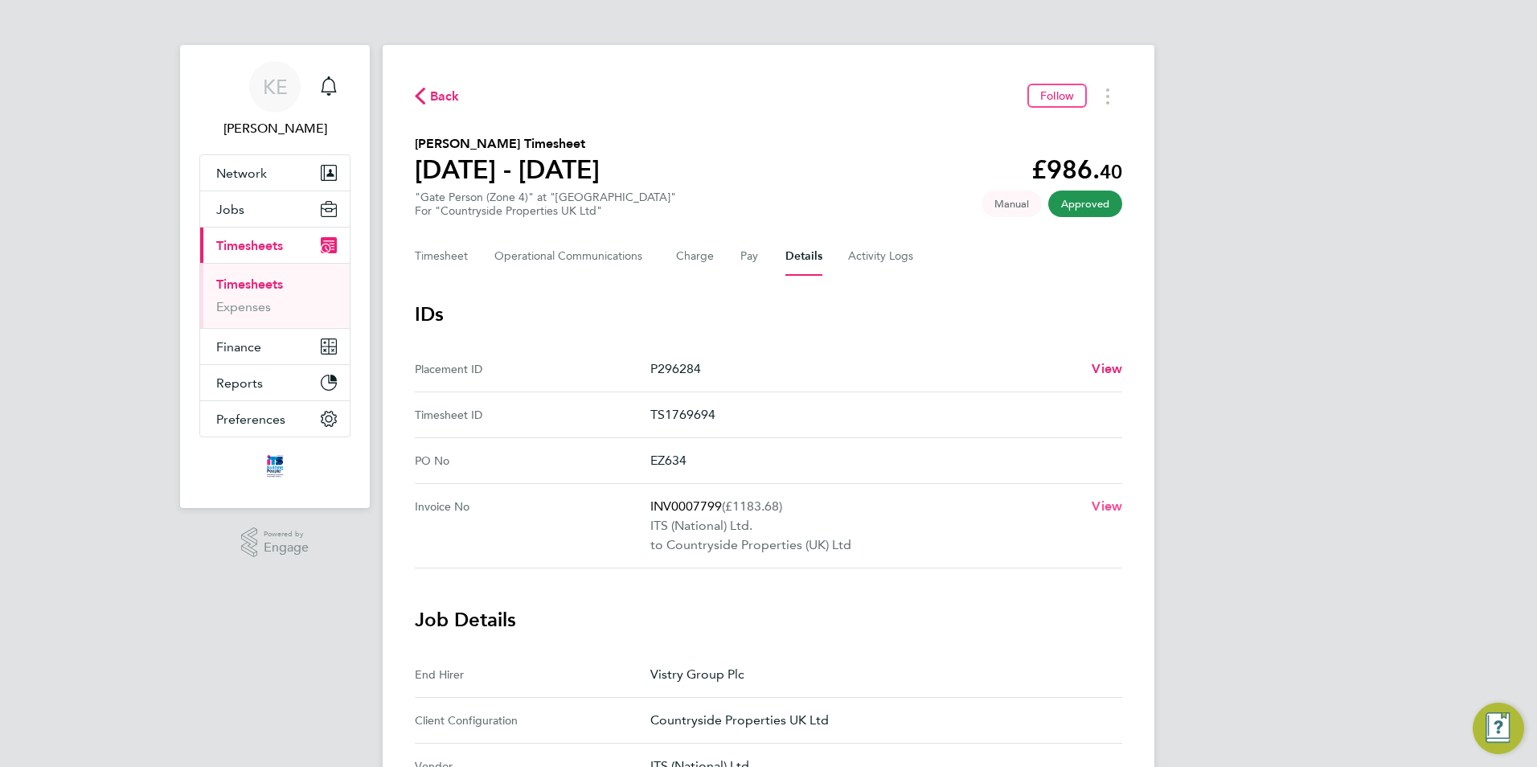
click at [1109, 505] on span "View" at bounding box center [1107, 505] width 31 height 15
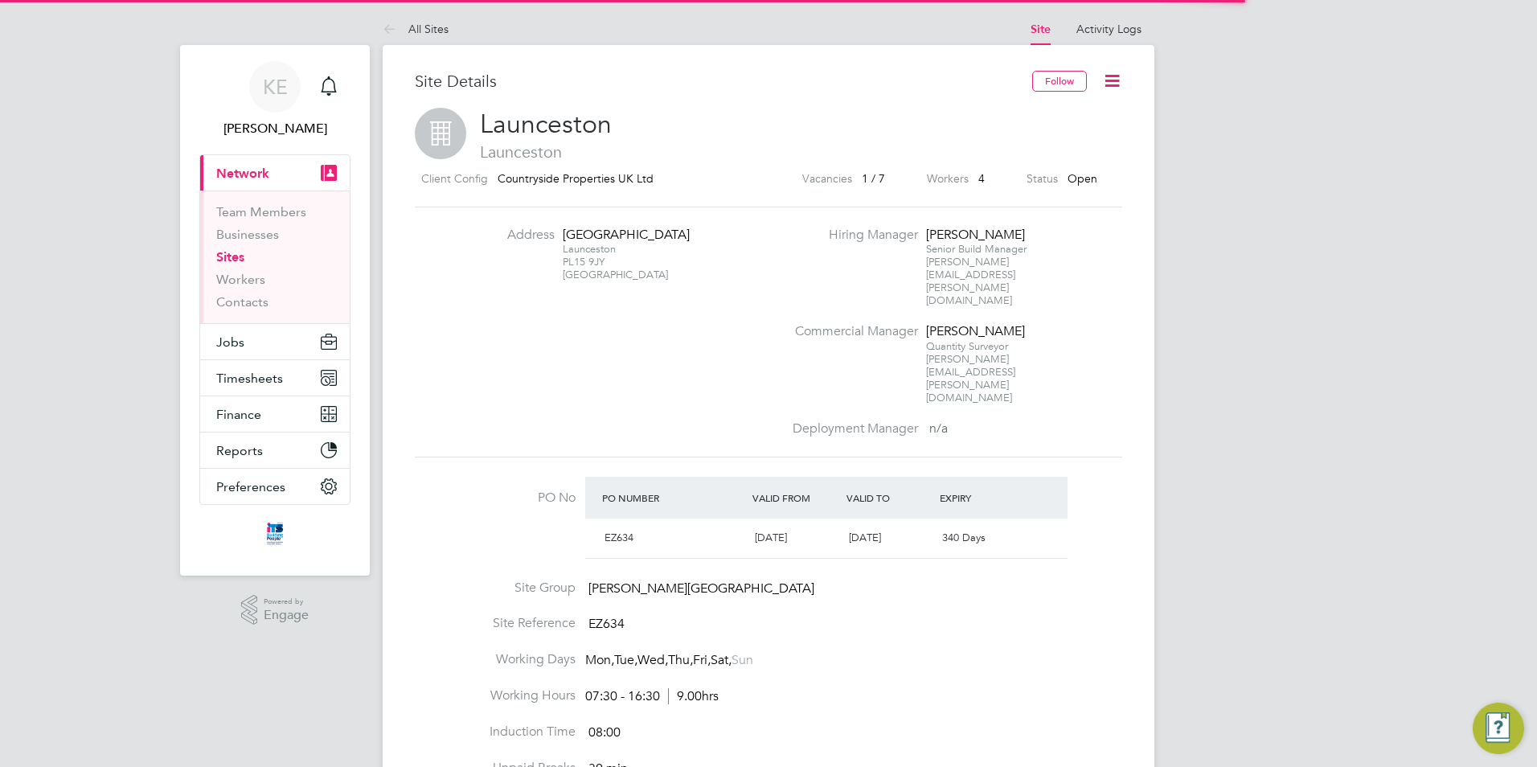
scroll to position [27, 151]
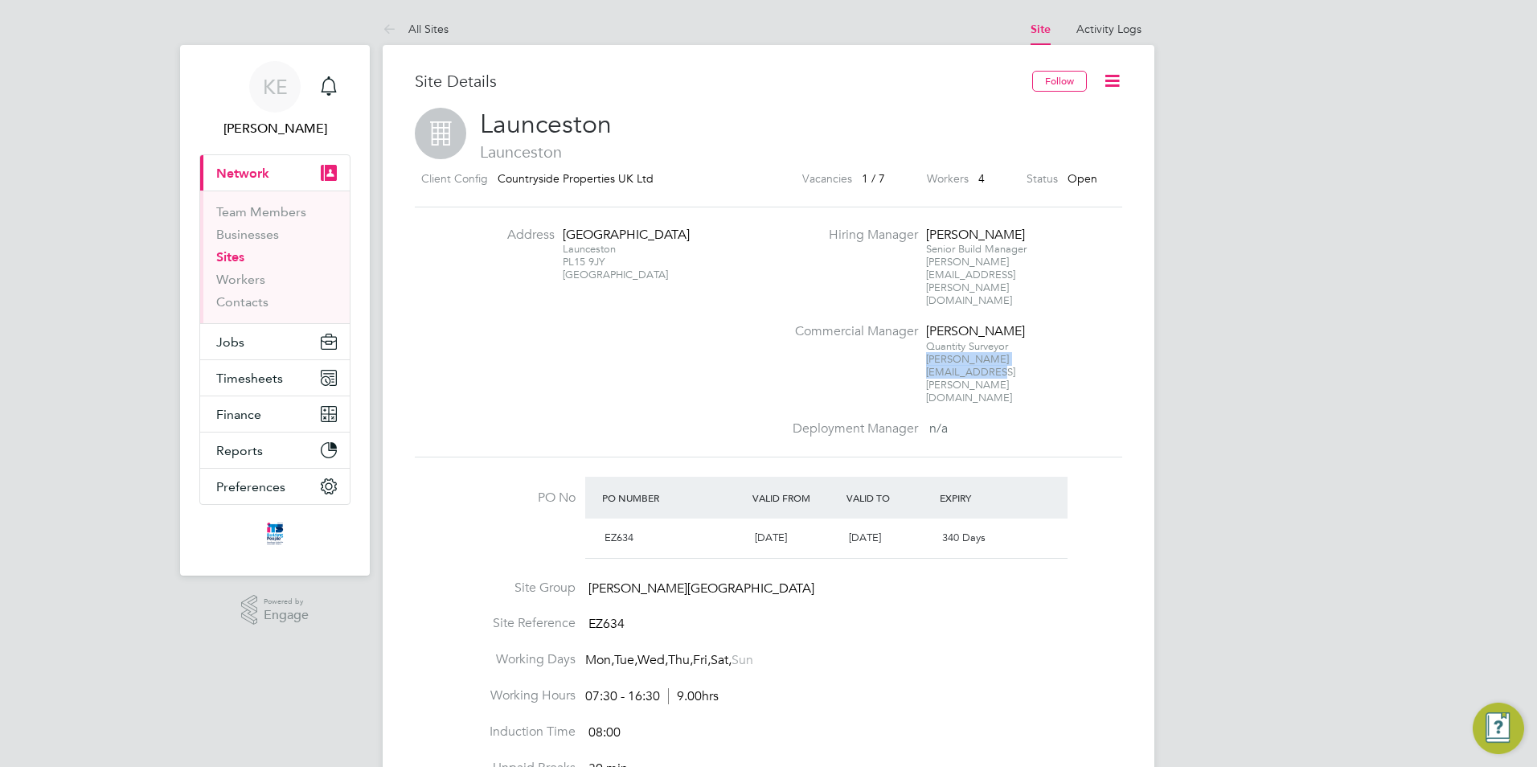
drag, startPoint x: 1044, startPoint y: 336, endPoint x: 925, endPoint y: 335, distance: 119.0
click at [926, 352] on span "nicholas.cole@vistry.co.uk" at bounding box center [970, 378] width 89 height 52
copy span "nicholas.cole@vistry.co.uk"
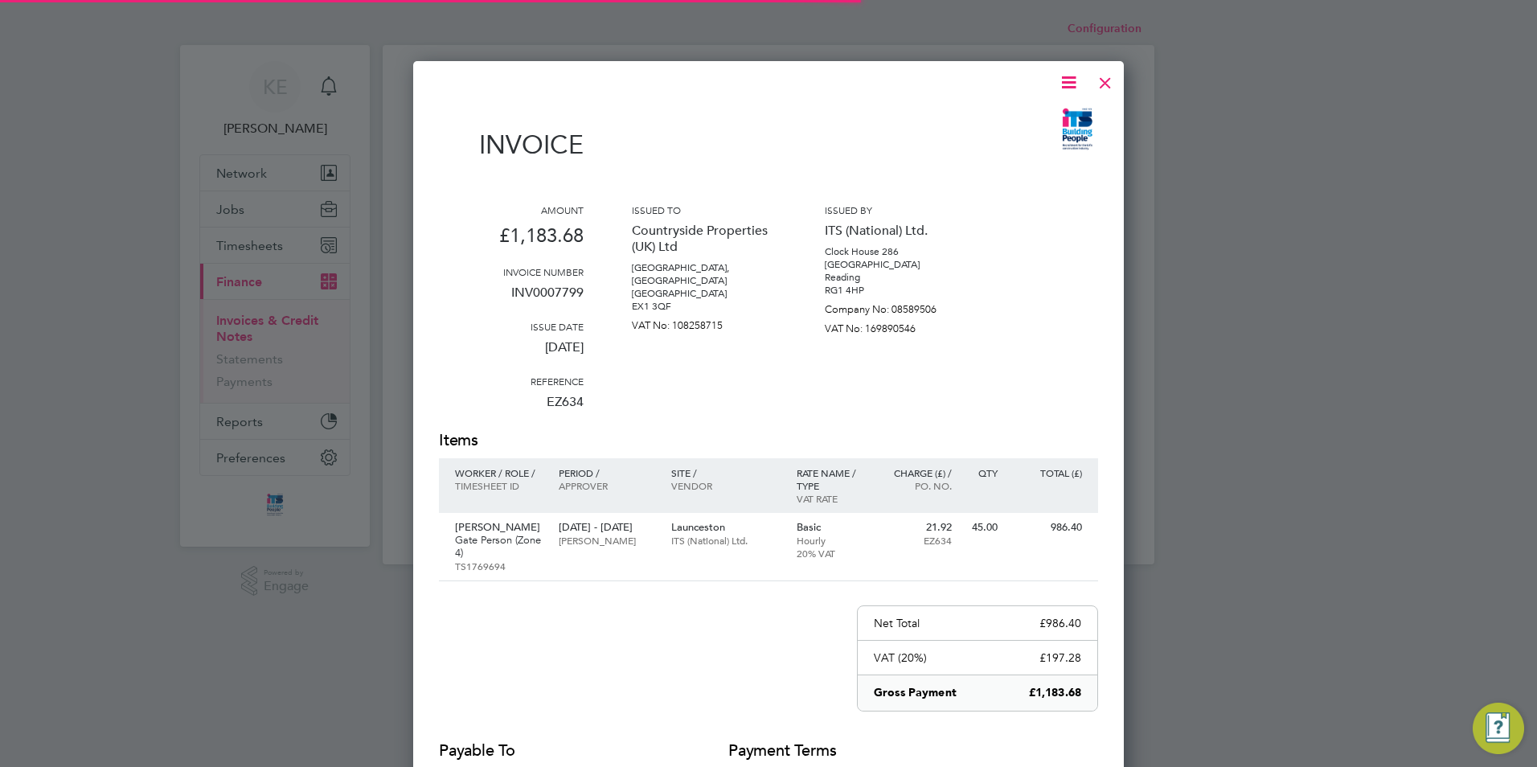
scroll to position [855, 711]
click at [1071, 84] on icon at bounding box center [1069, 82] width 20 height 20
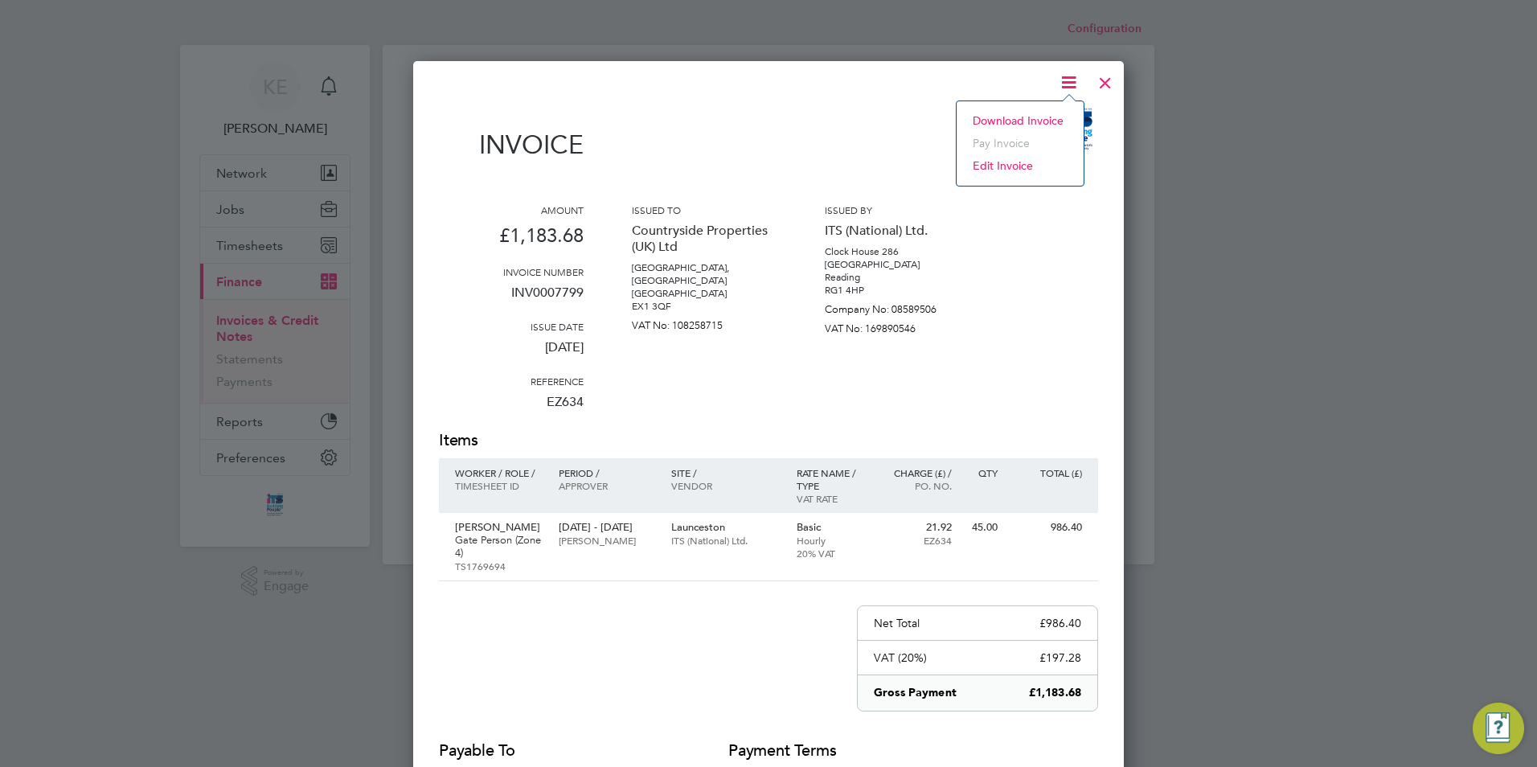
click at [1009, 119] on li "Download Invoice" at bounding box center [1020, 120] width 111 height 23
click at [1100, 88] on div at bounding box center [1105, 78] width 29 height 29
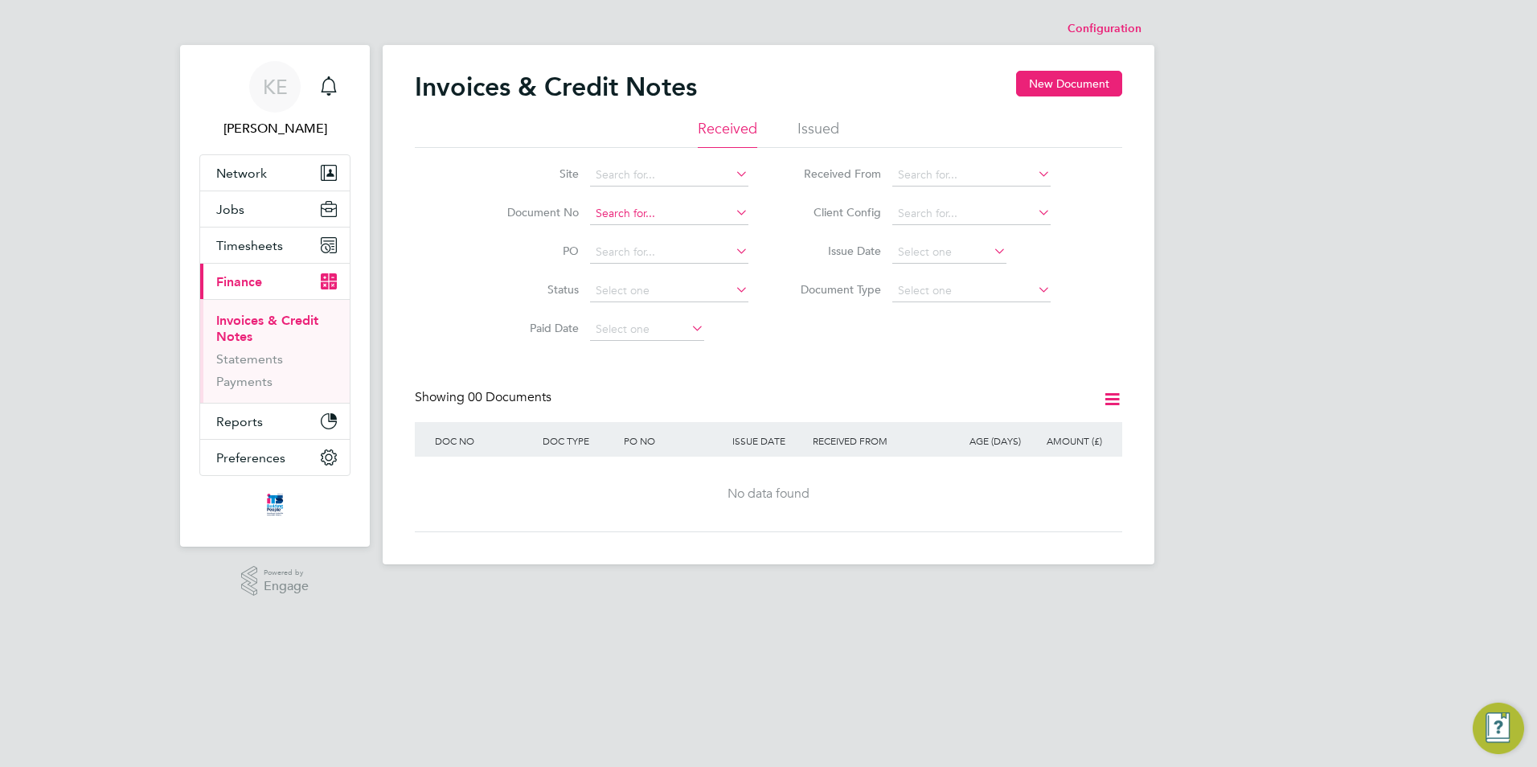
click at [612, 215] on input at bounding box center [669, 214] width 158 height 23
click at [815, 130] on li "Issued" at bounding box center [818, 133] width 42 height 29
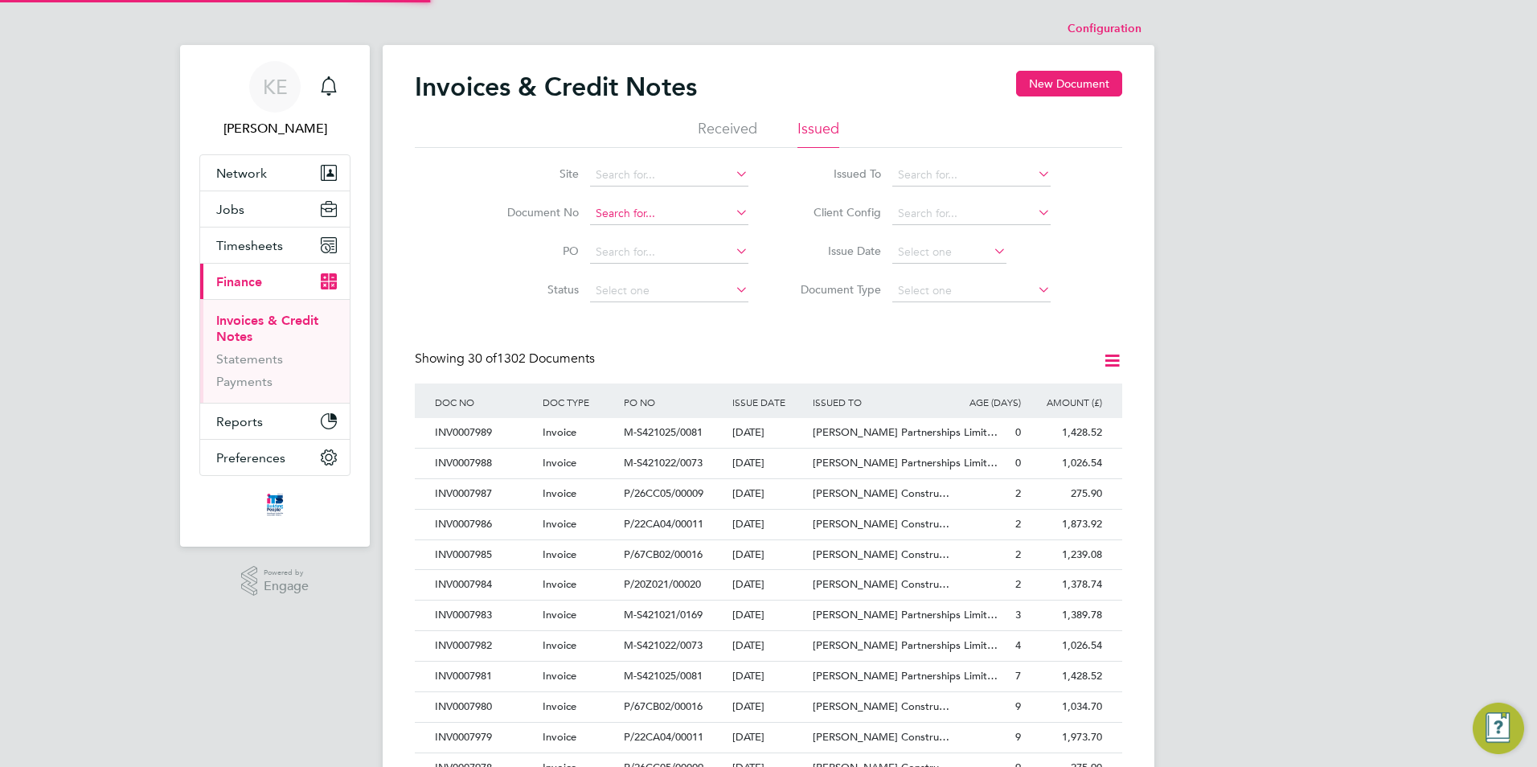
click at [632, 213] on input at bounding box center [669, 214] width 158 height 23
click at [655, 231] on b "7837" at bounding box center [647, 236] width 26 height 14
type input "INV0007837"
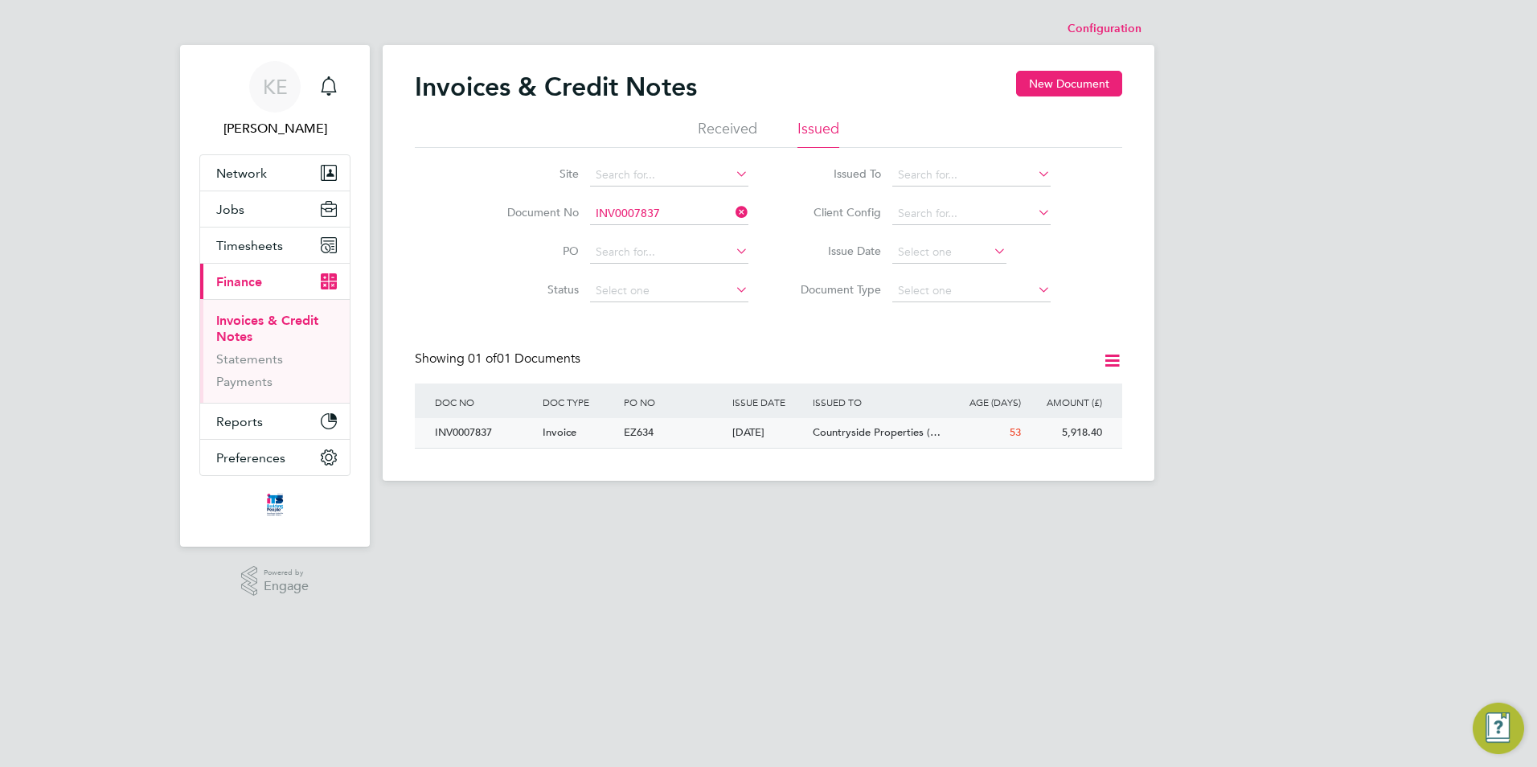
click at [767, 433] on div "04 Aug 2025" at bounding box center [768, 433] width 81 height 30
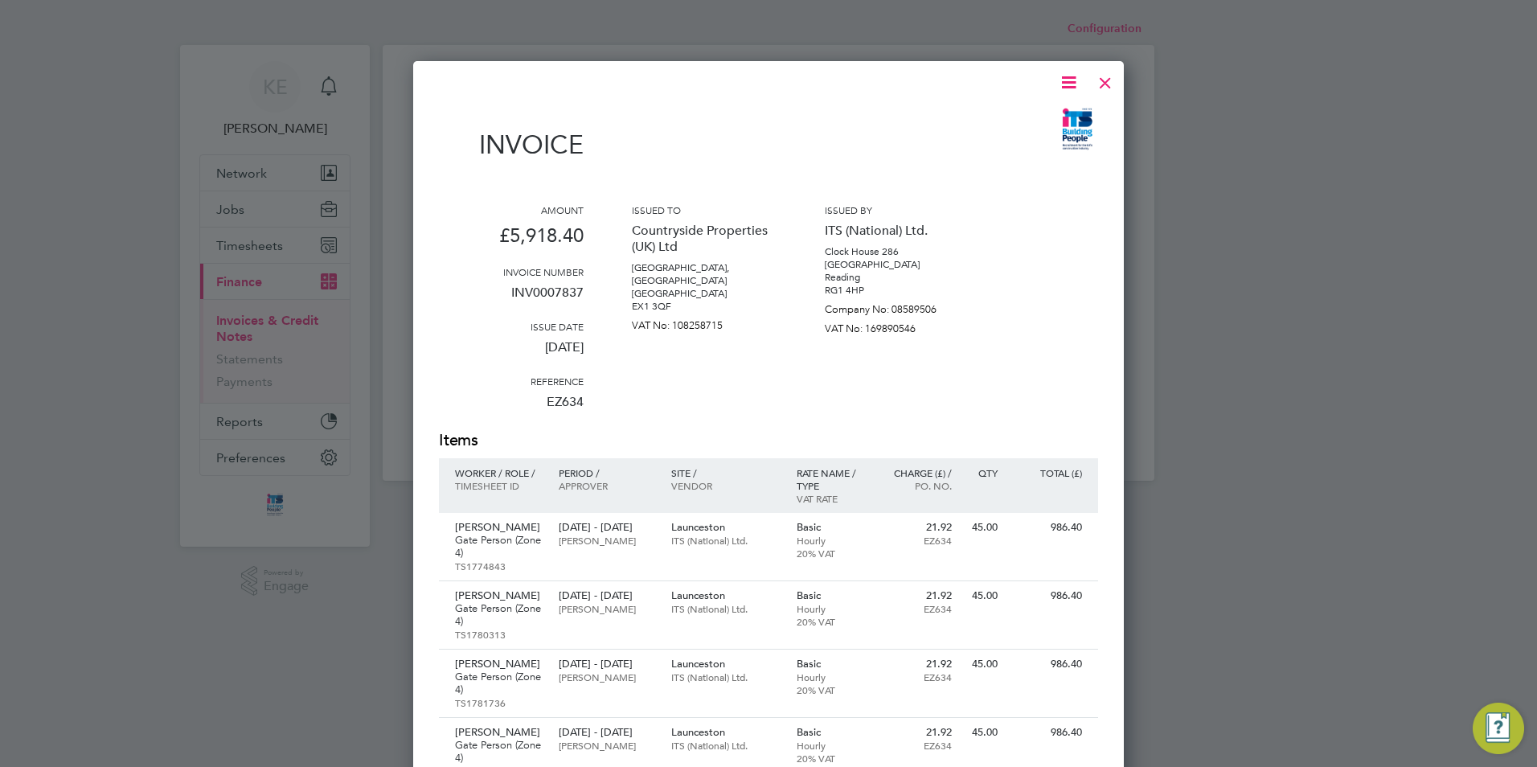
click at [1065, 90] on icon at bounding box center [1069, 82] width 20 height 20
click at [1018, 125] on li "Download Invoice" at bounding box center [1020, 120] width 111 height 23
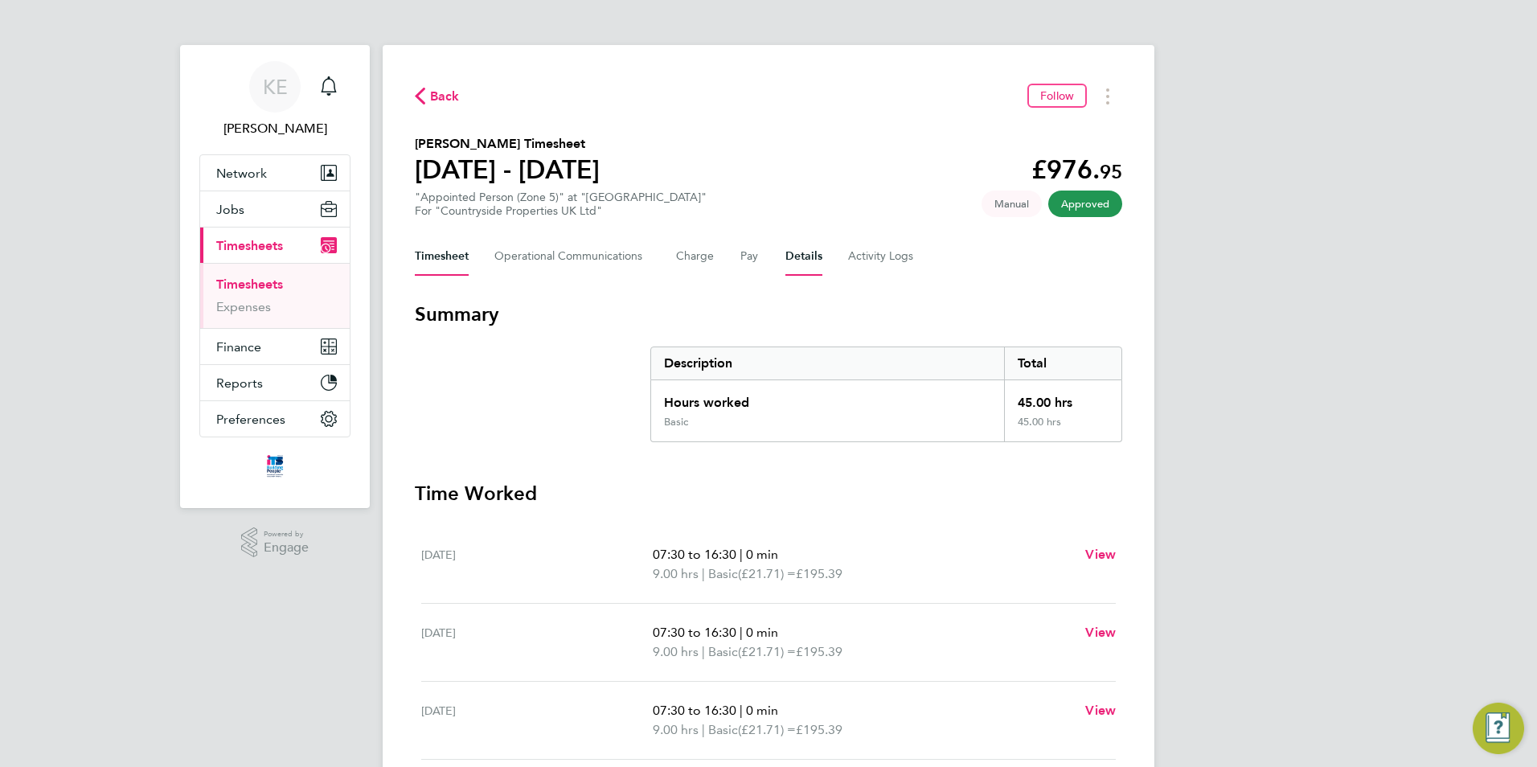
click at [809, 253] on button "Details" at bounding box center [803, 256] width 37 height 39
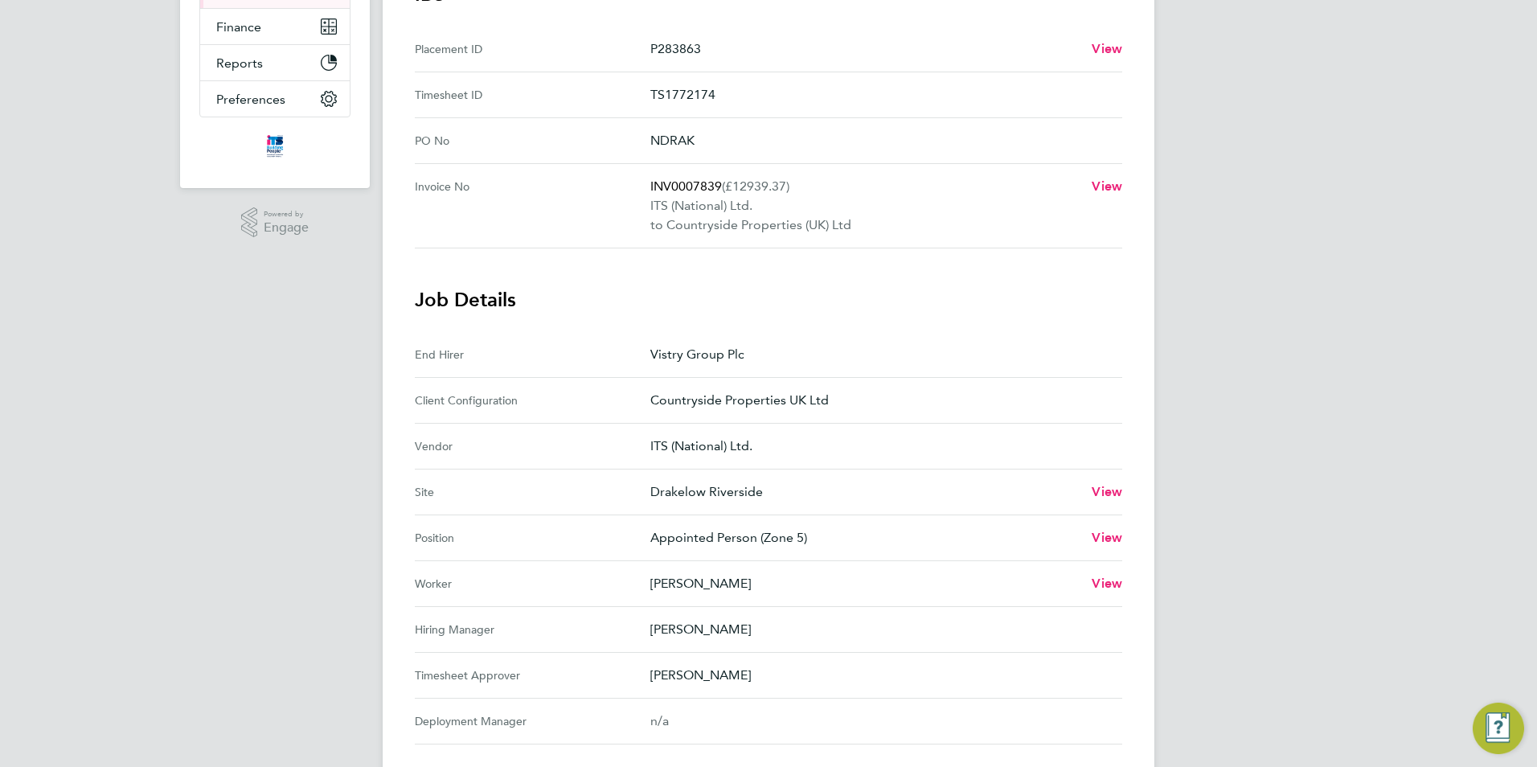
scroll to position [322, 0]
click at [1111, 492] on span "View" at bounding box center [1107, 489] width 31 height 15
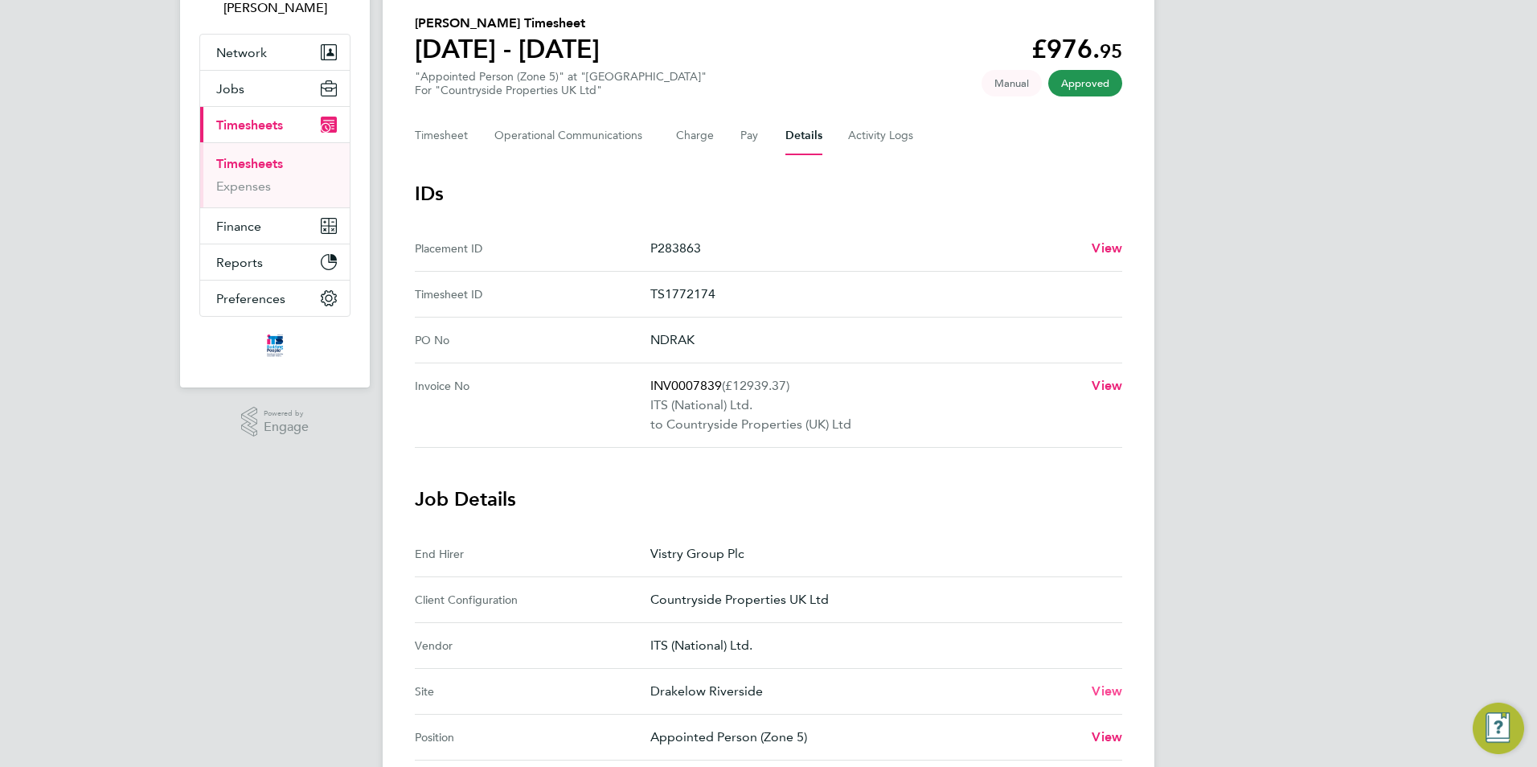
scroll to position [0, 0]
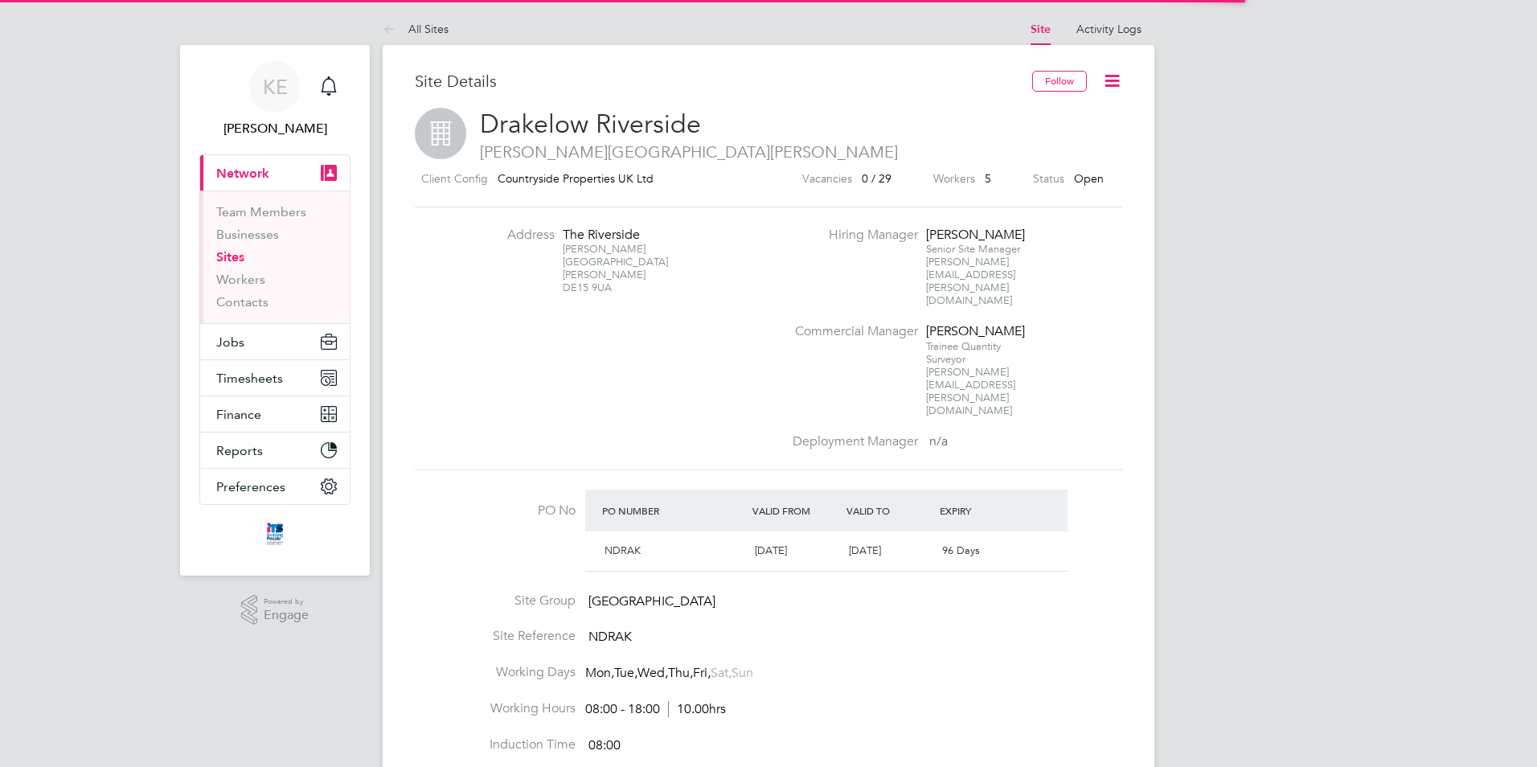
scroll to position [27, 151]
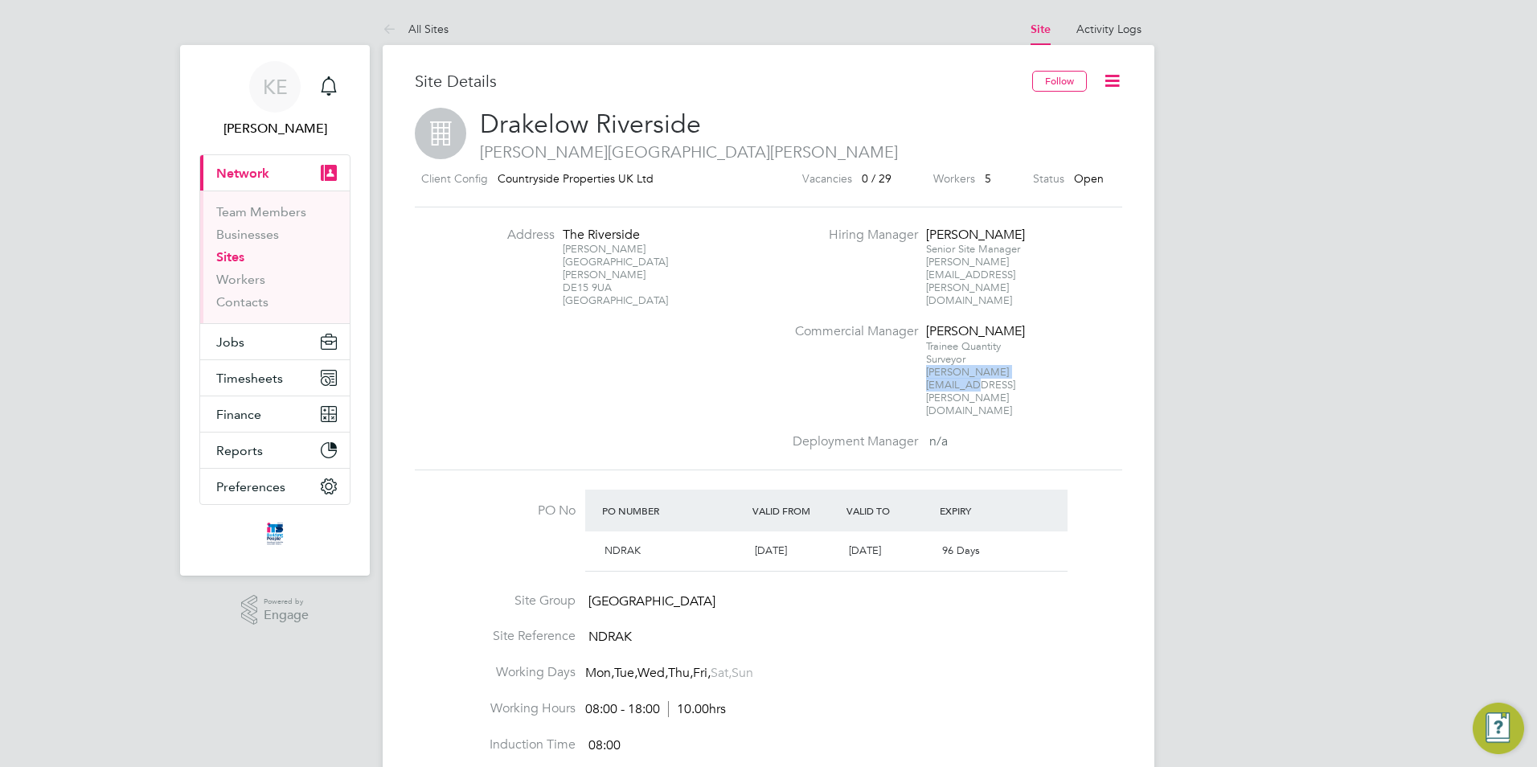
drag, startPoint x: 1031, startPoint y: 333, endPoint x: 927, endPoint y: 334, distance: 103.7
click at [927, 365] on span "[PERSON_NAME][EMAIL_ADDRESS][PERSON_NAME][DOMAIN_NAME]" at bounding box center [970, 391] width 89 height 52
copy span "[PERSON_NAME][EMAIL_ADDRESS][PERSON_NAME][DOMAIN_NAME]"
